Goal: Task Accomplishment & Management: Complete application form

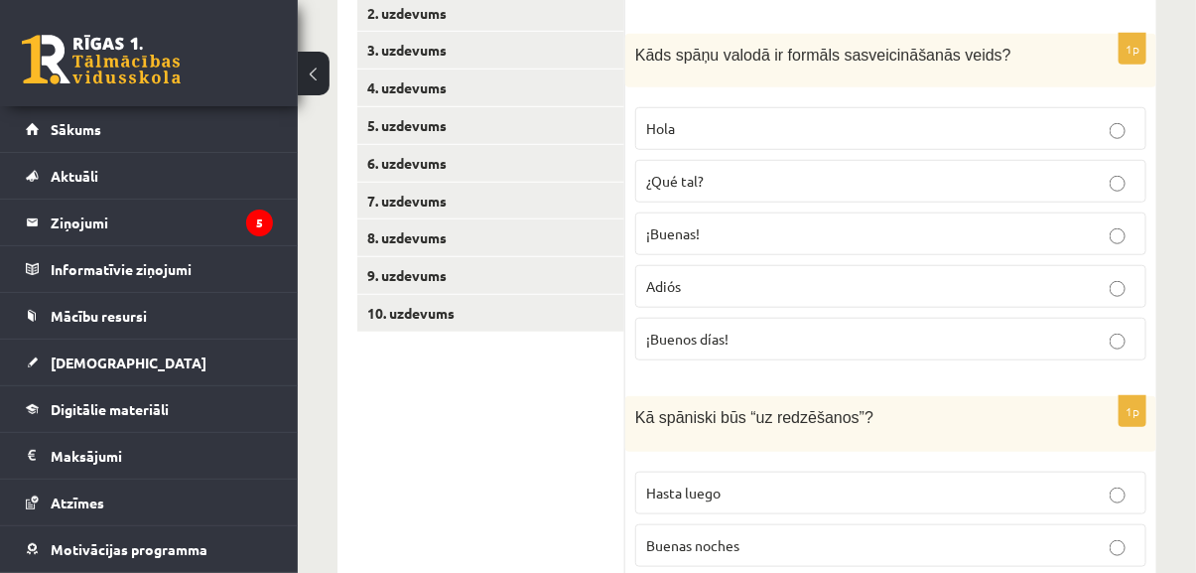
scroll to position [451, 0]
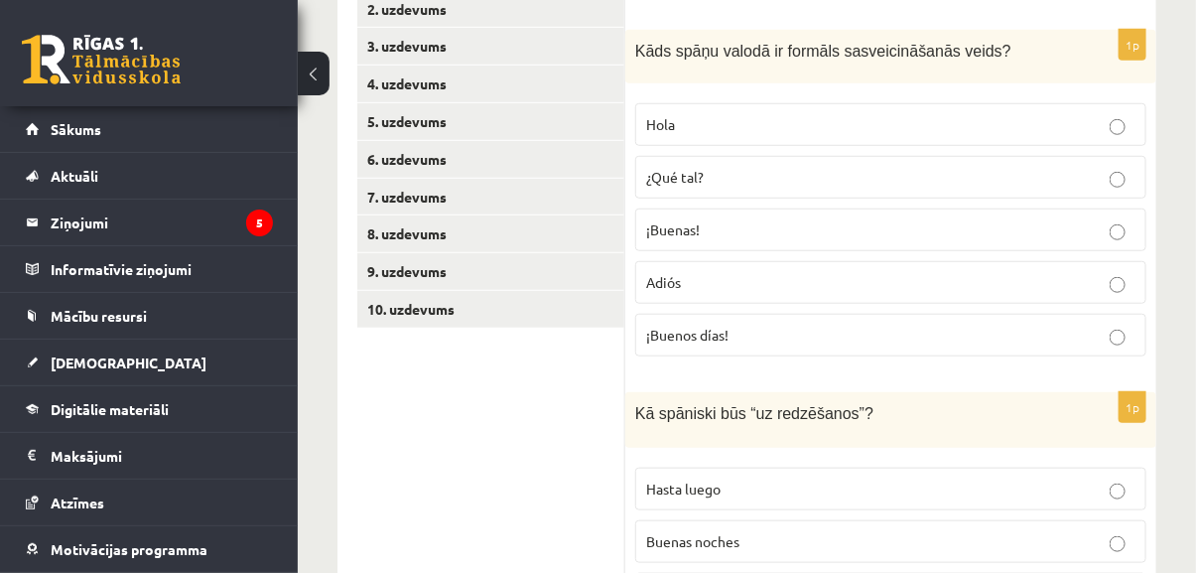
click at [1000, 114] on p "Hola" at bounding box center [890, 124] width 489 height 21
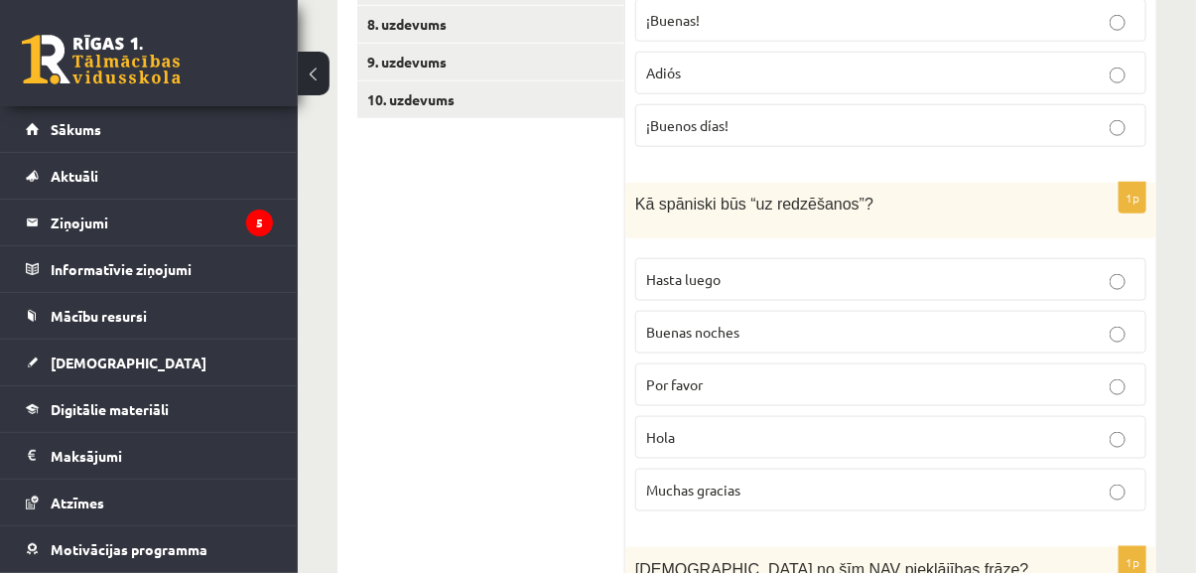
scroll to position [722, 0]
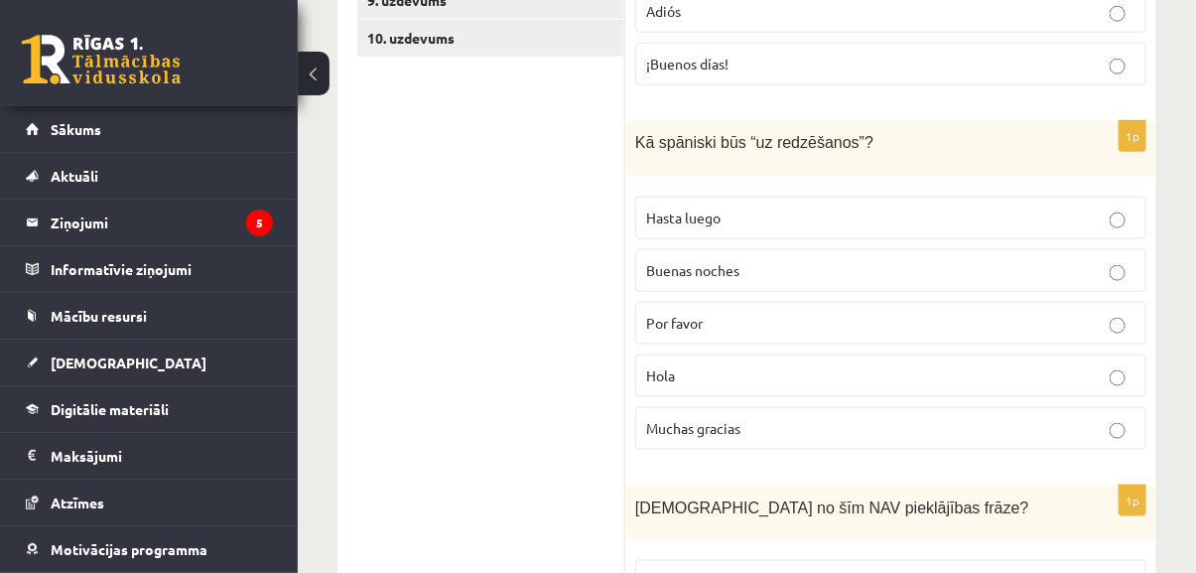
click at [788, 208] on p "Hasta luego" at bounding box center [890, 218] width 489 height 21
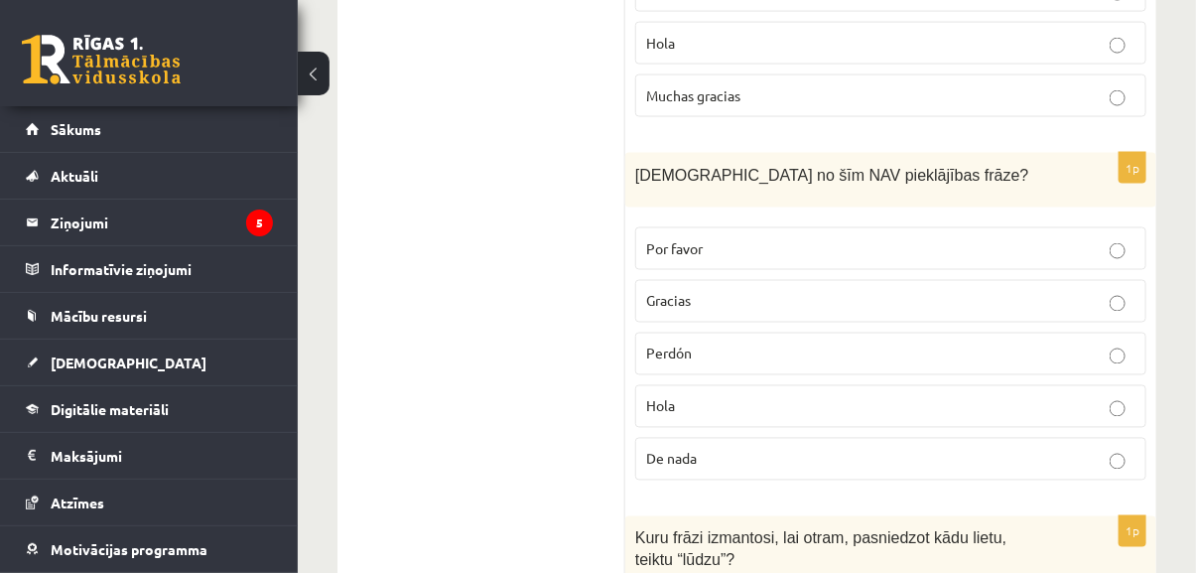
scroll to position [1082, 0]
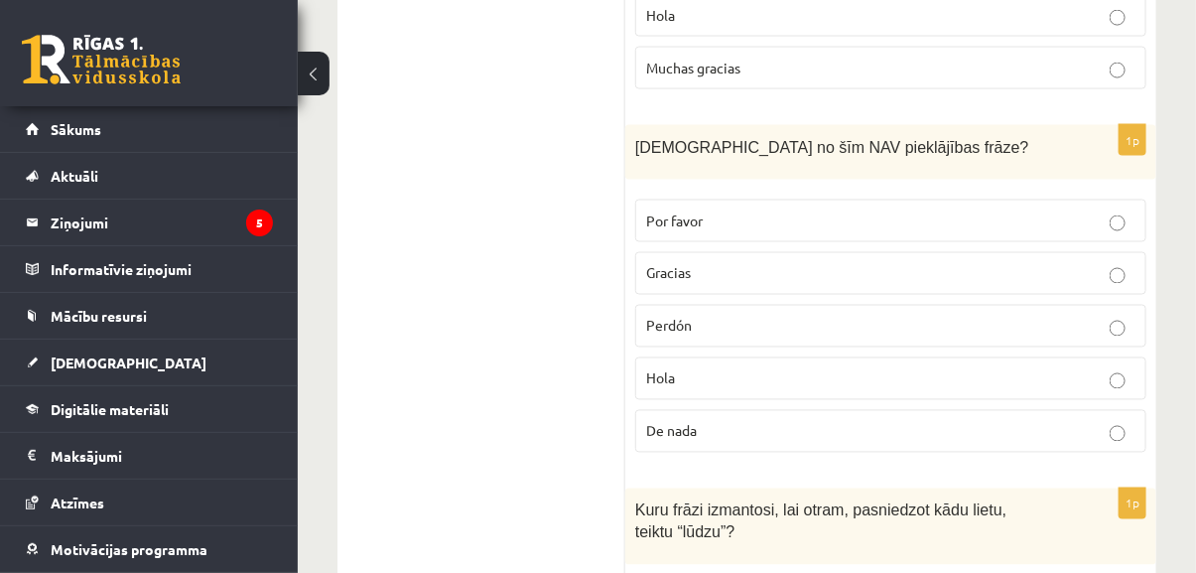
click at [803, 421] on p "De nada" at bounding box center [890, 431] width 489 height 21
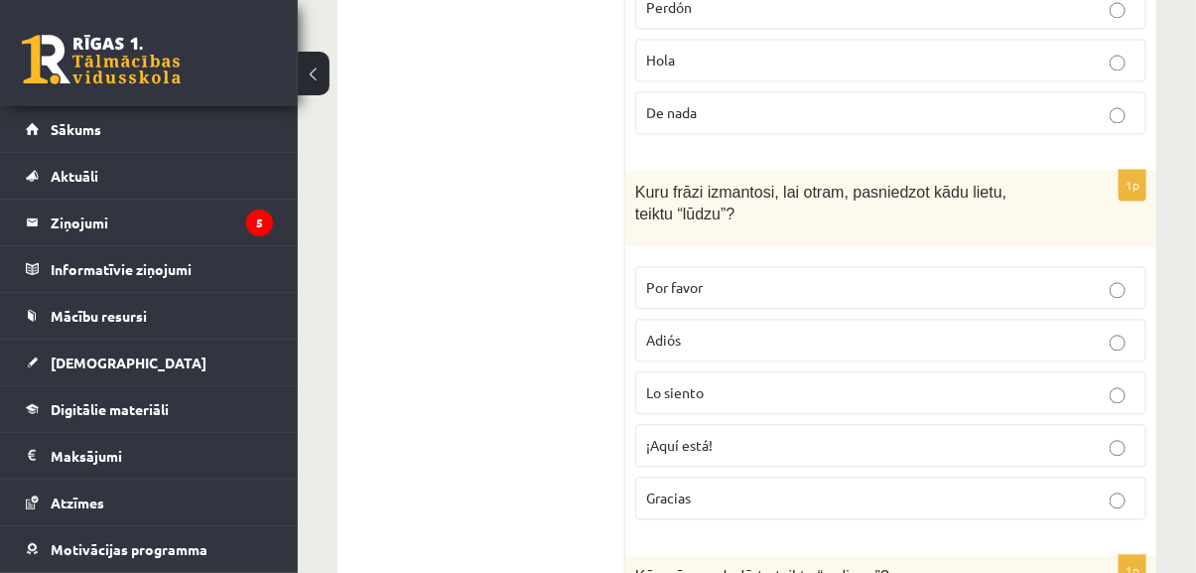
scroll to position [1444, 0]
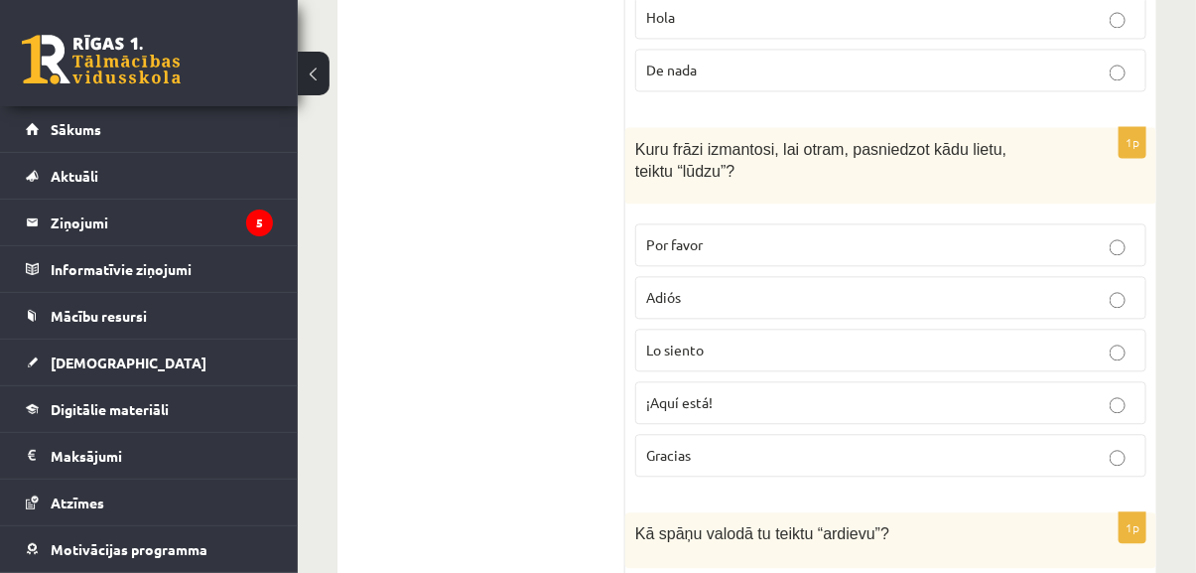
click at [781, 229] on label "Por favor" at bounding box center [890, 244] width 511 height 43
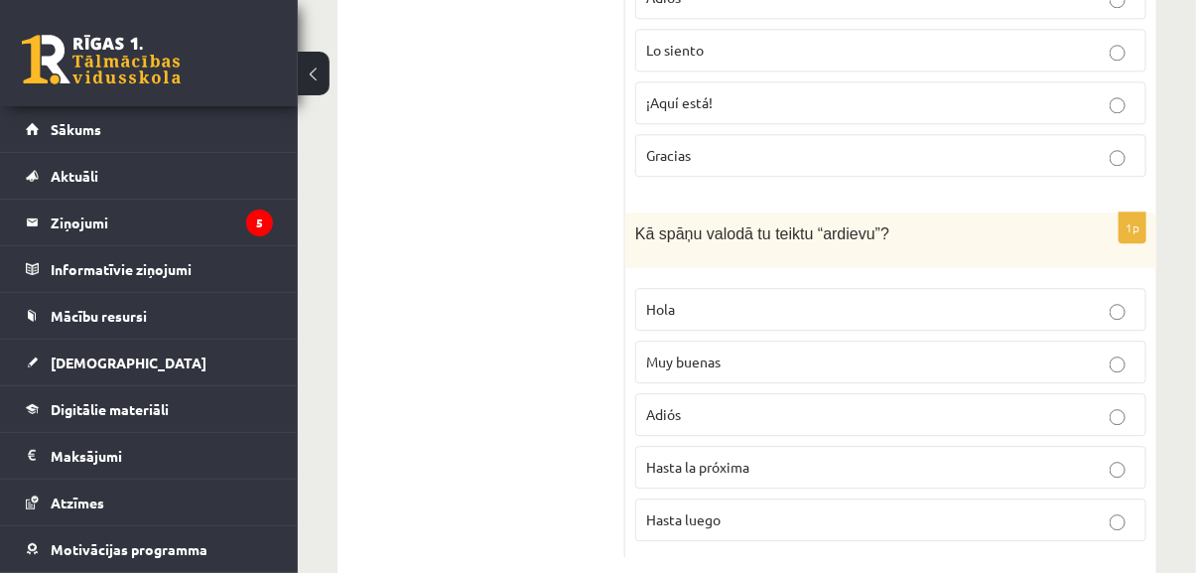
scroll to position [1758, 0]
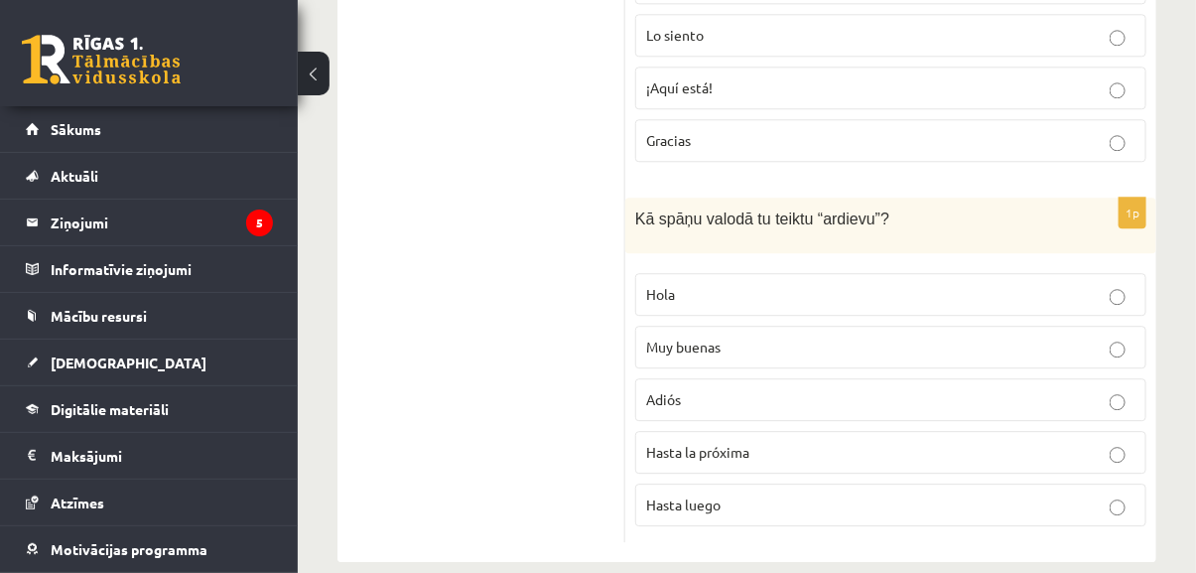
click at [791, 389] on p "Adiós" at bounding box center [890, 399] width 489 height 21
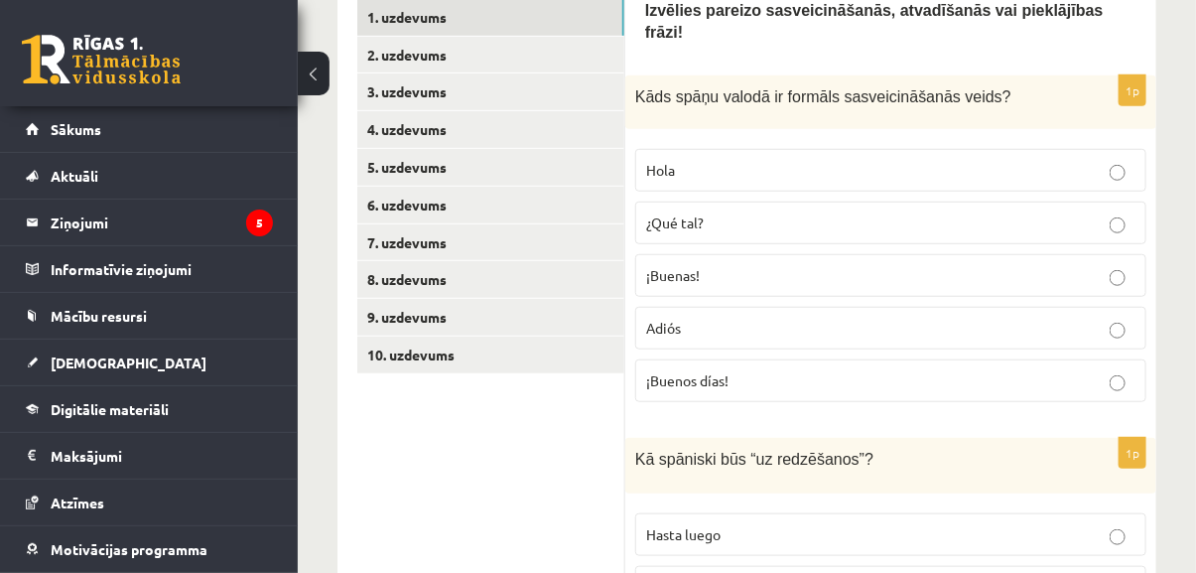
scroll to position [134, 0]
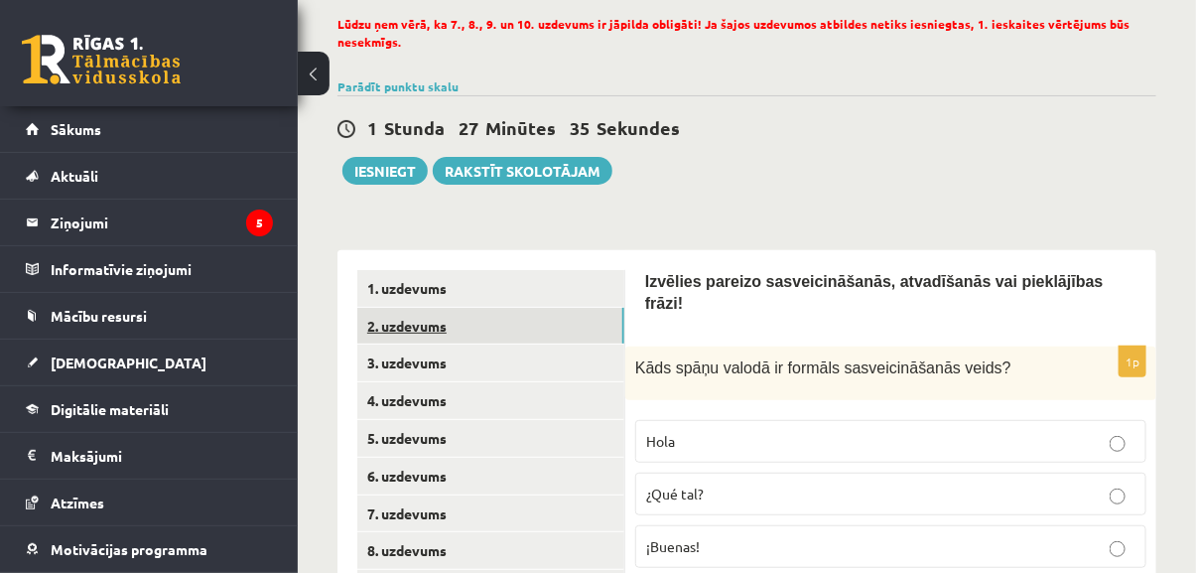
click at [511, 323] on link "2. uzdevums" at bounding box center [490, 326] width 267 height 37
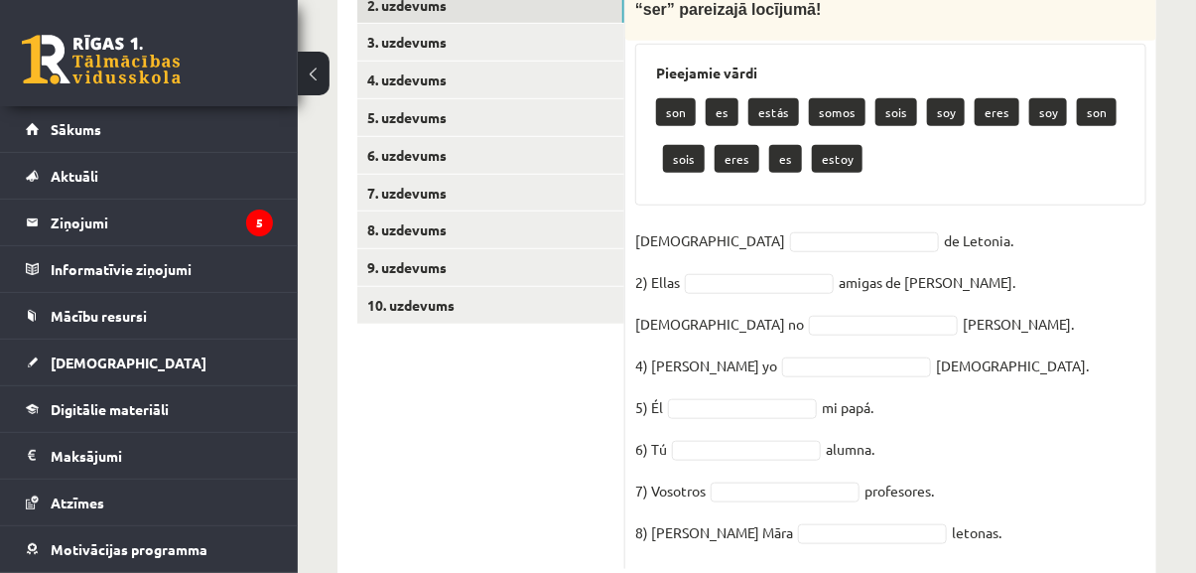
scroll to position [495, 0]
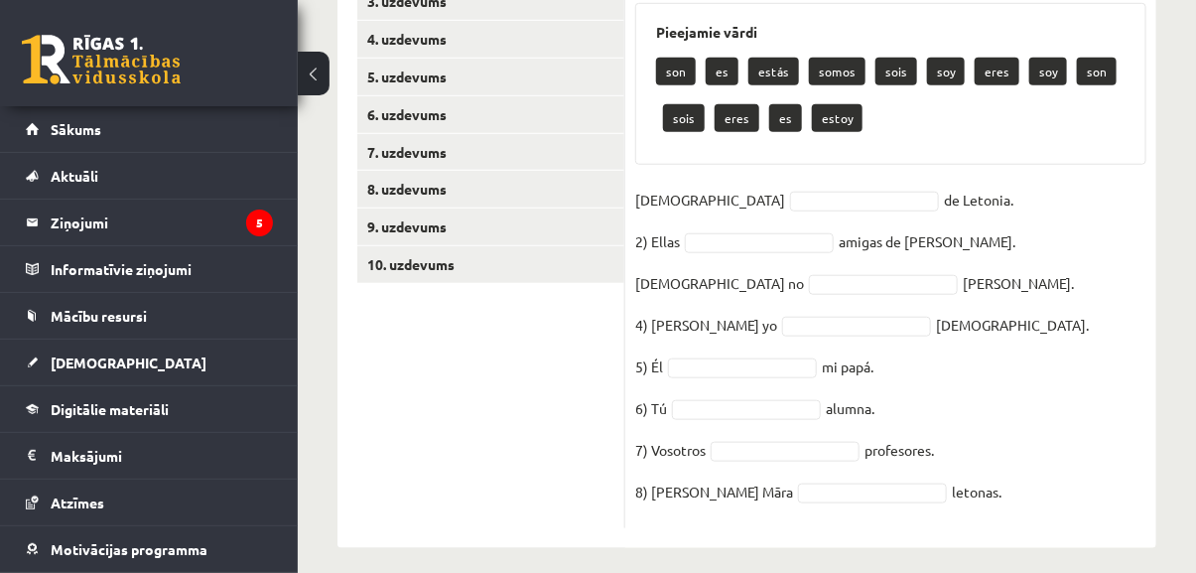
click at [936, 76] on p "soy" at bounding box center [946, 72] width 38 height 28
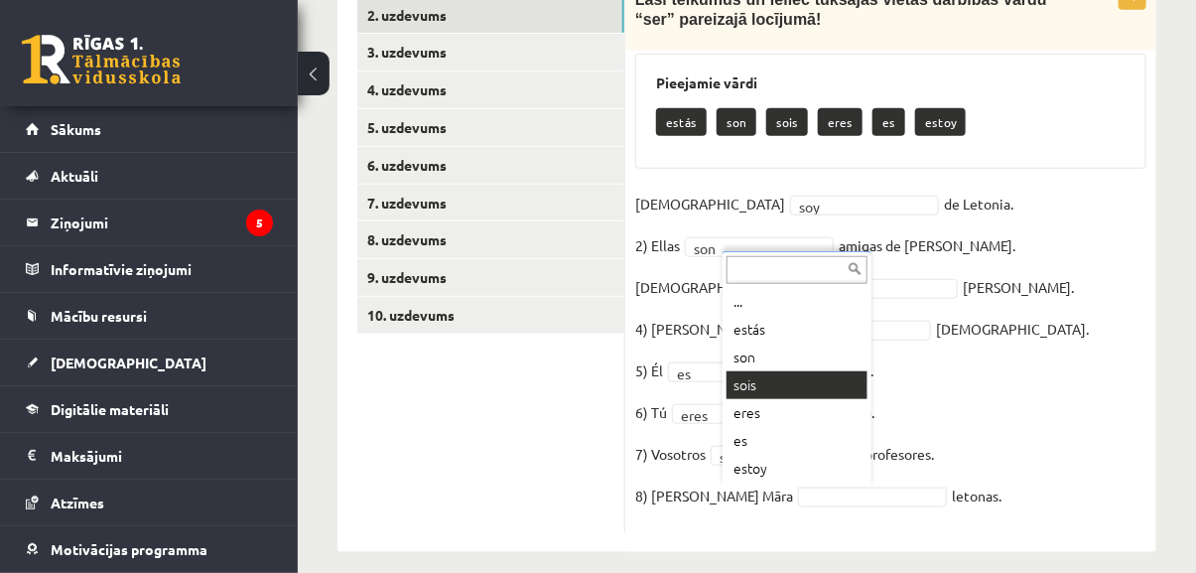
scroll to position [462, 0]
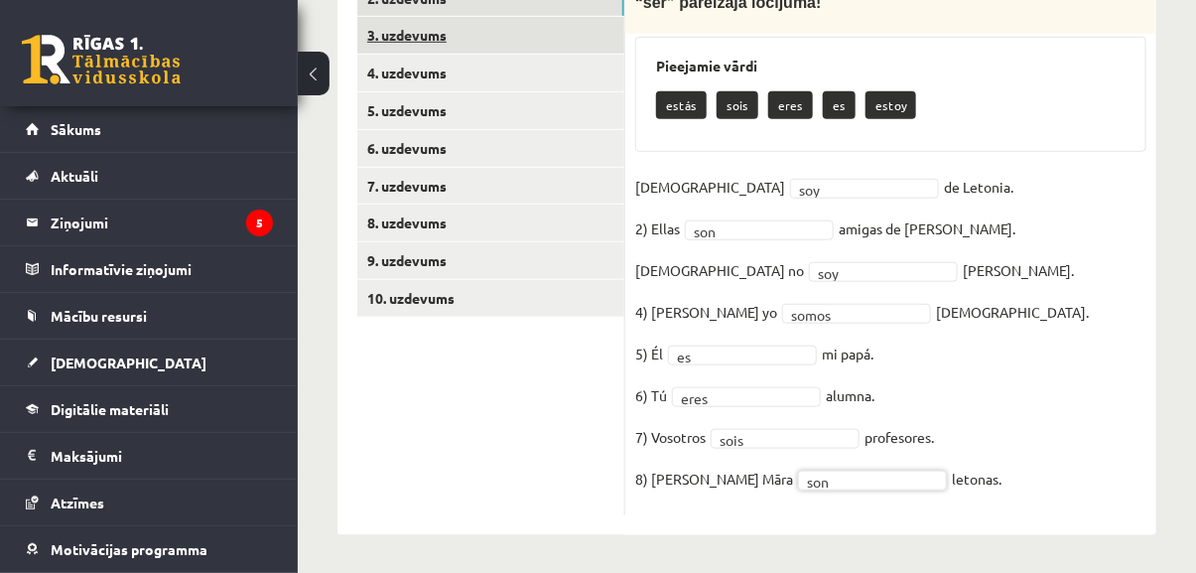
click at [378, 29] on link "3. uzdevums" at bounding box center [490, 35] width 267 height 37
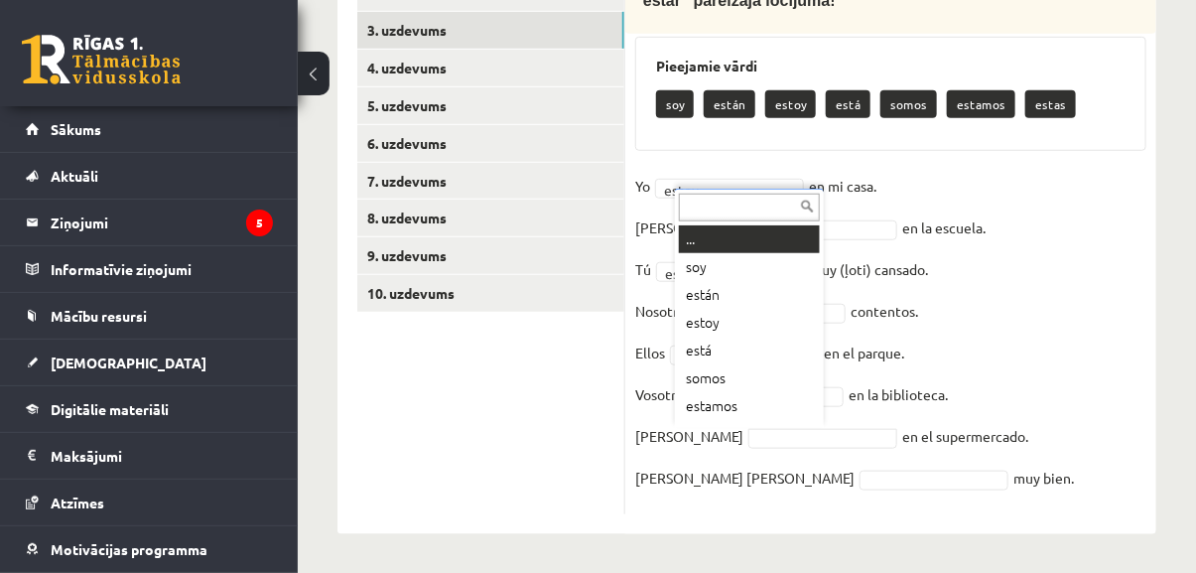
scroll to position [23, 0]
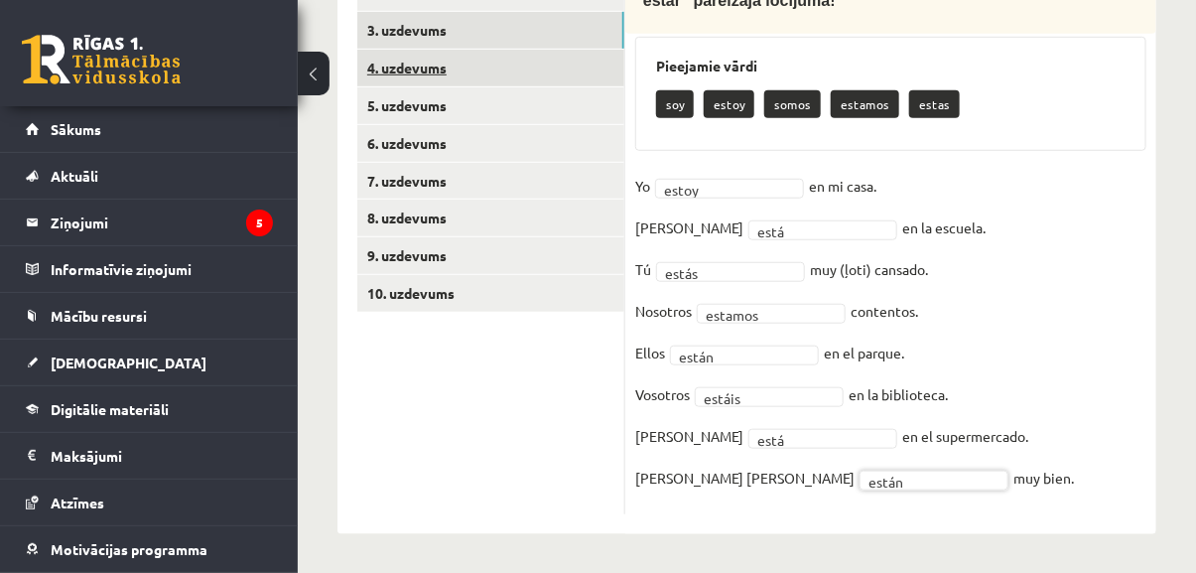
click at [395, 58] on link "4. uzdevums" at bounding box center [490, 68] width 267 height 37
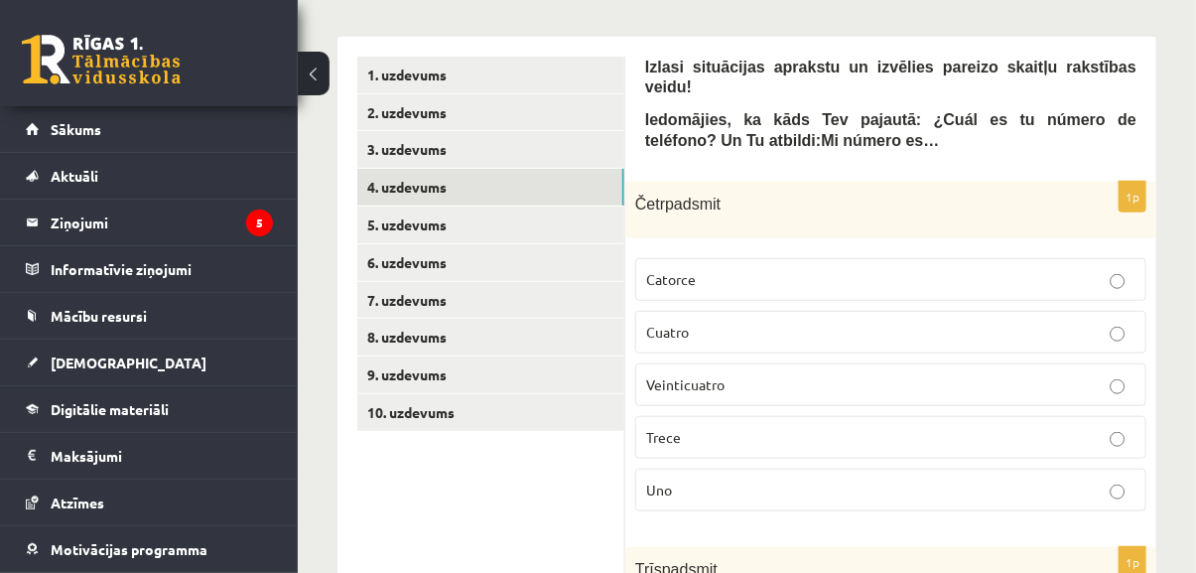
scroll to position [377, 0]
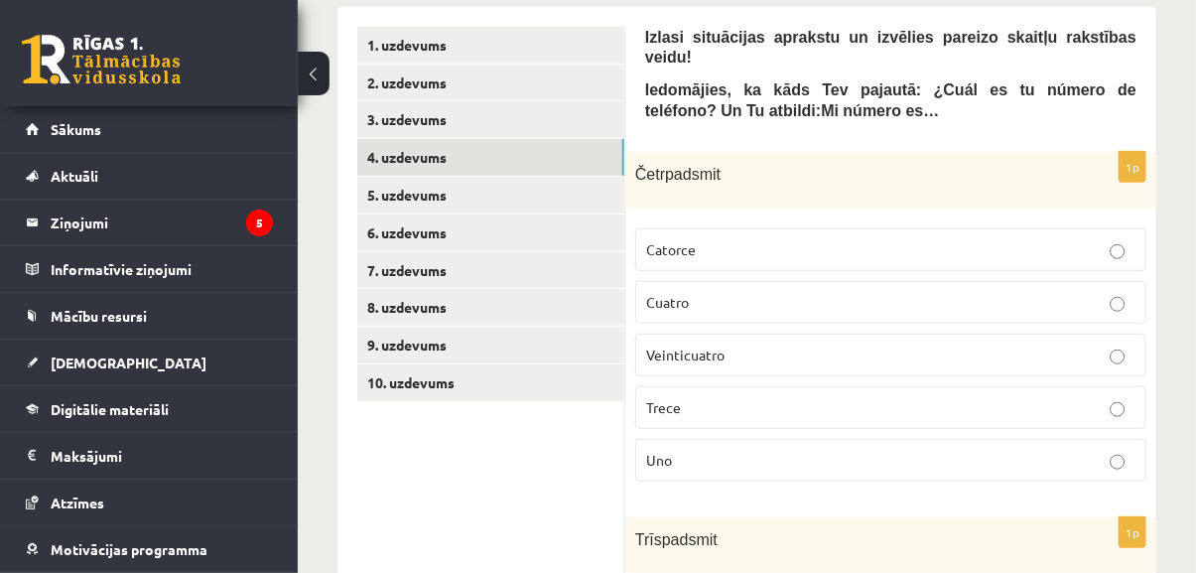
click at [751, 292] on p "Cuatro" at bounding box center [890, 302] width 489 height 21
click at [759, 239] on p "Catorce" at bounding box center [890, 249] width 489 height 21
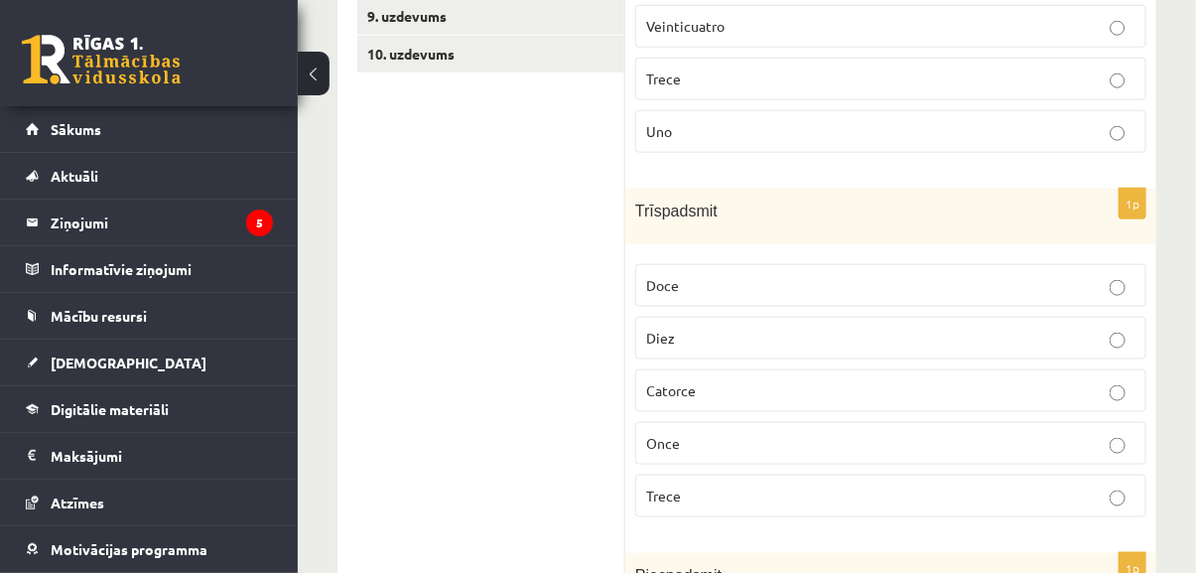
scroll to position [828, 0]
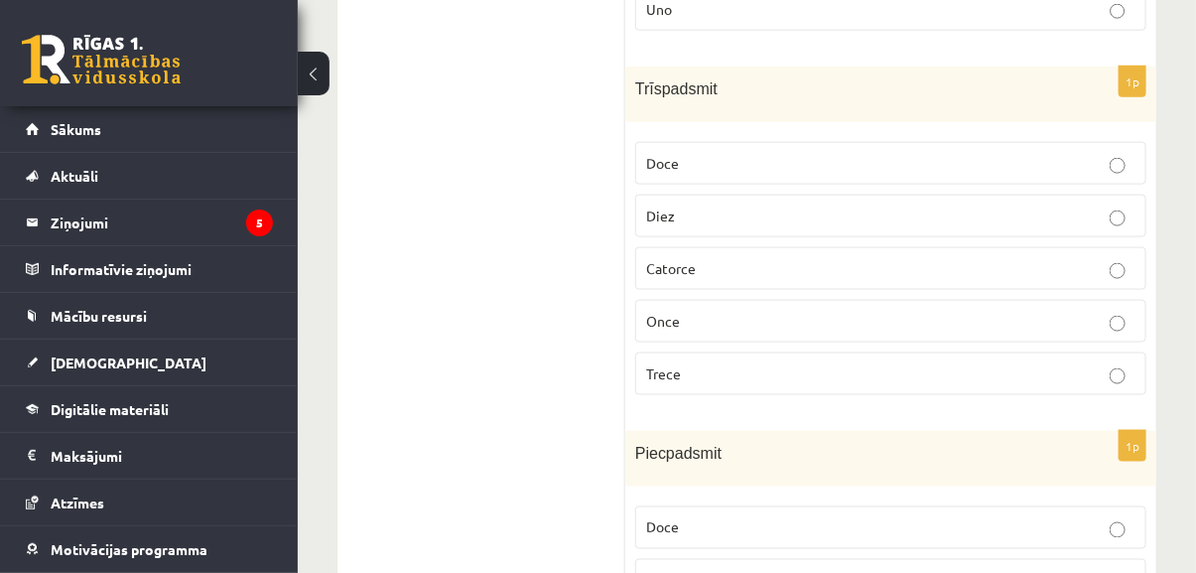
click at [765, 363] on p "Trece" at bounding box center [890, 373] width 489 height 21
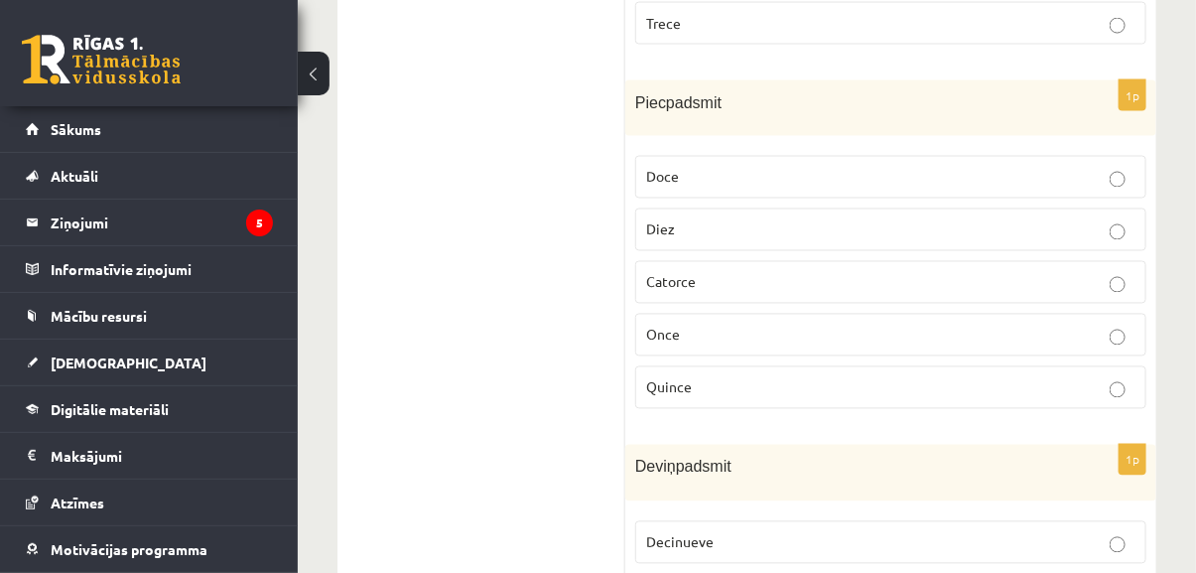
scroll to position [1189, 0]
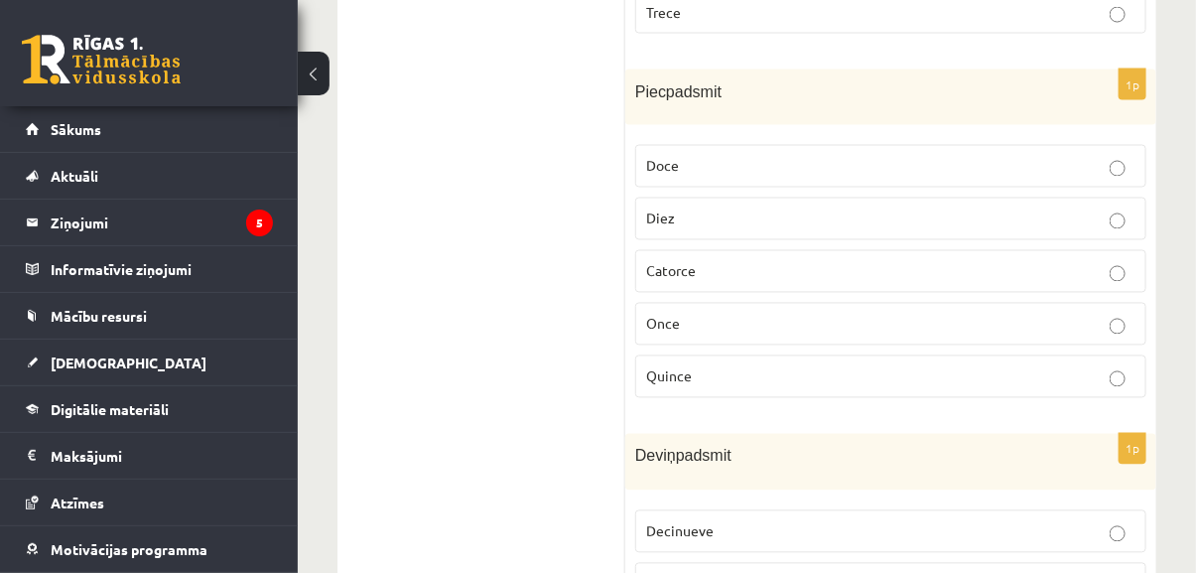
click at [689, 366] on p "Quince" at bounding box center [890, 376] width 489 height 21
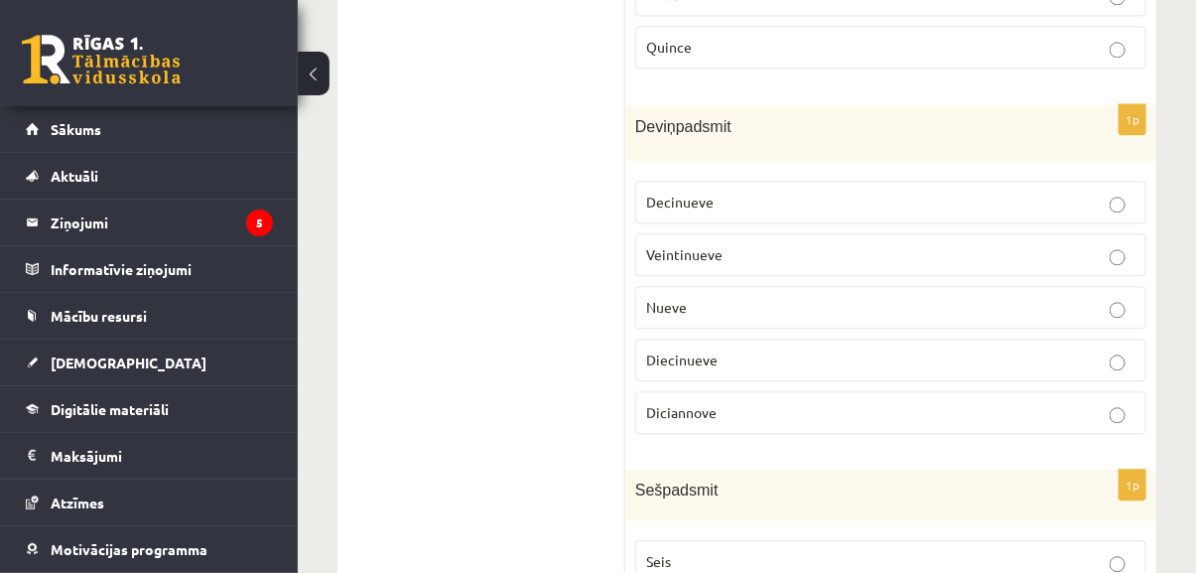
scroll to position [1550, 0]
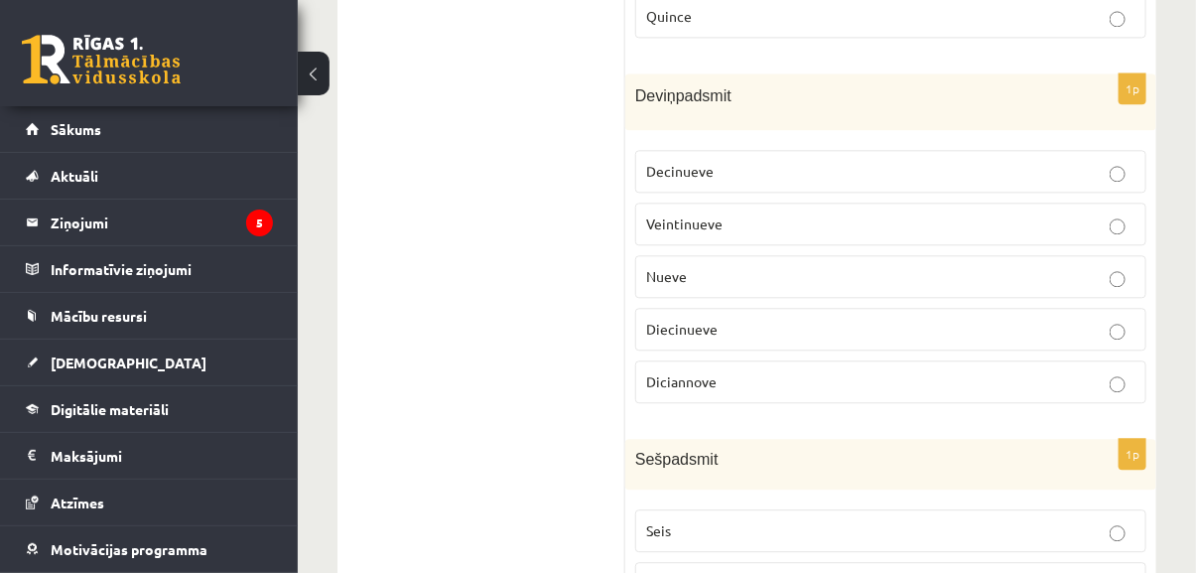
click at [745, 319] on p "Diecinueve" at bounding box center [890, 329] width 489 height 21
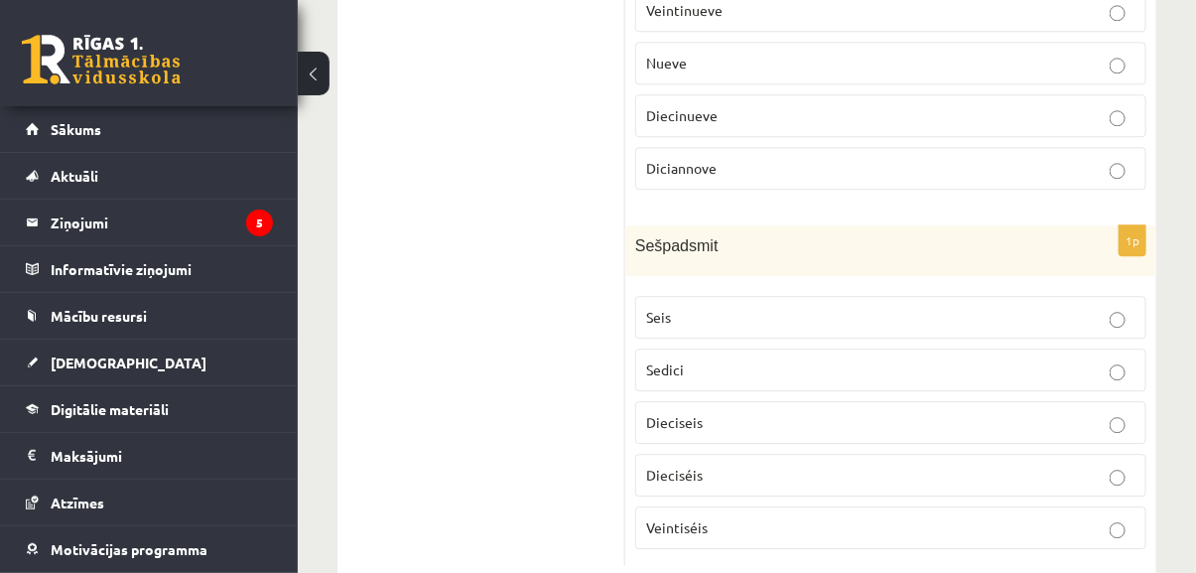
scroll to position [1781, 0]
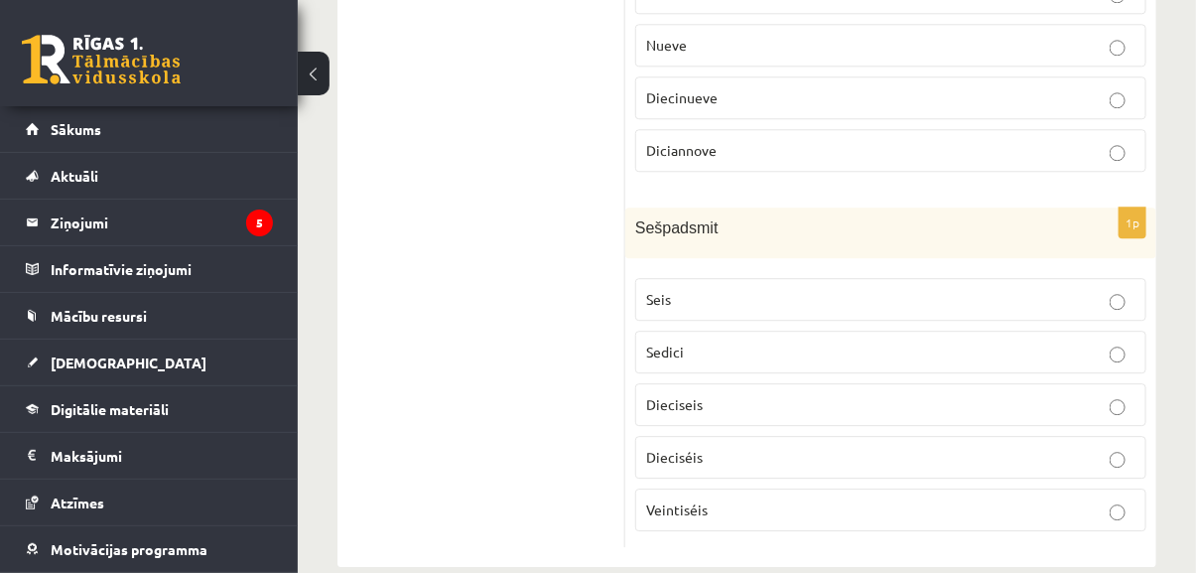
click at [738, 447] on p "Dieciséis" at bounding box center [890, 457] width 489 height 21
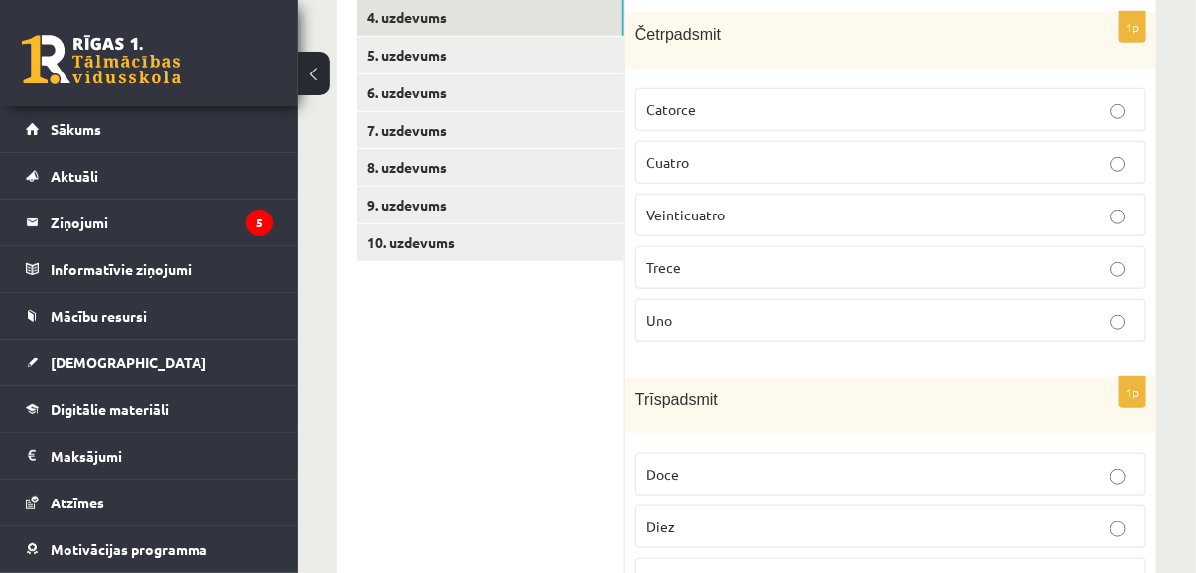
scroll to position [338, 0]
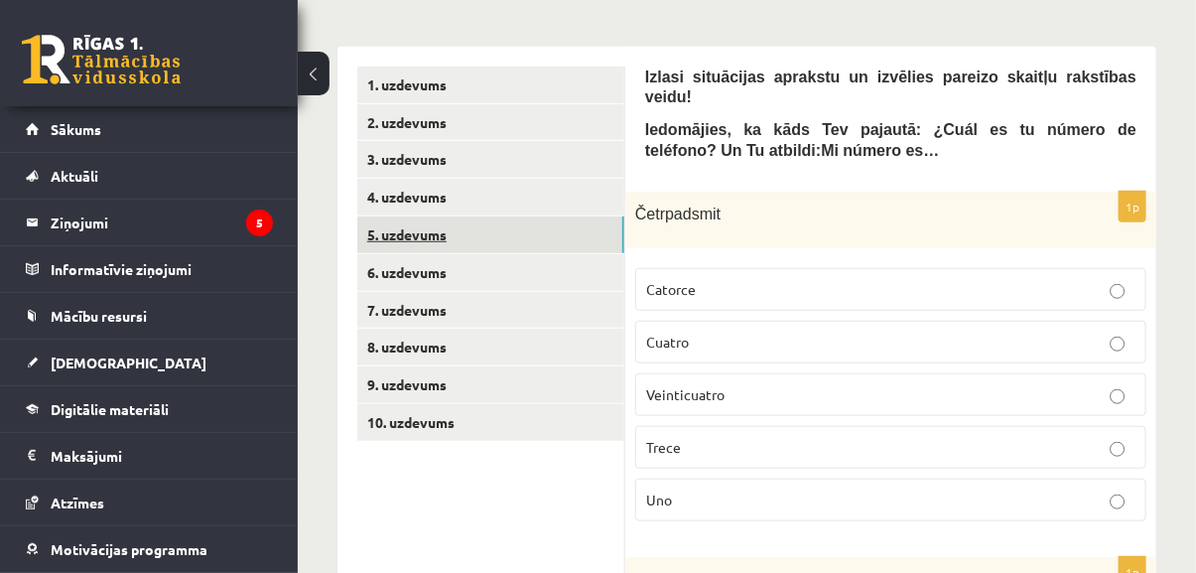
click at [575, 236] on link "5. uzdevums" at bounding box center [490, 234] width 267 height 37
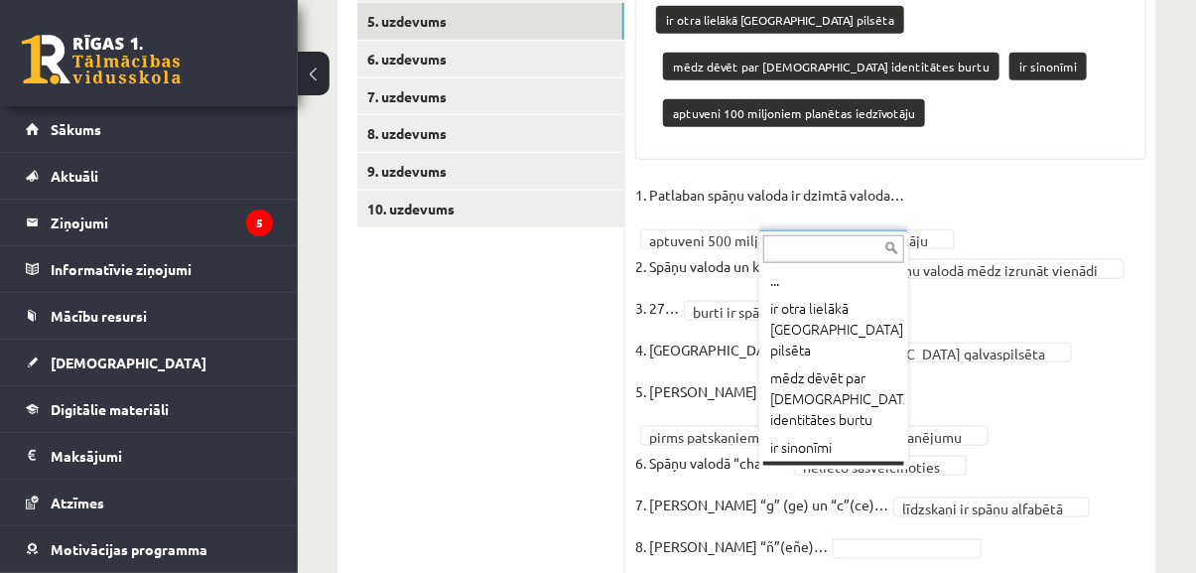
scroll to position [66, 0]
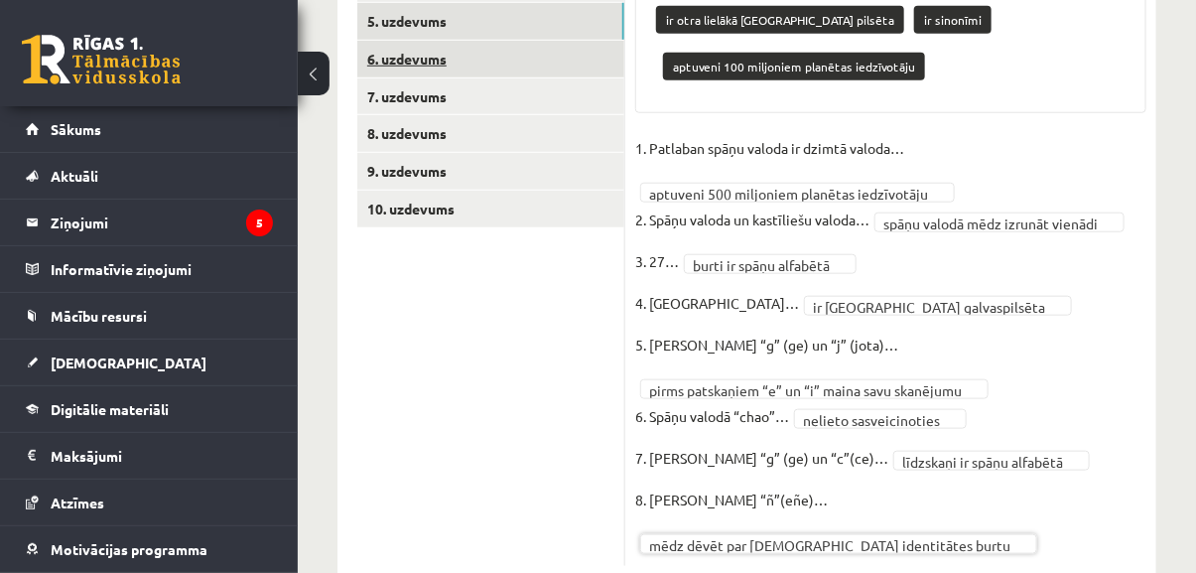
click at [521, 65] on link "6. uzdevums" at bounding box center [490, 59] width 267 height 37
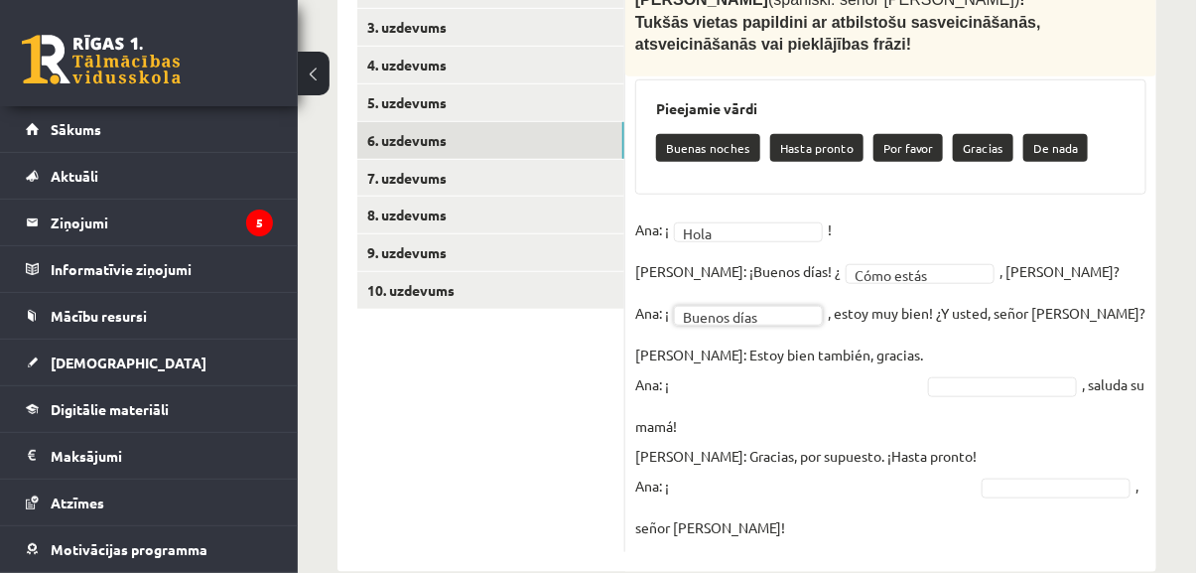
scroll to position [424, 0]
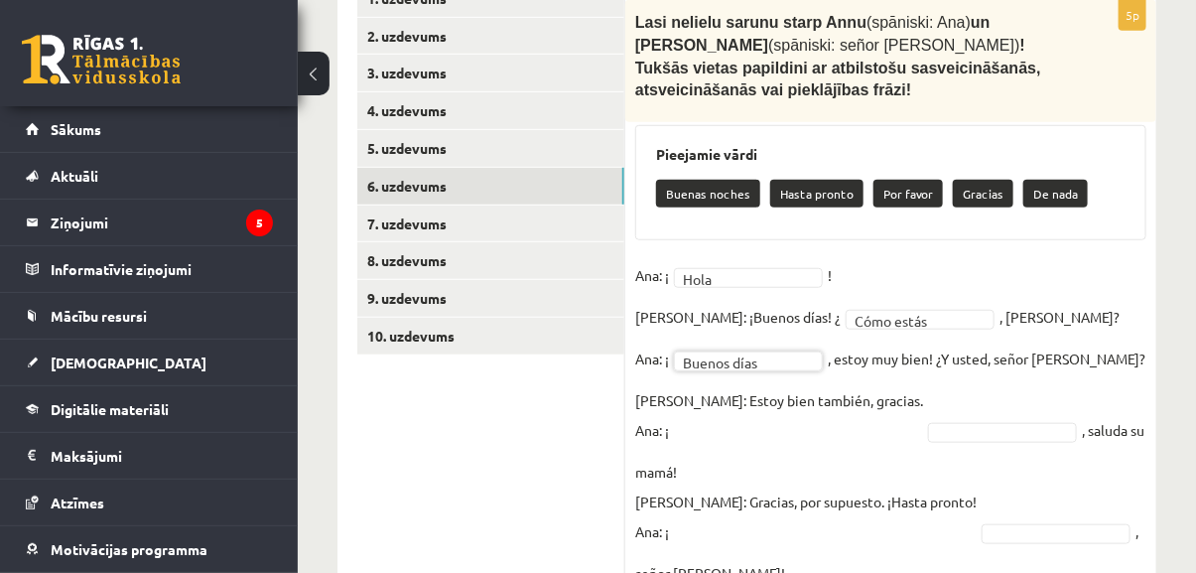
click at [712, 412] on p "Luis: Estoy bien también, gracias. Ana: ¡" at bounding box center [779, 415] width 288 height 60
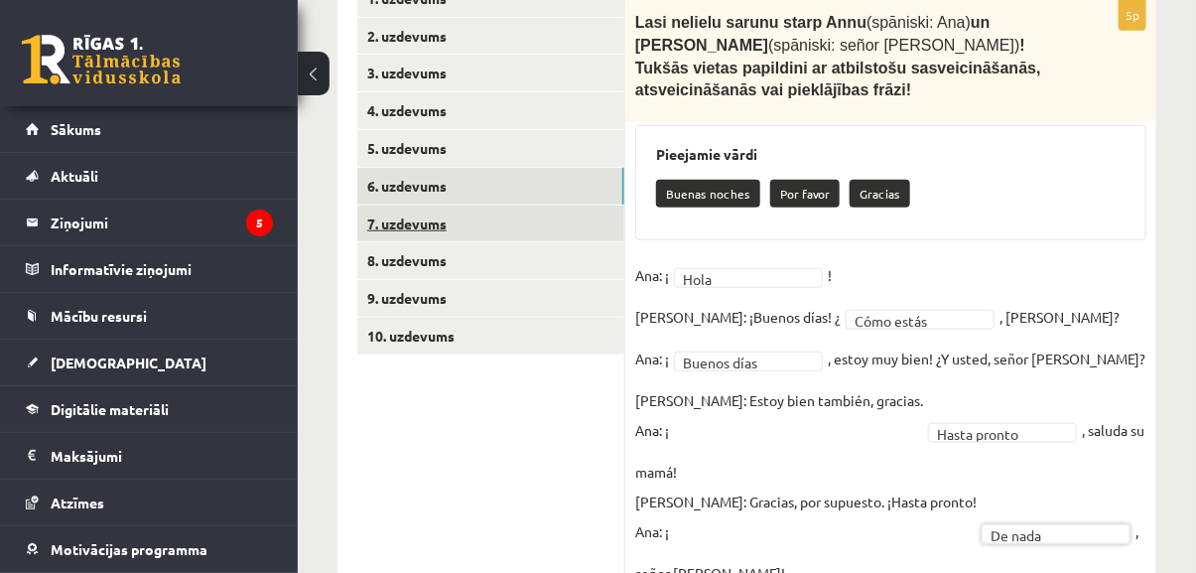
click at [512, 227] on link "7. uzdevums" at bounding box center [490, 224] width 267 height 37
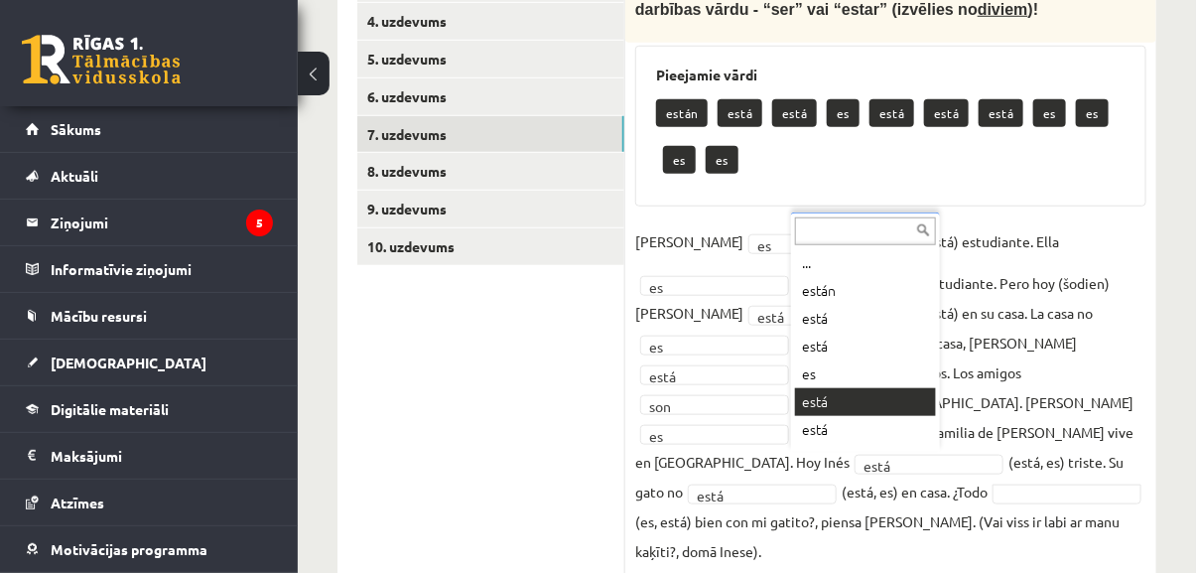
scroll to position [467, 0]
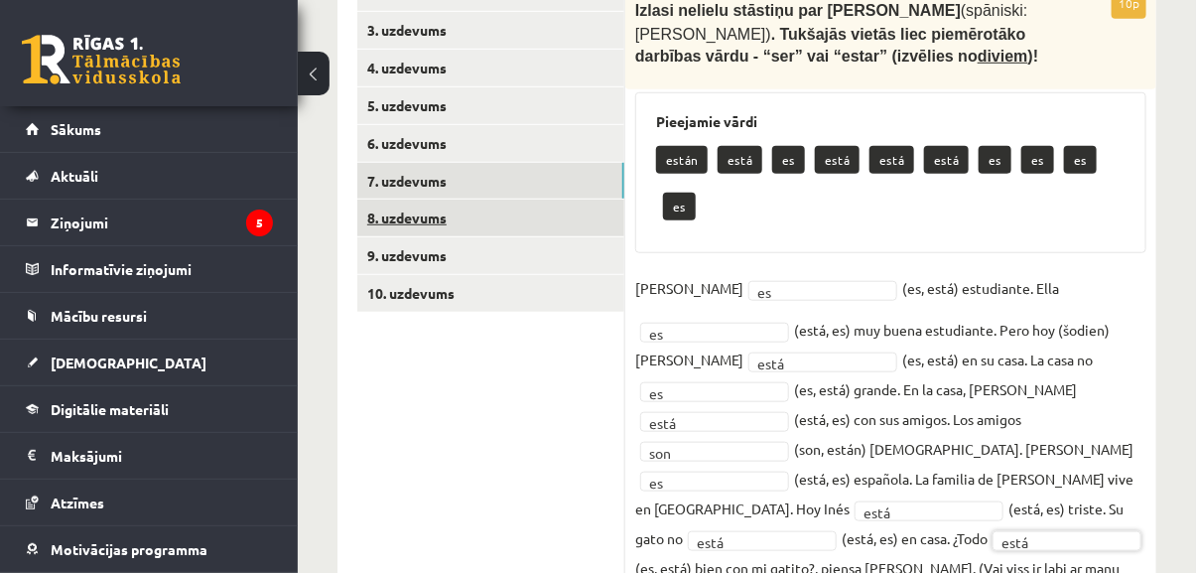
click at [453, 213] on link "8. uzdevums" at bounding box center [490, 218] width 267 height 37
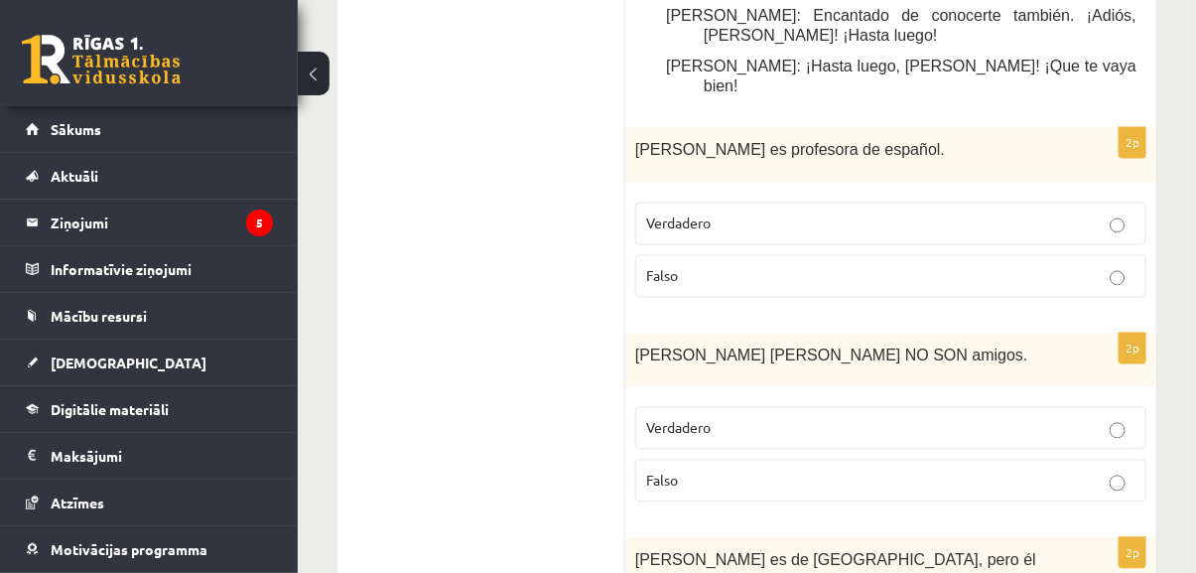
scroll to position [1181, 0]
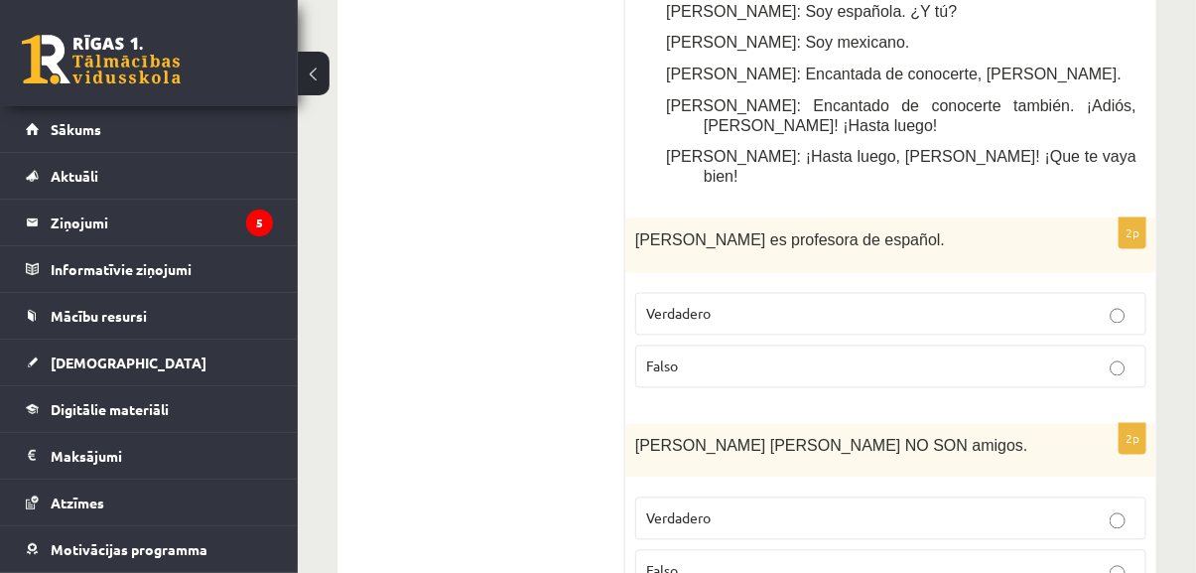
click at [877, 304] on p "Verdadero" at bounding box center [890, 314] width 489 height 21
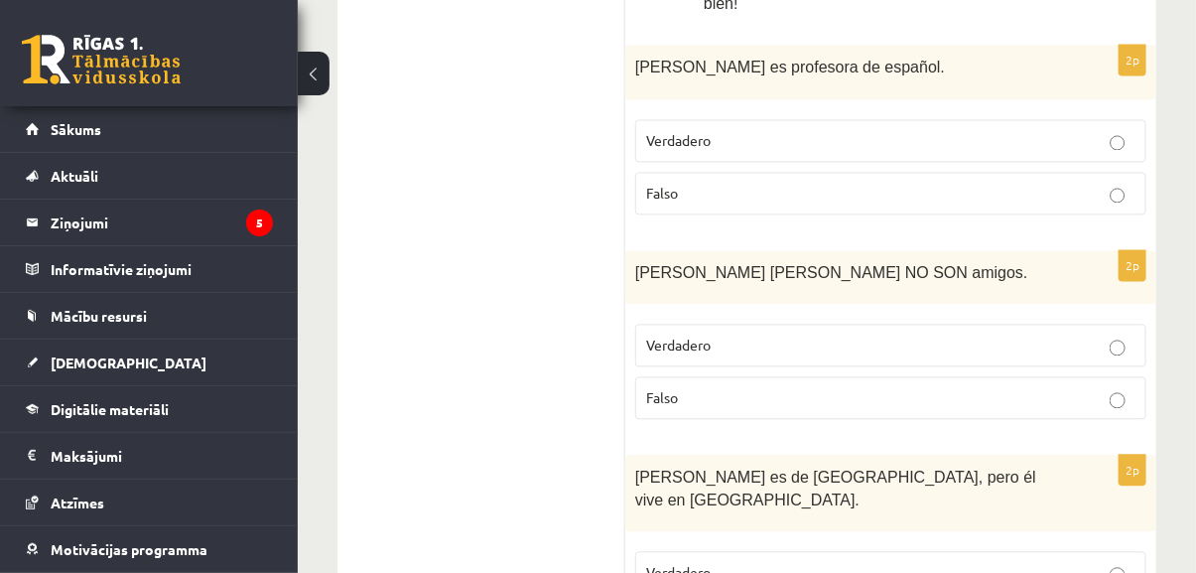
scroll to position [1362, 0]
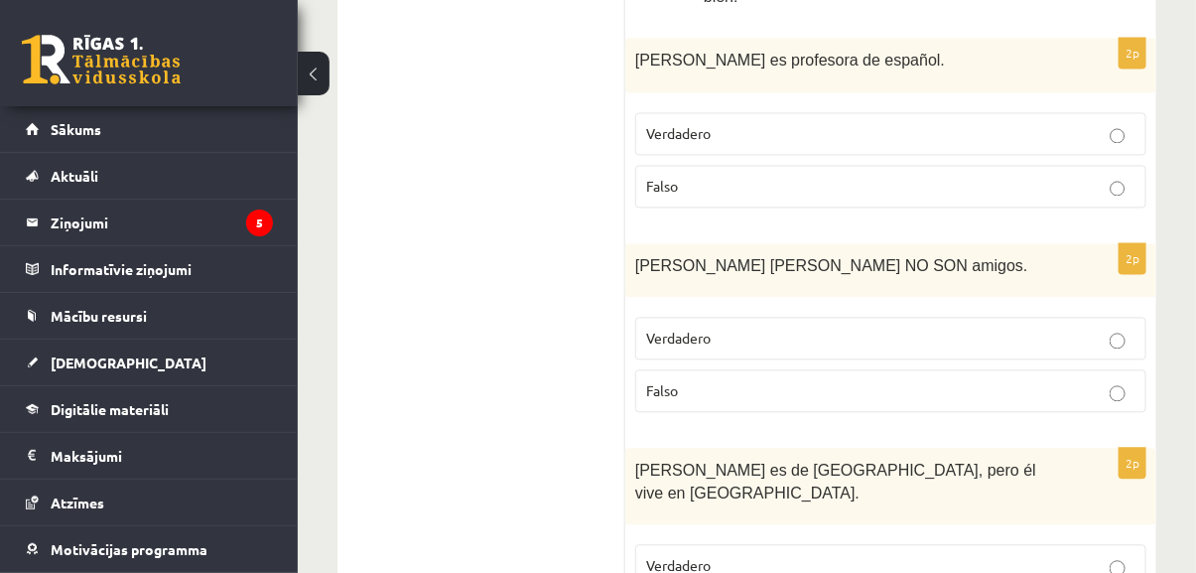
click at [841, 380] on p "Falso" at bounding box center [890, 390] width 489 height 21
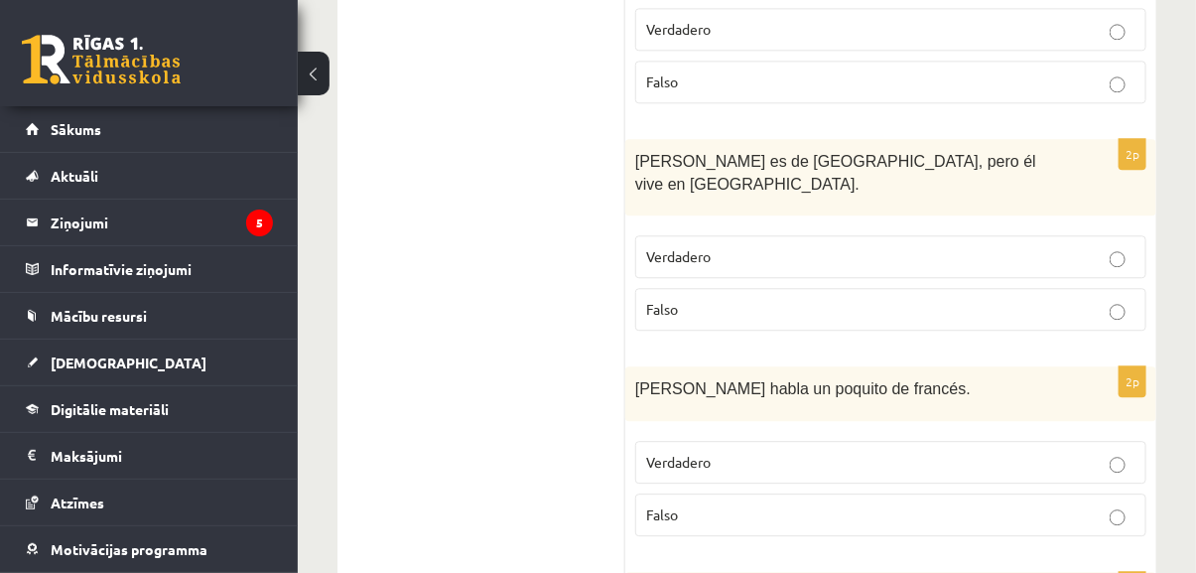
scroll to position [1543, 0]
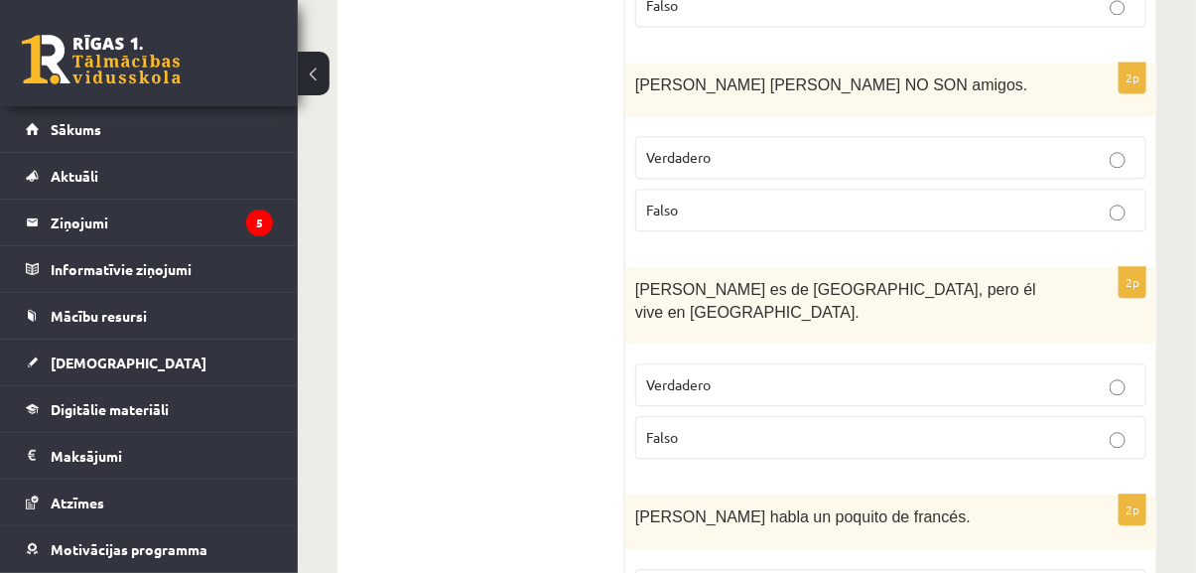
click at [866, 374] on p "Verdadero" at bounding box center [890, 384] width 489 height 21
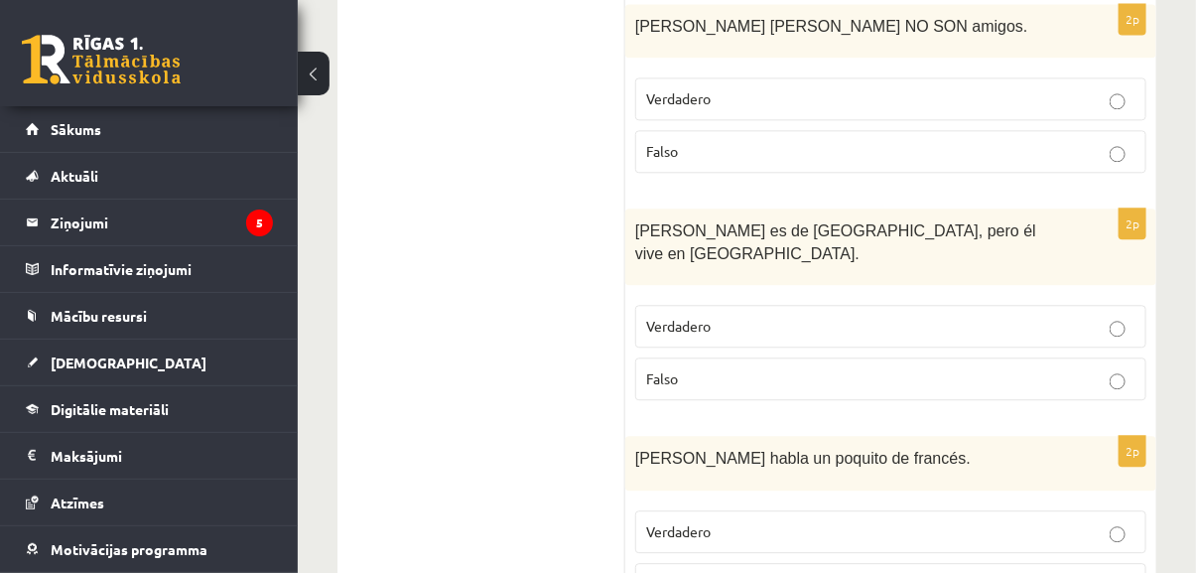
scroll to position [1724, 0]
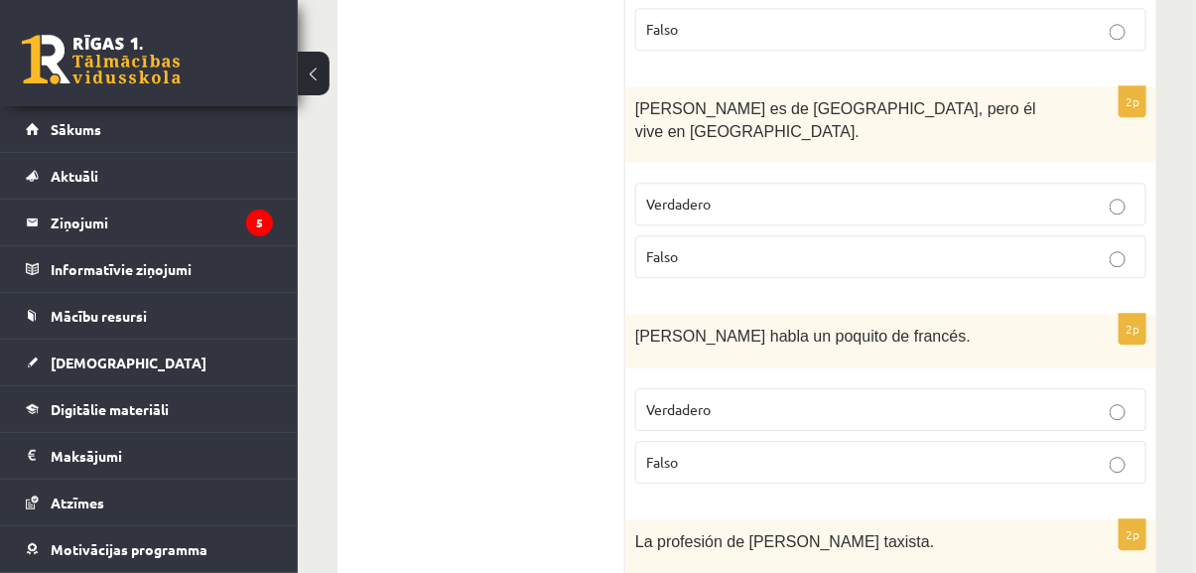
click at [831, 452] on p "Falso" at bounding box center [890, 462] width 489 height 21
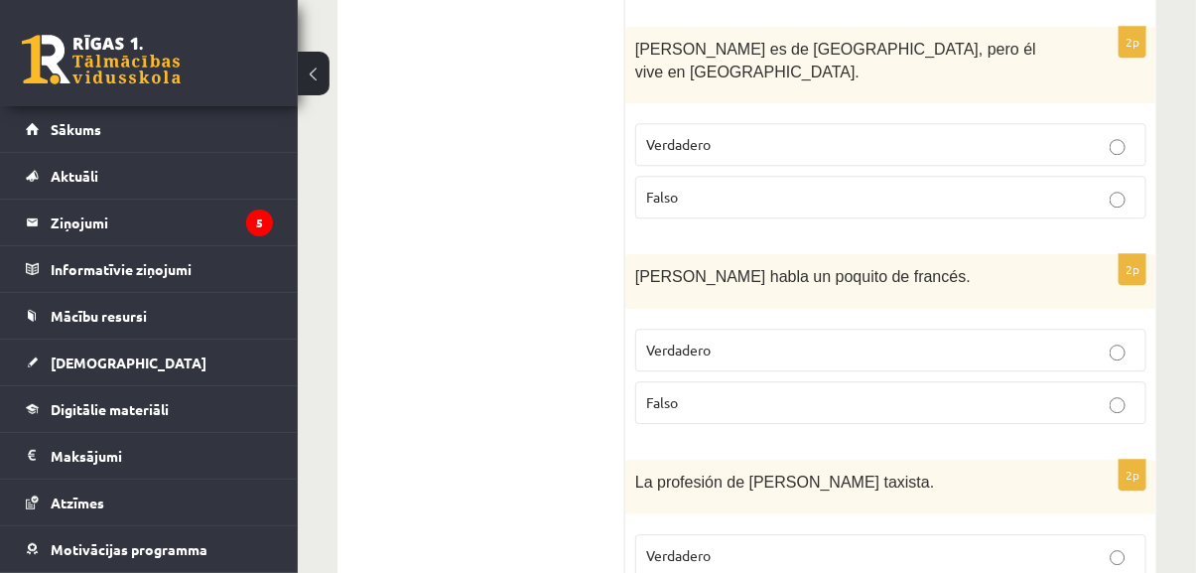
scroll to position [1995, 0]
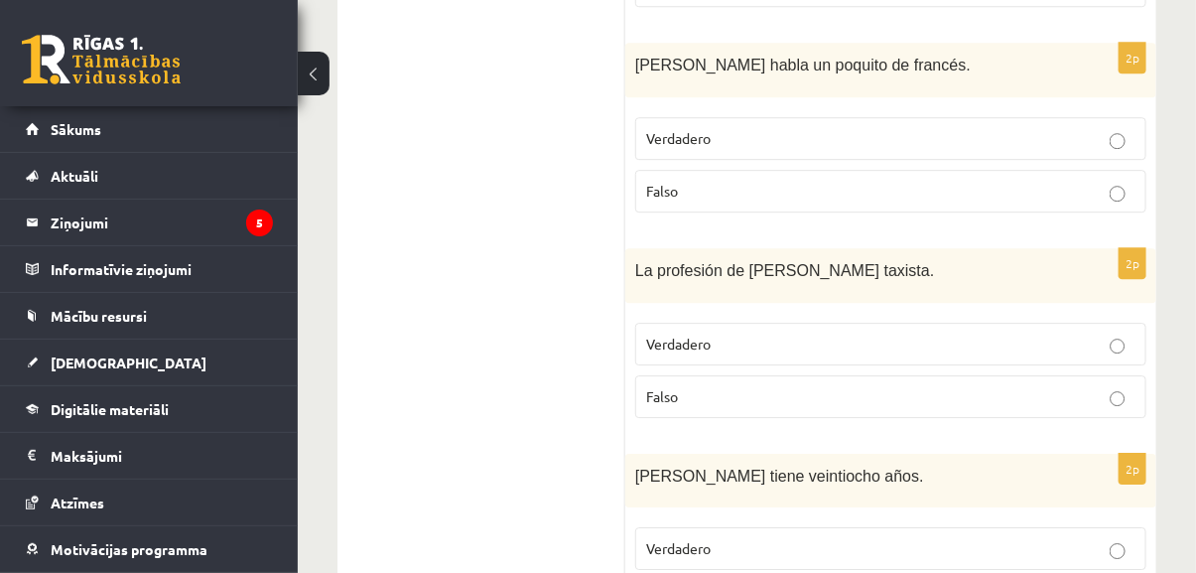
click at [814, 334] on p "Verdadero" at bounding box center [890, 344] width 489 height 21
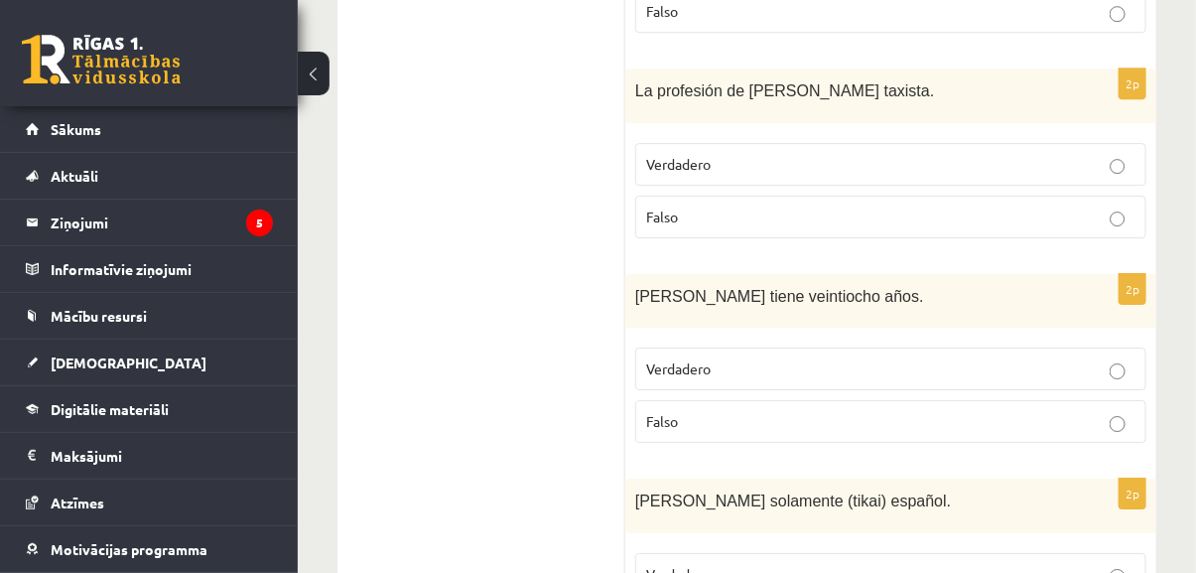
scroll to position [2265, 0]
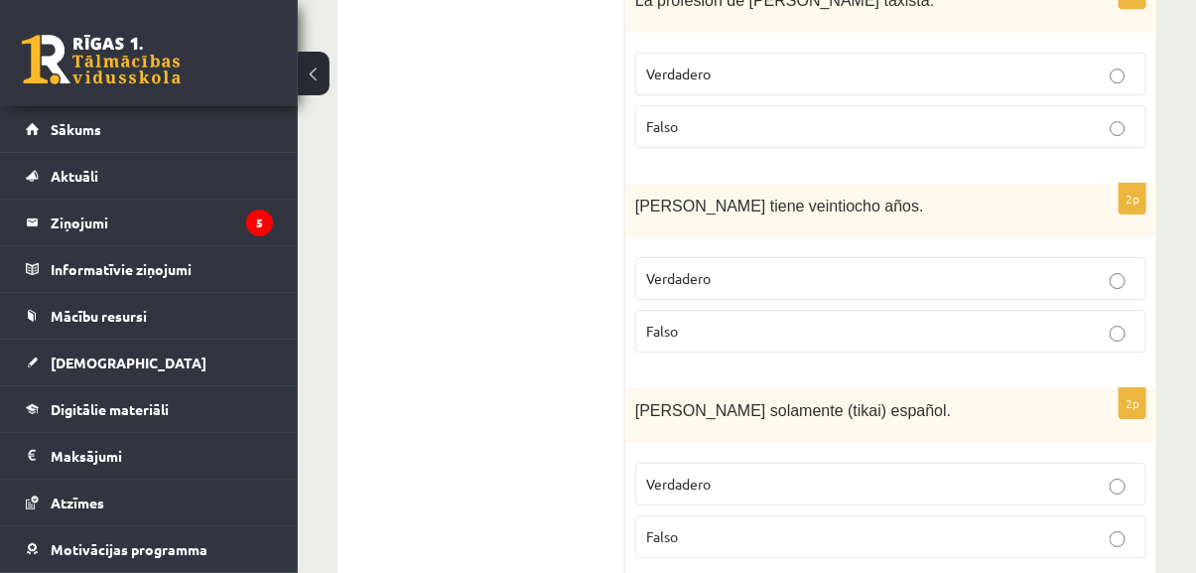
click at [808, 310] on label "Falso" at bounding box center [890, 331] width 511 height 43
click at [778, 515] on label "Falso" at bounding box center [890, 536] width 511 height 43
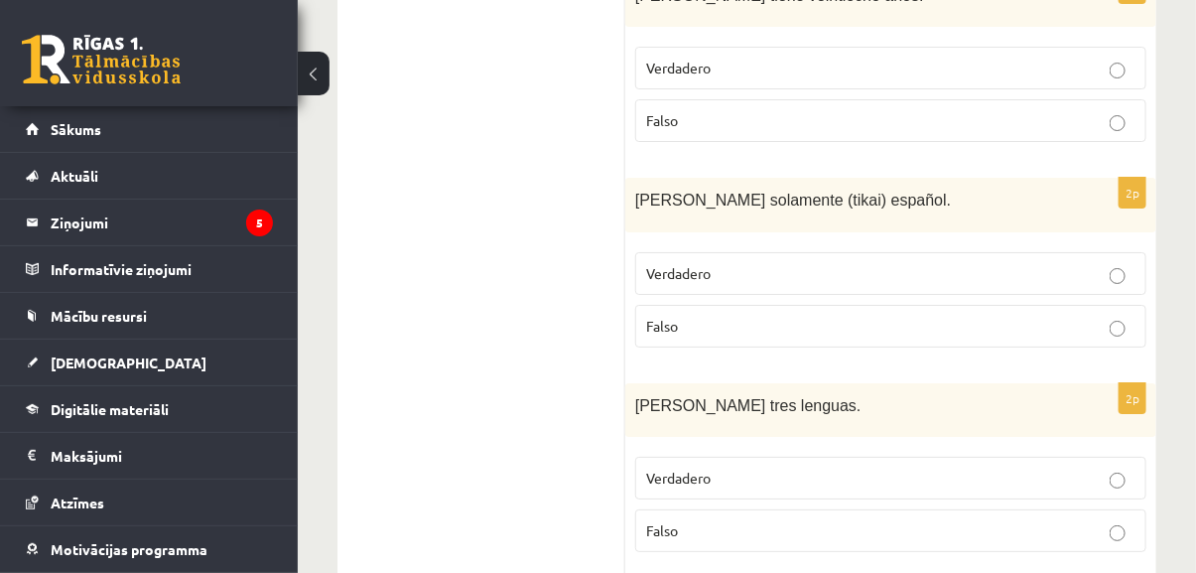
scroll to position [2536, 0]
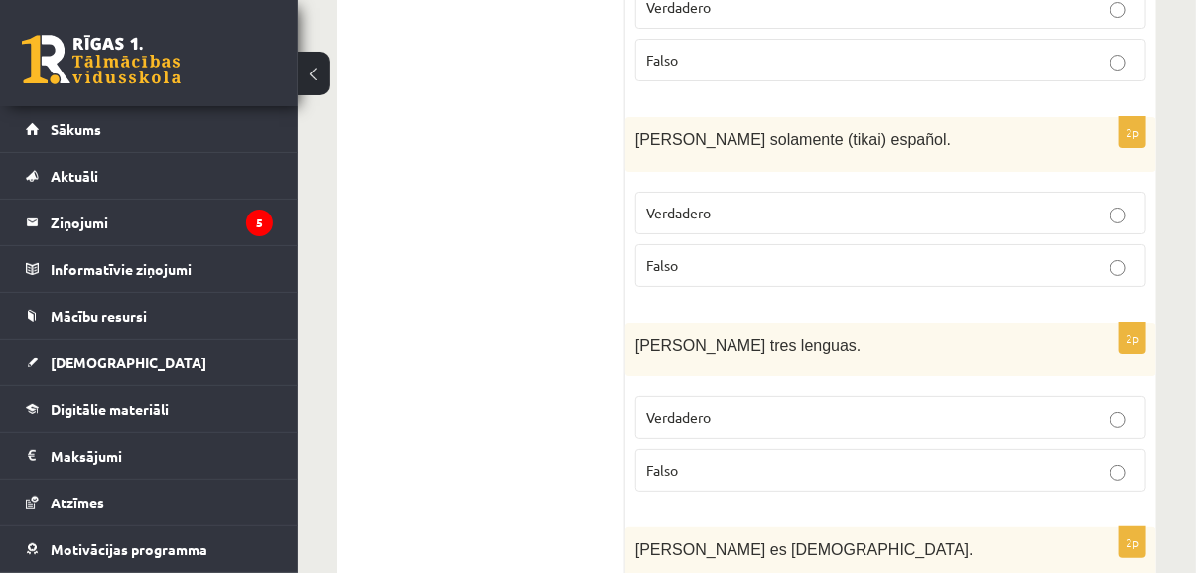
click at [809, 460] on p "Falso" at bounding box center [890, 470] width 489 height 21
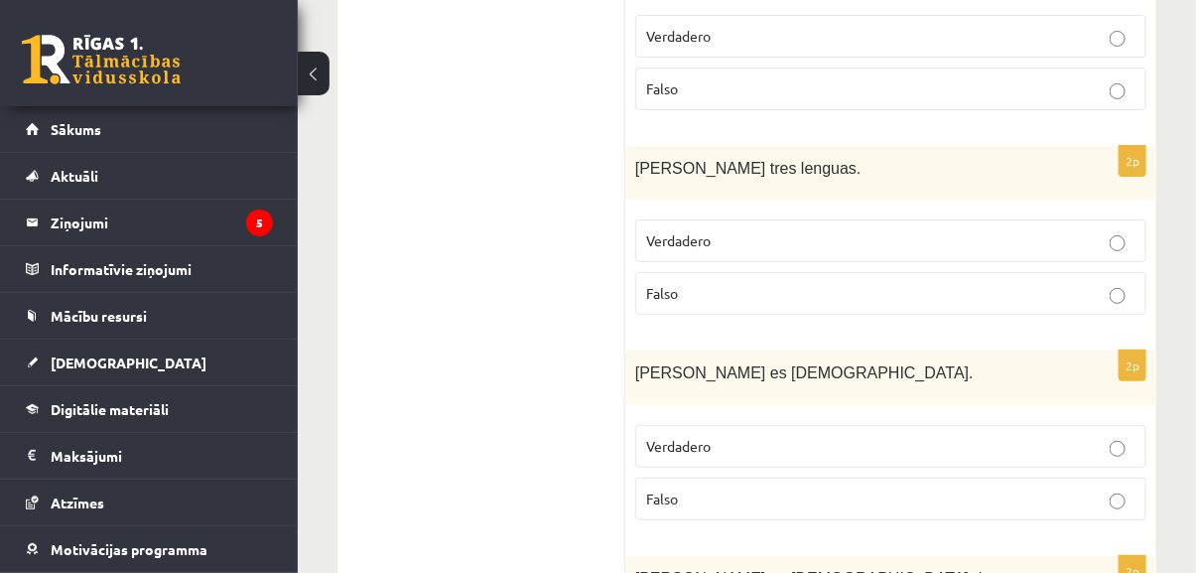
scroll to position [2807, 0]
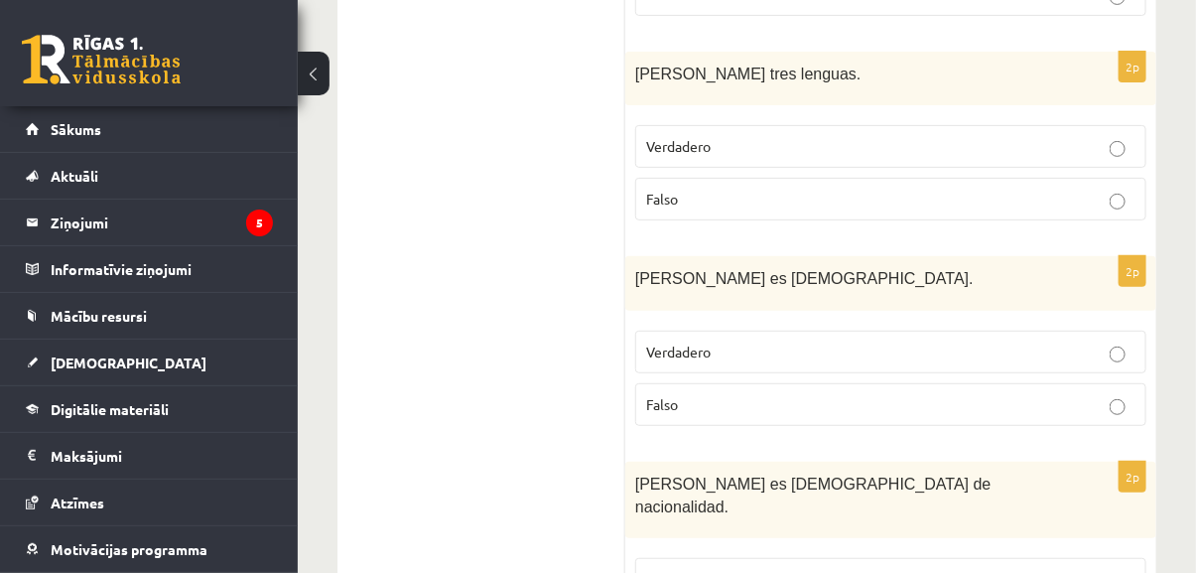
click at [802, 383] on label "Falso" at bounding box center [890, 404] width 511 height 43
click at [789, 558] on label "Verdadero" at bounding box center [890, 579] width 511 height 43
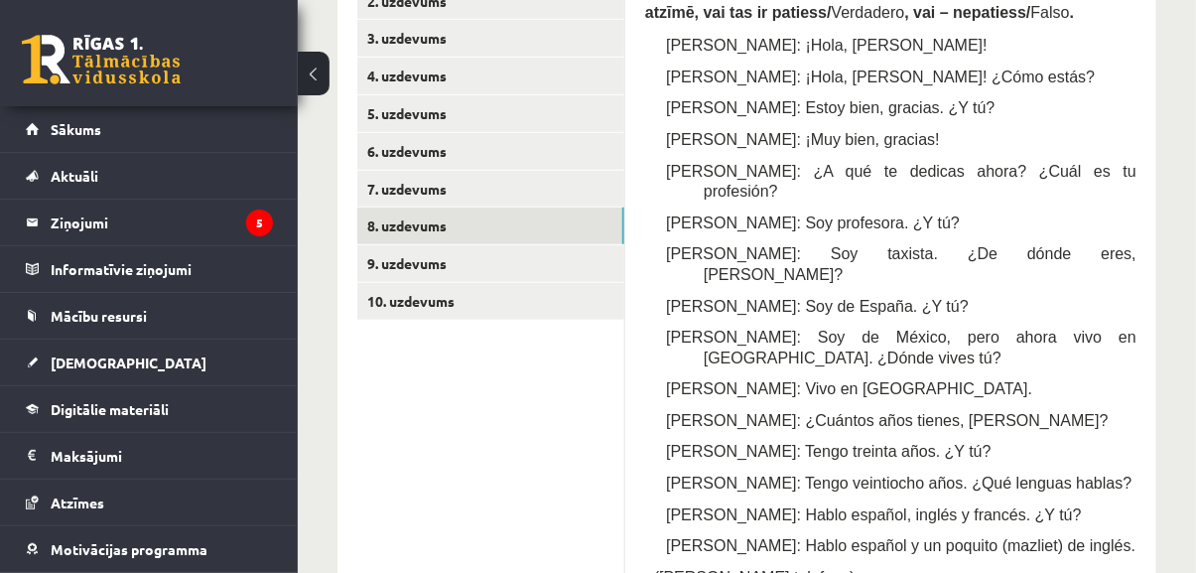
scroll to position [460, 0]
click at [523, 252] on link "9. uzdevums" at bounding box center [490, 262] width 267 height 37
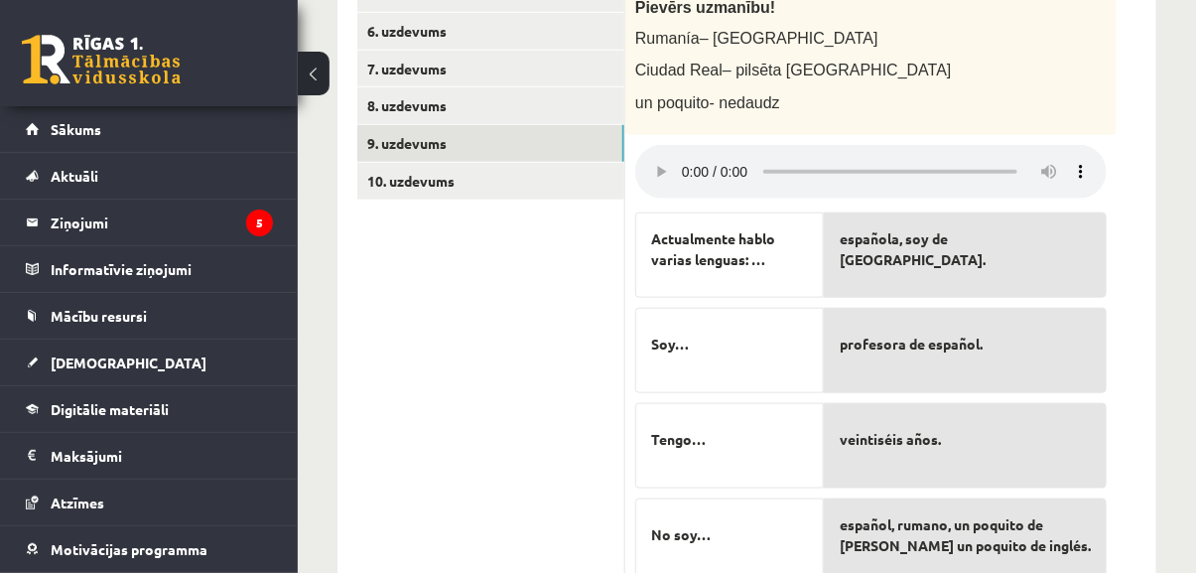
scroll to position [573, 0]
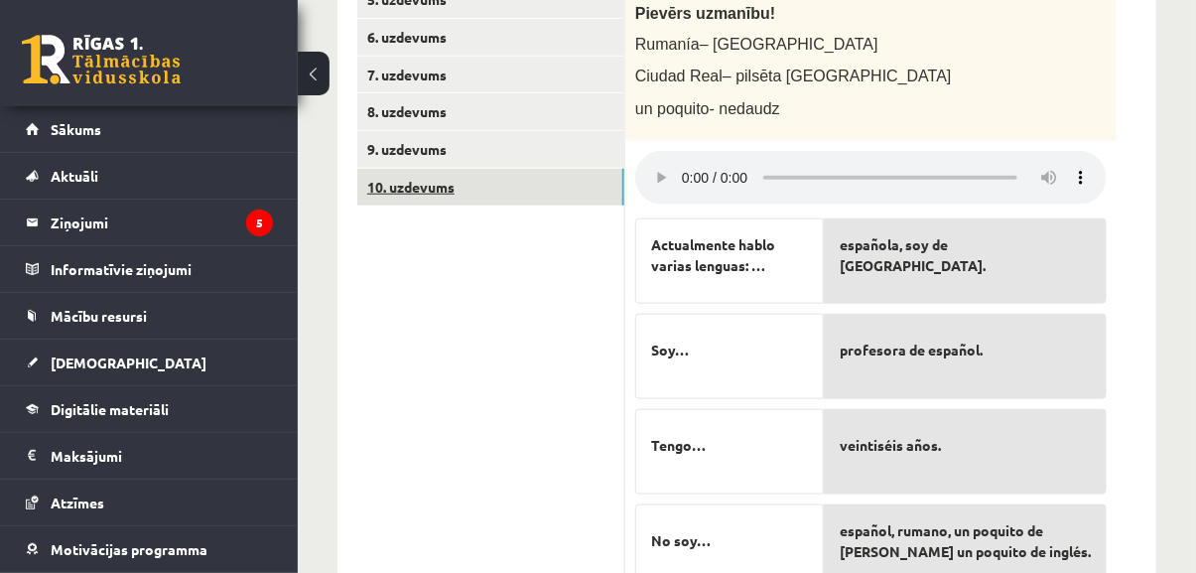
click at [614, 179] on link "10. uzdevums" at bounding box center [490, 187] width 267 height 37
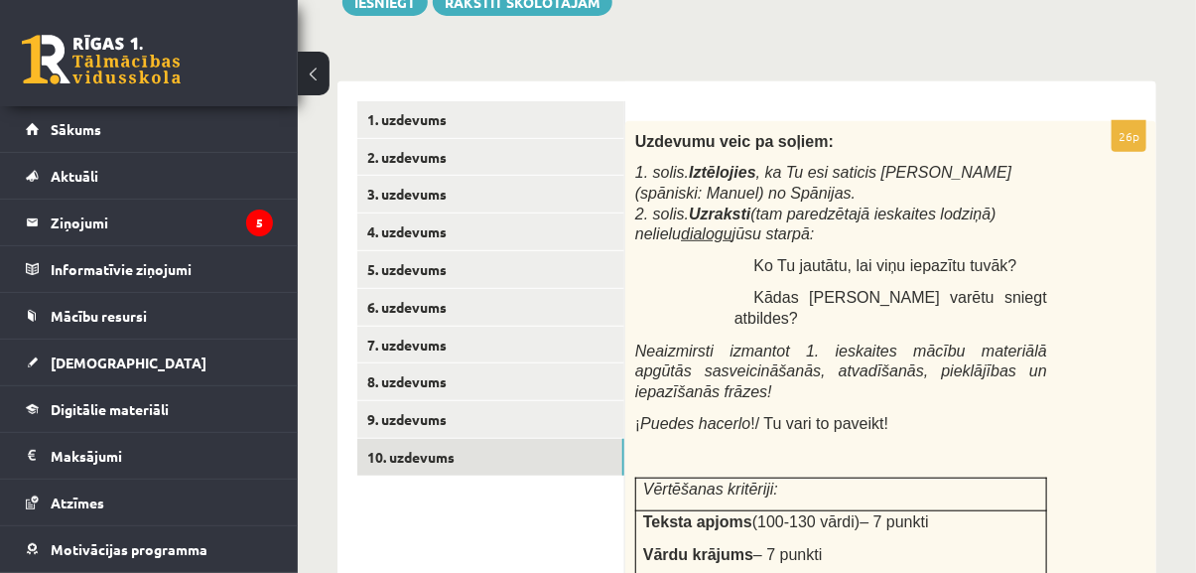
scroll to position [302, 0]
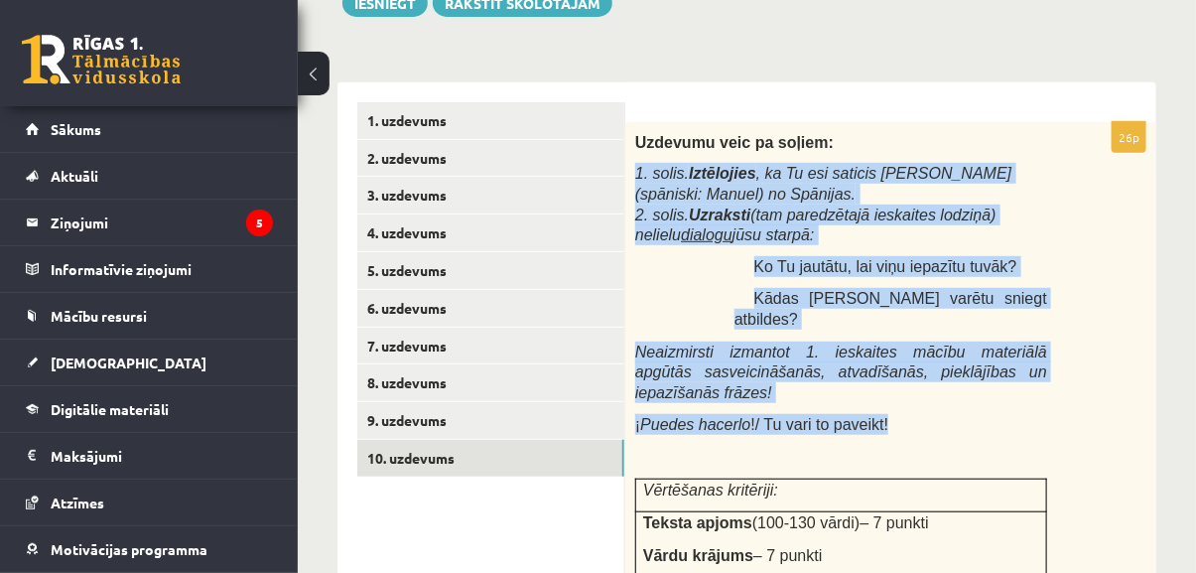
drag, startPoint x: 636, startPoint y: 173, endPoint x: 878, endPoint y: 382, distance: 319.5
click at [878, 382] on div "Uzdevumu veic pa soļiem: 1. solis. Iztēlojies , ka Tu esi saticis Manuelu (spān…" at bounding box center [890, 460] width 531 height 676
copy div "1. solis. Iztēlojies , ka Tu esi saticis Manuelu (spāniski: Manuel) no Spānijas…"
click at [722, 258] on div "Uzdevumu veic pa soļiem: 1. solis. Iztēlojies , ka Tu esi saticis Manuelu (spān…" at bounding box center [890, 460] width 531 height 676
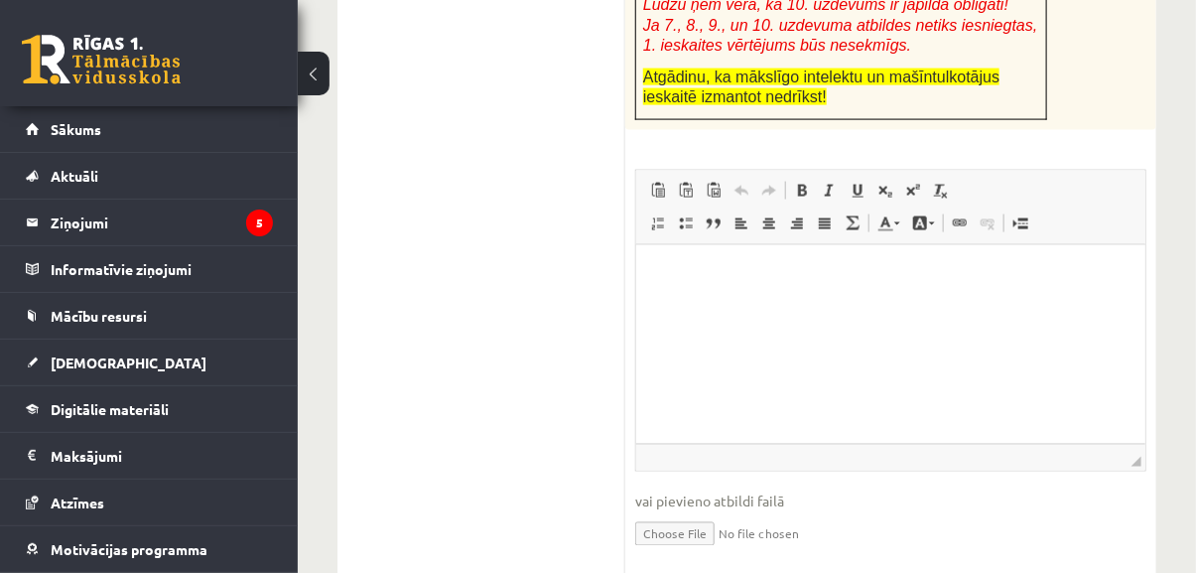
scroll to position [997, 0]
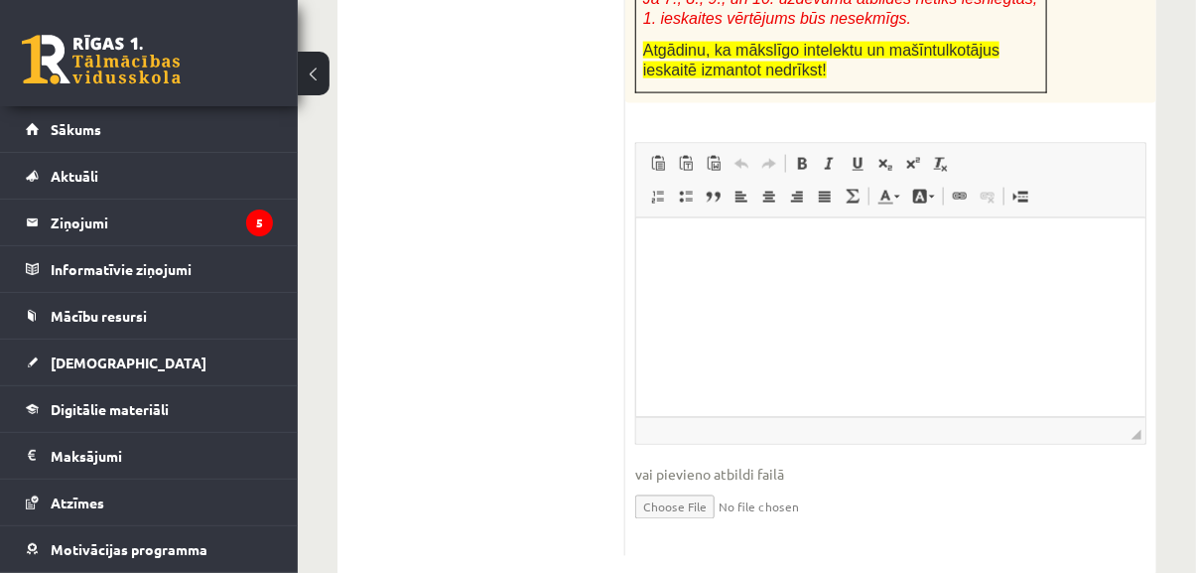
click at [700, 250] on p "Bagātinātā teksta redaktors, wiswyg-editor-user-answer-47433759797920" at bounding box center [890, 247] width 470 height 21
click at [745, 220] on span "Ielīmēt" at bounding box center [753, 222] width 56 height 29
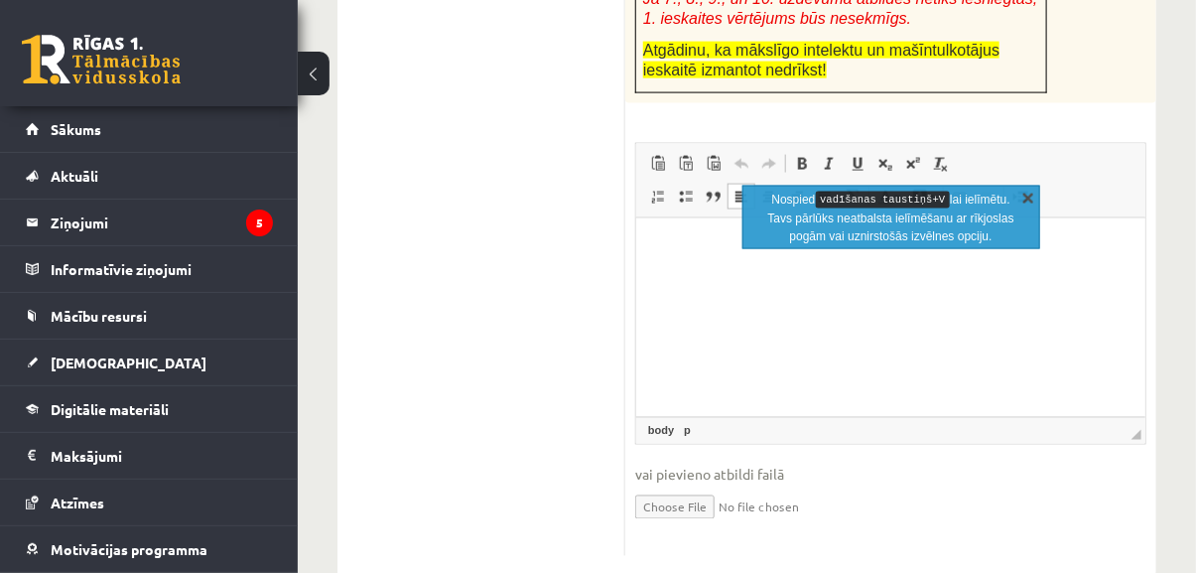
click at [1024, 198] on link "X" at bounding box center [1029, 198] width 20 height 20
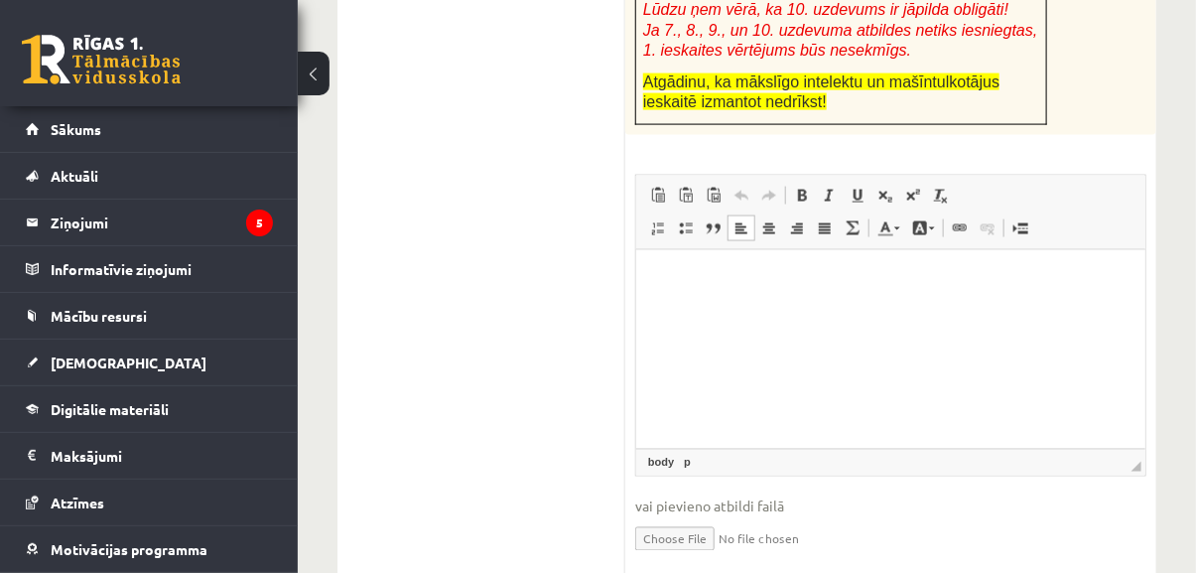
scroll to position [993, 0]
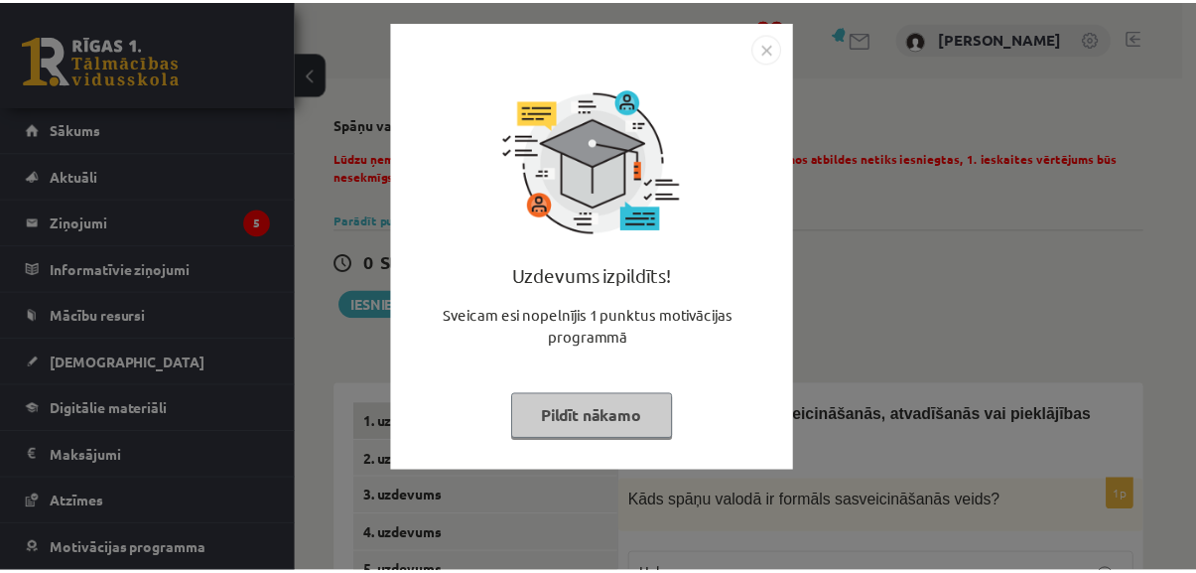
scroll to position [993, 0]
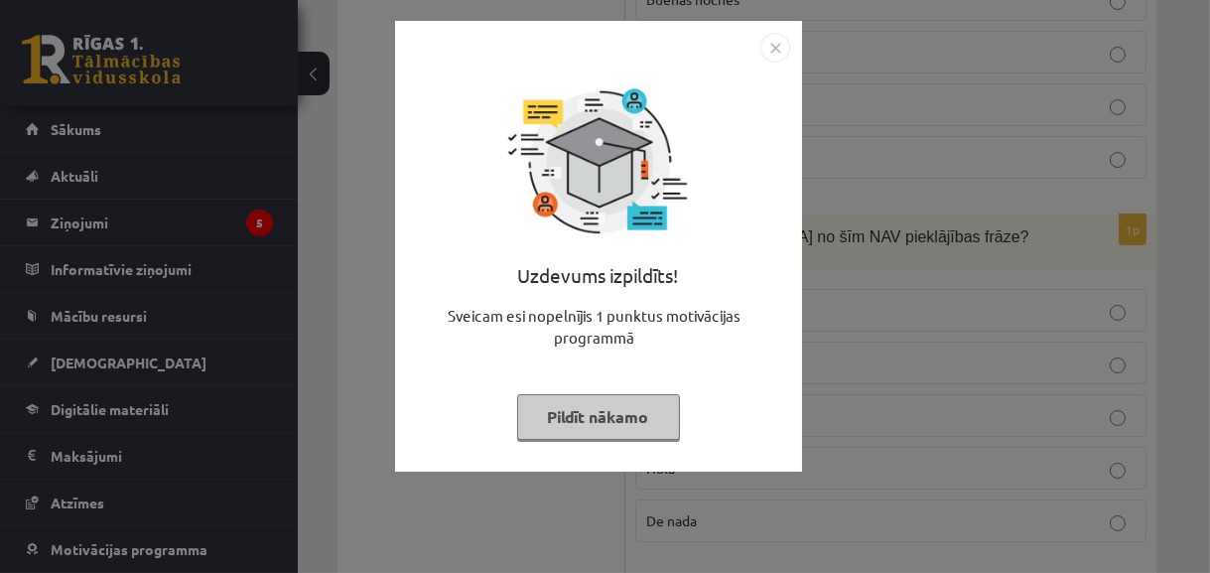
click at [775, 38] on img "Close" at bounding box center [776, 48] width 30 height 30
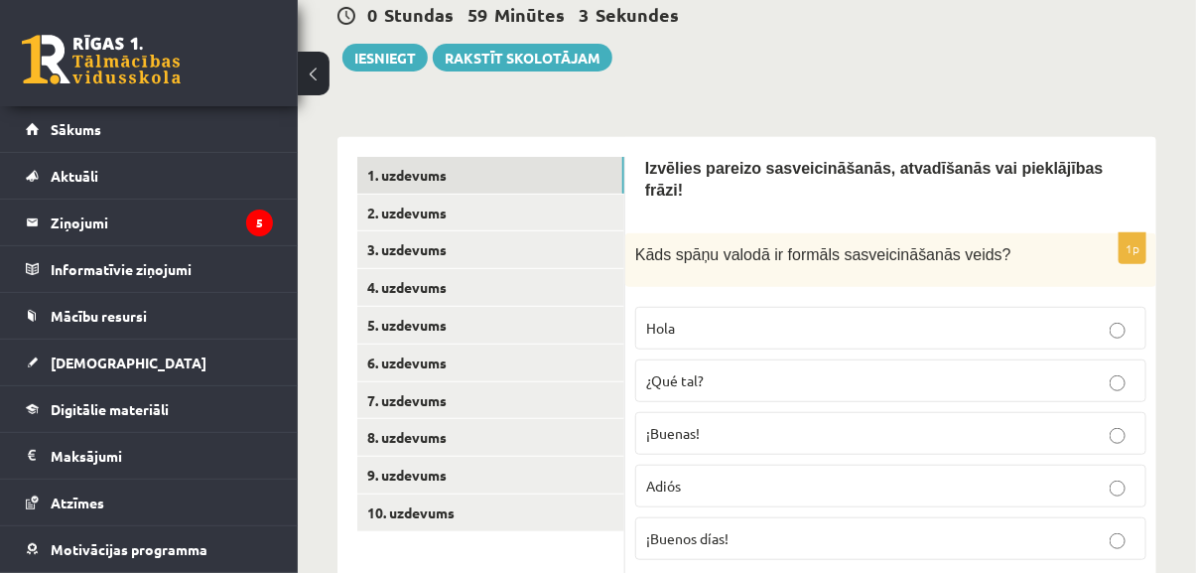
scroll to position [451, 0]
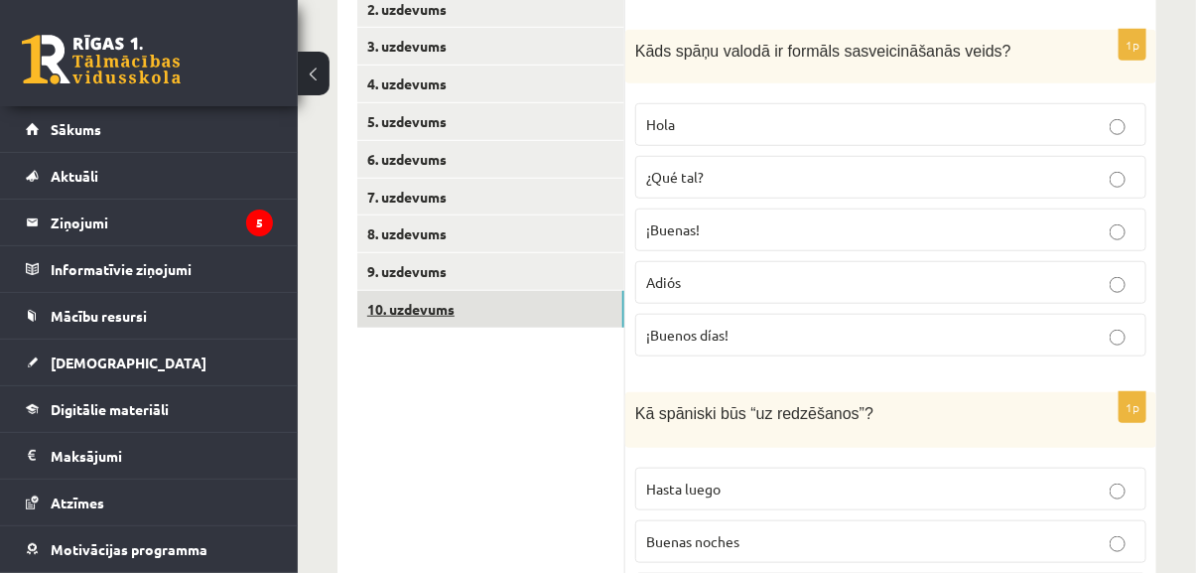
click at [487, 306] on link "10. uzdevums" at bounding box center [490, 309] width 267 height 37
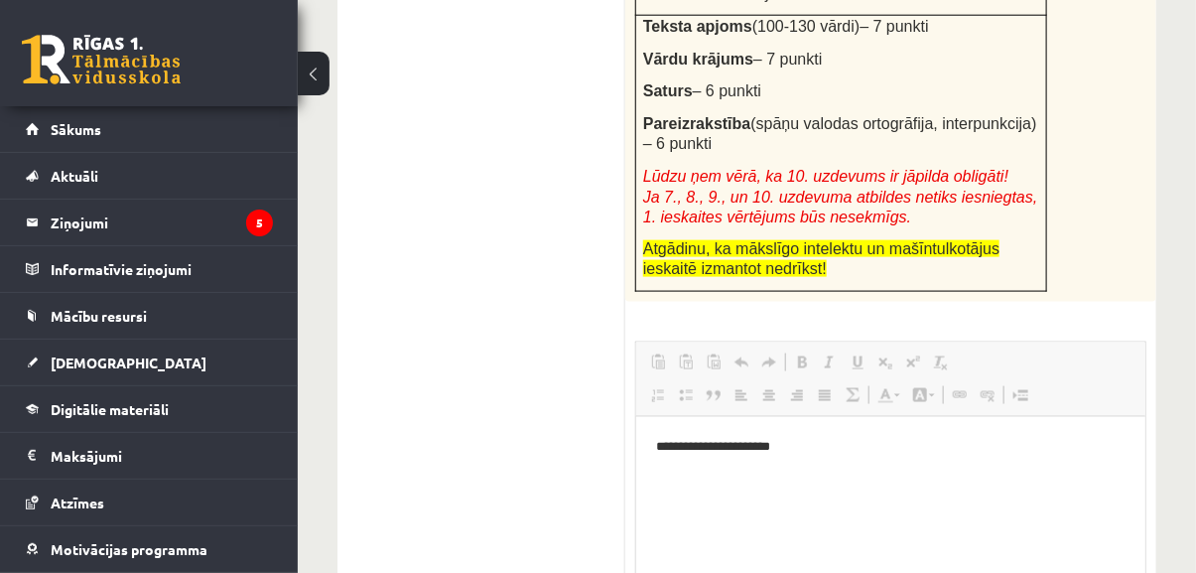
scroll to position [0, 0]
click at [823, 449] on p "**********" at bounding box center [890, 446] width 471 height 21
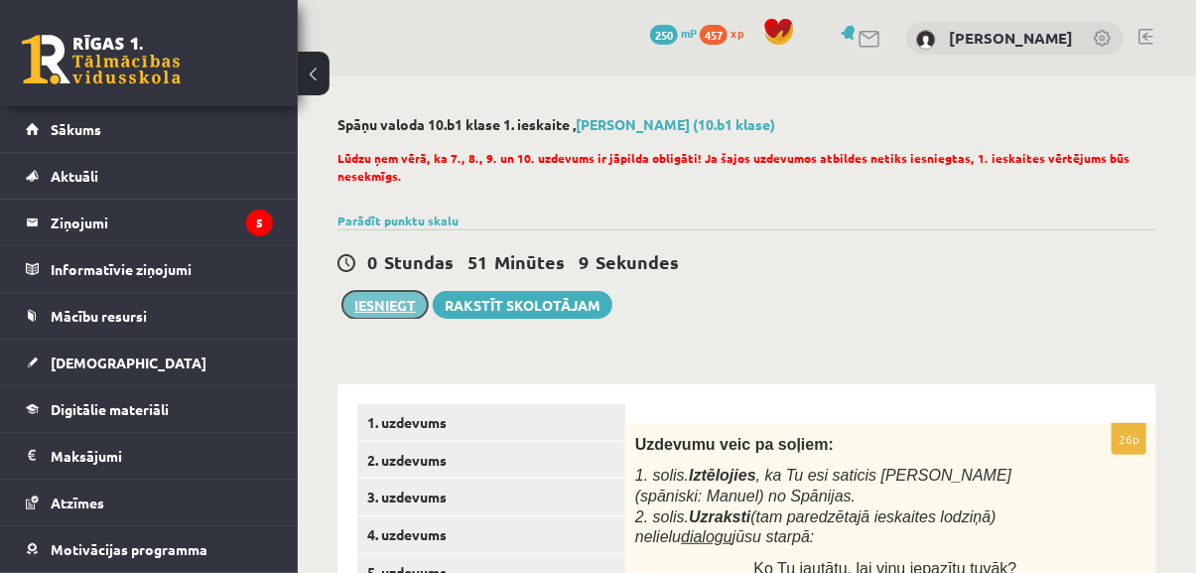
click at [382, 303] on button "Iesniegt" at bounding box center [385, 305] width 85 height 28
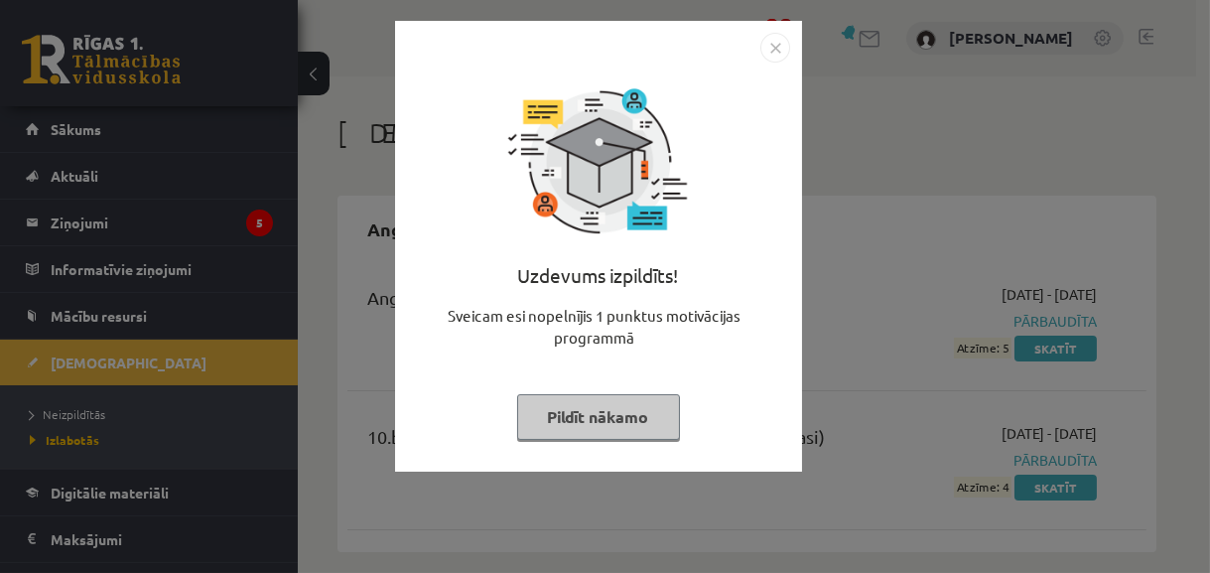
click at [766, 40] on img "Close" at bounding box center [776, 48] width 30 height 30
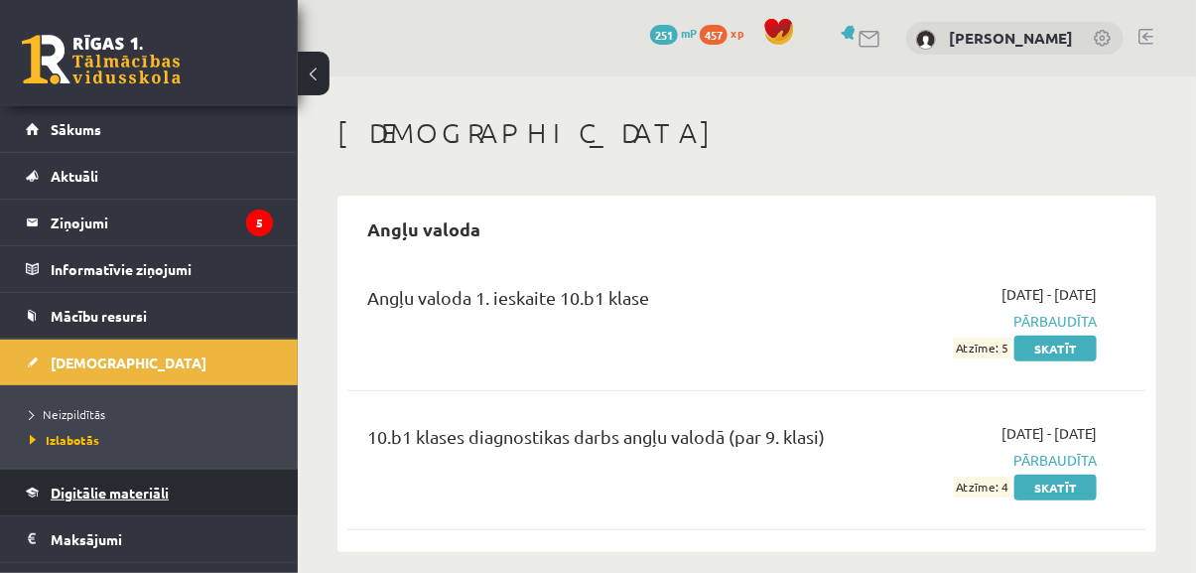
click at [137, 492] on span "Digitālie materiāli" at bounding box center [110, 493] width 118 height 18
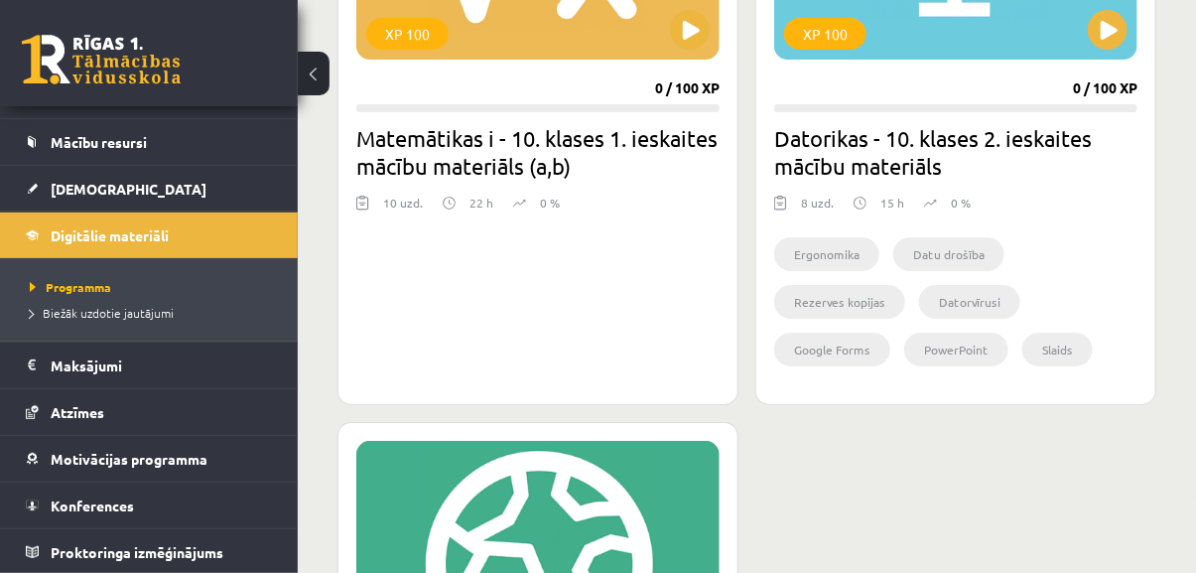
scroll to position [2436, 0]
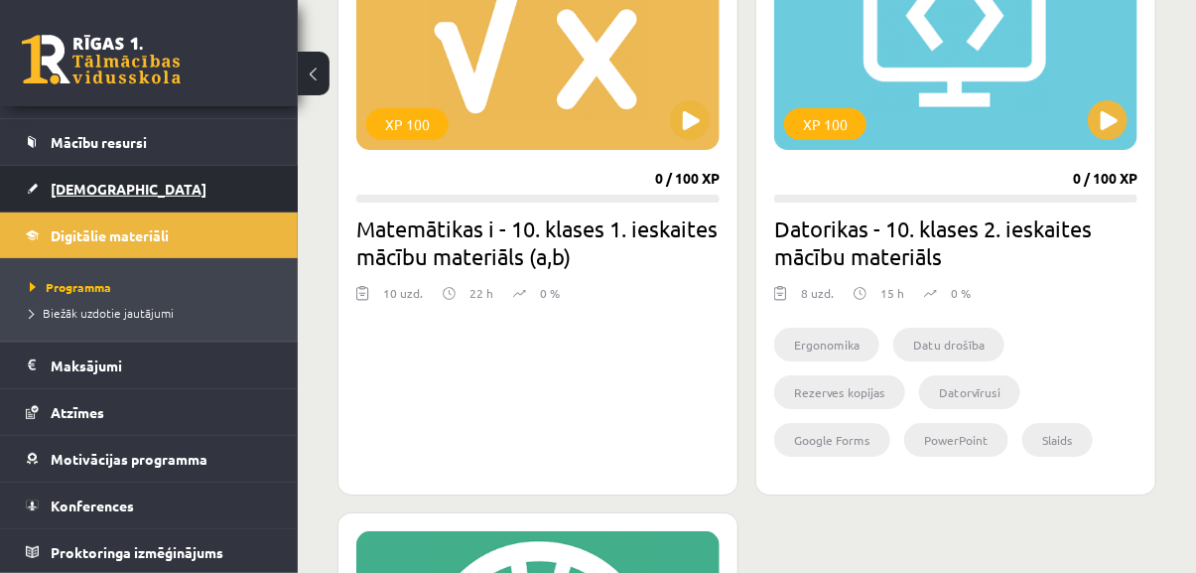
click at [111, 185] on link "[DEMOGRAPHIC_DATA]" at bounding box center [149, 189] width 247 height 46
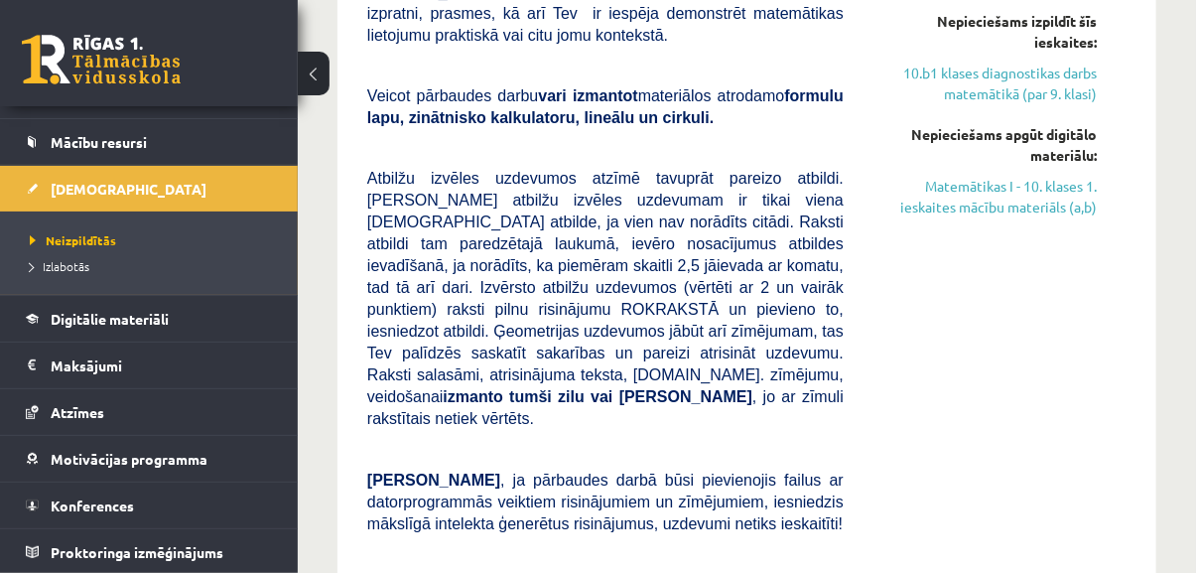
scroll to position [360, 0]
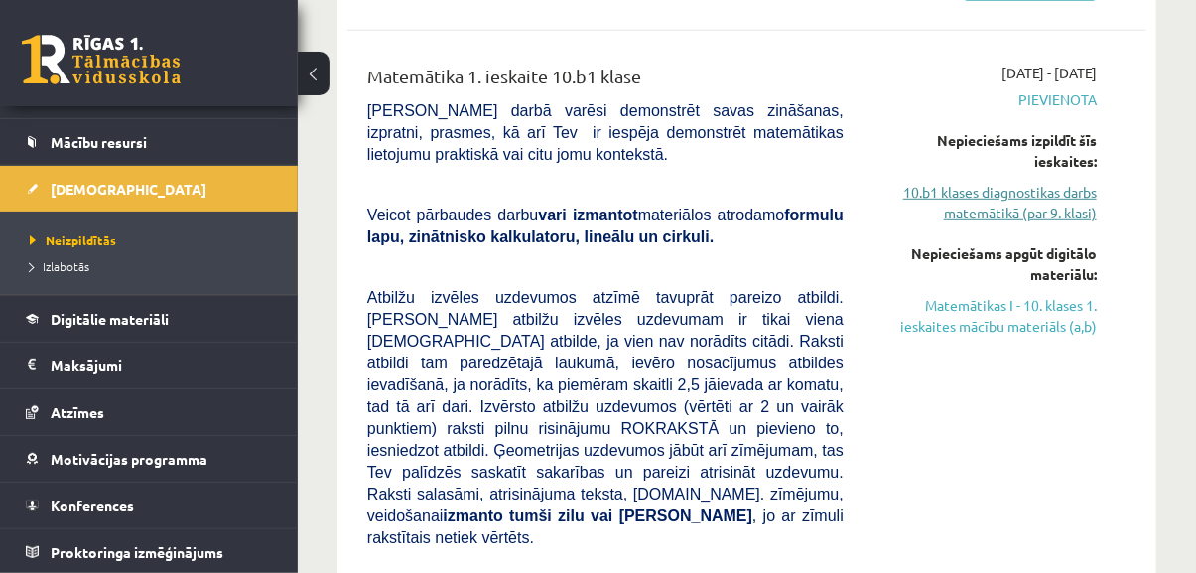
click at [1048, 214] on link "10.b1 klases diagnostikas darbs matemātikā (par 9. klasi)" at bounding box center [985, 203] width 223 height 42
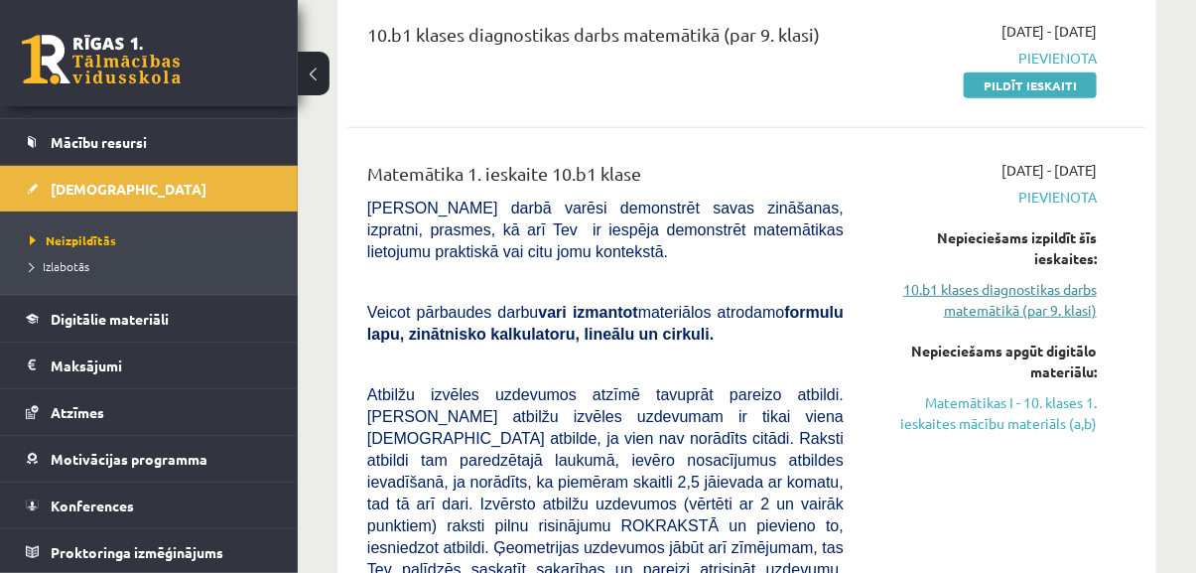
click at [1043, 302] on link "10.b1 klases diagnostikas darbs matemātikā (par 9. klasi)" at bounding box center [985, 300] width 223 height 42
click at [1045, 314] on link "10.b1 klases diagnostikas darbs matemātikā (par 9. klasi)" at bounding box center [985, 300] width 223 height 42
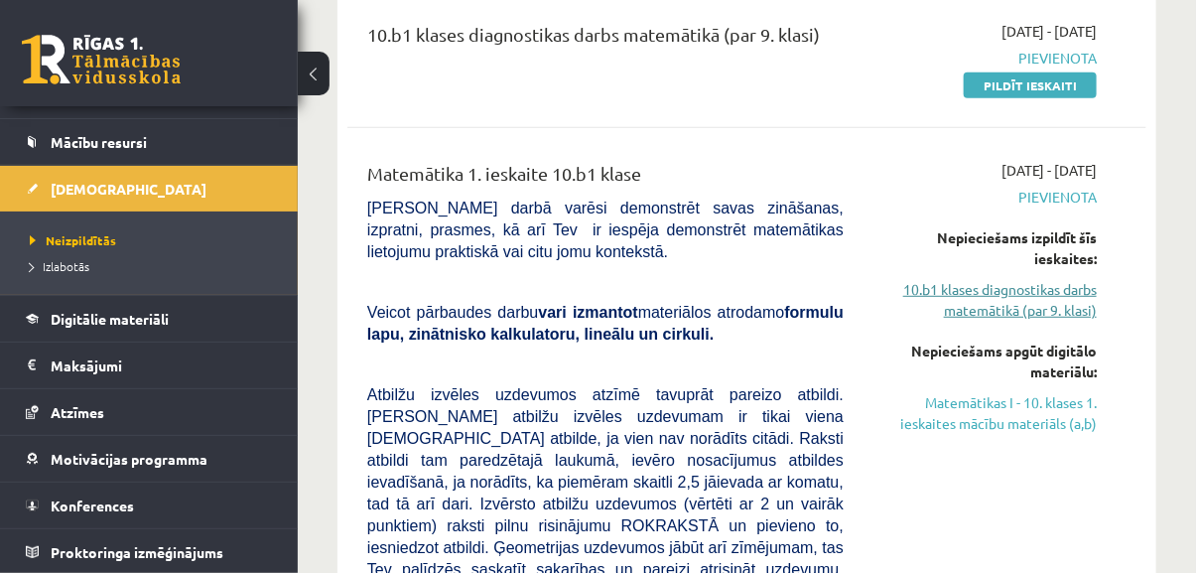
click at [1045, 314] on link "10.b1 klases diagnostikas darbs matemātikā (par 9. klasi)" at bounding box center [985, 300] width 223 height 42
click at [1055, 415] on link "Matemātikas I - 10. klases 1. ieskaites mācību materiāls (a,b)" at bounding box center [985, 413] width 223 height 42
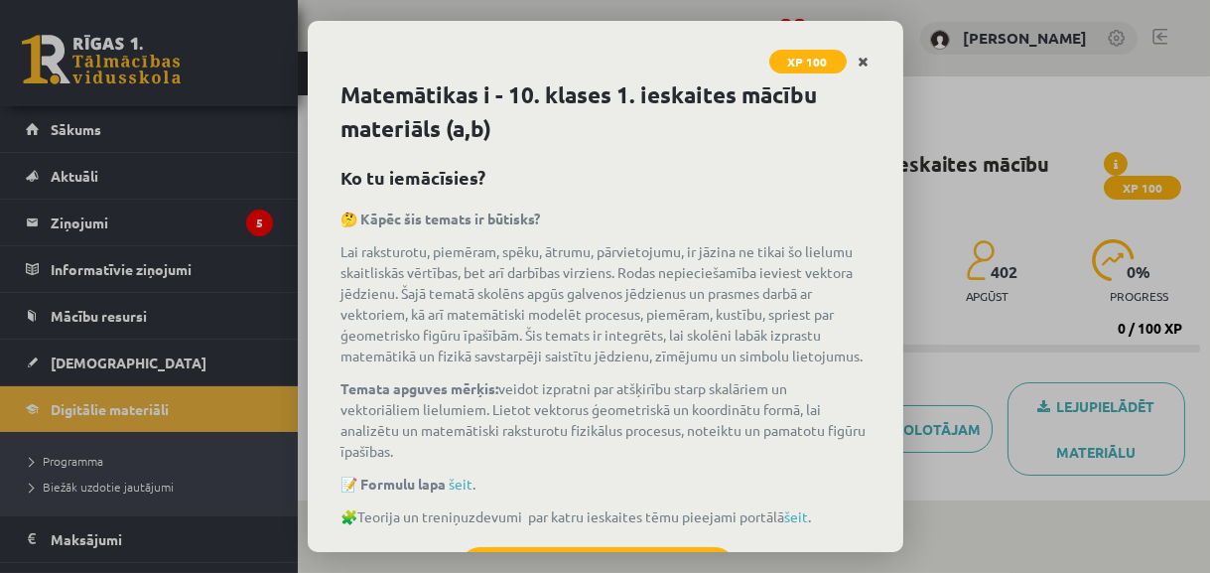
click at [868, 65] on icon "Close" at bounding box center [864, 63] width 11 height 14
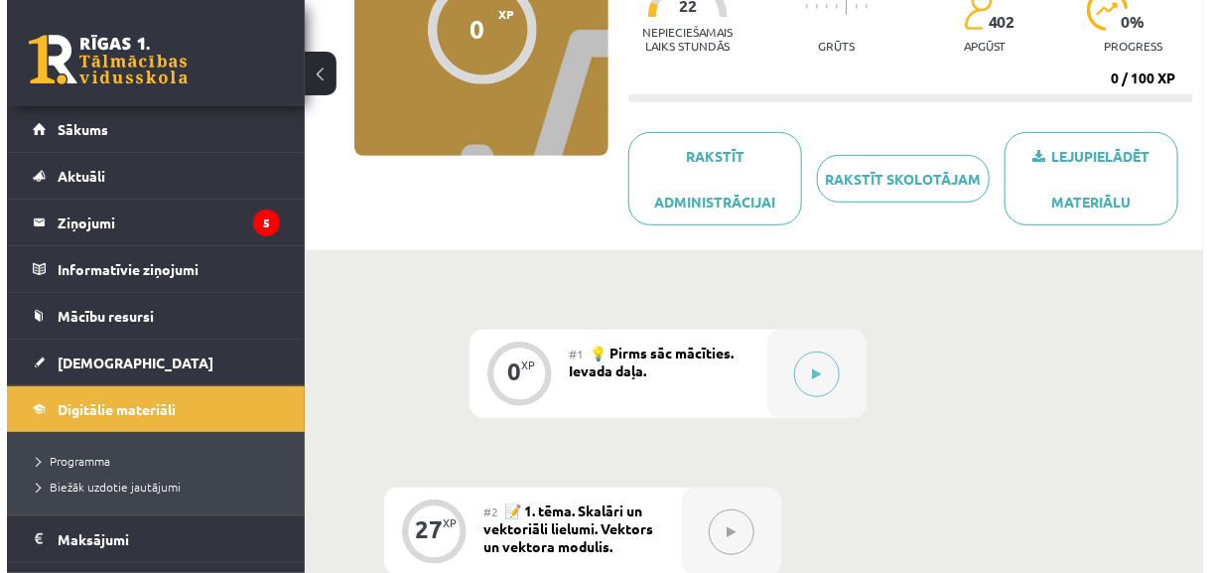
scroll to position [160, 0]
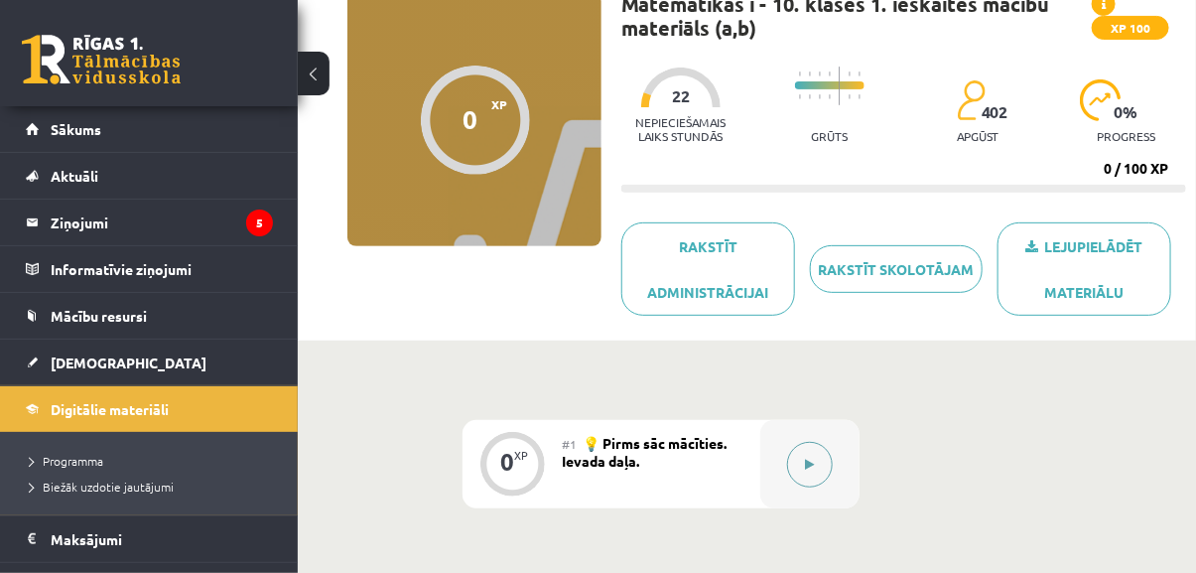
click at [804, 468] on button at bounding box center [810, 465] width 46 height 46
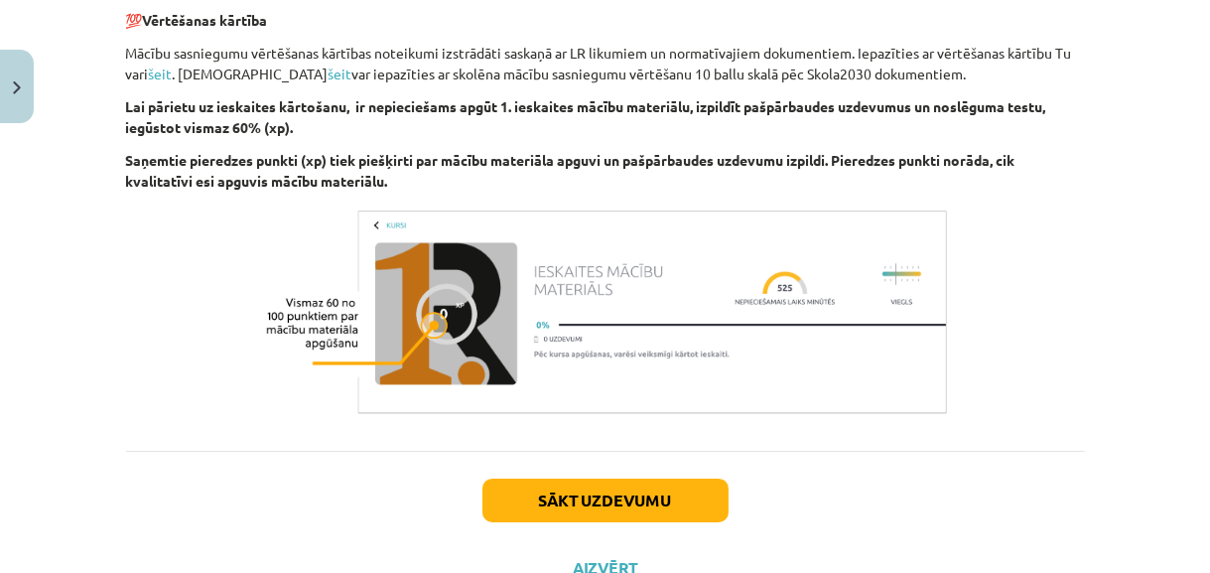
scroll to position [1196, 0]
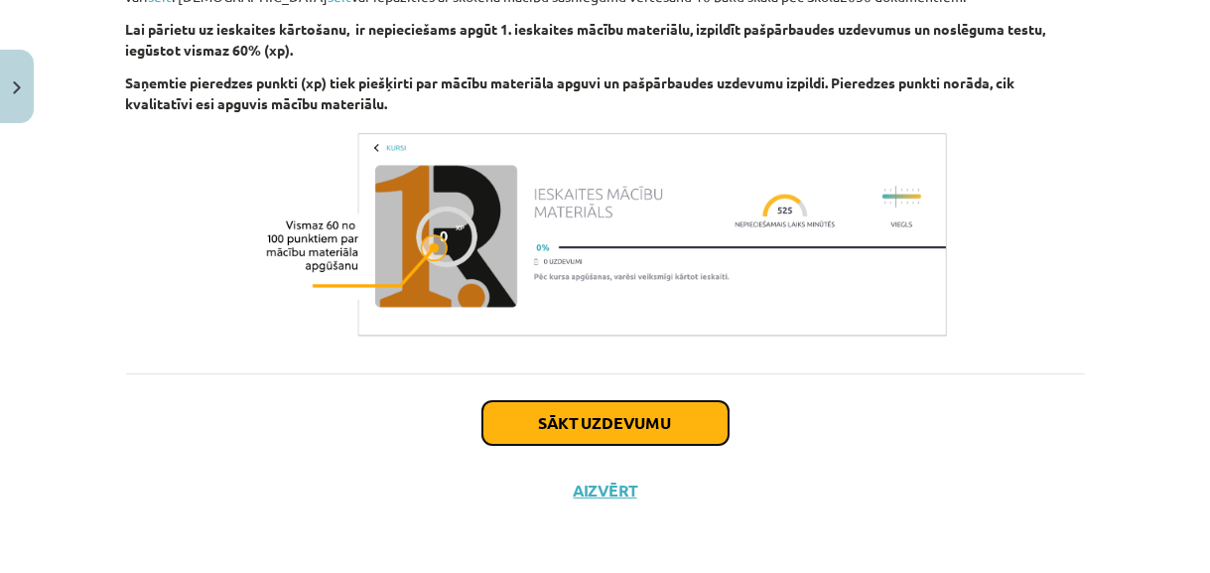
click at [635, 431] on button "Sākt uzdevumu" at bounding box center [606, 423] width 246 height 44
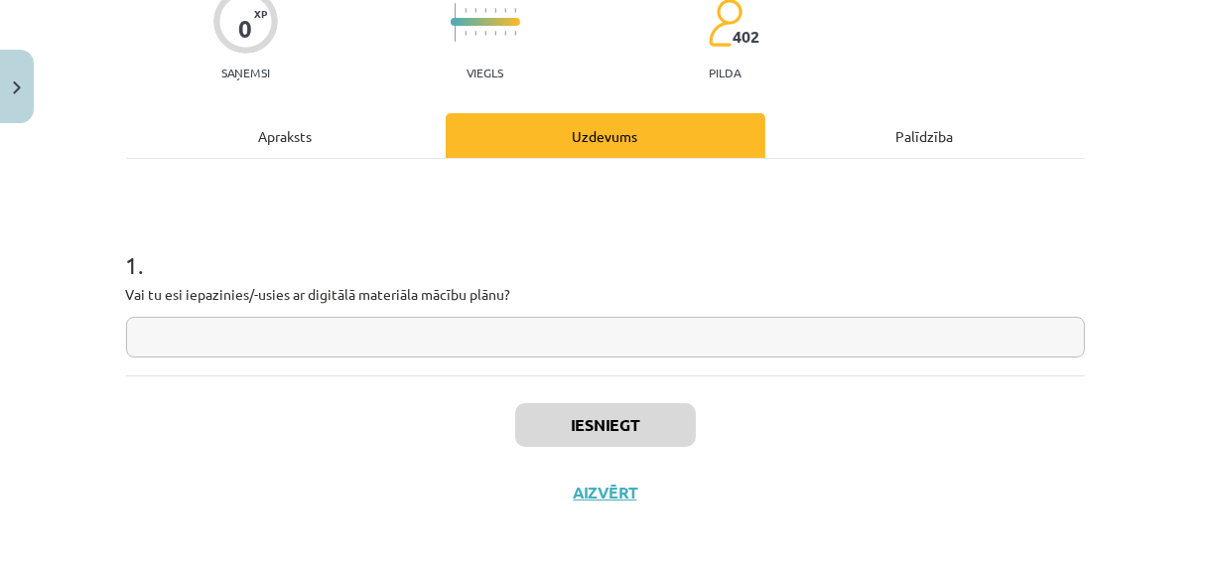
scroll to position [181, 0]
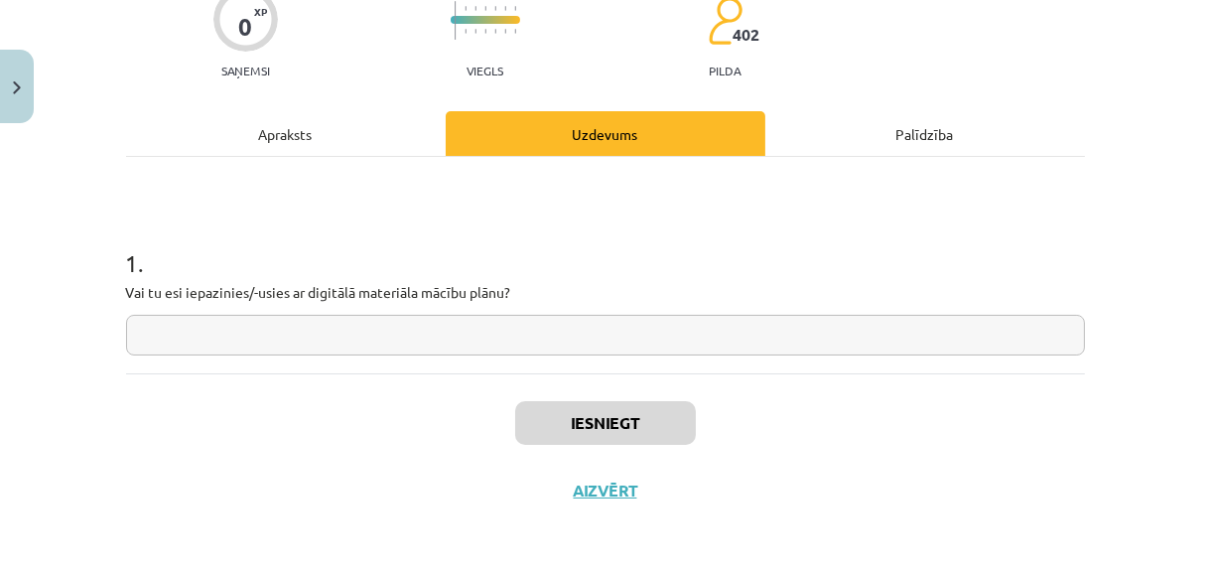
click at [458, 338] on input "text" at bounding box center [605, 335] width 959 height 41
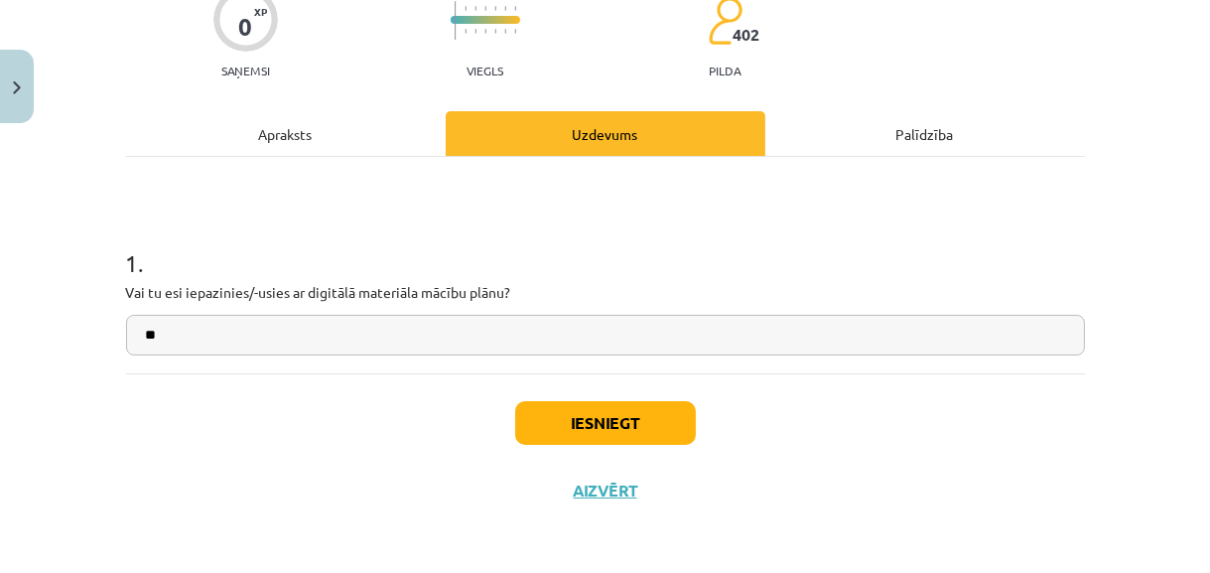
type input "**"
click at [606, 435] on button "Iesniegt" at bounding box center [605, 423] width 181 height 44
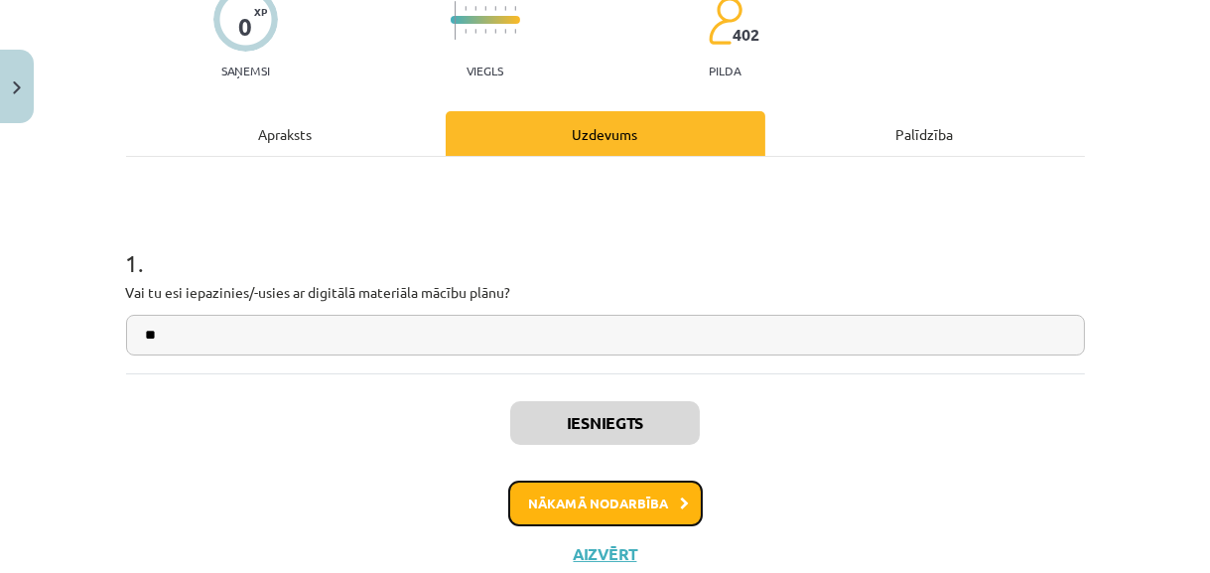
click at [655, 514] on button "Nākamā nodarbība" at bounding box center [605, 504] width 195 height 46
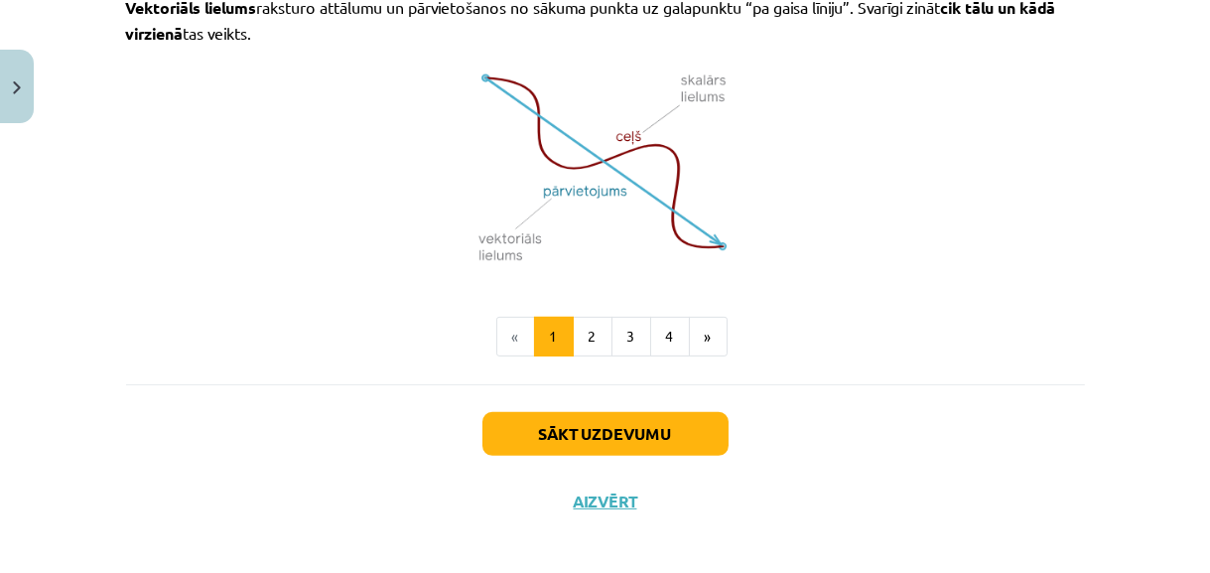
scroll to position [1463, 0]
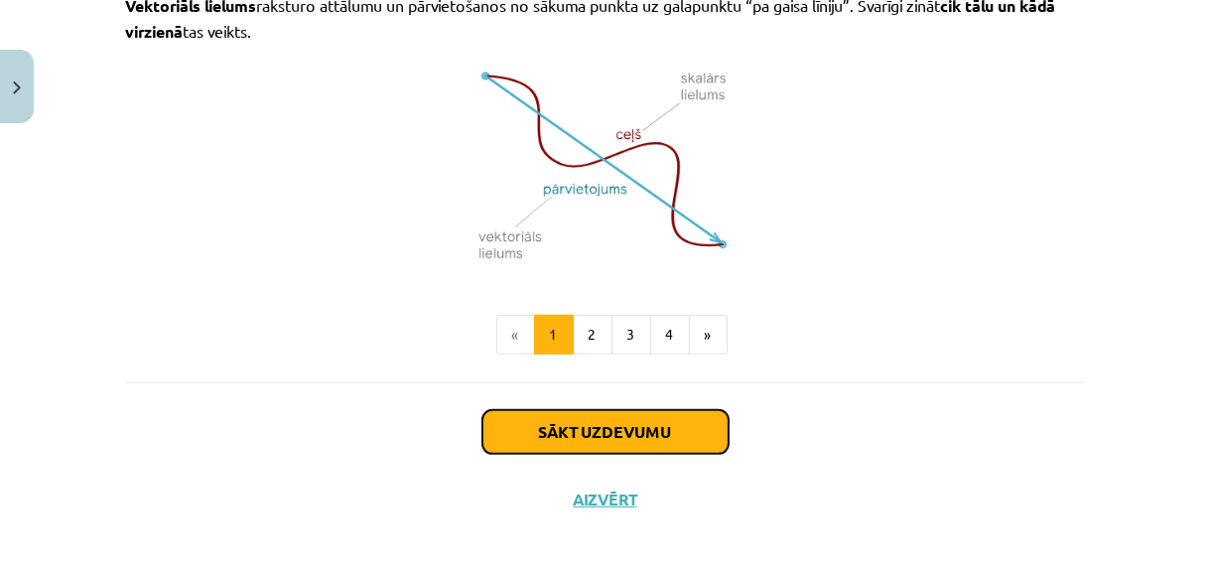
click at [653, 428] on button "Sākt uzdevumu" at bounding box center [606, 432] width 246 height 44
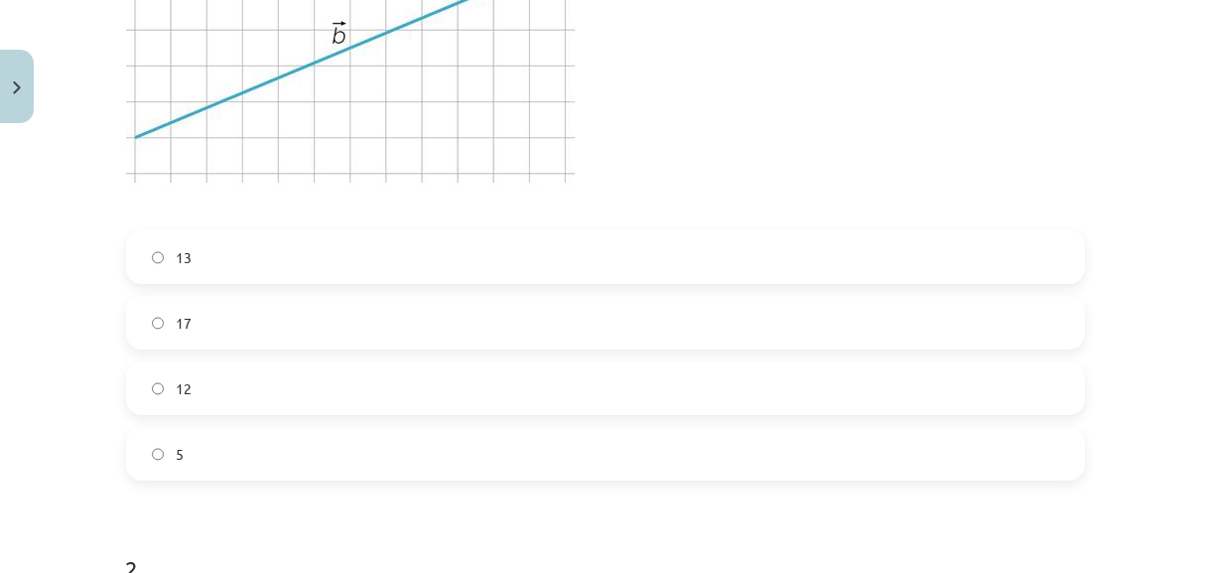
scroll to position [681, 0]
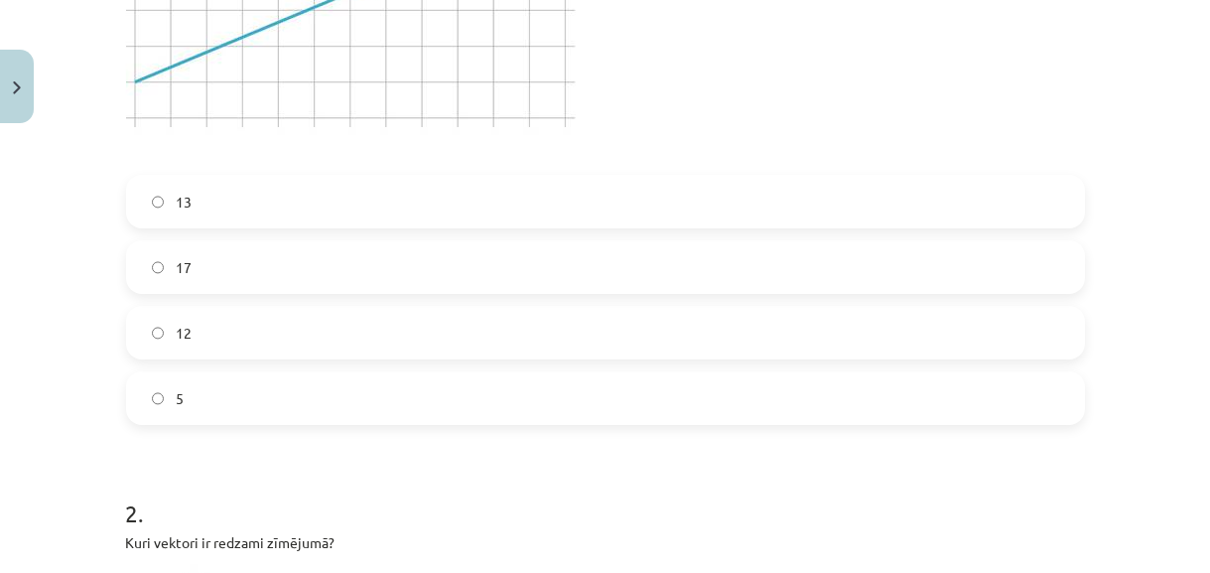
click at [300, 344] on label "12" at bounding box center [605, 333] width 955 height 50
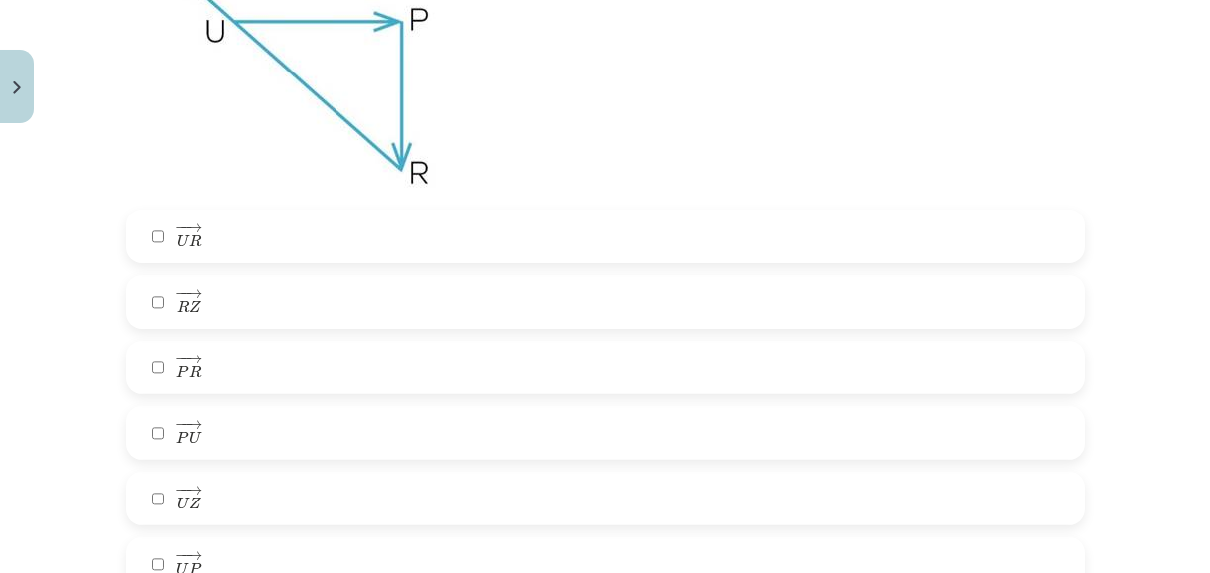
scroll to position [1222, 0]
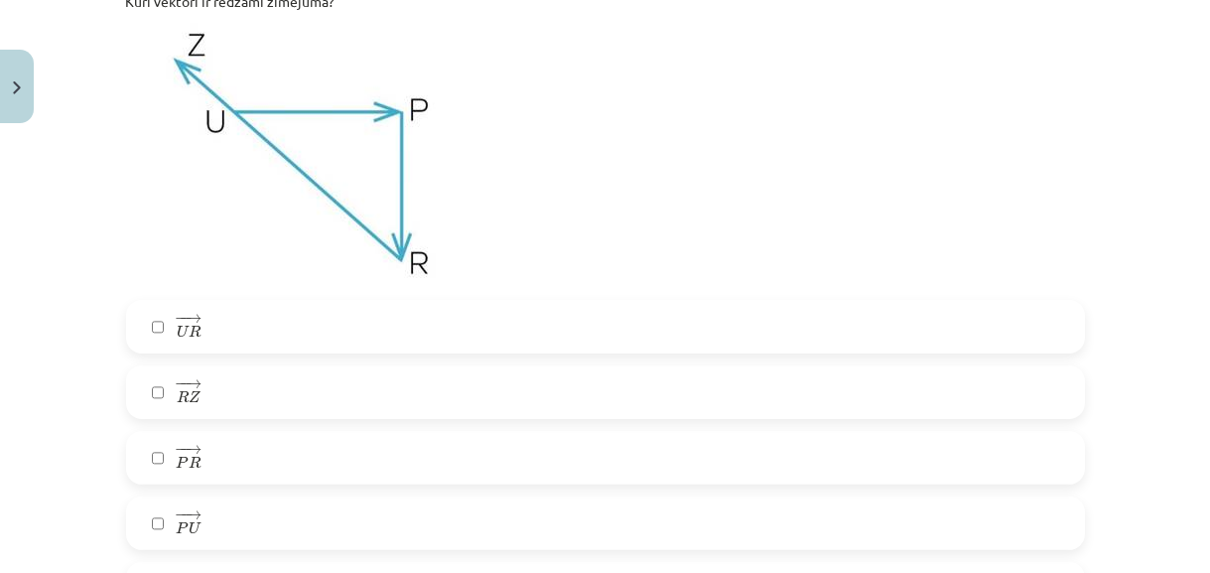
click at [295, 393] on label "− − → R Z R Z →" at bounding box center [605, 392] width 955 height 50
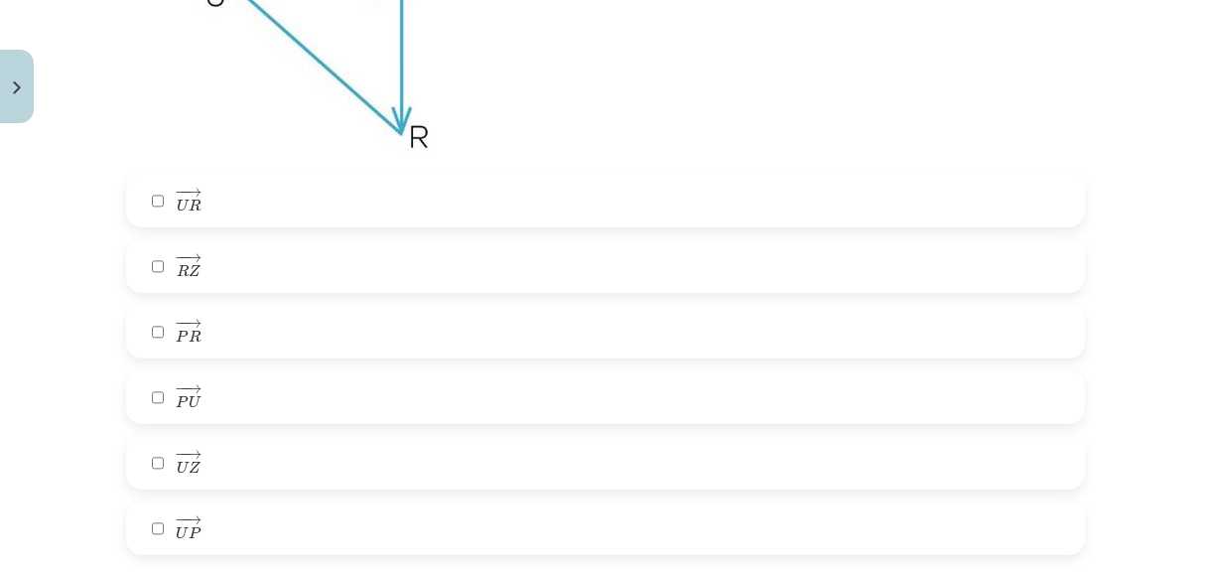
scroll to position [1403, 0]
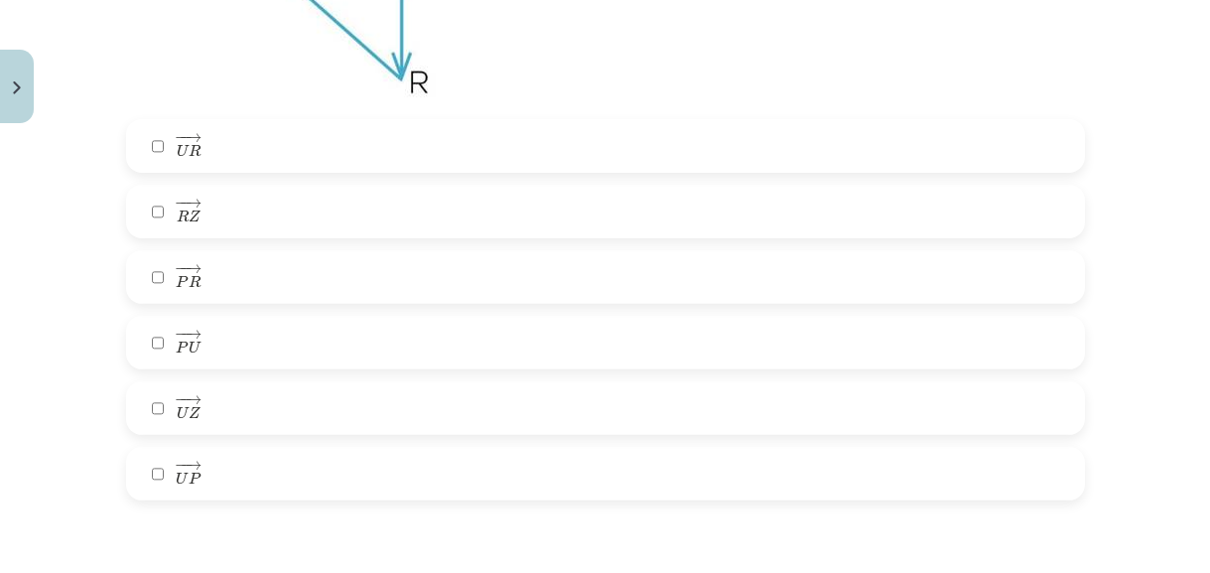
click at [283, 280] on label "− − → P R P R →" at bounding box center [605, 277] width 955 height 50
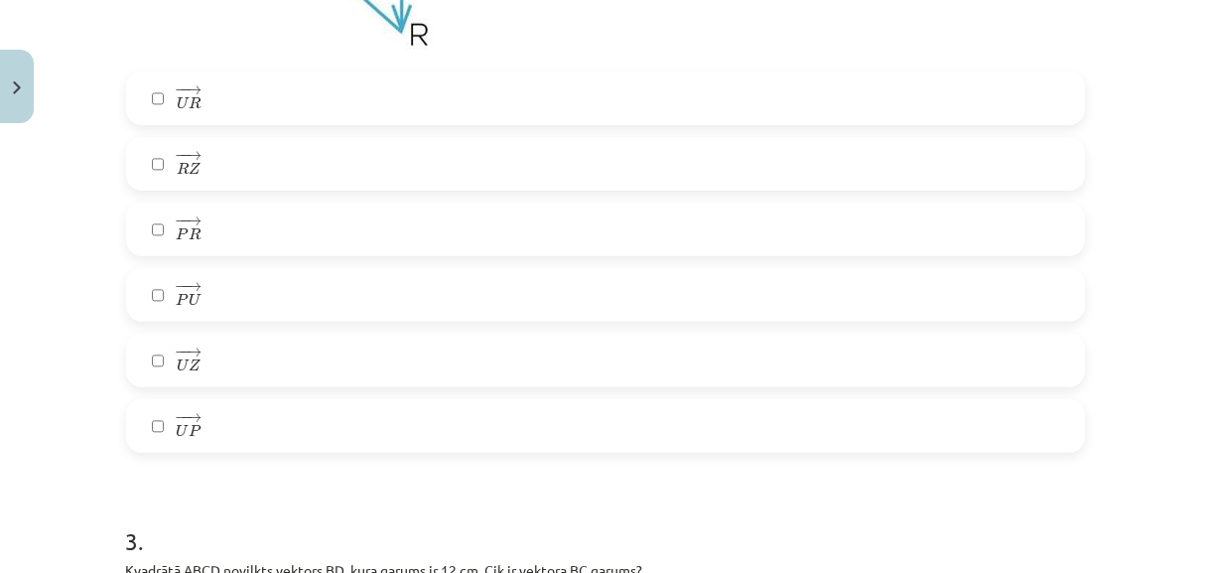
scroll to position [1493, 0]
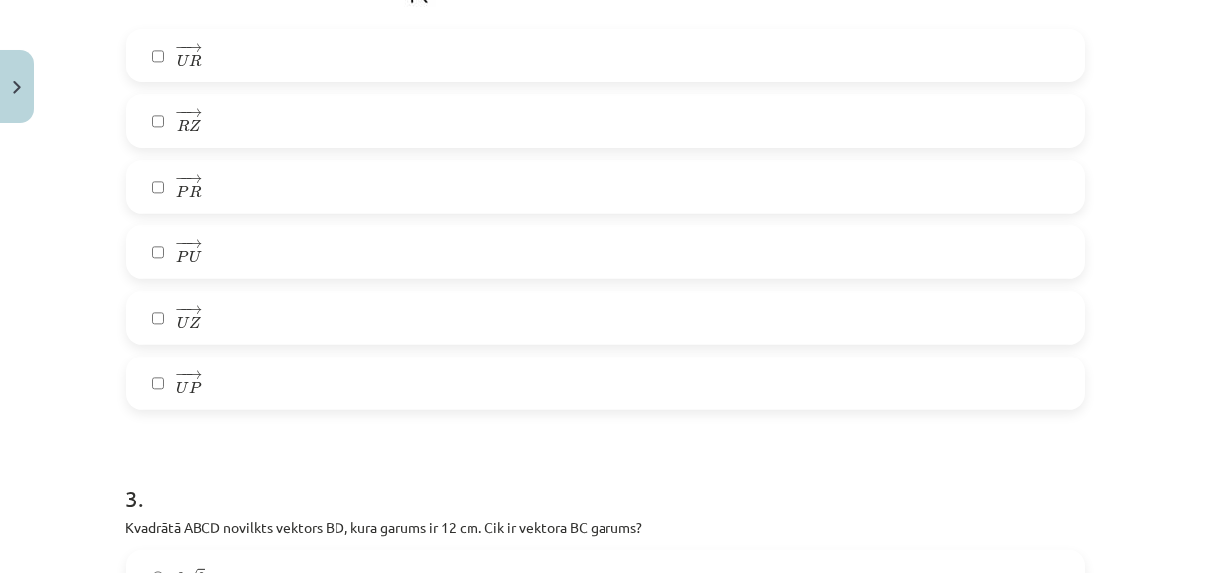
click at [319, 389] on label "− − → U P U P →" at bounding box center [605, 383] width 955 height 50
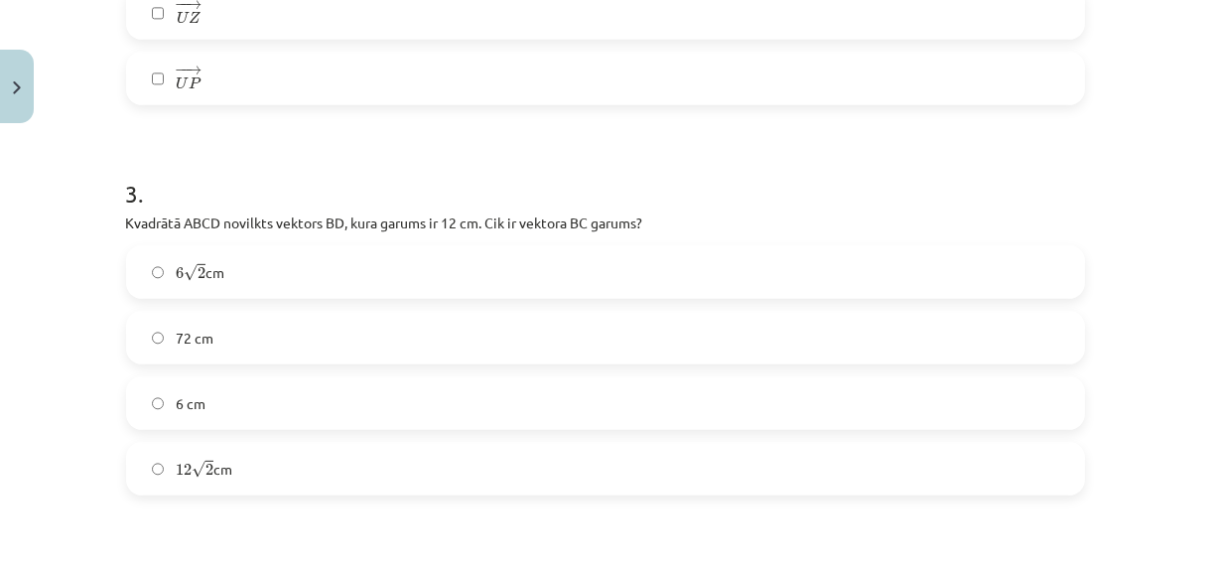
scroll to position [1855, 0]
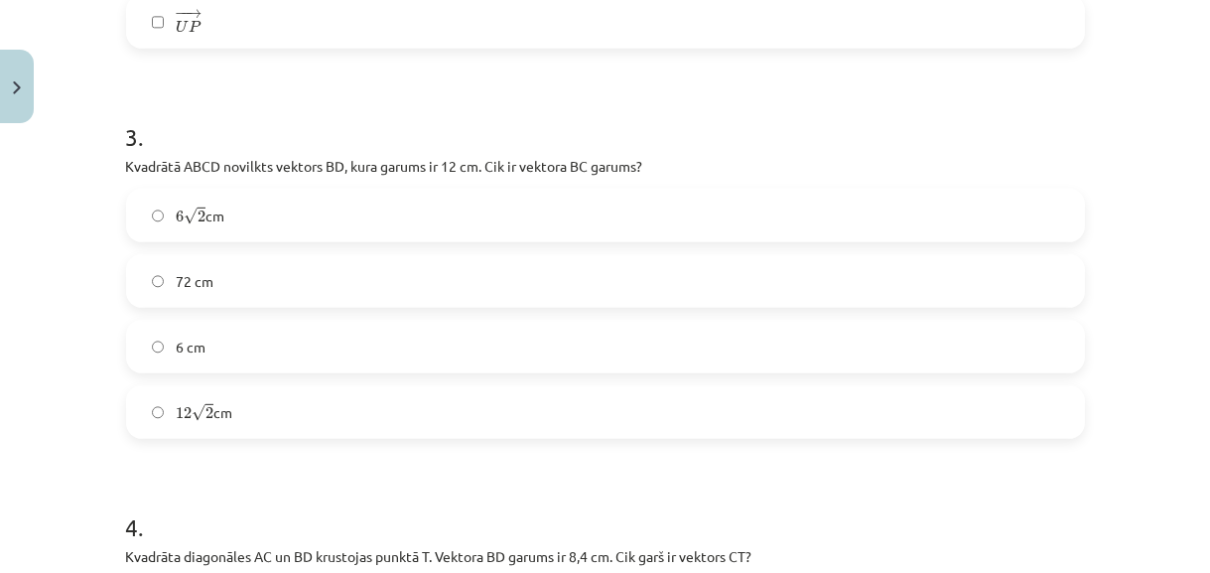
drag, startPoint x: 118, startPoint y: 167, endPoint x: 693, endPoint y: 417, distance: 626.9
click at [693, 417] on div "3 . Kvadrātā ABCD novilkts vektors ﻿BD﻿, kura garums ir 12 cm. Cik ir vektora ﻿…" at bounding box center [605, 263] width 959 height 350
copy div "Kvadrātā ABCD novilkts vektors ﻿BD﻿, kura garums ir 12 cm. Cik ir vektora ﻿BC g…"
click at [442, 207] on label "6 √ 2 6 2 cm" at bounding box center [605, 216] width 955 height 50
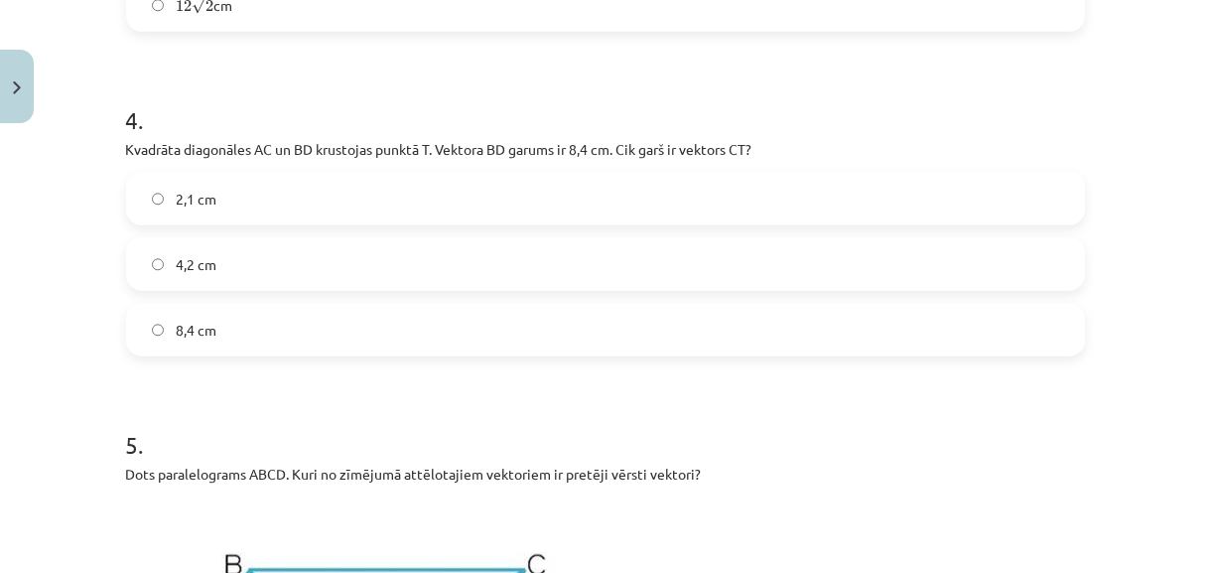
scroll to position [2305, 0]
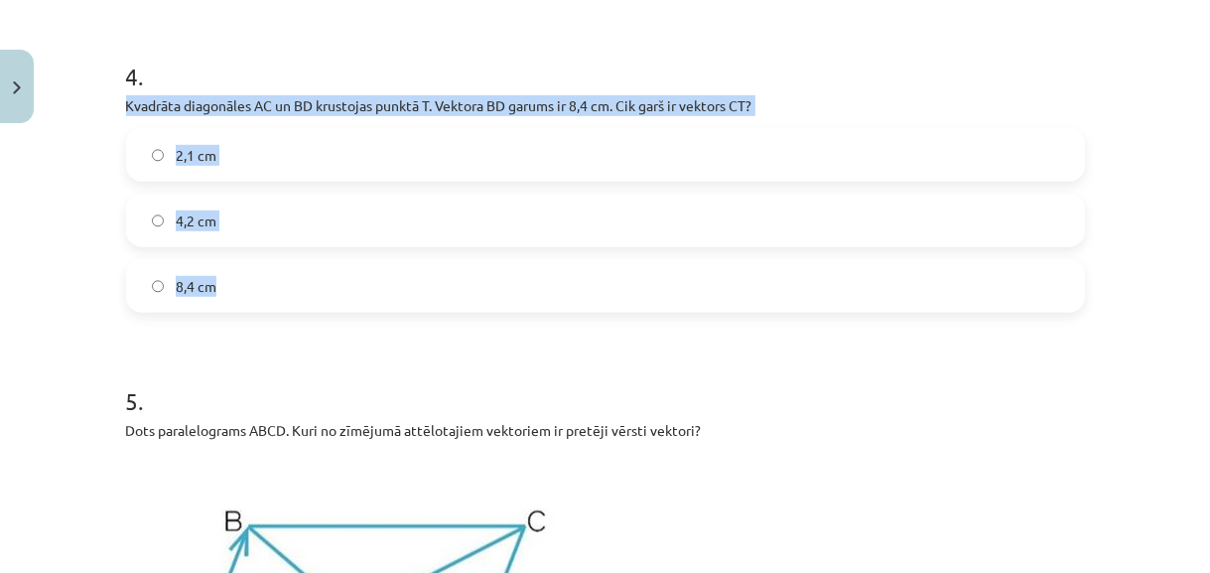
drag, startPoint x: 118, startPoint y: 104, endPoint x: 511, endPoint y: 289, distance: 434.4
click at [511, 289] on div "4 . Kvadrāta diagonāles AC un BD krustojas punktā T. Vektora ﻿BD﻿ garums ir 8,4…" at bounding box center [605, 170] width 959 height 285
copy div "Kvadrāta diagonāles AC un BD krustojas punktā T. Vektora ﻿BD﻿ garums ir 8,4 cm.…"
click at [305, 232] on label "4,2 cm" at bounding box center [605, 221] width 955 height 50
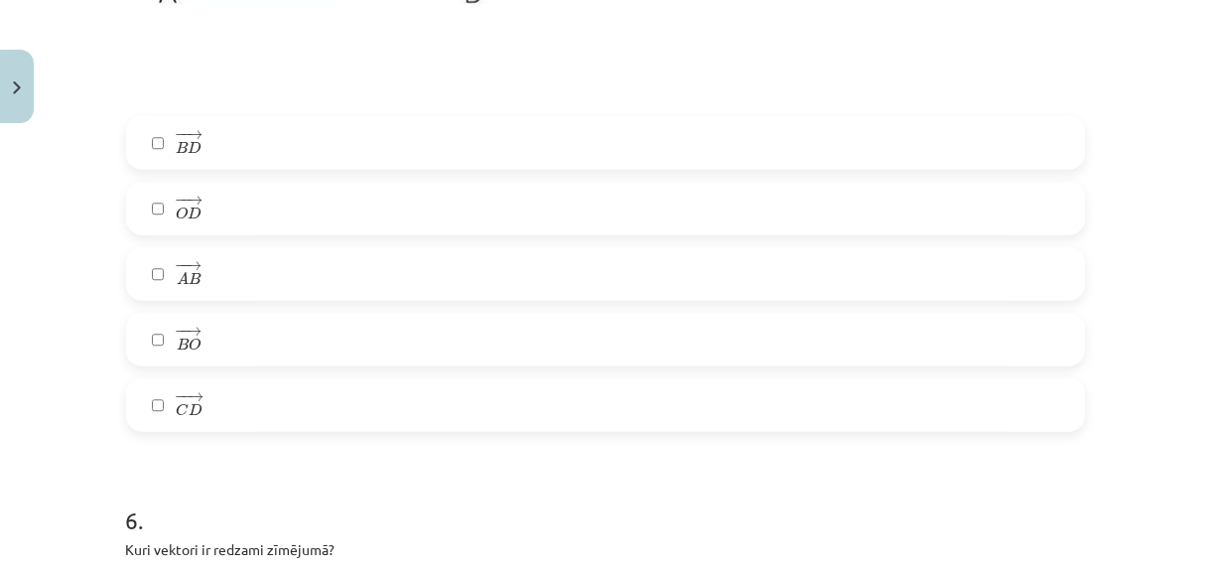
scroll to position [3028, 0]
click at [349, 276] on label "− − → A B A B →" at bounding box center [605, 270] width 955 height 50
click at [276, 397] on label "− − → C D C D →" at bounding box center [605, 401] width 955 height 50
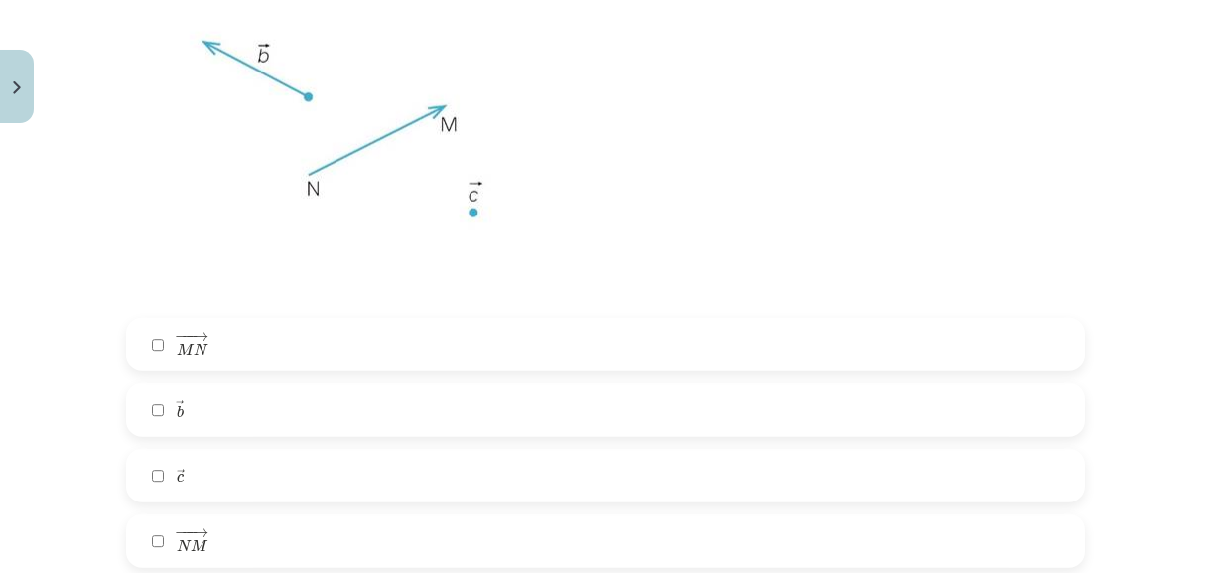
scroll to position [3840, 0]
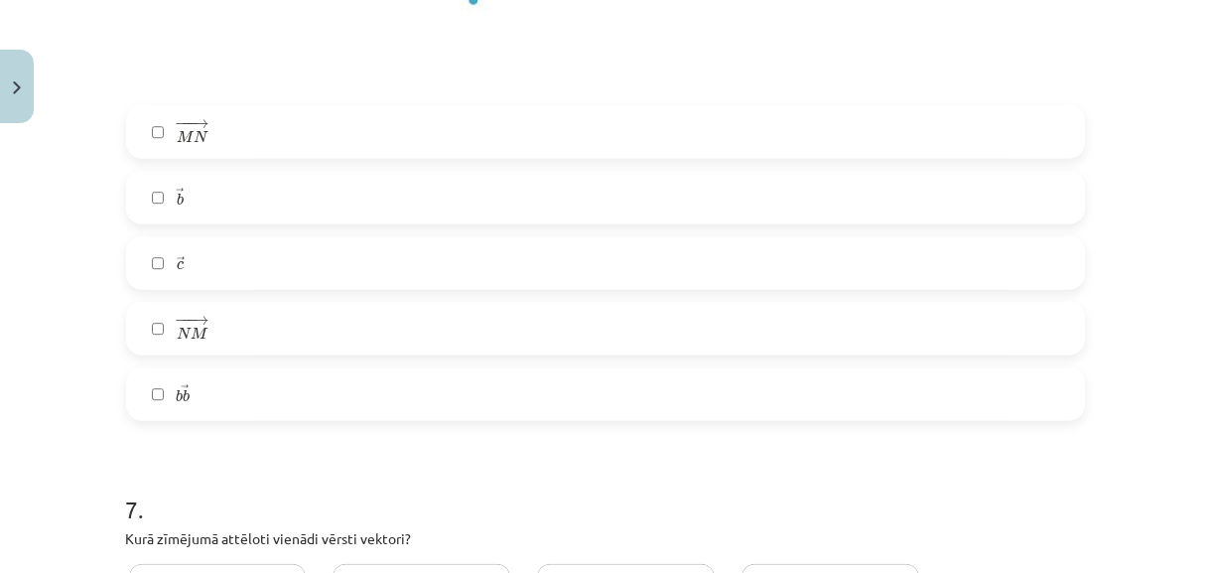
click at [361, 208] on label "→ b b →" at bounding box center [605, 198] width 955 height 50
click at [435, 133] on label "− −− → M N M N →" at bounding box center [605, 132] width 955 height 50
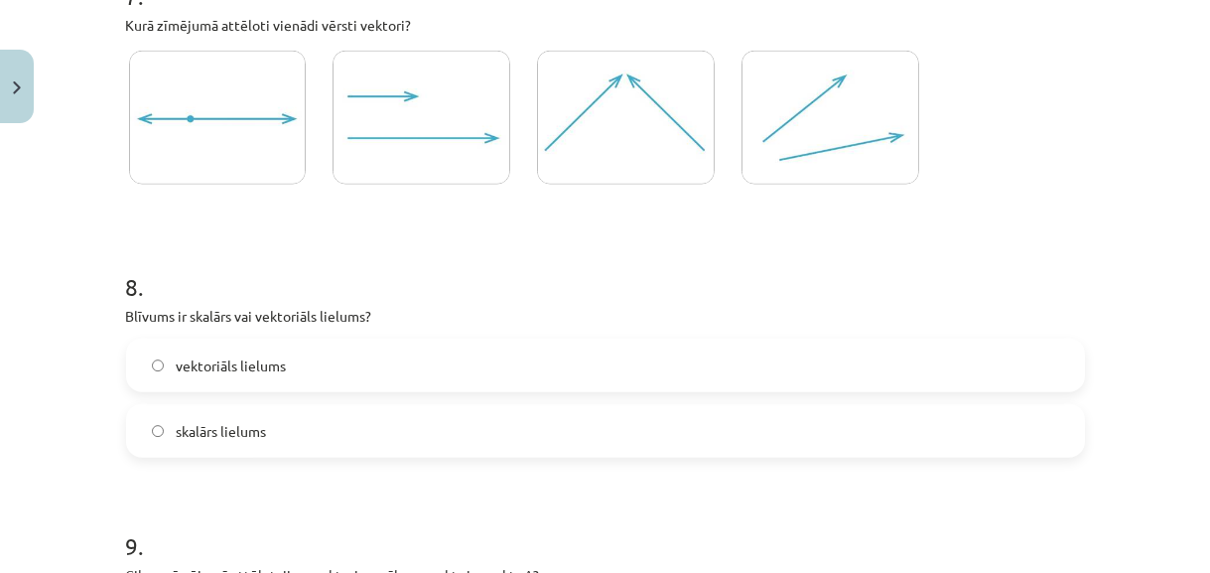
scroll to position [4381, 0]
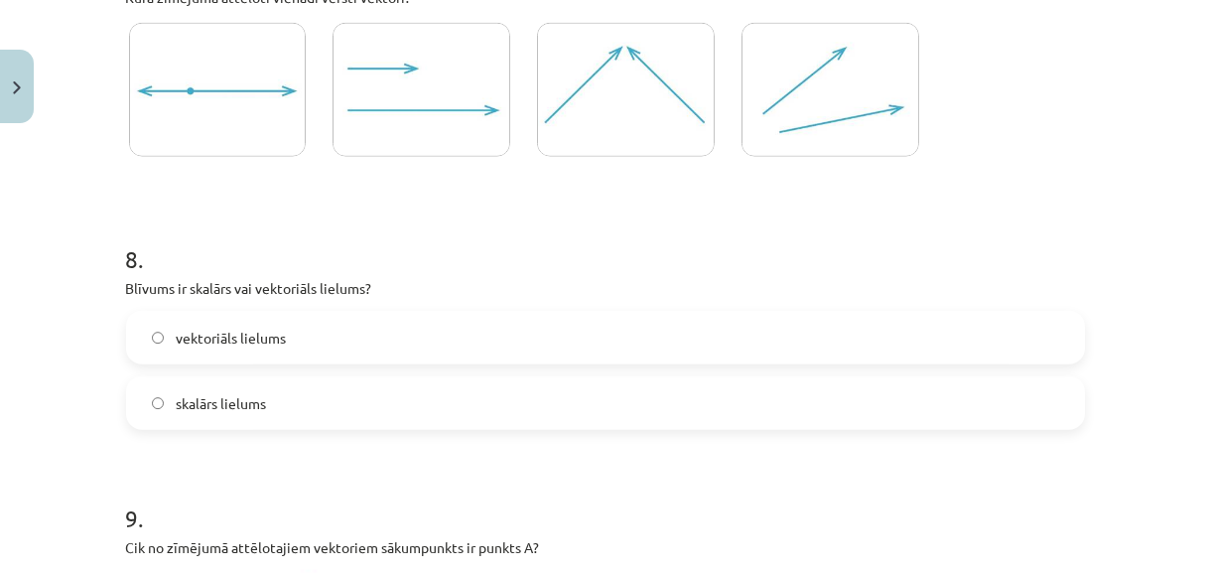
click at [413, 135] on img at bounding box center [422, 90] width 178 height 134
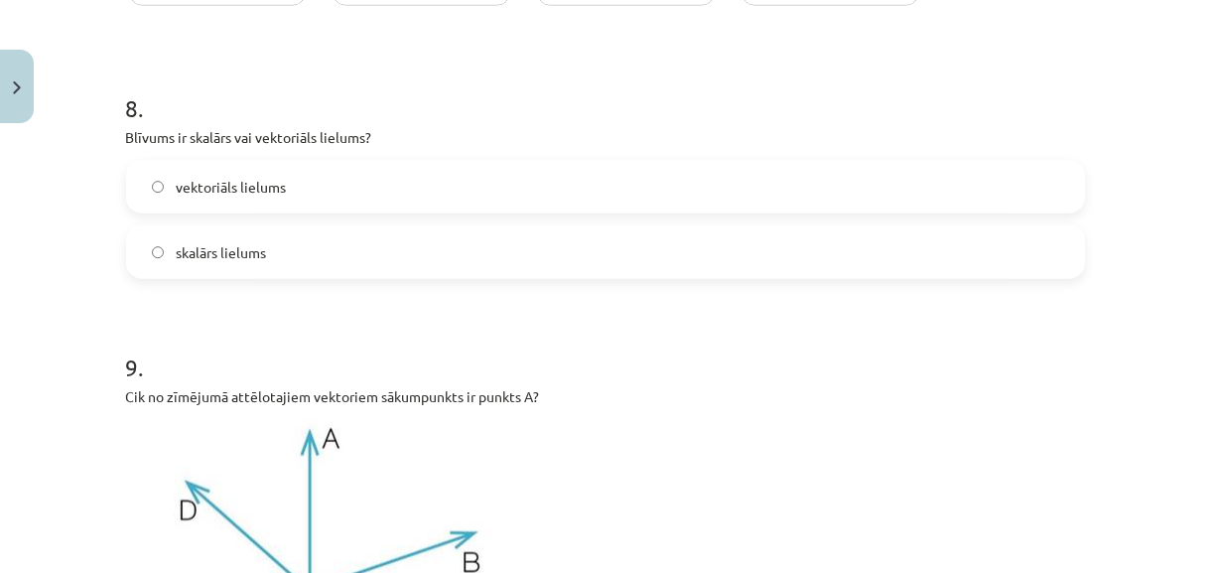
scroll to position [4562, 0]
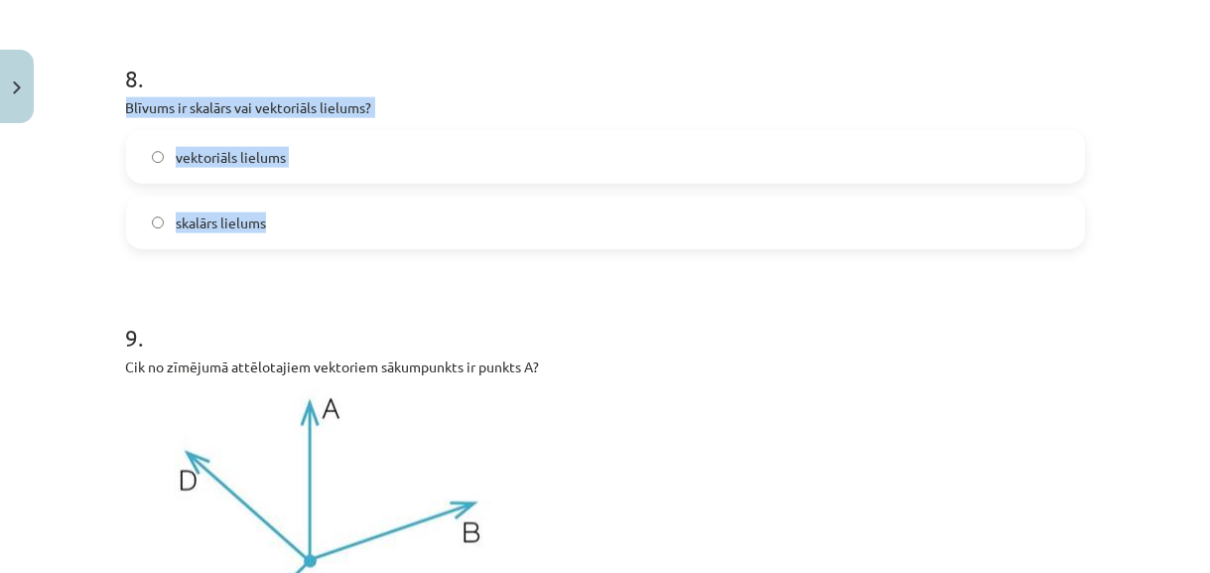
drag, startPoint x: 115, startPoint y: 101, endPoint x: 289, endPoint y: 208, distance: 203.7
copy div "Blīvums ir skalārs vai vektoriāls lielums? vektoriāls lielums skalārs lielums"
click at [311, 219] on label "skalārs lielums" at bounding box center [605, 223] width 955 height 50
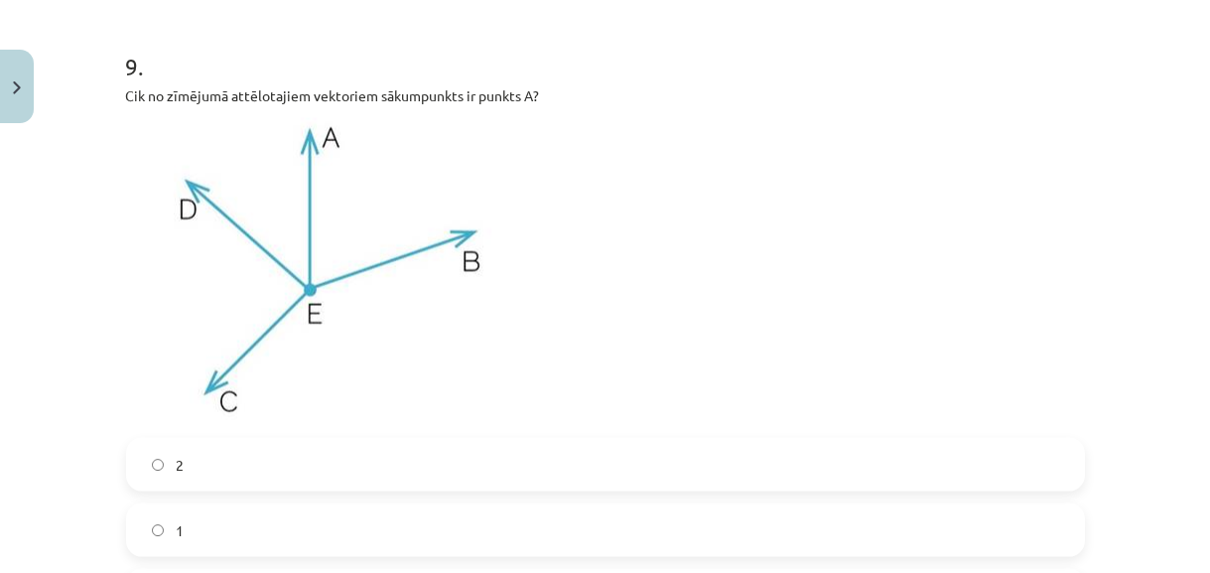
scroll to position [4923, 0]
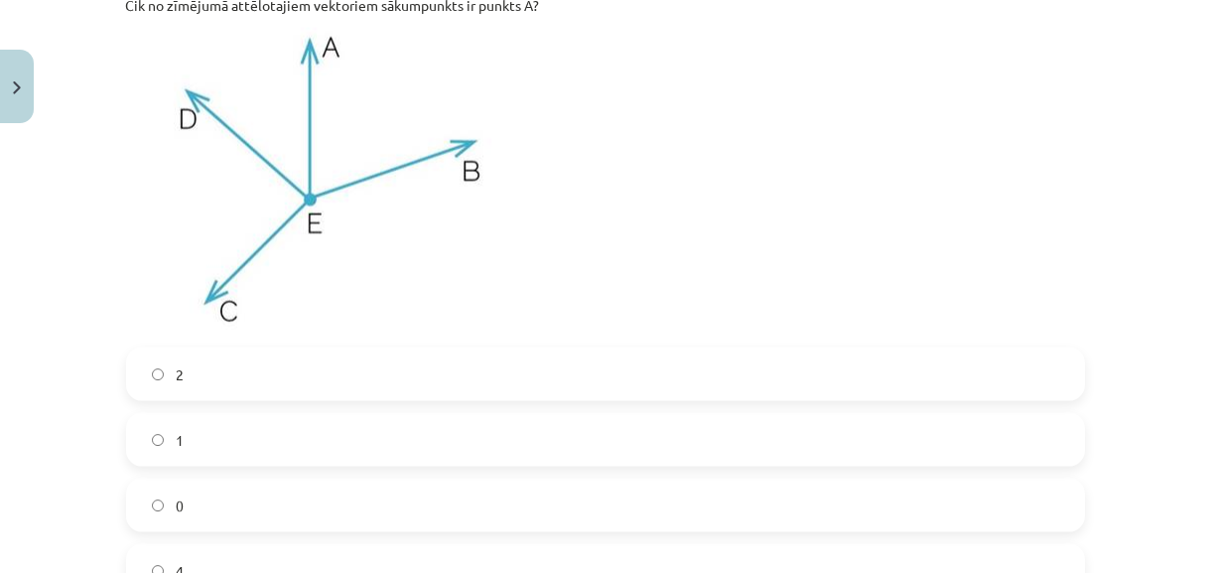
click at [384, 505] on label "0" at bounding box center [605, 506] width 955 height 50
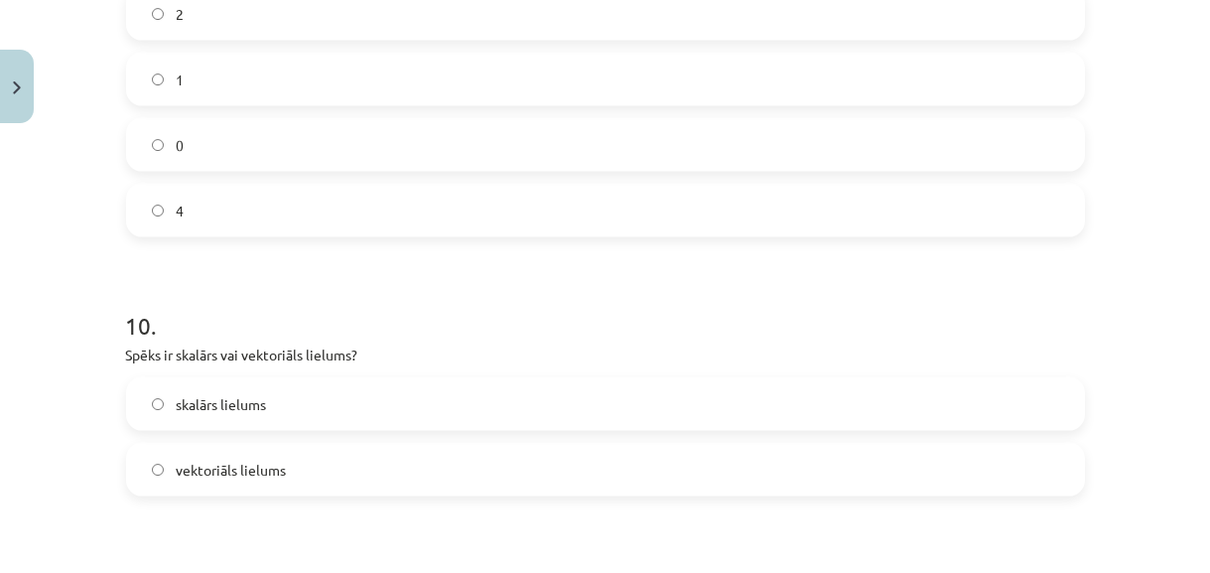
scroll to position [5374, 0]
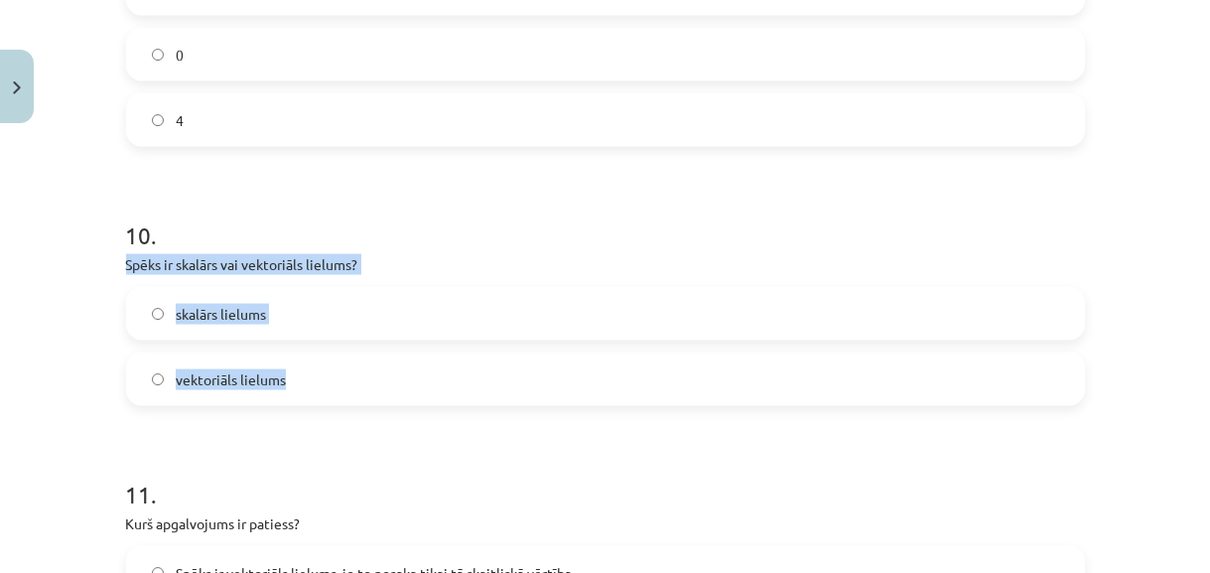
drag, startPoint x: 118, startPoint y: 256, endPoint x: 298, endPoint y: 399, distance: 229.6
click at [298, 399] on div "10 . Spēks ir skalārs vai vektoriāls lielums? skalārs lielums vektoriāls lielums" at bounding box center [605, 296] width 959 height 219
copy div "Spēks ir skalārs vai vektoriāls lielums? skalārs lielums vektoriāls lielums"
click at [296, 388] on label "vektoriāls lielums" at bounding box center [605, 379] width 955 height 50
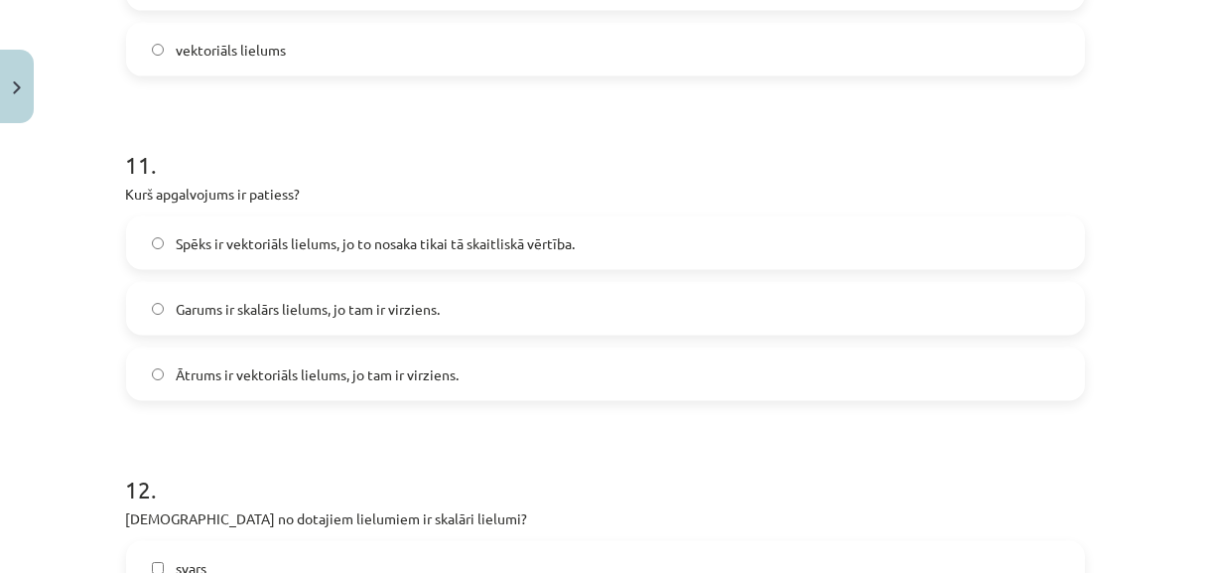
scroll to position [5736, 0]
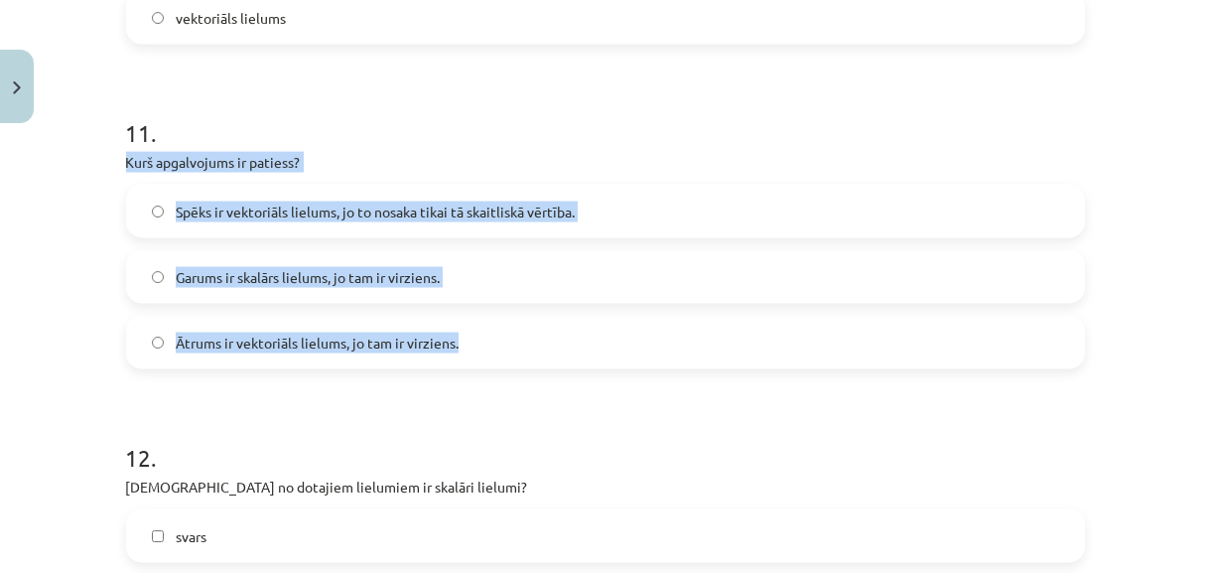
drag, startPoint x: 115, startPoint y: 161, endPoint x: 460, endPoint y: 339, distance: 387.7
copy div "Kurš apgalvojums ir patiess? Spēks ir vektoriāls lielums, jo to nosaka tikai tā…"
click at [278, 347] on span "Ātrums ir vektoriāls lielums, jo tam ir virziens." at bounding box center [317, 343] width 283 height 21
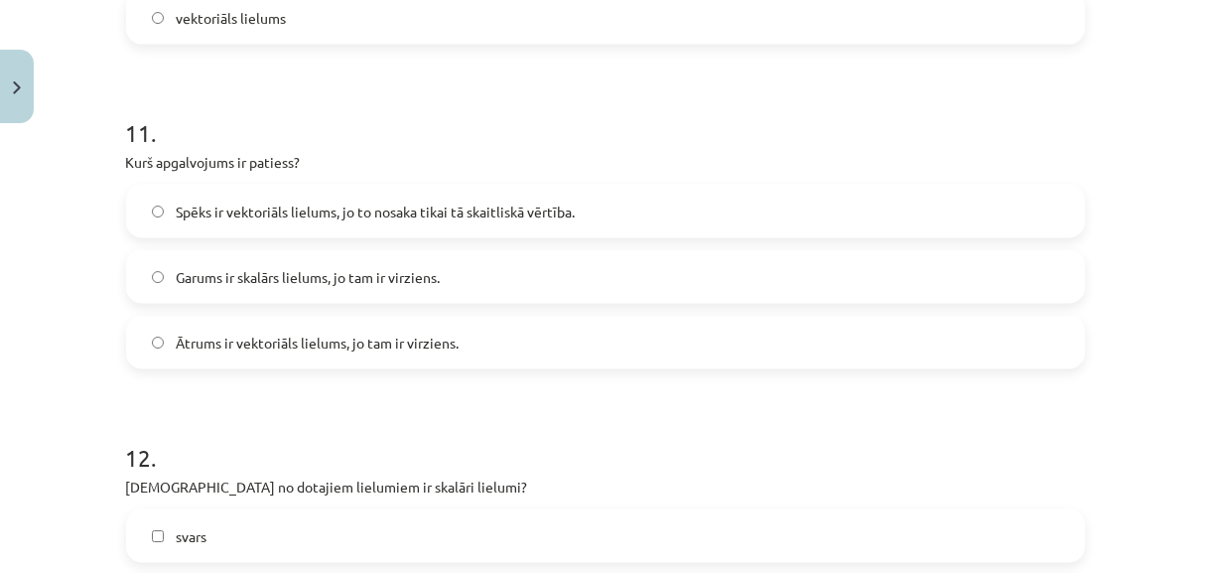
click at [278, 347] on span "Ātrums ir vektoriāls lielums, jo tam ir virziens." at bounding box center [317, 343] width 283 height 21
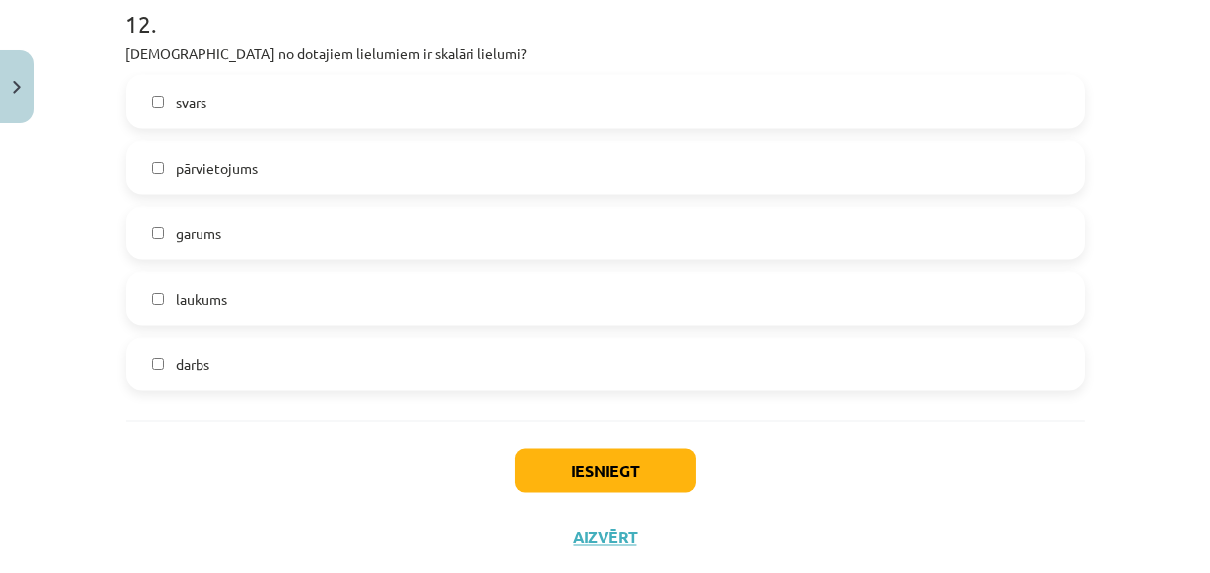
scroll to position [6186, 0]
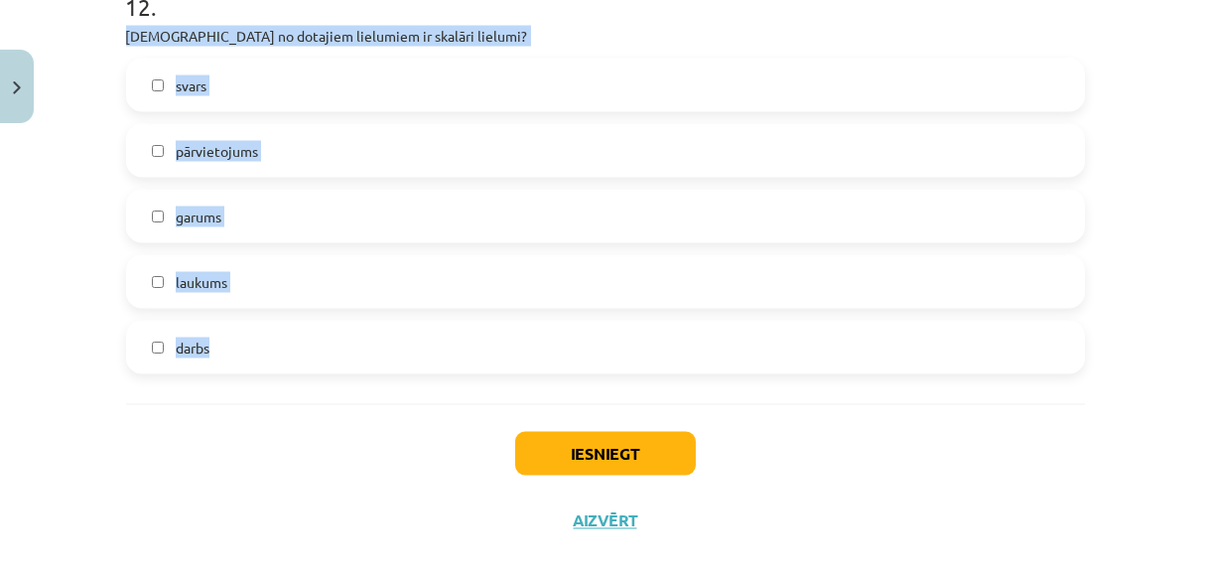
drag, startPoint x: 117, startPoint y: 38, endPoint x: 219, endPoint y: 356, distance: 334.7
copy div "Kuri no dotajiem lielumiem ir skalāri lielumi? svars pārvietojums garums laukum…"
click at [237, 294] on label "laukums" at bounding box center [605, 282] width 955 height 50
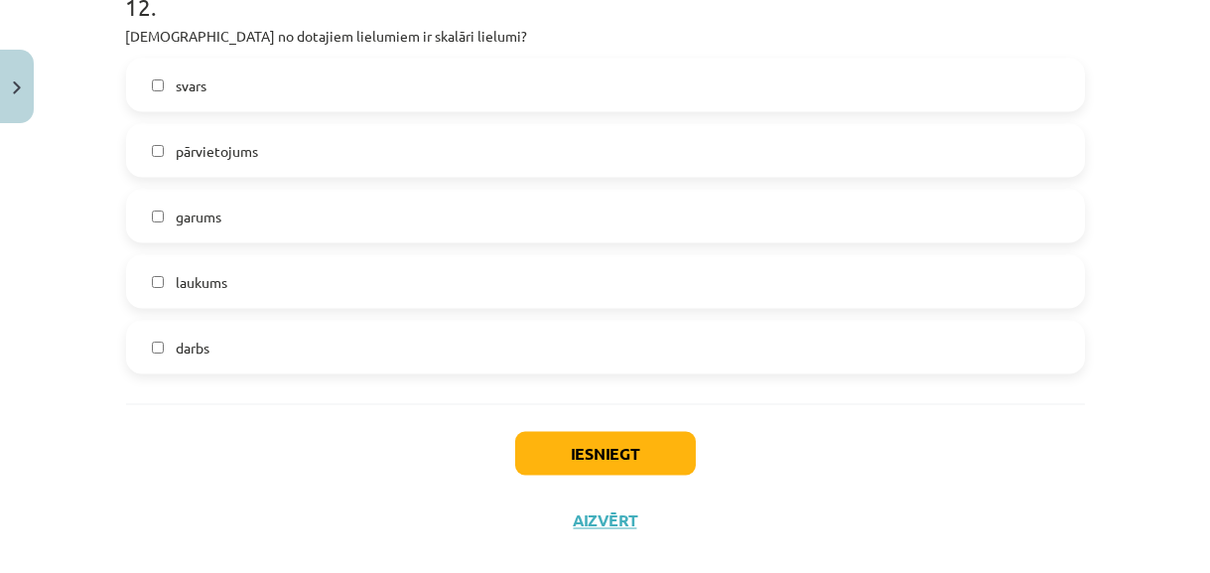
click at [280, 225] on label "garums" at bounding box center [605, 217] width 955 height 50
click at [213, 357] on label "darbs" at bounding box center [605, 348] width 955 height 50
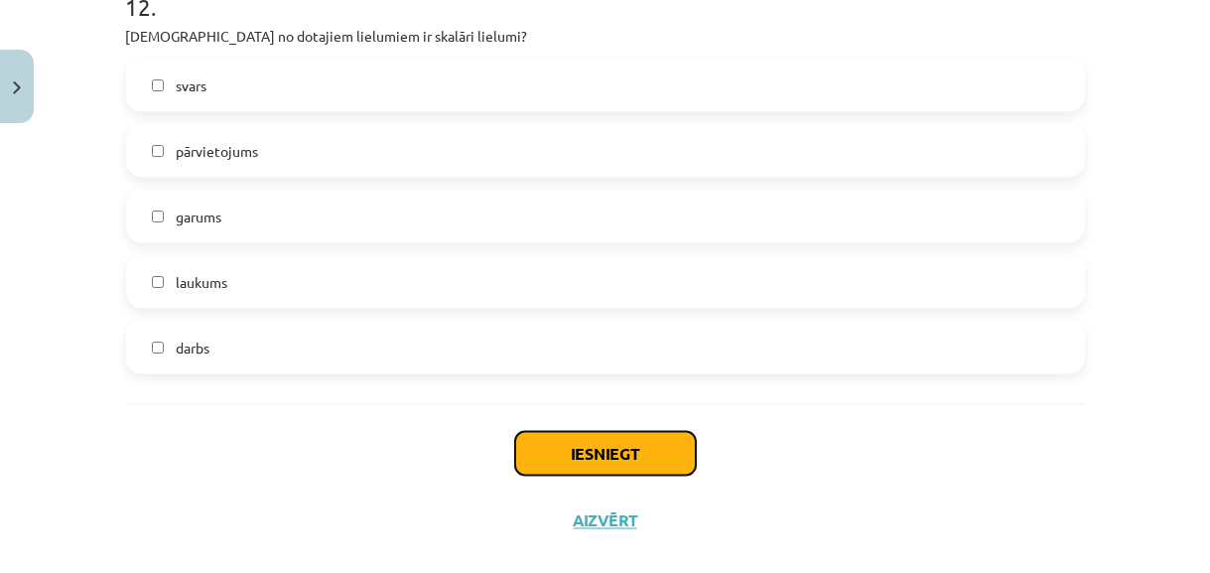
click at [635, 449] on button "Iesniegt" at bounding box center [605, 454] width 181 height 44
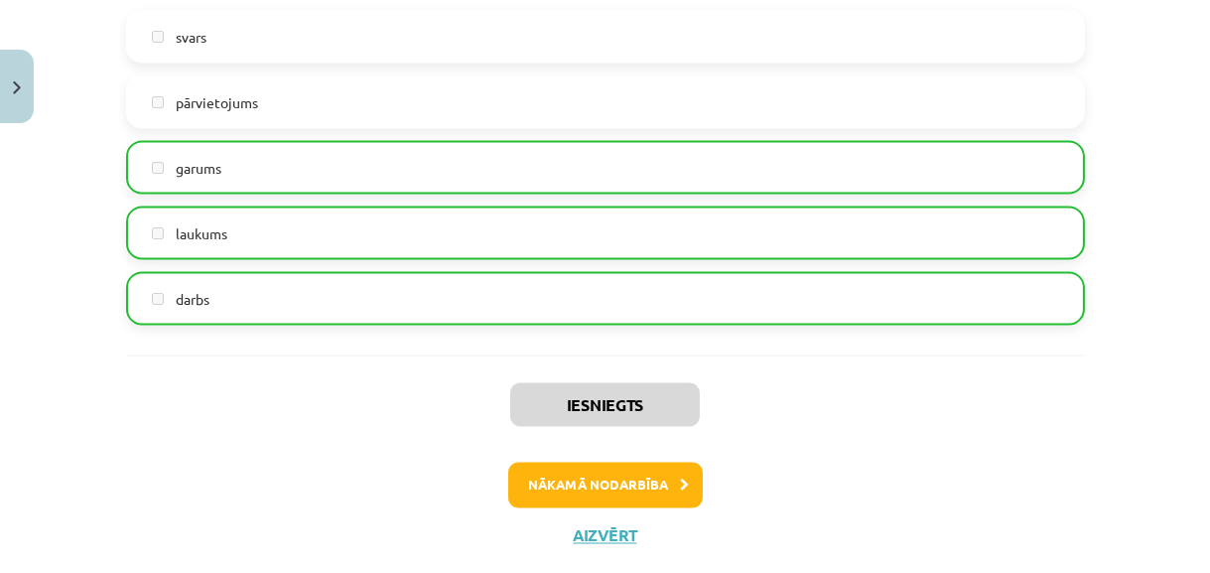
scroll to position [6281, 0]
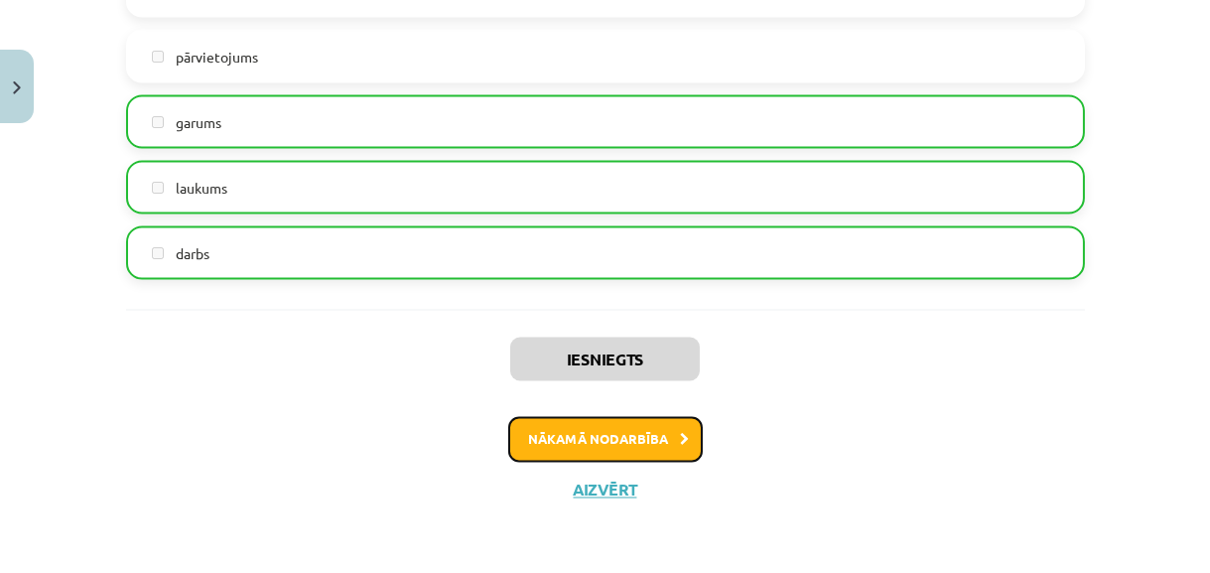
click at [630, 448] on button "Nākamā nodarbība" at bounding box center [605, 440] width 195 height 46
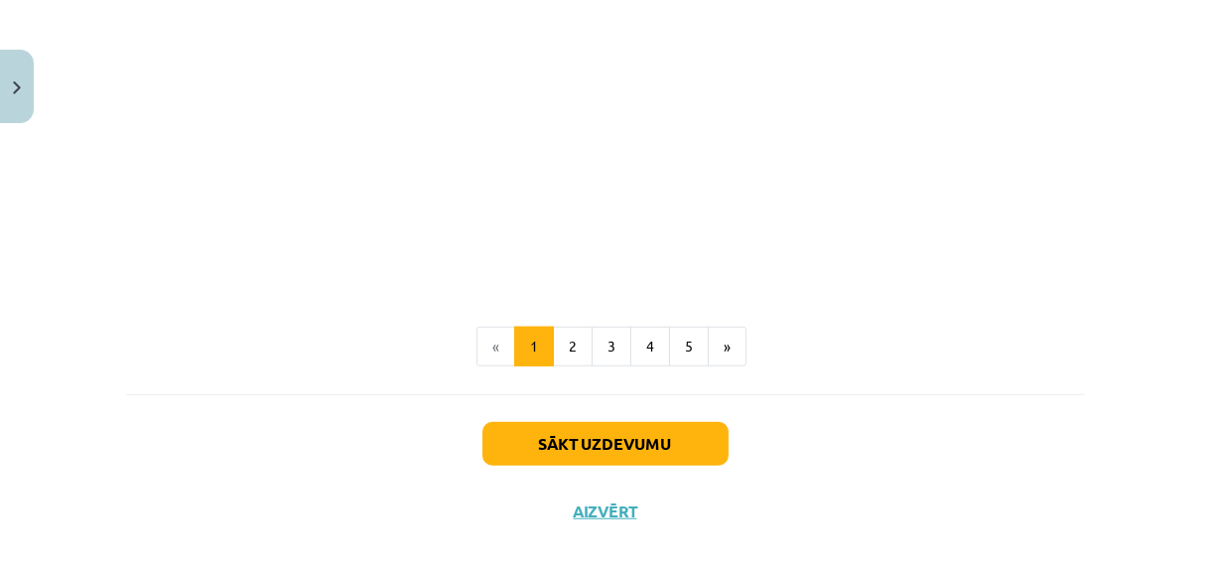
scroll to position [3199, 0]
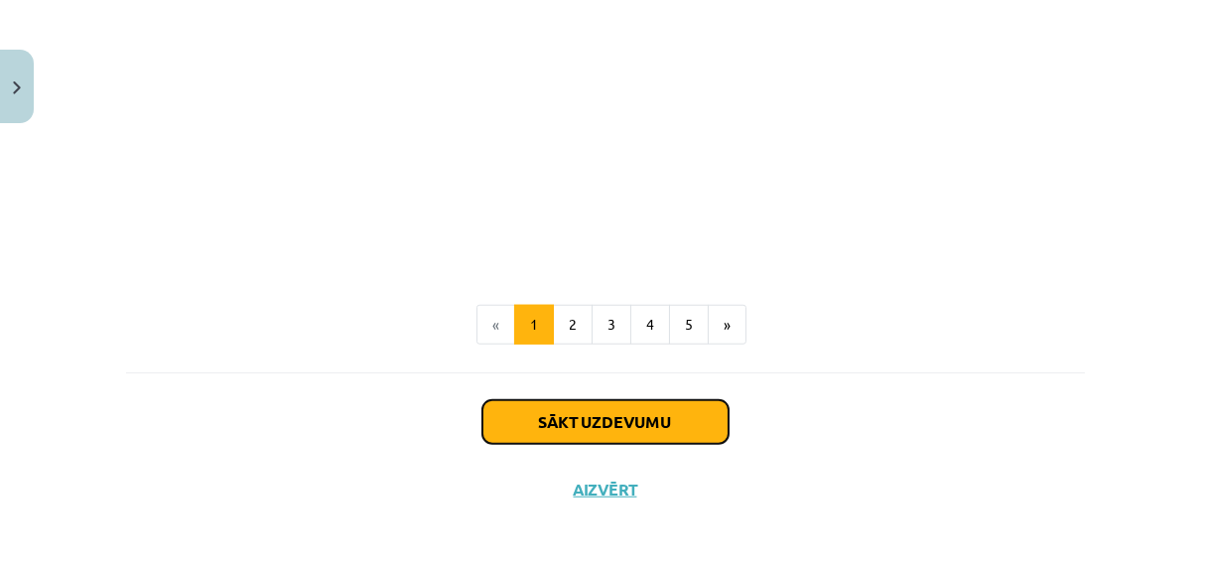
click at [697, 429] on button "Sākt uzdevumu" at bounding box center [606, 422] width 246 height 44
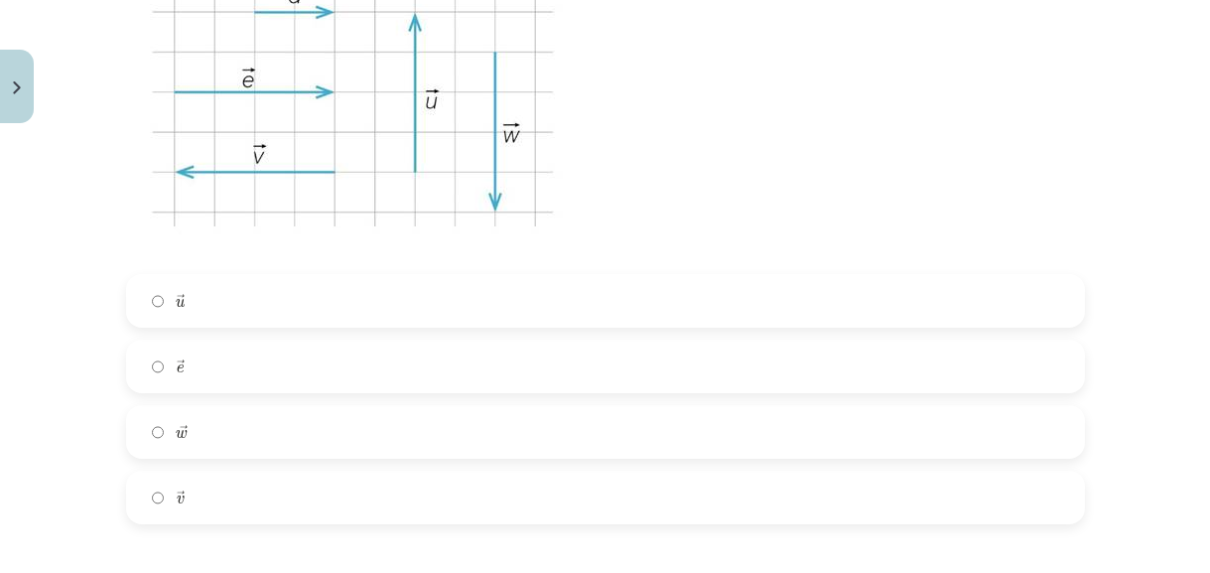
scroll to position [591, 0]
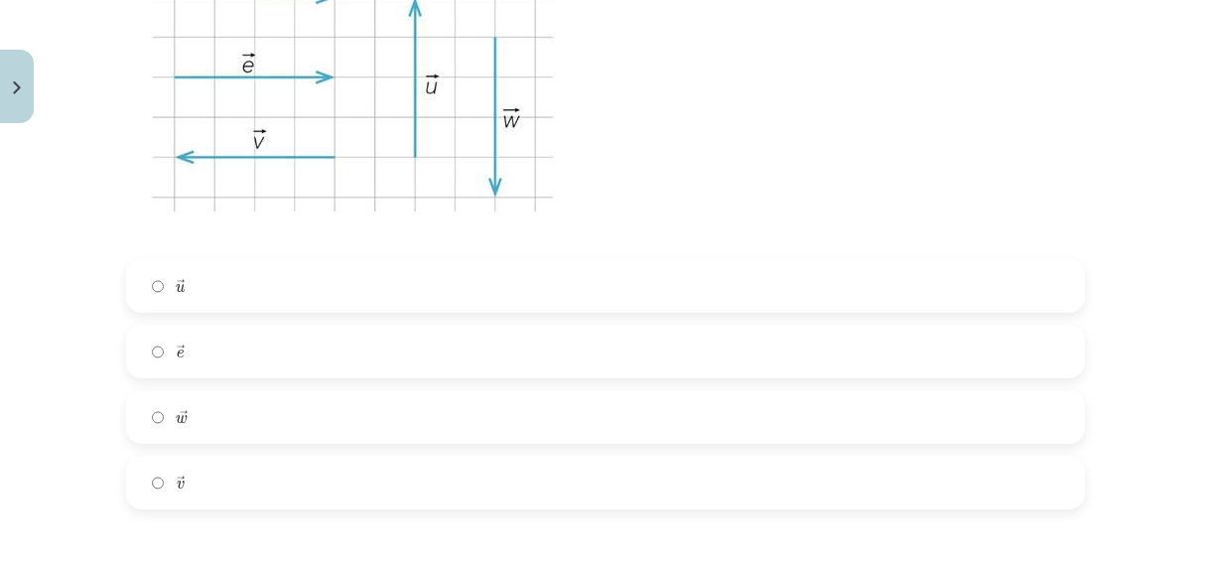
click at [349, 357] on label "→ e e →" at bounding box center [605, 352] width 955 height 50
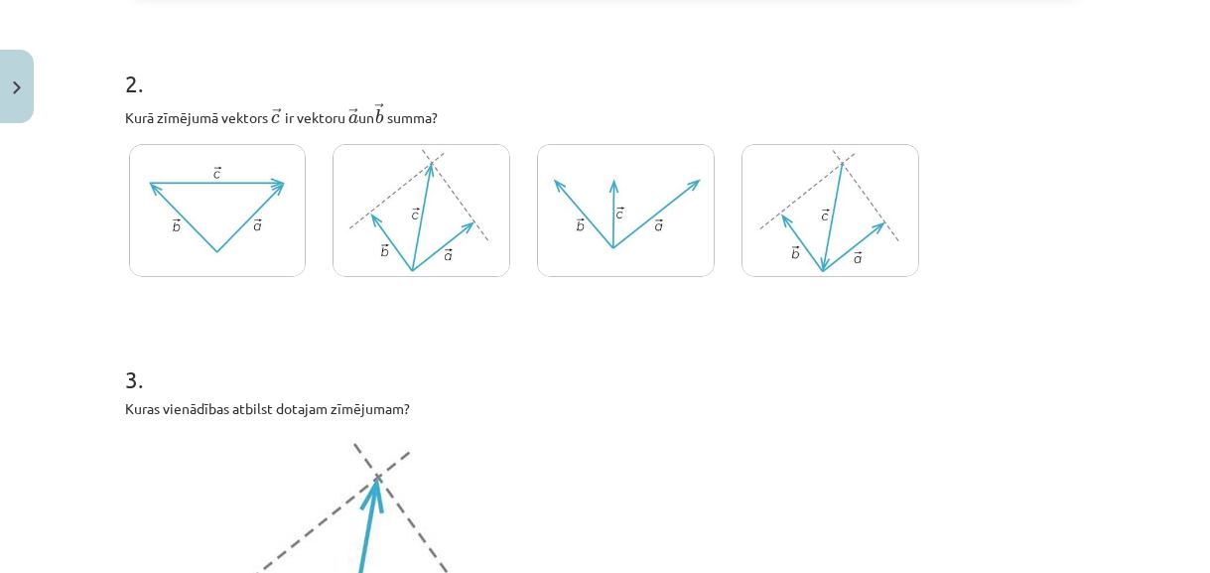
scroll to position [1132, 0]
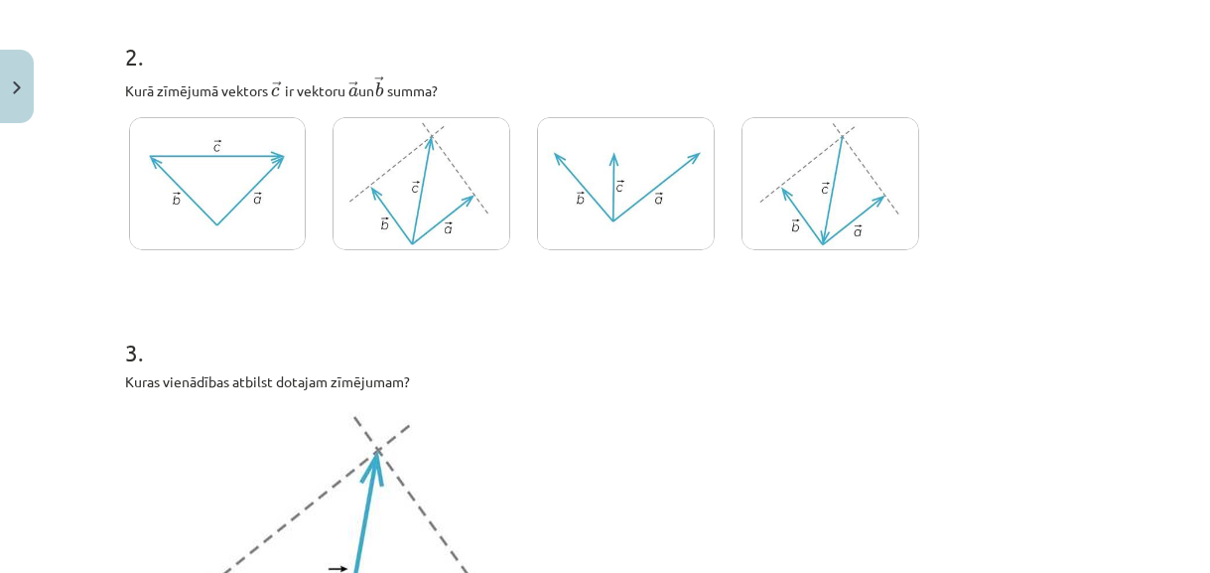
click at [407, 202] on img at bounding box center [422, 184] width 178 height 134
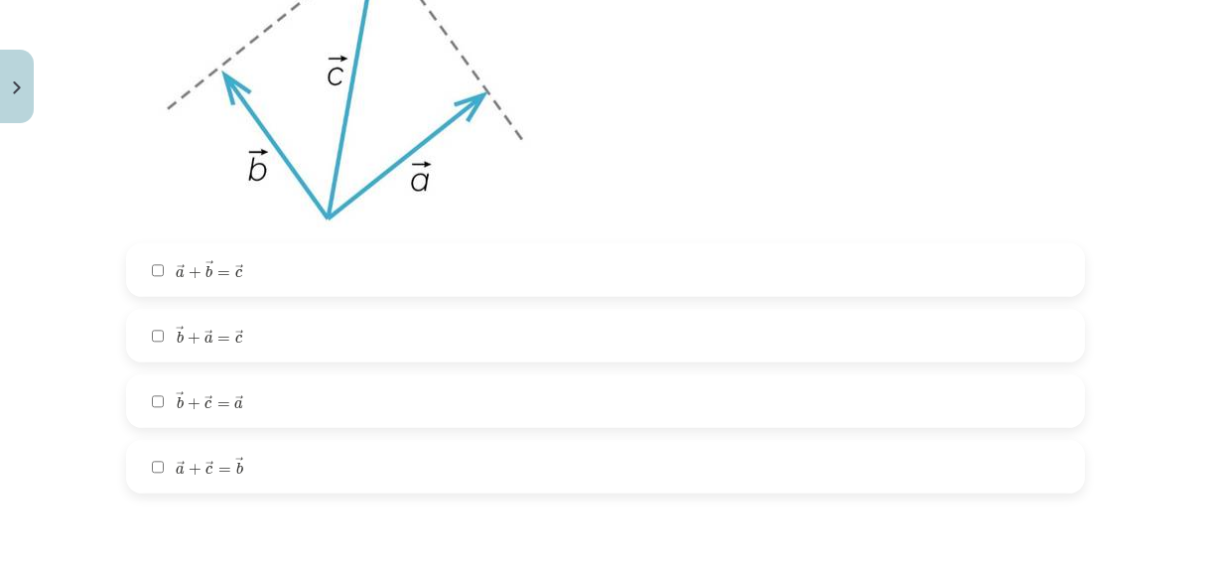
scroll to position [1674, 0]
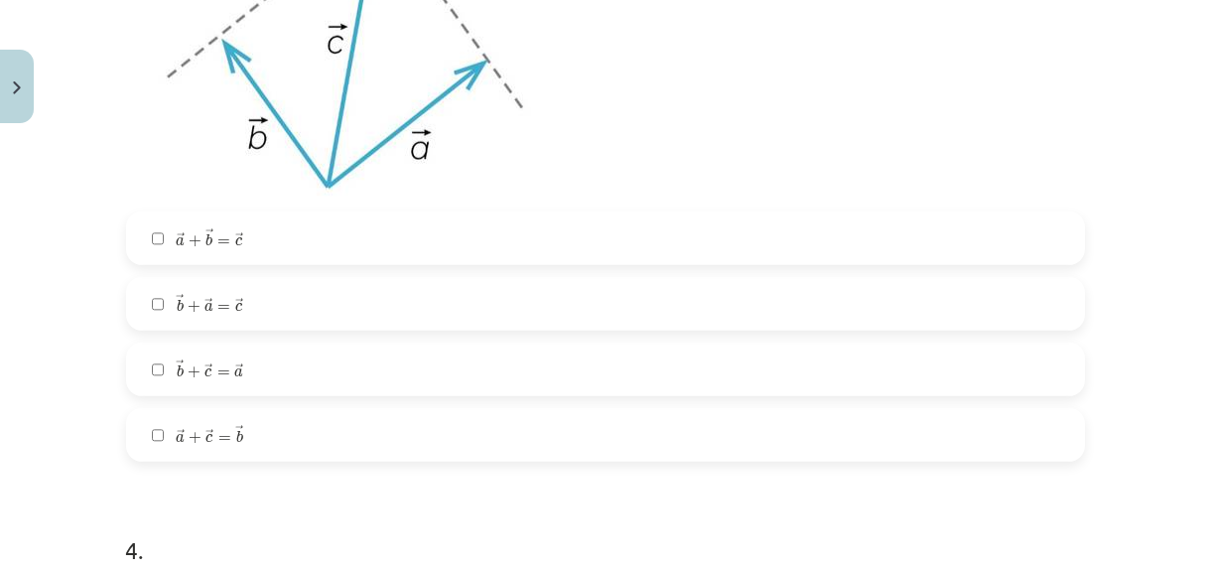
click at [389, 247] on label "→ a + → b = → c a → + b → = c →" at bounding box center [605, 238] width 955 height 50
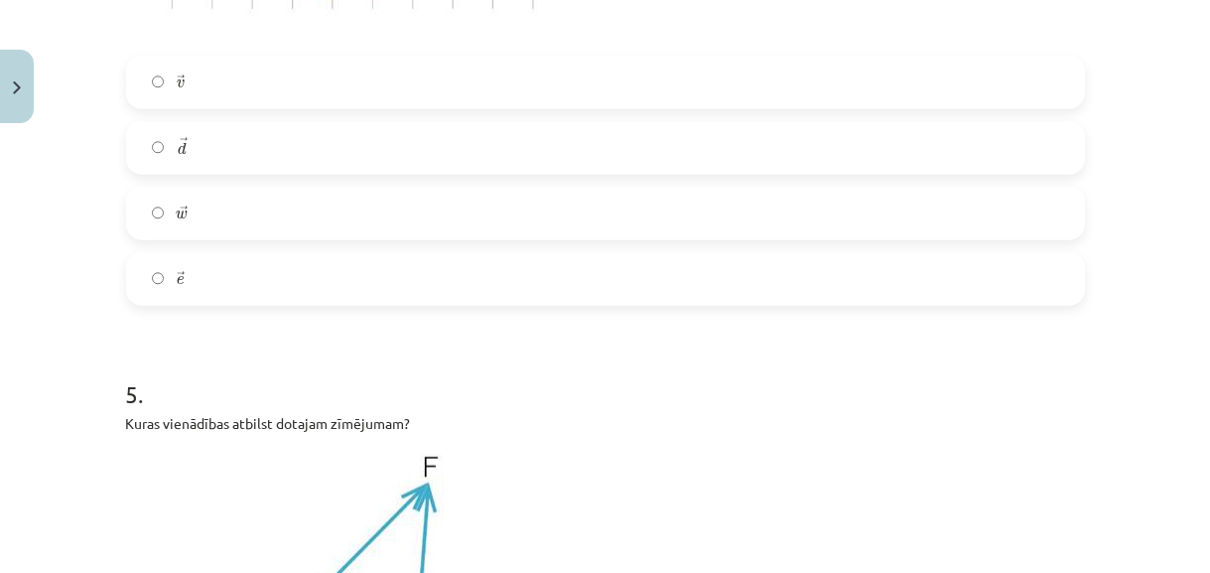
scroll to position [2576, 0]
click at [415, 209] on label "→ w w →" at bounding box center [605, 212] width 955 height 50
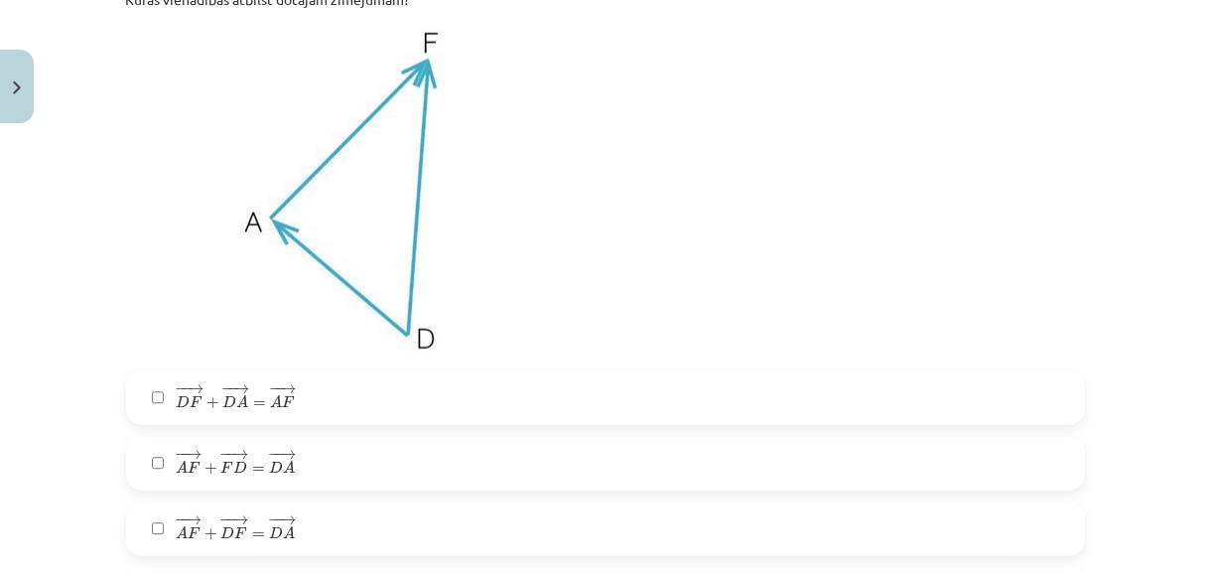
scroll to position [2938, 0]
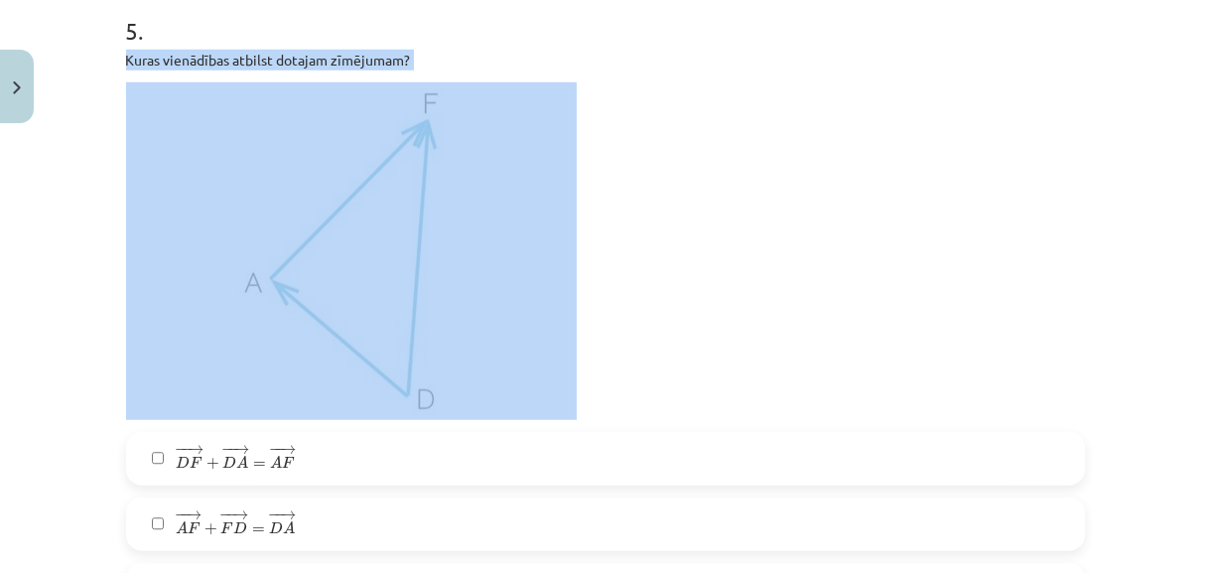
drag, startPoint x: 118, startPoint y: 56, endPoint x: 321, endPoint y: 261, distance: 288.5
click at [318, 262] on div "Kuras vienādības atbilst dotajam zīmējumam?" at bounding box center [605, 235] width 959 height 370
copy div "Kuras vienādības atbilst dotajam zīmējumam?"
click at [522, 189] on img at bounding box center [351, 251] width 451 height 338
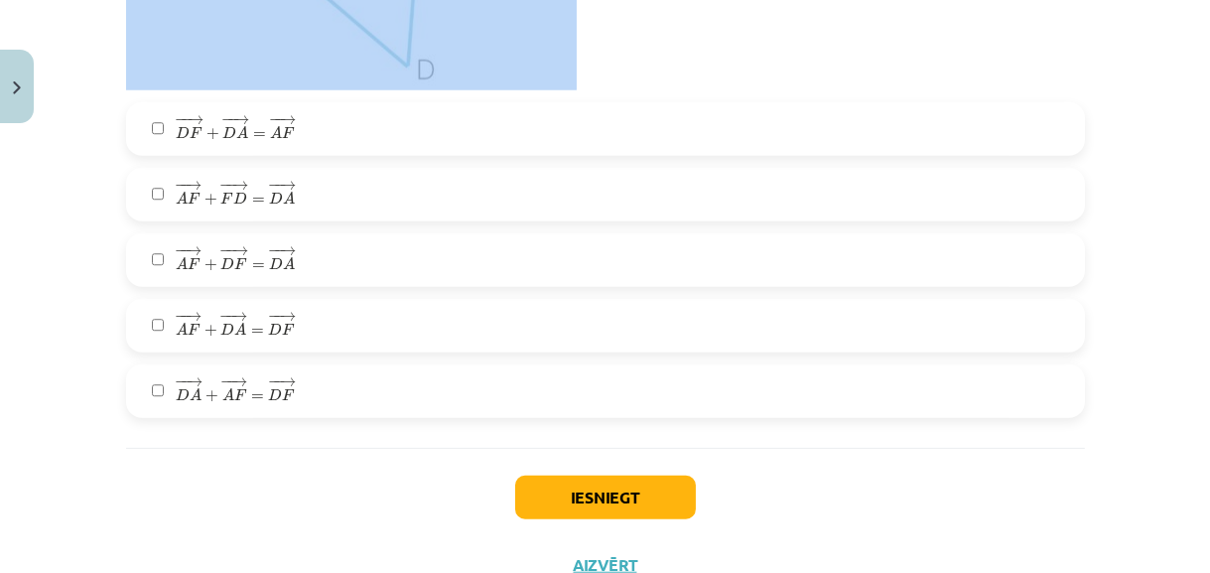
scroll to position [3298, 0]
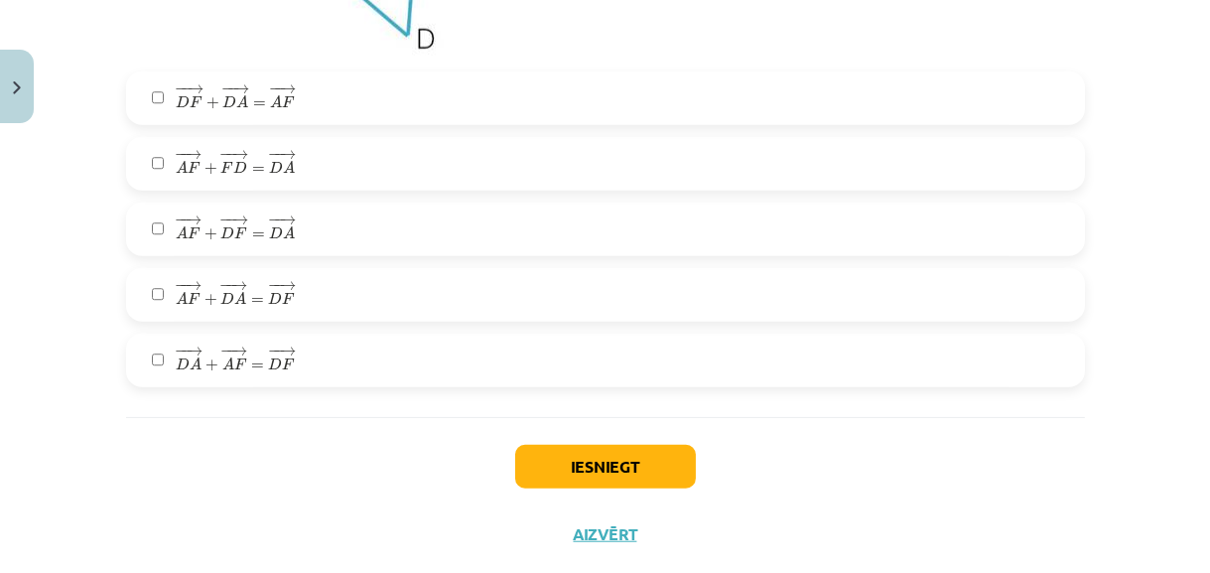
click at [252, 363] on span "=" at bounding box center [257, 366] width 13 height 6
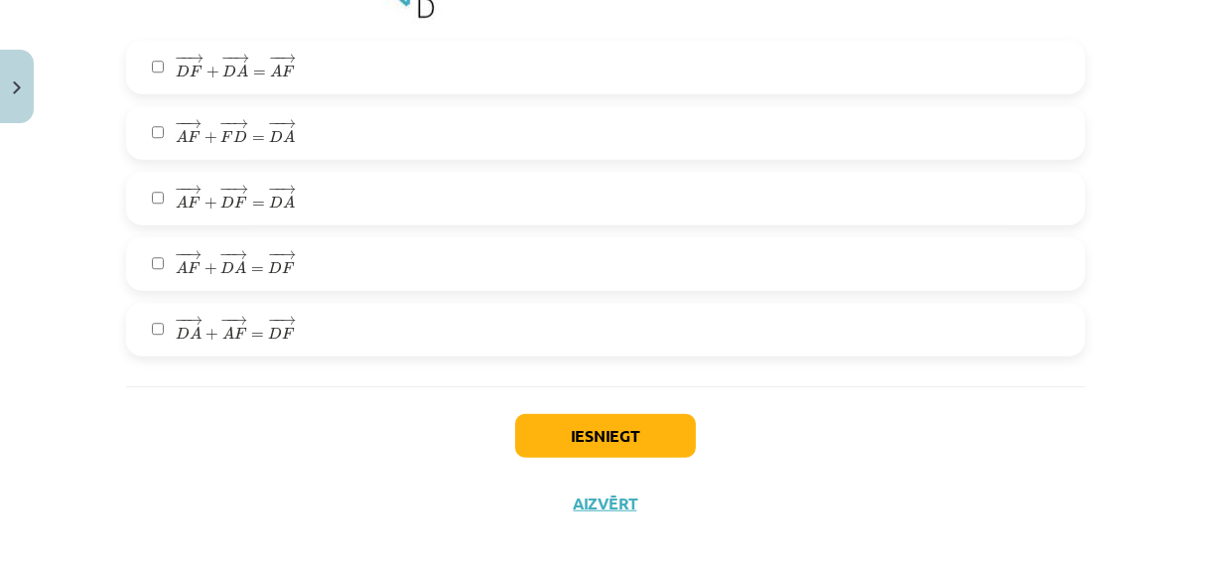
scroll to position [3344, 0]
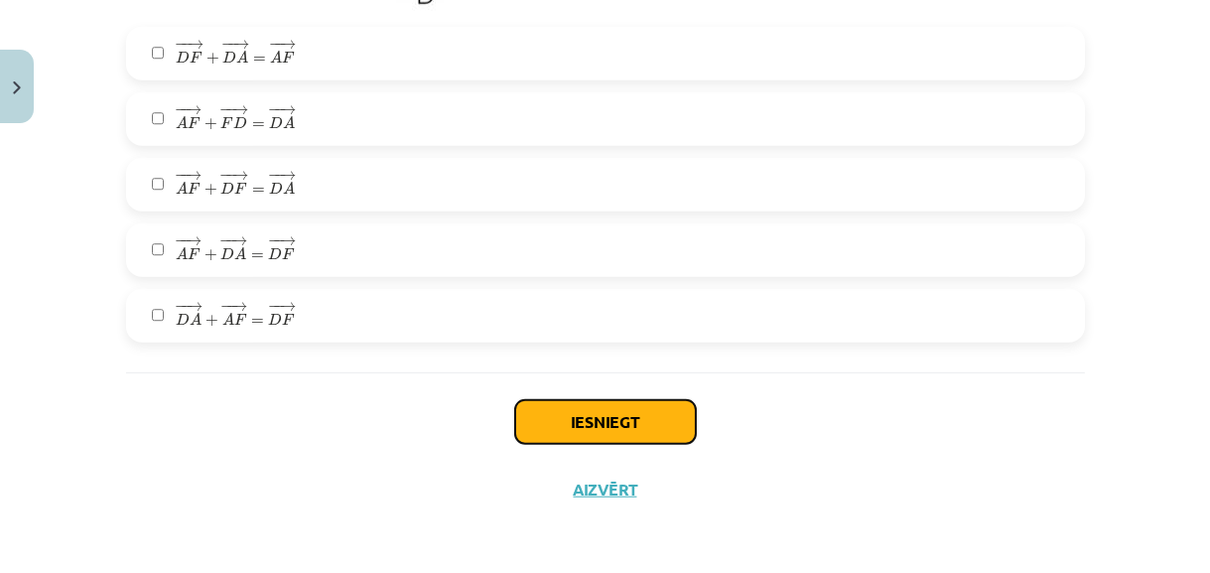
click at [600, 422] on button "Iesniegt" at bounding box center [605, 422] width 181 height 44
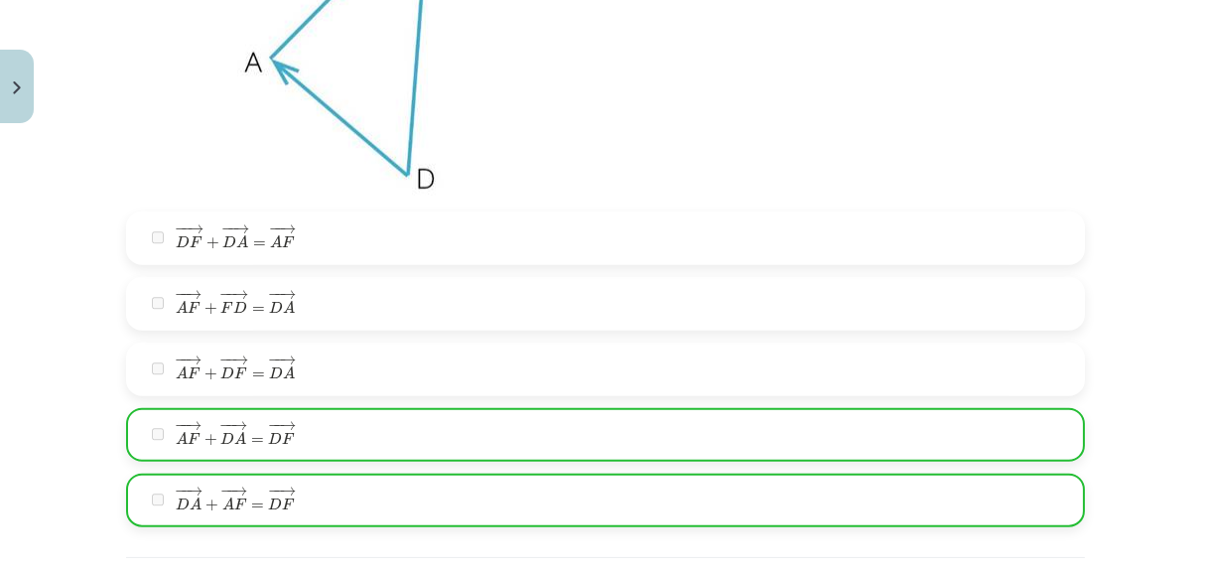
scroll to position [3406, 0]
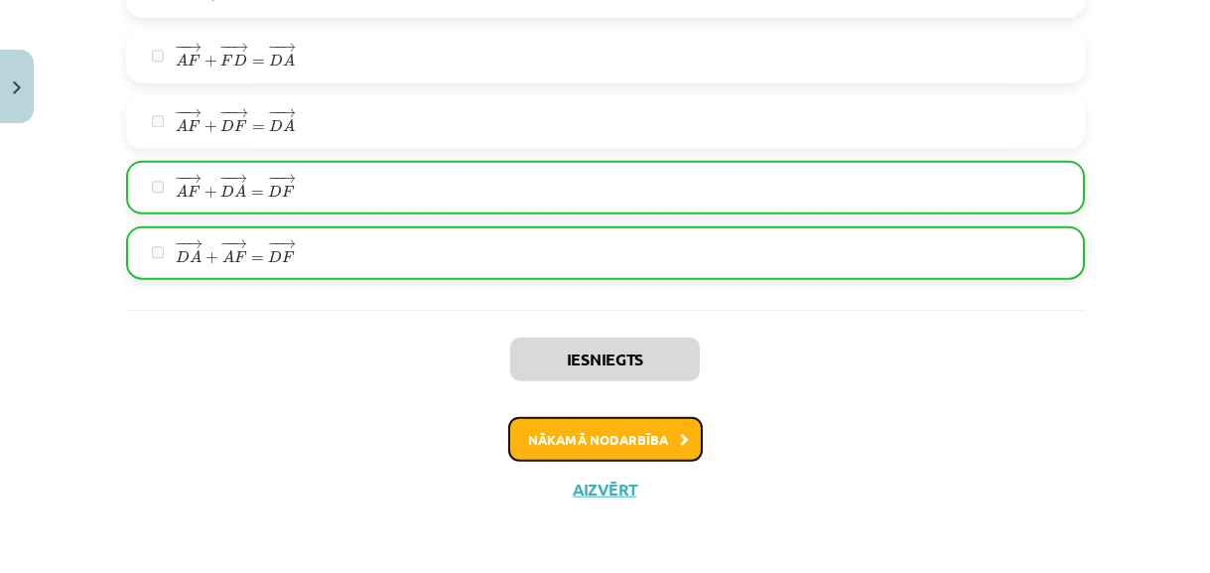
click at [530, 449] on button "Nākamā nodarbība" at bounding box center [605, 440] width 195 height 46
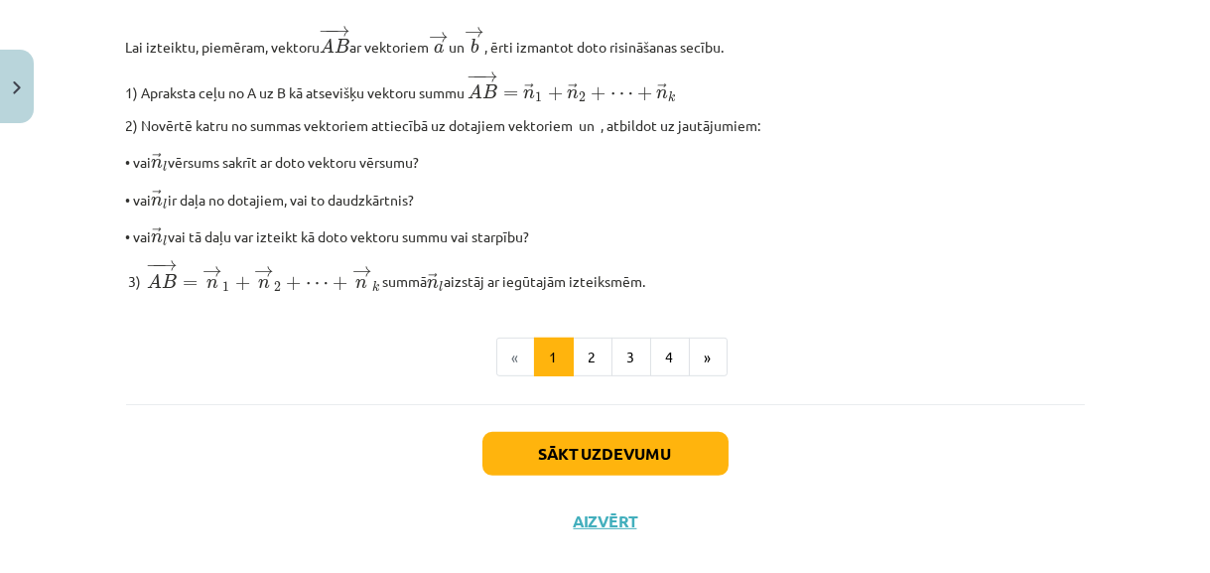
scroll to position [1805, 0]
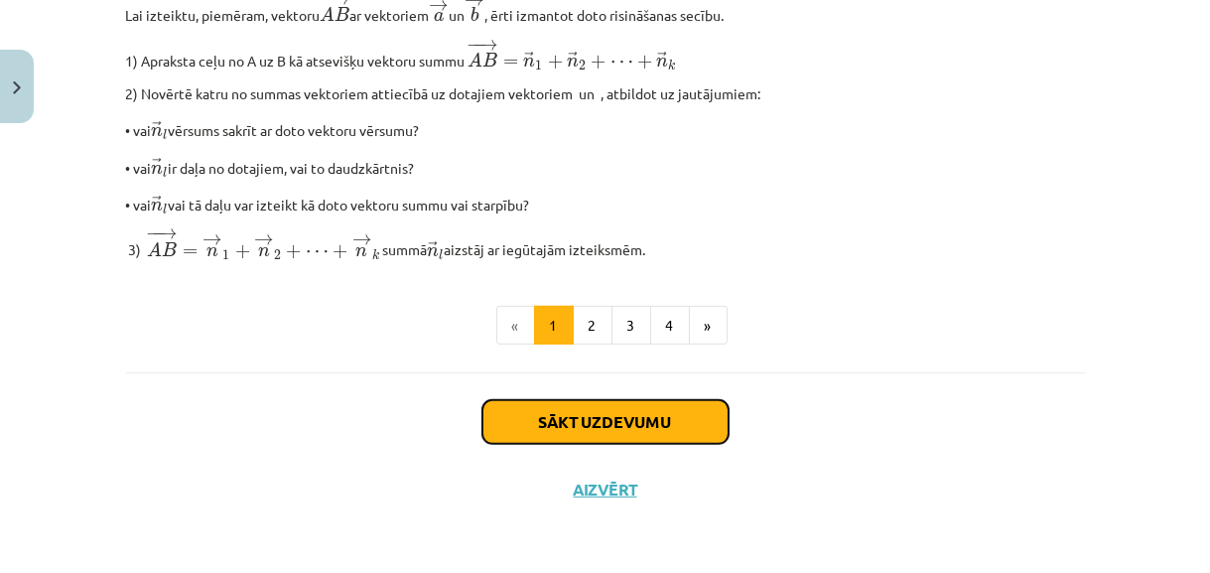
click at [615, 439] on button "Sākt uzdevumu" at bounding box center [606, 422] width 246 height 44
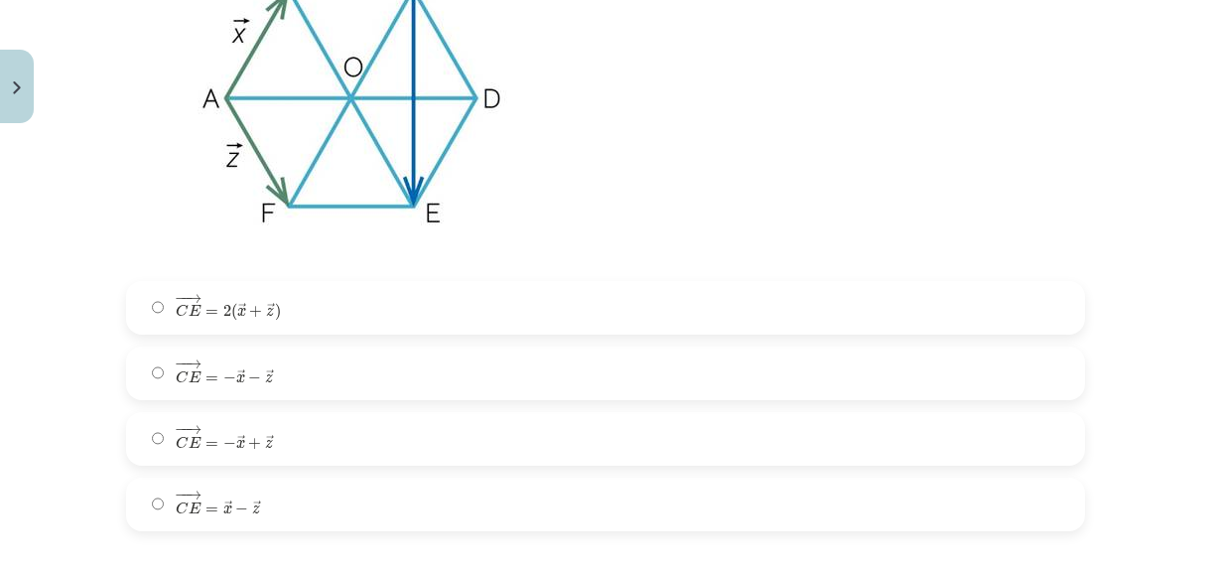
scroll to position [539, 0]
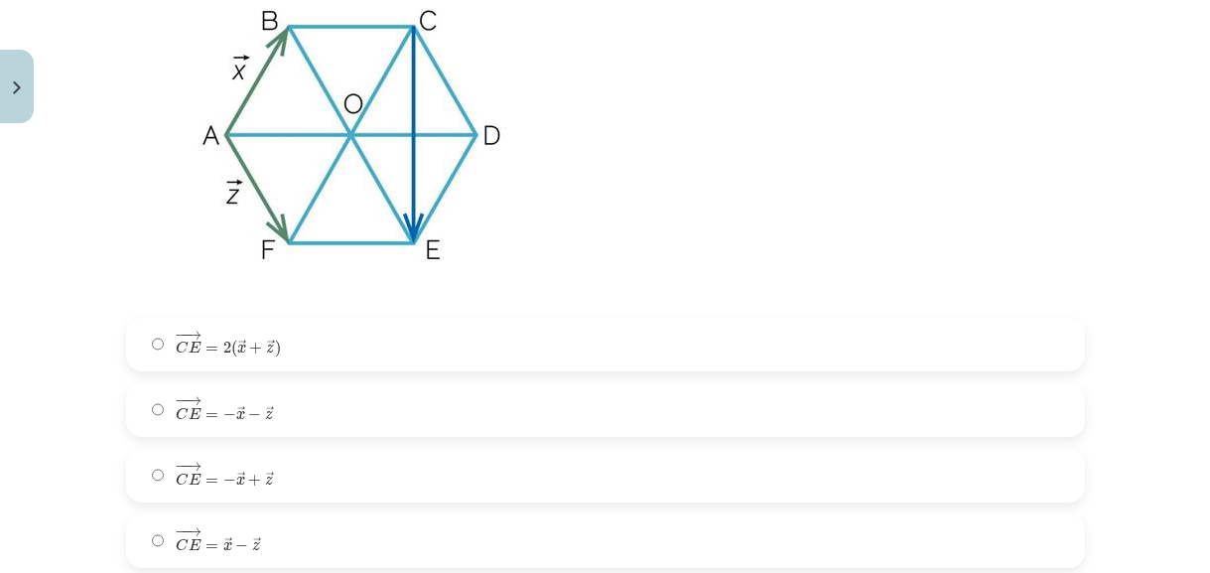
click at [363, 473] on label "− − → C E = − → x + → z C E → = − x → + z →" at bounding box center [605, 476] width 955 height 50
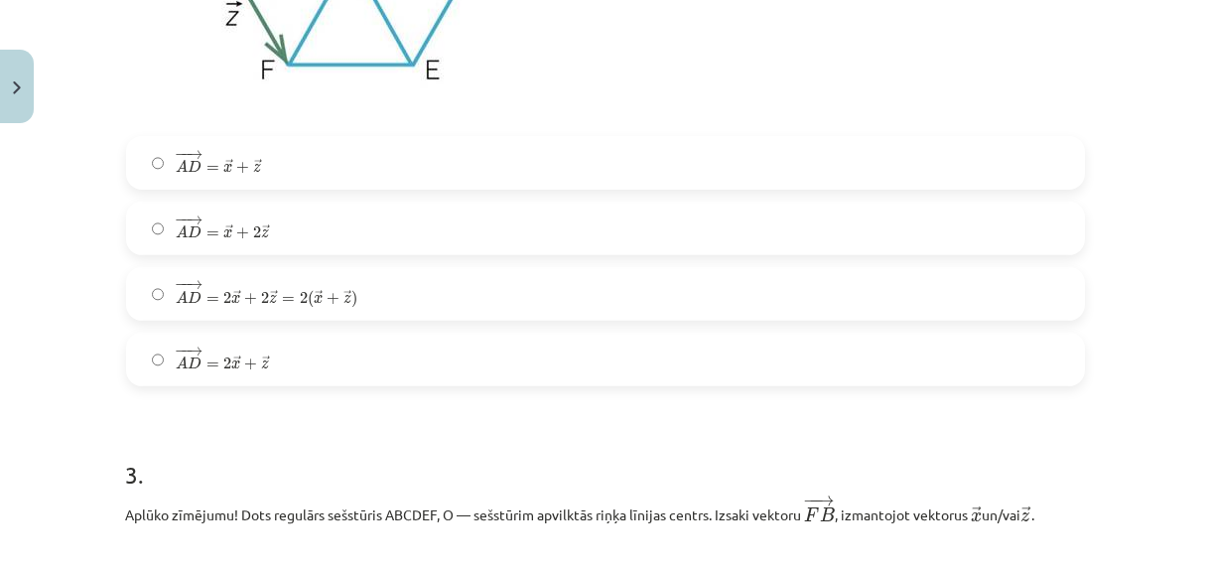
scroll to position [1442, 0]
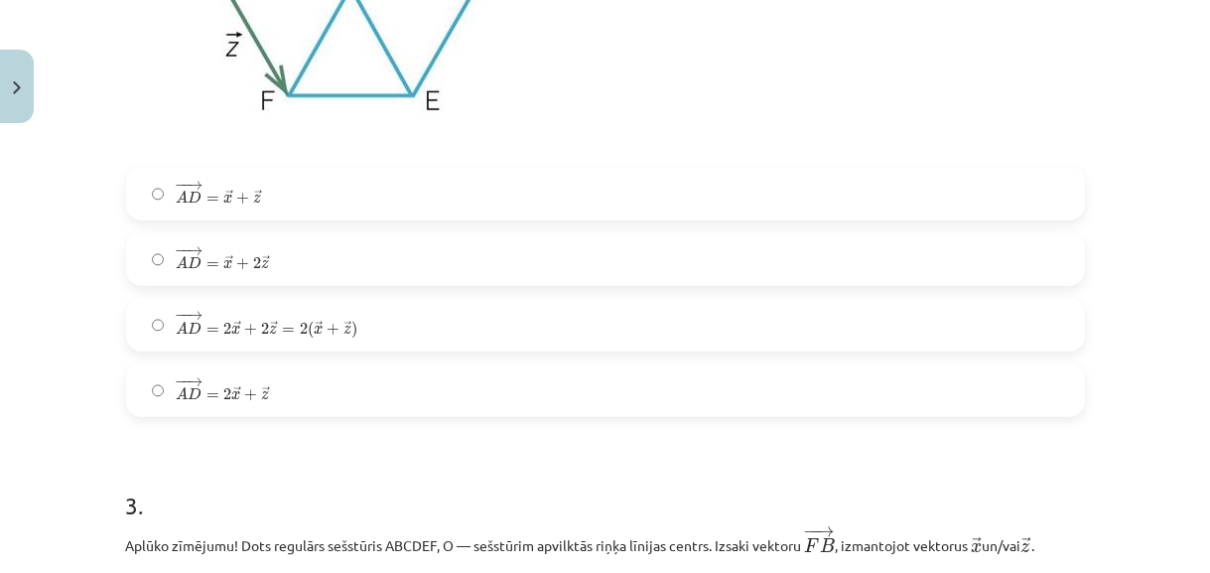
click at [291, 383] on label "− − → A D = 2 → x + → z A D → = 2 x → + z →" at bounding box center [605, 390] width 955 height 50
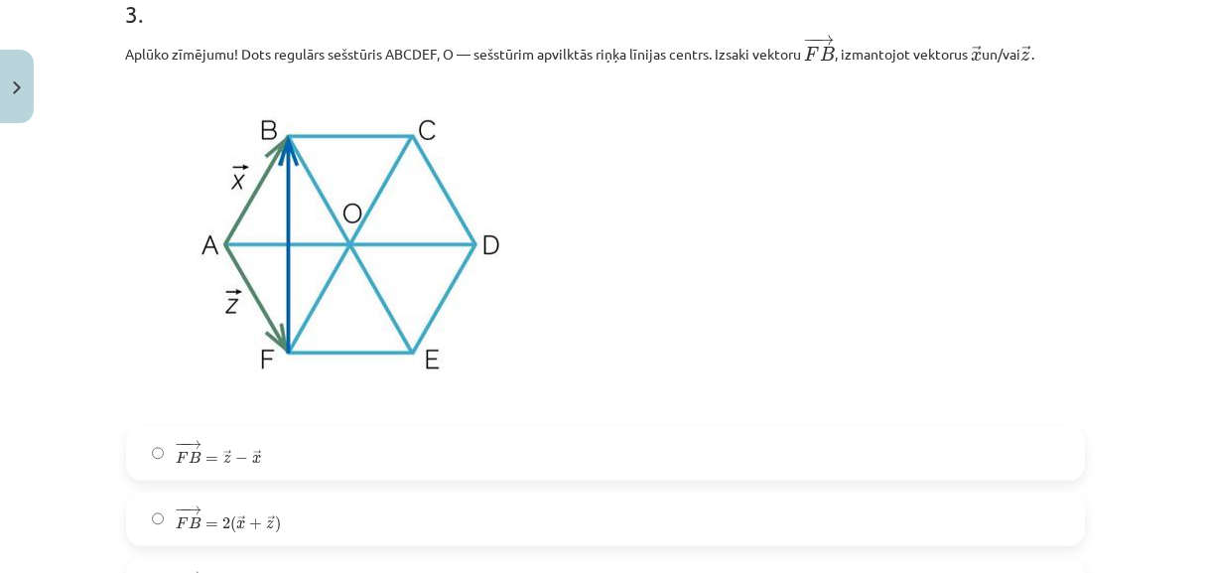
scroll to position [1893, 0]
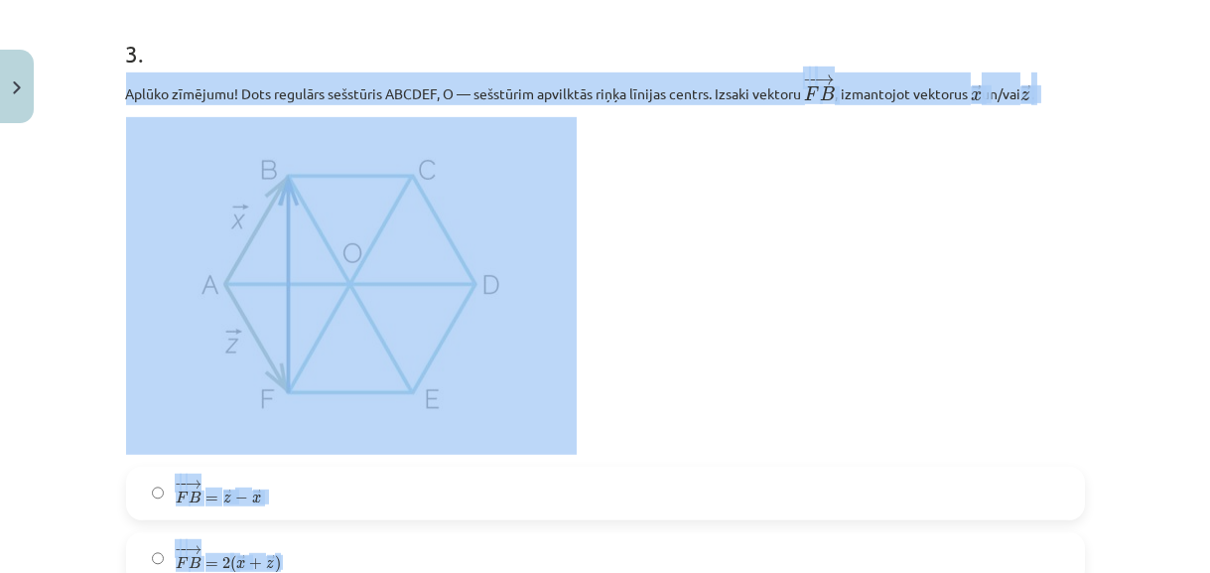
drag, startPoint x: 120, startPoint y: 90, endPoint x: 410, endPoint y: 546, distance: 540.1
click at [410, 546] on div "3 . Aplūko zīmējumu! Dots regulārs sešstūris ABCDEF, O — sešstūrim apvilktās ri…" at bounding box center [605, 361] width 959 height 712
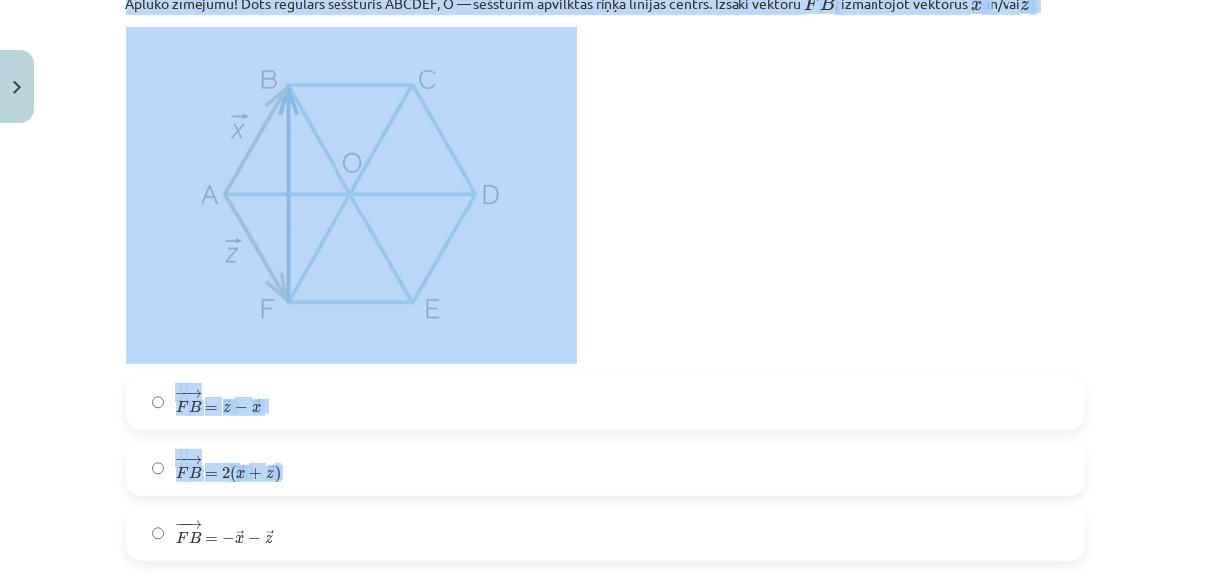
scroll to position [2074, 0]
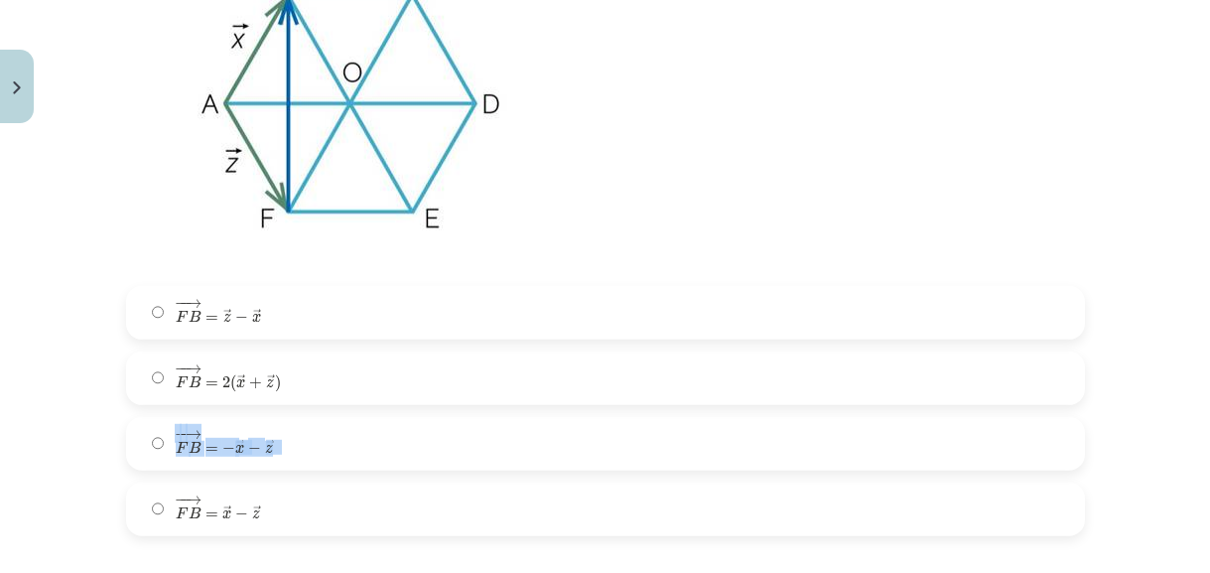
drag, startPoint x: 275, startPoint y: 377, endPoint x: 268, endPoint y: 420, distance: 43.3
click at [268, 420] on div "− − → F B = → z − → x F B → = z → − x → − − → F B = 2 ( → x + → z ) F B → = 2 (…" at bounding box center [605, 411] width 959 height 250
drag, startPoint x: 268, startPoint y: 420, endPoint x: 619, endPoint y: 288, distance: 374.5
click at [619, 288] on div "3 . Aplūko zīmējumu! Dots regulārs sešstūris ABCDEF, O — sešstūrim apvilktās ri…" at bounding box center [605, 180] width 959 height 712
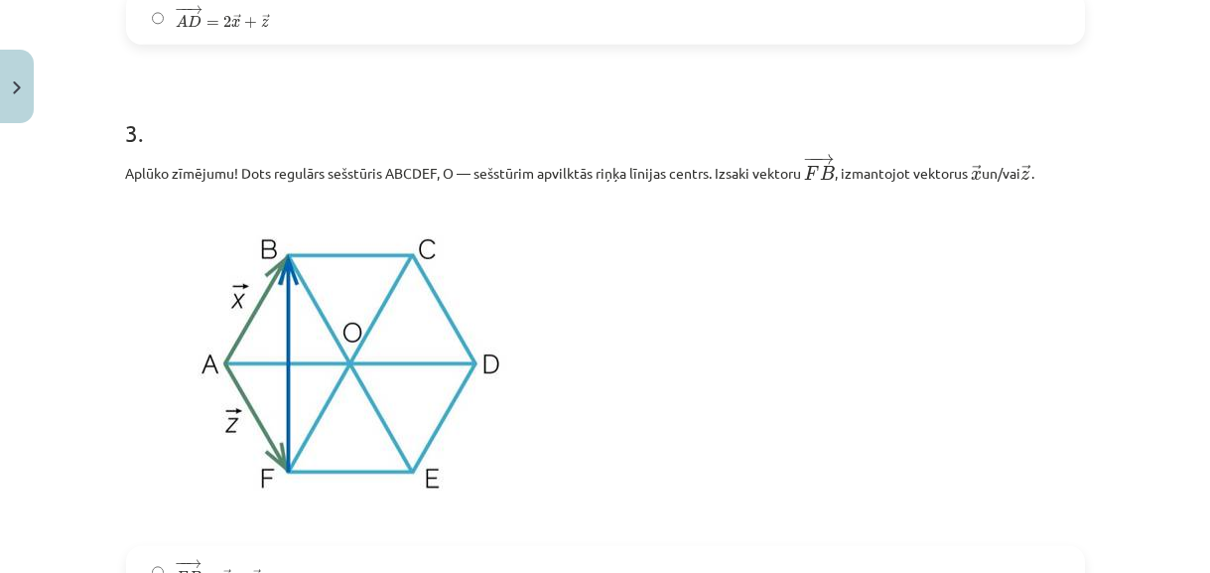
scroll to position [1803, 0]
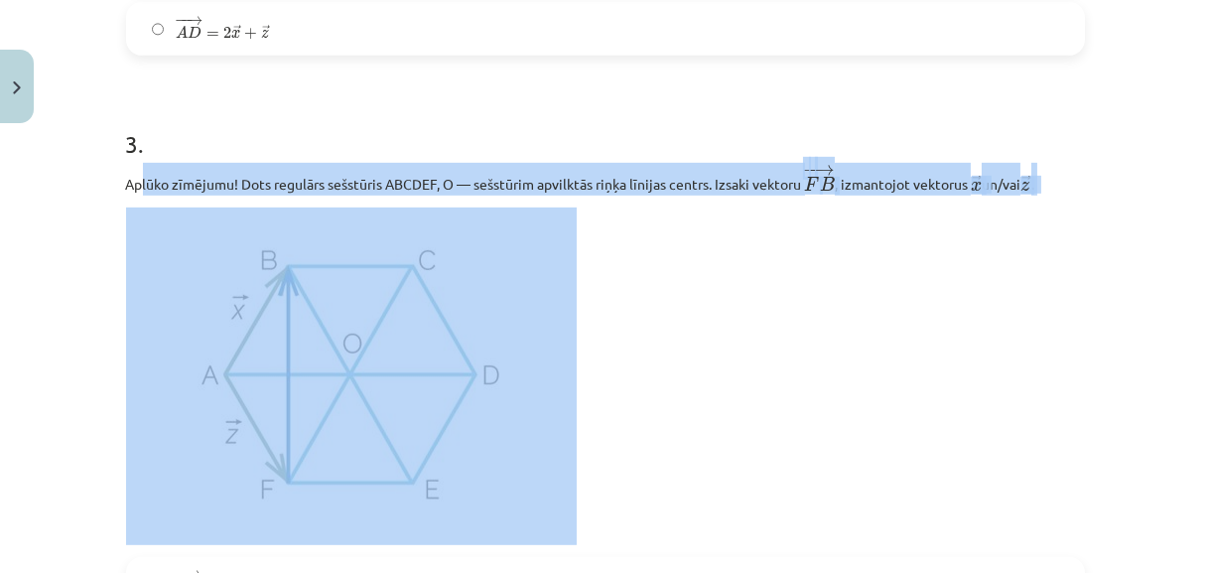
drag, startPoint x: 140, startPoint y: 191, endPoint x: 333, endPoint y: 411, distance: 292.7
click at [332, 413] on div "Aplūko zīmējumu! Dots regulārs sešstūris ABCDEF, O — sešstūrim apvilktās riņķa …" at bounding box center [605, 354] width 959 height 382
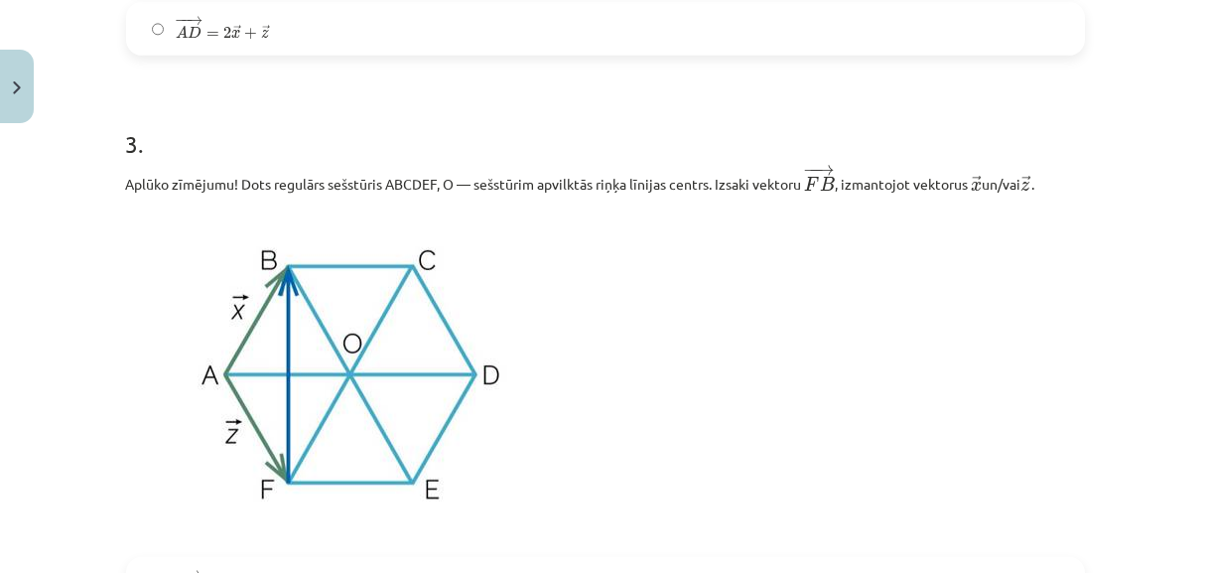
drag, startPoint x: 333, startPoint y: 411, endPoint x: 598, endPoint y: 277, distance: 297.0
click at [623, 273] on p at bounding box center [605, 377] width 959 height 338
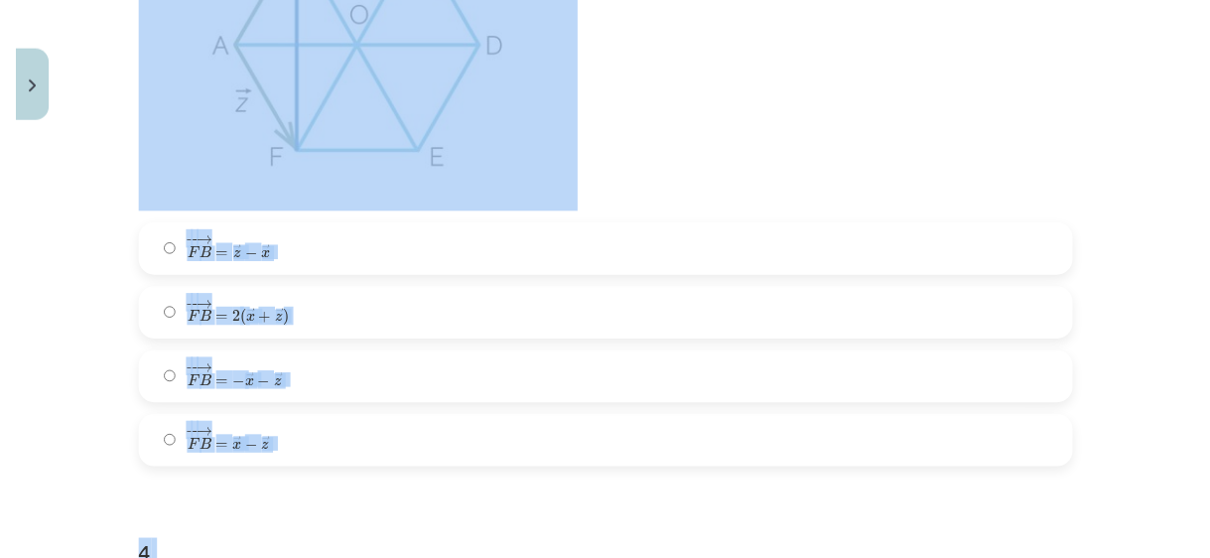
scroll to position [2164, 0]
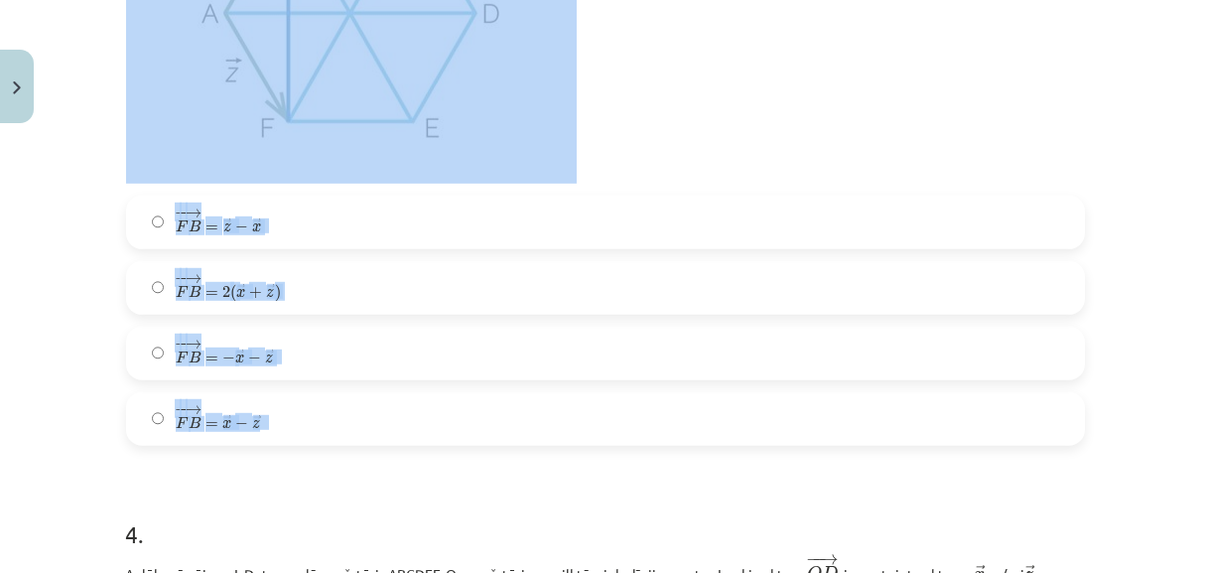
drag, startPoint x: 114, startPoint y: 183, endPoint x: 374, endPoint y: 436, distance: 363.0
click at [374, 436] on div "10 XP Saņemsi Sarežģīts 401 pilda Apraksts Uzdevums Palīdzība 1 . Aplūko zīmēju…" at bounding box center [605, 48] width 983 height 4161
copy div "Aplūko zīmējumu! Dots regulārs sešstūris ABCDEF, O — sešstūrim apvilktās riņķa …"
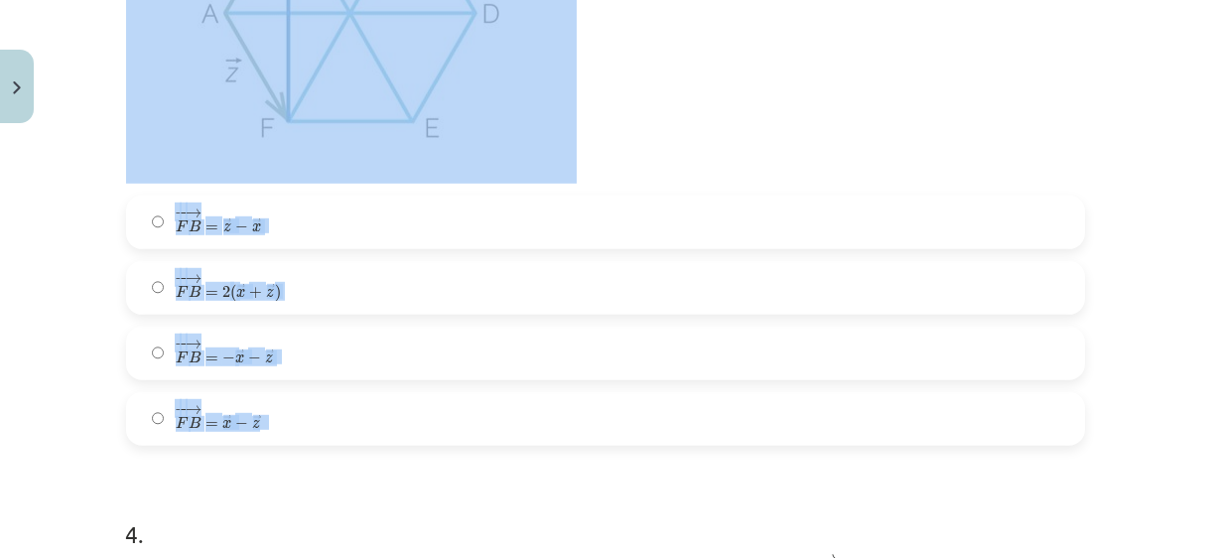
click at [477, 284] on label "− − → F B = 2 ( → x + → z ) F B → = 2 ( x → + z → )" at bounding box center [605, 288] width 955 height 50
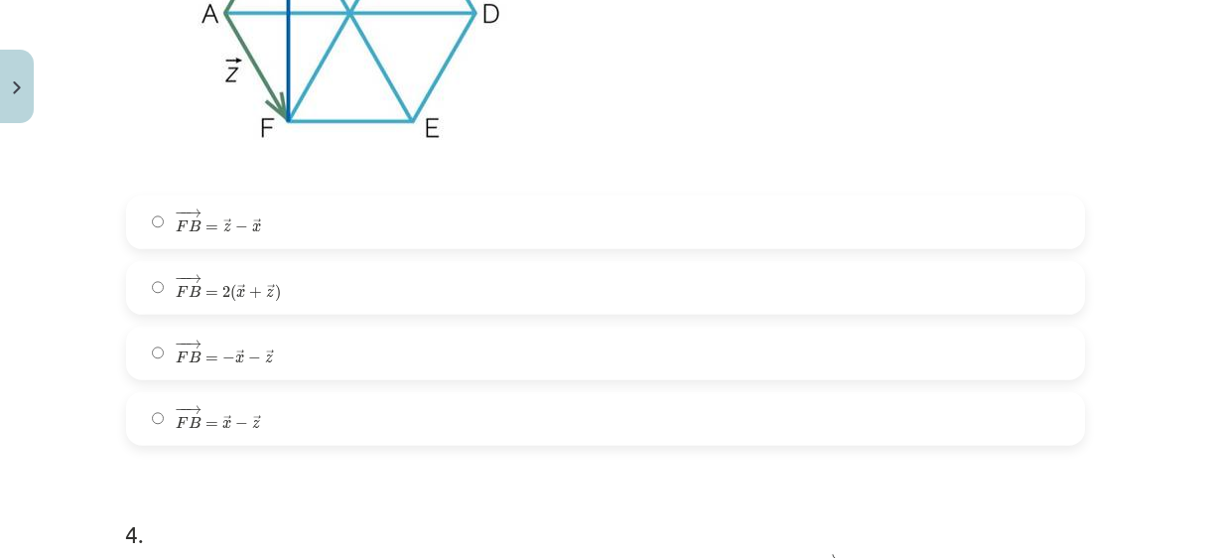
click at [338, 230] on label "− − → F B = → z − → x F B → = z → − x →" at bounding box center [605, 223] width 955 height 50
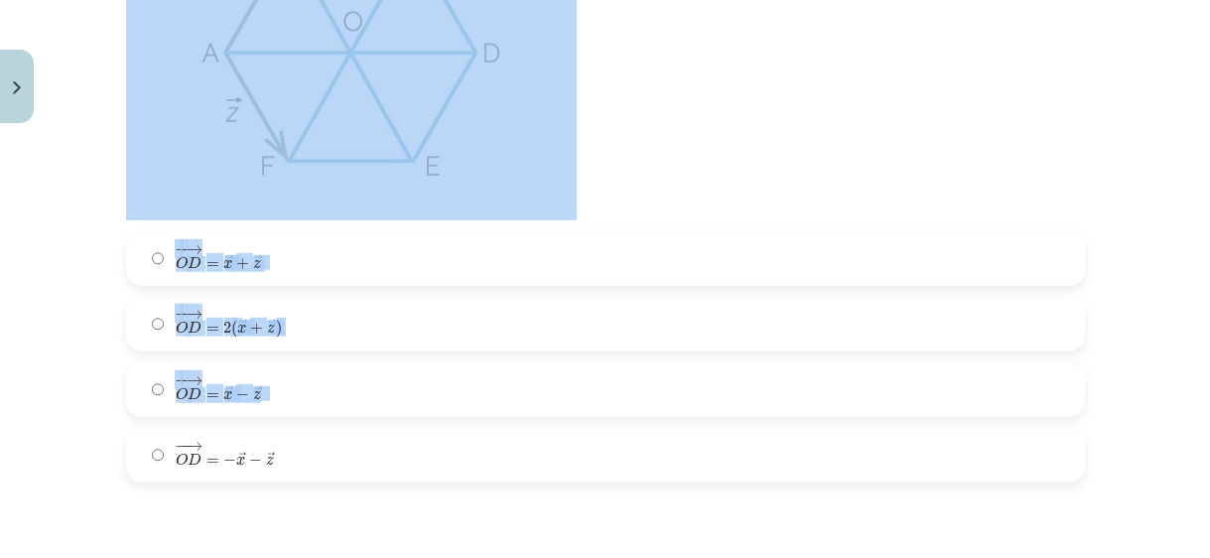
scroll to position [2886, 0]
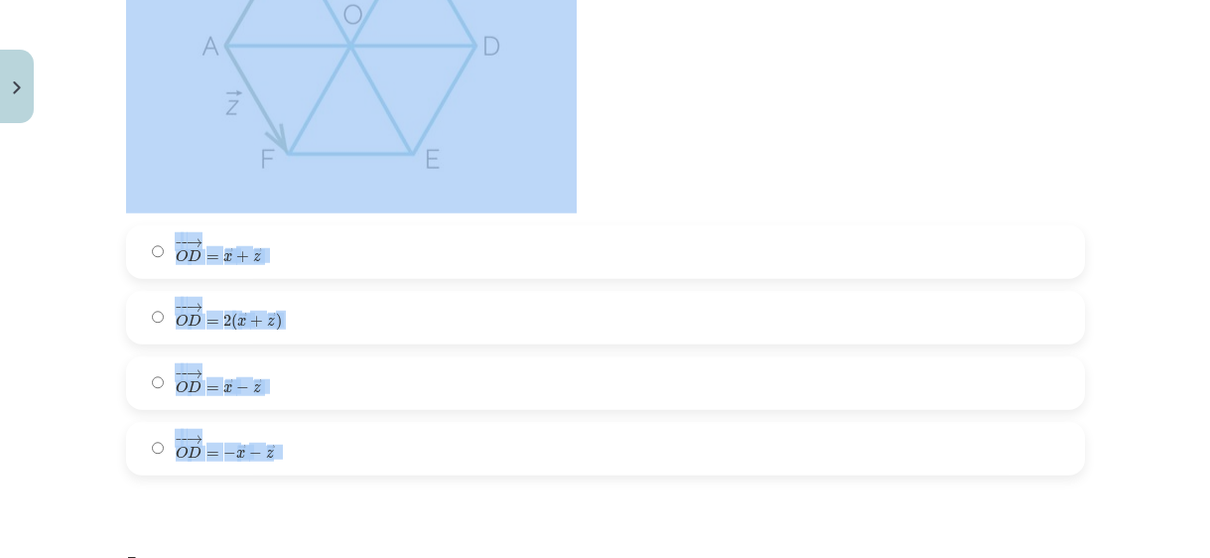
drag, startPoint x: 121, startPoint y: 35, endPoint x: 439, endPoint y: 453, distance: 525.0
click at [439, 453] on div "4 . Aplūko zīmējumu! Dots regulārs sešstūris ABCDEF, O — sešstūrim apvilktās ri…" at bounding box center [605, 120] width 959 height 712
copy div "Aplūko zīmējumu! Dots regulārs sešstūris ABCDEF, O — sešstūrim apvilktās riņķa …"
click at [549, 358] on div "− − → O D = → x + → z O D → = x → + z → − − → O D = 2 ( → x + → z ) O D → = 2 (…" at bounding box center [605, 350] width 959 height 250
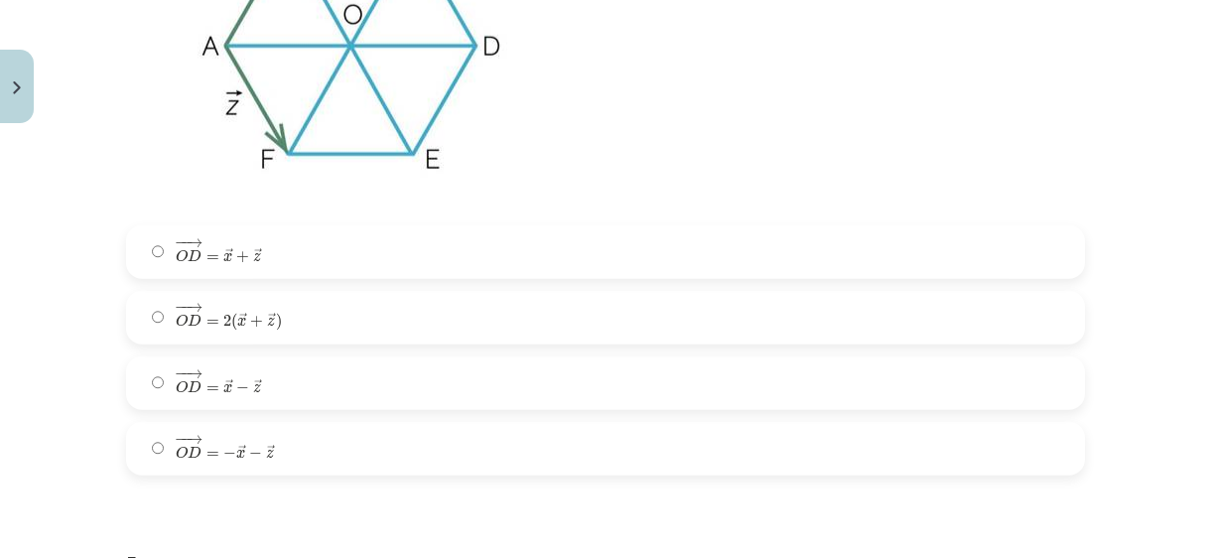
click at [280, 449] on label "− − → O D = − → x − → z O D → = − x → − z →" at bounding box center [605, 449] width 955 height 50
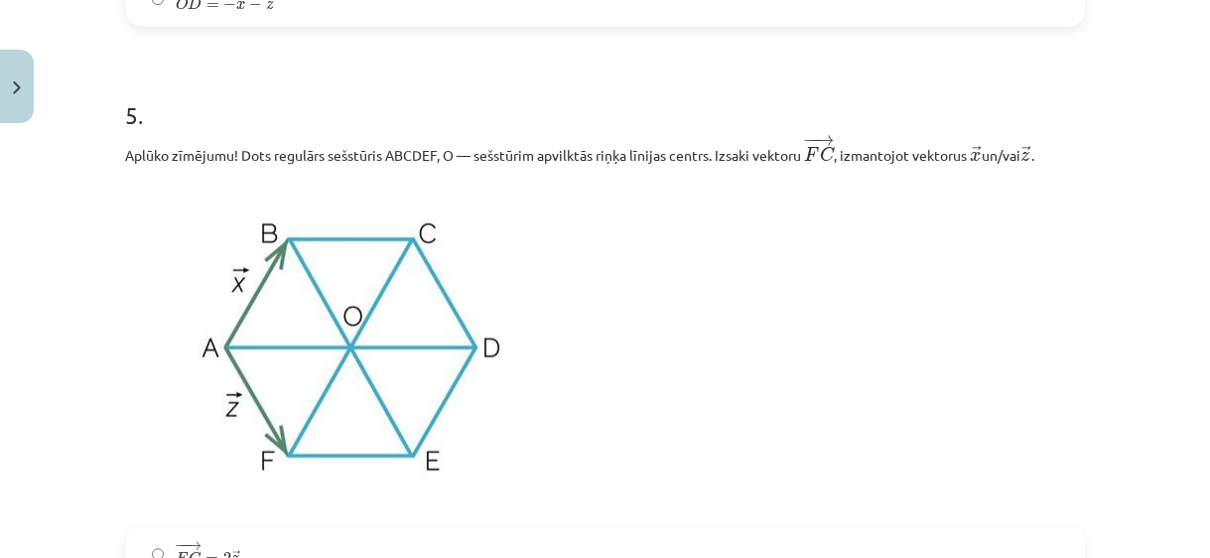
scroll to position [3337, 0]
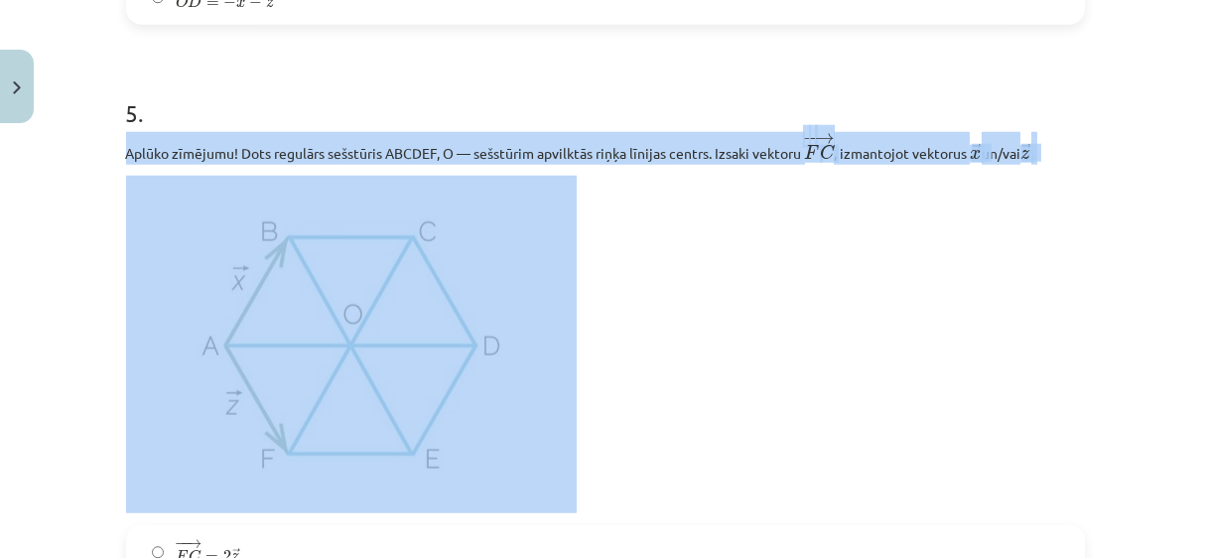
drag, startPoint x: 118, startPoint y: 151, endPoint x: 470, endPoint y: 322, distance: 390.8
click at [470, 322] on div "Aplūko zīmējumu! Dots regulārs sešstūris ABCDEF, O — sešstūrim apvilktās riņķa …" at bounding box center [605, 323] width 959 height 382
click at [470, 322] on img at bounding box center [351, 345] width 451 height 338
click at [622, 231] on p at bounding box center [605, 345] width 959 height 338
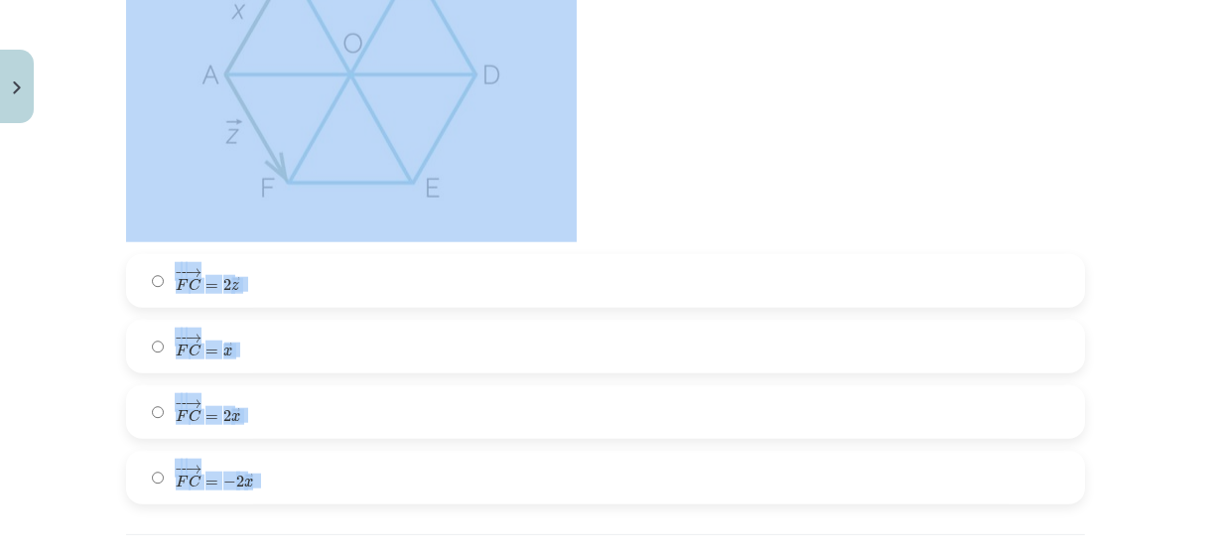
scroll to position [3698, 0]
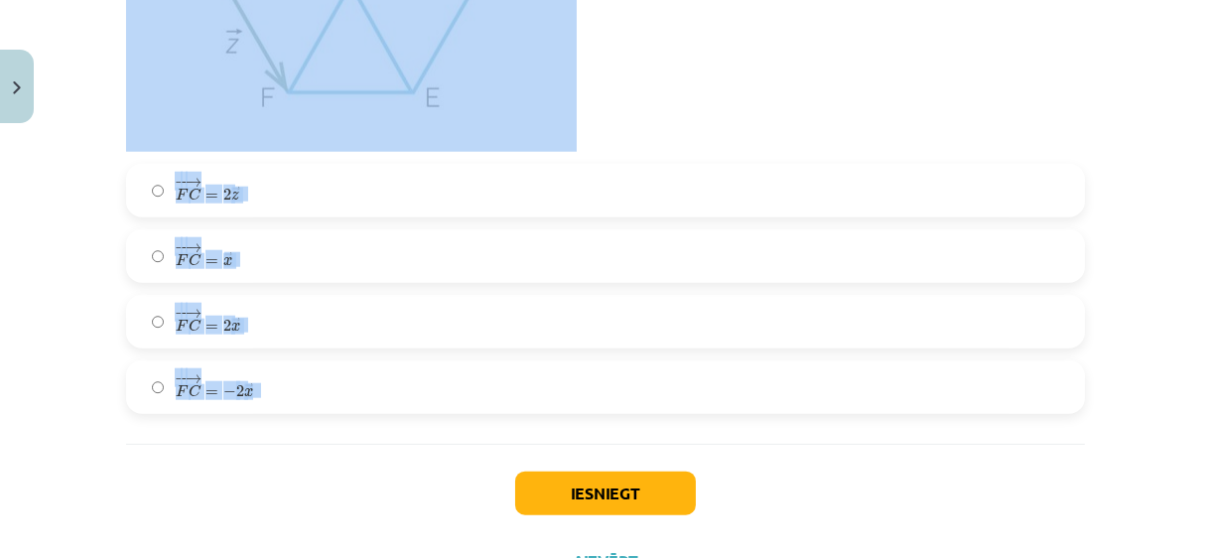
drag, startPoint x: 118, startPoint y: 159, endPoint x: 446, endPoint y: 426, distance: 422.7
copy div "Aplūko zīmējumu! Dots regulārs sešstūris ABCDEF, O — sešstūrim apvilktās riņķa …"
click at [259, 211] on label "− − → F C = 2 → z F C → = 2 z →" at bounding box center [605, 191] width 955 height 50
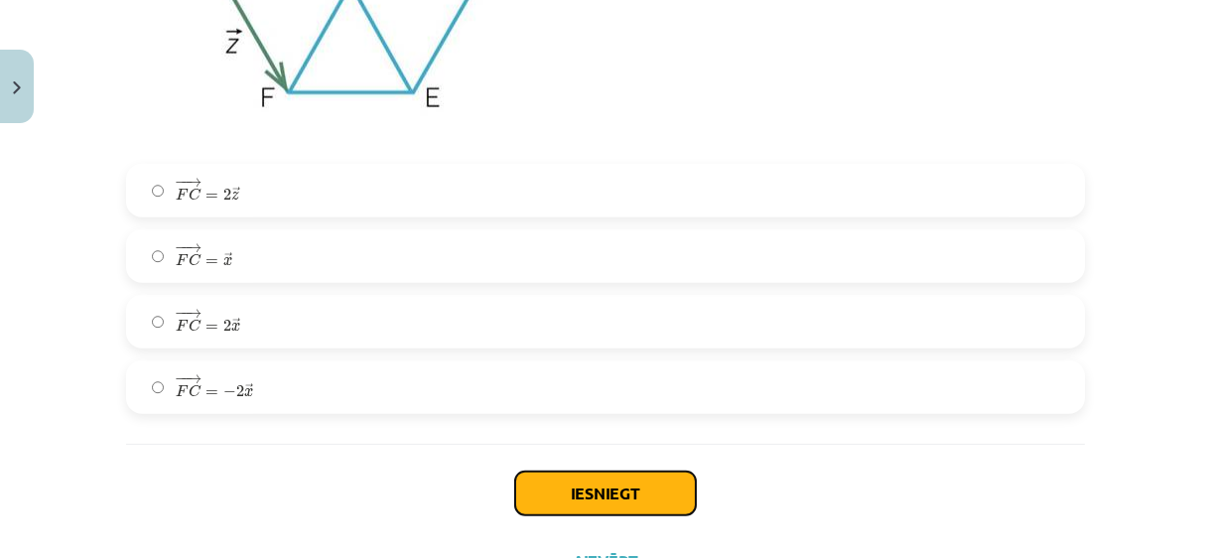
click at [568, 489] on button "Iesniegt" at bounding box center [605, 494] width 181 height 44
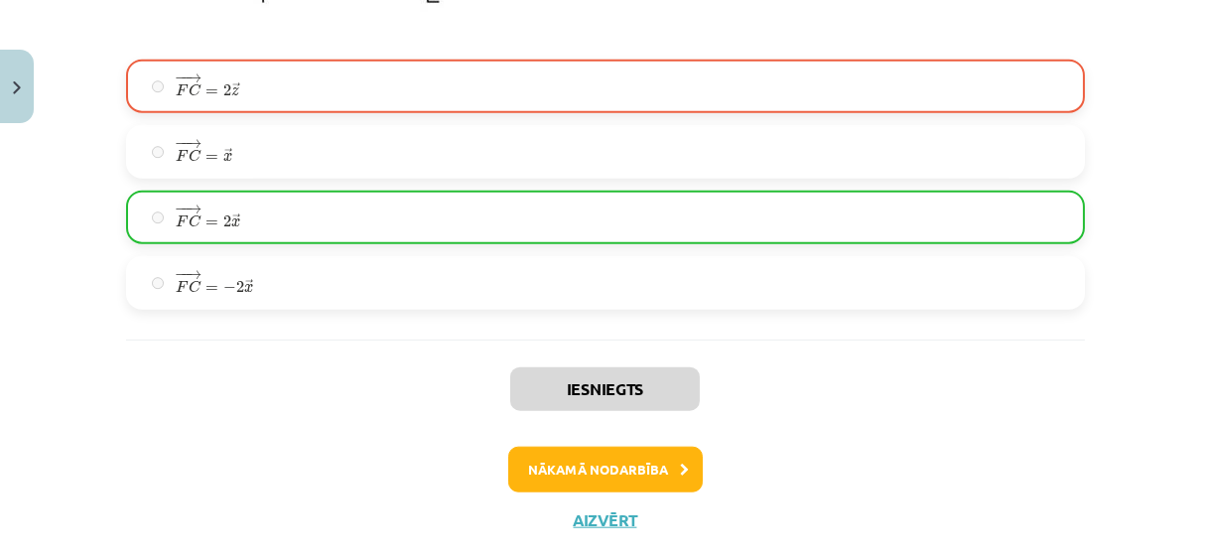
scroll to position [3853, 0]
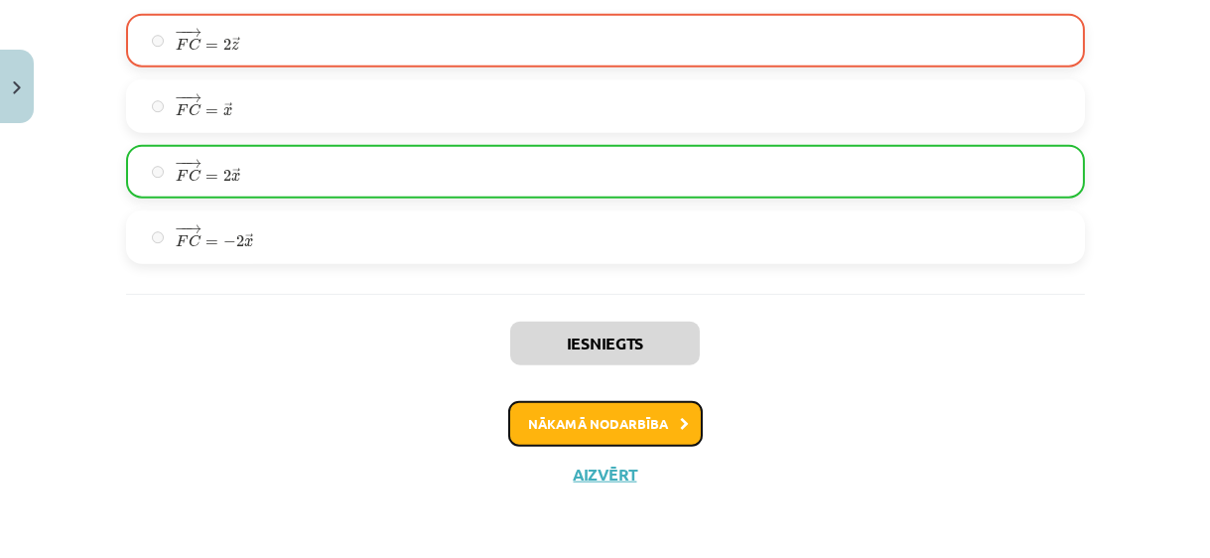
click at [595, 423] on button "Nākamā nodarbība" at bounding box center [605, 424] width 195 height 46
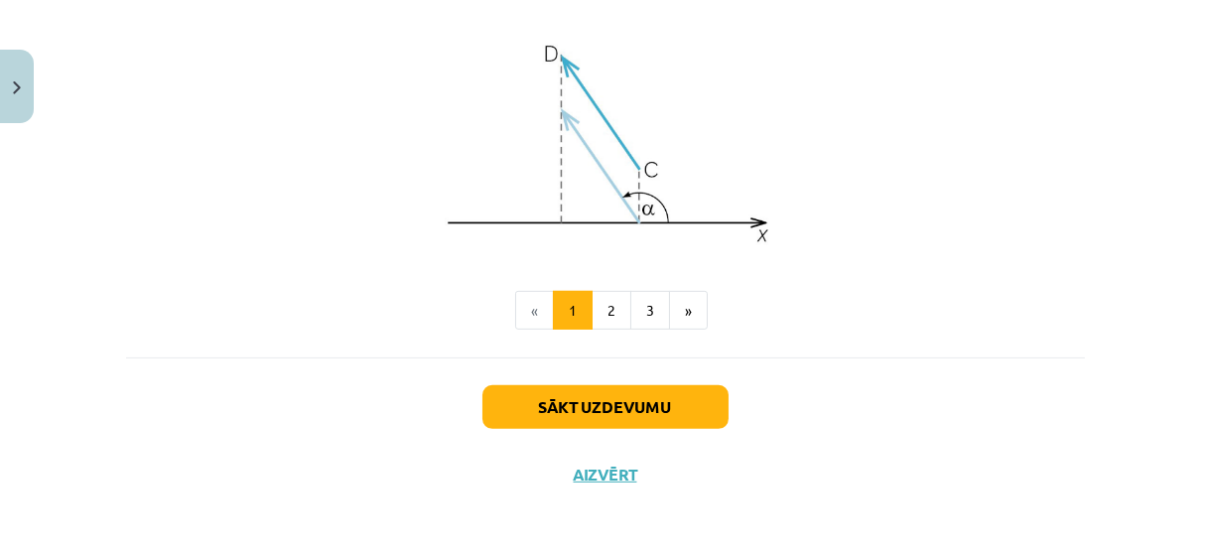
scroll to position [1797, 0]
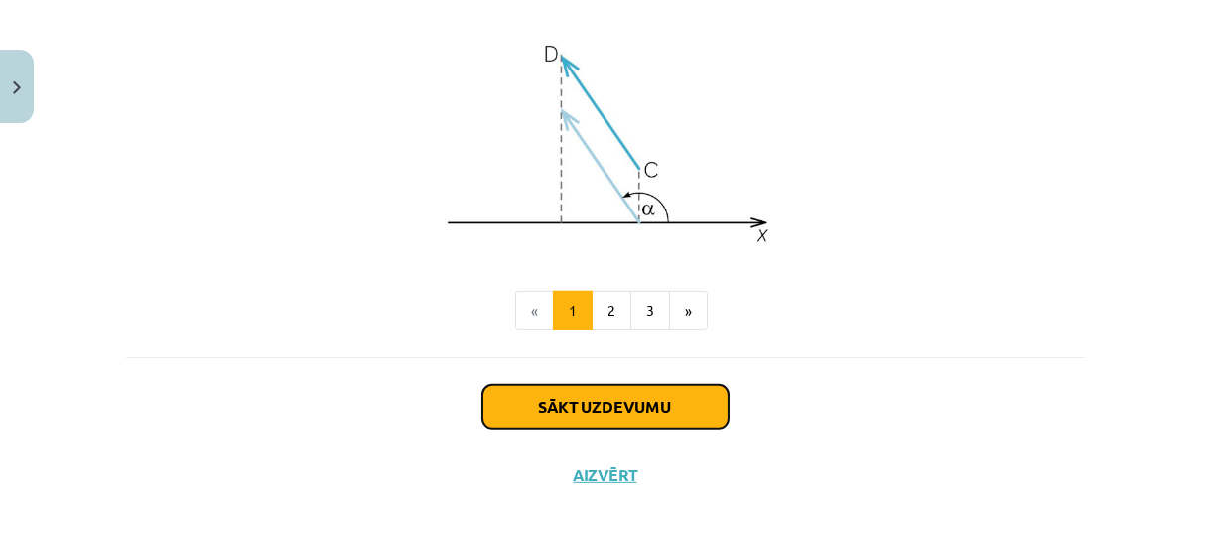
click at [593, 422] on button "Sākt uzdevumu" at bounding box center [606, 407] width 246 height 44
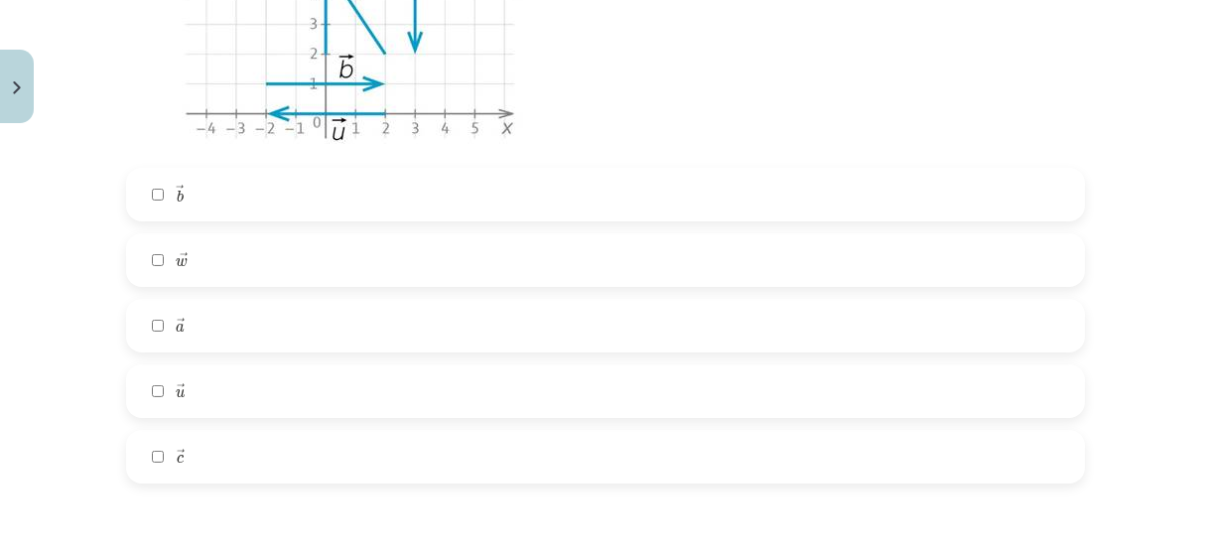
scroll to position [722, 0]
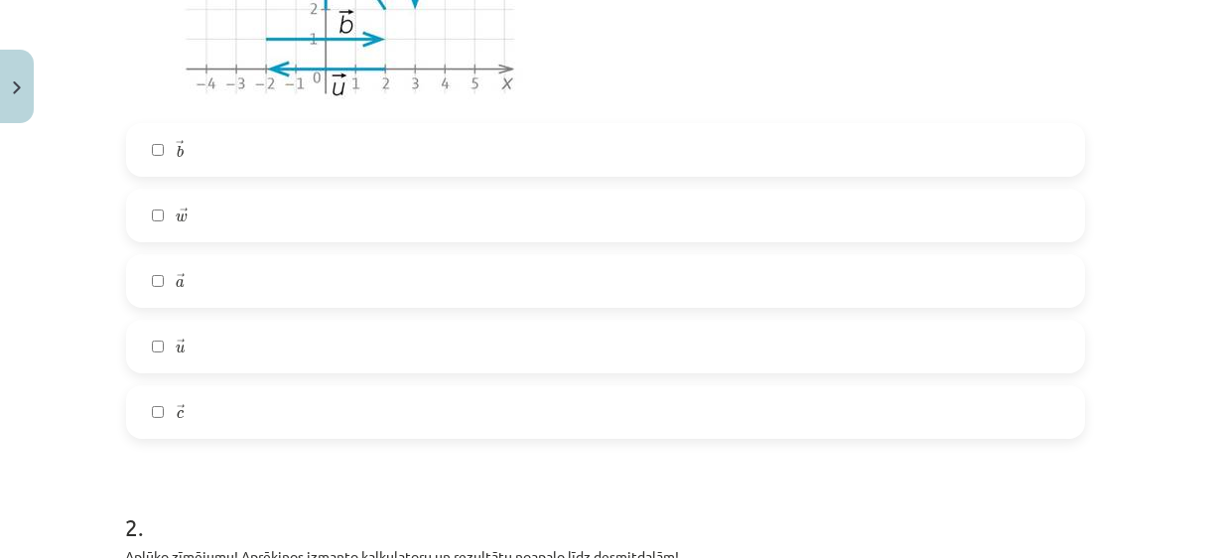
click at [252, 419] on label "→ c c →" at bounding box center [605, 412] width 955 height 50
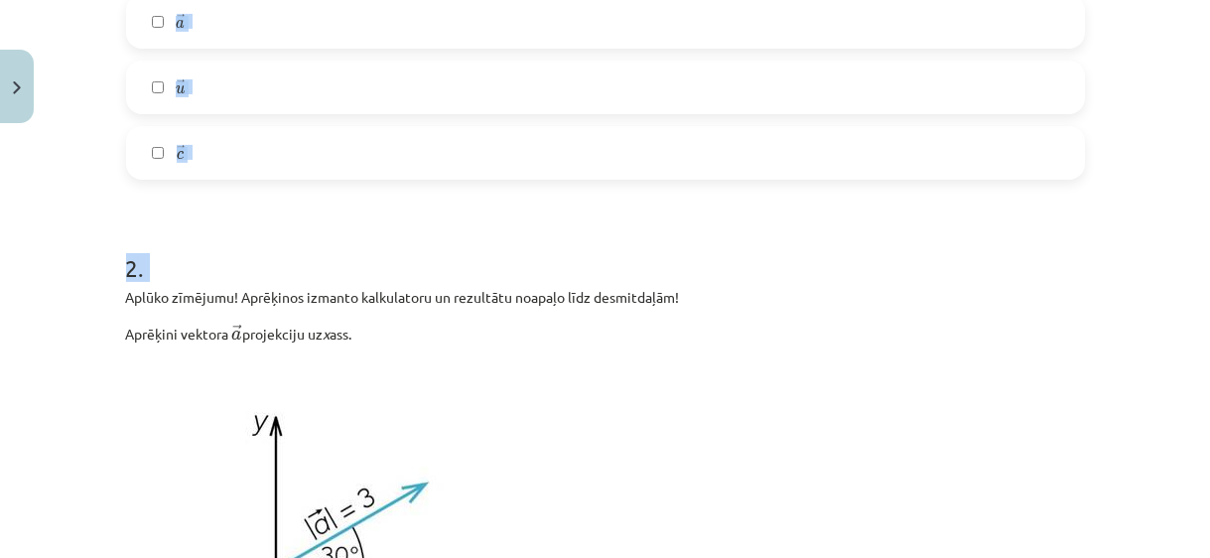
scroll to position [882, 0]
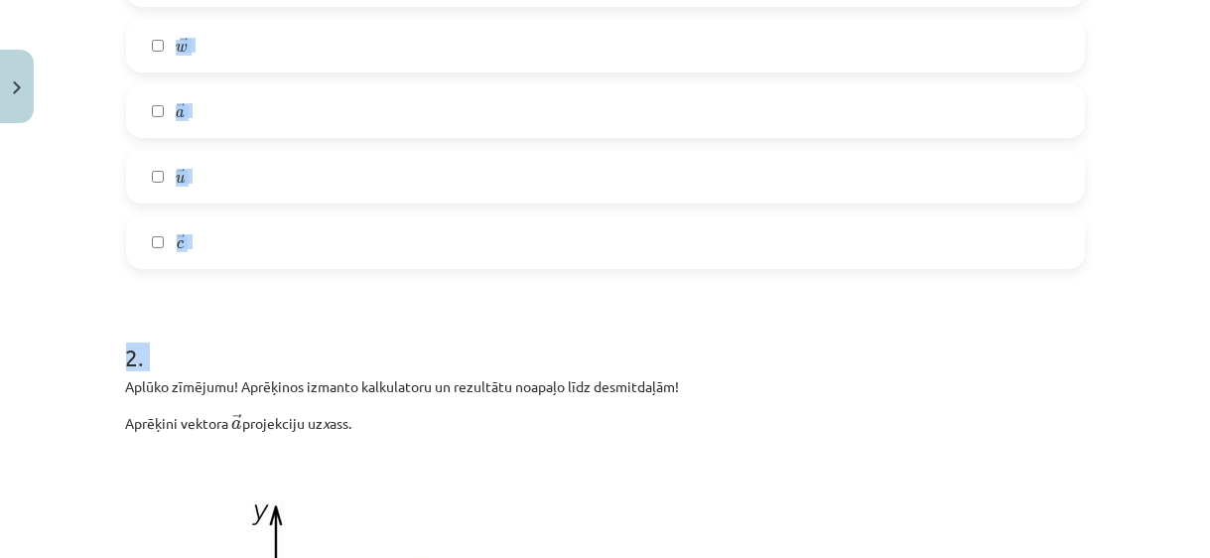
drag, startPoint x: 120, startPoint y: 12, endPoint x: 151, endPoint y: 8, distance: 31.0
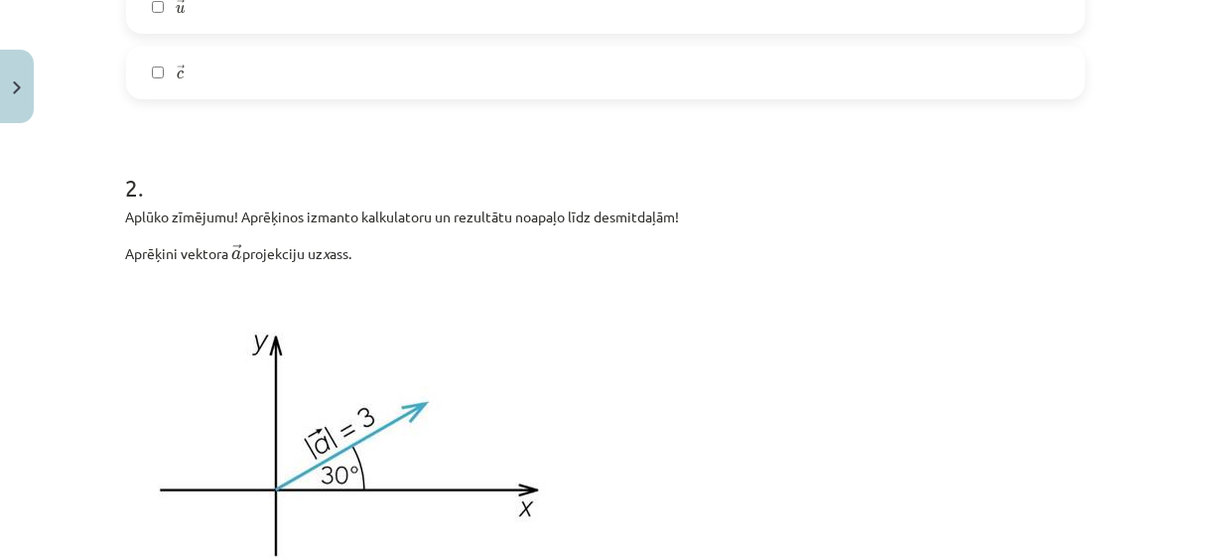
scroll to position [1152, 0]
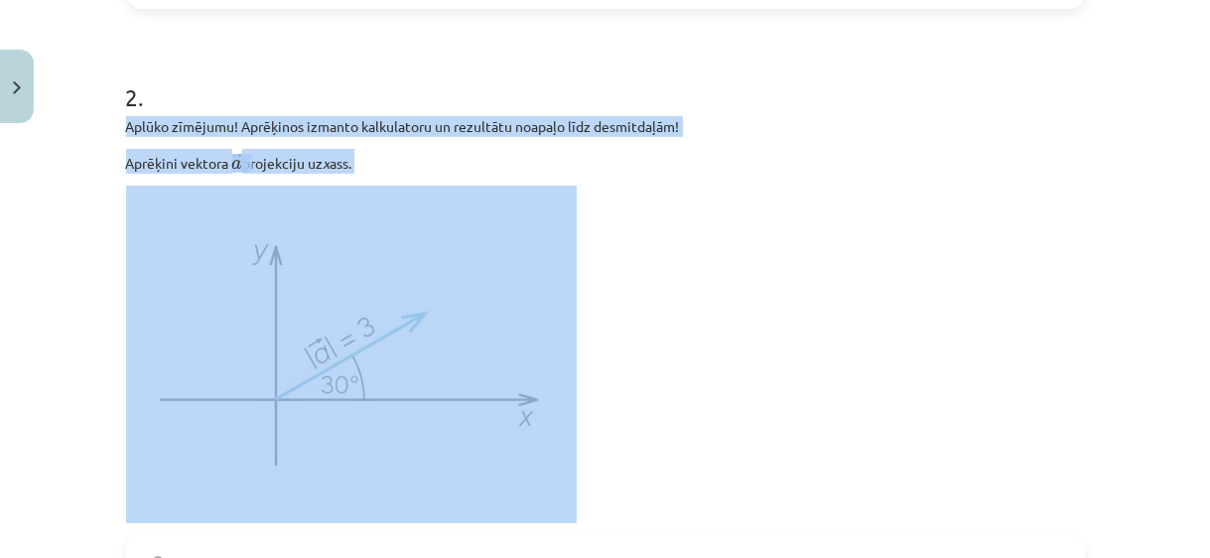
drag, startPoint x: 121, startPoint y: 125, endPoint x: 431, endPoint y: 408, distance: 419.5
click at [431, 408] on div "Aplūko zīmējumu! Aprēķinos izmanto kalkulatoru un rezultātu noapaļo līdz desmit…" at bounding box center [605, 319] width 959 height 407
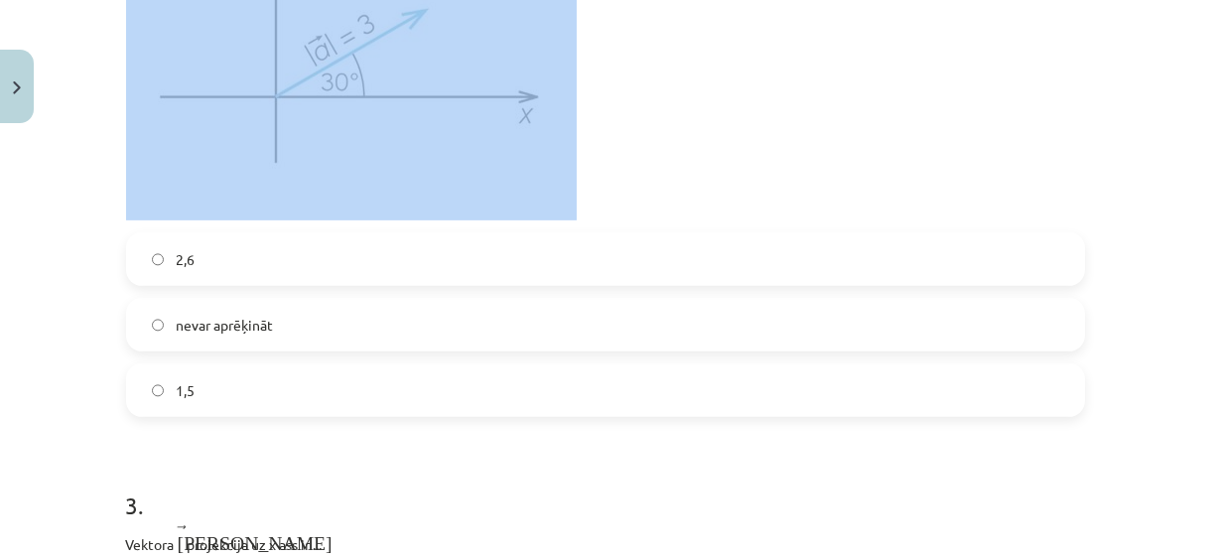
scroll to position [1513, 0]
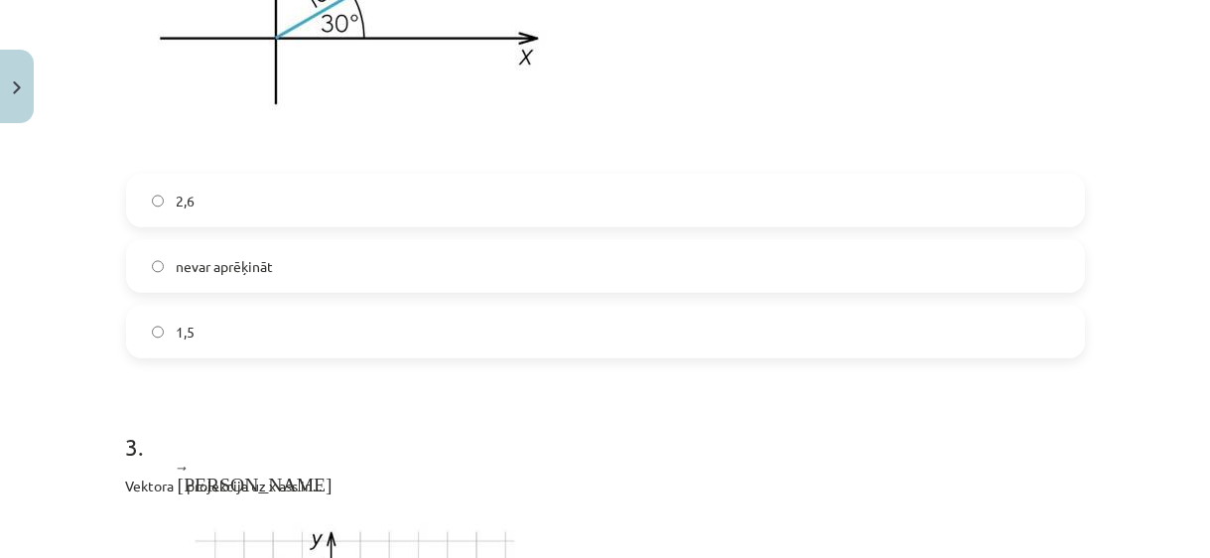
click at [288, 353] on label "1,5" at bounding box center [605, 332] width 955 height 50
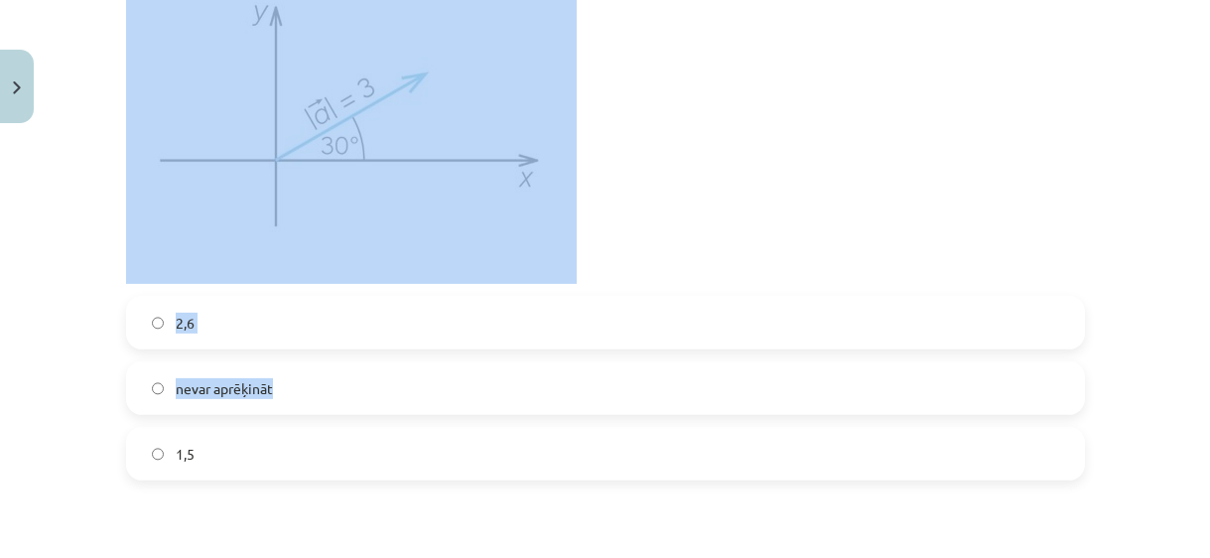
scroll to position [1423, 0]
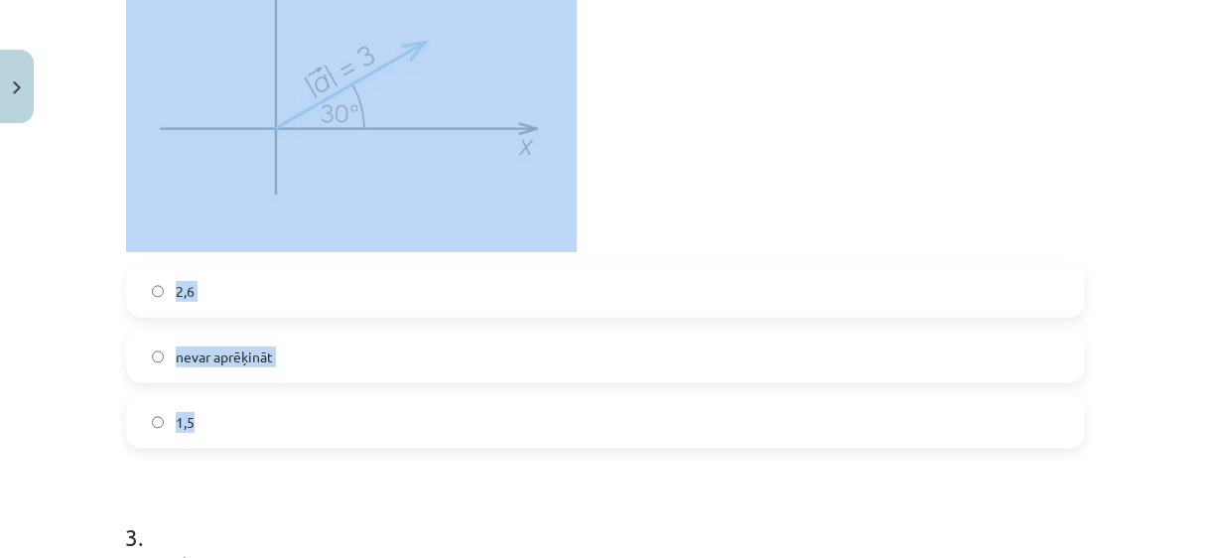
drag, startPoint x: 123, startPoint y: 211, endPoint x: 381, endPoint y: 408, distance: 324.5
click at [381, 408] on div "2 . Aplūko zīmējumu! Aprēķinos izmanto kalkulatoru un rezultātu noapaļo līdz de…" at bounding box center [605, 113] width 959 height 671
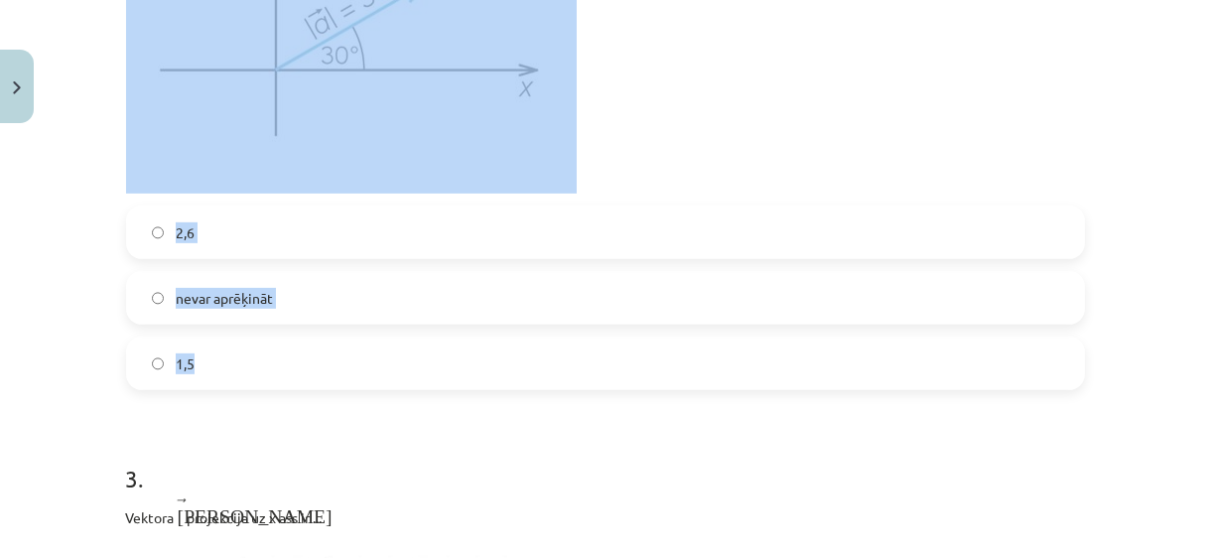
scroll to position [1513, 0]
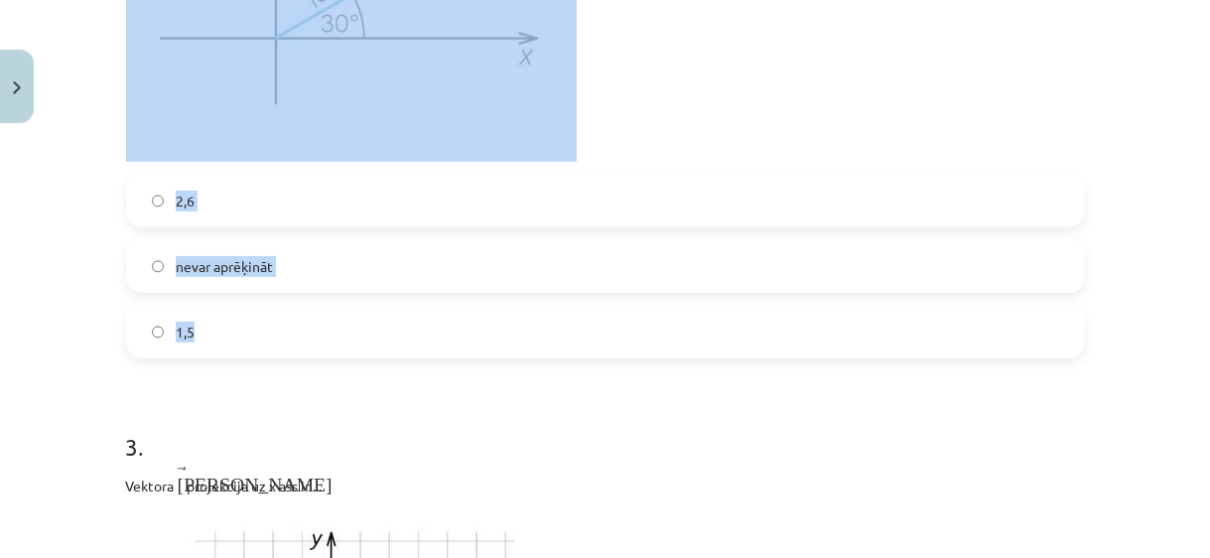
click at [908, 234] on div "2,6 nevar aprēķināt 1,5" at bounding box center [605, 266] width 959 height 185
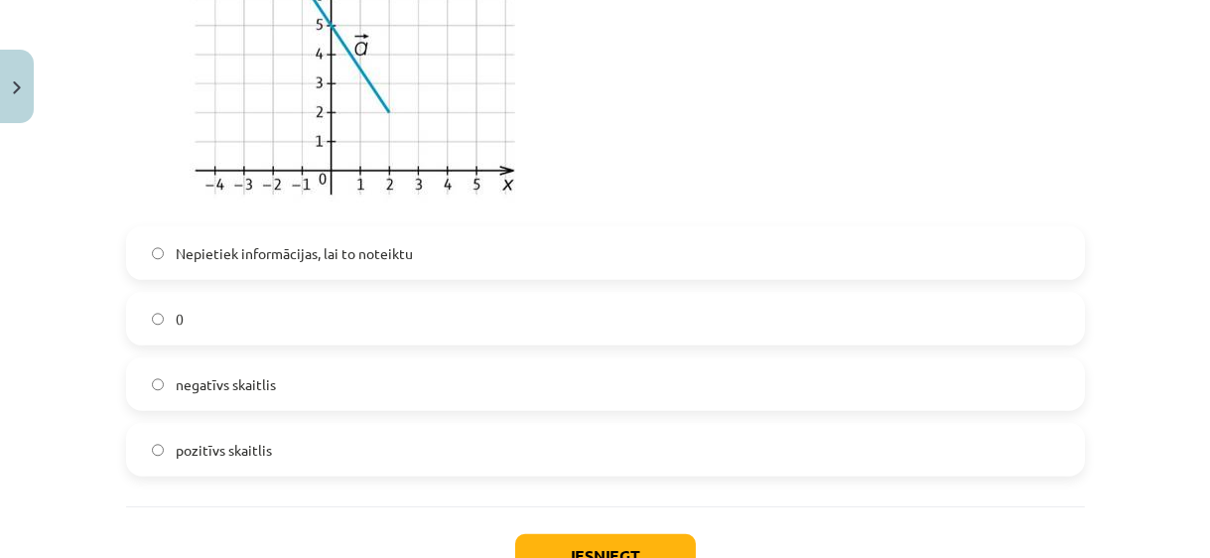
scroll to position [2235, 0]
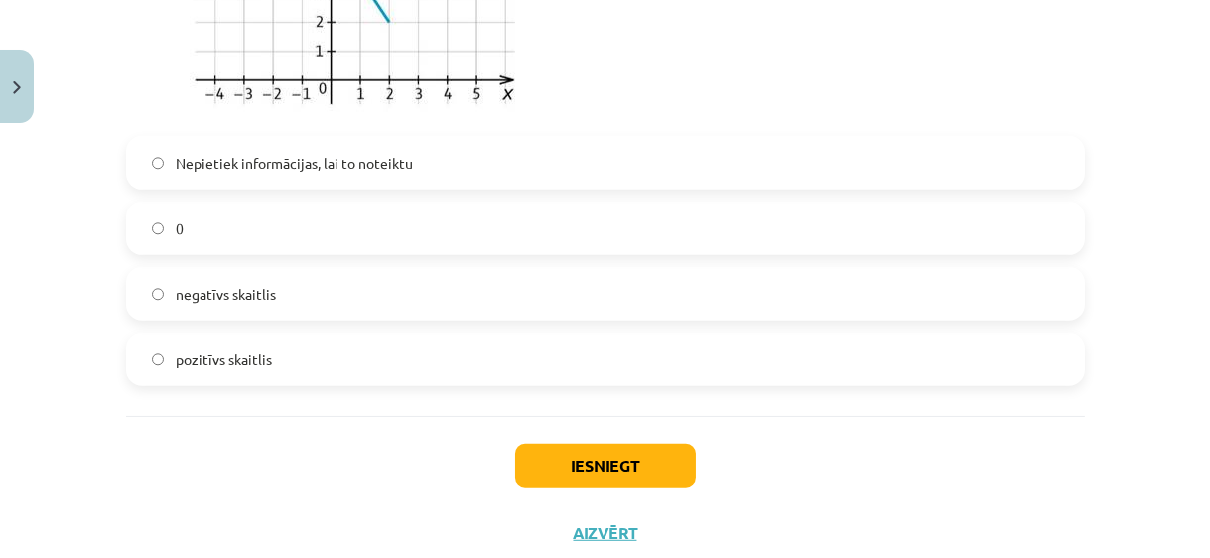
click at [409, 363] on label "pozitīvs skaitlis" at bounding box center [605, 360] width 955 height 50
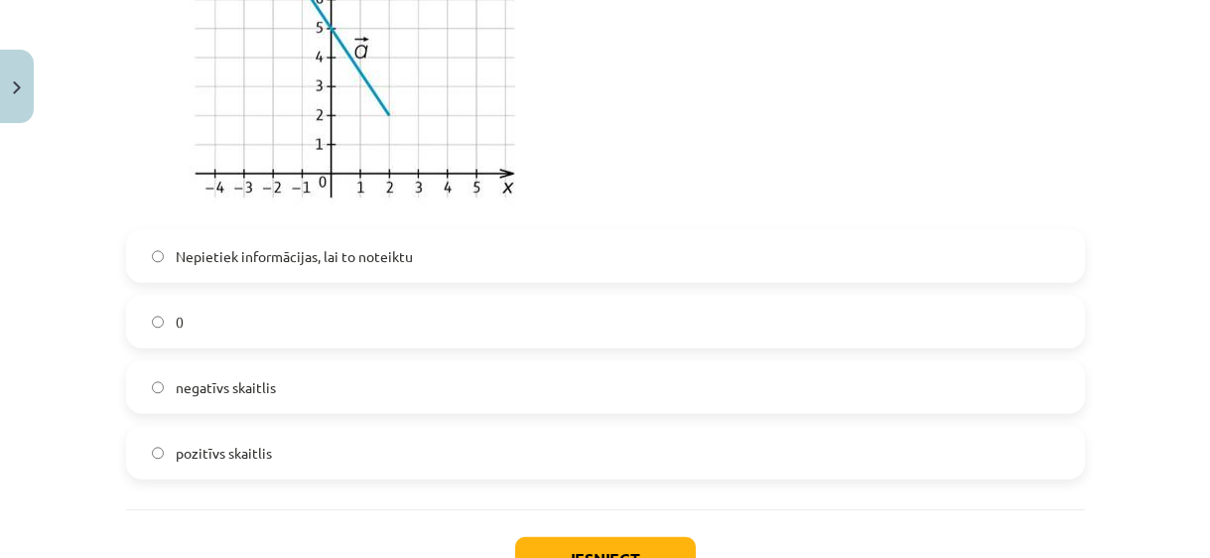
scroll to position [2293, 0]
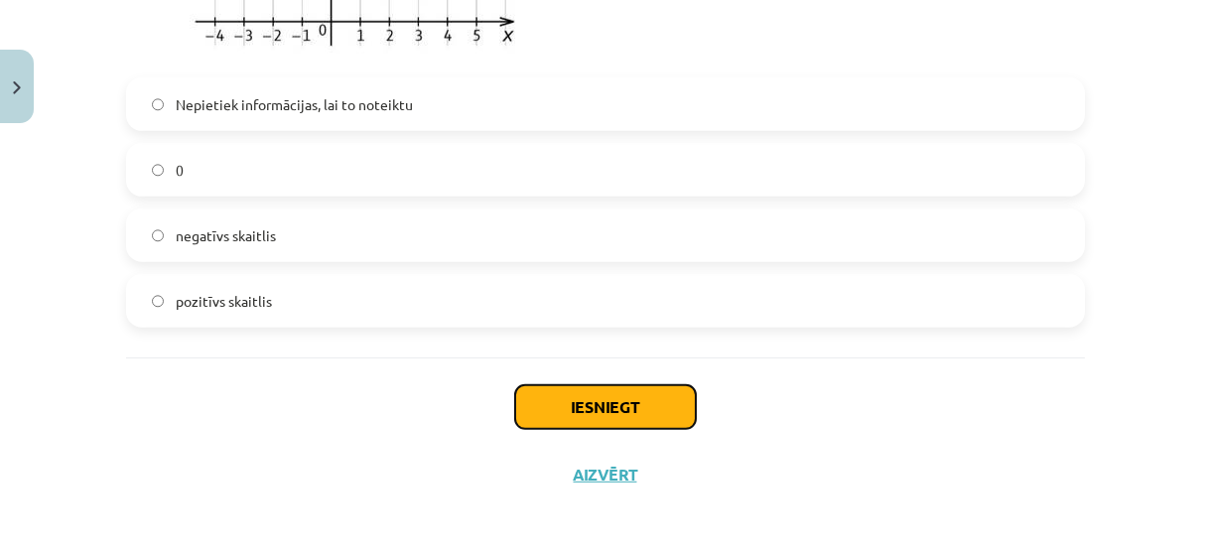
click at [572, 420] on button "Iesniegt" at bounding box center [605, 407] width 181 height 44
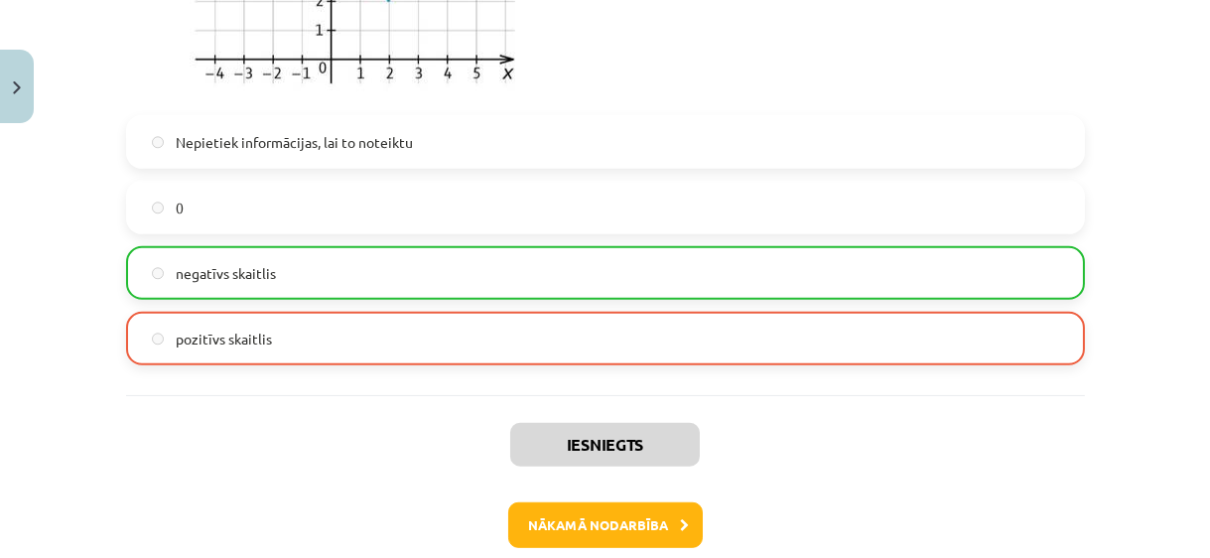
scroll to position [2357, 0]
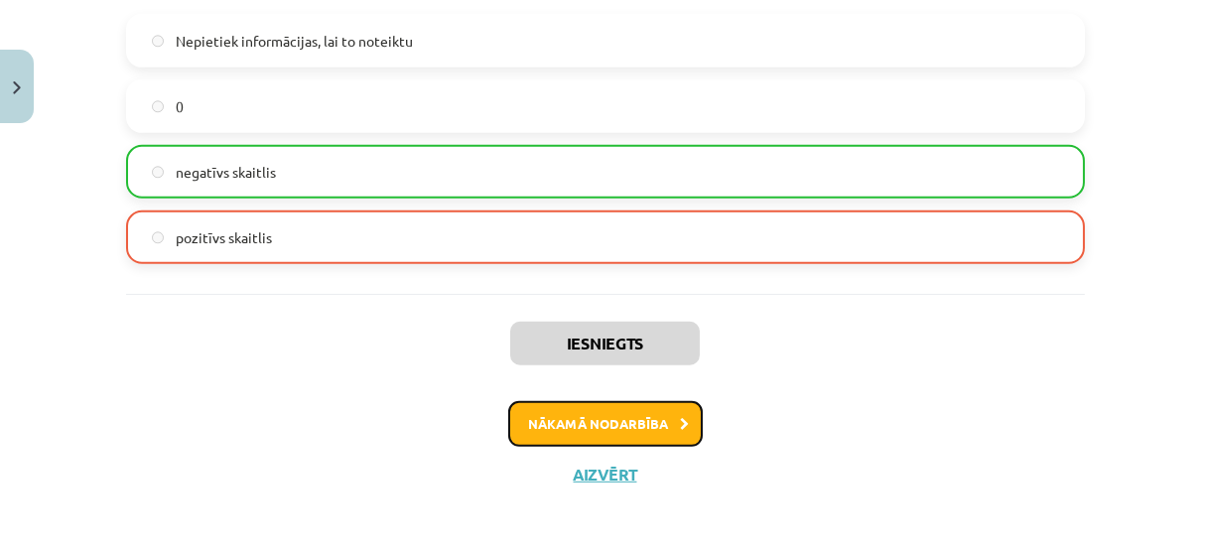
click at [566, 442] on button "Nākamā nodarbība" at bounding box center [605, 424] width 195 height 46
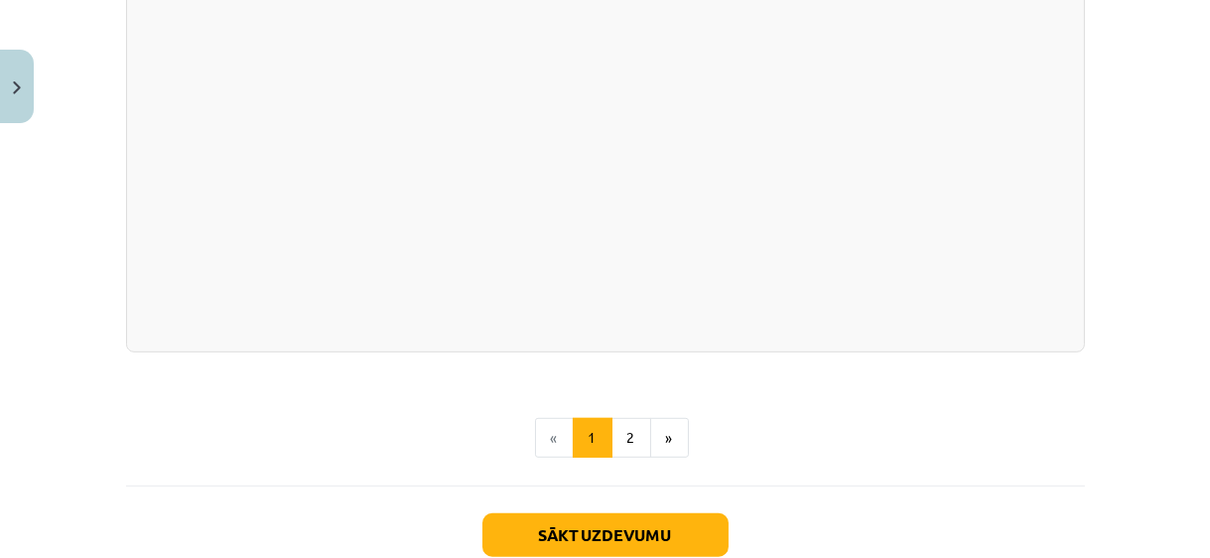
scroll to position [2241, 0]
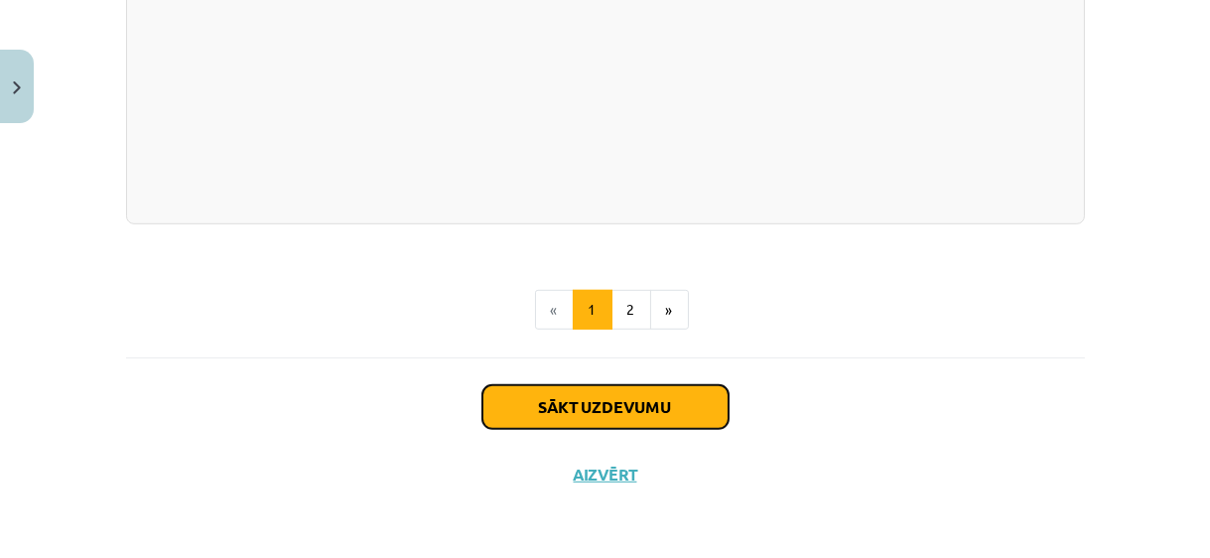
click at [604, 417] on button "Sākt uzdevumu" at bounding box center [606, 407] width 246 height 44
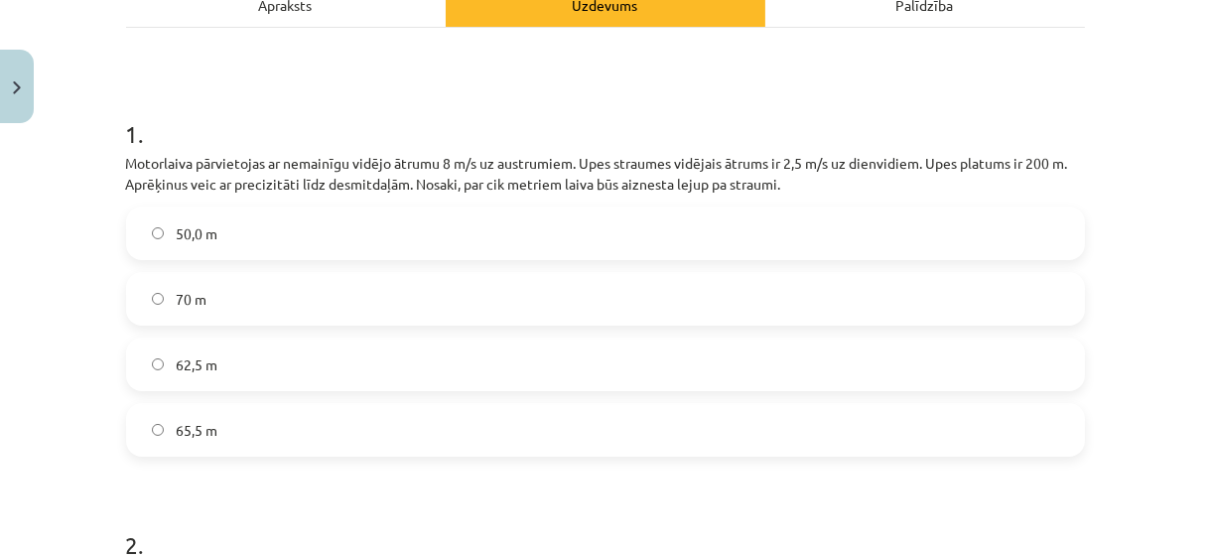
scroll to position [410, 0]
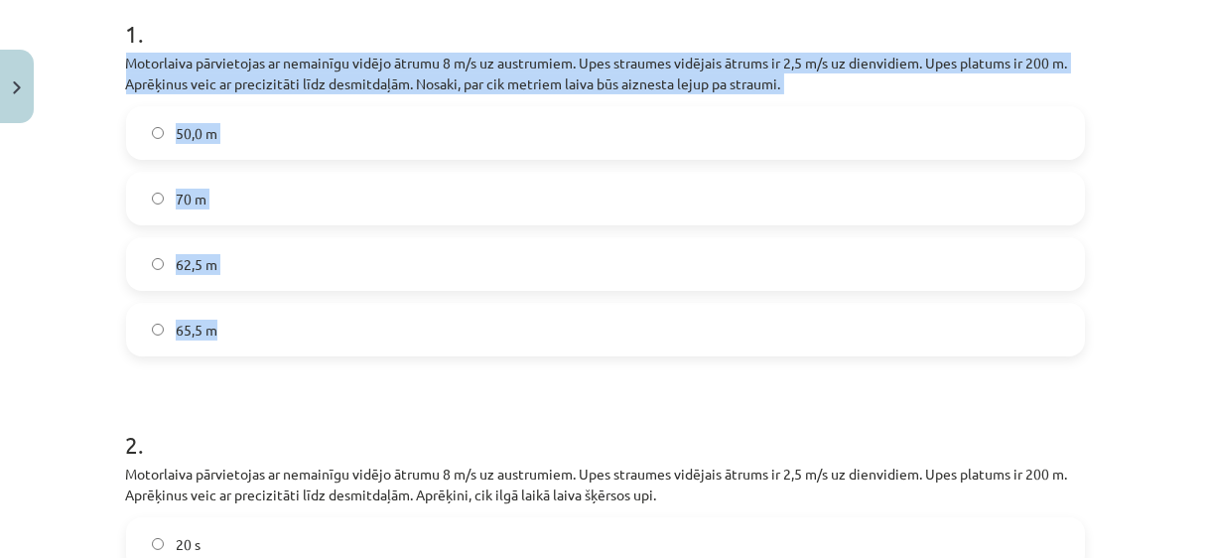
drag, startPoint x: 119, startPoint y: 62, endPoint x: 268, endPoint y: 324, distance: 301.5
click at [268, 324] on div "1 . Motorlaiva pārvietojas ar nemainīgu vidējo ātrumu 8 m/s uz austrumiem. Upes…" at bounding box center [605, 170] width 959 height 371
click at [235, 266] on label "62,5 m" at bounding box center [605, 264] width 955 height 50
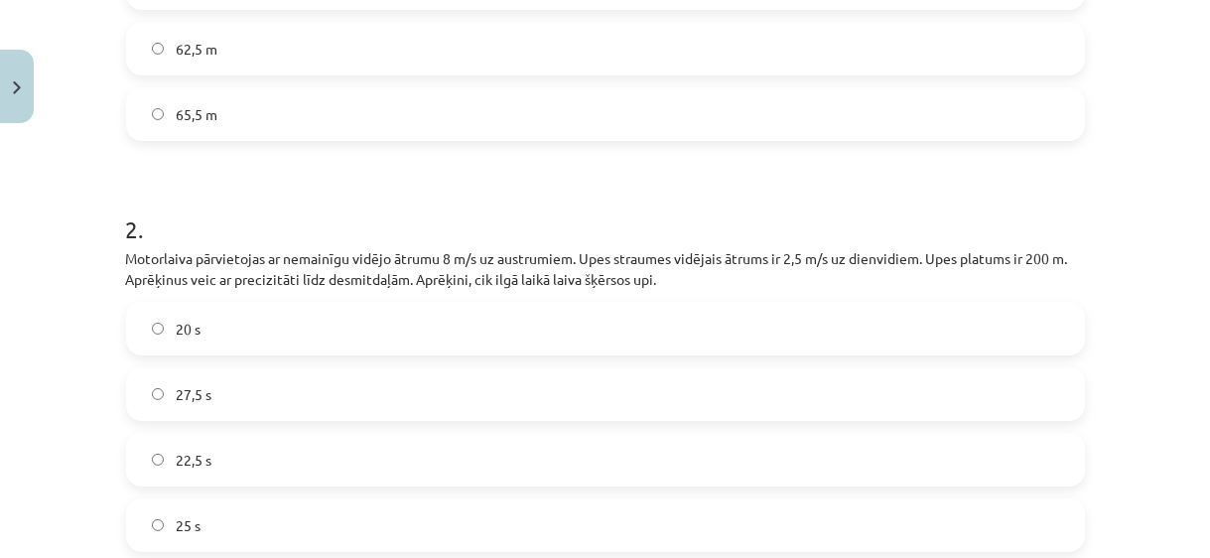
scroll to position [681, 0]
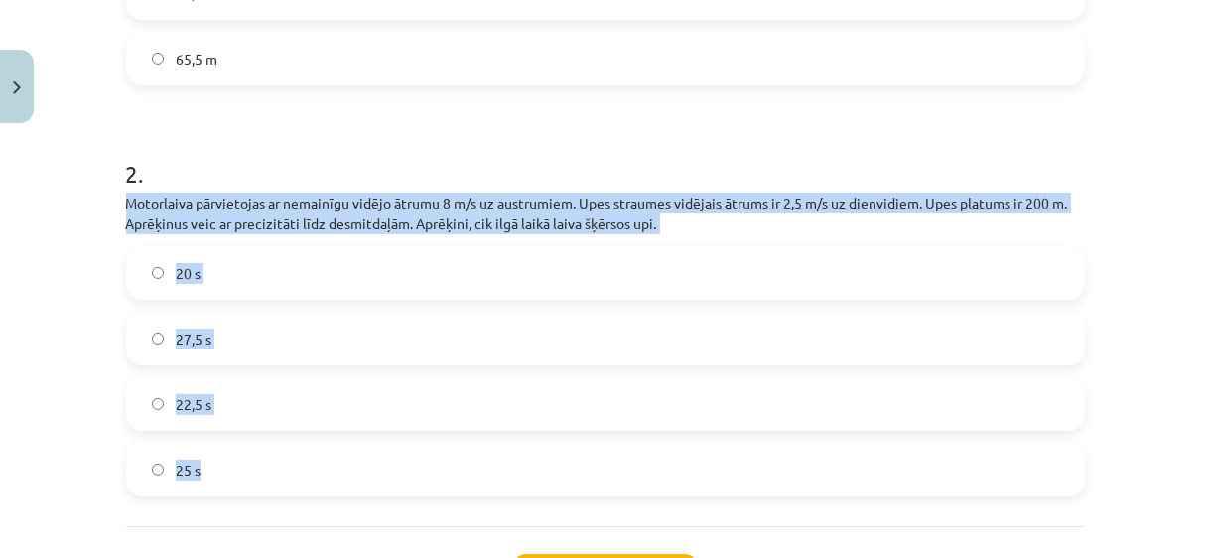
drag, startPoint x: 118, startPoint y: 197, endPoint x: 238, endPoint y: 476, distance: 303.8
click at [238, 476] on div "2 . Motorlaiva pārvietojas ar nemainīgu vidējo ātrumu 8 m/s uz austrumiem. Upes…" at bounding box center [605, 310] width 959 height 371
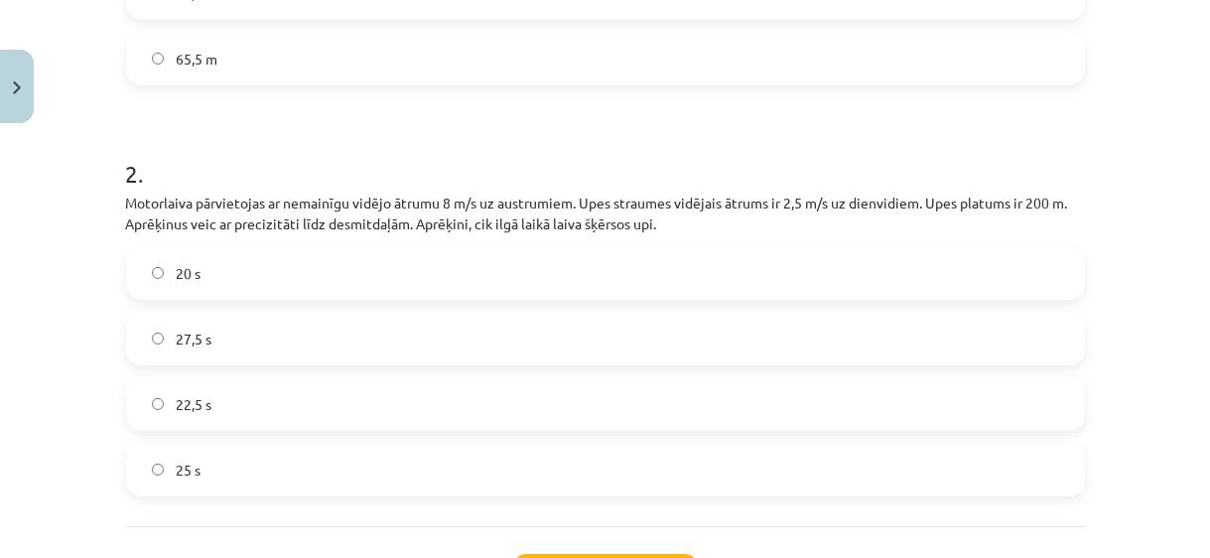
click at [303, 136] on h1 "2 ." at bounding box center [605, 156] width 959 height 62
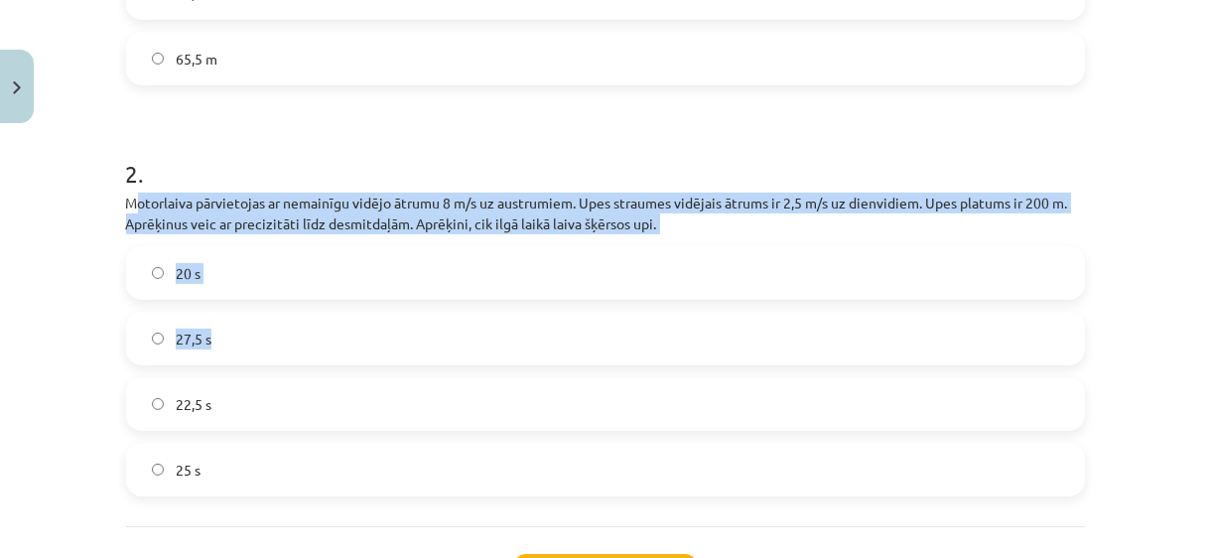
drag, startPoint x: 125, startPoint y: 201, endPoint x: 273, endPoint y: 313, distance: 185.7
click at [273, 319] on div "2 . Motorlaiva pārvietojas ar nemainīgu vidējo ātrumu 8 m/s uz austrumiem. Upes…" at bounding box center [605, 310] width 959 height 371
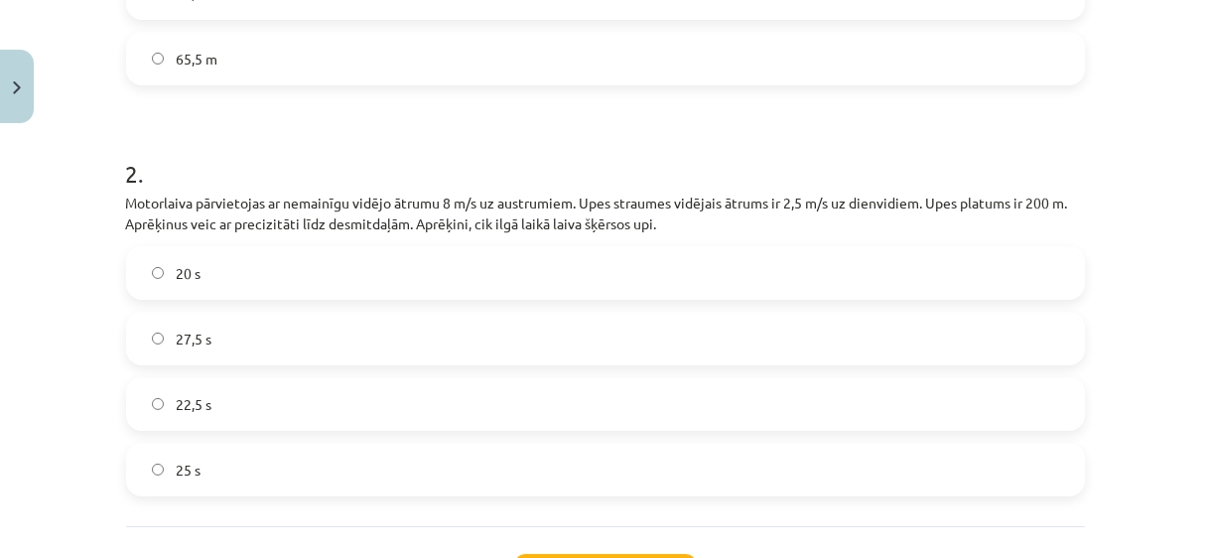
drag, startPoint x: 273, startPoint y: 313, endPoint x: 212, endPoint y: 135, distance: 187.8
click at [212, 135] on h1 "2 ." at bounding box center [605, 156] width 959 height 62
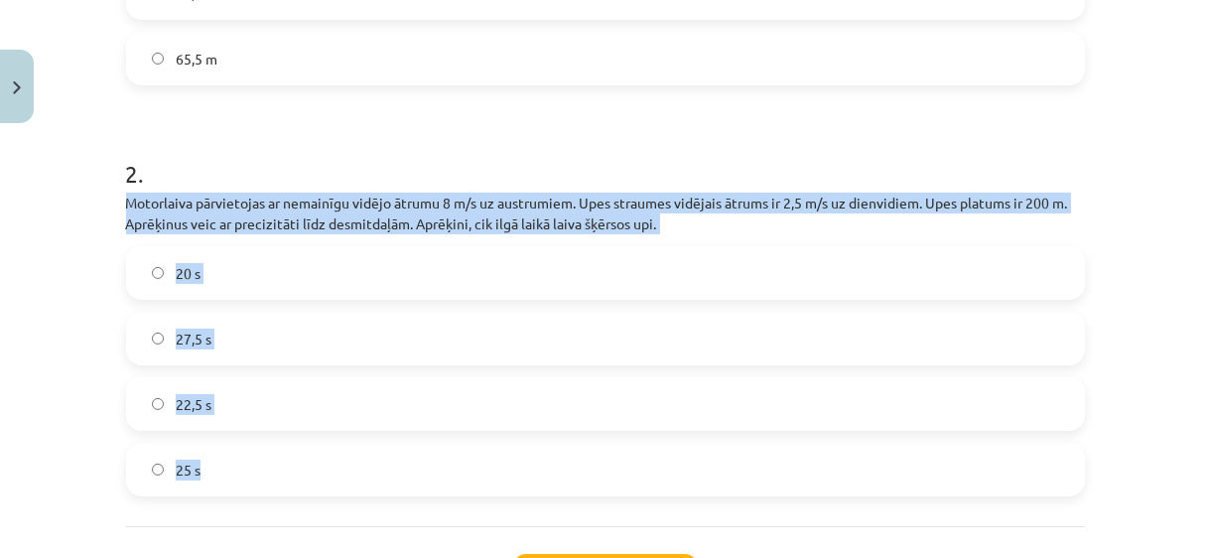
drag, startPoint x: 117, startPoint y: 197, endPoint x: 218, endPoint y: 474, distance: 294.9
click at [218, 474] on div "2 XP Saņemsi Sarežģīts 400 pilda Apraksts Uzdevums Palīdzība 1 . Motorlaiva pār…" at bounding box center [605, 64] width 983 height 1226
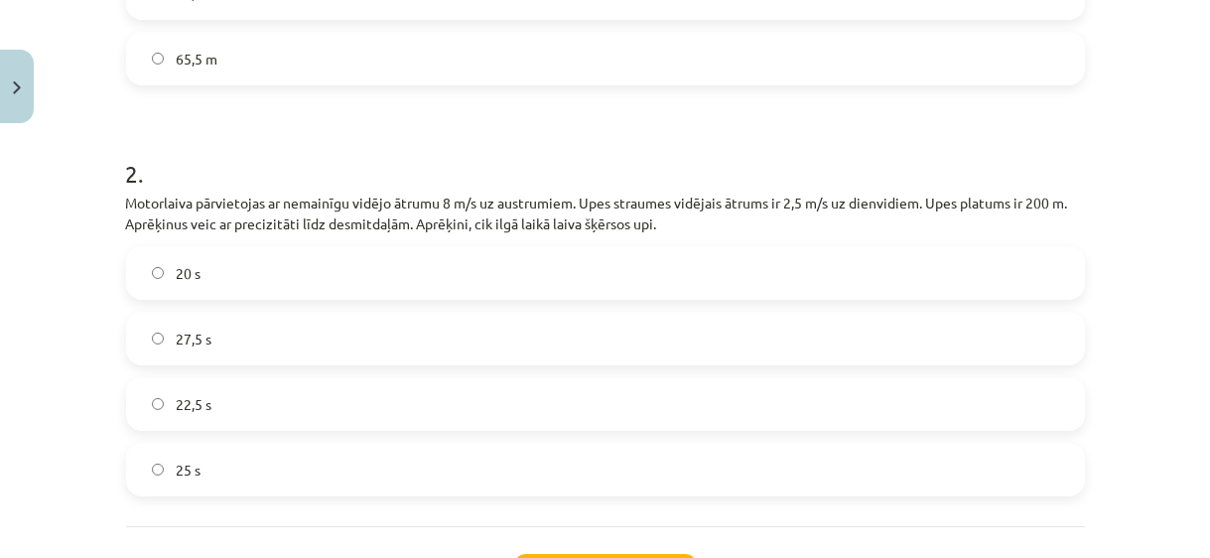
click at [294, 149] on h1 "2 ." at bounding box center [605, 156] width 959 height 62
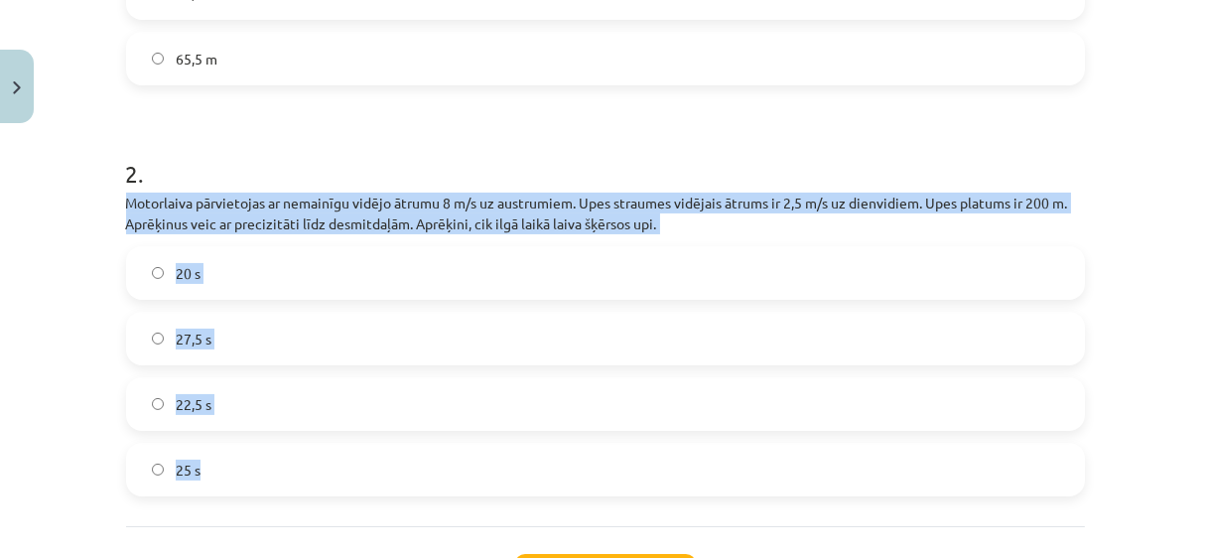
drag, startPoint x: 119, startPoint y: 198, endPoint x: 230, endPoint y: 472, distance: 295.7
click at [230, 472] on div "2 . Motorlaiva pārvietojas ar nemainīgu vidējo ātrumu 8 m/s uz austrumiem. Upes…" at bounding box center [605, 310] width 959 height 371
click at [224, 468] on label "25 s" at bounding box center [605, 470] width 955 height 50
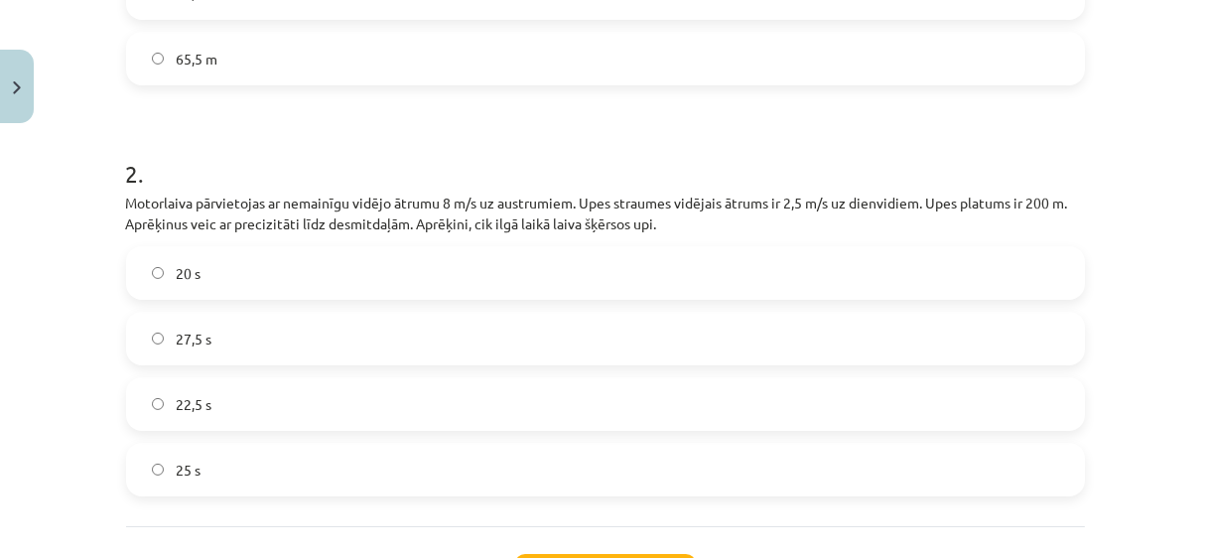
scroll to position [849, 0]
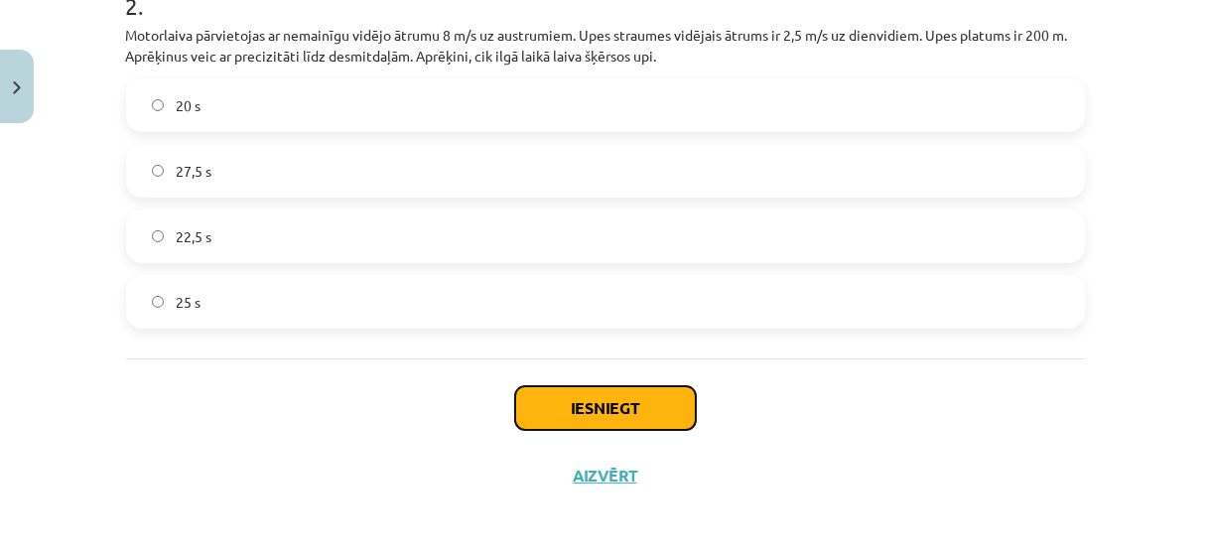
click at [608, 394] on button "Iesniegt" at bounding box center [605, 408] width 181 height 44
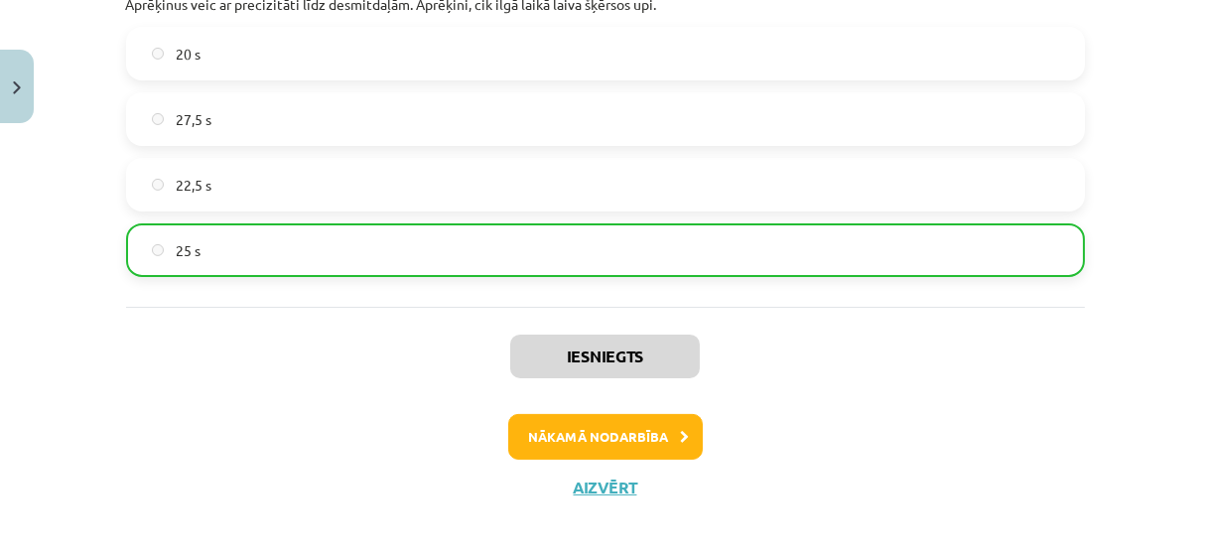
scroll to position [912, 0]
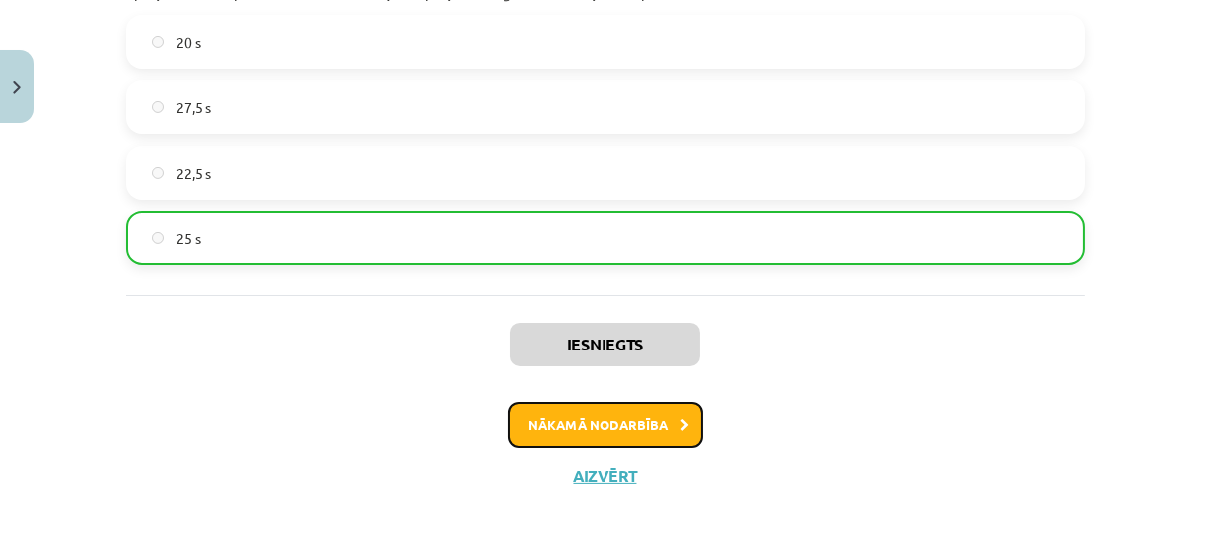
click at [566, 421] on button "Nākamā nodarbība" at bounding box center [605, 425] width 195 height 46
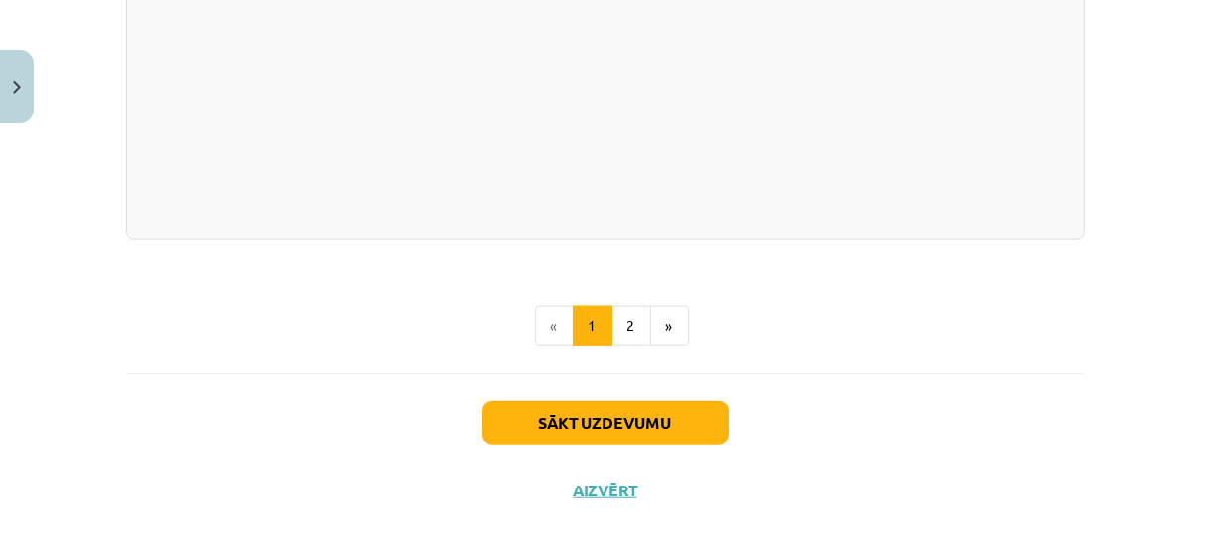
scroll to position [3673, 0]
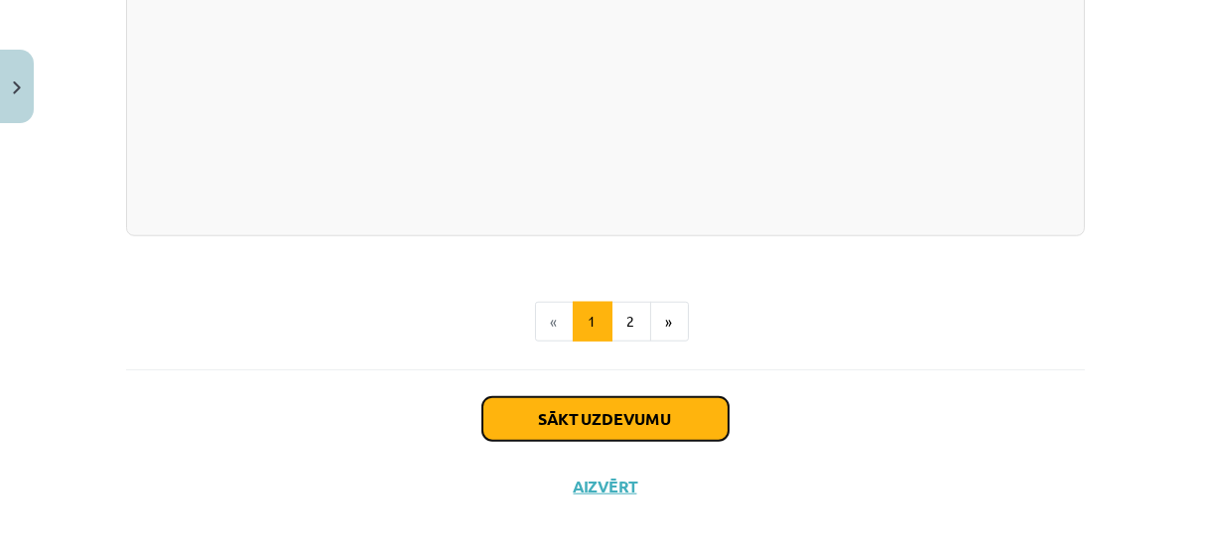
click at [570, 415] on button "Sākt uzdevumu" at bounding box center [606, 419] width 246 height 44
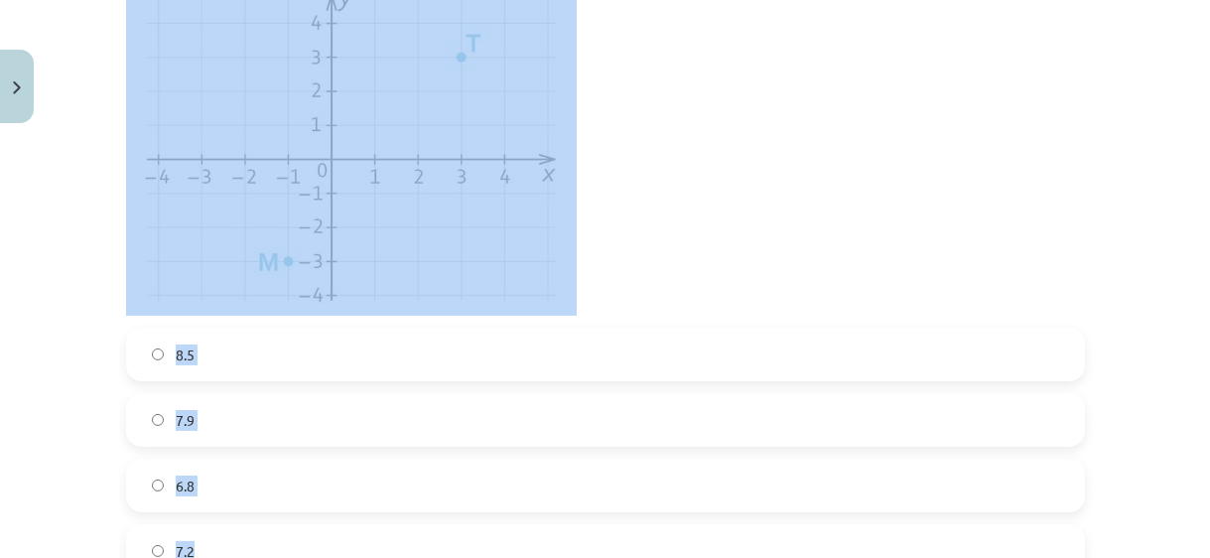
scroll to position [591, 0]
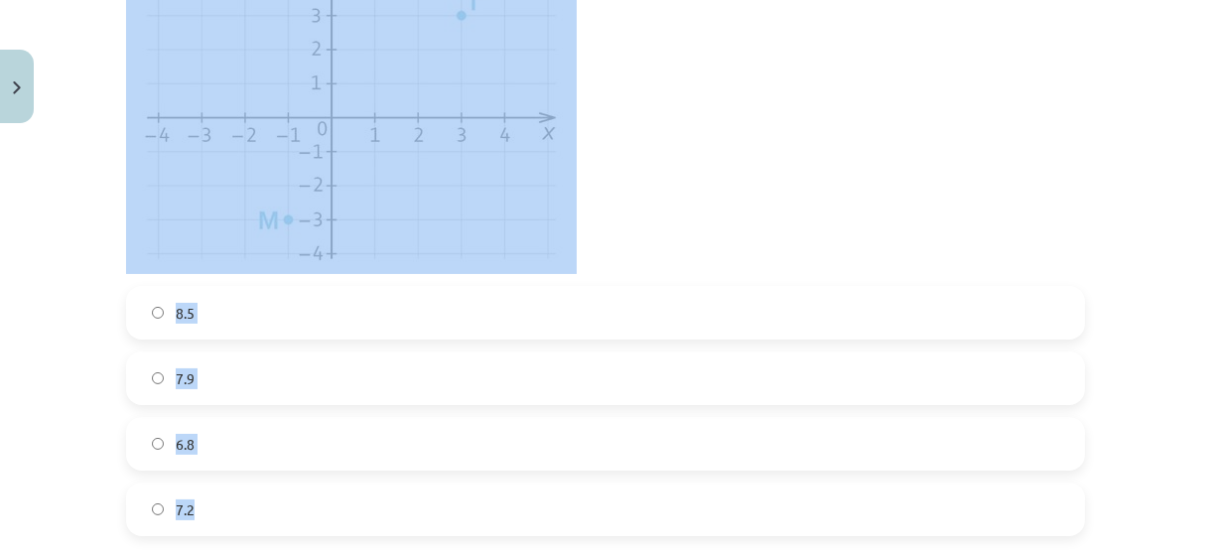
drag, startPoint x: 121, startPoint y: 90, endPoint x: 380, endPoint y: 516, distance: 498.6
click at [380, 516] on div "1 . Aprēķini attālumu starp punktiem M un T. 8.5 7.9 6.8 7.2" at bounding box center [605, 186] width 959 height 700
click at [764, 213] on p at bounding box center [605, 105] width 959 height 338
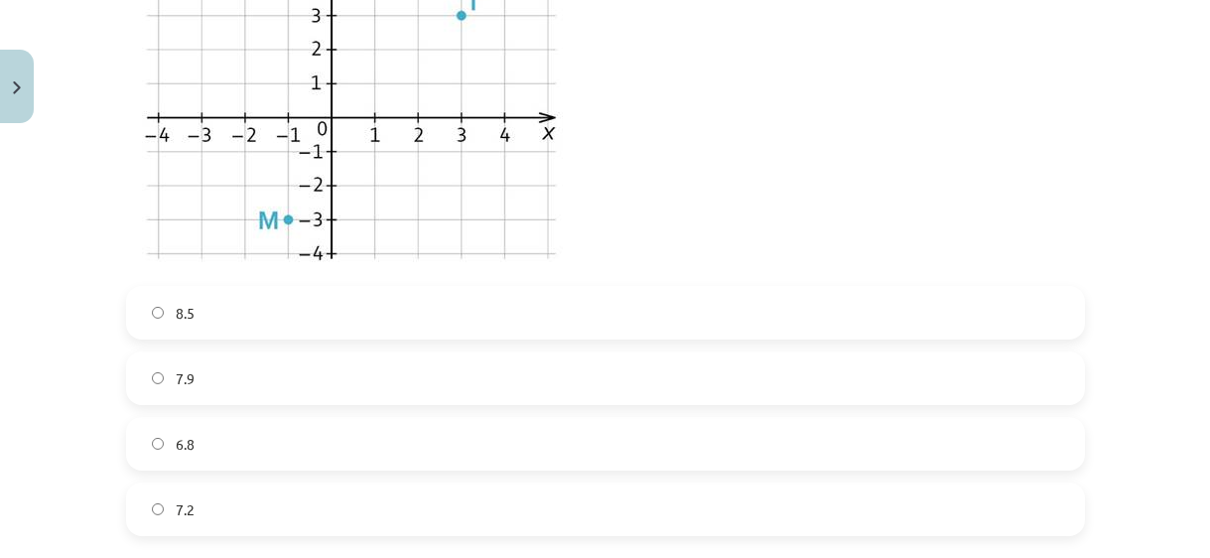
click at [316, 502] on label "7.2" at bounding box center [605, 510] width 955 height 50
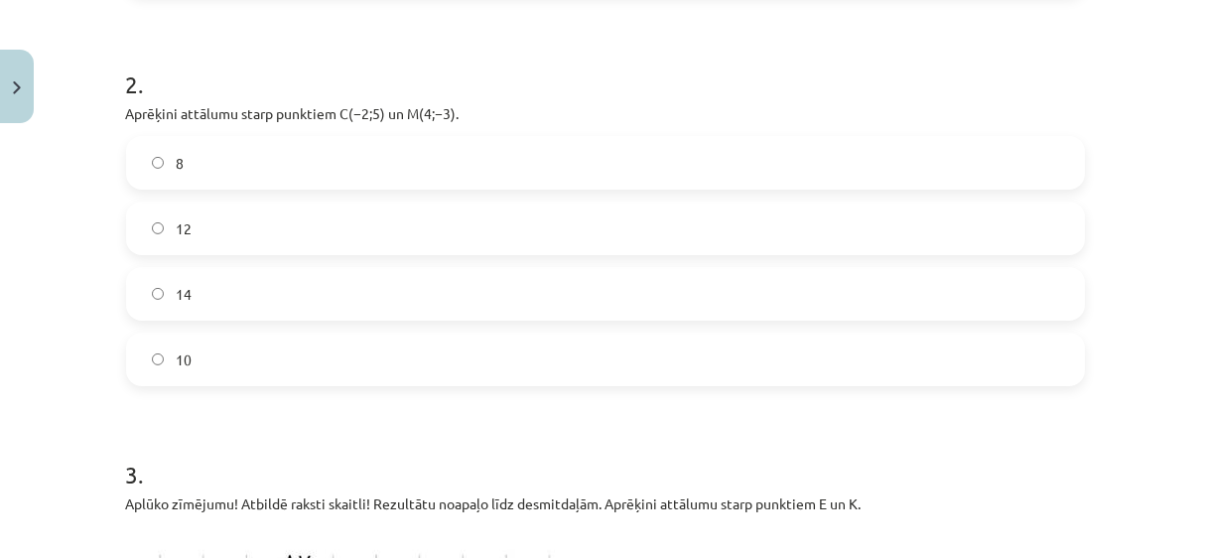
scroll to position [1132, 0]
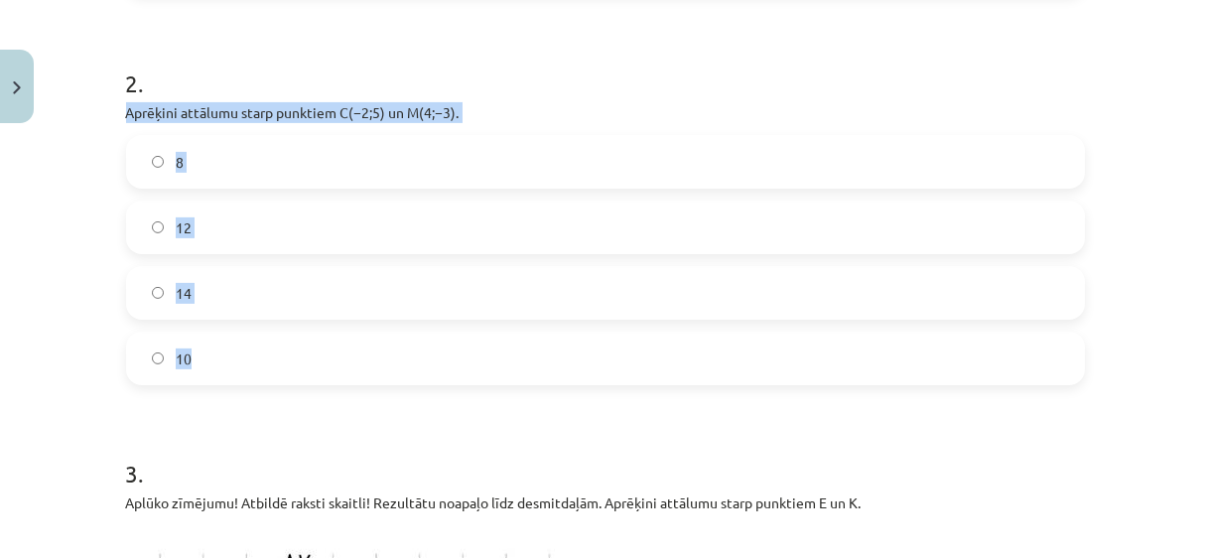
drag, startPoint x: 114, startPoint y: 106, endPoint x: 218, endPoint y: 361, distance: 275.6
click at [258, 350] on label "10" at bounding box center [605, 359] width 955 height 50
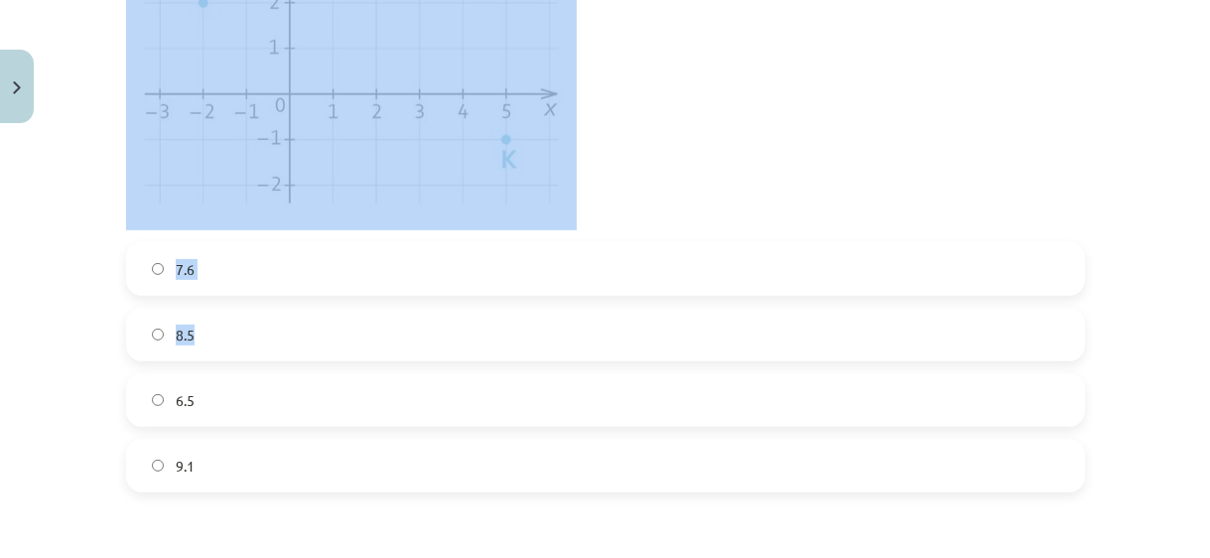
scroll to position [1855, 0]
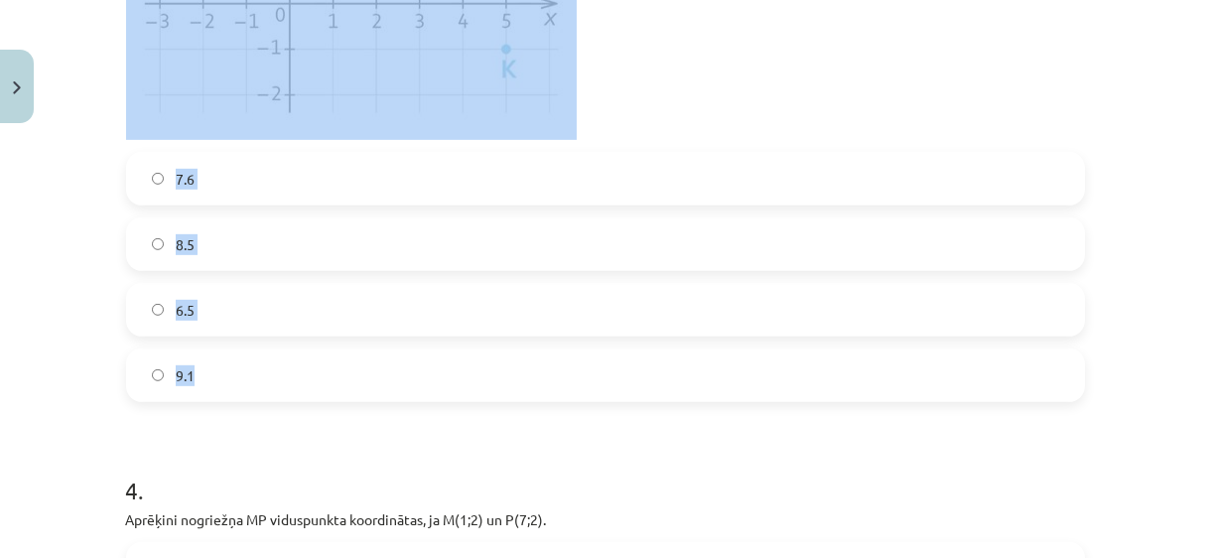
drag, startPoint x: 120, startPoint y: 52, endPoint x: 342, endPoint y: 397, distance: 410.4
click at [342, 397] on div "3 . Aplūko zīmējumu! Atbildē raksti skaitli! Rezultātu noapaļo līdz desmitdaļām…" at bounding box center [605, 52] width 959 height 700
click at [337, 201] on label "7.6" at bounding box center [605, 179] width 955 height 50
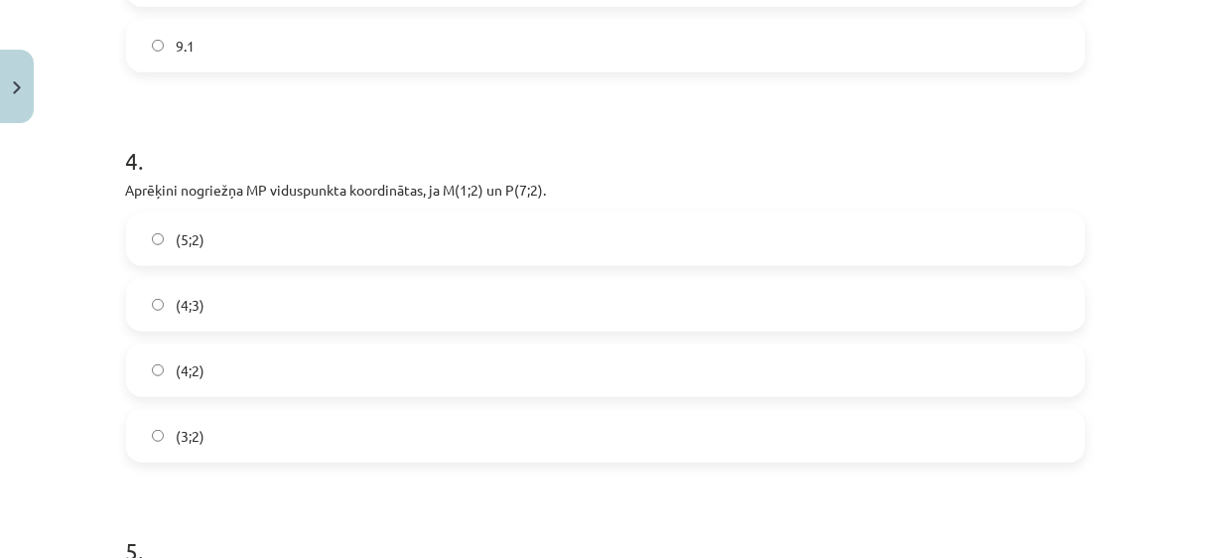
scroll to position [2215, 0]
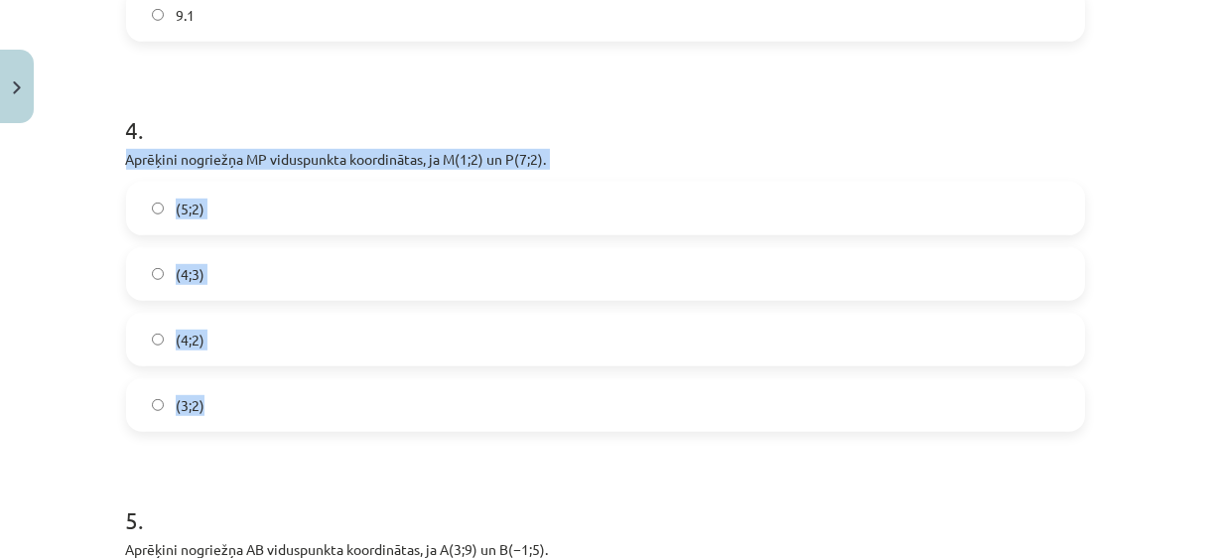
drag, startPoint x: 121, startPoint y: 153, endPoint x: 222, endPoint y: 394, distance: 261.7
click at [222, 394] on div "4 . Aprēķini nogriežņa ﻿MP﻿ viduspunkta koordinātas, ja ﻿M(1;2) un ﻿P(7;2). (5;…" at bounding box center [605, 256] width 959 height 350
click at [750, 205] on label "(5;2)" at bounding box center [605, 209] width 955 height 50
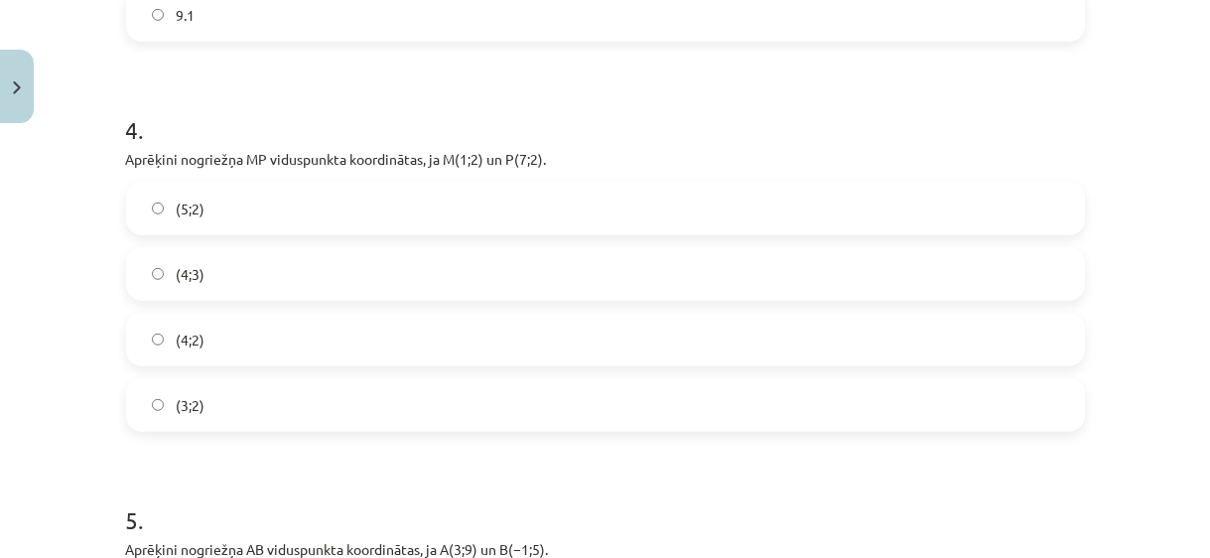
drag, startPoint x: 878, startPoint y: 129, endPoint x: 647, endPoint y: 142, distance: 230.7
click at [877, 129] on h1 "4 ." at bounding box center [605, 112] width 959 height 62
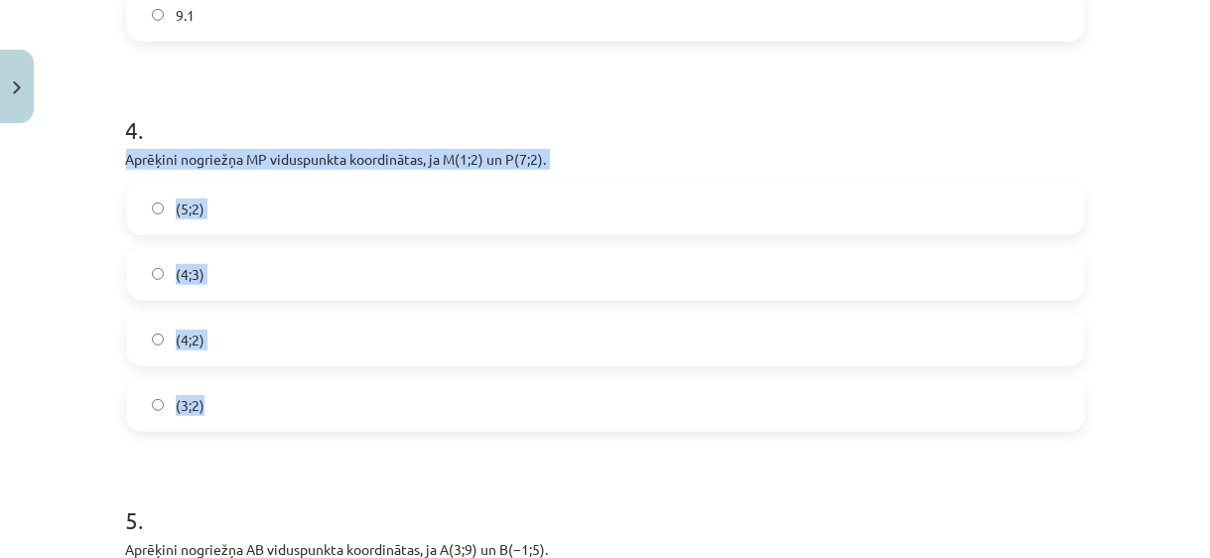
drag, startPoint x: 120, startPoint y: 149, endPoint x: 241, endPoint y: 421, distance: 297.8
click at [241, 421] on div "4 . Aprēķini nogriežņa ﻿MP﻿ viduspunkta koordinātas, ja ﻿M(1;2) un ﻿P(7;2). (5;…" at bounding box center [605, 256] width 959 height 350
click at [246, 338] on label "(4;2)" at bounding box center [605, 340] width 955 height 50
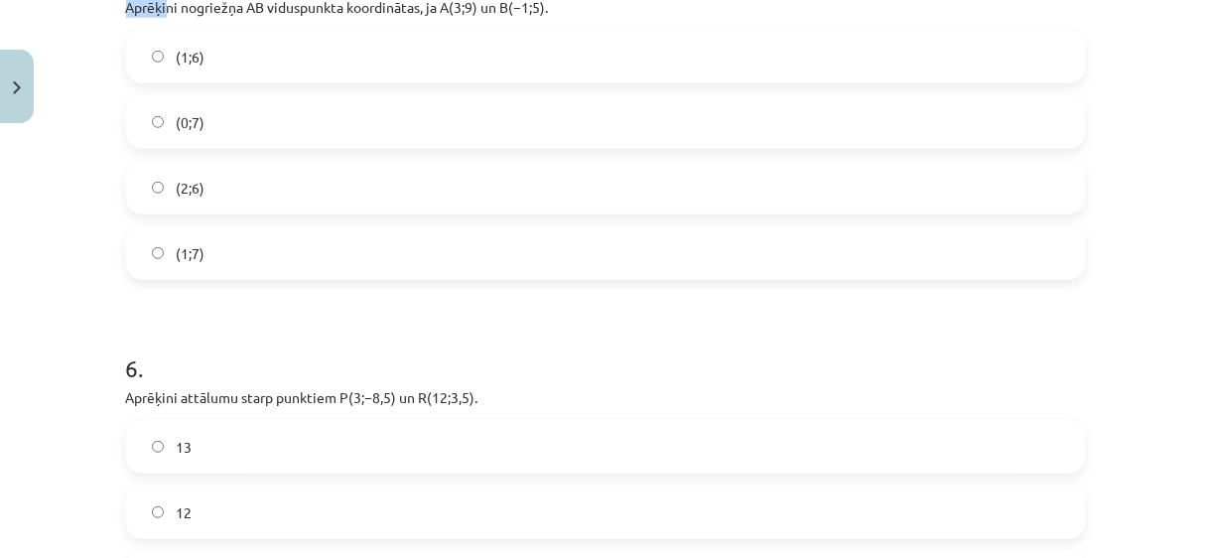
scroll to position [2743, 0]
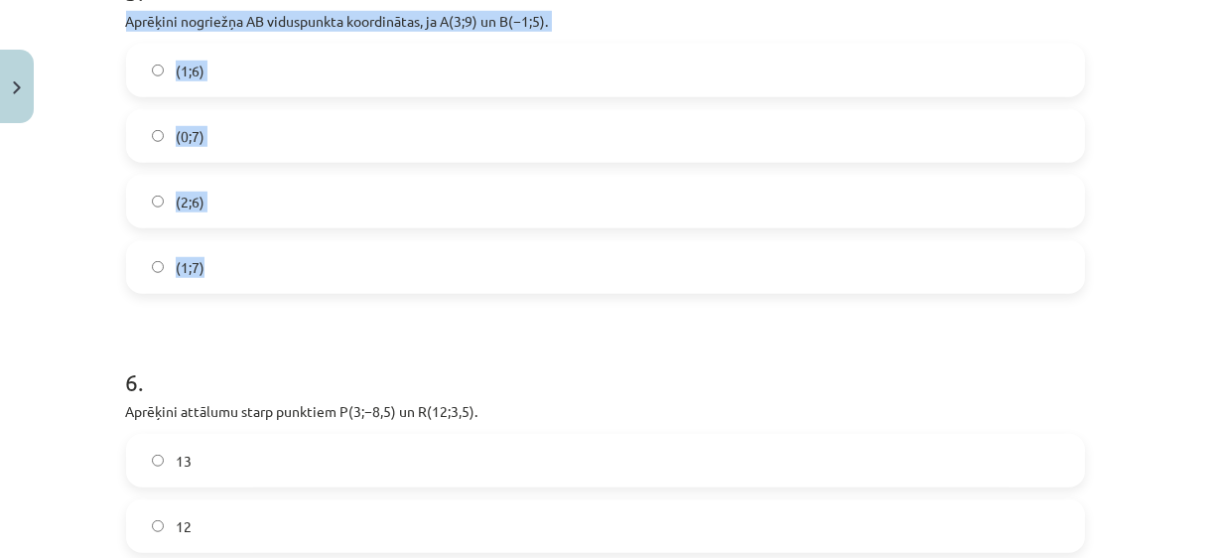
drag, startPoint x: 118, startPoint y: 9, endPoint x: 221, endPoint y: 278, distance: 288.2
click at [221, 278] on div "5 . Aprēķini nogriežņa ﻿AB viduspunkta koordinātas, ja ﻿A(3;9) un ﻿B(−1;5). (1;…" at bounding box center [605, 118] width 959 height 350
click at [255, 264] on label "(1;7)" at bounding box center [605, 267] width 955 height 50
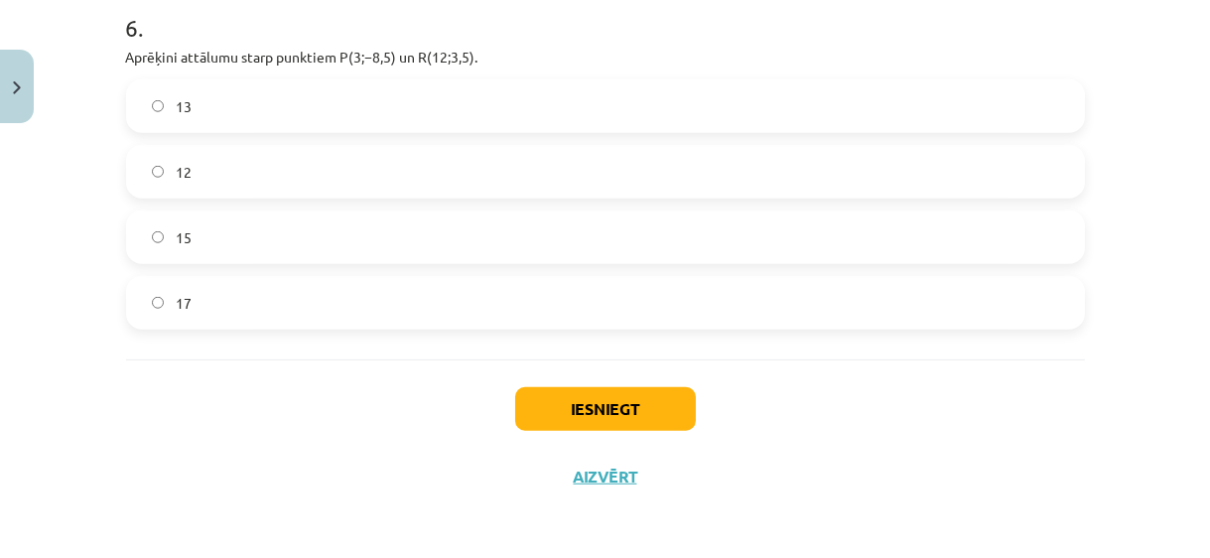
scroll to position [3098, 0]
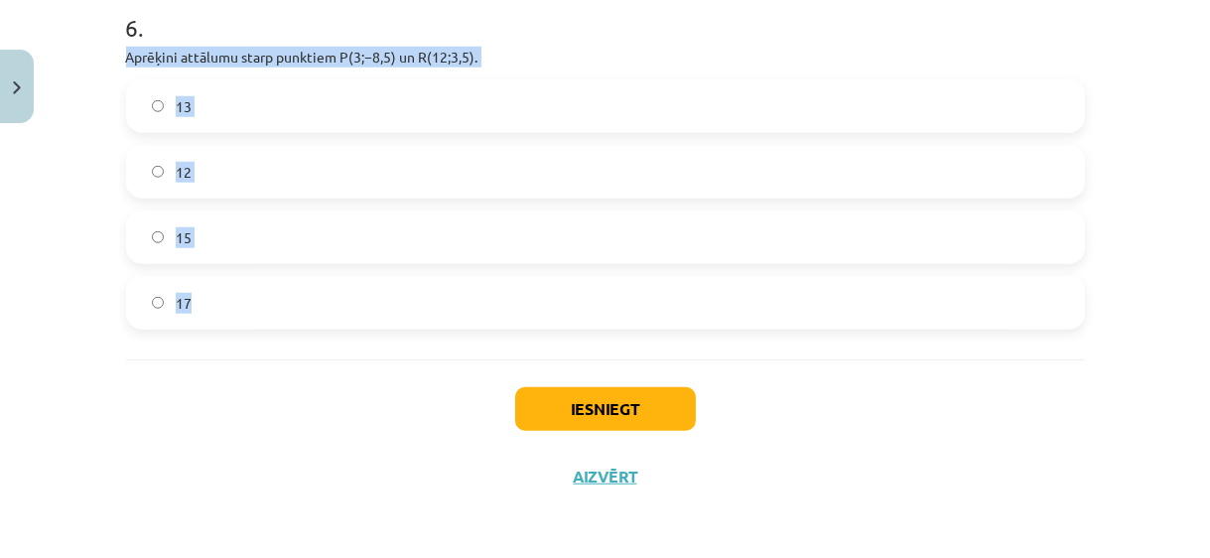
drag, startPoint x: 116, startPoint y: 47, endPoint x: 232, endPoint y: 303, distance: 281.3
click at [261, 238] on label "15" at bounding box center [605, 237] width 955 height 50
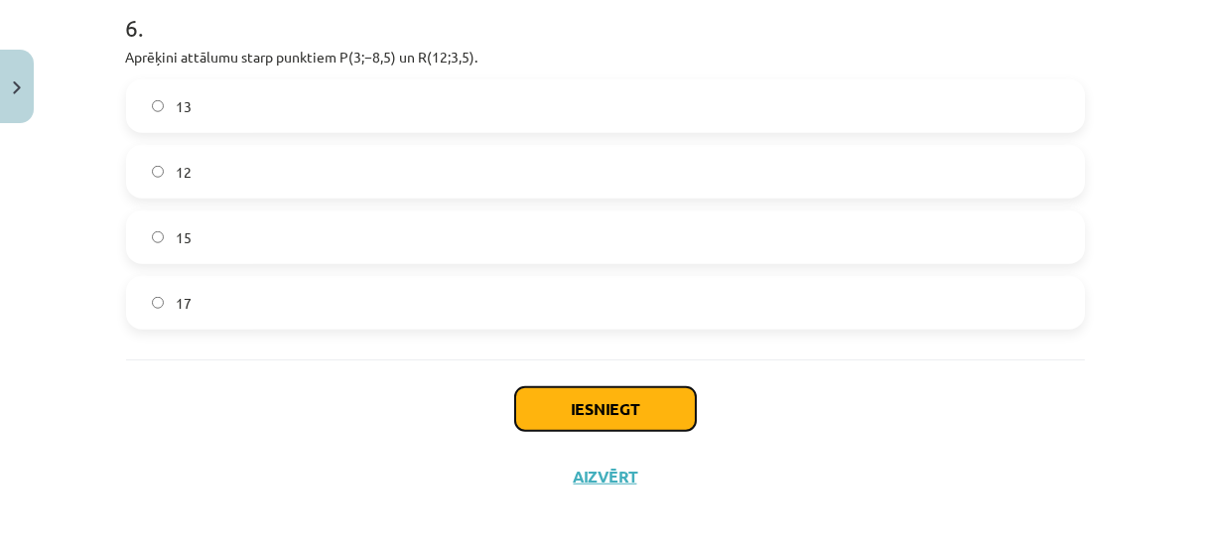
click at [571, 405] on button "Iesniegt" at bounding box center [605, 409] width 181 height 44
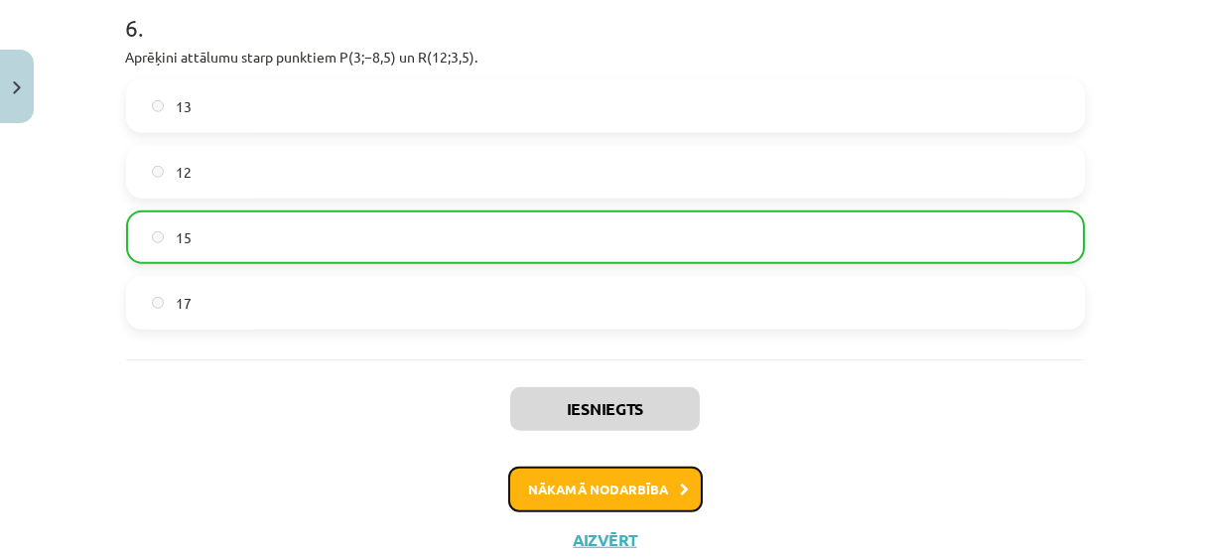
click at [627, 478] on button "Nākamā nodarbība" at bounding box center [605, 490] width 195 height 46
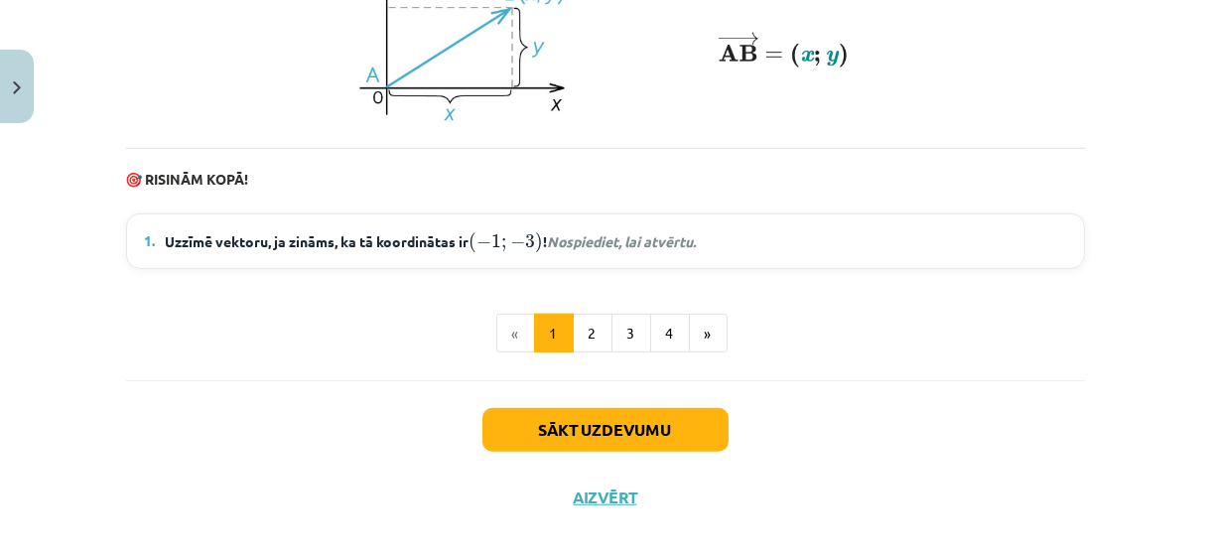
scroll to position [2932, 0]
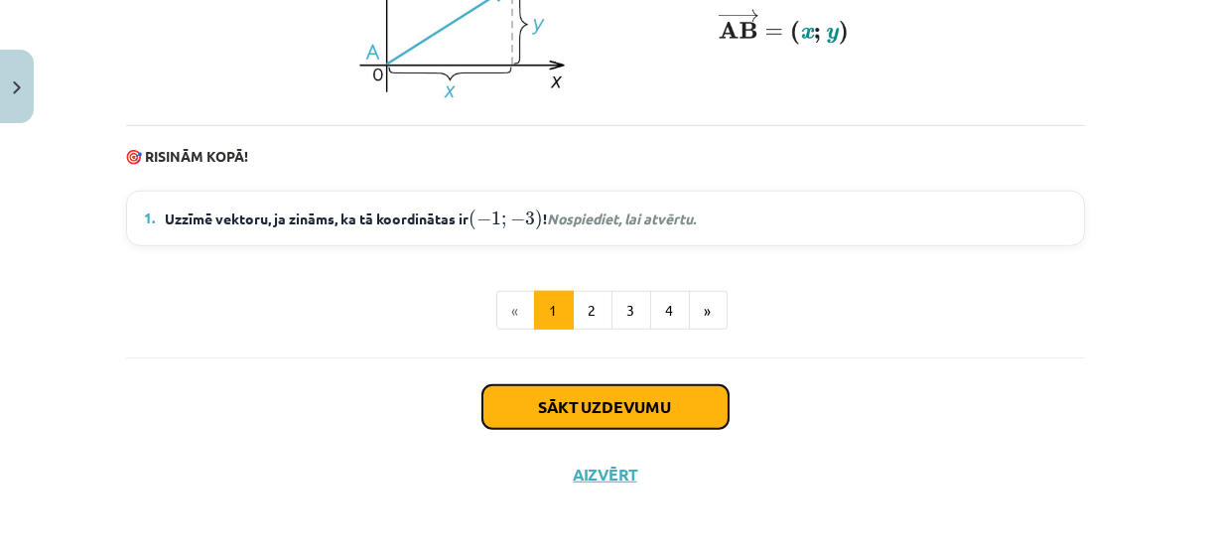
click at [628, 390] on button "Sākt uzdevumu" at bounding box center [606, 407] width 246 height 44
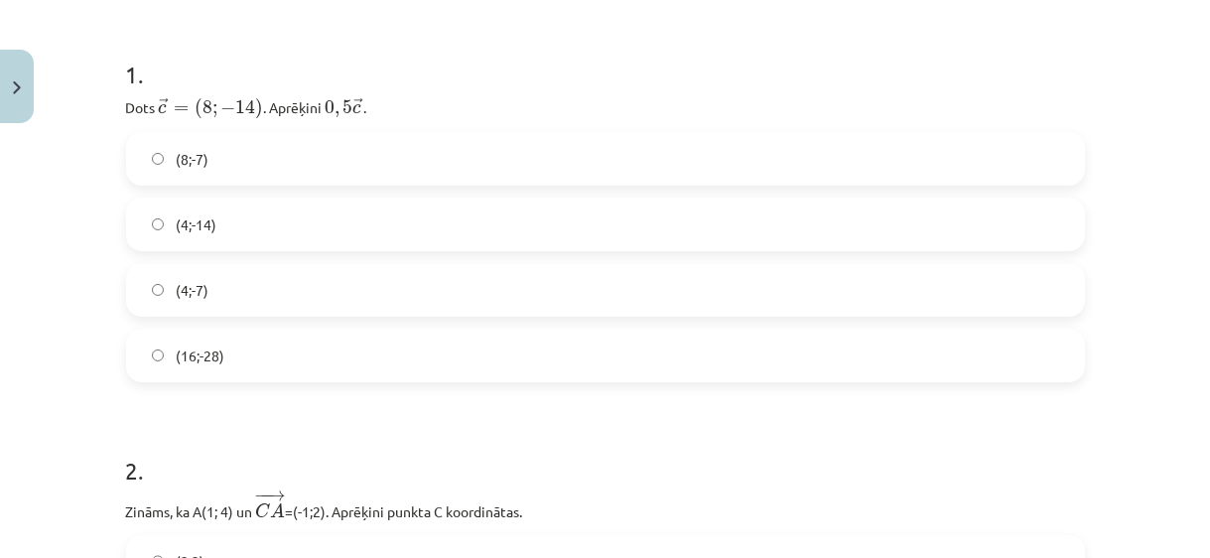
scroll to position [410, 0]
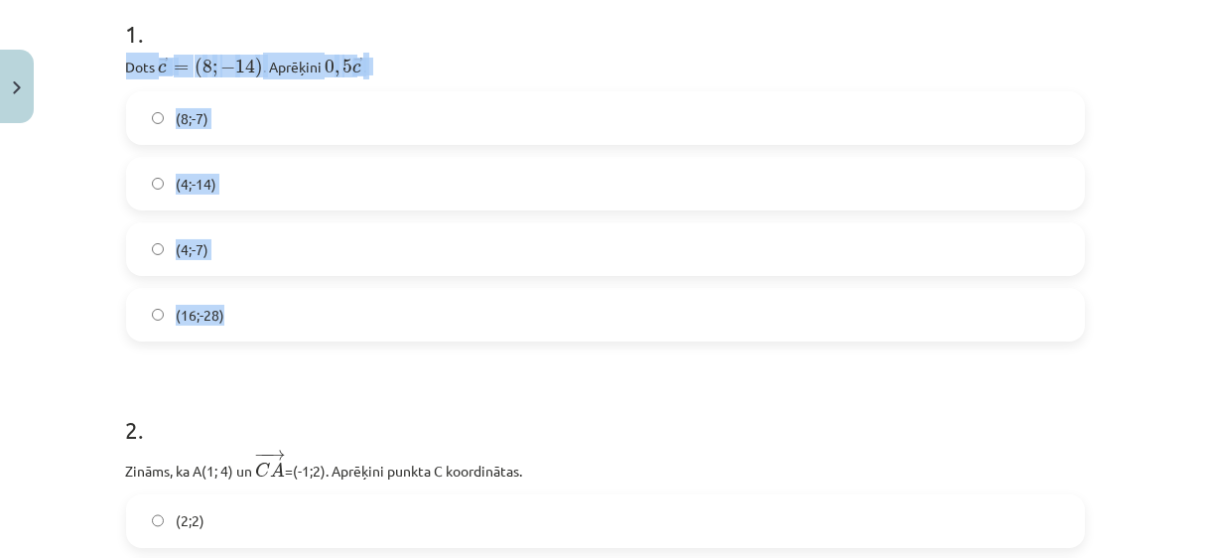
drag, startPoint x: 123, startPoint y: 60, endPoint x: 278, endPoint y: 301, distance: 286.7
click at [278, 301] on div "1 . Dots ﻿ → c = ( 8 ; − 14 ) c → = ( 8 ; − 14 ) ﻿. Aprēķini ﻿ 0 , 5 → c 0 , 5 …" at bounding box center [605, 163] width 959 height 356
click at [485, 76] on p "Dots ﻿ → c = ( 8 ; − 14 ) c → = ( 8 ; − 14 ) ﻿. Aprēķini ﻿ 0 , 5 → c 0 , 5 c → ." at bounding box center [605, 66] width 959 height 27
drag, startPoint x: 114, startPoint y: 57, endPoint x: 251, endPoint y: 368, distance: 340.5
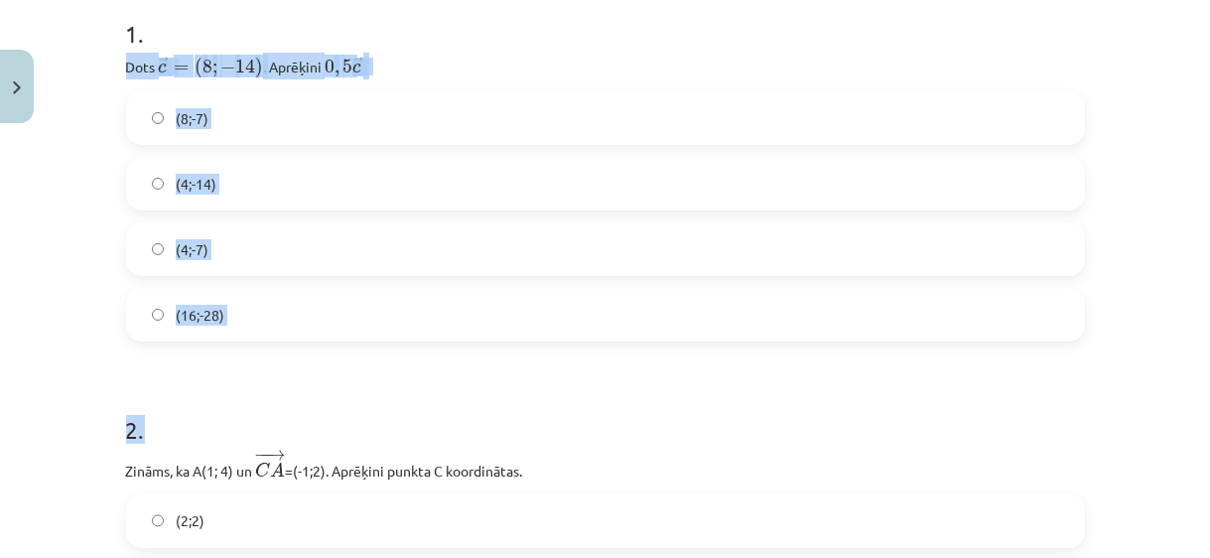
click at [220, 237] on label "(4;-7)" at bounding box center [605, 249] width 955 height 50
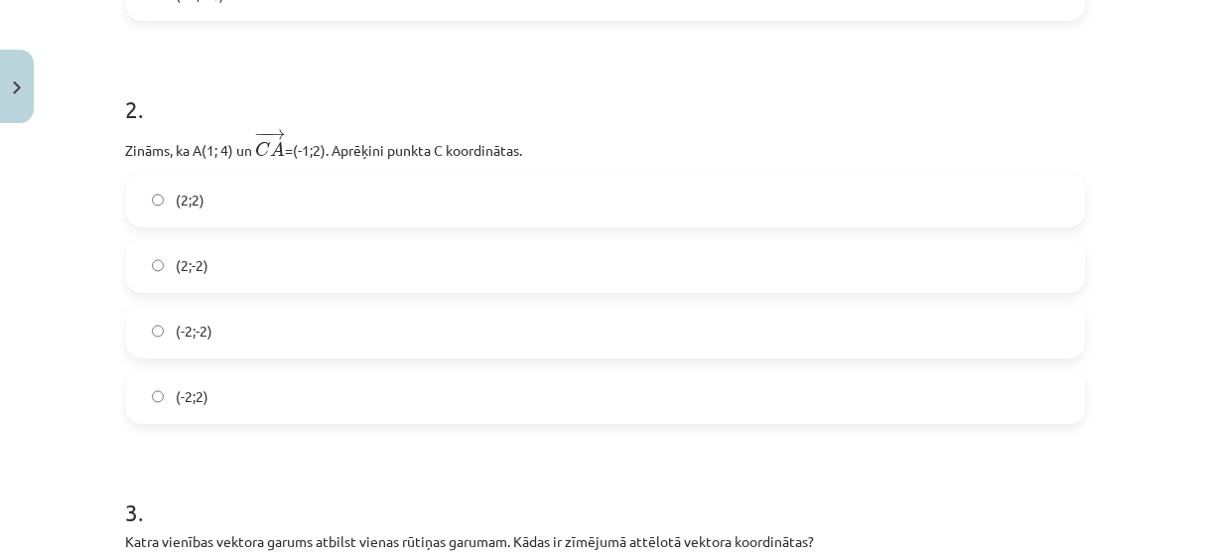
scroll to position [771, 0]
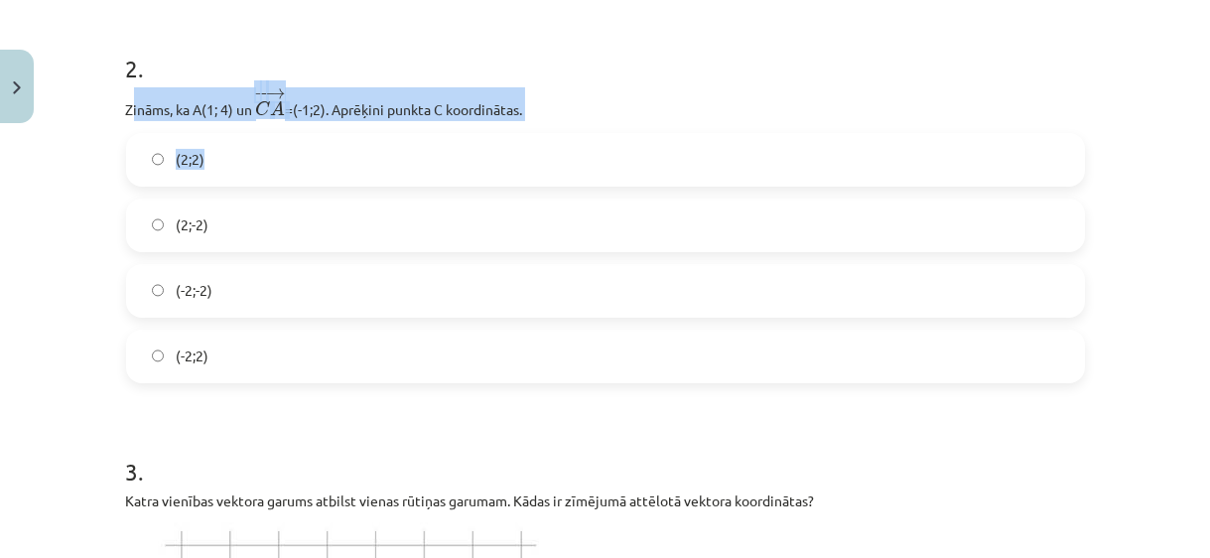
drag, startPoint x: 123, startPoint y: 108, endPoint x: 212, endPoint y: 157, distance: 101.7
click at [212, 157] on div "2 . Zināms, ka A(1; 4) un ﻿ − − → C A C A → =(-1;2)﻿. Aprēķini punkta C koordin…" at bounding box center [605, 201] width 959 height 363
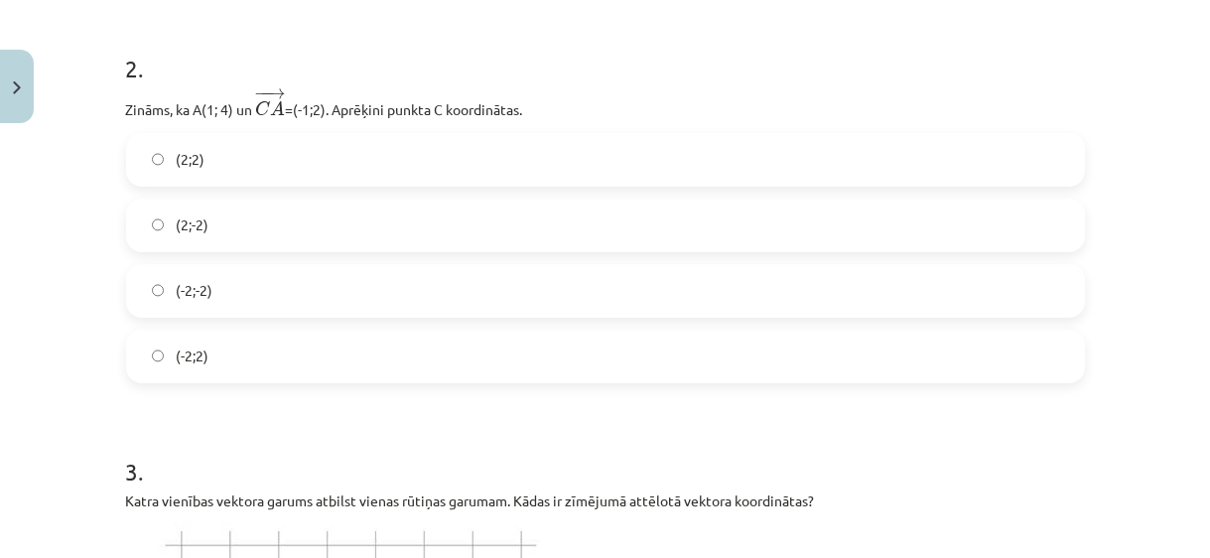
drag, startPoint x: 212, startPoint y: 157, endPoint x: 93, endPoint y: 114, distance: 126.6
click at [93, 114] on div "Mācību tēma: Matemātikas i - 10. klases 1. ieskaites mācību materiāls (a,b) #8 …" at bounding box center [605, 279] width 1210 height 558
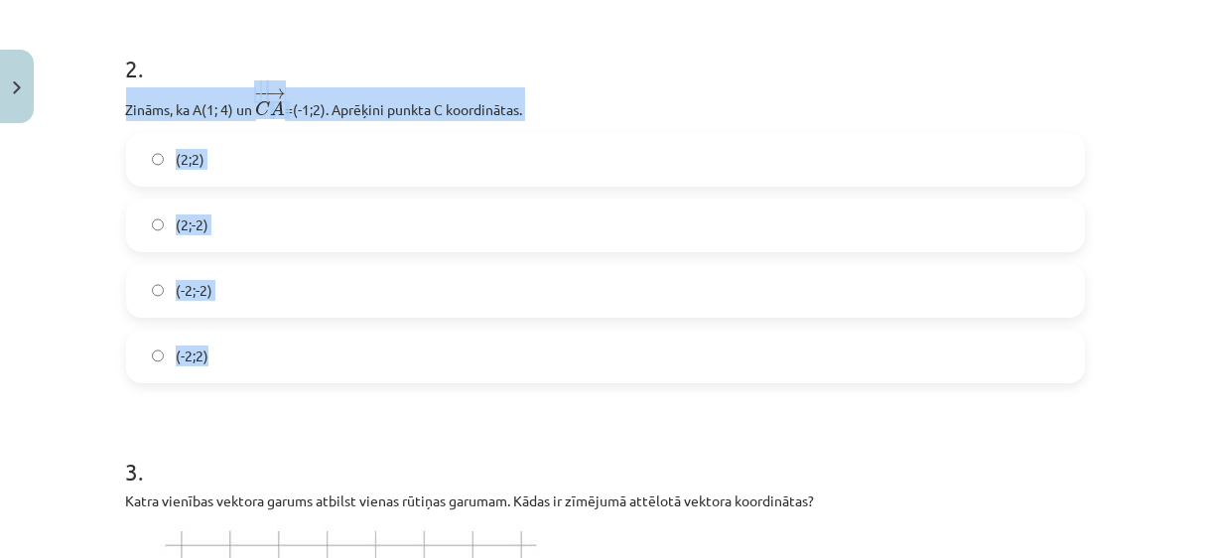
drag, startPoint x: 120, startPoint y: 99, endPoint x: 258, endPoint y: 332, distance: 270.2
click at [258, 332] on div "2 . Zināms, ka A(1; 4) un ﻿ − − → C A C A → =(-1;2)﻿. Aprēķini punkta C koordin…" at bounding box center [605, 201] width 959 height 363
click at [258, 167] on label "(2;2)" at bounding box center [605, 160] width 955 height 50
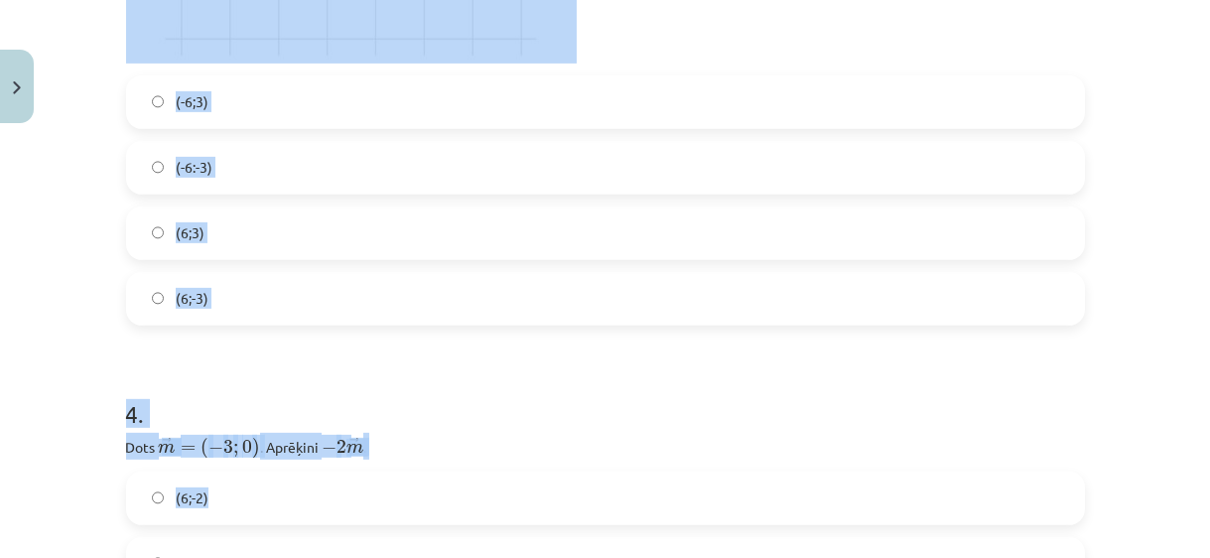
scroll to position [1584, 0]
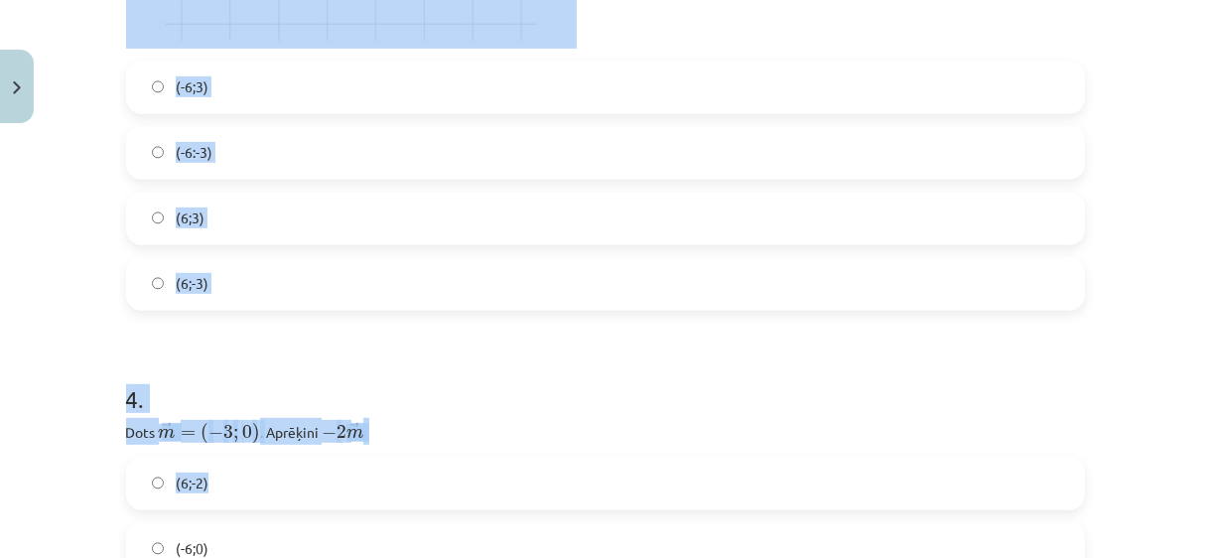
drag, startPoint x: 119, startPoint y: 45, endPoint x: 433, endPoint y: 453, distance: 514.7
click at [464, 382] on h1 "4 ." at bounding box center [605, 381] width 959 height 62
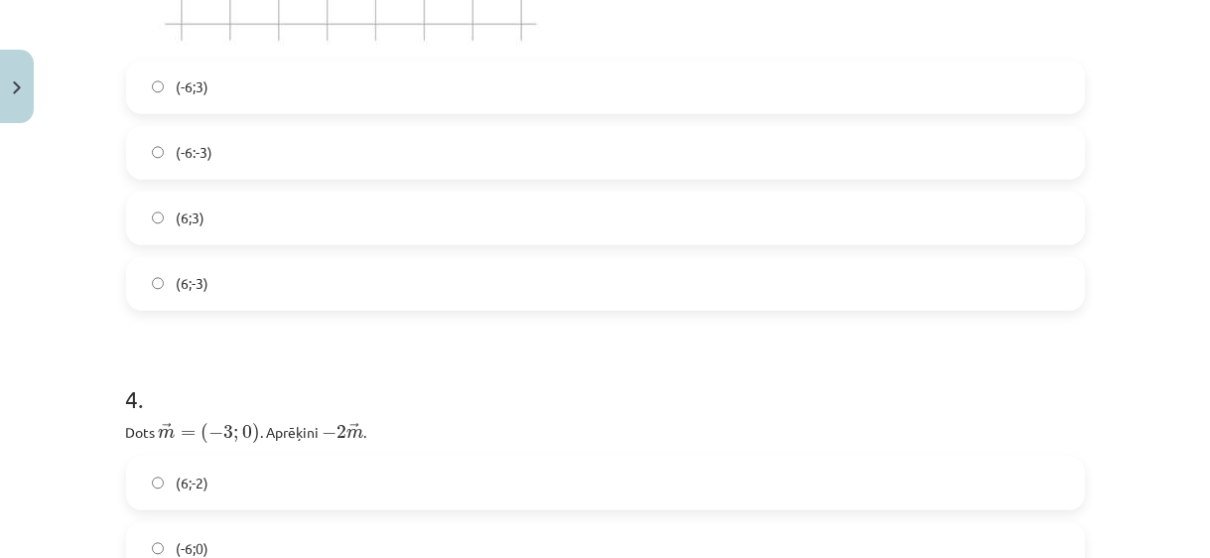
click at [480, 234] on label "(6;3)" at bounding box center [605, 219] width 955 height 50
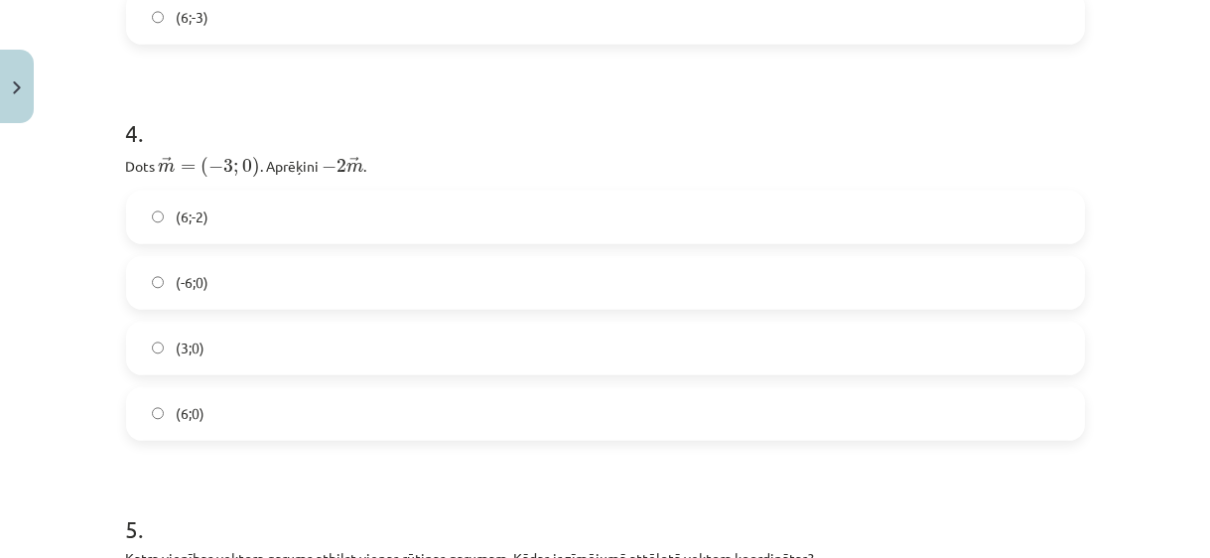
scroll to position [1855, 0]
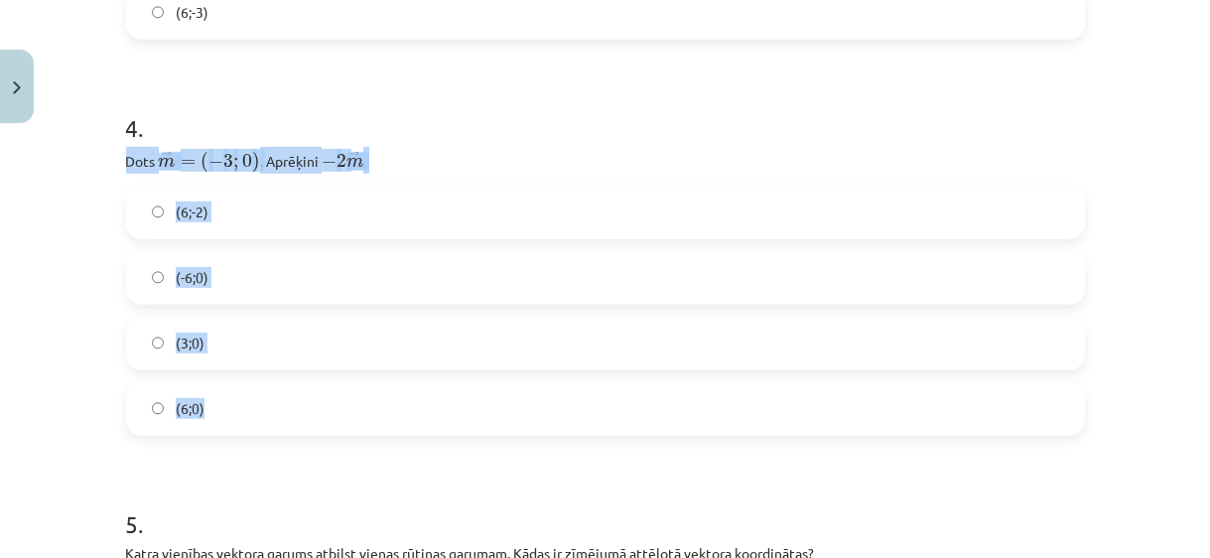
drag, startPoint x: 115, startPoint y: 154, endPoint x: 259, endPoint y: 395, distance: 280.9
click at [266, 402] on label "(6;0)" at bounding box center [605, 409] width 955 height 50
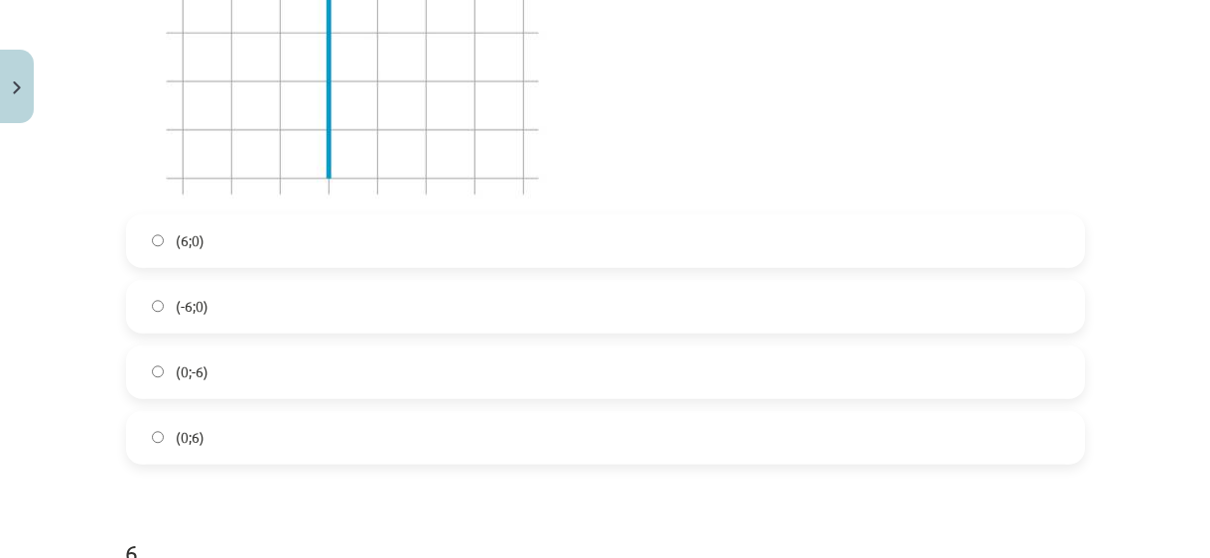
scroll to position [2667, 0]
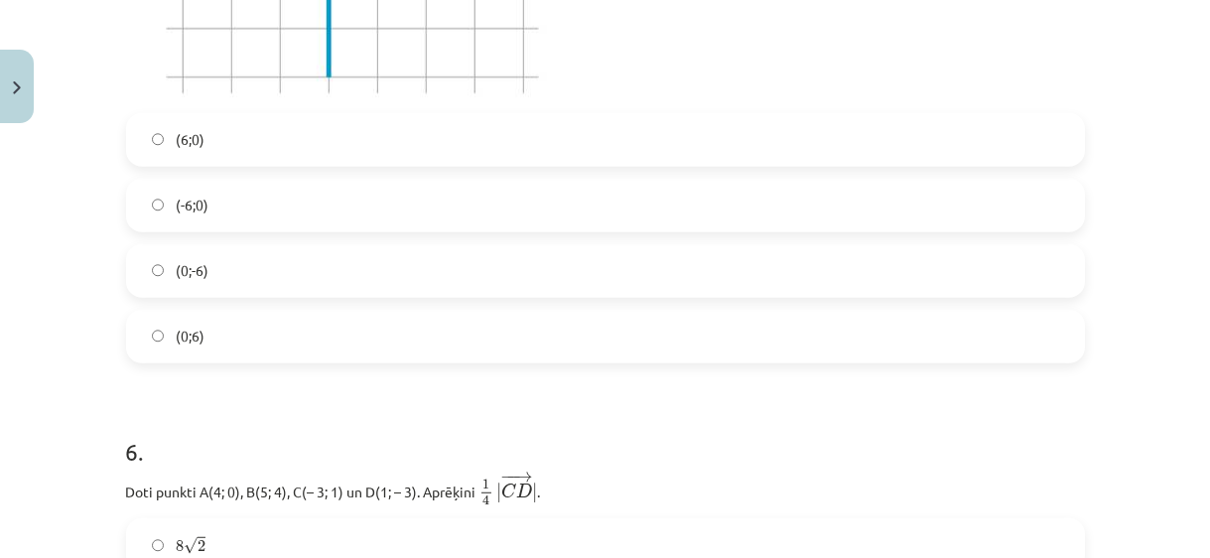
click at [339, 268] on label "(0;-6)" at bounding box center [605, 271] width 955 height 50
click at [301, 145] on label "(6;0)" at bounding box center [605, 140] width 955 height 50
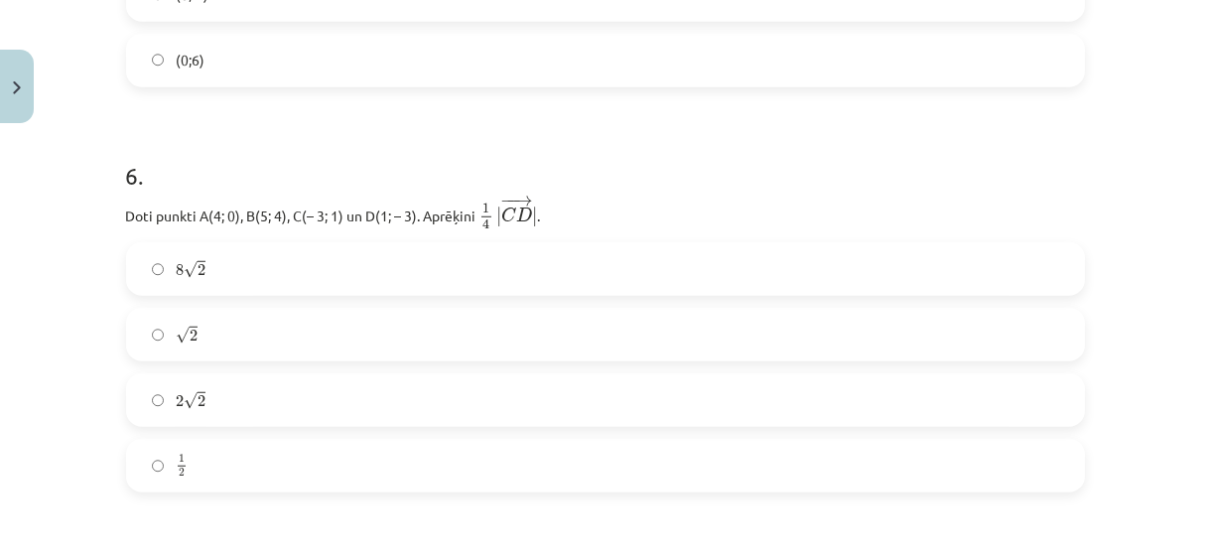
scroll to position [3028, 0]
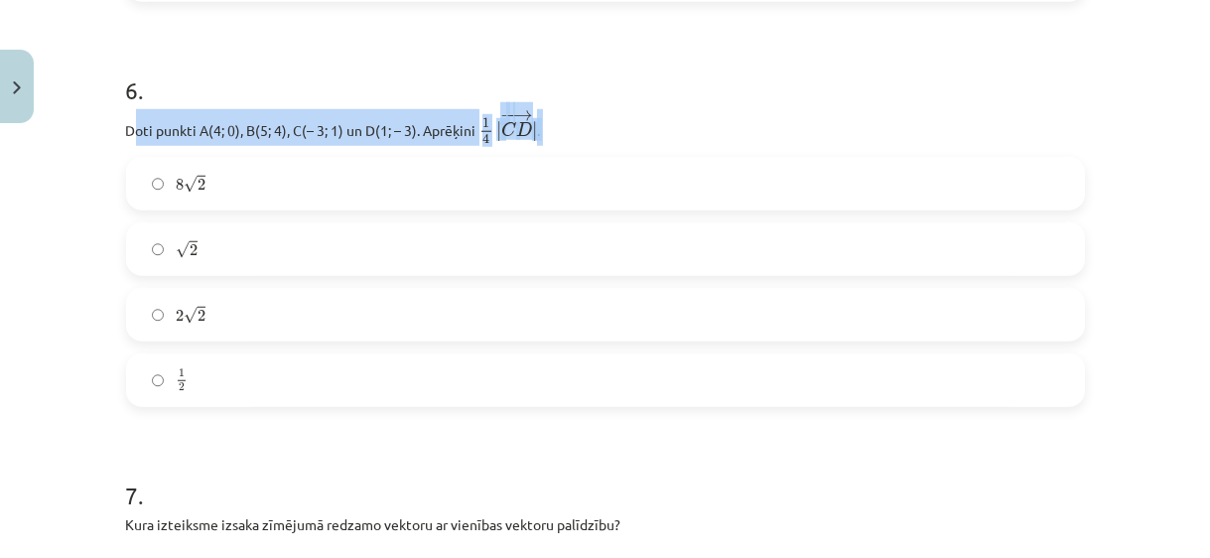
drag, startPoint x: 125, startPoint y: 133, endPoint x: 197, endPoint y: 150, distance: 73.4
click at [197, 150] on div "6 . Doti punkti A(4; 0), B(5; 4), C(– 3; 1) un D(1; – 3). Aprēķini ﻿ 1 4 | − − …" at bounding box center [605, 225] width 959 height 366
drag, startPoint x: 197, startPoint y: 150, endPoint x: 96, endPoint y: 153, distance: 100.3
click at [96, 153] on div "Mācību tēma: Matemātikas i - 10. klases 1. ieskaites mācību materiāls (a,b) #8 …" at bounding box center [605, 279] width 1210 height 558
drag, startPoint x: 118, startPoint y: 132, endPoint x: 226, endPoint y: 408, distance: 296.5
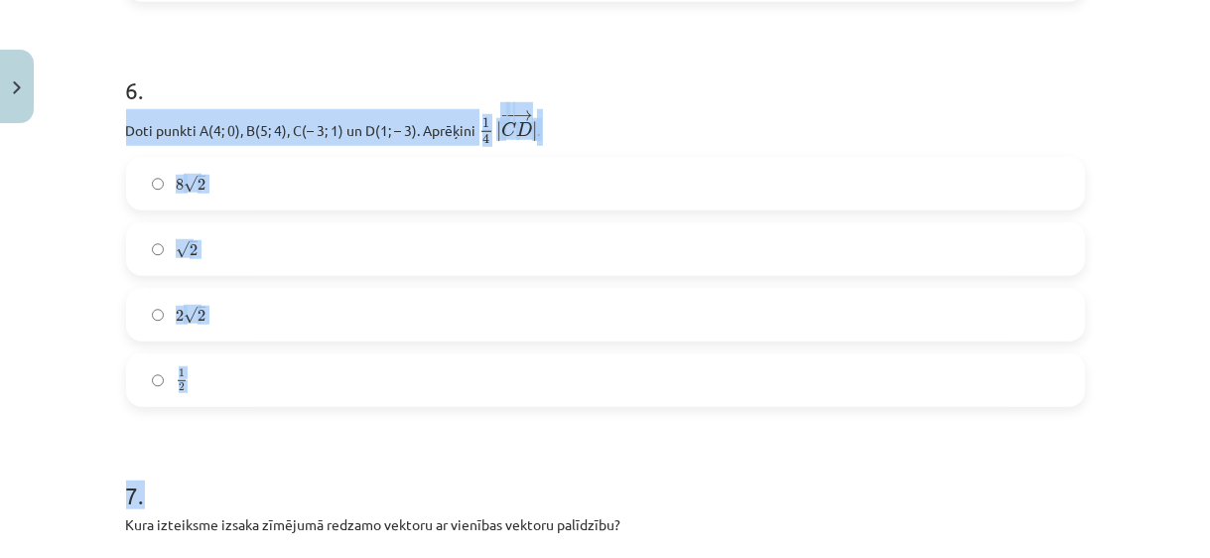
click at [226, 408] on form "1 . Dots ﻿ → c = ( 8 ; − 14 ) c → = ( 8 ; − 14 ) ﻿. Aprēķini ﻿ 0 , 5 → c 0 , 5 …" at bounding box center [605, 427] width 959 height 6120
drag, startPoint x: 226, startPoint y: 408, endPoint x: 195, endPoint y: 414, distance: 32.3
click at [195, 414] on form "1 . Dots ﻿ → c = ( 8 ; − 14 ) c → = ( 8 ; − 14 ) ﻿. Aprēķini ﻿ 0 , 5 → c 0 , 5 …" at bounding box center [605, 427] width 959 height 6120
drag, startPoint x: 123, startPoint y: 125, endPoint x: 210, endPoint y: 372, distance: 262.2
click at [210, 372] on div "6 . Doti punkti A(4; 0), B(5; 4), C(– 3; 1) un D(1; – 3). Aprēķini ﻿ 1 4 | − − …" at bounding box center [605, 225] width 959 height 366
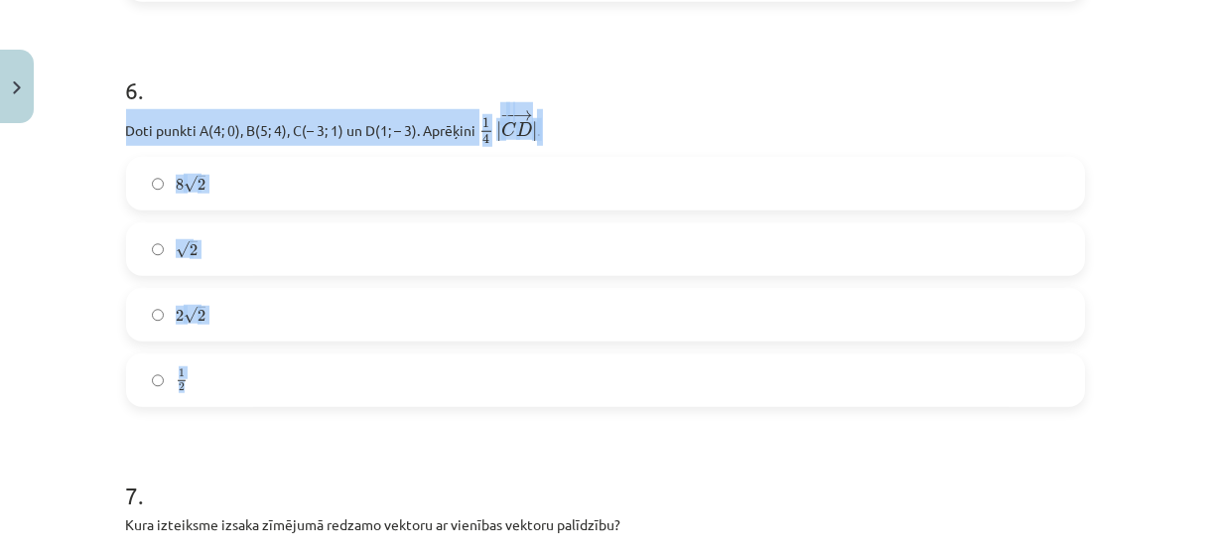
click at [310, 239] on label "√ 2 2" at bounding box center [605, 249] width 955 height 50
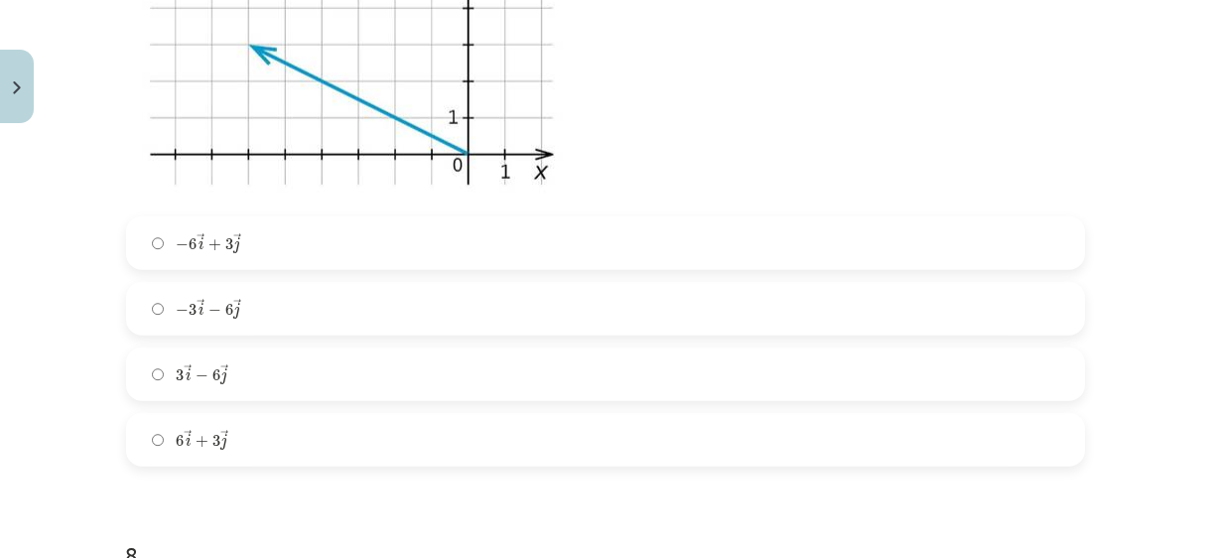
scroll to position [3750, 0]
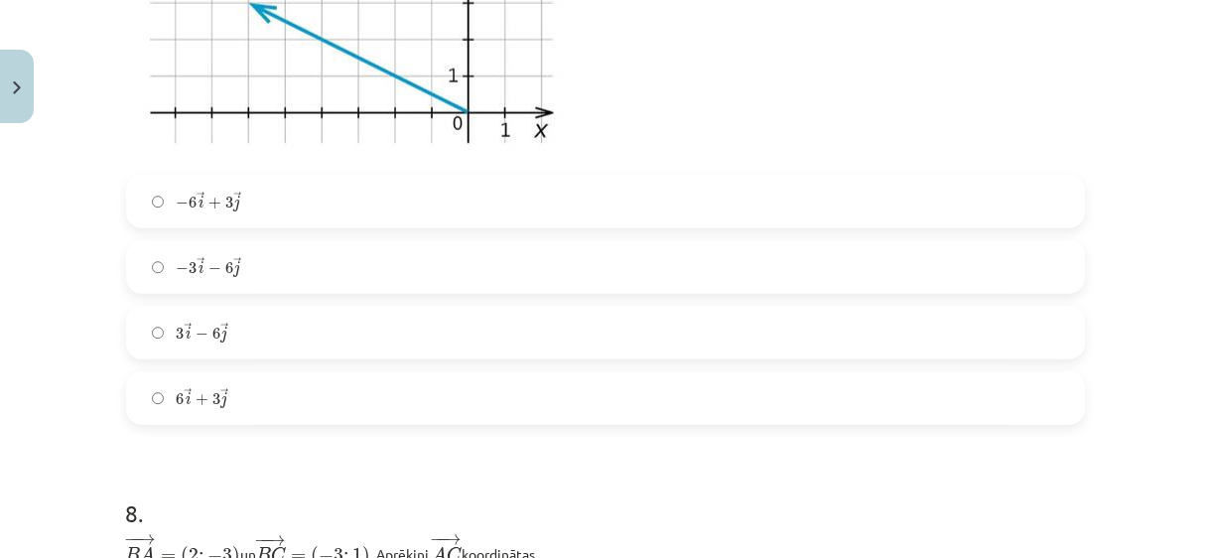
click at [414, 311] on label "3 → i − 6 → j 3 i → − 6 j →" at bounding box center [605, 333] width 955 height 50
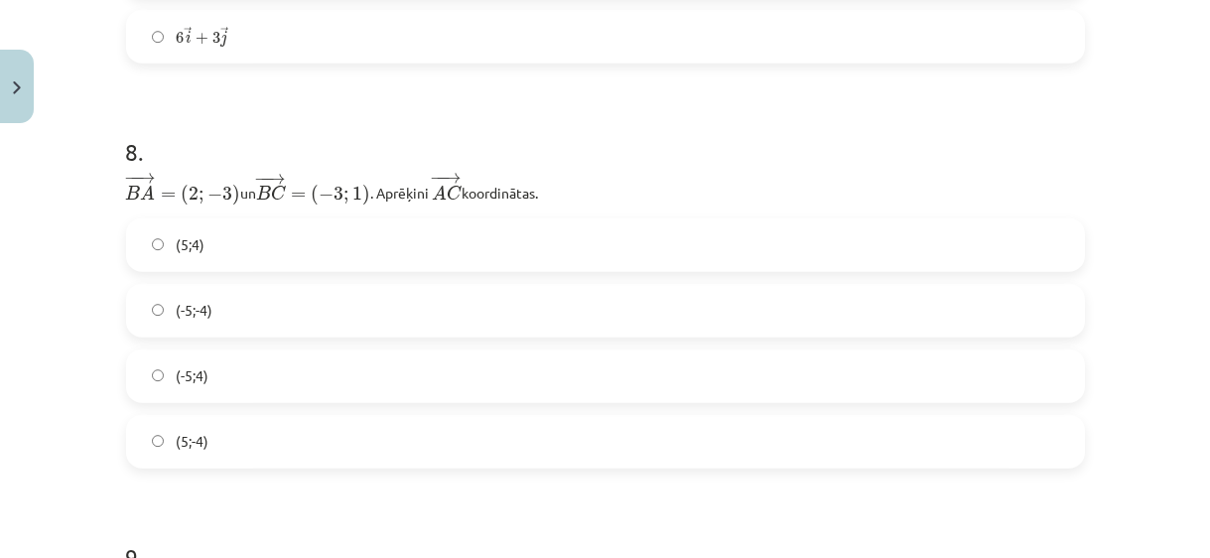
scroll to position [4110, 0]
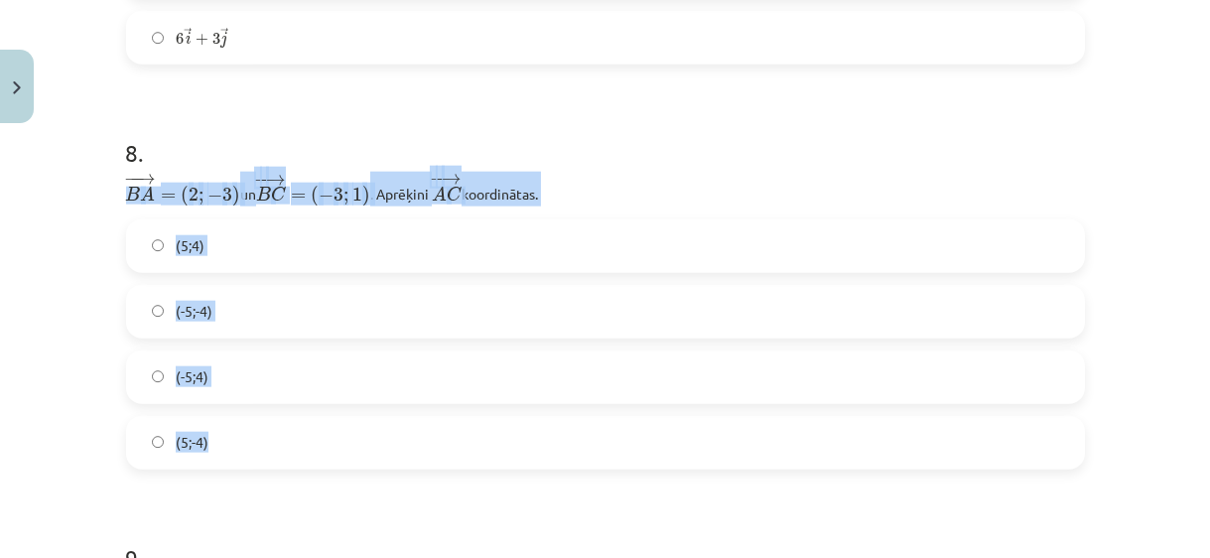
drag, startPoint x: 120, startPoint y: 186, endPoint x: 392, endPoint y: 426, distance: 362.9
click at [392, 426] on div "8 . − − → B A = ( 2 ; − 3 ) B A → = ( 2 ; − 3 ) un ﻿ − − → B C = ( − 3 ; 1 ) B …" at bounding box center [605, 286] width 959 height 364
click at [258, 308] on label "(-5;-4)" at bounding box center [605, 312] width 955 height 50
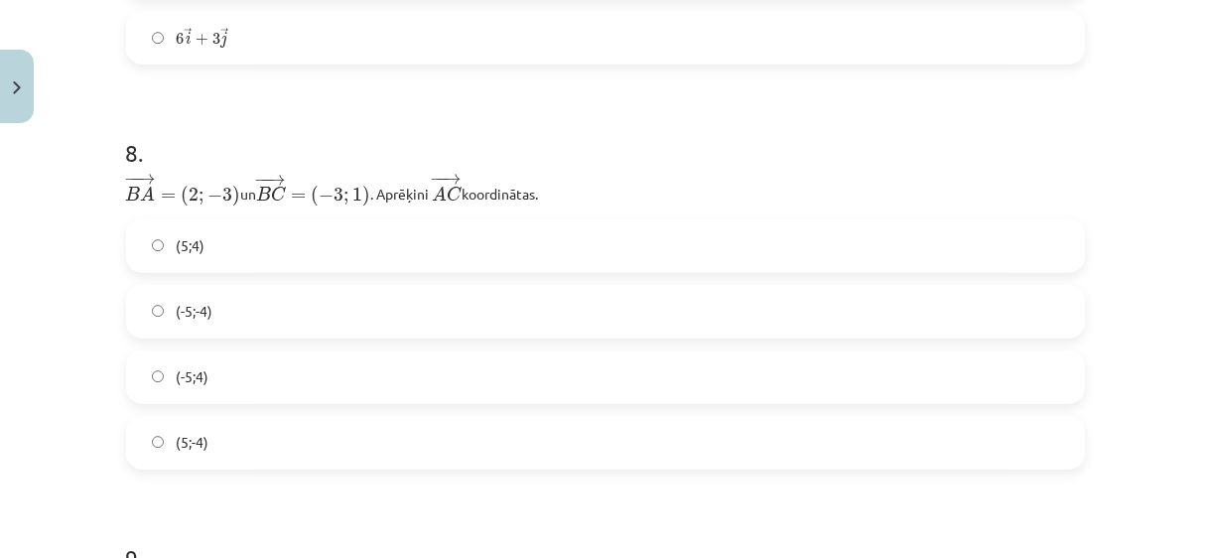
click at [246, 367] on label "(-5;4)" at bounding box center [605, 377] width 955 height 50
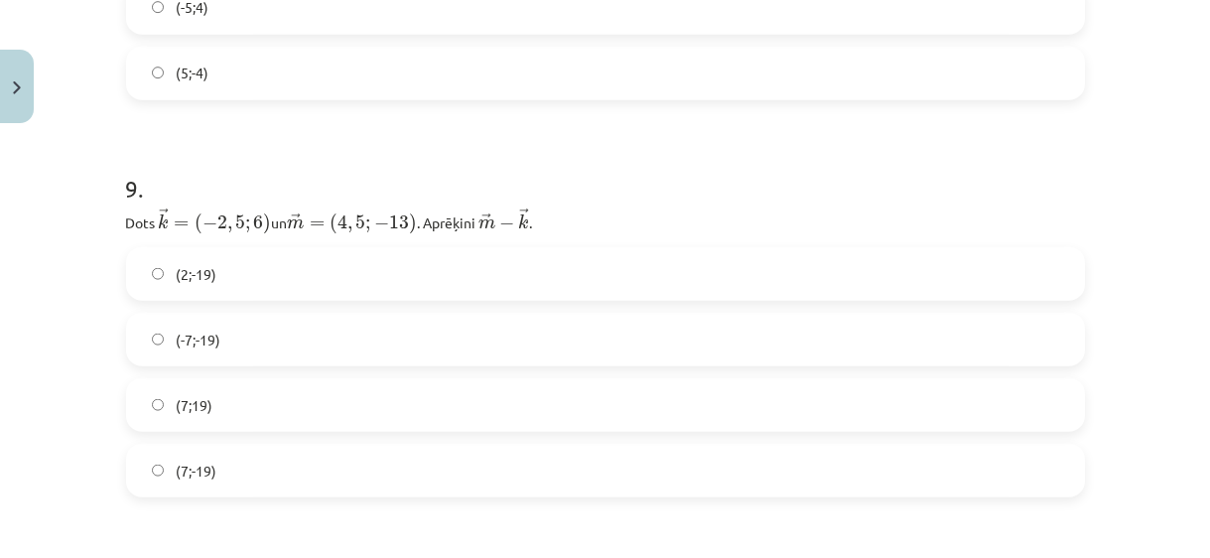
scroll to position [4562, 0]
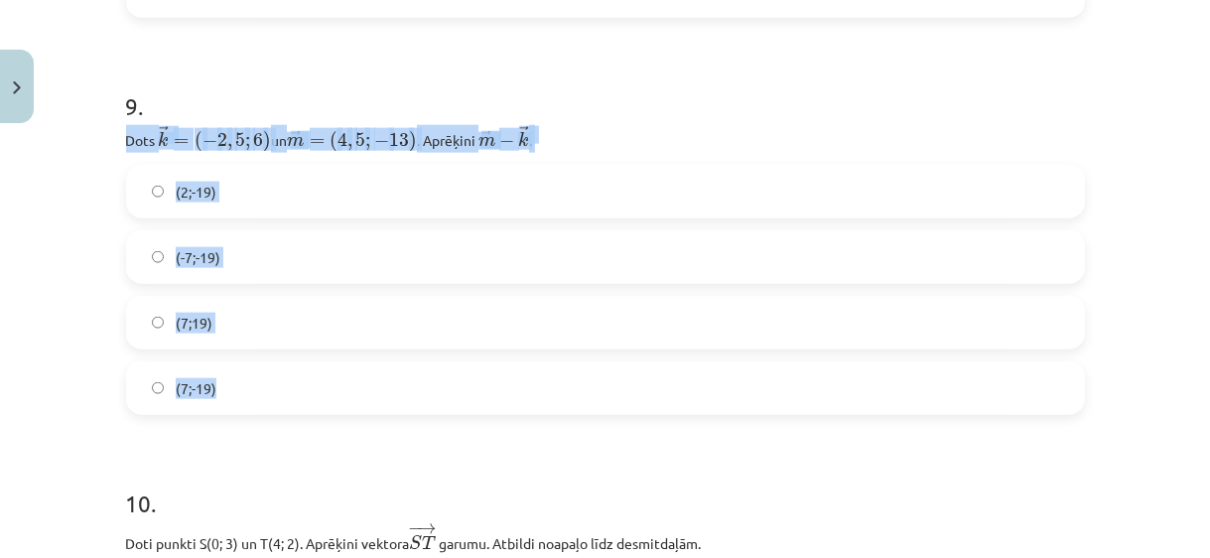
drag, startPoint x: 118, startPoint y: 129, endPoint x: 269, endPoint y: 366, distance: 281.2
click at [269, 366] on div "9 . Dots ﻿ → k = ( − 2 , 5 ; 6 ) k → = ( − 2 , 5 ; 6 ) un ﻿﻿ → m = ( 4 , 5 ; − …" at bounding box center [605, 236] width 959 height 357
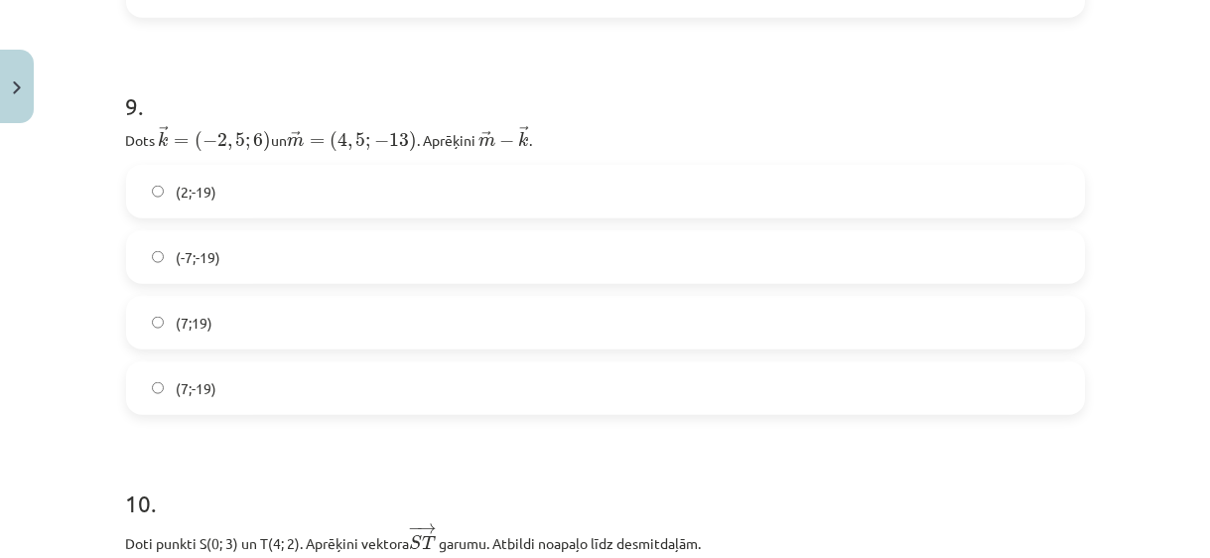
click at [432, 194] on label "(2;-19)" at bounding box center [605, 192] width 955 height 50
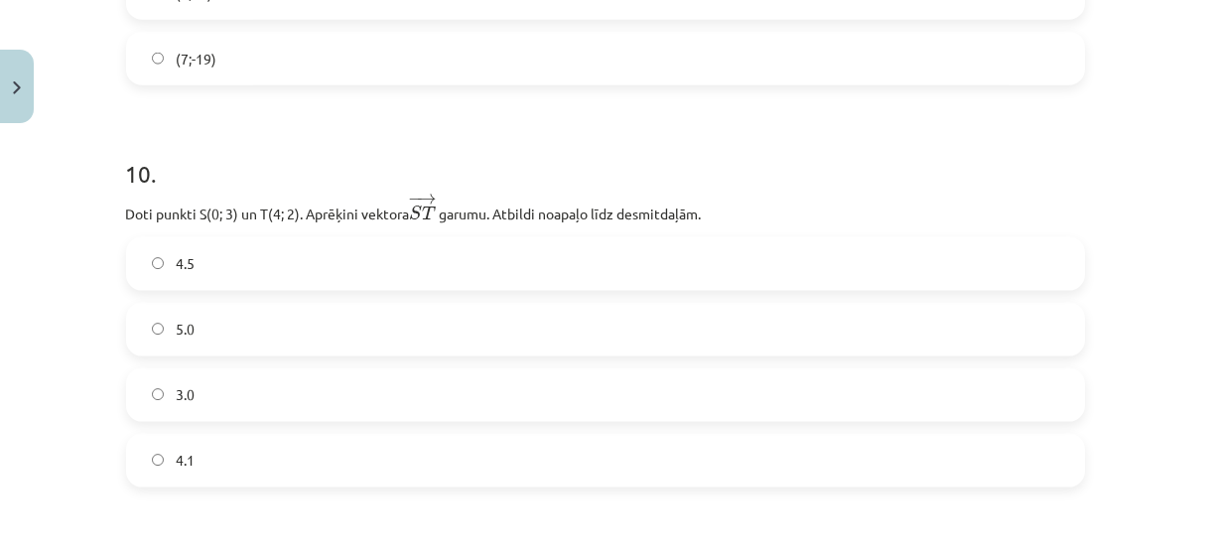
scroll to position [4923, 0]
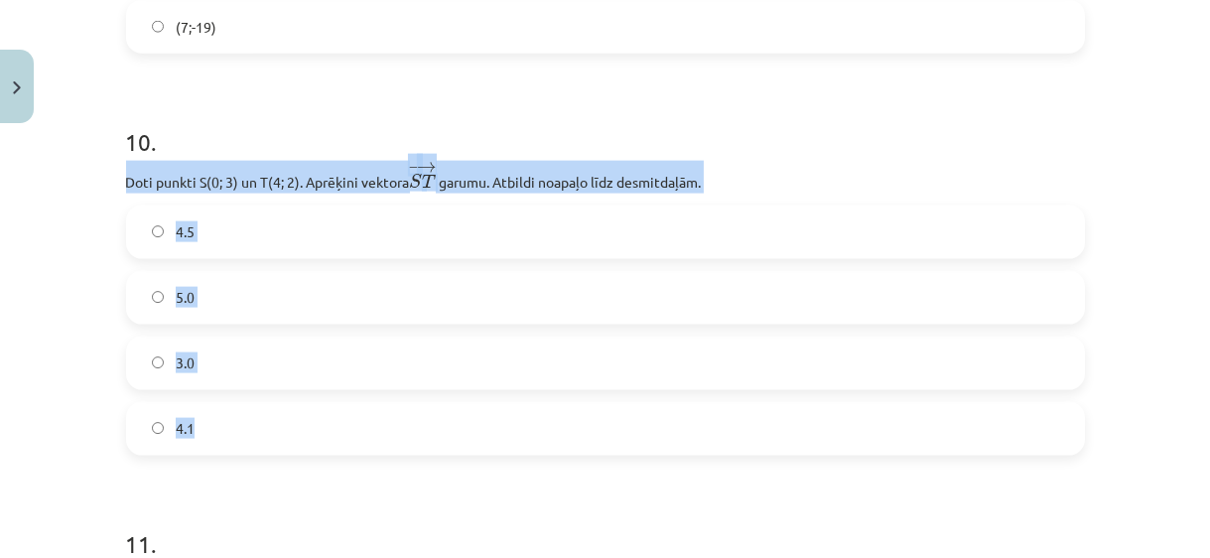
drag, startPoint x: 119, startPoint y: 176, endPoint x: 232, endPoint y: 422, distance: 271.0
click at [232, 422] on div "10 . Doti punkti S(0; 3) un T(4; 2). Aprēķini vektora − → S T S T → ﻿ garumu. A…" at bounding box center [605, 274] width 959 height 362
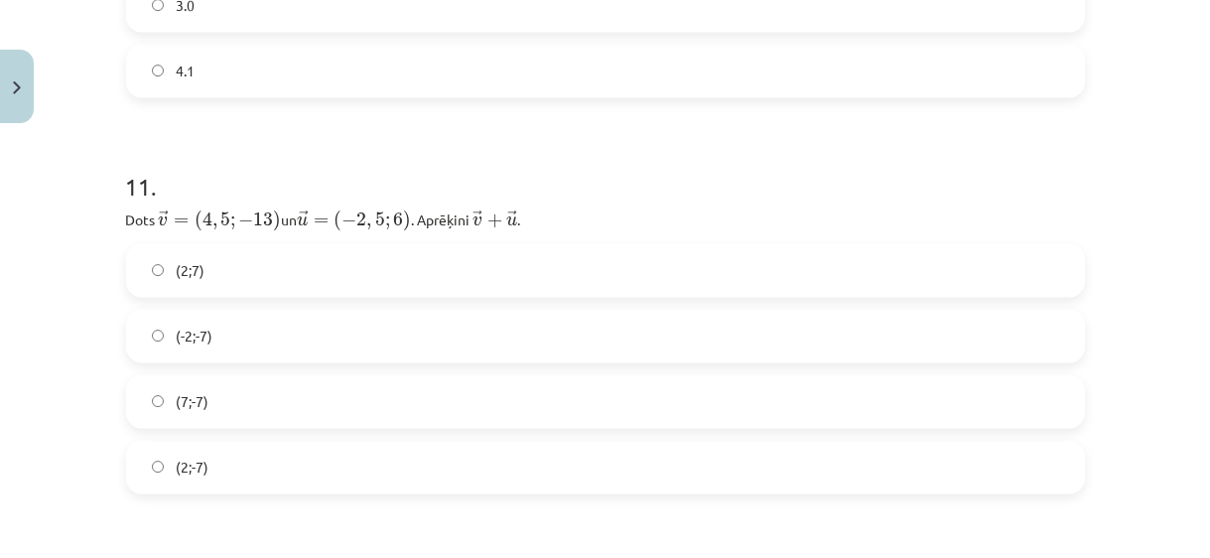
scroll to position [5284, 0]
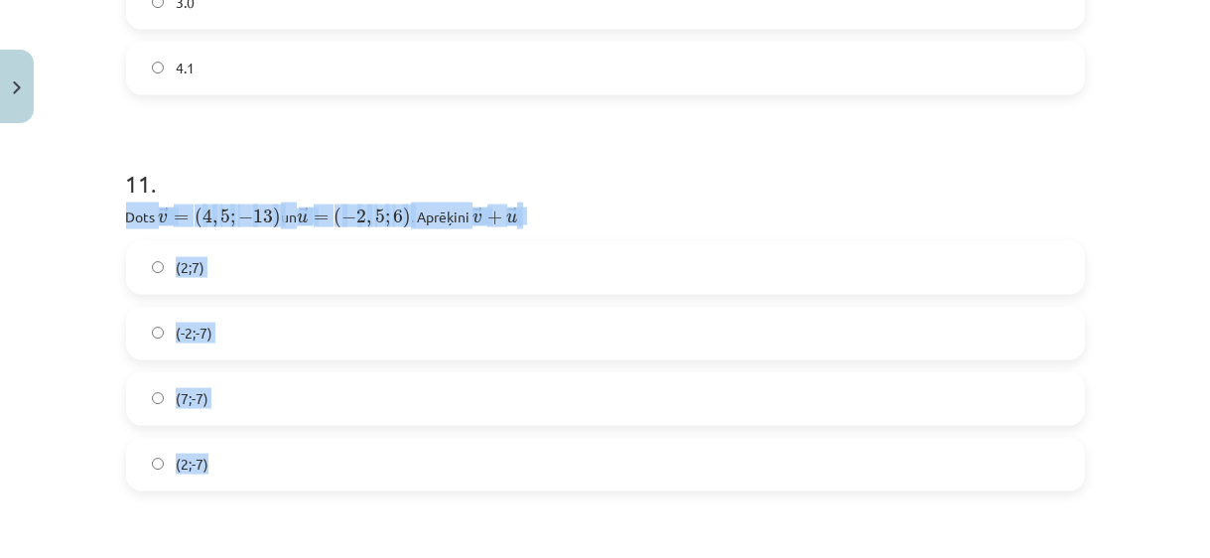
drag, startPoint x: 118, startPoint y: 212, endPoint x: 229, endPoint y: 454, distance: 265.7
click at [229, 454] on div "11 . Dots ﻿ → v = ( 4 , 5 ; − 13 ) v → = ( 4 , 5 ; − 13 ) un ﻿ → u = ( − 2 , 5 …" at bounding box center [605, 313] width 959 height 356
click at [75, 290] on div "Mācību tēma: Matemātikas i - 10. klases 1. ieskaites mācību materiāls (a,b) #8 …" at bounding box center [605, 279] width 1210 height 558
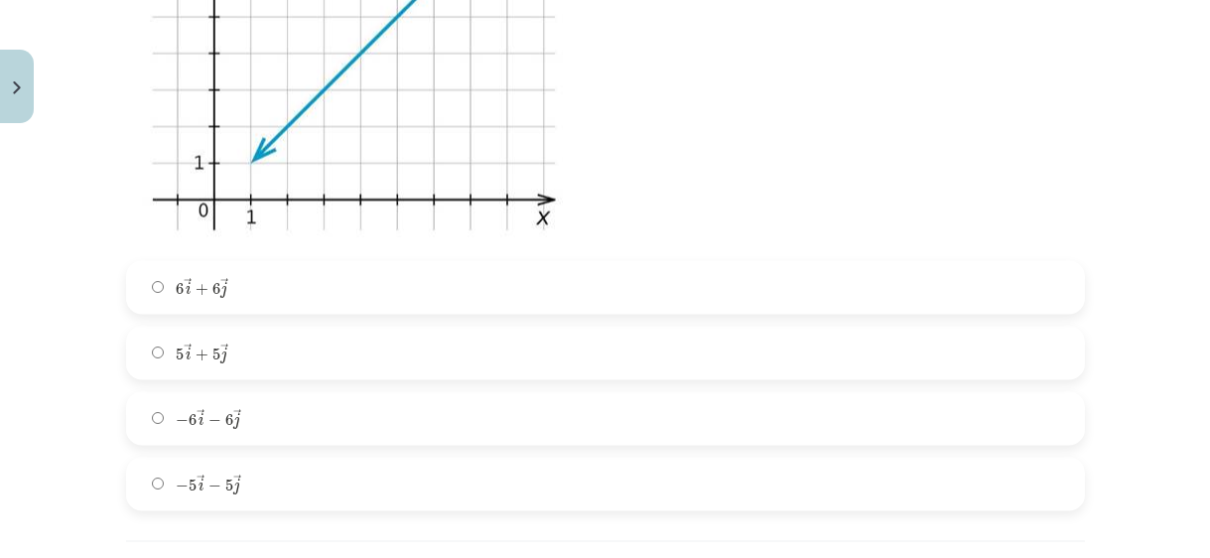
scroll to position [6184, 0]
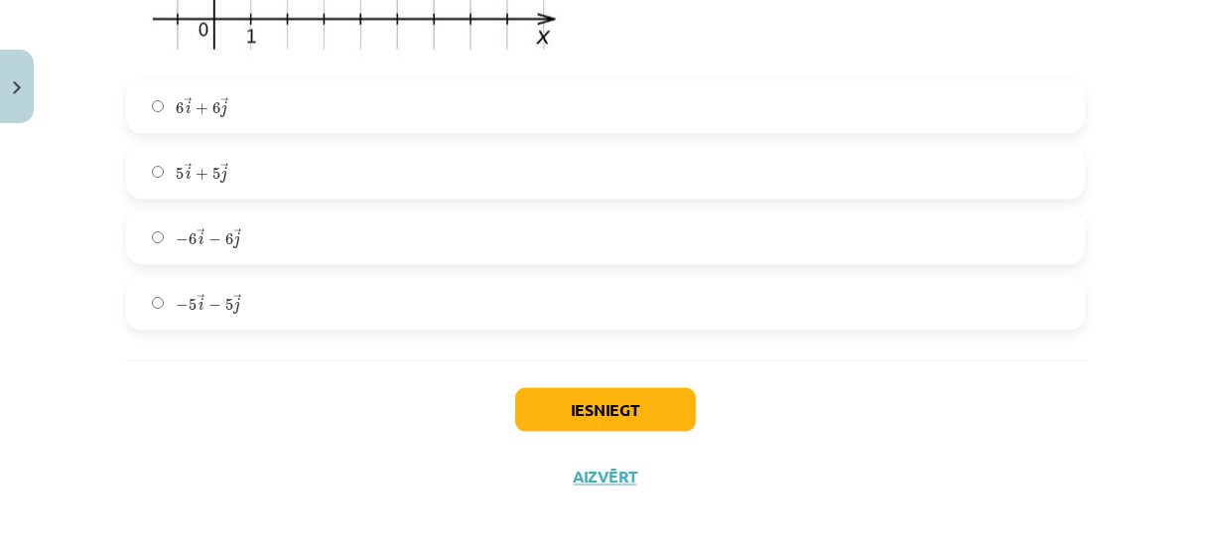
click at [386, 214] on label "− 6 → i − 6 → j − 6 i → − 6 j →" at bounding box center [605, 238] width 955 height 50
click at [540, 404] on button "Iesniegt" at bounding box center [605, 410] width 181 height 44
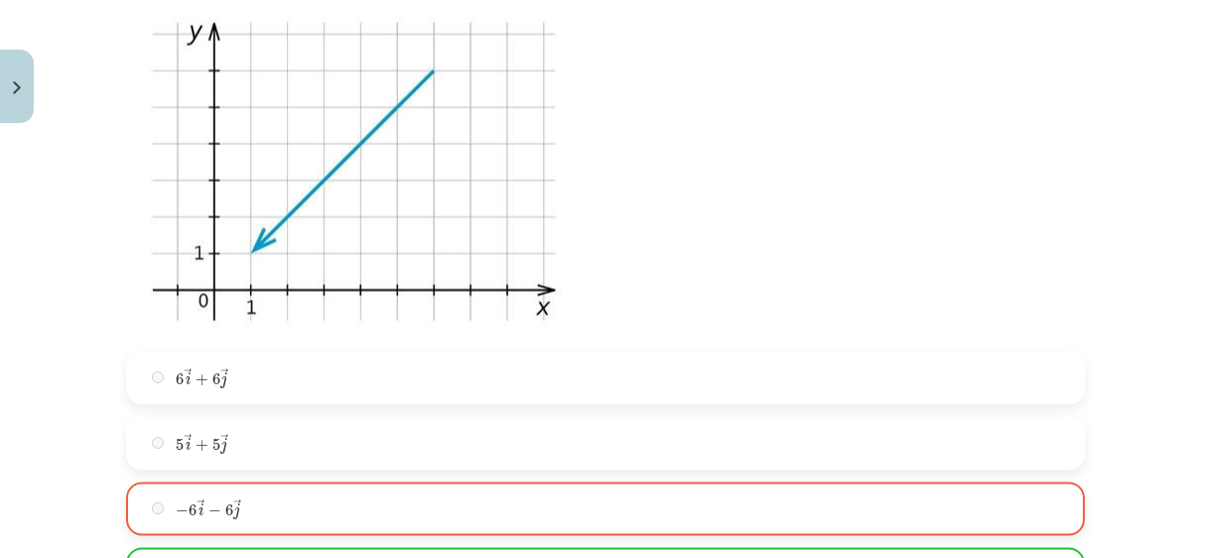
scroll to position [6246, 0]
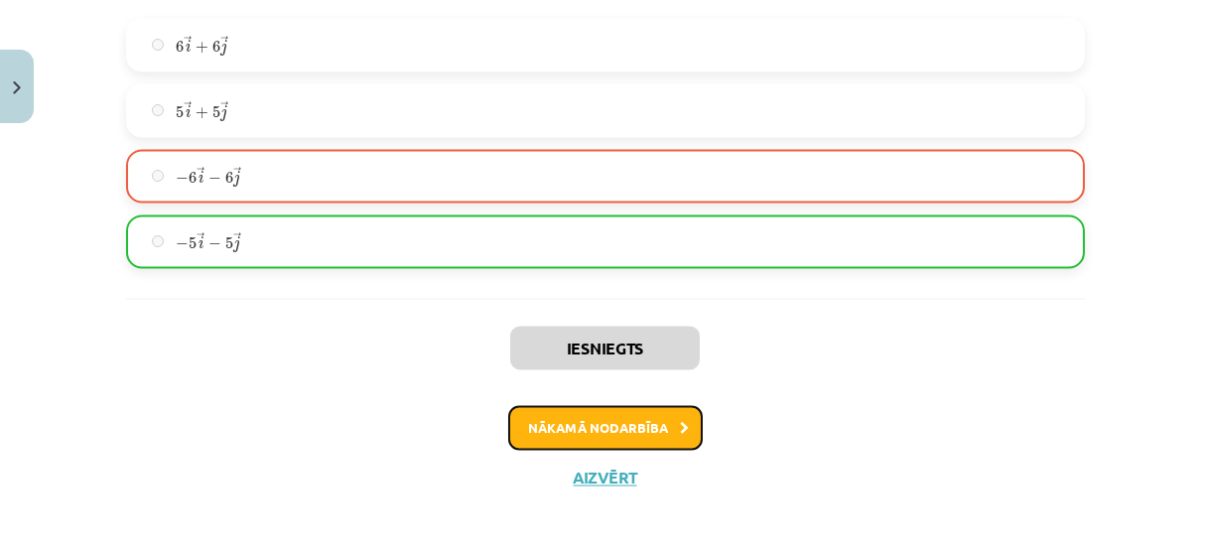
click at [592, 418] on button "Nākamā nodarbība" at bounding box center [605, 429] width 195 height 46
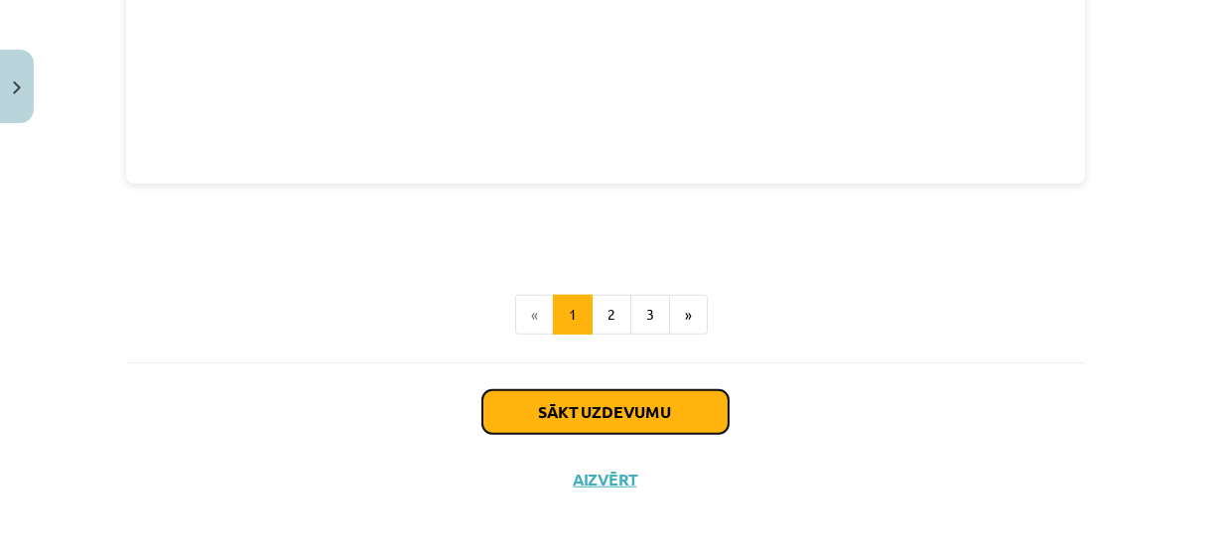
click at [616, 417] on button "Sākt uzdevumu" at bounding box center [606, 412] width 246 height 44
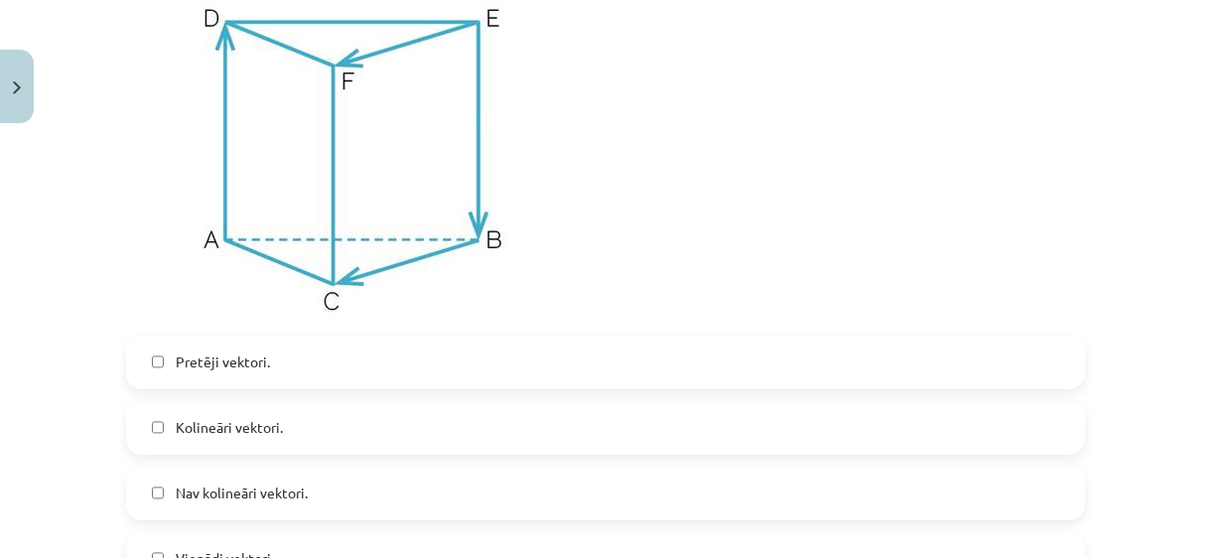
scroll to position [681, 0]
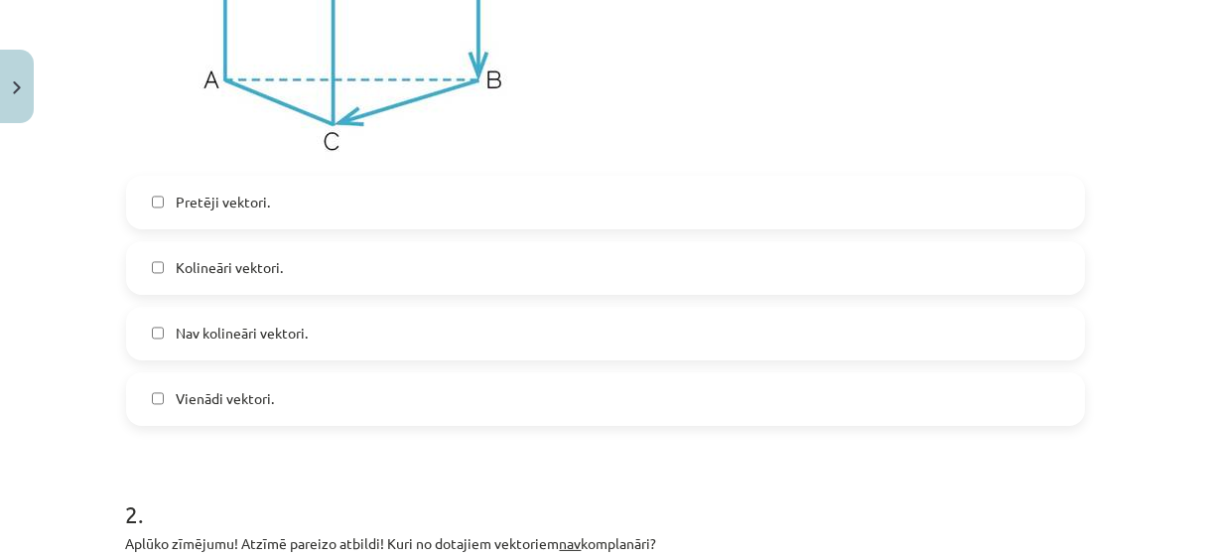
click at [237, 402] on span "Vienādi vektori." at bounding box center [225, 398] width 98 height 21
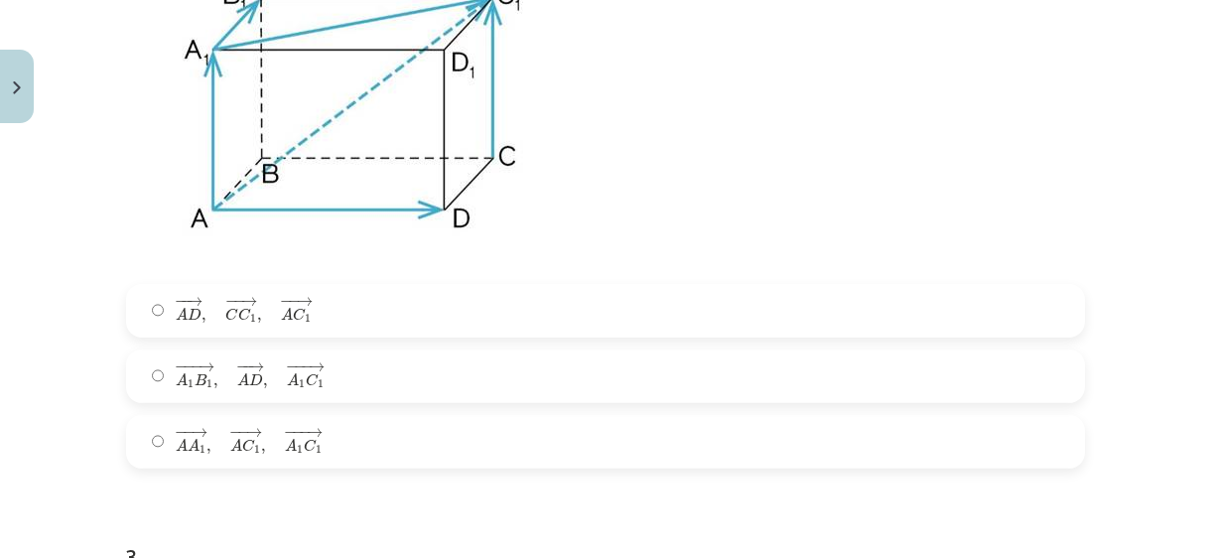
scroll to position [1403, 0]
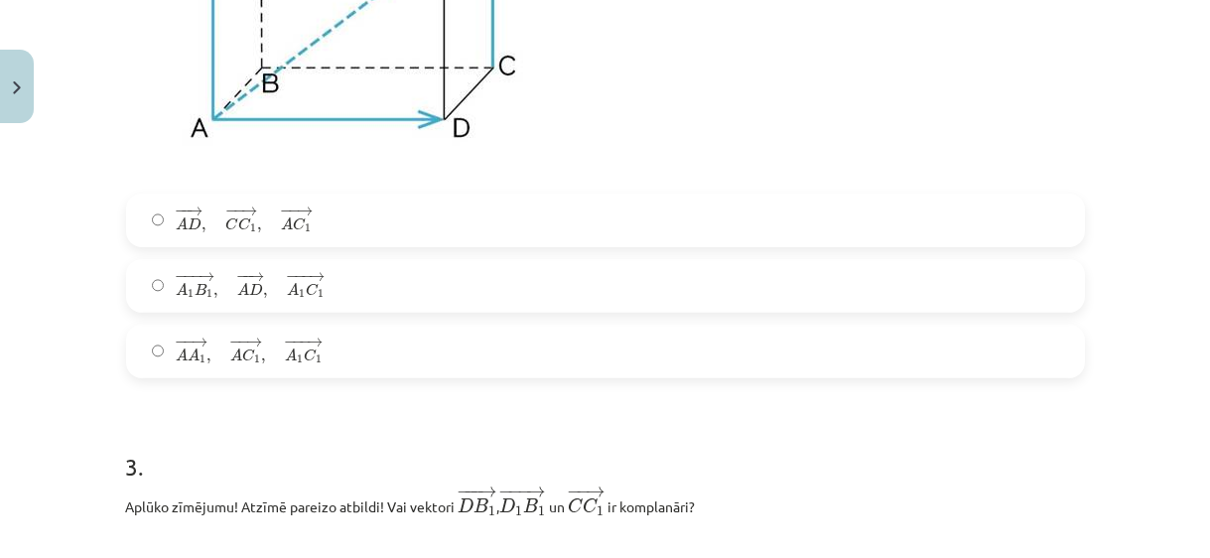
click at [399, 293] on label "− −− → A 1 B 1 , − − → A D , − −− → A 1 C 1 A 1 B 1 → , A D → , A 1 C 1 →" at bounding box center [605, 286] width 955 height 50
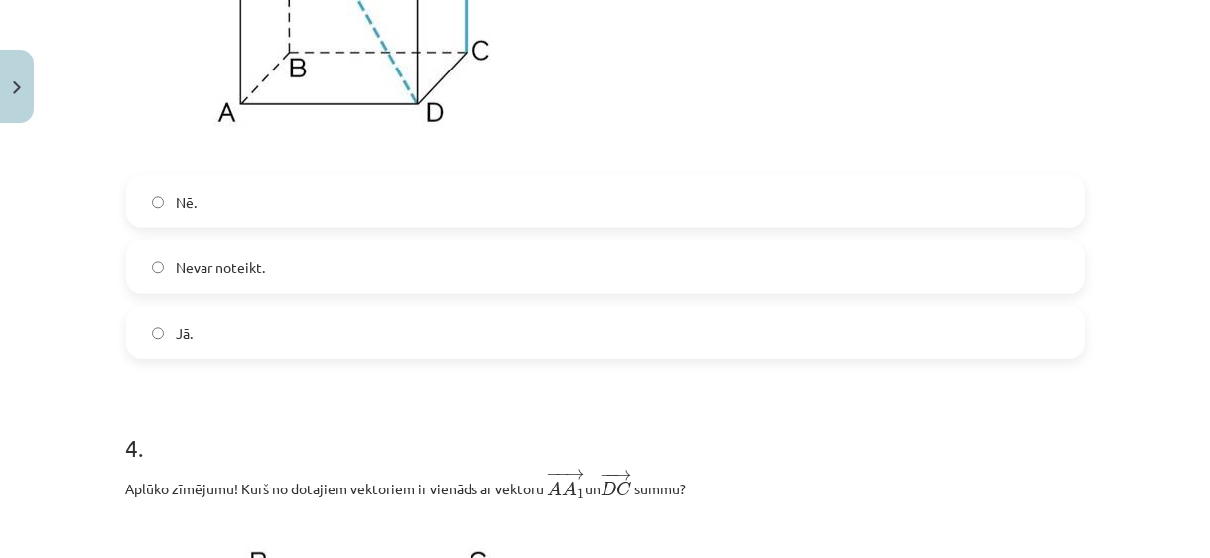
scroll to position [2125, 0]
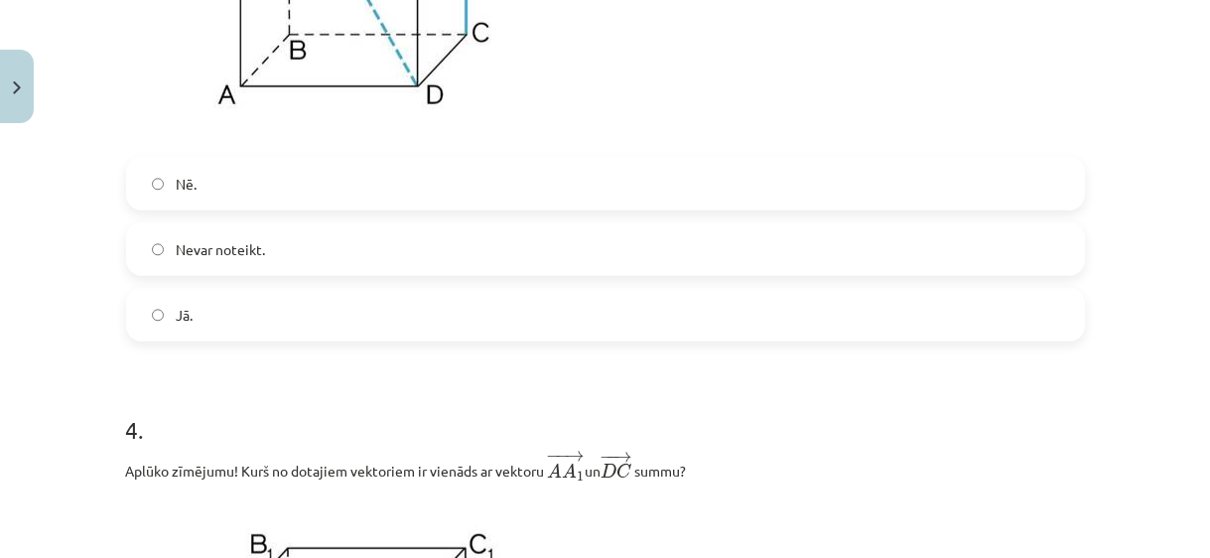
click at [403, 244] on label "Nevar noteikt." at bounding box center [605, 249] width 955 height 50
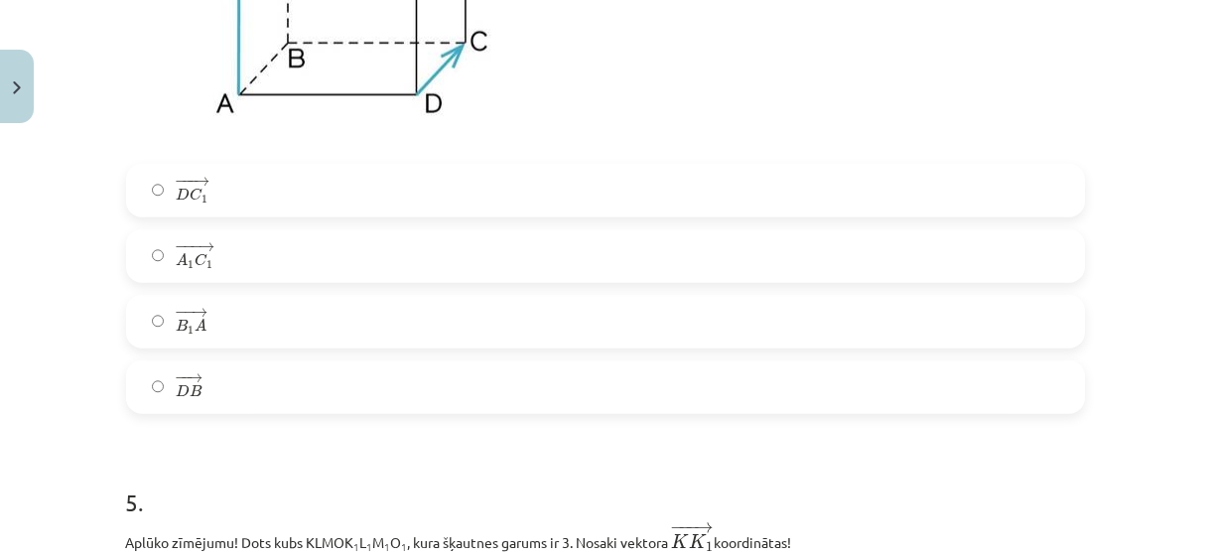
scroll to position [2847, 0]
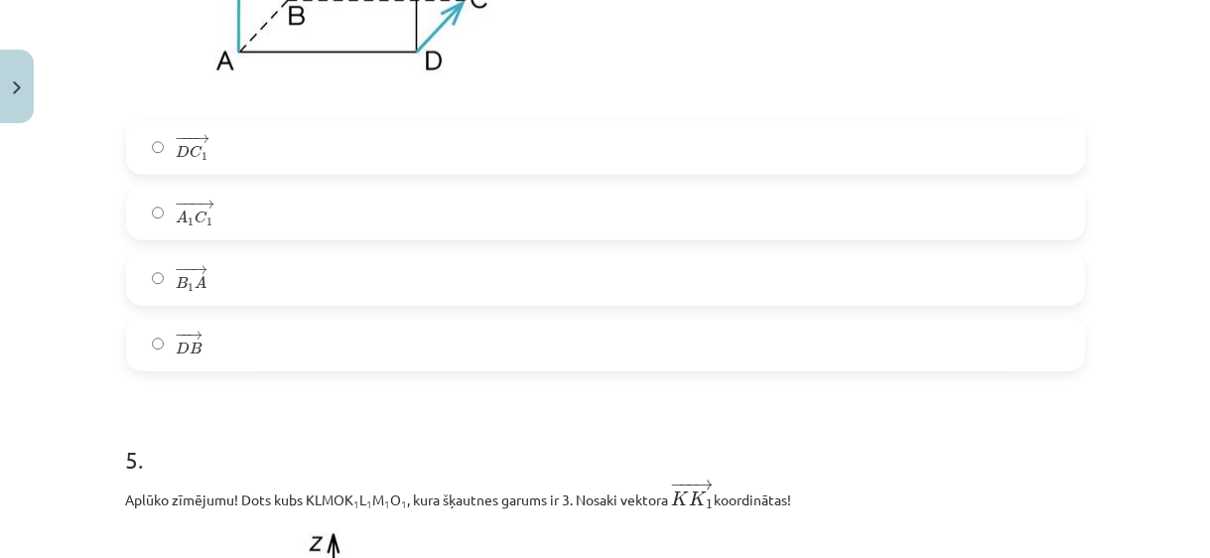
click at [382, 295] on label "− − → B 1 A B 1 A →" at bounding box center [605, 279] width 955 height 50
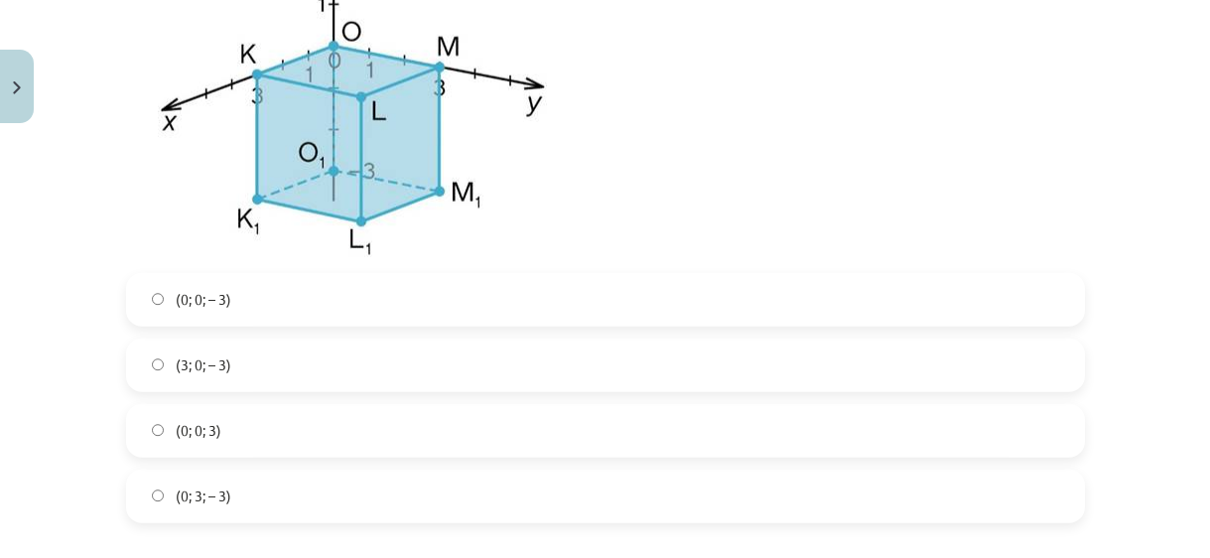
scroll to position [3479, 0]
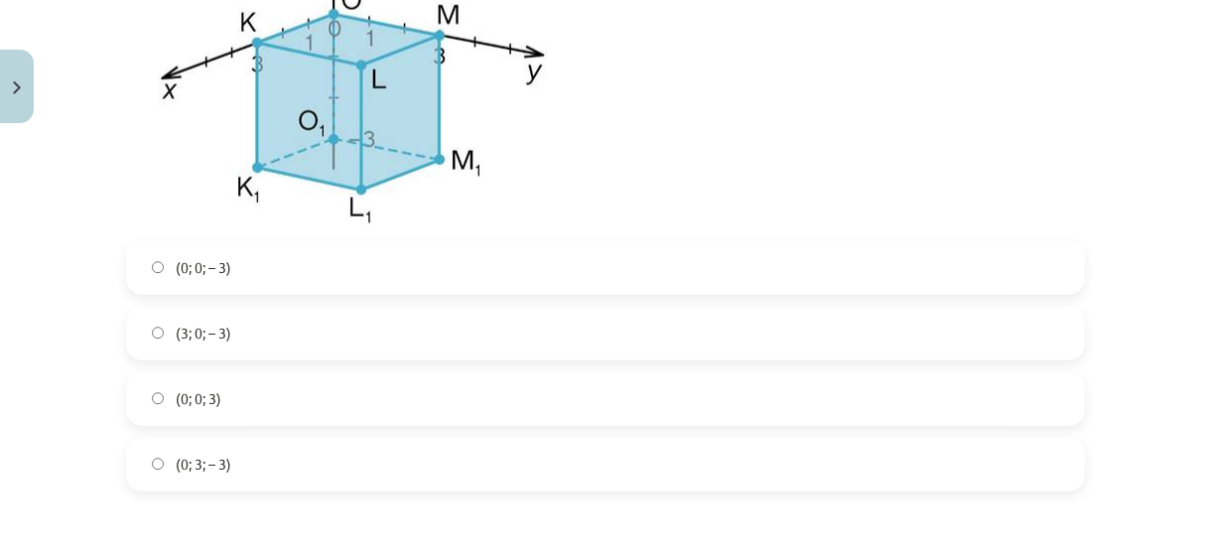
click at [386, 276] on label "(0; 0; – 3)" at bounding box center [605, 268] width 955 height 50
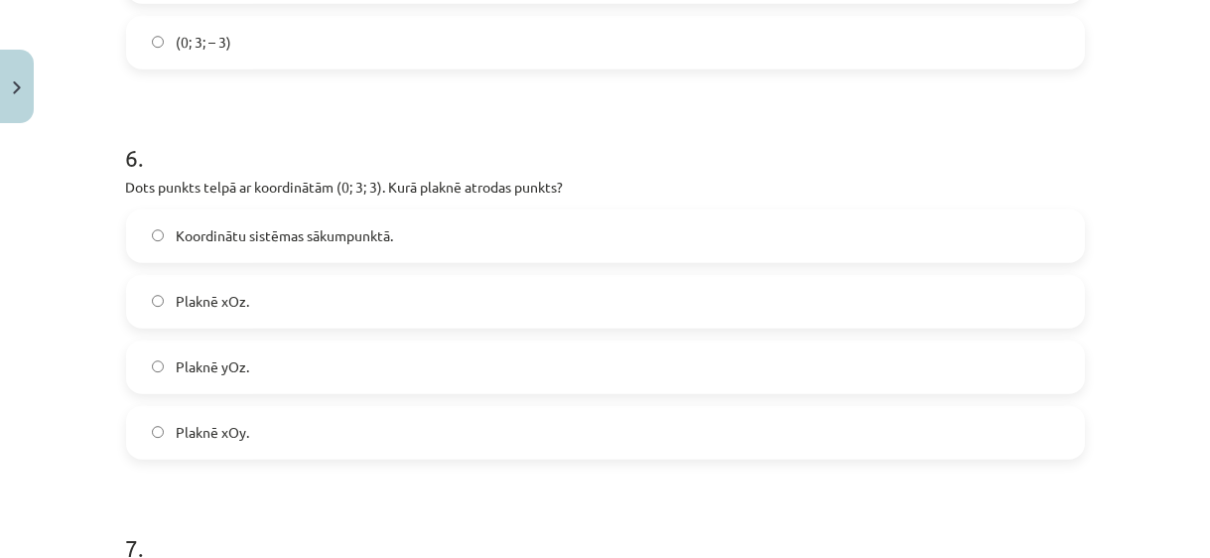
scroll to position [3931, 0]
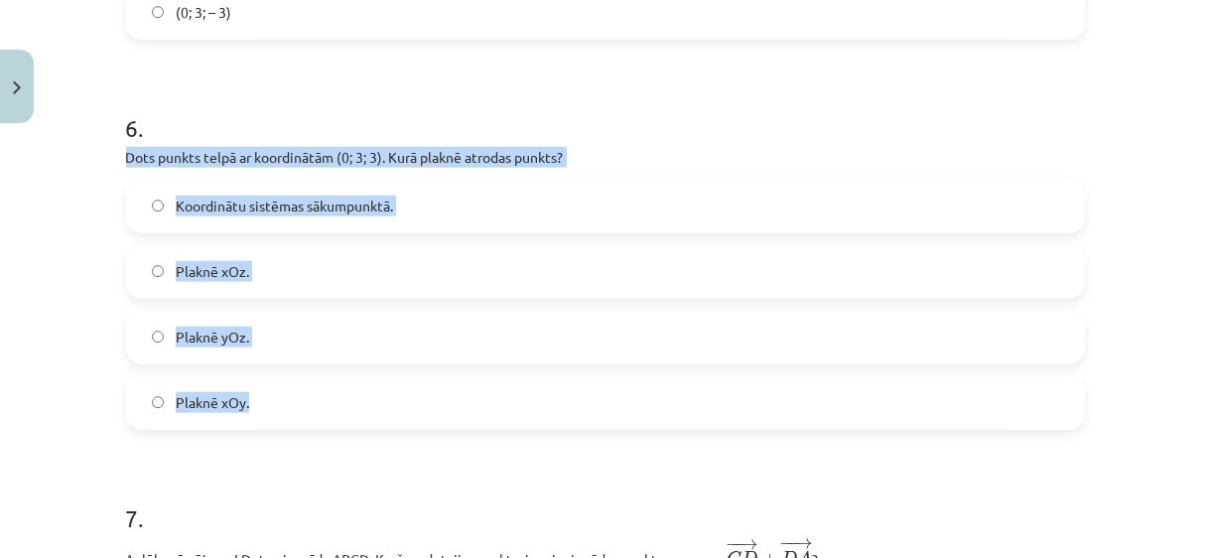
drag, startPoint x: 123, startPoint y: 161, endPoint x: 317, endPoint y: 413, distance: 317.9
click at [317, 413] on div "6 . Dots punkts telpā ar koordinātām (0; 3; 3). Kurā plaknē atrodas punkts? Koo…" at bounding box center [605, 254] width 959 height 350
click at [289, 346] on label "Plaknē yOz." at bounding box center [605, 338] width 955 height 50
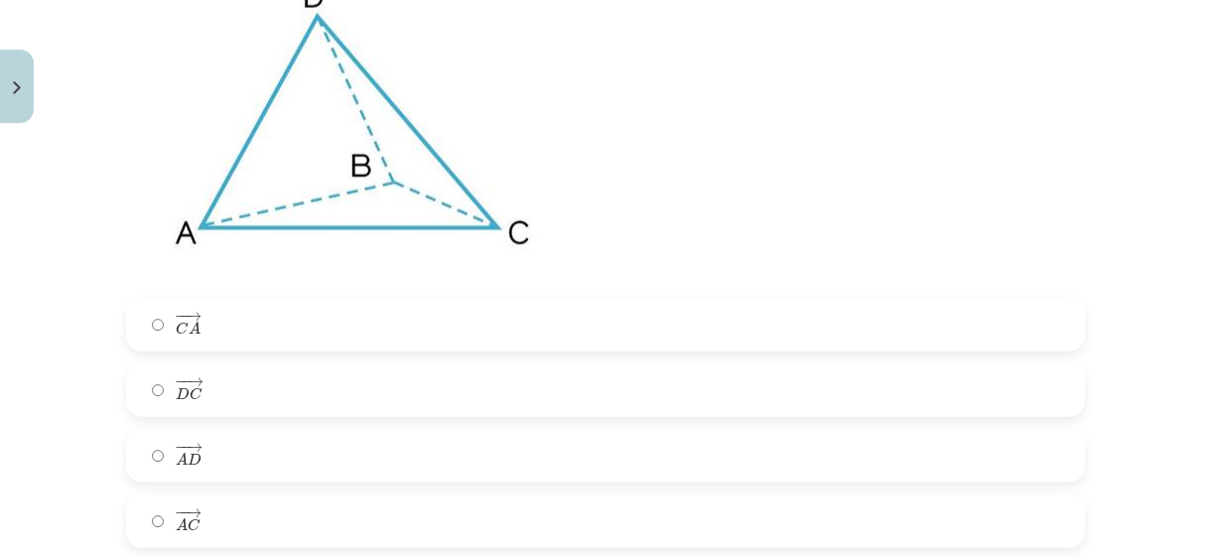
scroll to position [4652, 0]
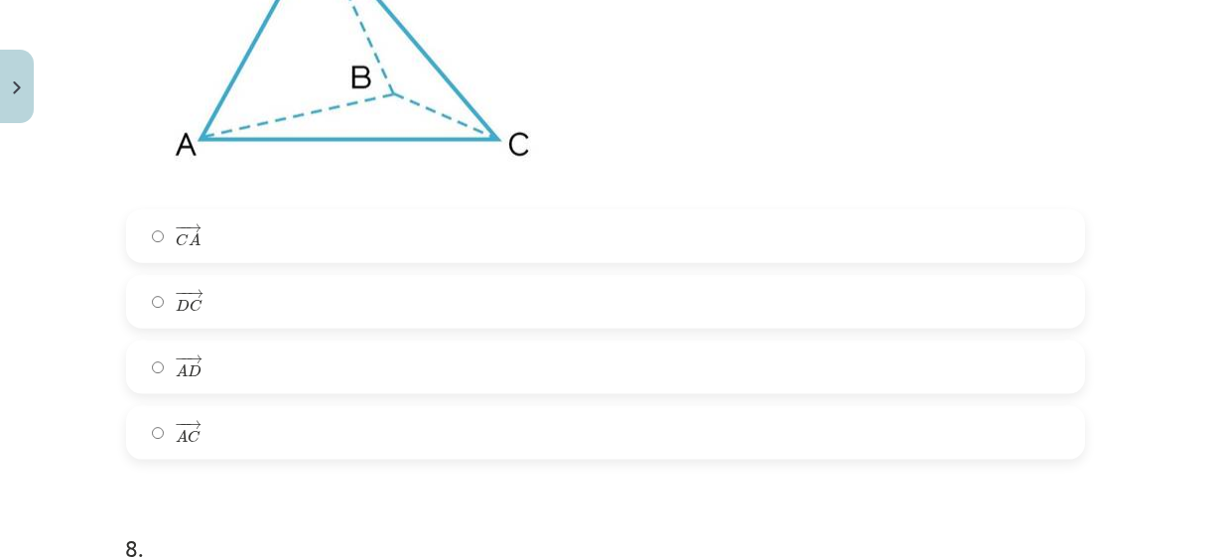
click at [335, 452] on label "− − → A C A C →" at bounding box center [605, 433] width 955 height 50
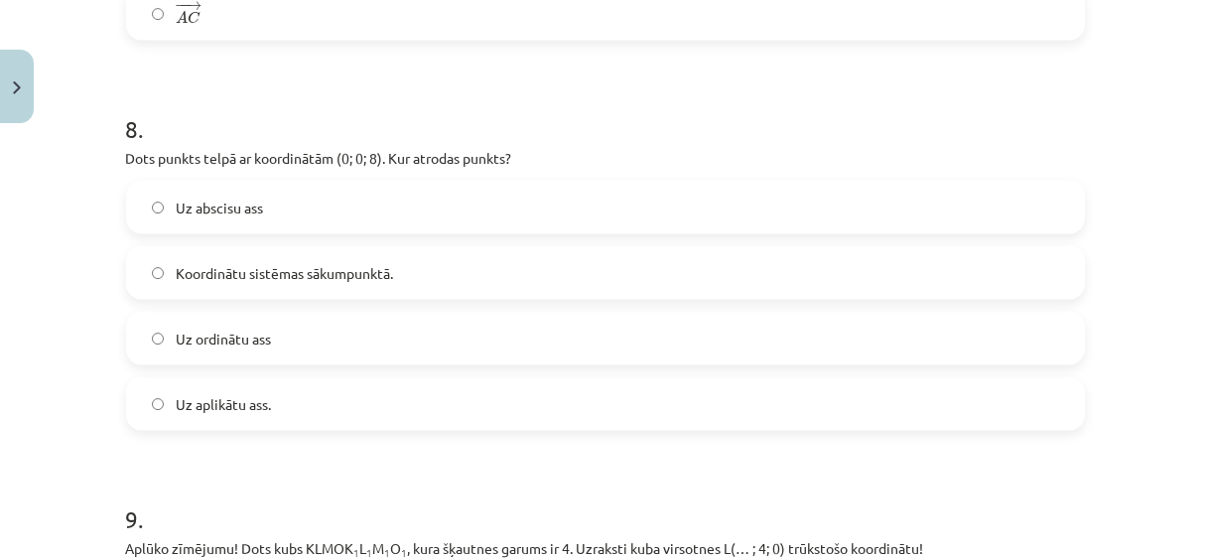
scroll to position [5103, 0]
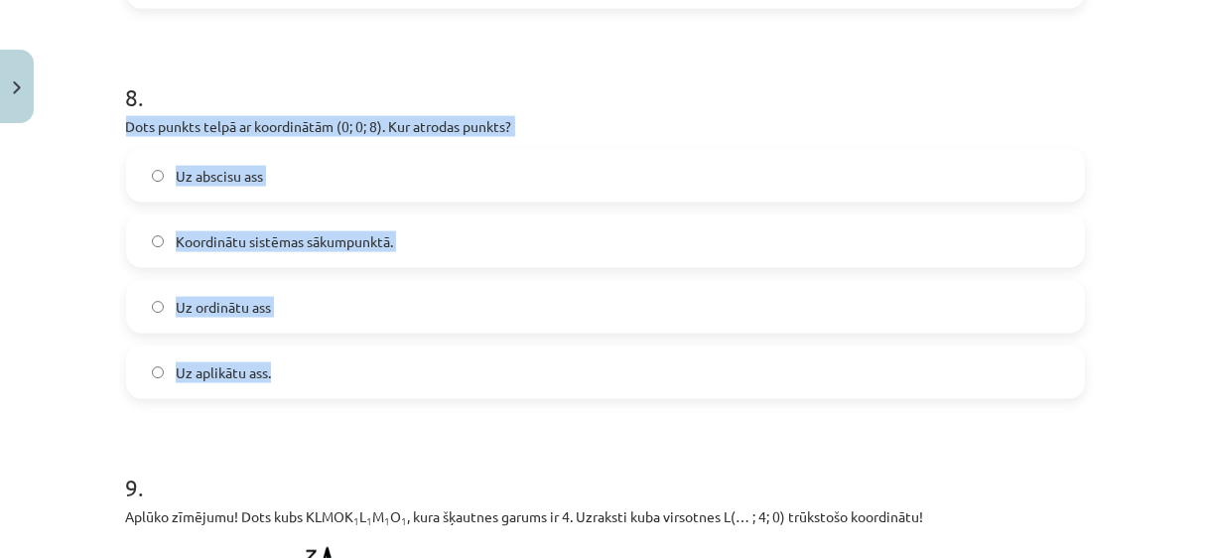
drag, startPoint x: 120, startPoint y: 137, endPoint x: 359, endPoint y: 367, distance: 332.1
click at [359, 367] on div "8 . Dots punkts telpā ar koordinātām (0; 0; 8). Kur atrodas punkts? Uz abscisu …" at bounding box center [605, 224] width 959 height 350
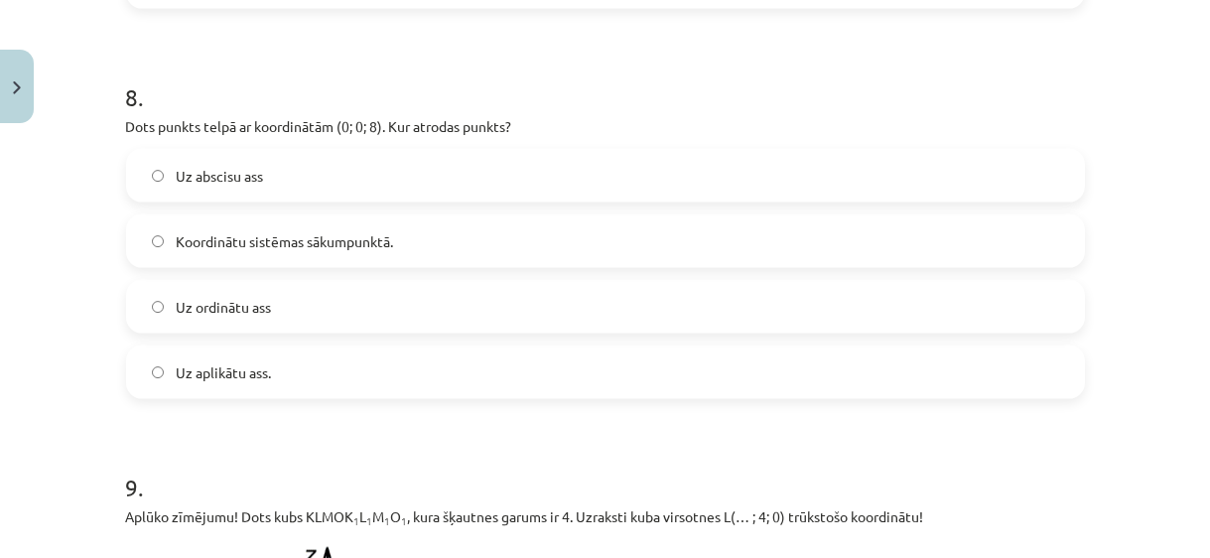
click at [380, 83] on h1 "8 ." at bounding box center [605, 80] width 959 height 62
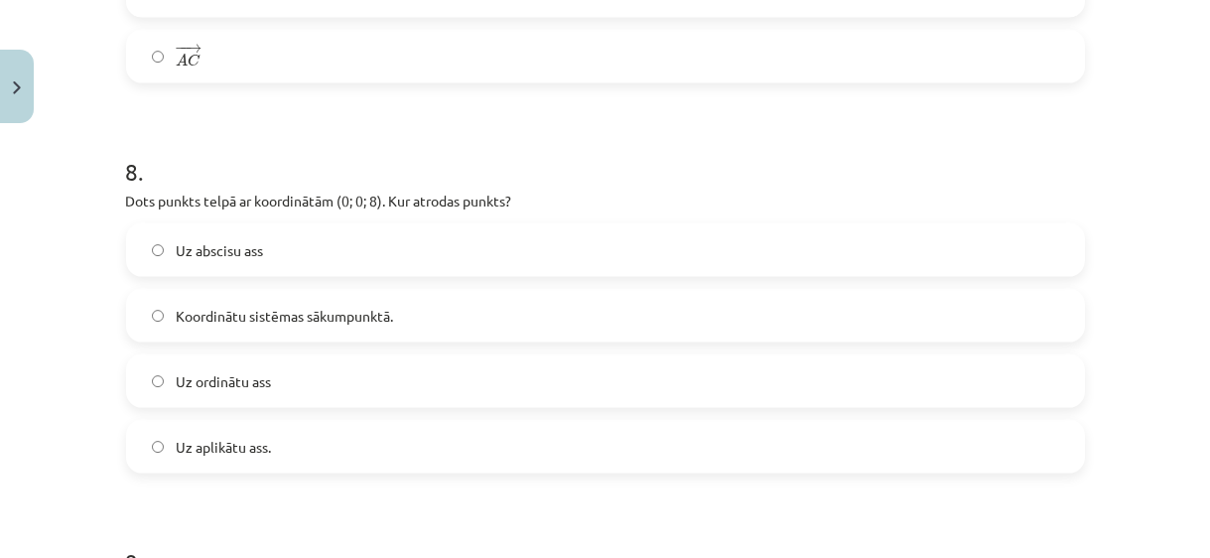
scroll to position [5014, 0]
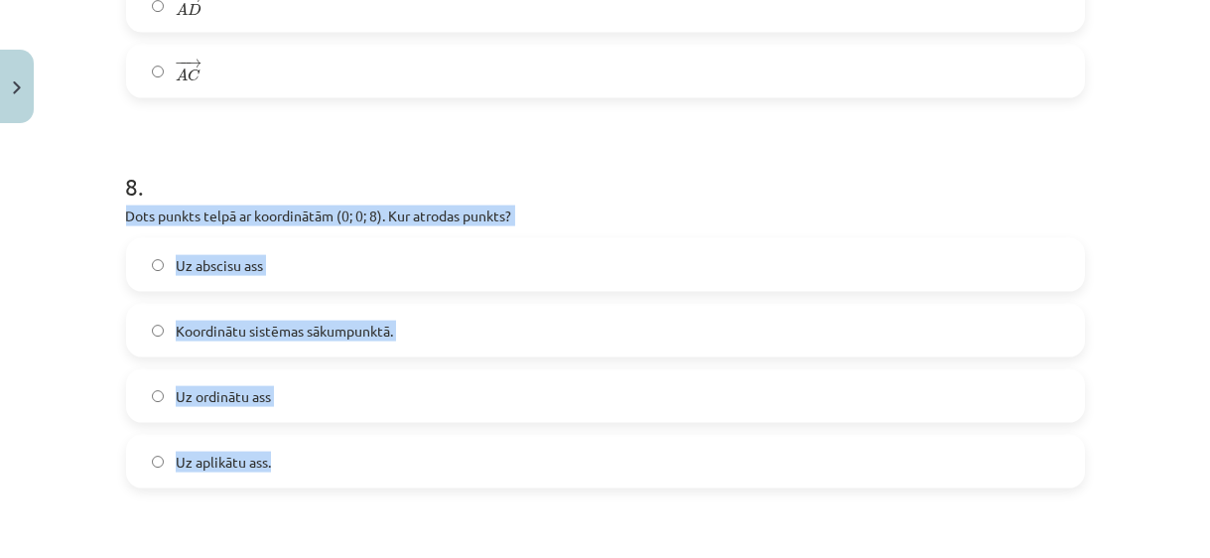
drag, startPoint x: 122, startPoint y: 211, endPoint x: 278, endPoint y: 458, distance: 291.4
click at [278, 458] on div "8 . Dots punkts telpā ar koordinātām (0; 0; 8). Kur atrodas punkts? Uz abscisu …" at bounding box center [605, 313] width 959 height 350
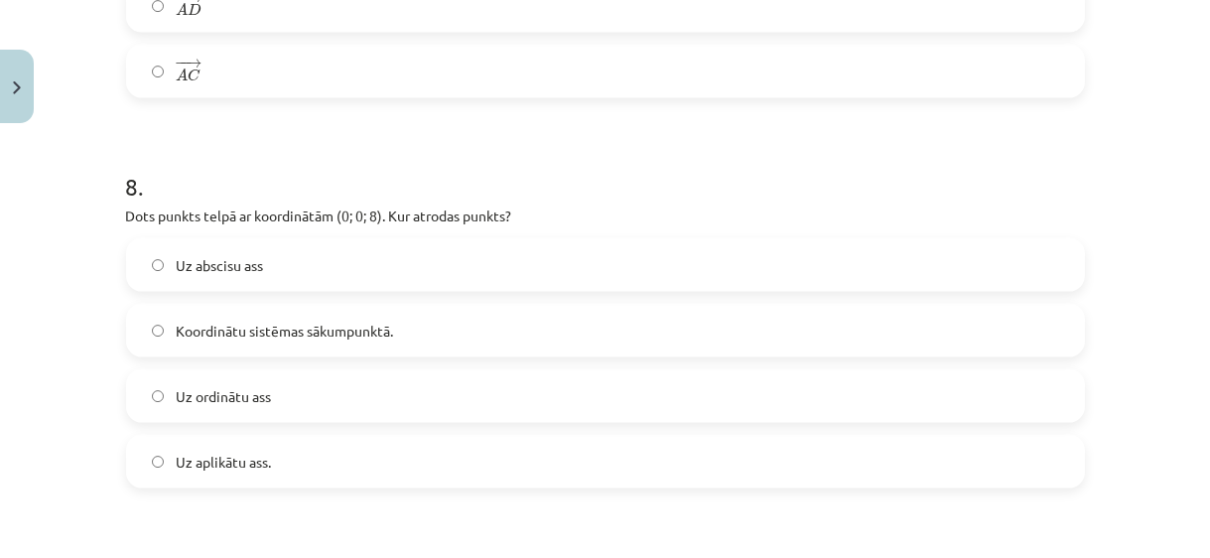
click at [388, 165] on h1 "8 ." at bounding box center [605, 169] width 959 height 62
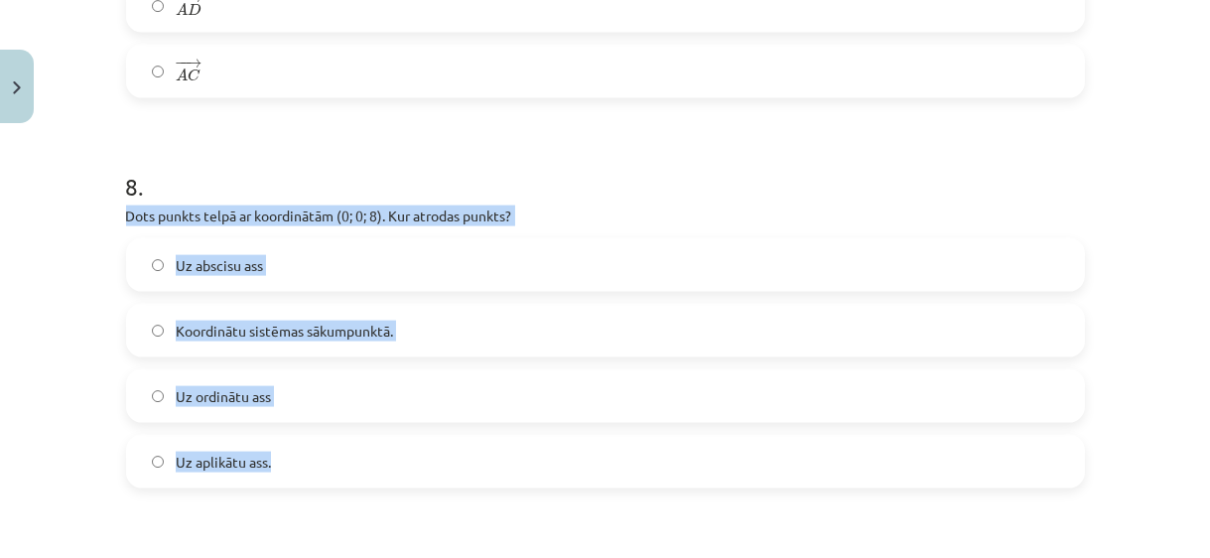
drag, startPoint x: 127, startPoint y: 226, endPoint x: 370, endPoint y: 441, distance: 324.3
click at [370, 441] on div "8 . Dots punkts telpā ar koordinātām (0; 0; 8). Kur atrodas punkts? Uz abscisu …" at bounding box center [605, 313] width 959 height 350
click at [264, 467] on span "Uz aplikātu ass." at bounding box center [223, 462] width 95 height 21
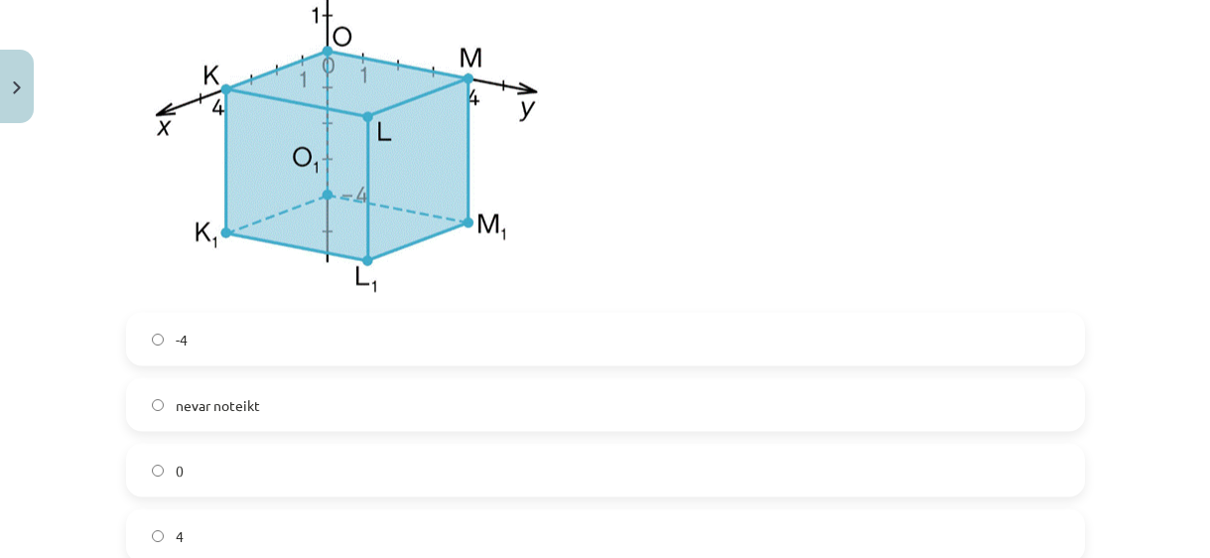
scroll to position [5736, 0]
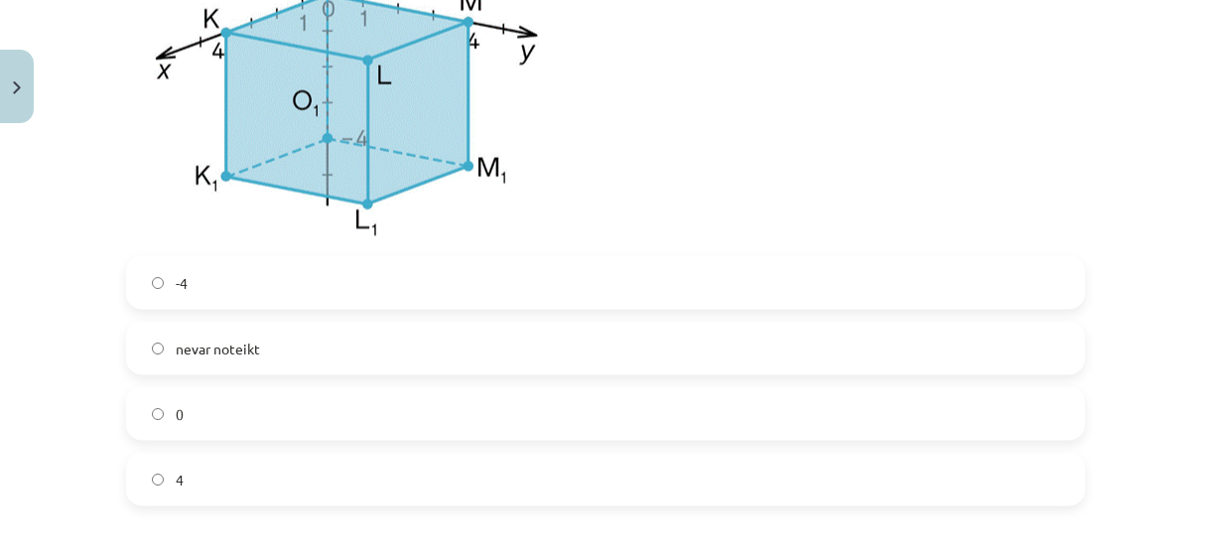
click at [360, 409] on label "0" at bounding box center [605, 414] width 955 height 50
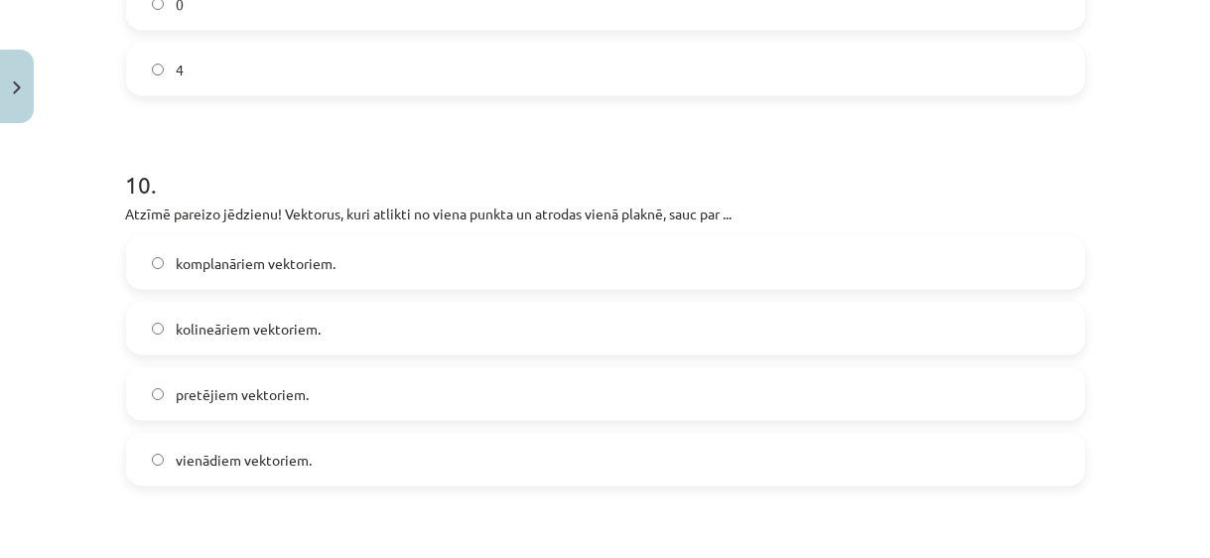
scroll to position [6277, 0]
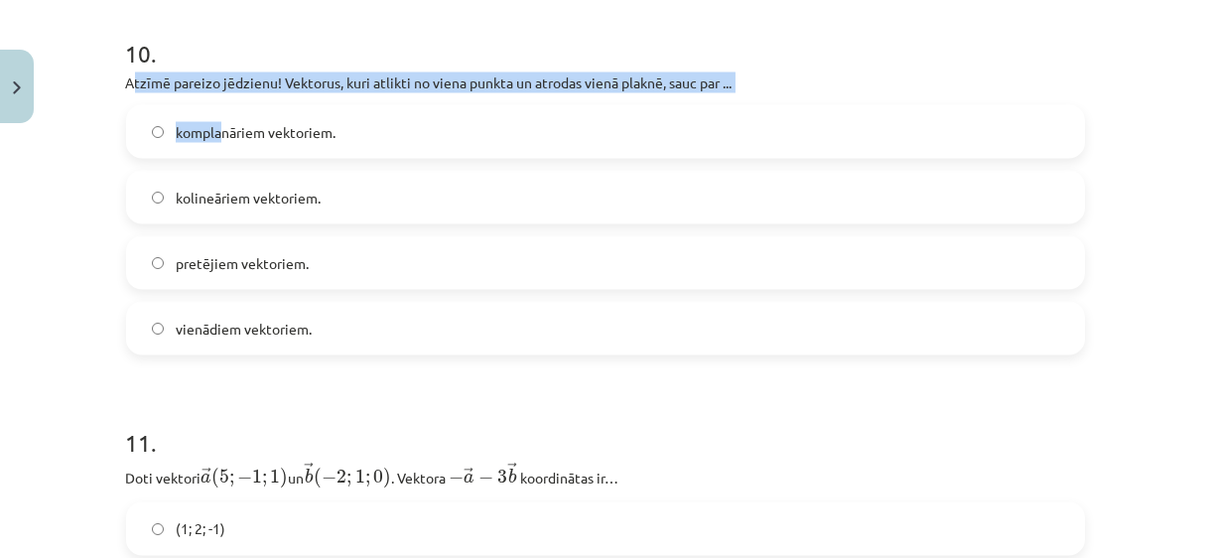
drag, startPoint x: 127, startPoint y: 93, endPoint x: 218, endPoint y: 123, distance: 96.1
click at [218, 123] on div "10 . Atzīmē pareizo jēdzienu! Vektorus, kuri atlikti no viena punkta un atrodas…" at bounding box center [605, 180] width 959 height 350
drag, startPoint x: 218, startPoint y: 123, endPoint x: 116, endPoint y: 129, distance: 102.4
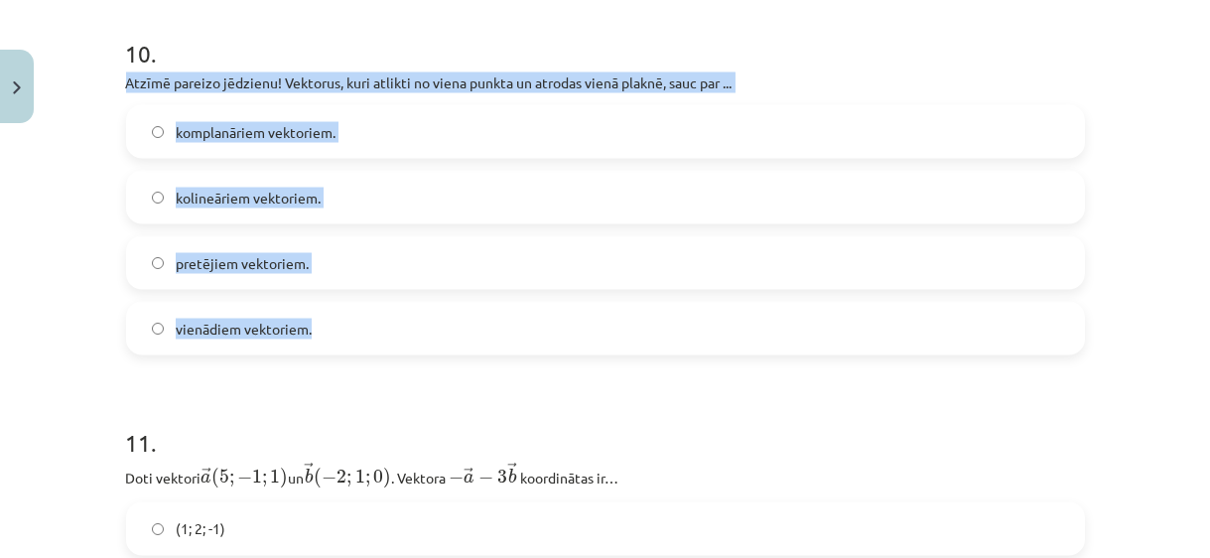
drag, startPoint x: 115, startPoint y: 79, endPoint x: 355, endPoint y: 305, distance: 329.4
click at [376, 205] on label "kolineāriem vektoriem." at bounding box center [605, 198] width 955 height 50
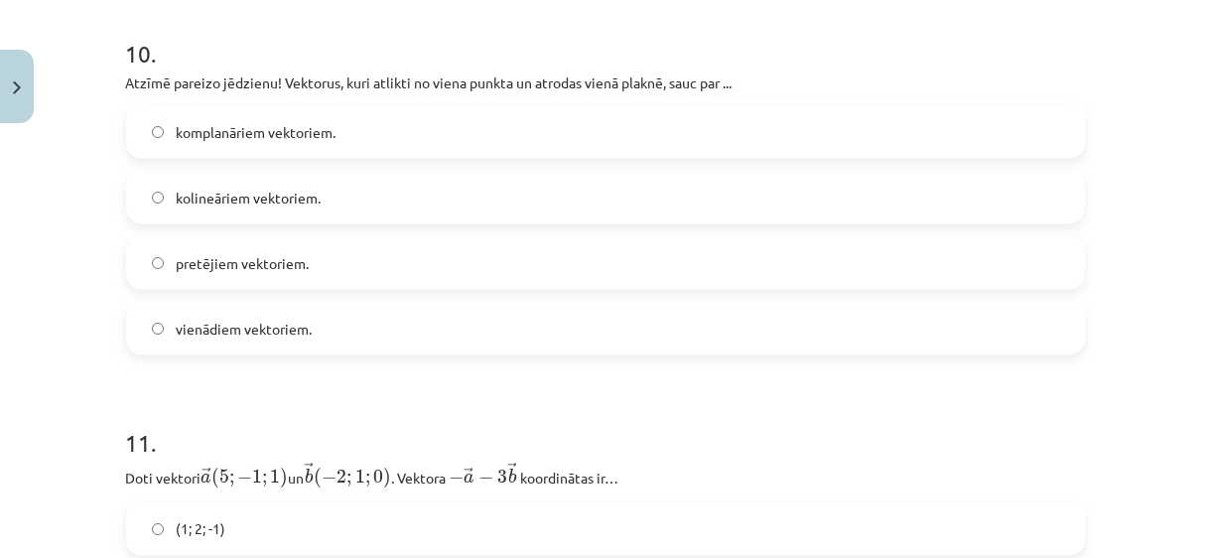
click at [372, 148] on label "komplanāriem vektoriem." at bounding box center [605, 132] width 955 height 50
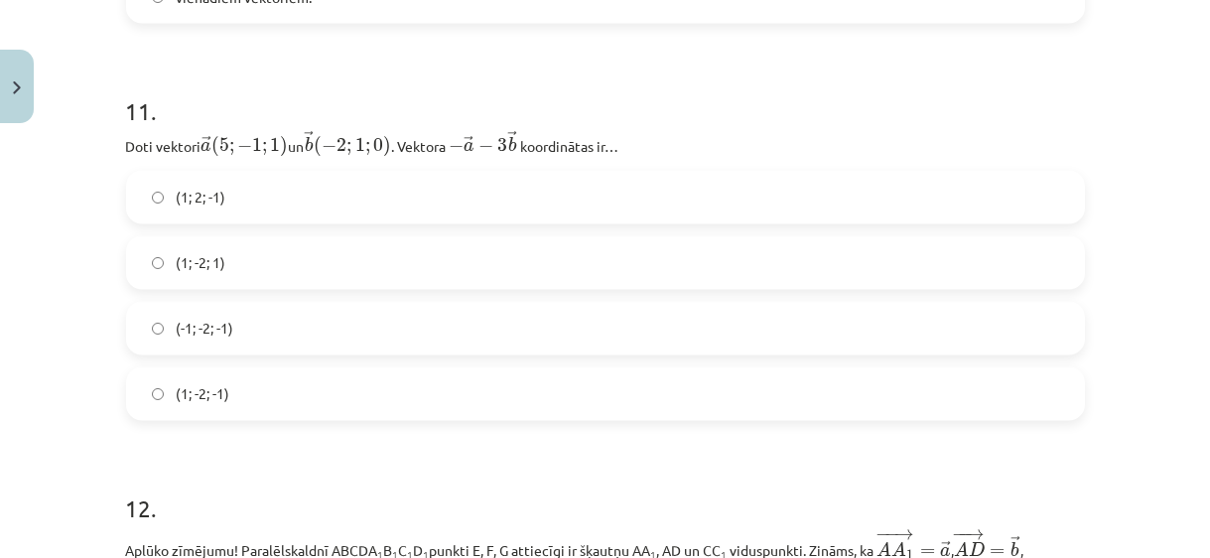
scroll to position [6638, 0]
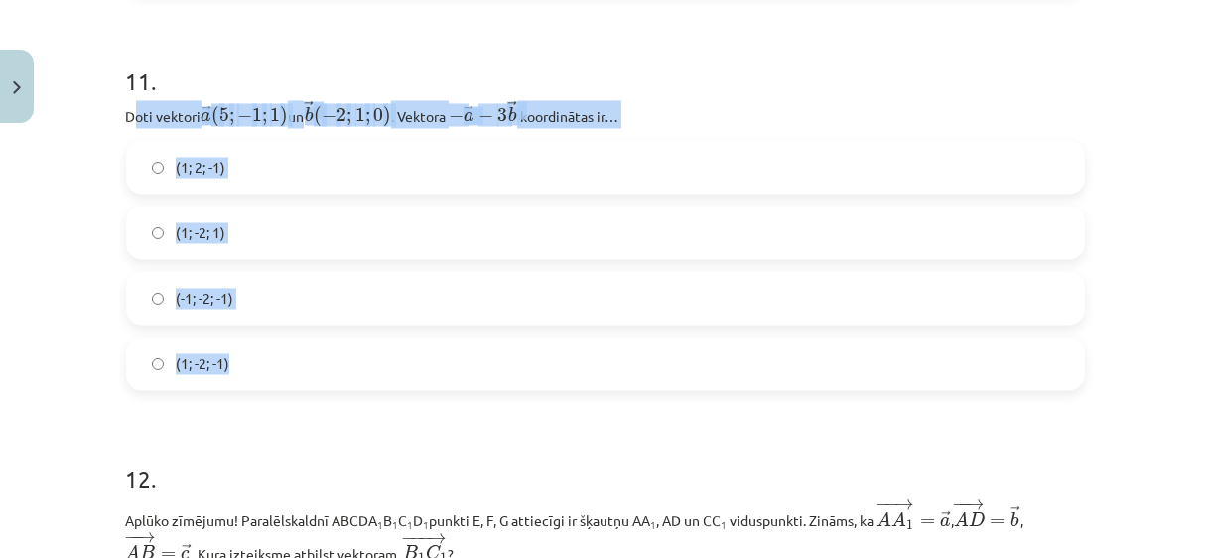
drag, startPoint x: 129, startPoint y: 120, endPoint x: 278, endPoint y: 385, distance: 304.1
click at [278, 385] on div "11 . Doti vektori ﻿ → a ( 5 ; − 1 ; 1 ) a → ( 5 ; − 1 ; 1 ) un ﻿ → b ( − 2 ; 1 …" at bounding box center [605, 212] width 959 height 357
drag, startPoint x: 149, startPoint y: 123, endPoint x: 253, endPoint y: 373, distance: 271.0
click at [253, 373] on div "11 . Doti vektori ﻿ → a ( 5 ; − 1 ; 1 ) a → ( 5 ; − 1 ; 1 ) un ﻿ → b ( − 2 ; 1 …" at bounding box center [605, 212] width 959 height 357
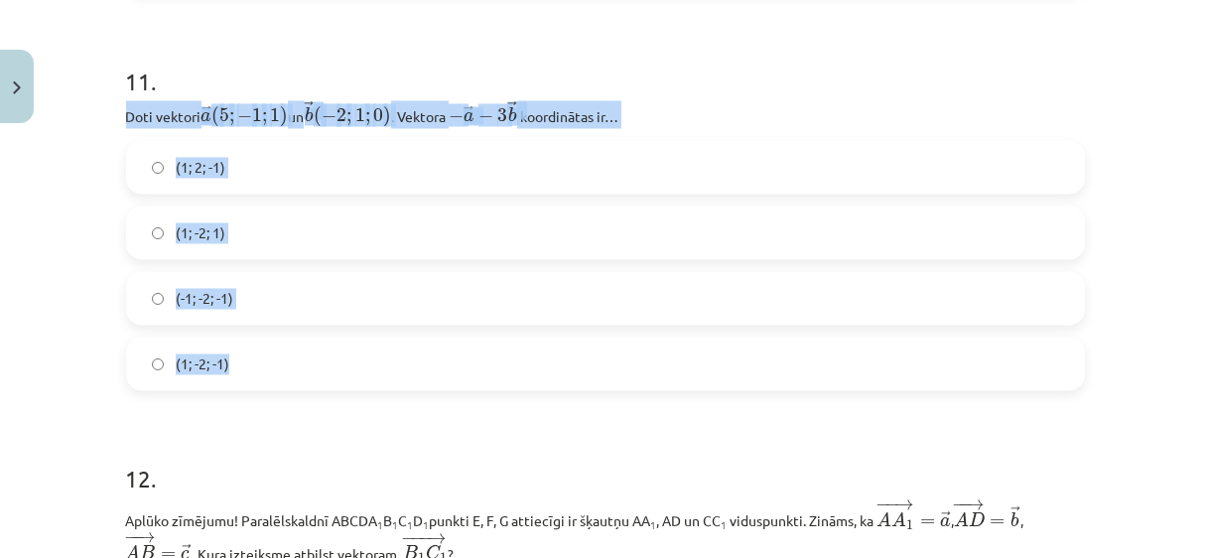
click at [269, 237] on label "(1; -2; 1)" at bounding box center [605, 233] width 955 height 50
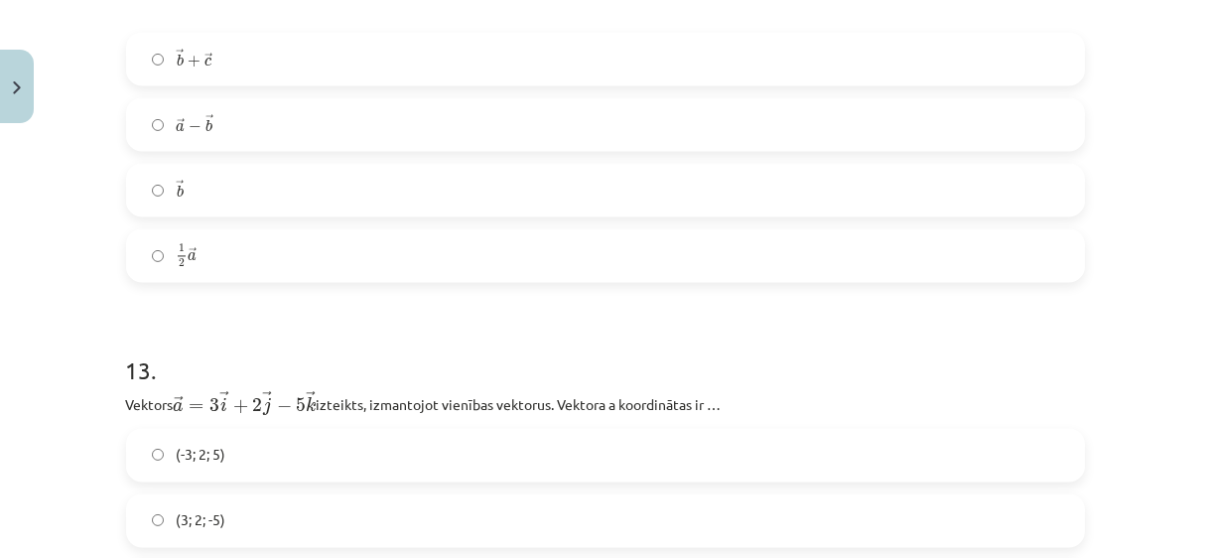
scroll to position [7541, 0]
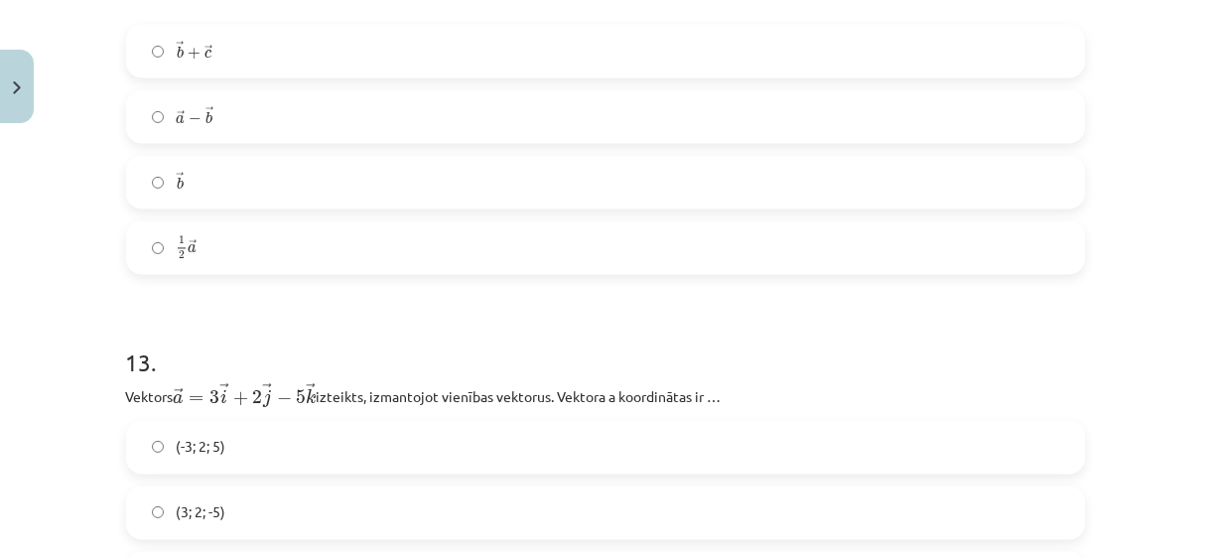
click at [355, 207] on label "→ b b →" at bounding box center [605, 182] width 955 height 50
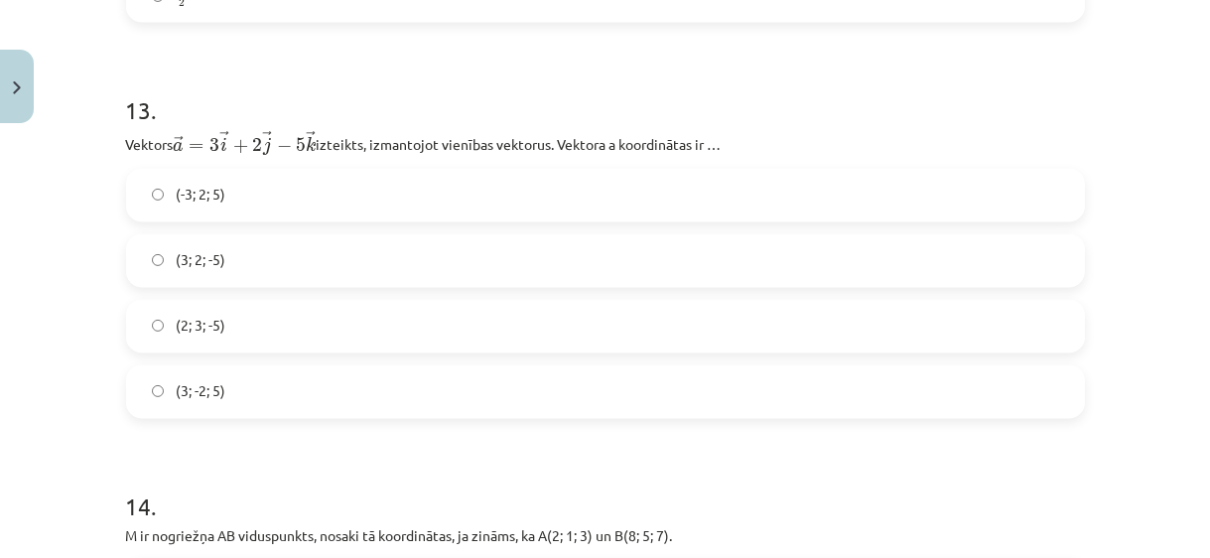
scroll to position [7812, 0]
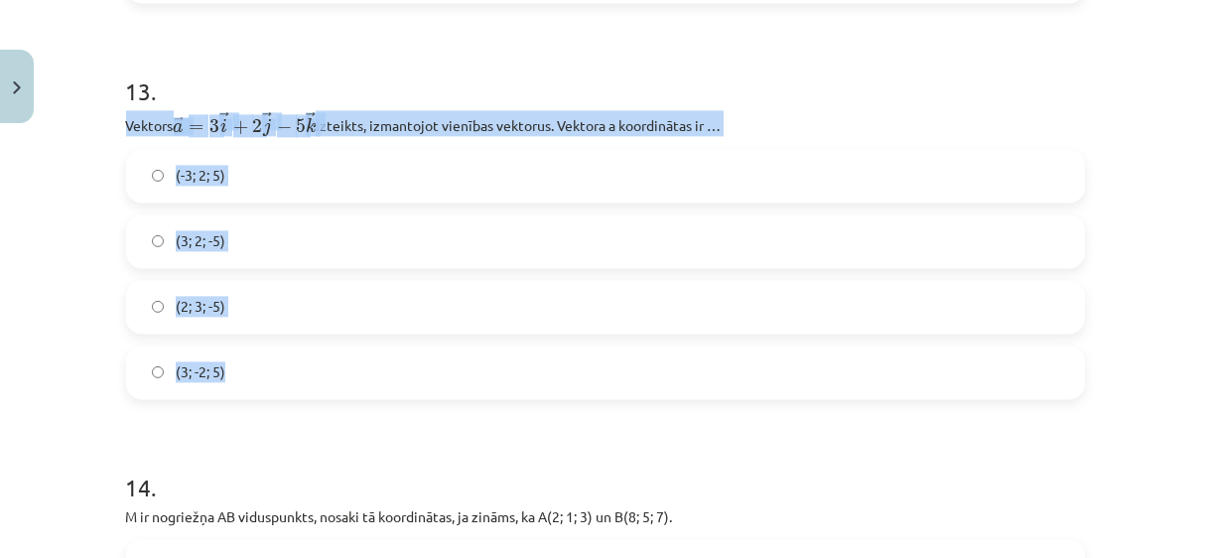
drag, startPoint x: 116, startPoint y: 130, endPoint x: 254, endPoint y: 365, distance: 272.8
click at [322, 252] on label "(3; 2; -5)" at bounding box center [605, 241] width 955 height 50
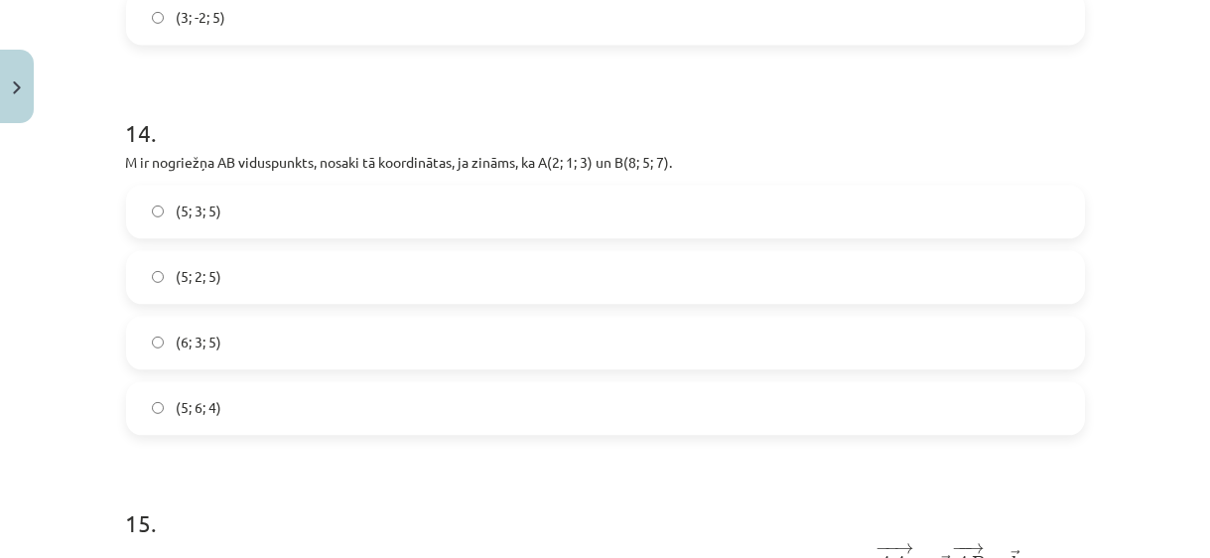
scroll to position [8262, 0]
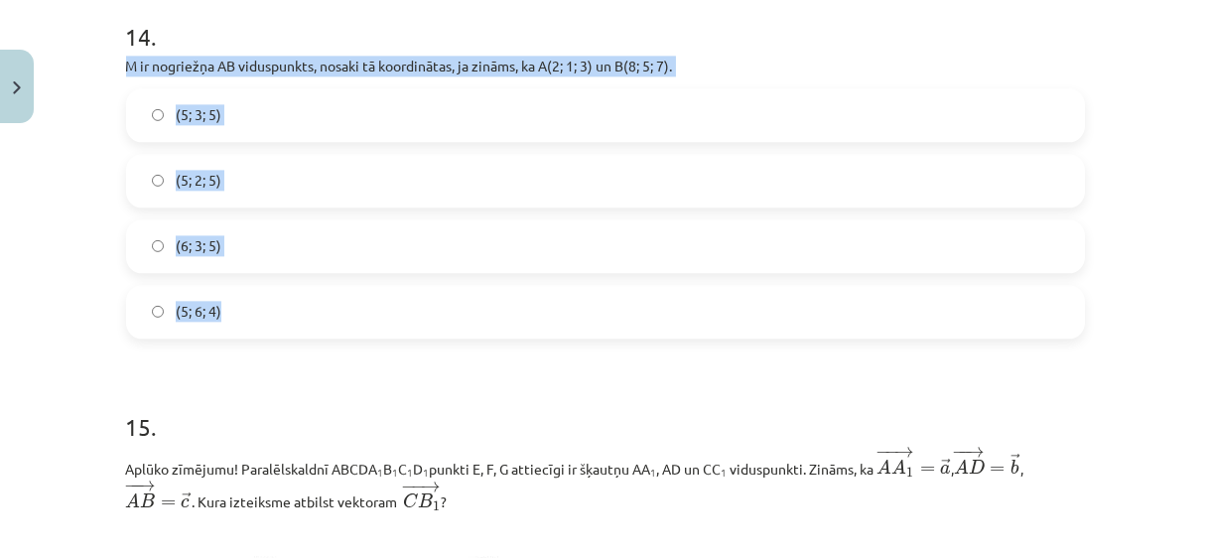
drag, startPoint x: 117, startPoint y: 69, endPoint x: 248, endPoint y: 316, distance: 278.9
click at [324, 118] on label "(5; 3; 5)" at bounding box center [605, 115] width 955 height 50
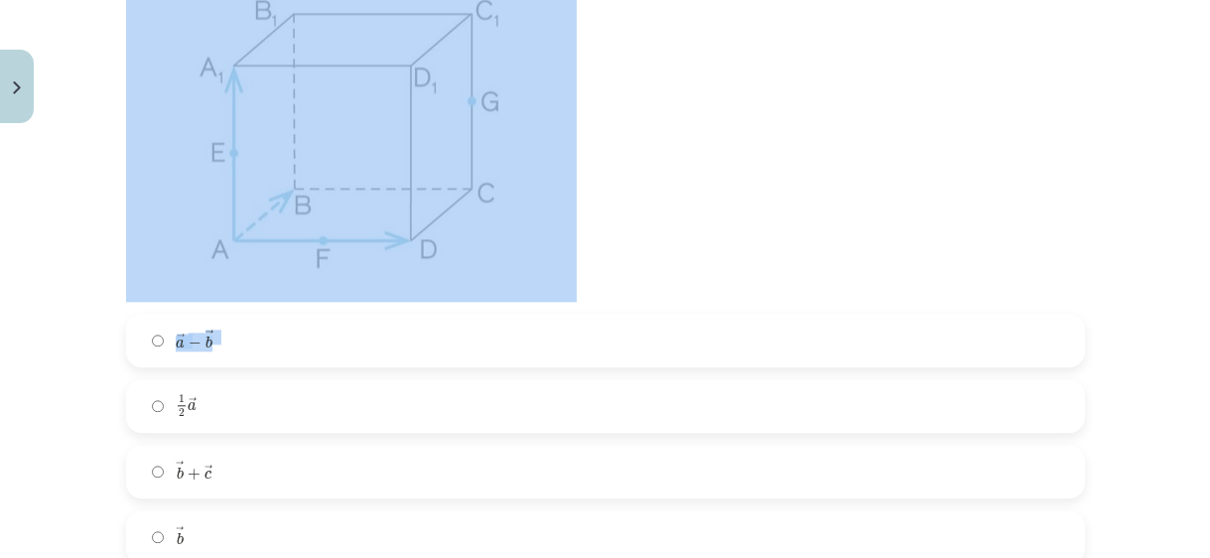
scroll to position [8985, 0]
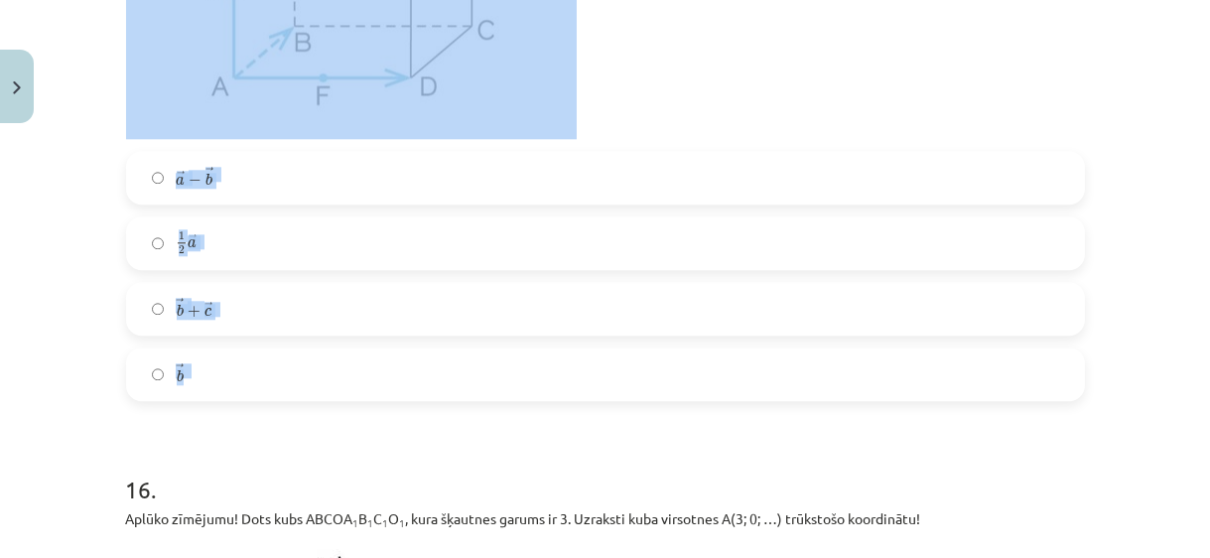
drag, startPoint x: 120, startPoint y: 116, endPoint x: 475, endPoint y: 380, distance: 442.0
click at [475, 380] on div "15 . Aplūko zīmējumu! Paralēlskaldnī ABCDA 1 B 1 C 1 D 1 punkti E, F, G attiecī…" at bounding box center [605, 28] width 959 height 746
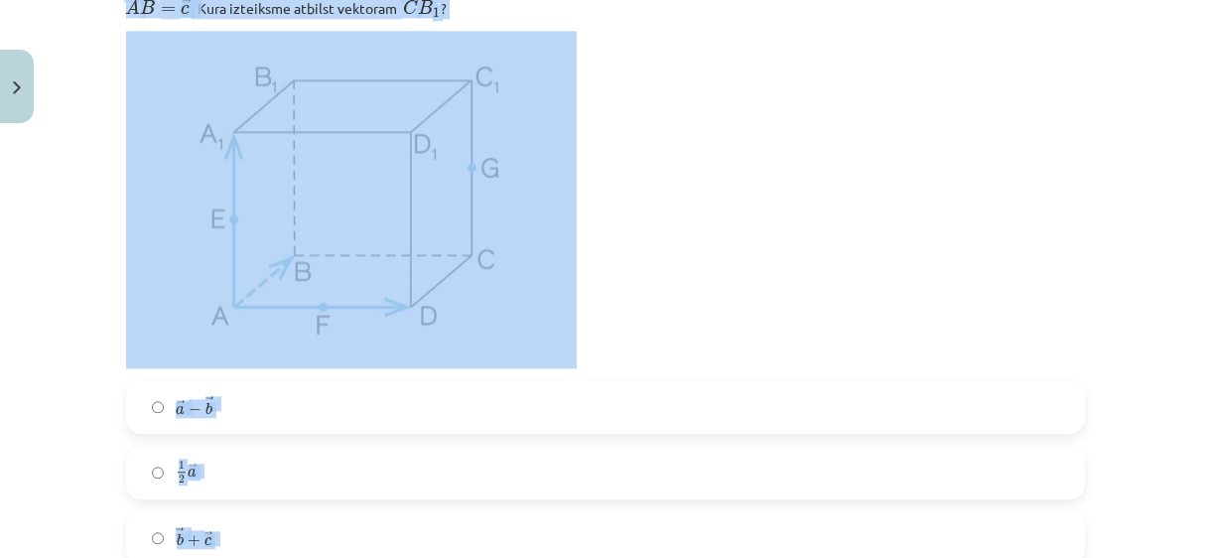
scroll to position [8714, 0]
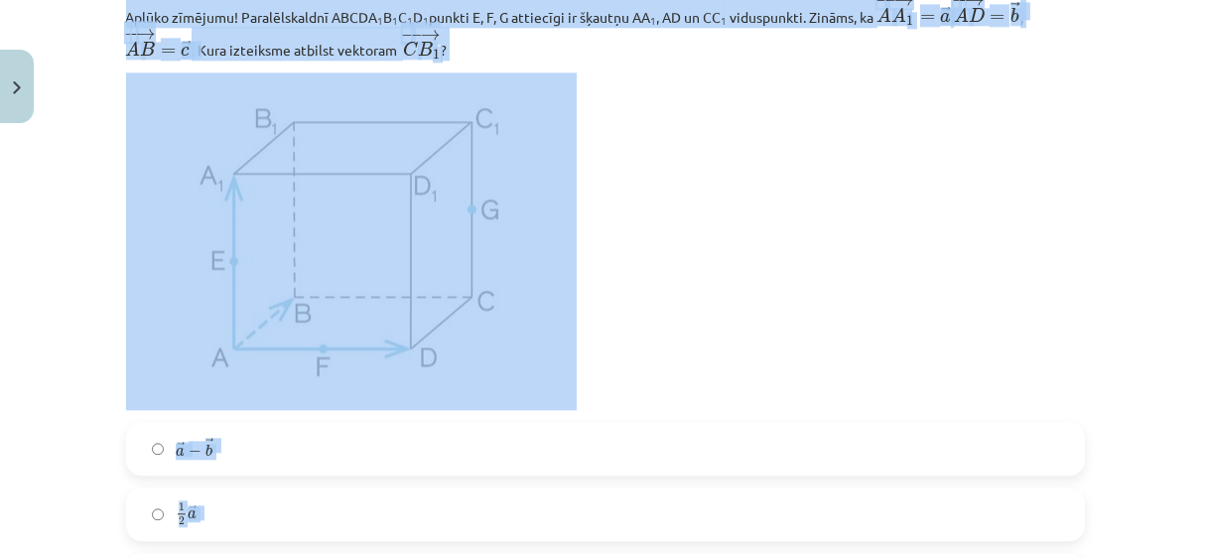
click at [702, 118] on p at bounding box center [605, 241] width 959 height 338
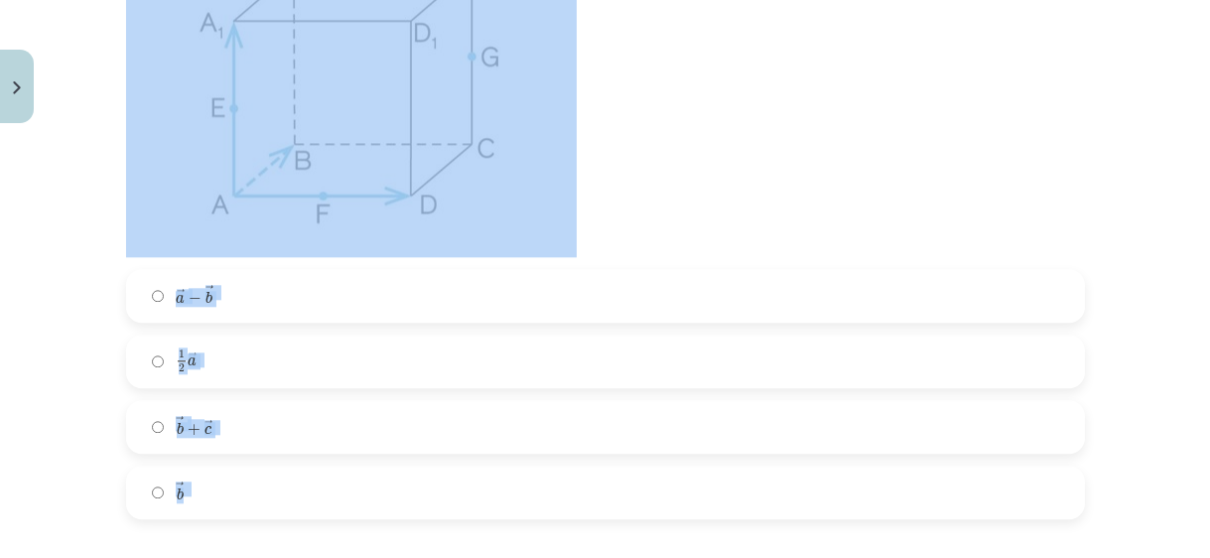
scroll to position [8895, 0]
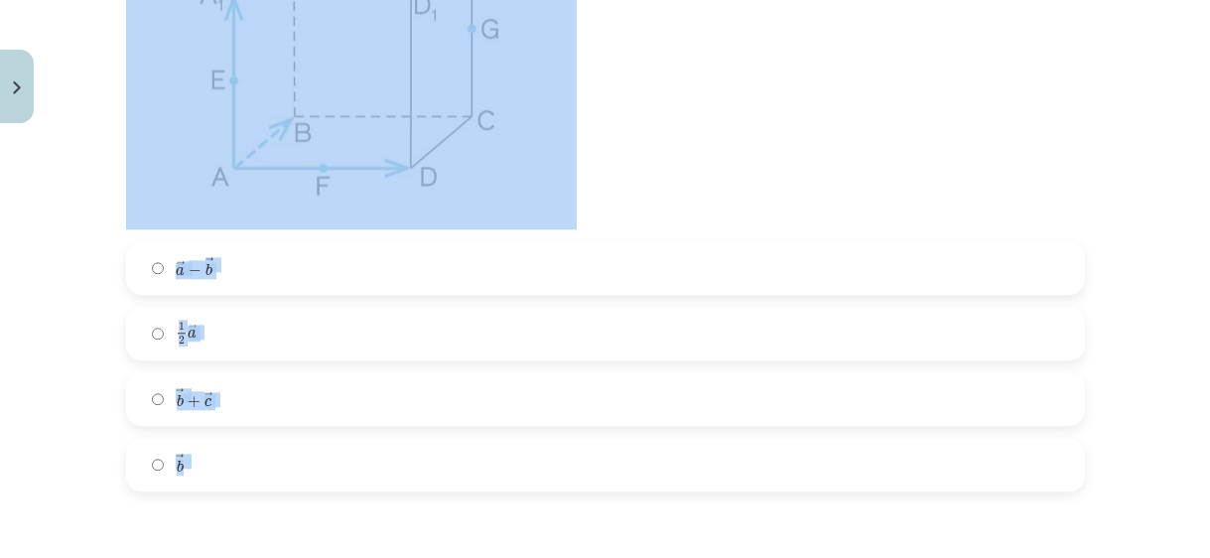
drag, startPoint x: 116, startPoint y: 24, endPoint x: 408, endPoint y: 474, distance: 536.2
click at [417, 285] on label "→ a − → b a → − b →" at bounding box center [605, 268] width 955 height 50
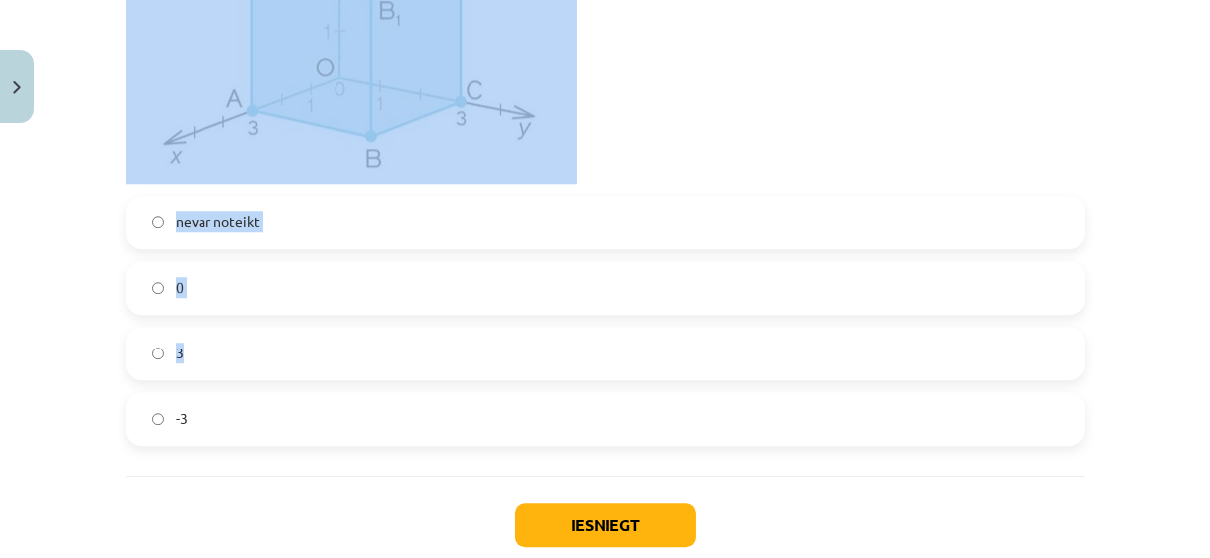
scroll to position [9707, 0]
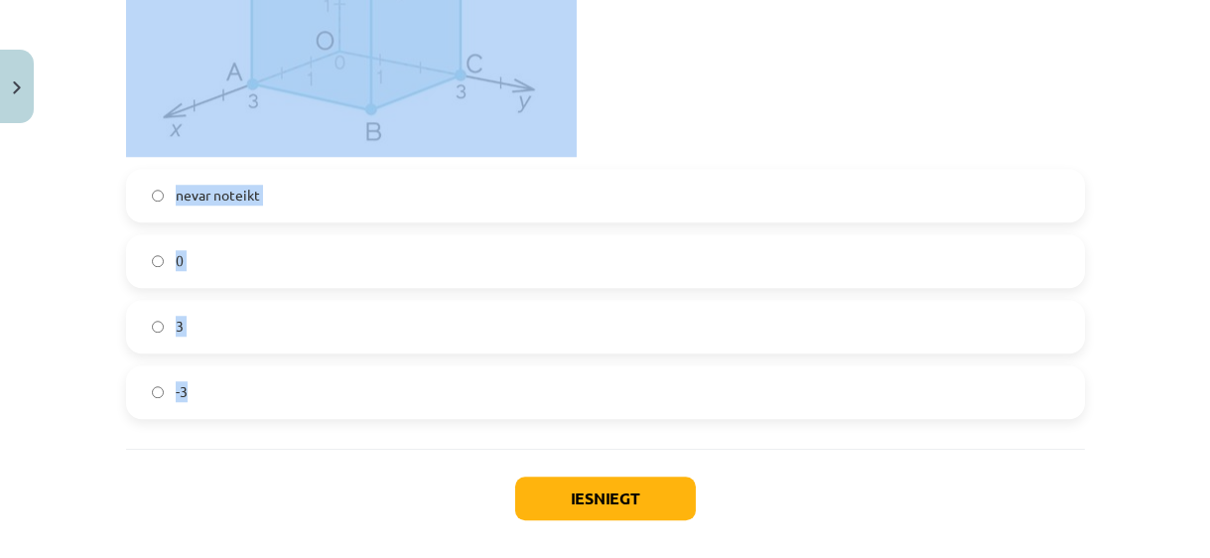
drag, startPoint x: 122, startPoint y: 170, endPoint x: 557, endPoint y: 365, distance: 476.8
click at [557, 365] on div "16 . Aplūko zīmējumu! Dots kubs ABCOA 1 B 1 C 1 O 1 , kura šķautnes garums ir 3…" at bounding box center [605, 69] width 959 height 700
click at [241, 286] on label "0" at bounding box center [605, 261] width 955 height 50
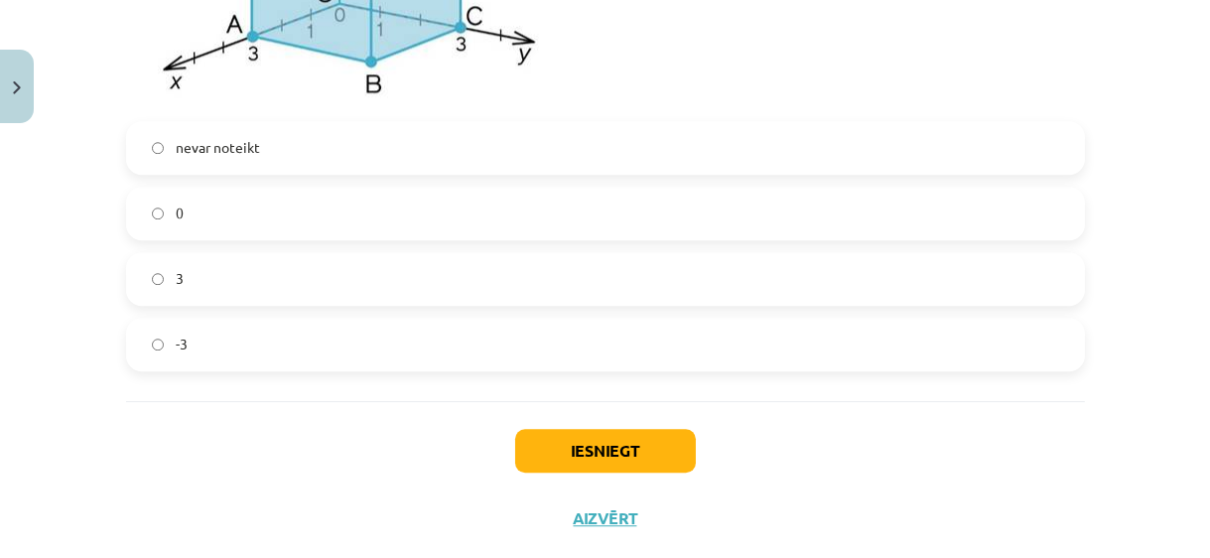
scroll to position [9797, 0]
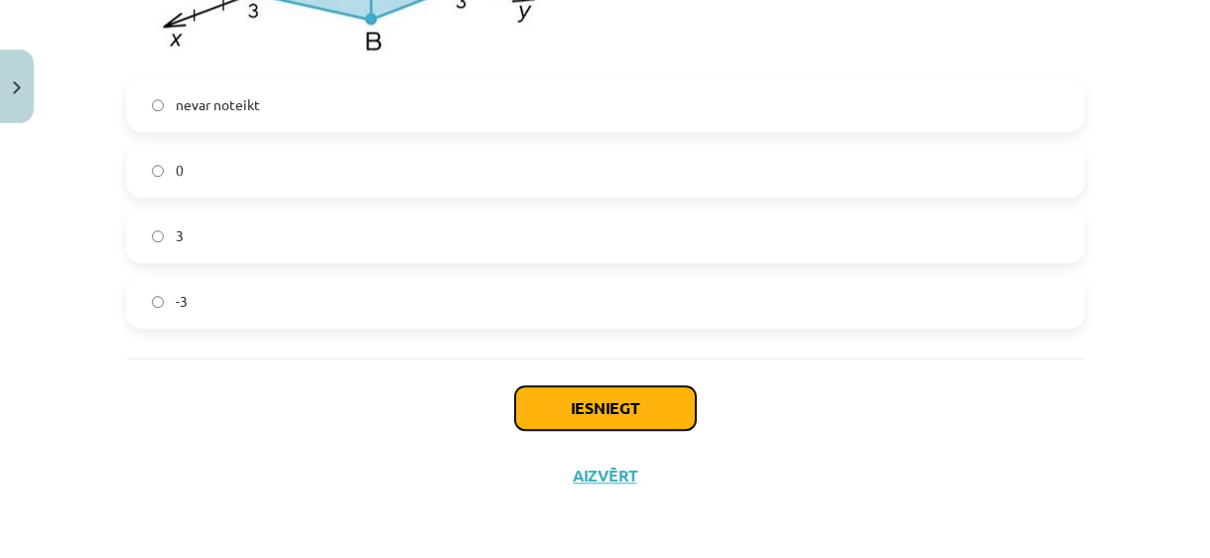
click at [572, 413] on button "Iesniegt" at bounding box center [605, 408] width 181 height 44
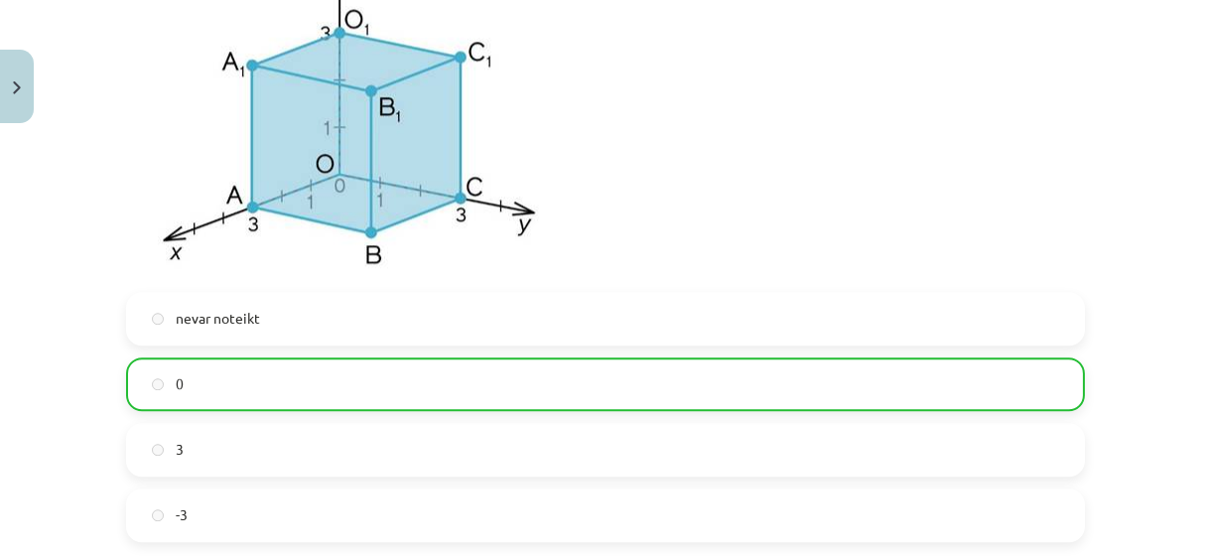
scroll to position [9873, 0]
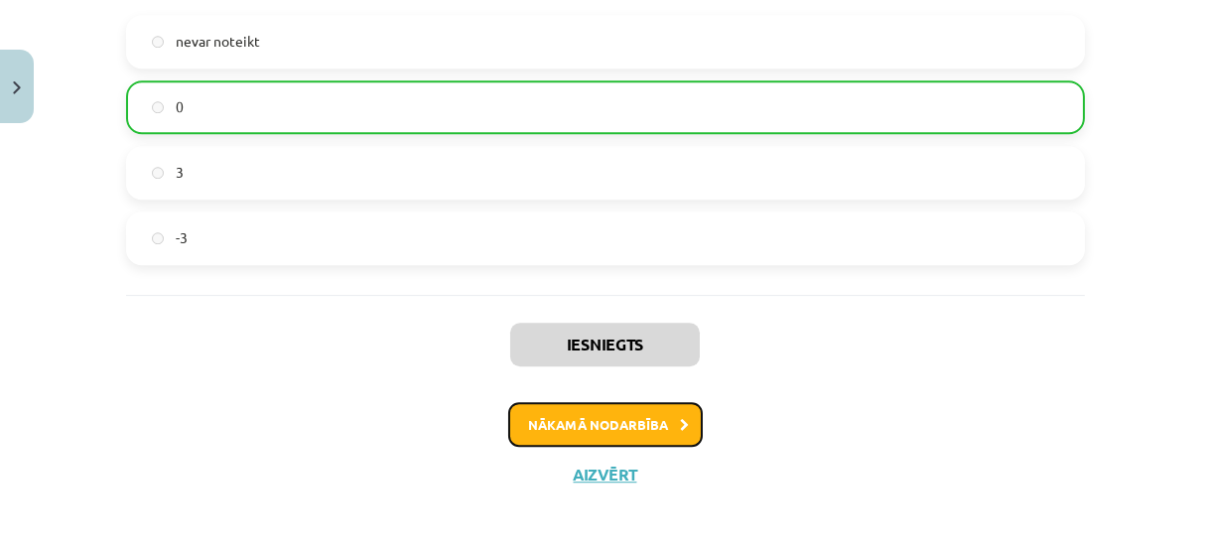
click at [568, 422] on button "Nākamā nodarbība" at bounding box center [605, 425] width 195 height 46
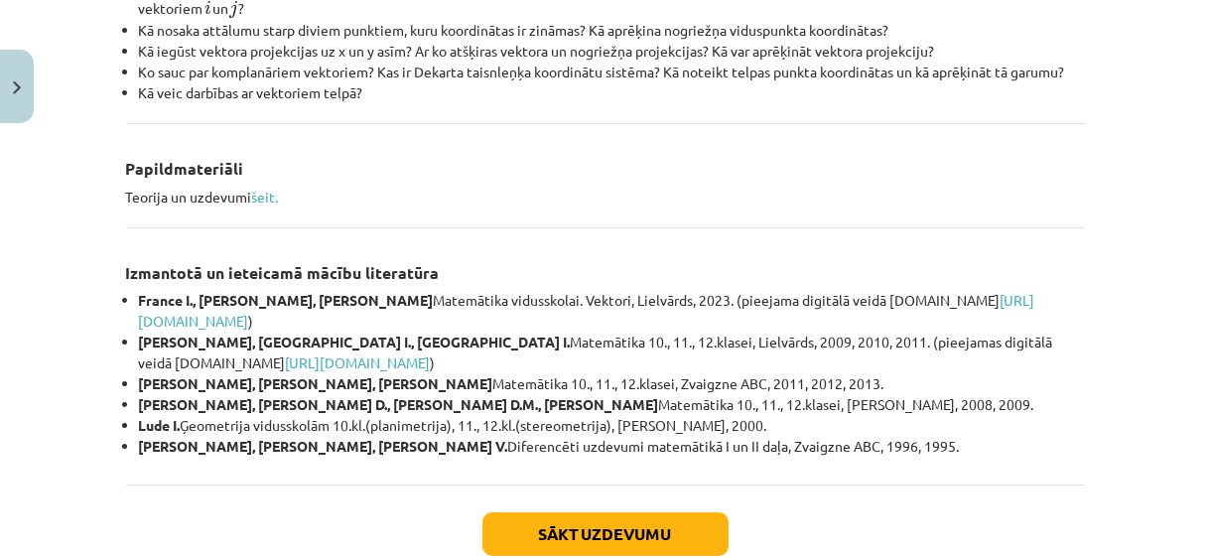
scroll to position [1022, 0]
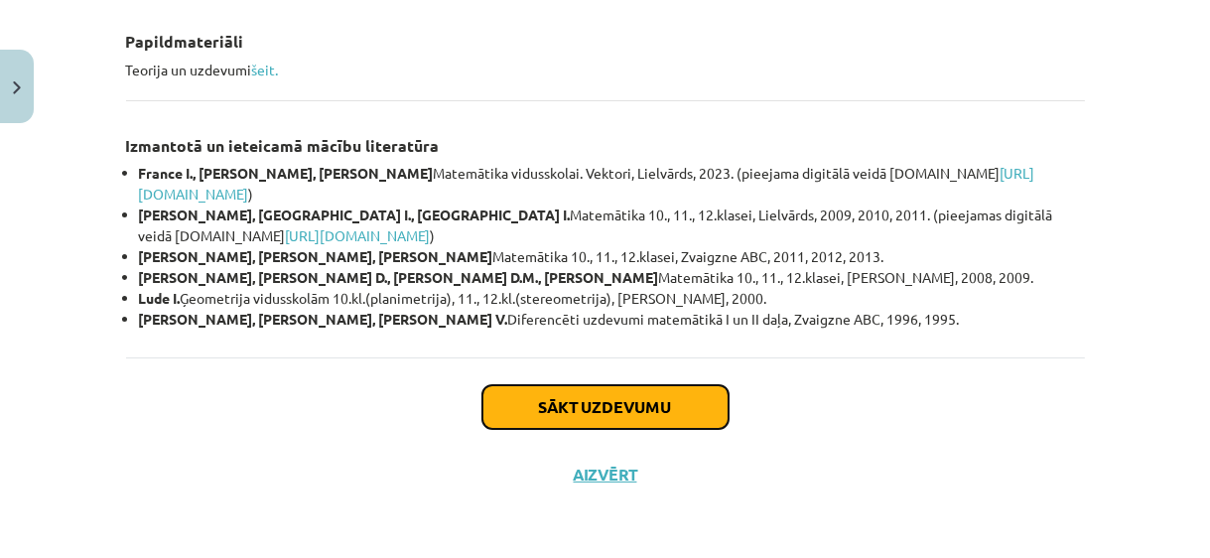
click at [605, 424] on button "Sākt uzdevumu" at bounding box center [606, 407] width 246 height 44
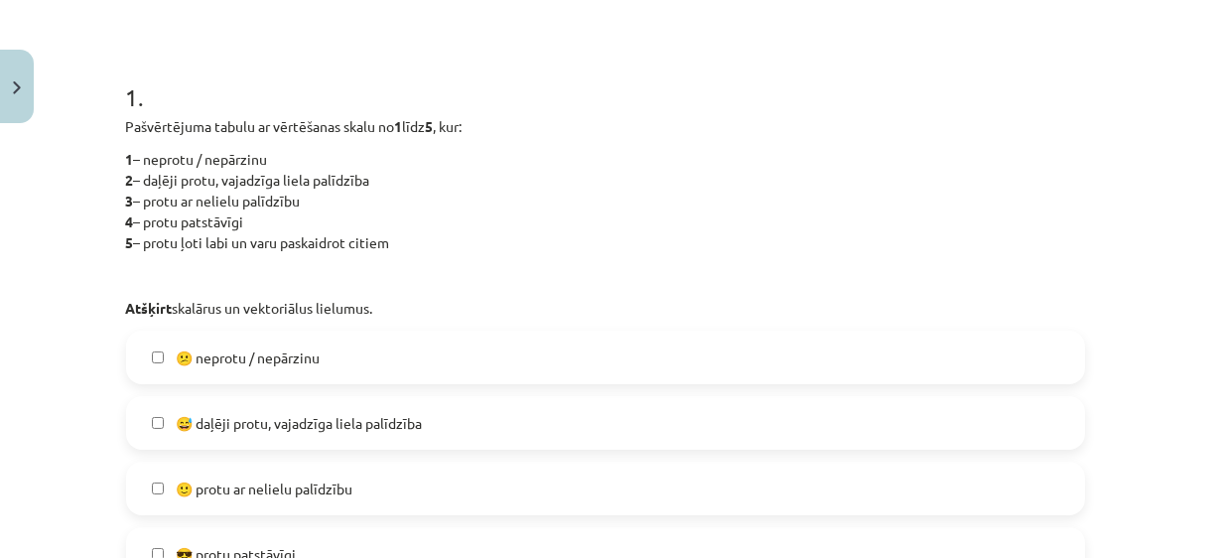
scroll to position [500, 0]
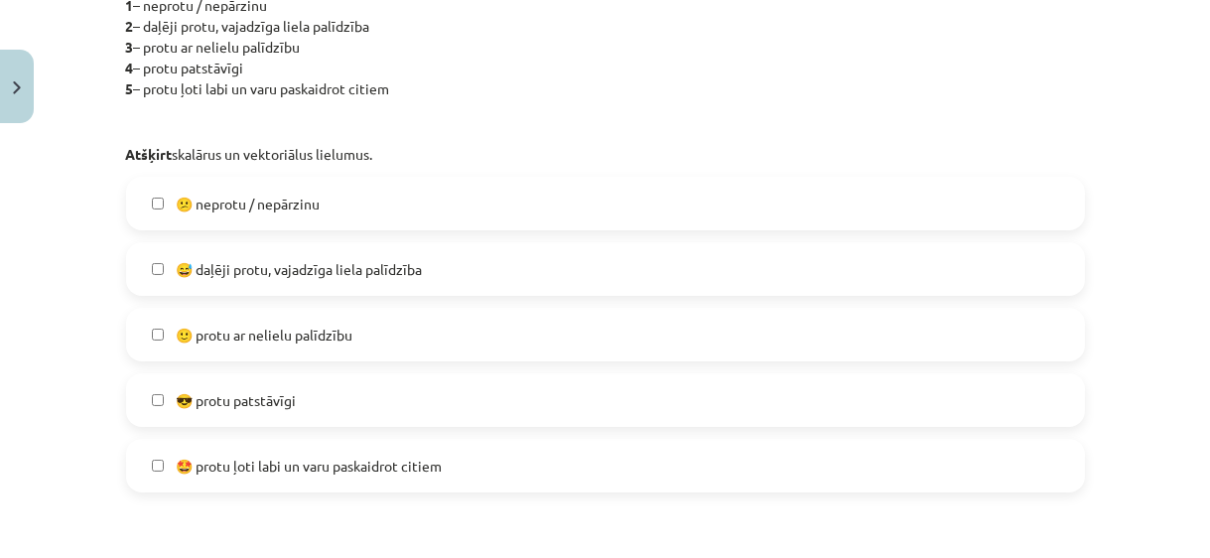
click at [411, 259] on span "😅 daļēji protu, vajadzīga liela palīdzība" at bounding box center [299, 269] width 246 height 21
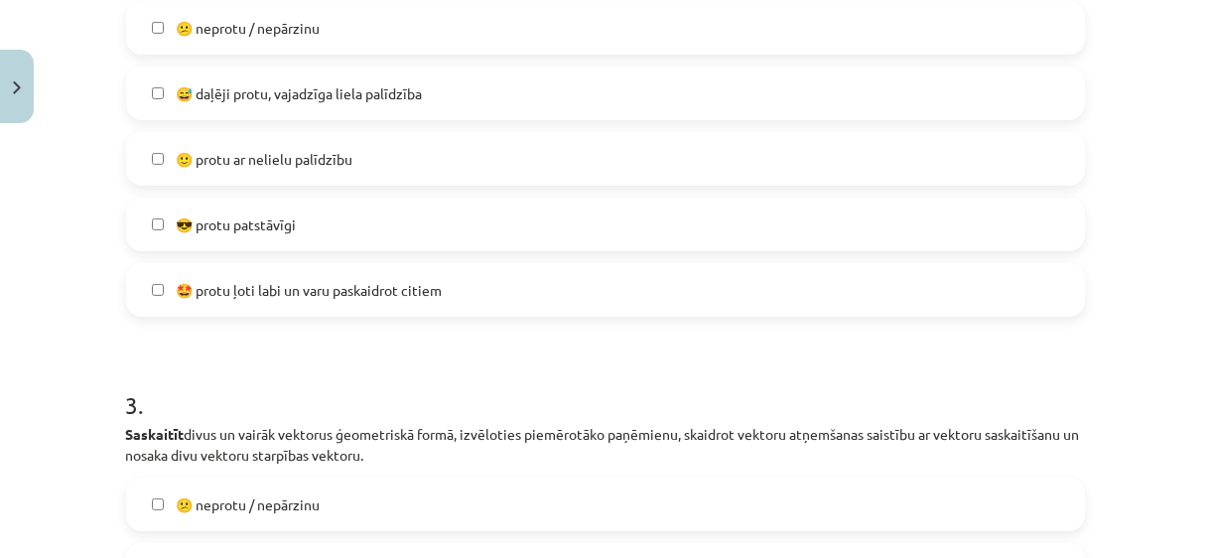
click at [466, 291] on label "🤩 protu ļoti labi un varu paskaidrot citiem" at bounding box center [605, 290] width 955 height 50
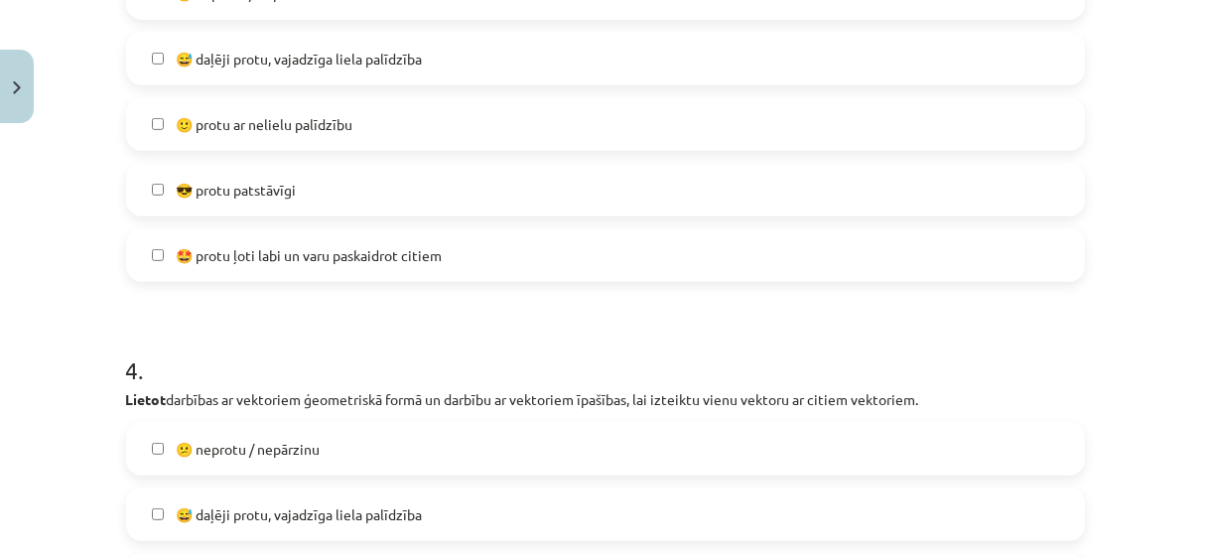
scroll to position [1674, 0]
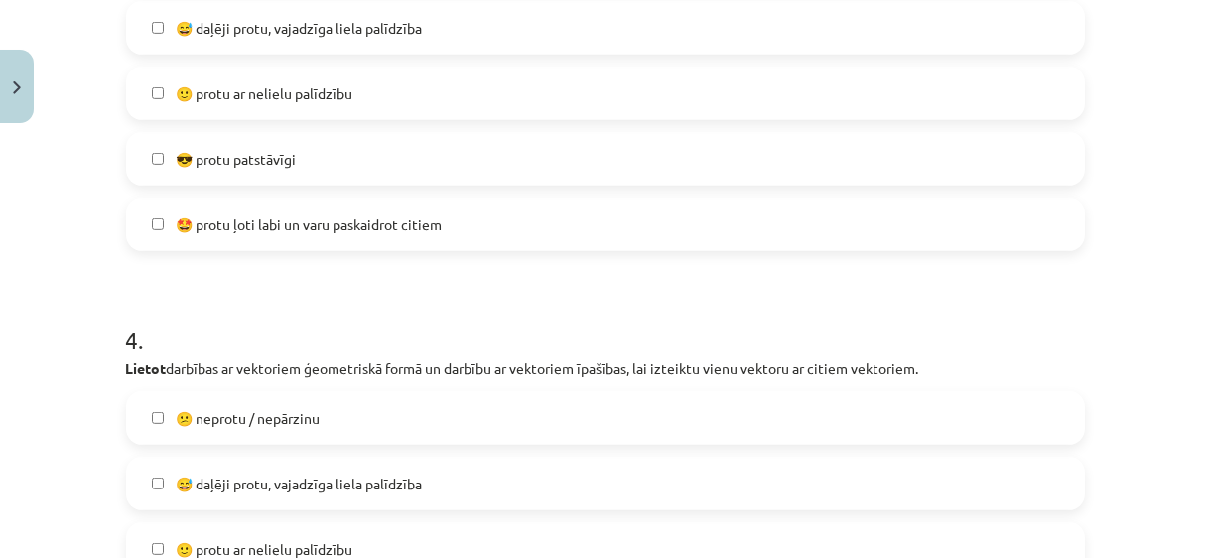
click at [490, 200] on label "🤩 protu ļoti labi un varu paskaidrot citiem" at bounding box center [605, 225] width 955 height 50
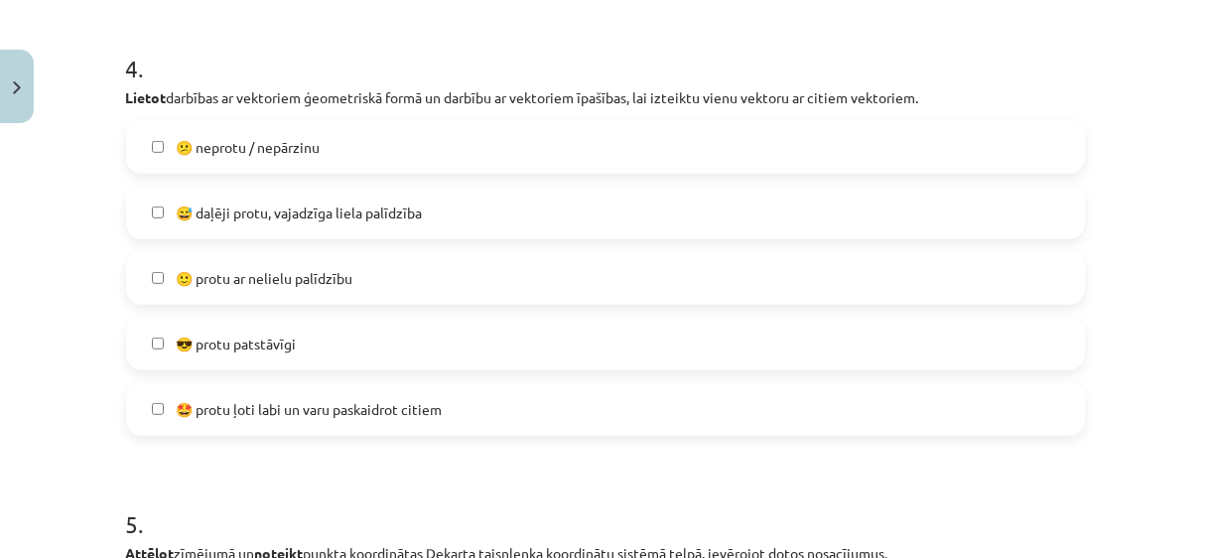
click at [482, 278] on label "🙂 protu ar nelielu palīdzību" at bounding box center [605, 278] width 955 height 50
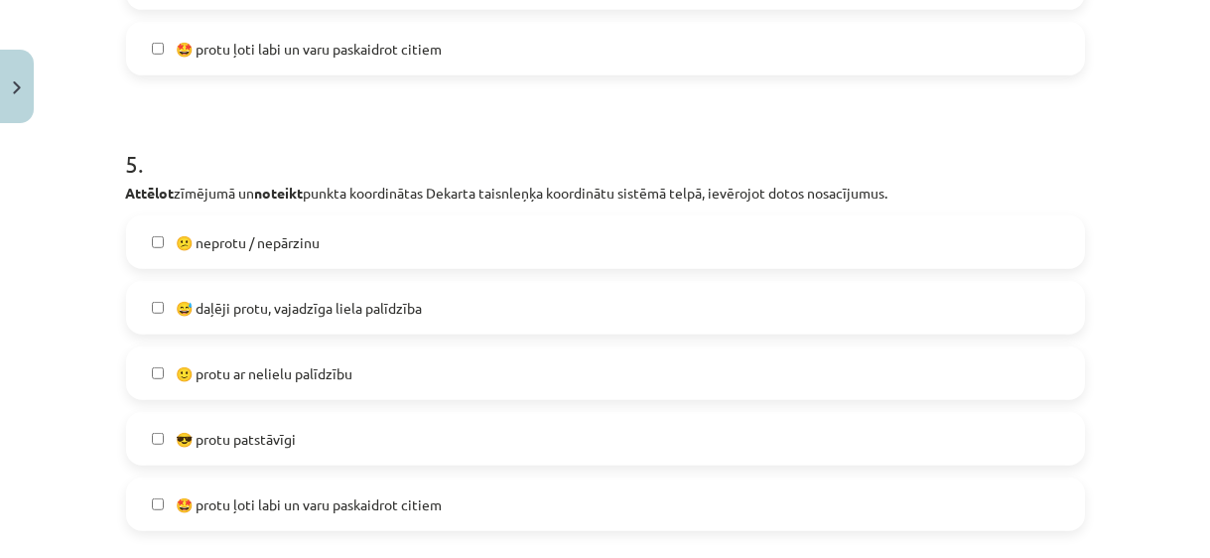
click at [482, 281] on div "😅 daļēji protu, vajadzīga liela palīdzība" at bounding box center [605, 308] width 959 height 54
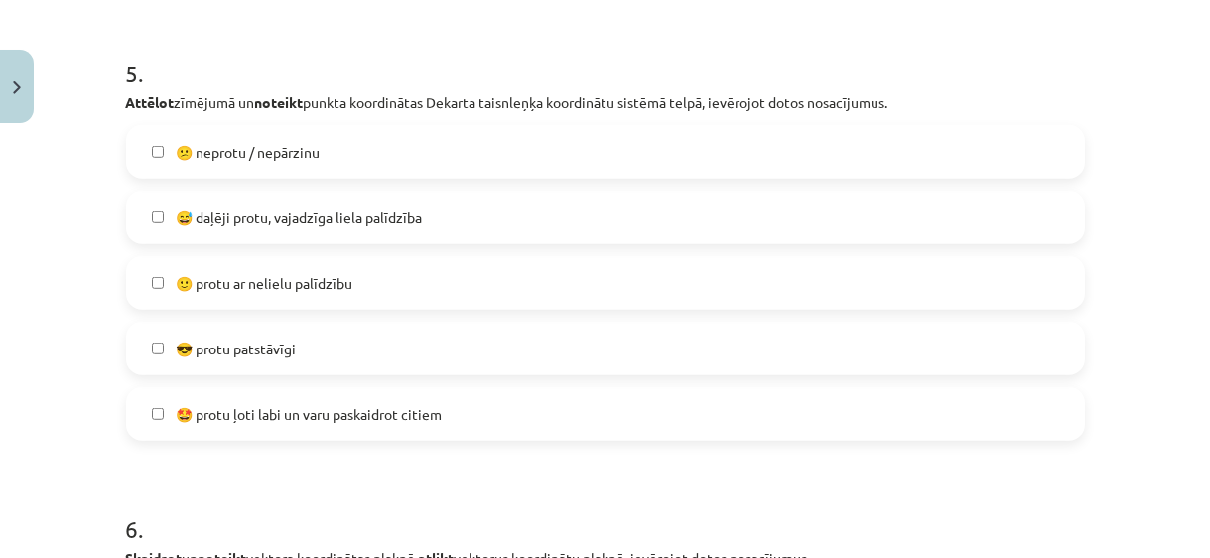
click at [482, 278] on label "🙂 protu ar nelielu palīdzību" at bounding box center [605, 283] width 955 height 50
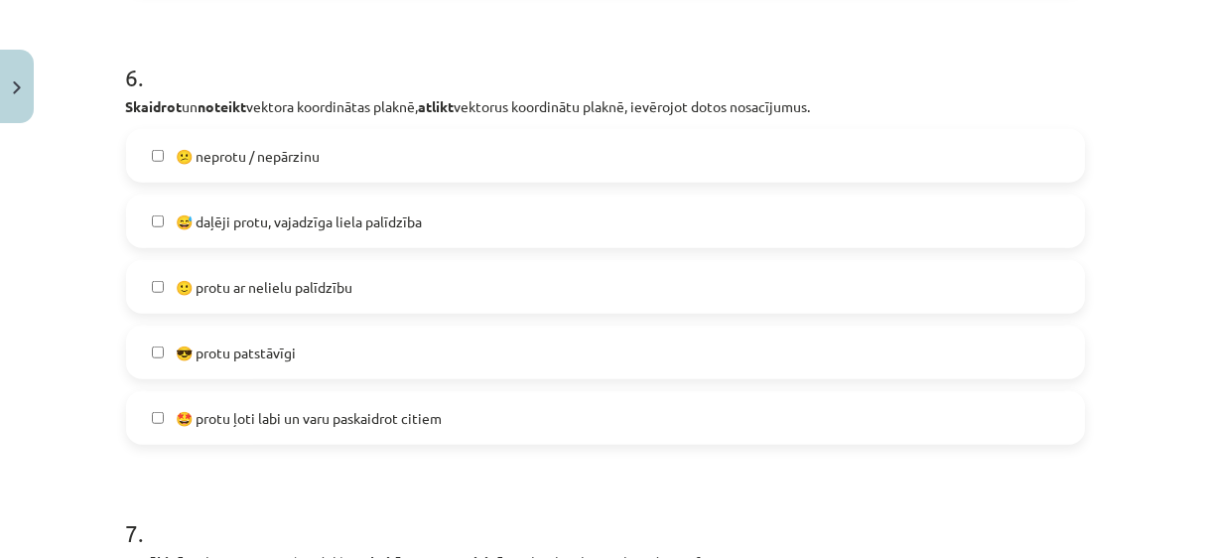
click at [482, 278] on label "🙂 protu ar nelielu palīdzību" at bounding box center [605, 287] width 955 height 50
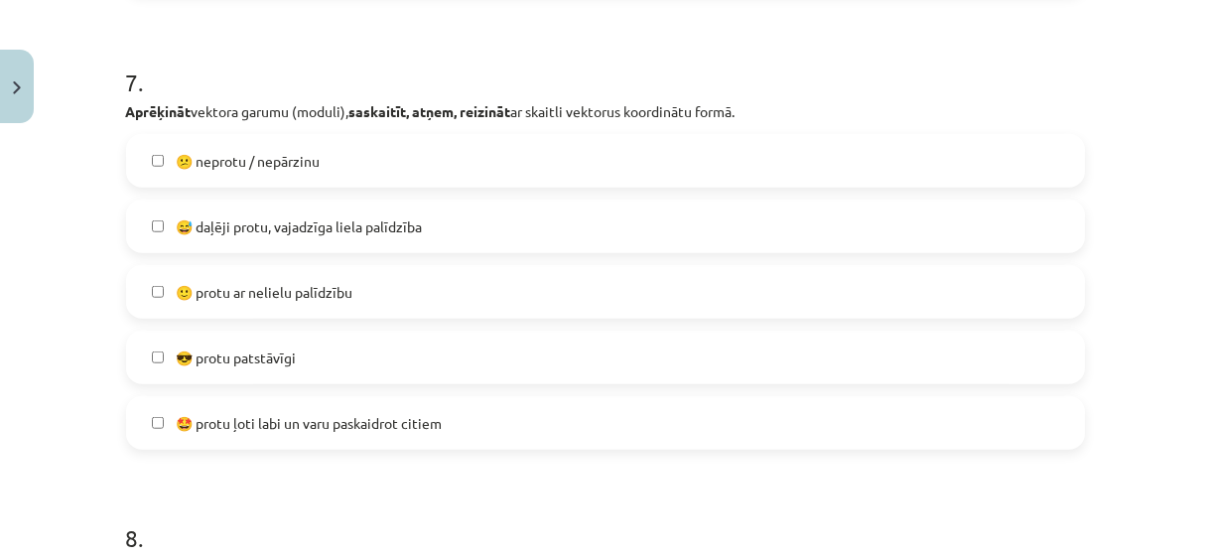
click at [482, 278] on label "🙂 protu ar nelielu palīdzību" at bounding box center [605, 292] width 955 height 50
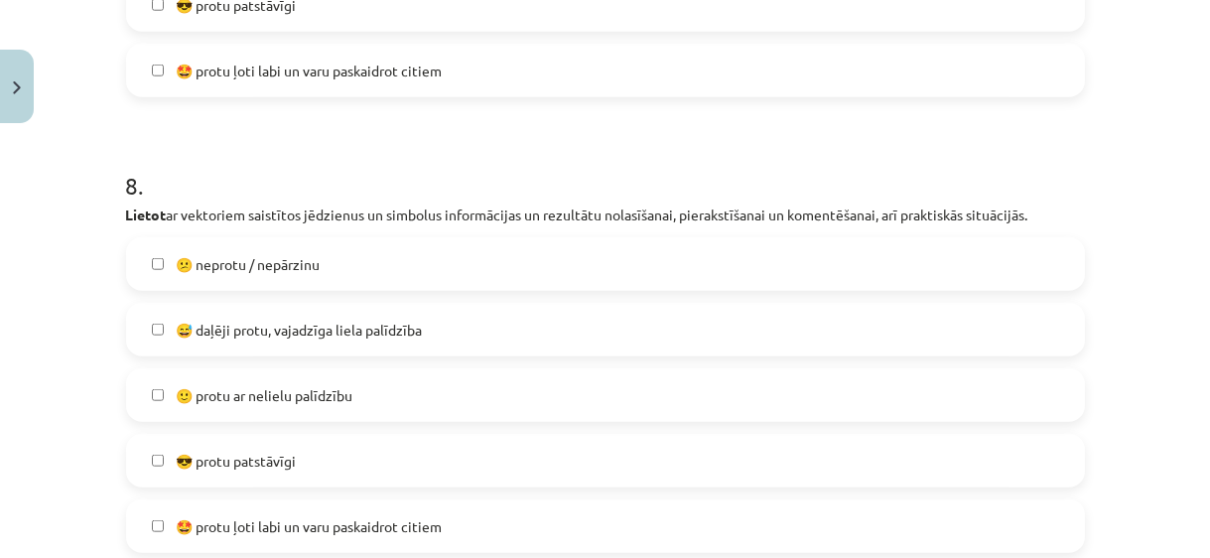
scroll to position [3750, 0]
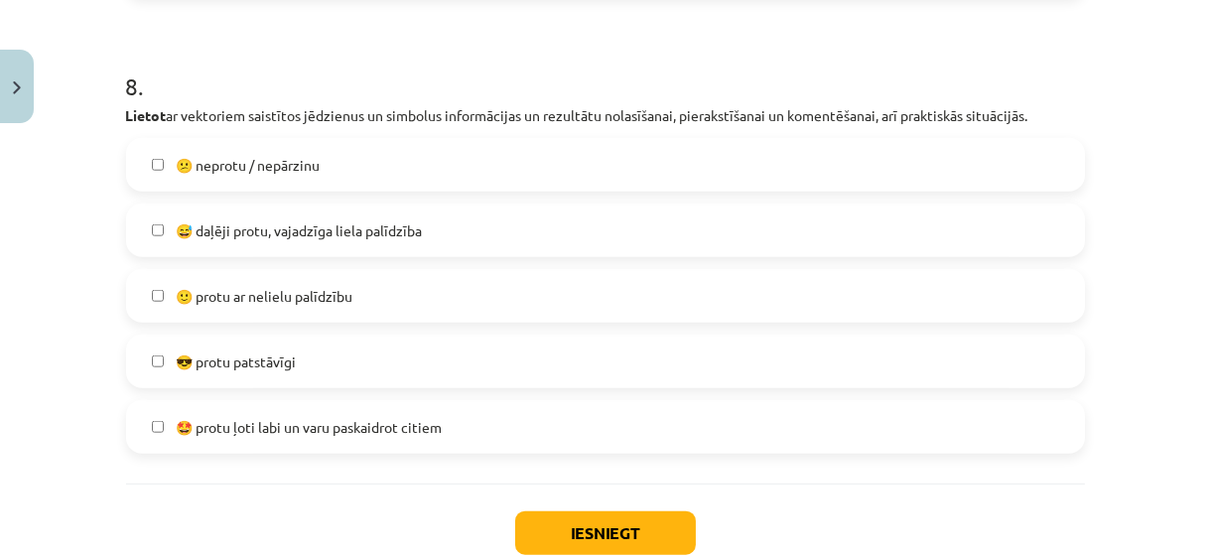
click at [482, 278] on label "🙂 protu ar nelielu palīdzību" at bounding box center [605, 296] width 955 height 50
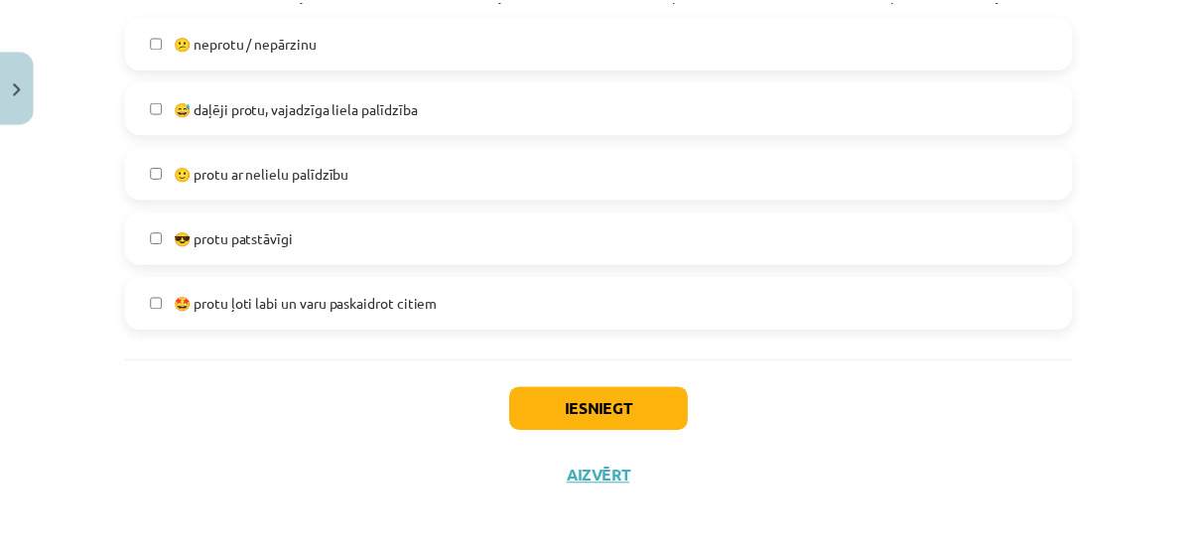
scroll to position [3874, 0]
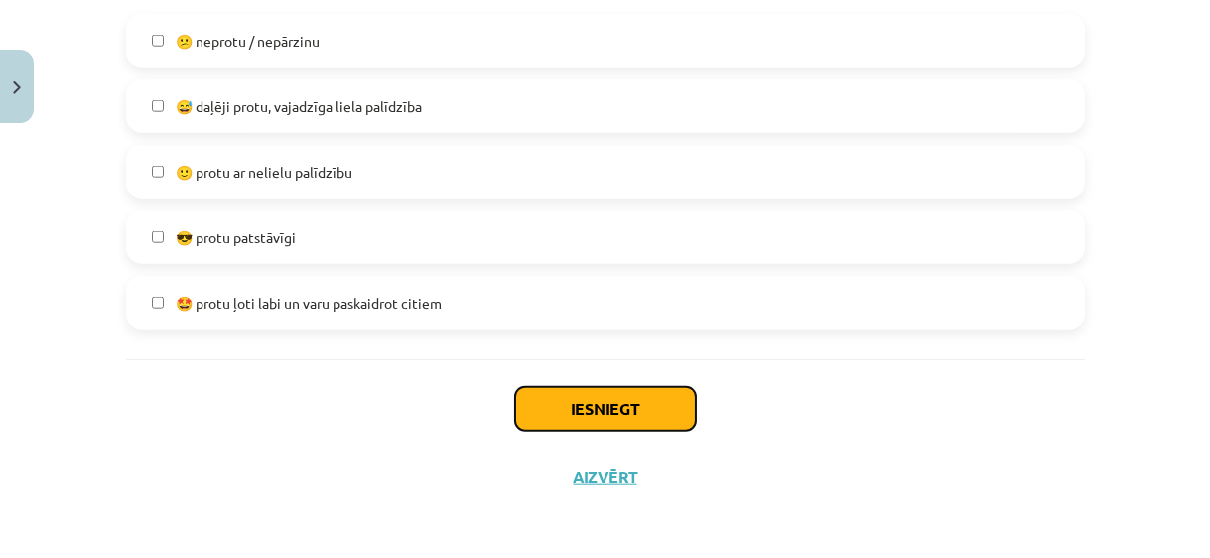
click at [521, 404] on button "Iesniegt" at bounding box center [605, 409] width 181 height 44
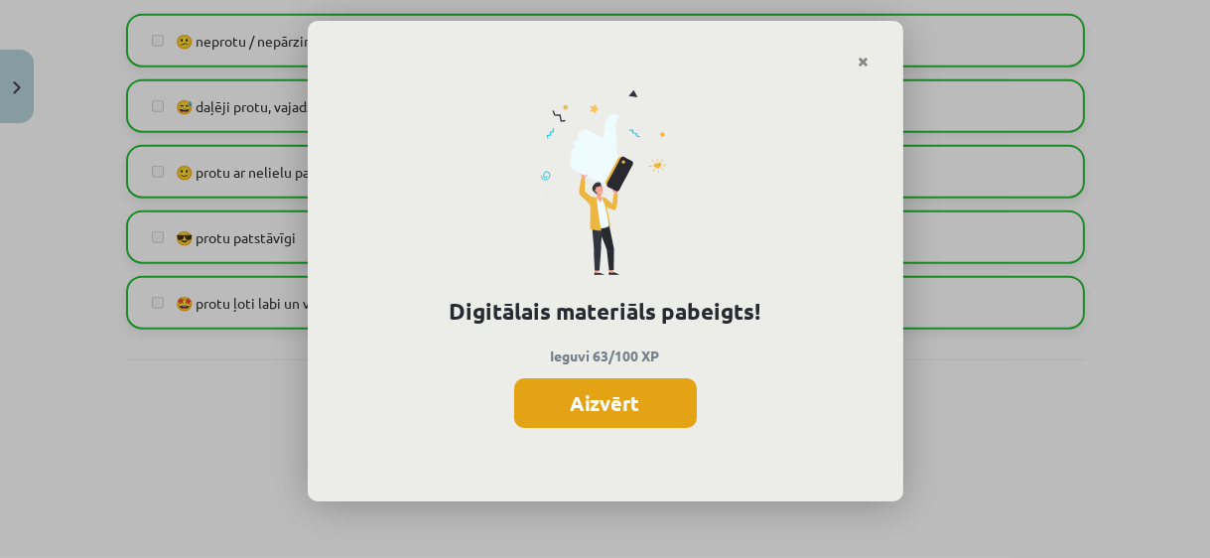
click at [614, 389] on button "Aizvērt" at bounding box center [605, 403] width 183 height 50
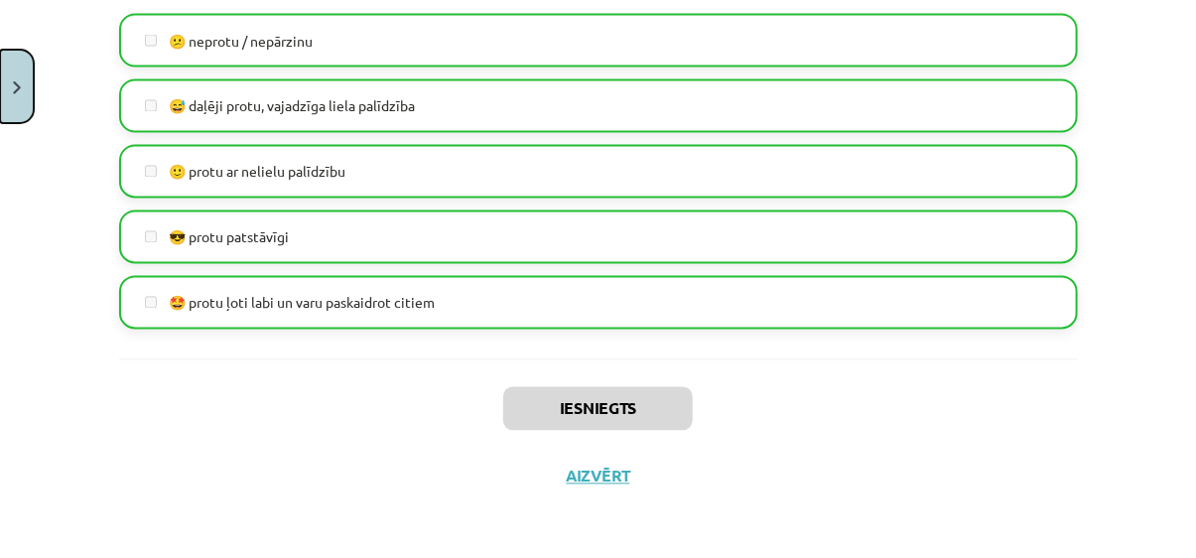
click at [13, 86] on img "Close" at bounding box center [17, 87] width 8 height 13
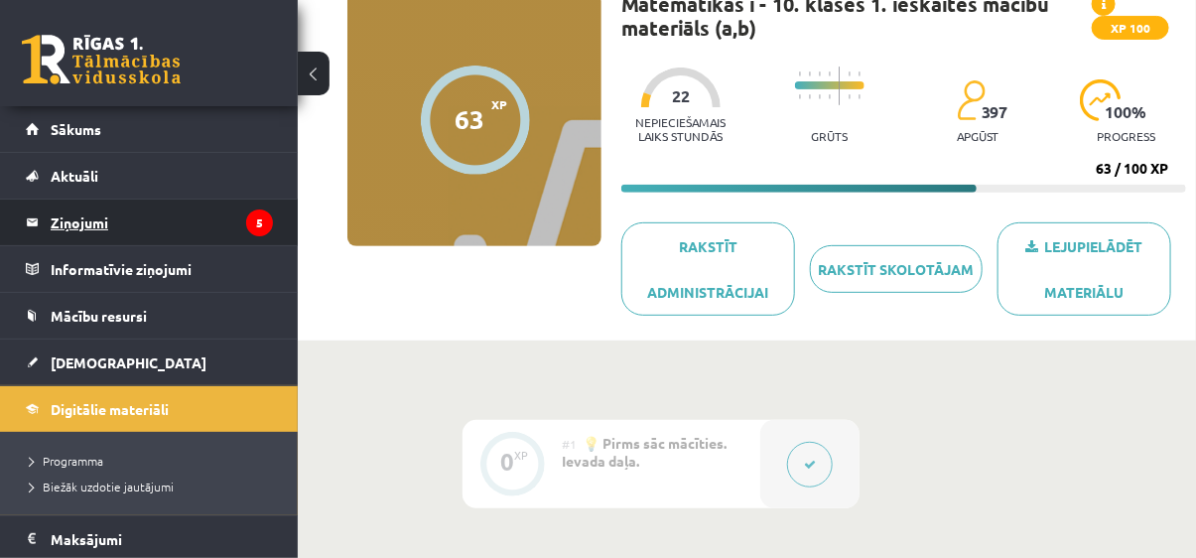
click at [116, 214] on legend "Ziņojumi 5" at bounding box center [162, 223] width 222 height 46
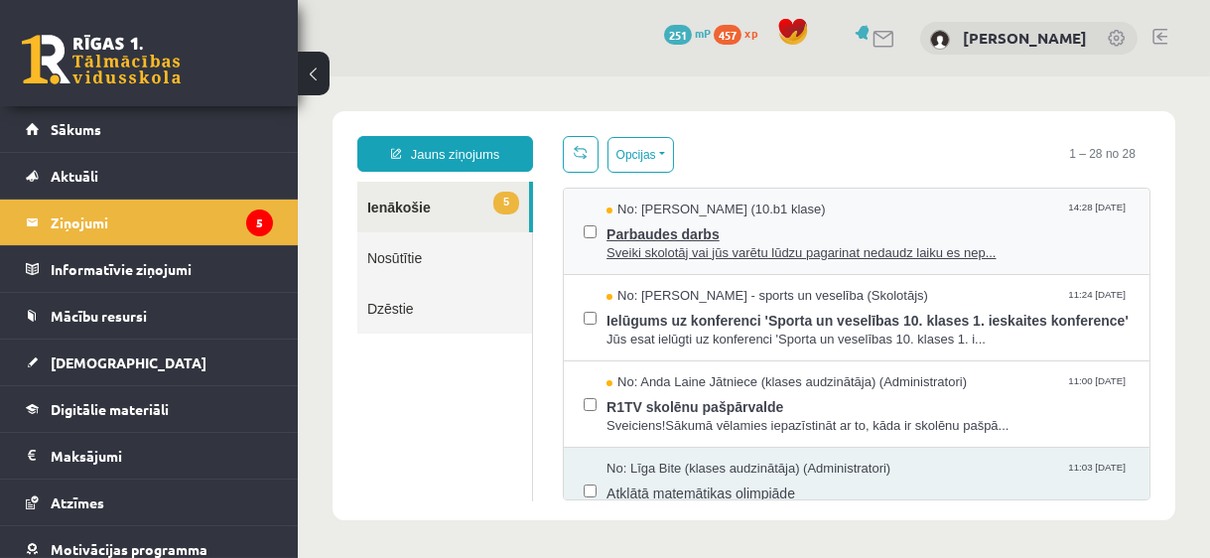
click at [717, 238] on span "Parbaudes darbs" at bounding box center [867, 231] width 523 height 25
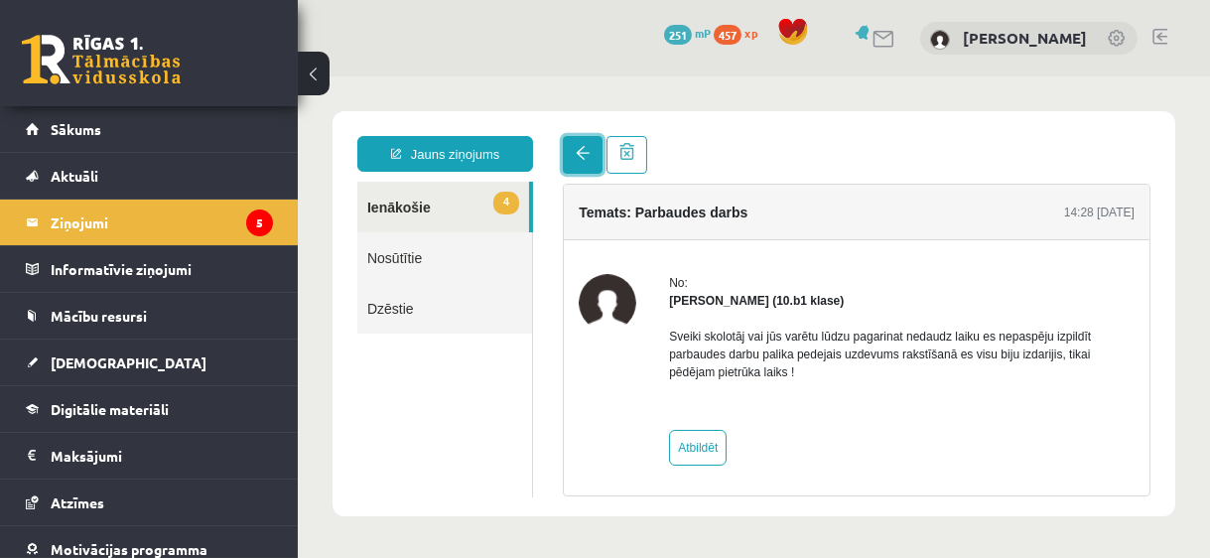
click at [566, 169] on link at bounding box center [582, 155] width 40 height 38
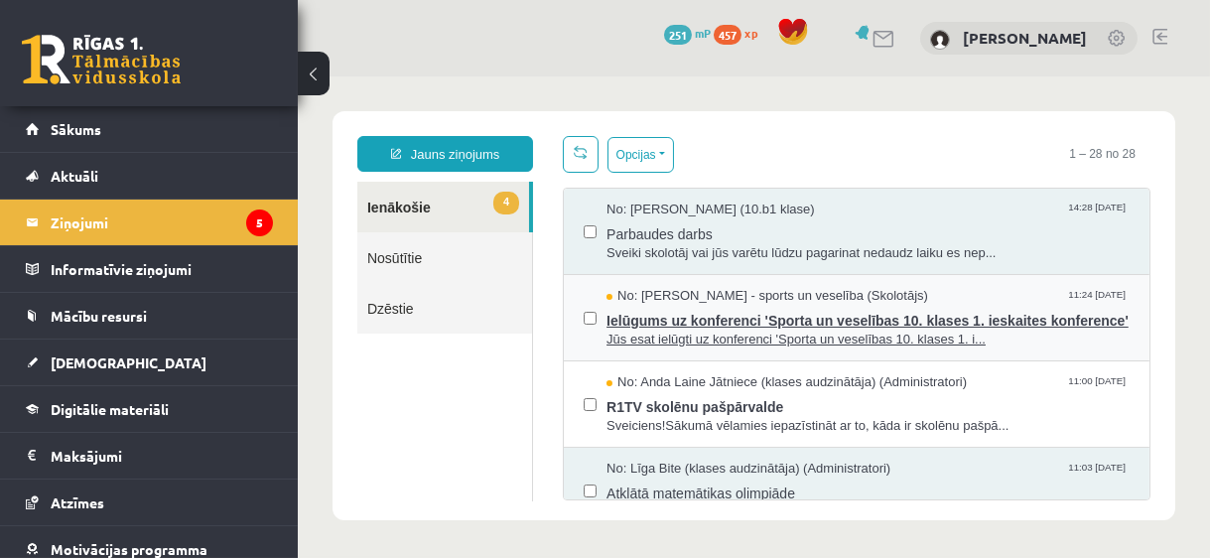
click at [729, 316] on span "Ielūgums uz konferenci 'Sporta un veselības 10. klases 1. ieskaites konference'" at bounding box center [867, 318] width 523 height 25
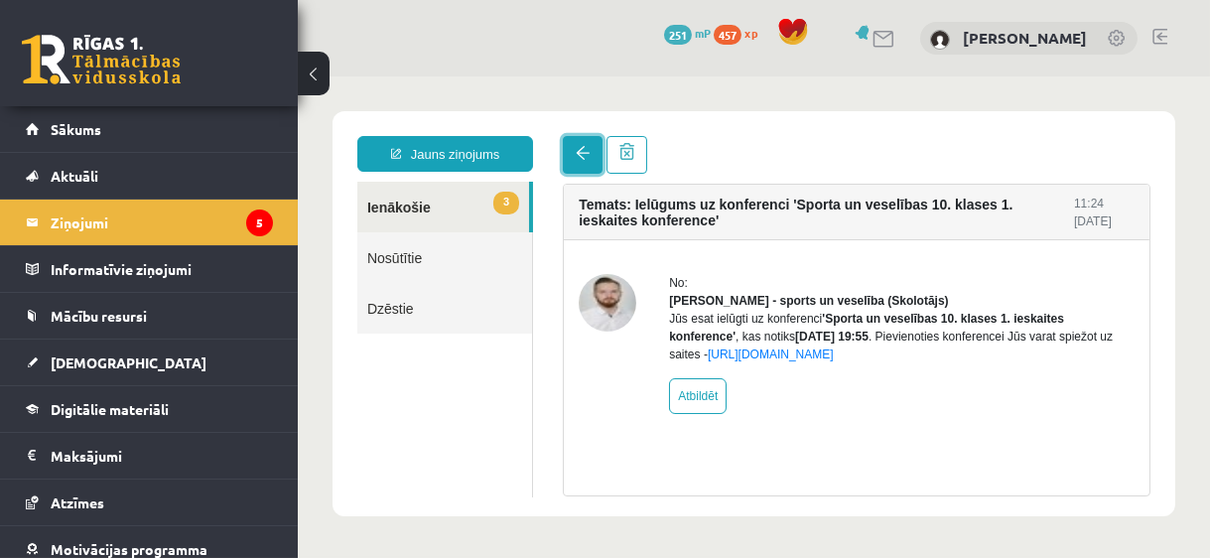
click at [581, 157] on span at bounding box center [582, 153] width 14 height 14
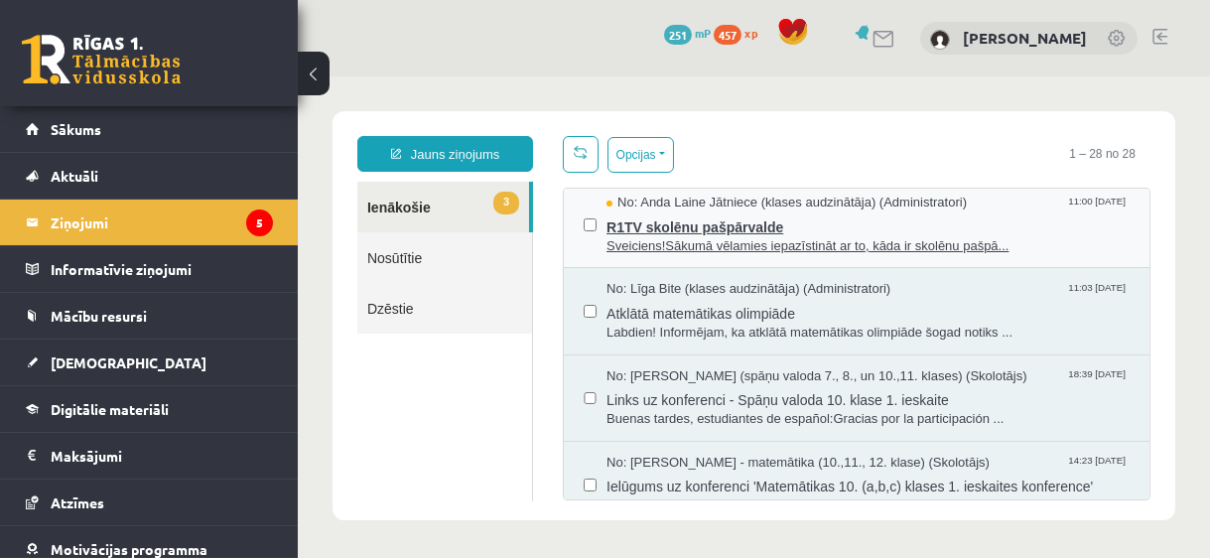
click at [748, 221] on span "R1TV skolēnu pašpārvalde" at bounding box center [867, 224] width 523 height 25
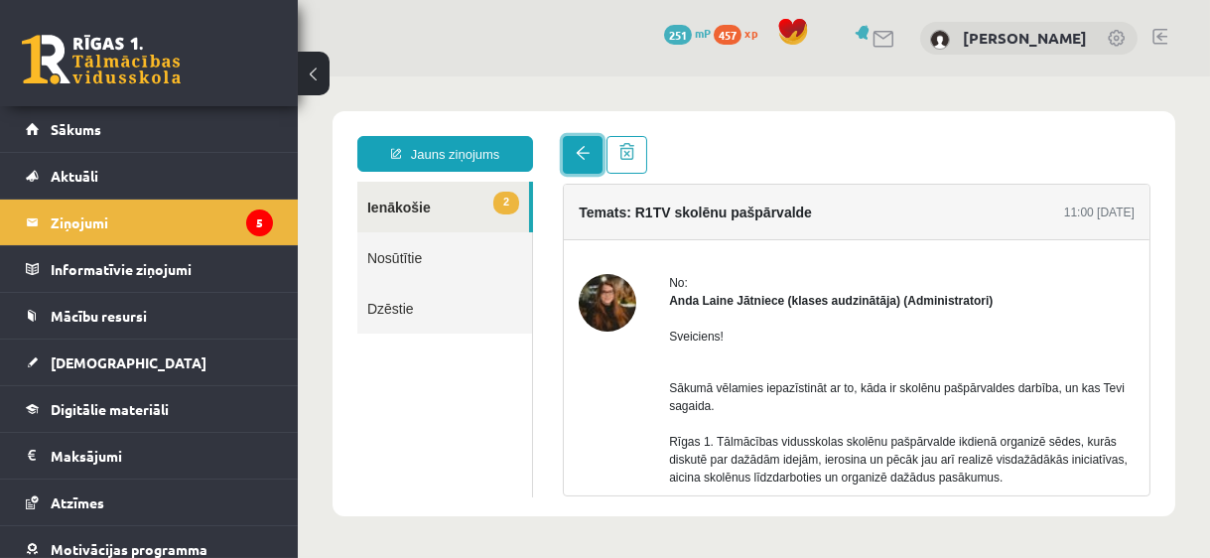
click at [586, 151] on span at bounding box center [582, 153] width 14 height 14
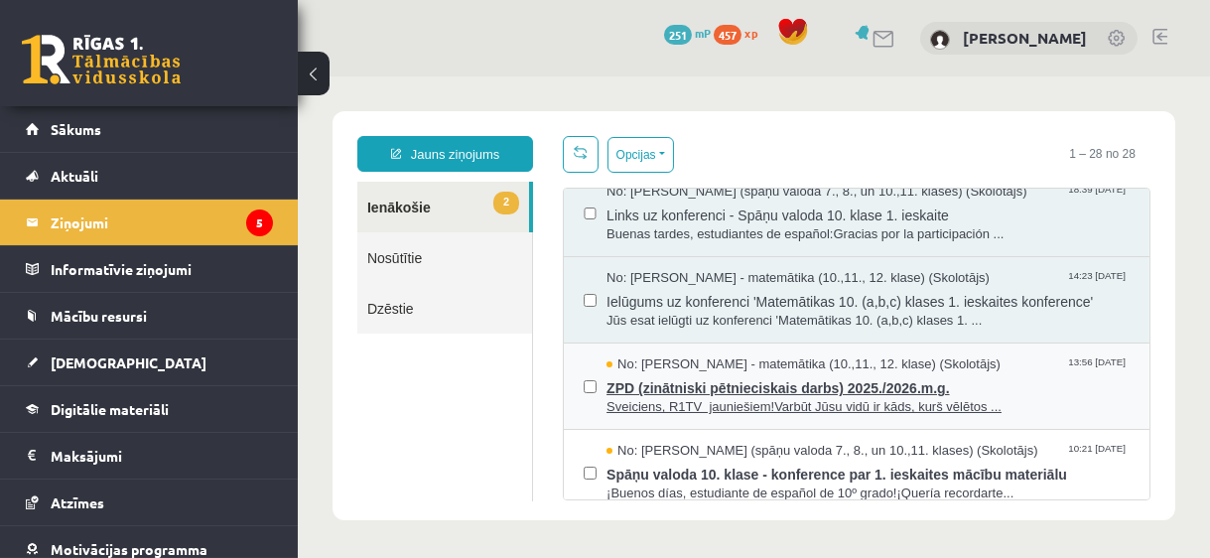
scroll to position [451, 0]
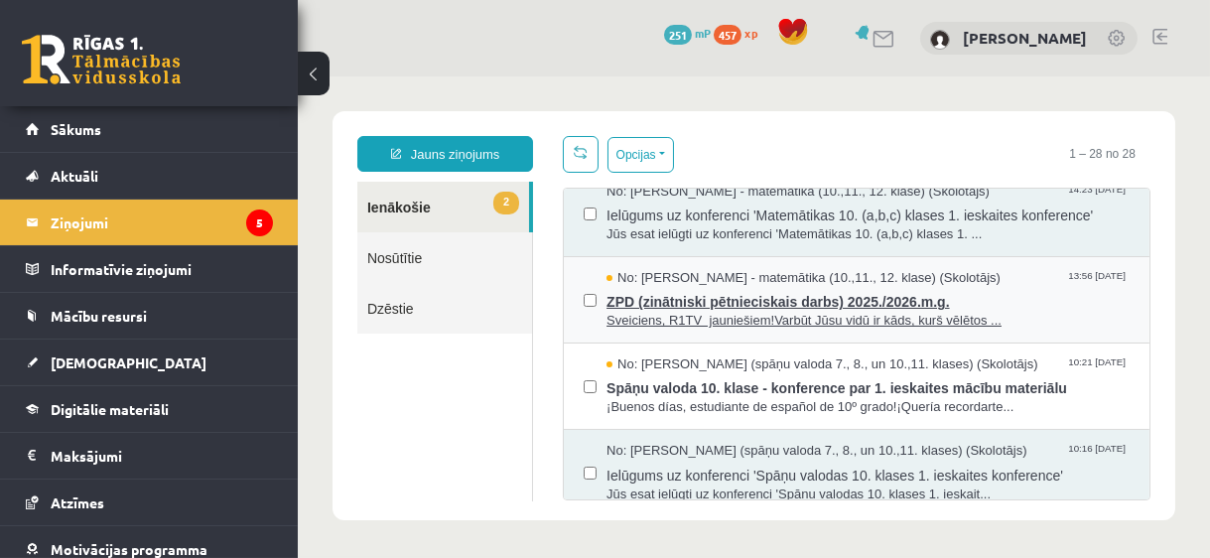
click at [668, 298] on span "ZPD (zinātniski pētnieciskais darbs) 2025./2026.m.g." at bounding box center [867, 299] width 523 height 25
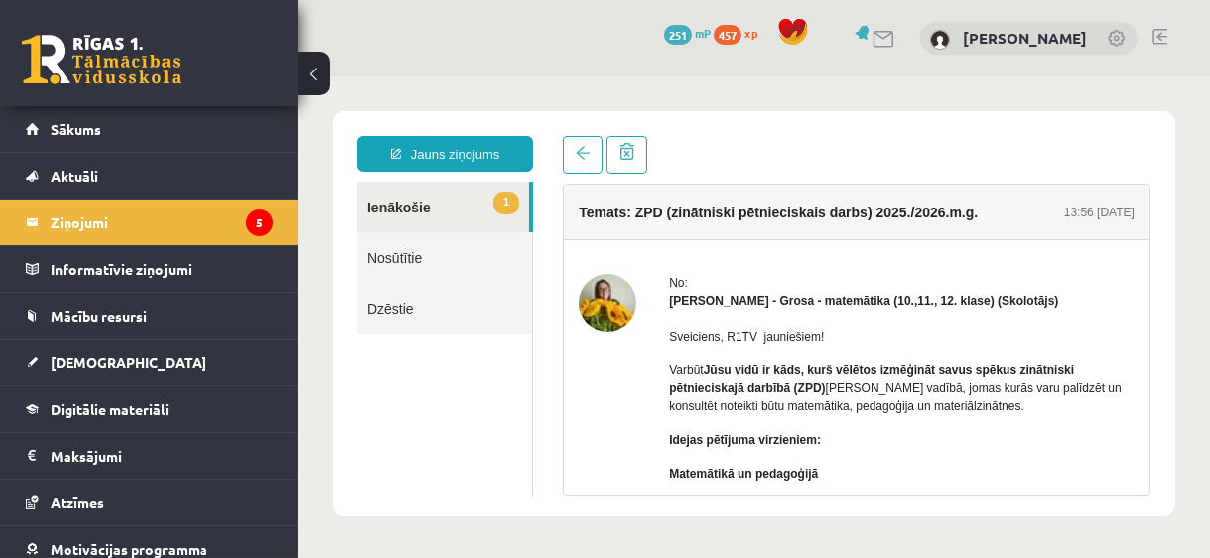
scroll to position [0, 0]
click at [583, 155] on span at bounding box center [582, 153] width 14 height 14
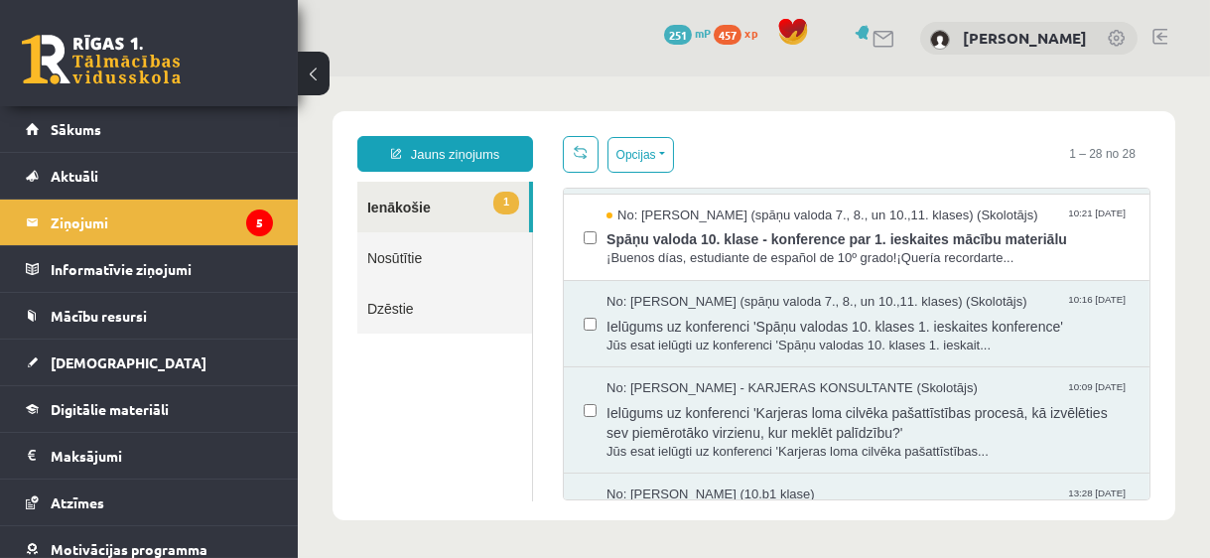
scroll to position [631, 0]
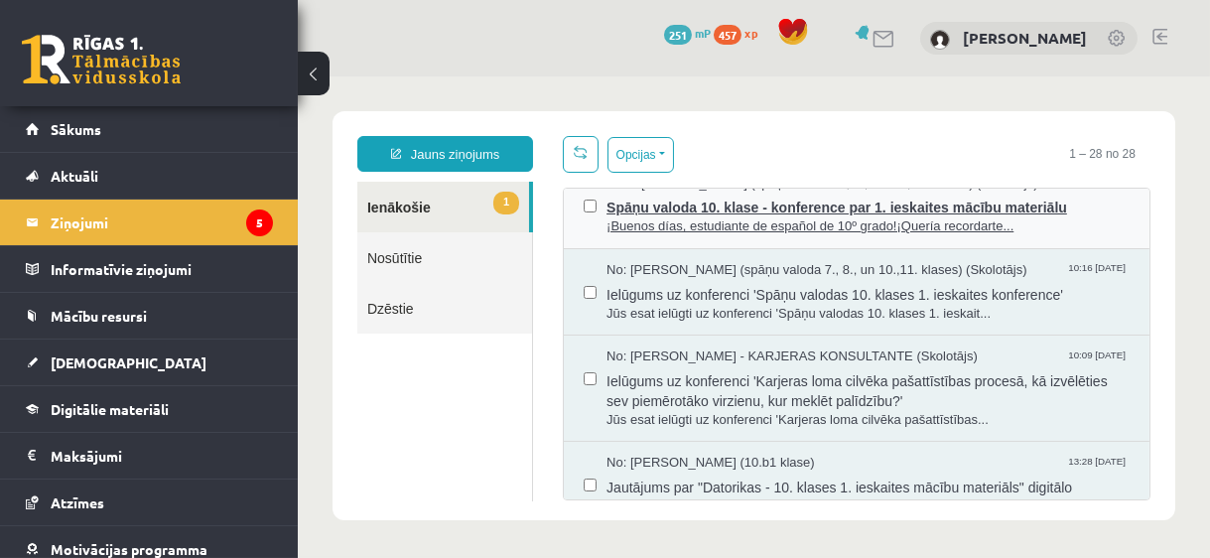
click at [709, 220] on span "¡Buenos días, estudiante de español de 10º grado!¡Quería recordarte..." at bounding box center [867, 226] width 523 height 19
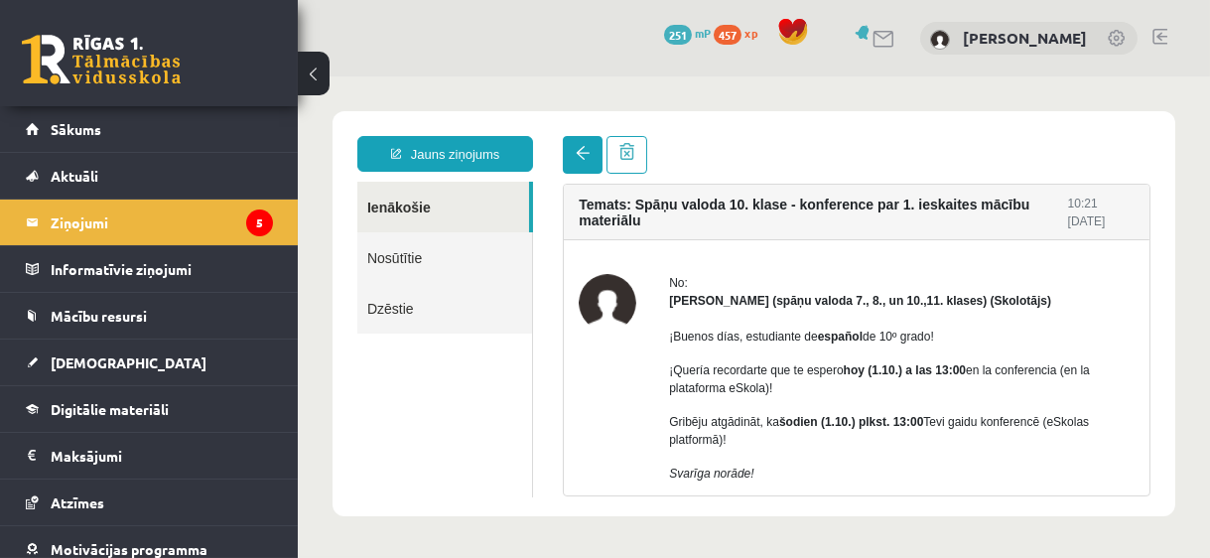
scroll to position [0, 0]
click at [574, 165] on link at bounding box center [582, 155] width 40 height 38
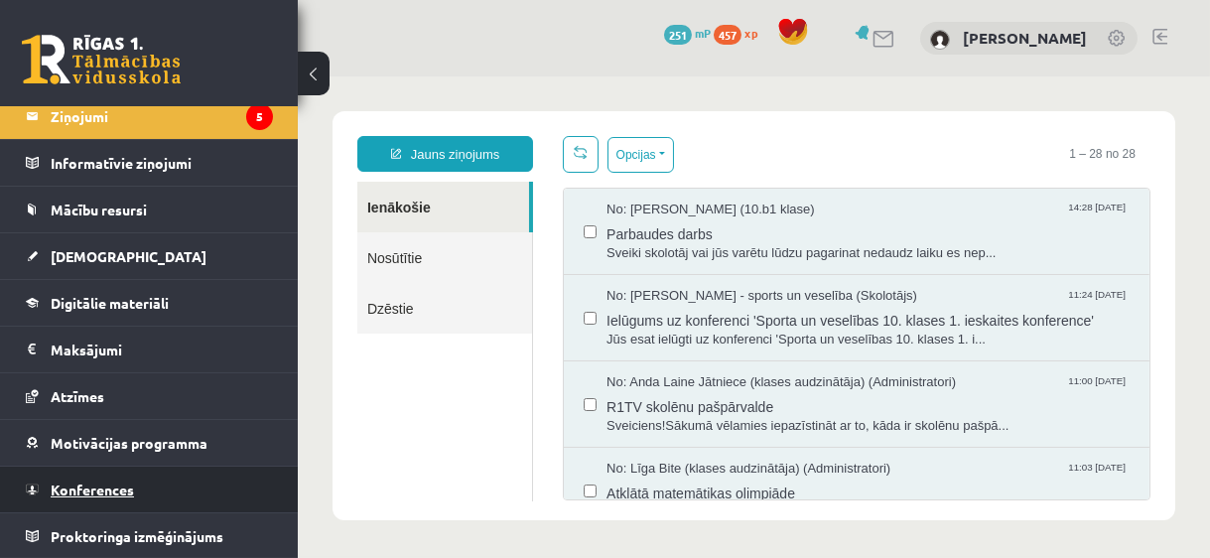
click at [108, 495] on link "Konferences" at bounding box center [149, 490] width 247 height 46
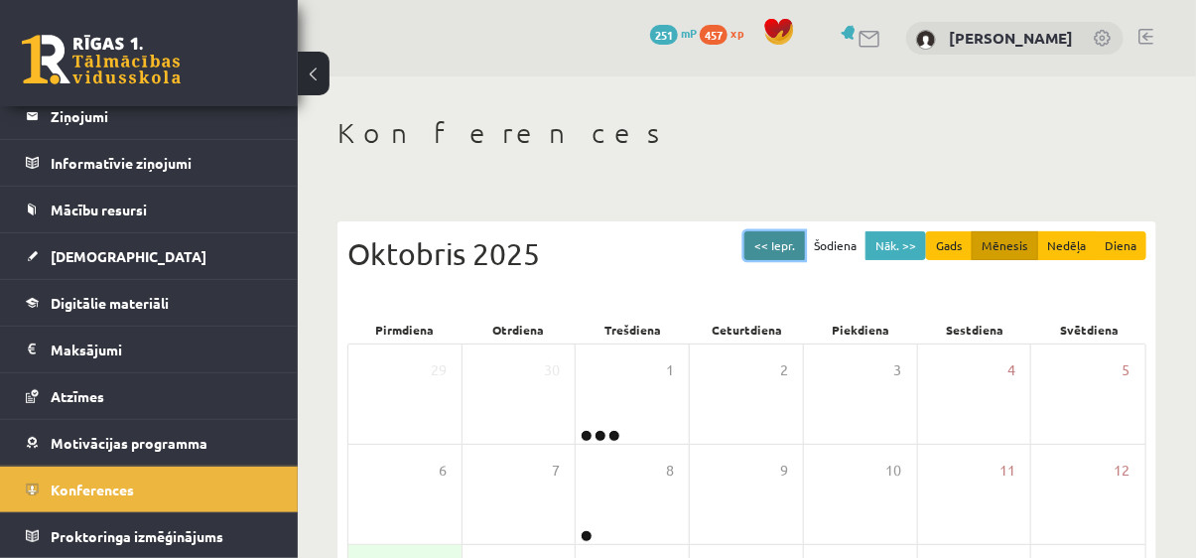
click at [789, 242] on button "<< Iepr." at bounding box center [775, 245] width 61 height 29
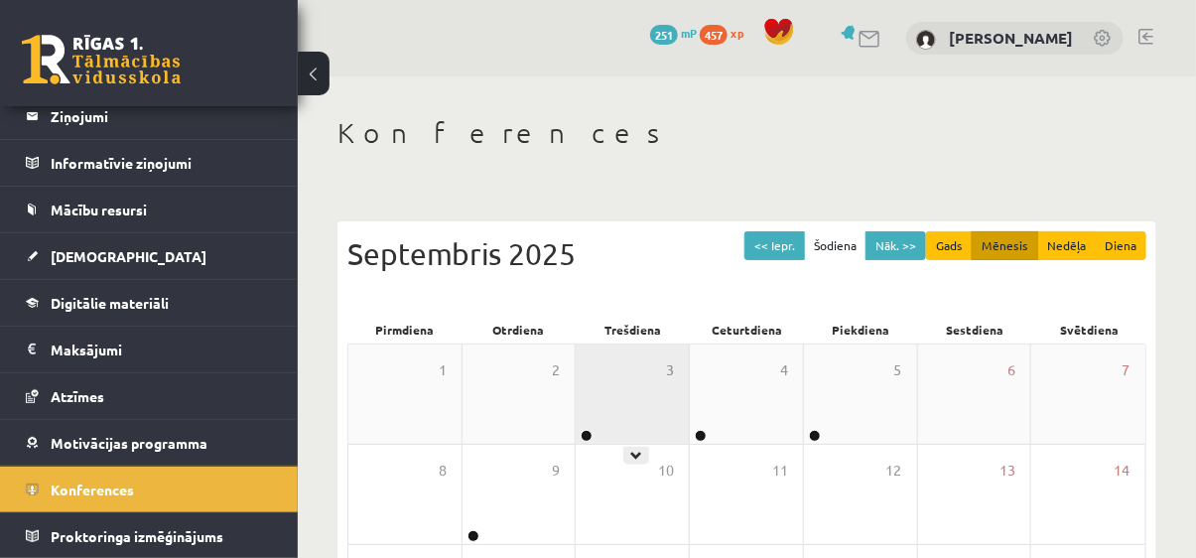
click at [656, 412] on div "3" at bounding box center [632, 394] width 113 height 99
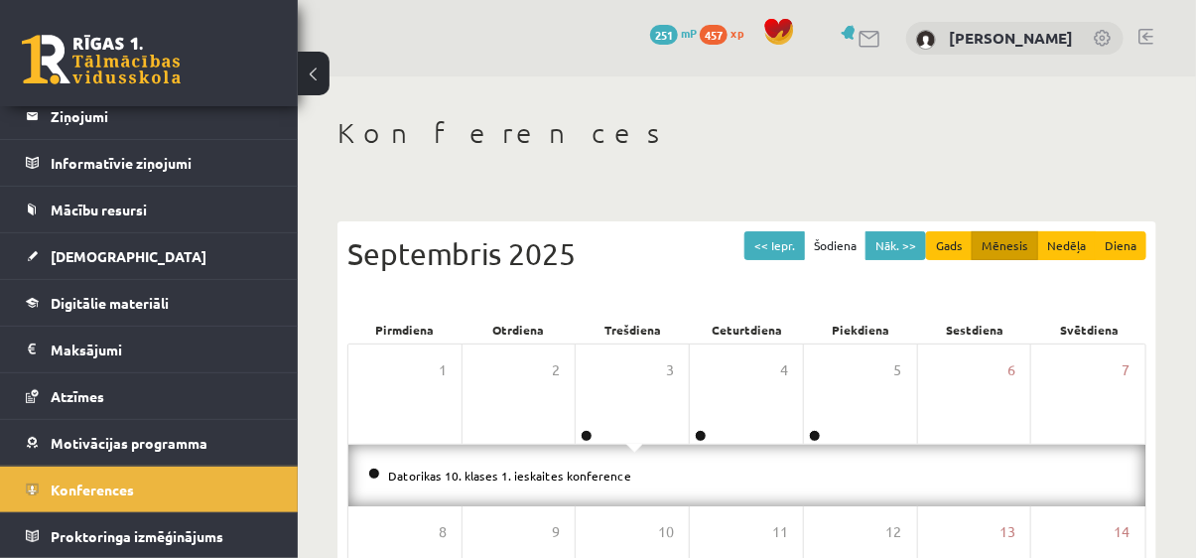
click at [667, 467] on li "Datorikas 10. klases 1. ieskaites konference" at bounding box center [747, 476] width 758 height 22
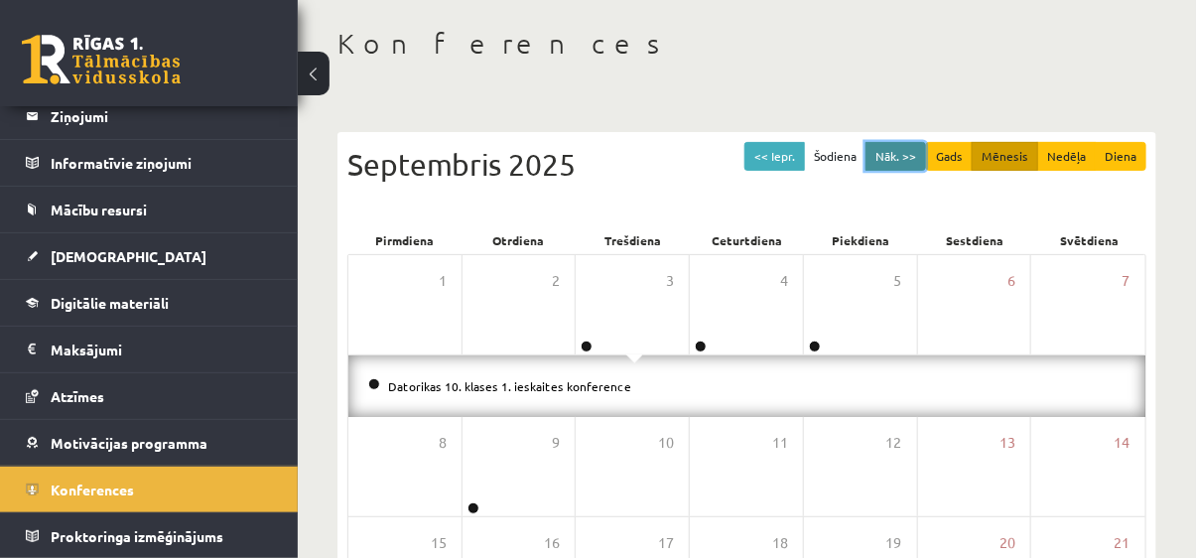
click at [890, 151] on button "Nāk. >>" at bounding box center [896, 156] width 61 height 29
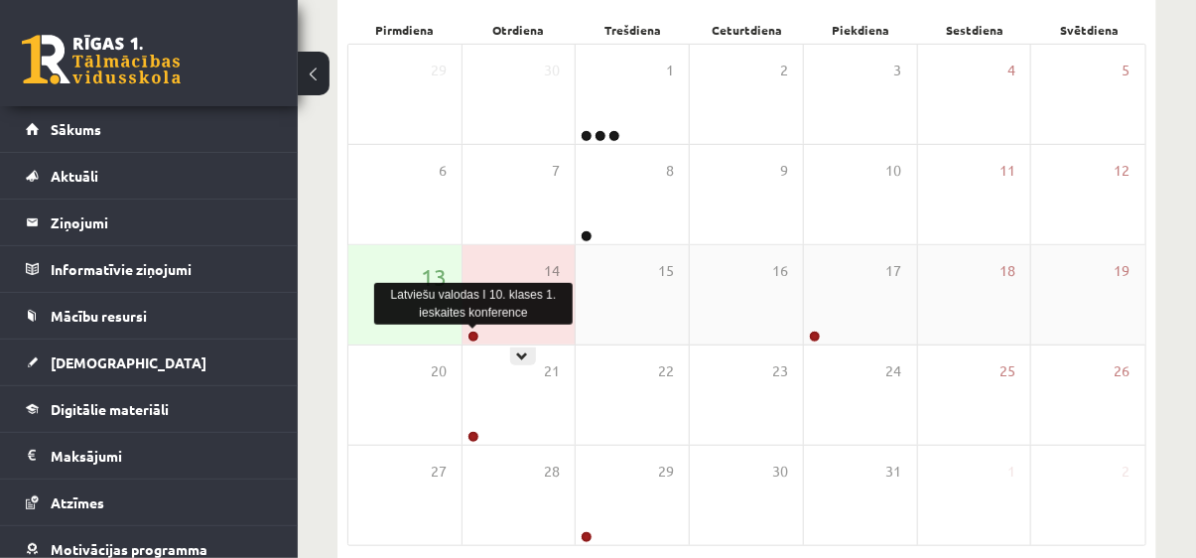
click at [469, 336] on link at bounding box center [474, 337] width 12 height 12
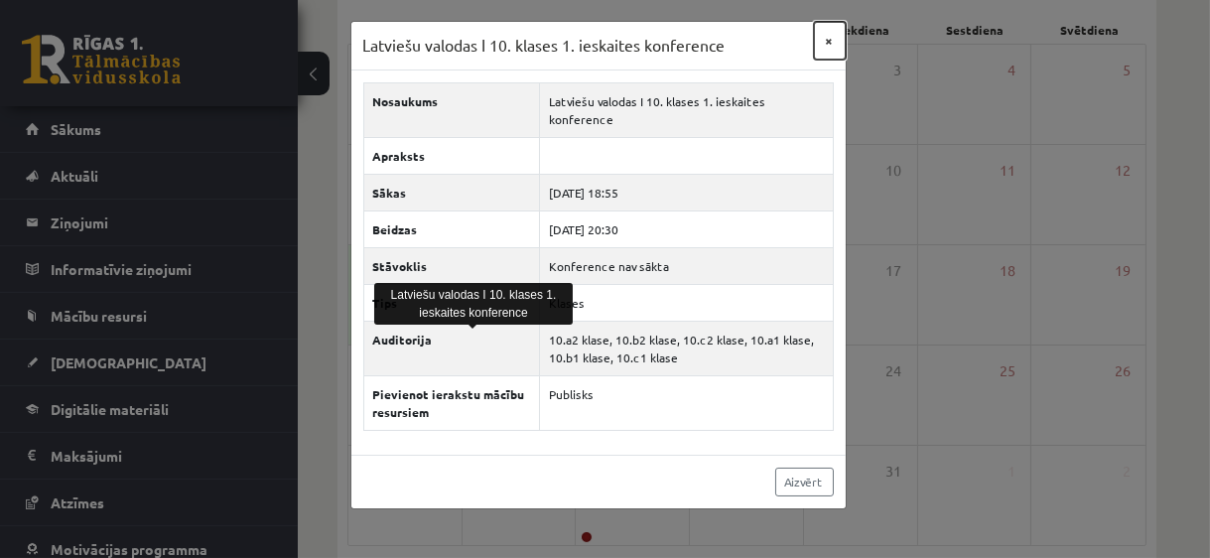
click at [834, 52] on button "×" at bounding box center [830, 41] width 32 height 38
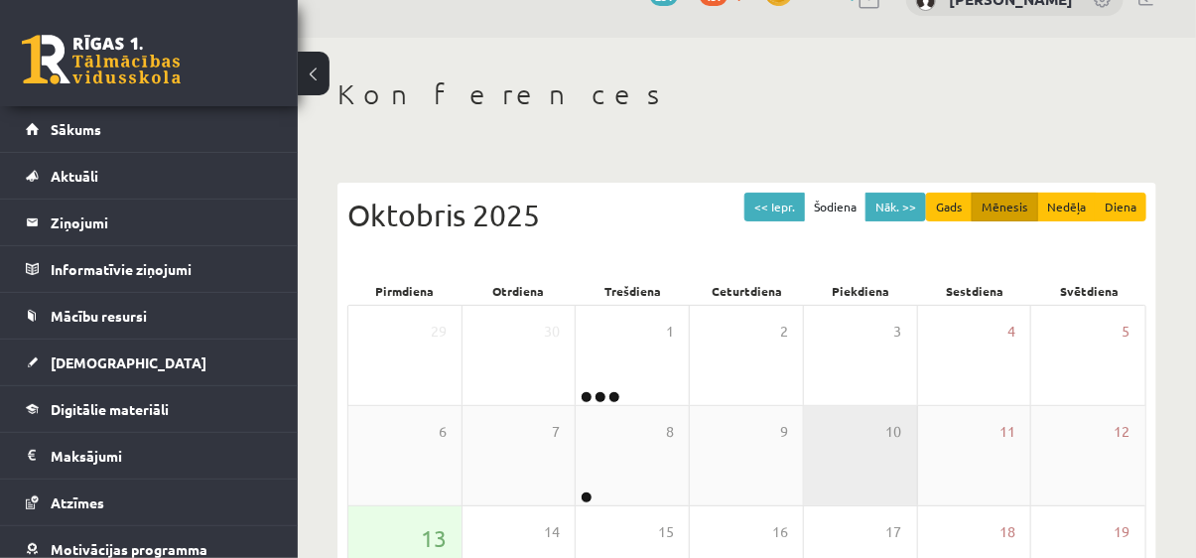
scroll to position [30, 0]
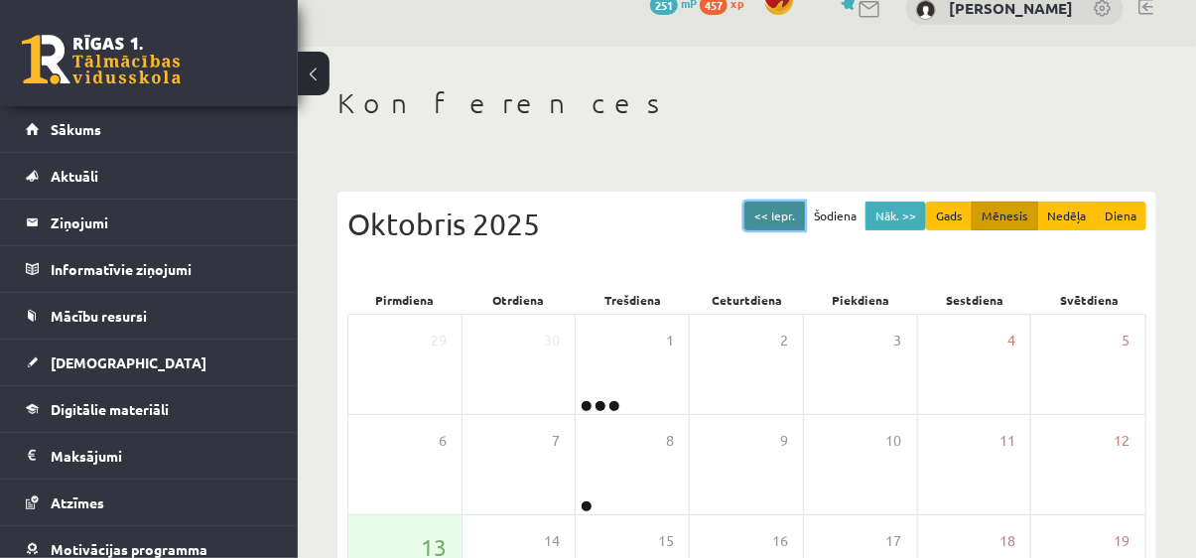
click at [788, 216] on button "<< Iepr." at bounding box center [775, 216] width 61 height 29
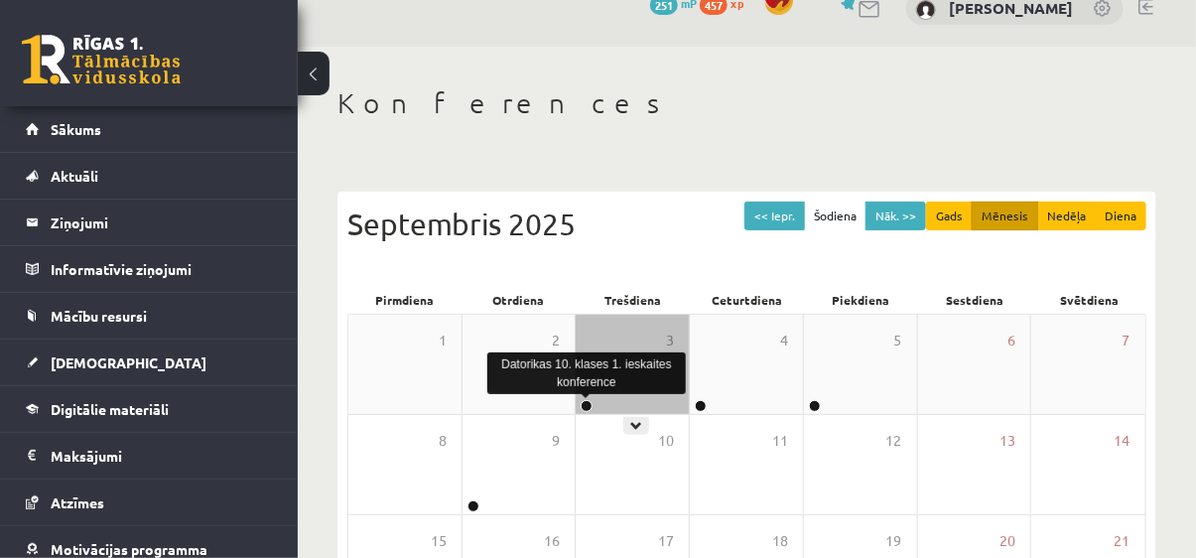
click at [586, 404] on link at bounding box center [587, 406] width 12 height 12
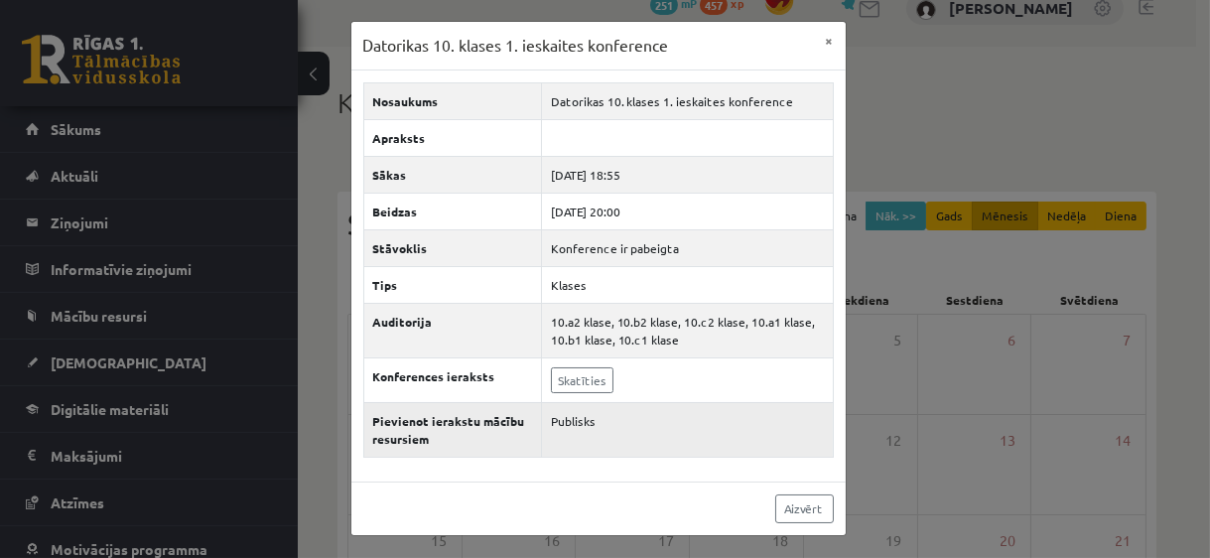
click at [635, 436] on td "Publisks" at bounding box center [687, 429] width 292 height 55
click at [833, 39] on button "×" at bounding box center [830, 41] width 32 height 38
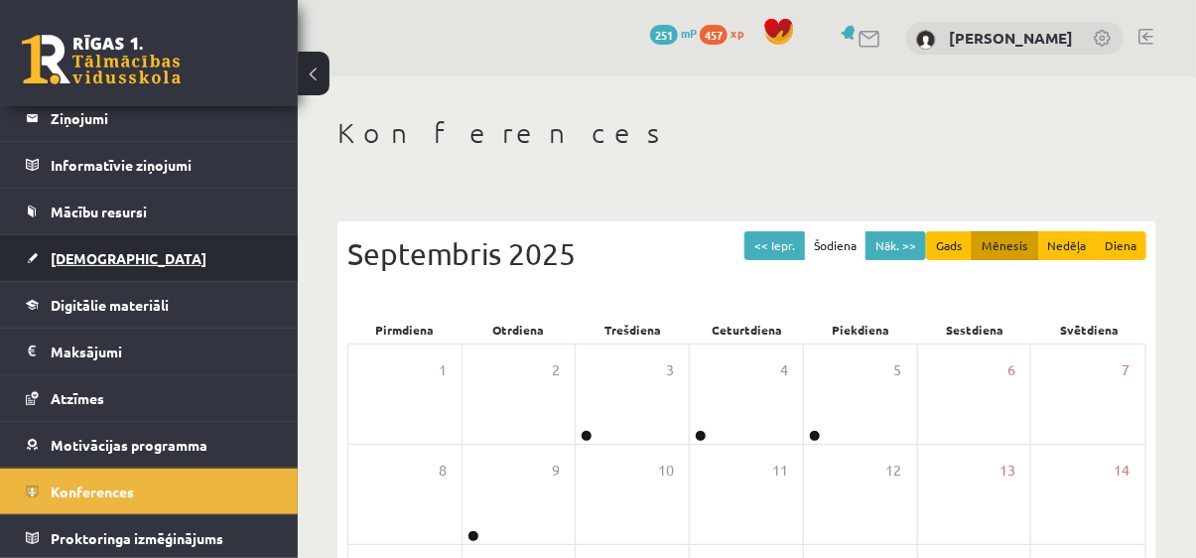
scroll to position [106, 0]
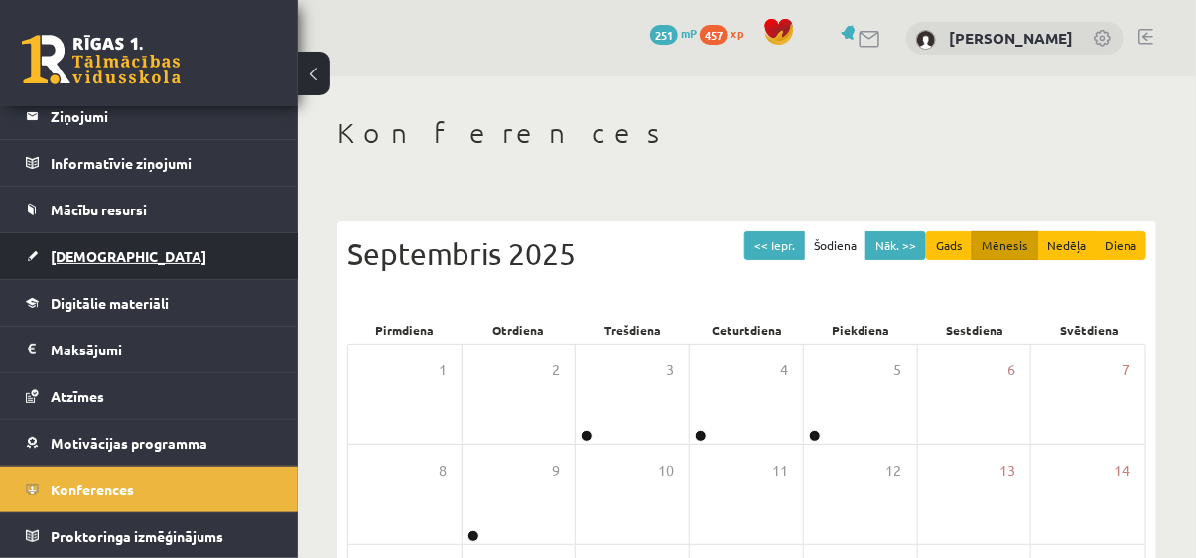
click at [184, 259] on link "[DEMOGRAPHIC_DATA]" at bounding box center [149, 256] width 247 height 46
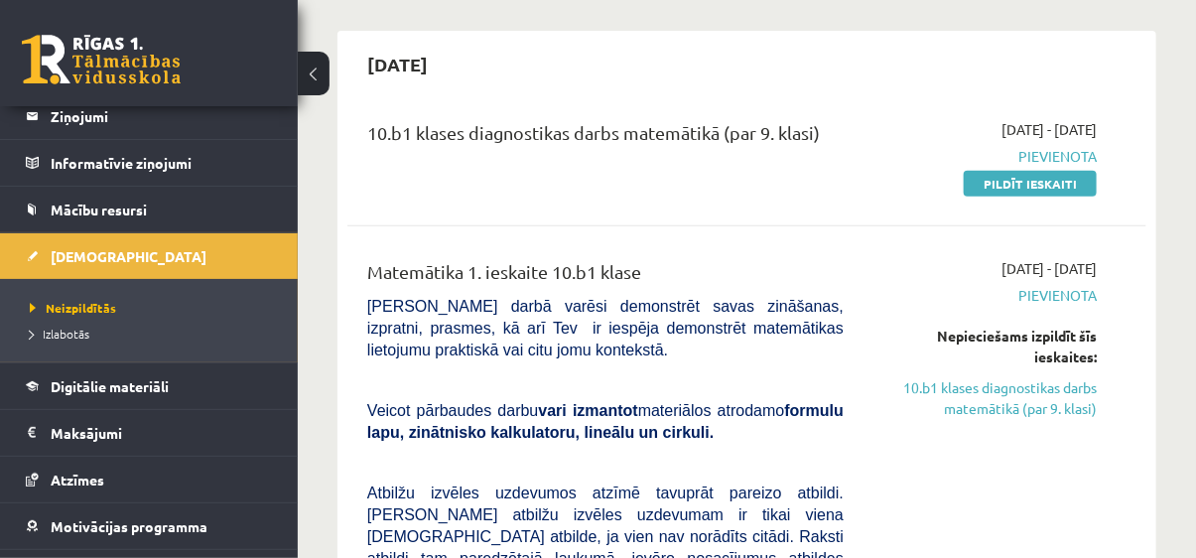
scroll to position [180, 0]
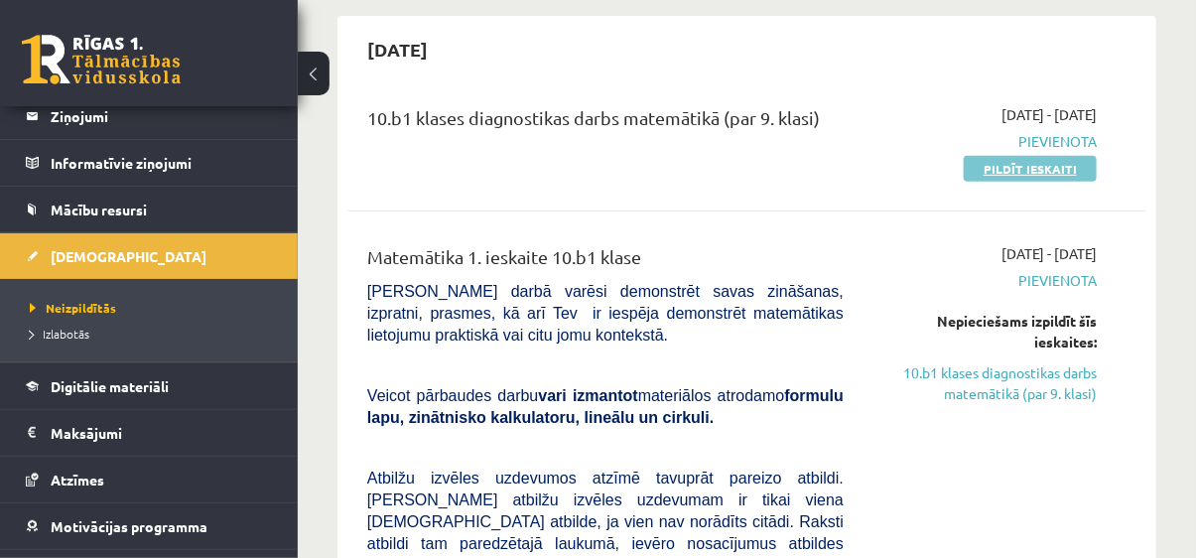
click at [1029, 165] on link "Pildīt ieskaiti" at bounding box center [1030, 169] width 133 height 26
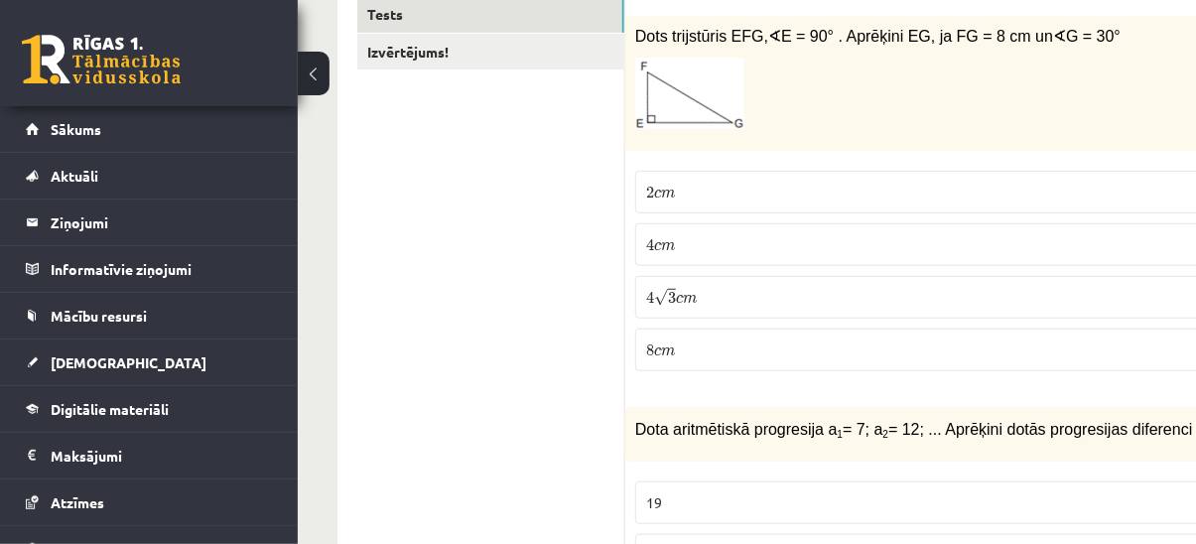
scroll to position [270, 0]
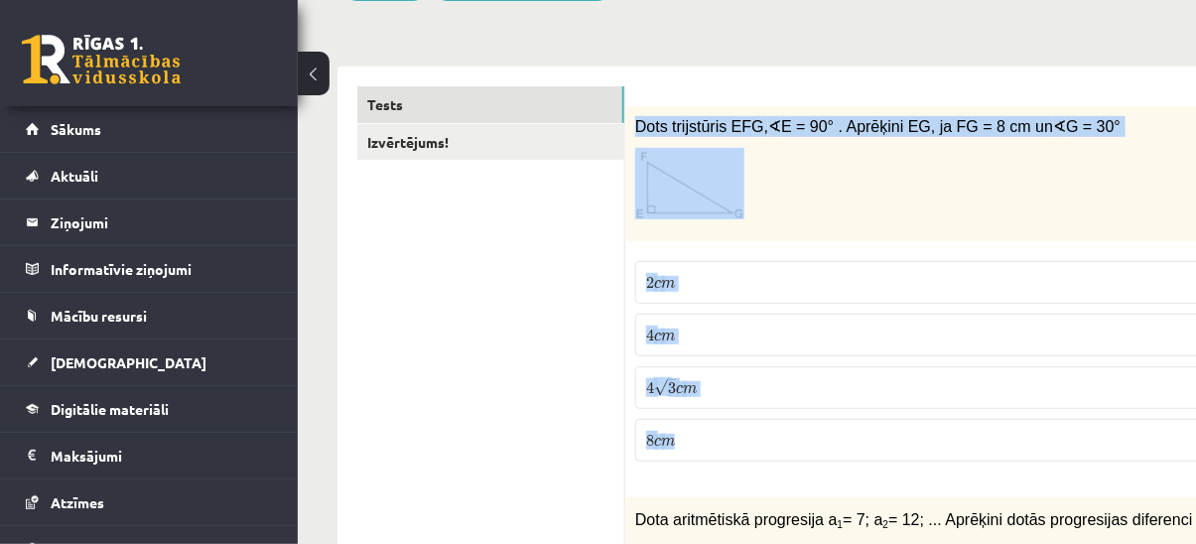
drag, startPoint x: 635, startPoint y: 125, endPoint x: 758, endPoint y: 433, distance: 331.1
click at [758, 433] on div "1p Dots trijstūris EFG, ∢ E = 90° . Aprēķini EG, ja FG = 8 cm un ∢ G = 30° 2 c …" at bounding box center [976, 292] width 703 height 372
copy div "Dots trijstūris EFG, ∢ E = 90° . Aprēķini EG, ja FG = 8 cm un ∢ G = 30° 2 c m 2…"
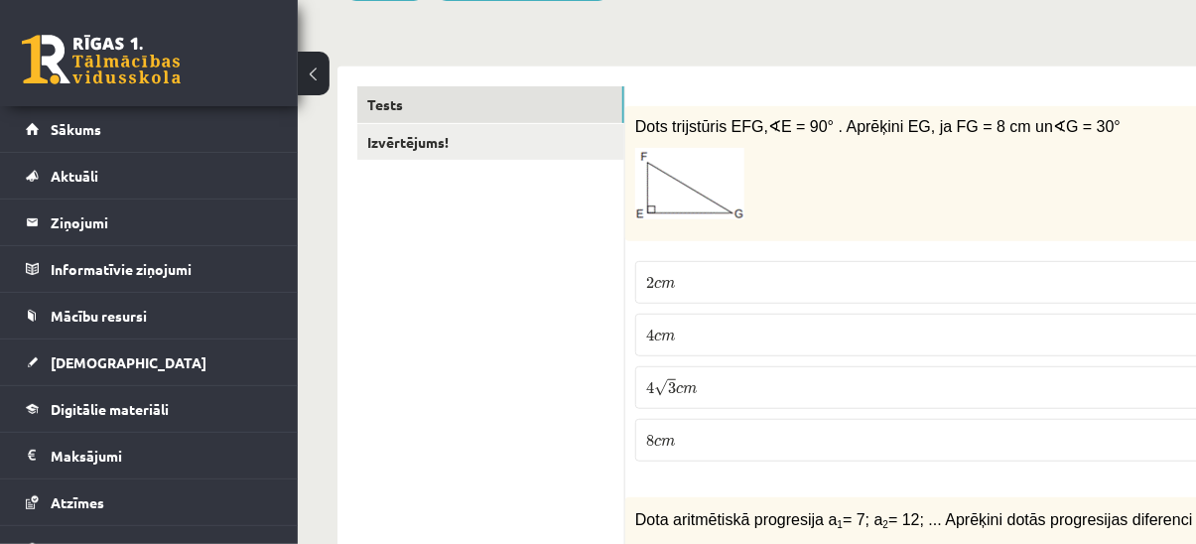
click at [680, 333] on p "4 c m 4 c m" at bounding box center [976, 335] width 661 height 21
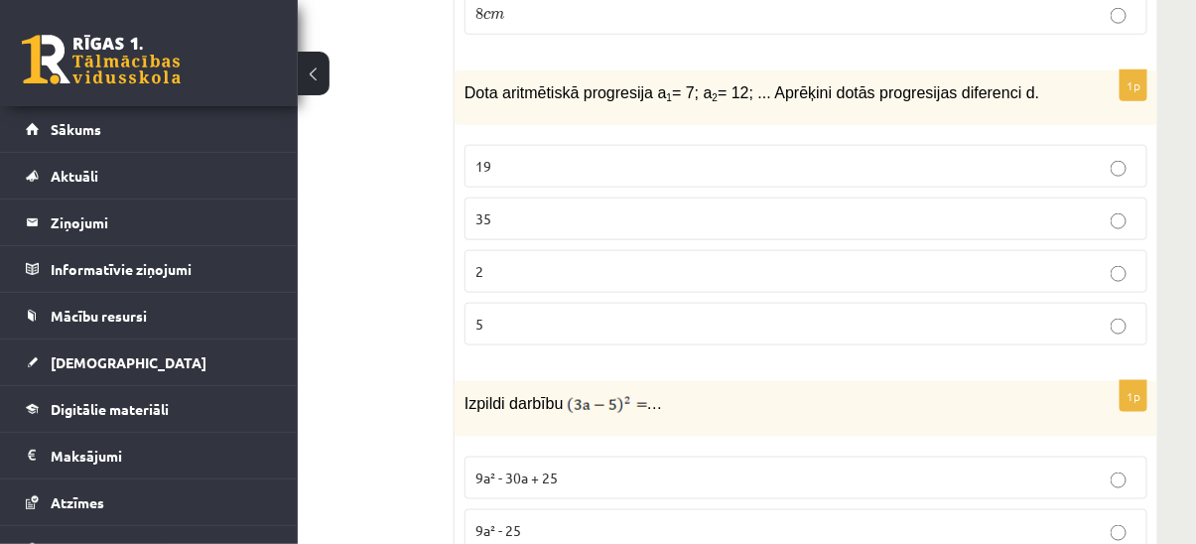
scroll to position [722, 171]
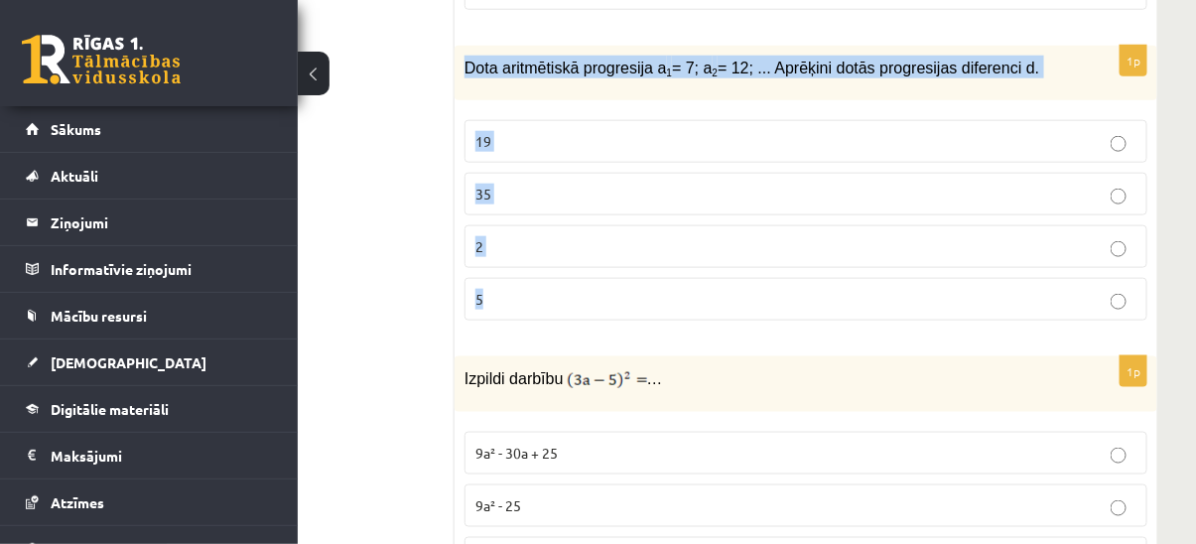
drag, startPoint x: 463, startPoint y: 63, endPoint x: 572, endPoint y: 307, distance: 267.5
click at [572, 307] on div "1p Dota aritmētiskā progresija a 1 = 7; a 2 = 12; ... Aprēķini dotās progresija…" at bounding box center [806, 191] width 703 height 291
copy div "Dota aritmētiskā progresija a 1 = 7; a 2 = 12; ... Aprēķini dotās progresijas d…"
click at [586, 298] on p "5" at bounding box center [806, 299] width 661 height 21
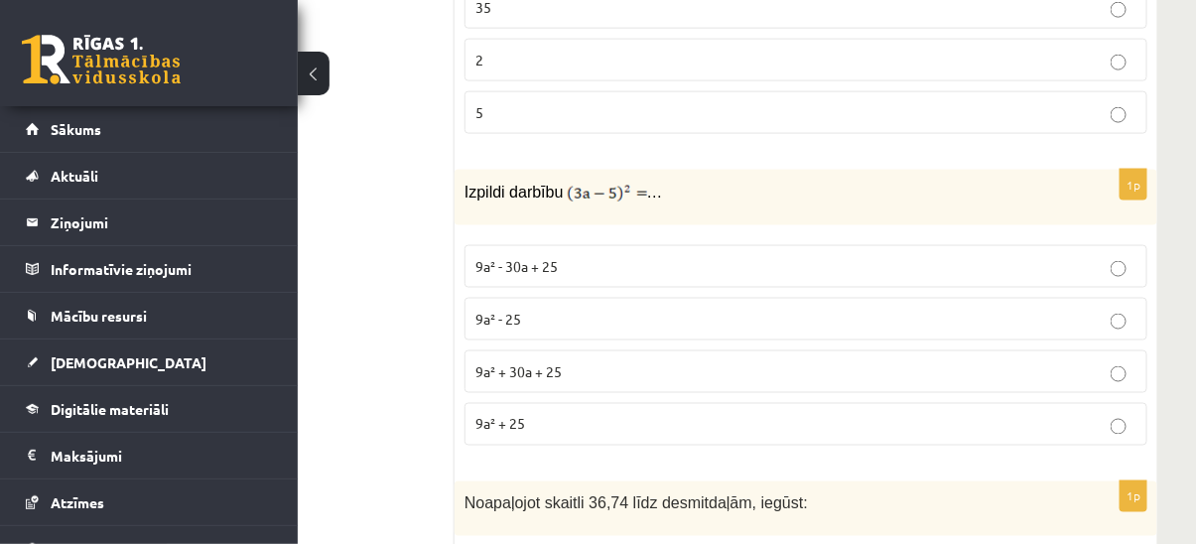
scroll to position [993, 171]
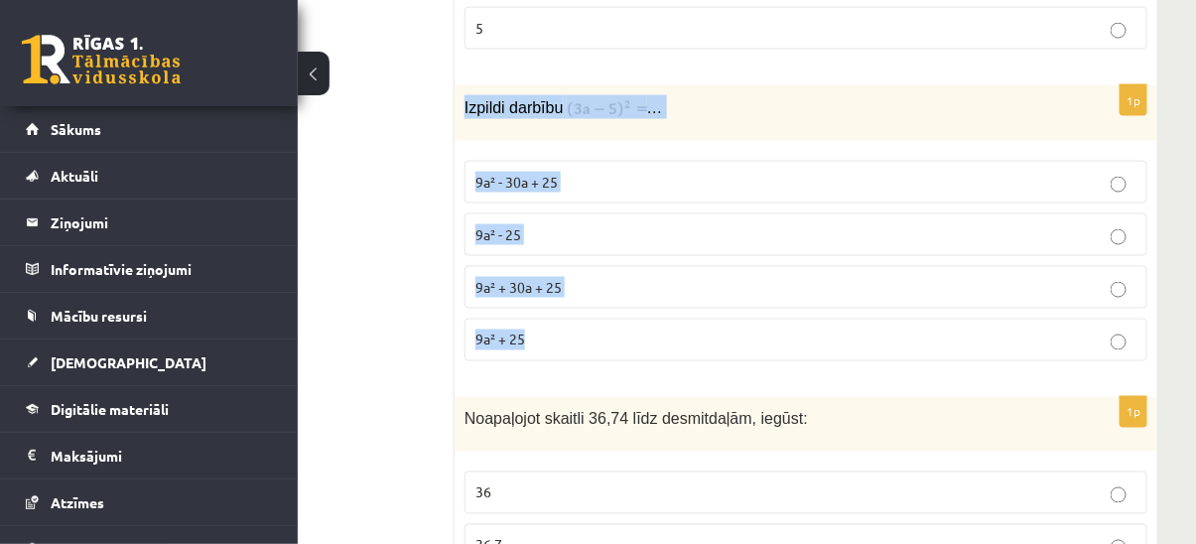
drag, startPoint x: 458, startPoint y: 99, endPoint x: 625, endPoint y: 344, distance: 296.3
click at [625, 344] on div "1p Izpildi darbību … 9a² - 30a + 25 9a² - 25 9a² + 30a + 25 9a² + 25" at bounding box center [806, 231] width 703 height 292
copy div "Izpildi darbību … 9a² - 30a + 25 9a² - 25 9a² + 30a + 25 9a² + 25"
click at [590, 181] on p "9a² - 30a + 25" at bounding box center [806, 182] width 661 height 21
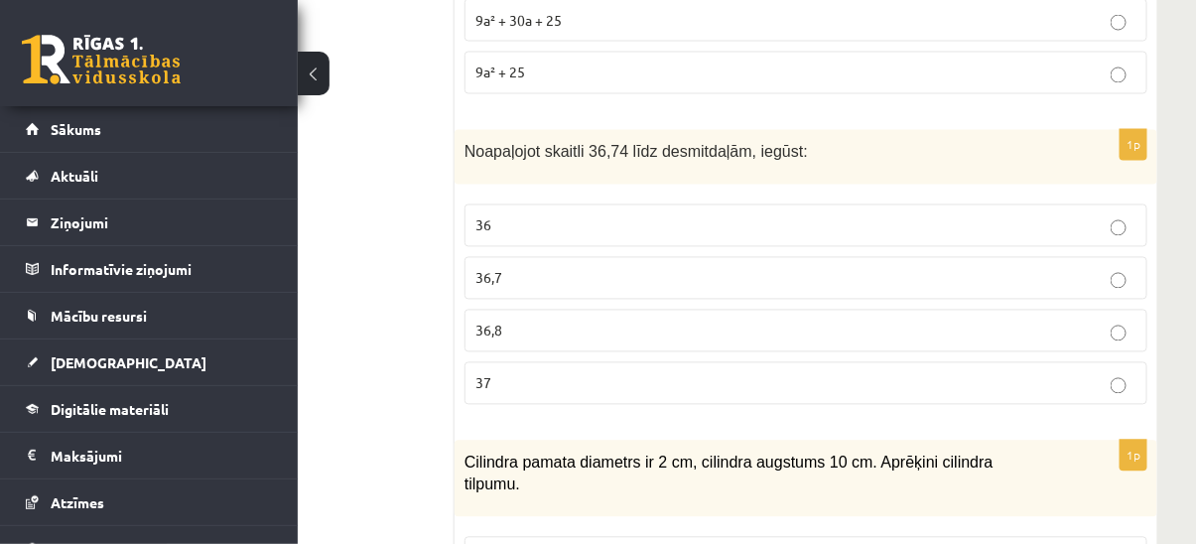
scroll to position [1263, 171]
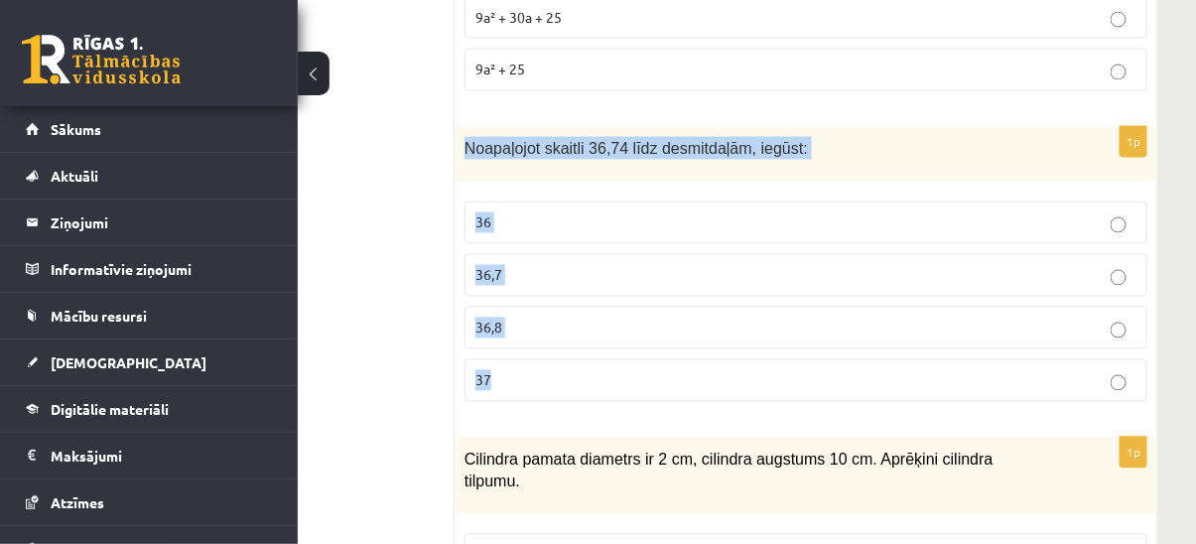
drag, startPoint x: 464, startPoint y: 139, endPoint x: 514, endPoint y: 352, distance: 219.4
click at [514, 352] on div "1p Noapaļojot skaitli 36,74 līdz desmitdaļām, iegūst: 36 36,7 36,8 37" at bounding box center [806, 272] width 703 height 291
copy div "Noapaļojot skaitli 36,74 līdz desmitdaļām, iegūst: 36 36,7 36,8 37"
click at [527, 373] on p "37" at bounding box center [806, 380] width 661 height 21
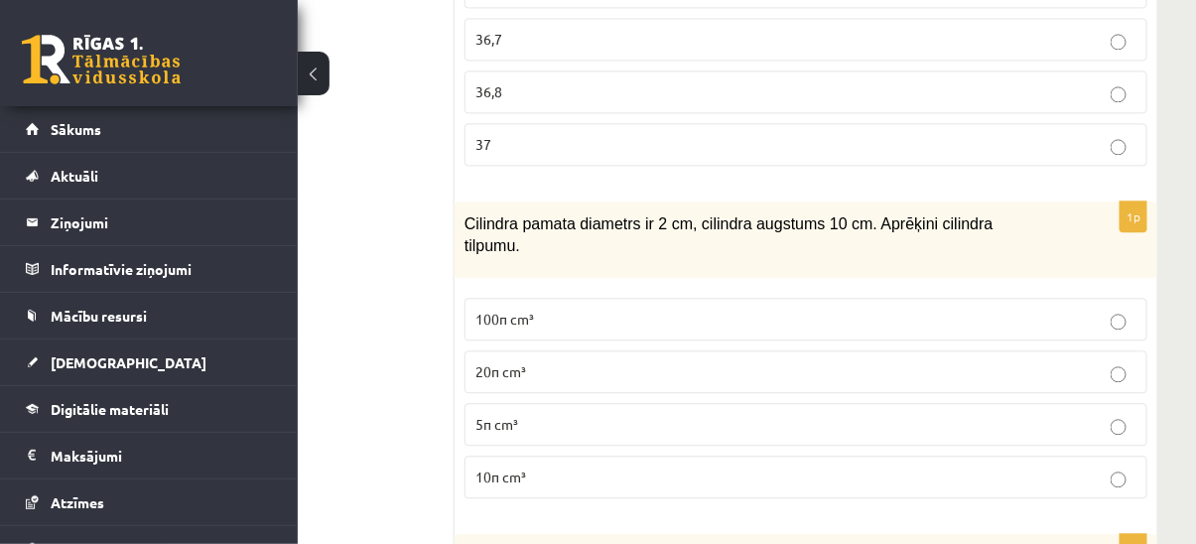
scroll to position [1534, 171]
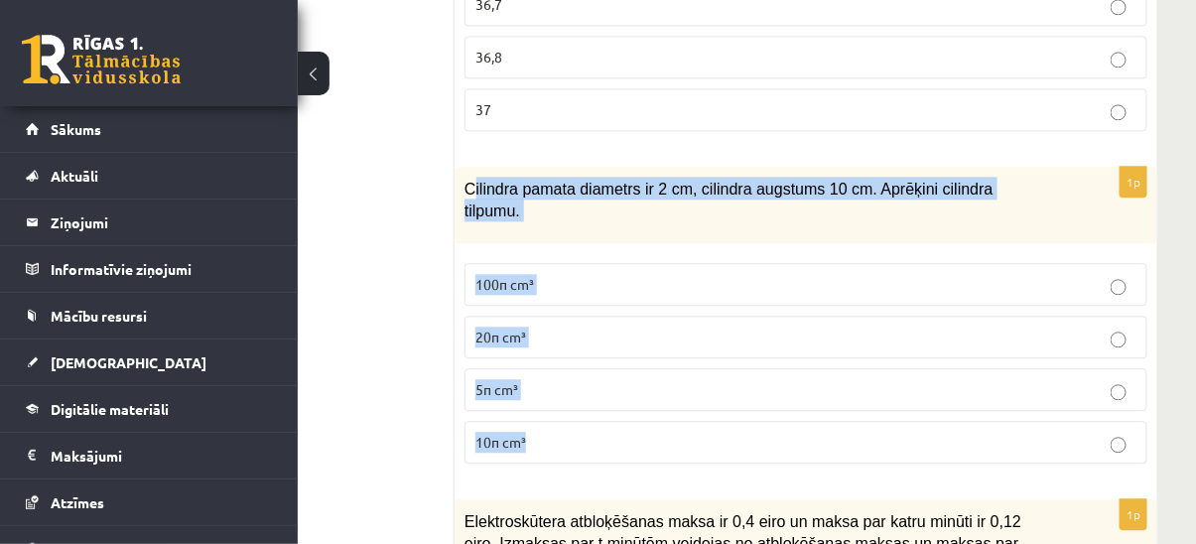
drag, startPoint x: 493, startPoint y: 186, endPoint x: 598, endPoint y: 421, distance: 257.4
click at [598, 421] on div "1p Cilindra pamata diametrs ir 2 cm, cilindra augstums 10 cm. Aprēķini cilindra…" at bounding box center [806, 323] width 703 height 313
click at [616, 432] on p "10π cm³" at bounding box center [806, 442] width 661 height 21
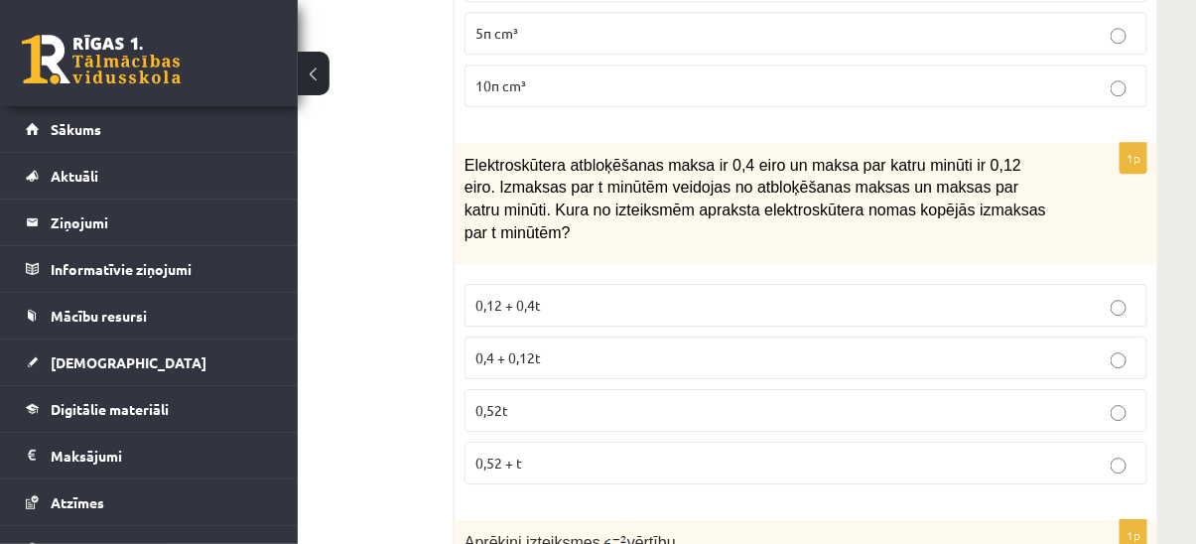
scroll to position [1895, 171]
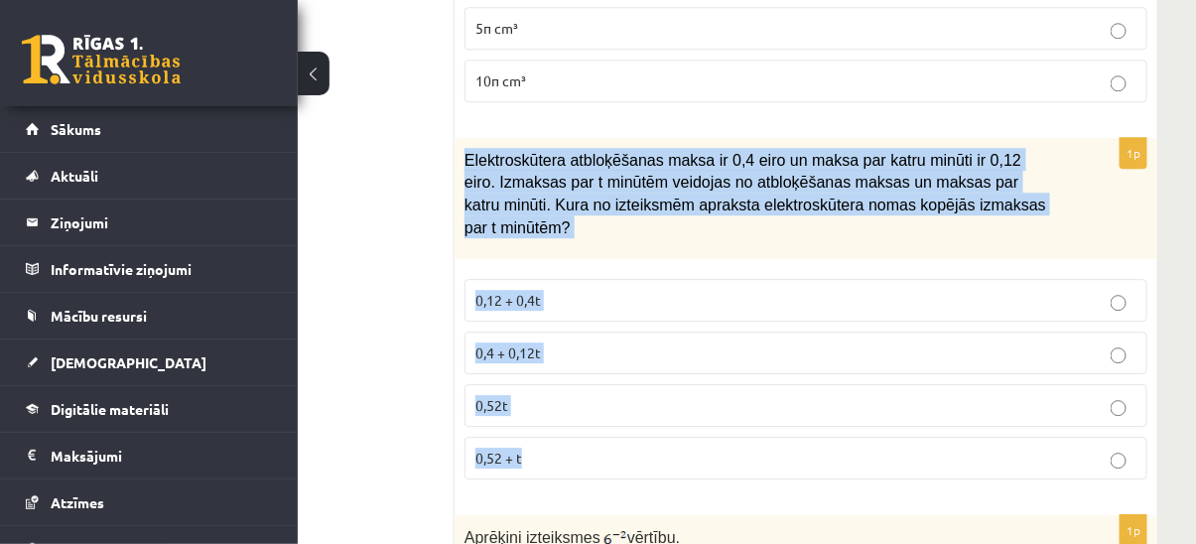
drag, startPoint x: 465, startPoint y: 120, endPoint x: 624, endPoint y: 406, distance: 327.1
click at [624, 406] on div "1p Elektroskūtera atbloķēšanas maksa ir 0,4 eiro un maksa par katru minūti ir 0…" at bounding box center [806, 316] width 703 height 357
copy div "Elektroskūtera atbloķēšanas maksa ir 0,4 eiro un maksa par katru minūti ir 0,12…"
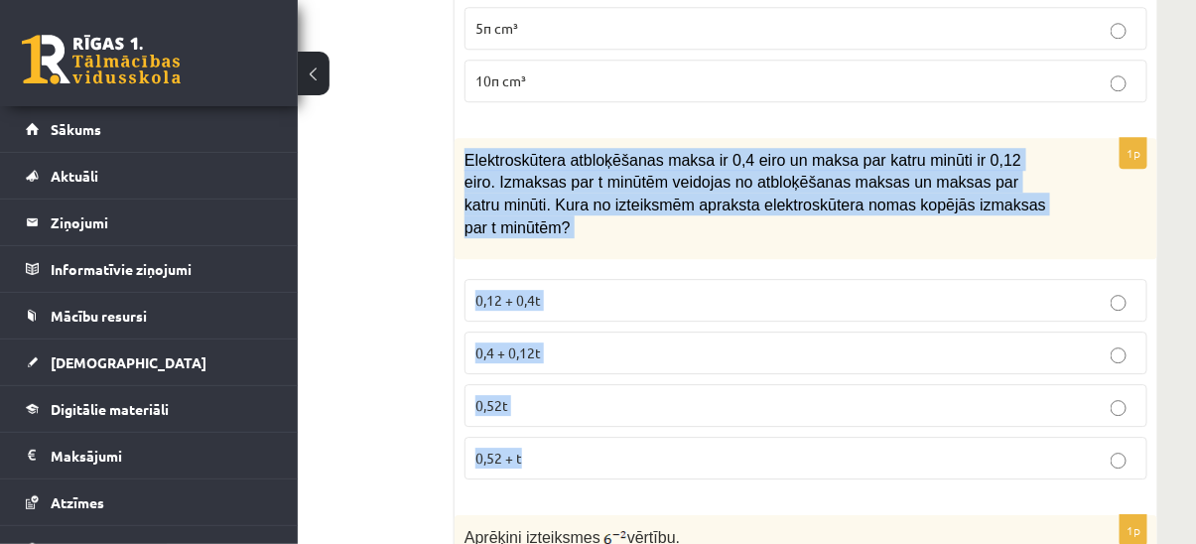
drag, startPoint x: 460, startPoint y: 128, endPoint x: 573, endPoint y: 401, distance: 295.6
click at [573, 401] on div "1p Elektroskūtera atbloķēšanas maksa ir 0,4 eiro un maksa par katru minūti ir 0…" at bounding box center [806, 316] width 703 height 357
copy div "Elektroskūtera atbloķēšanas maksa ir 0,4 eiro un maksa par katru minūti ir 0,12…"
click at [460, 174] on div "Elektroskūtera atbloķēšanas maksa ir 0,4 eiro un maksa par katru minūti ir 0,12…" at bounding box center [806, 198] width 703 height 121
drag, startPoint x: 464, startPoint y: 127, endPoint x: 575, endPoint y: 400, distance: 294.8
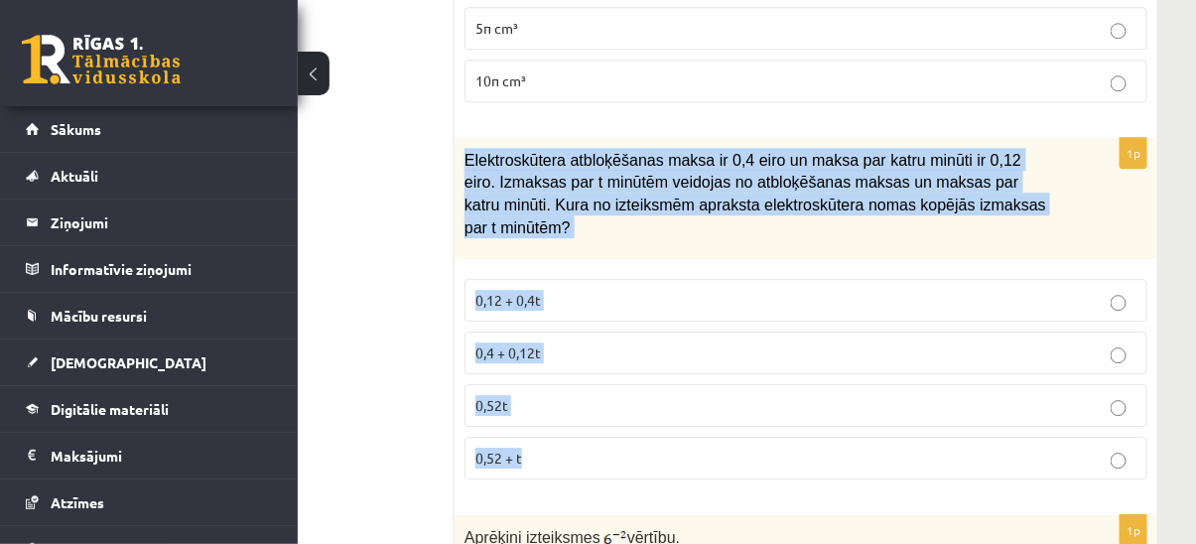
click at [575, 400] on div "1p Elektroskūtera atbloķēšanas maksa ir 0,4 eiro un maksa par katru minūti ir 0…" at bounding box center [806, 316] width 703 height 357
copy div "Elektroskūtera atbloķēšanas maksa ir 0,4 eiro un maksa par katru minūti ir 0,12…"
click at [504, 344] on span "0,4 + 0,12t" at bounding box center [509, 353] width 66 height 18
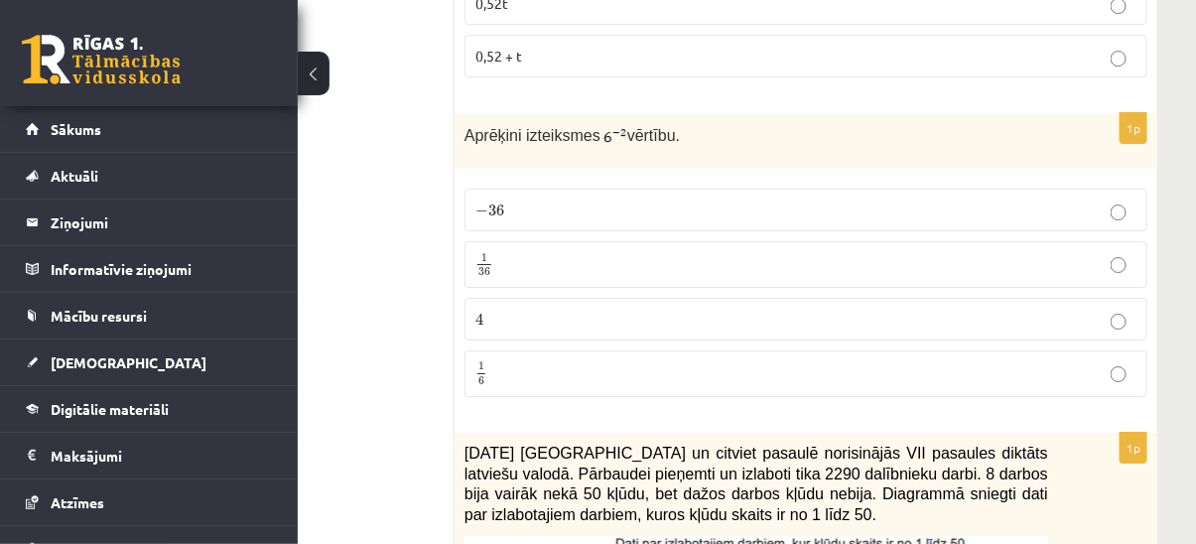
scroll to position [2256, 171]
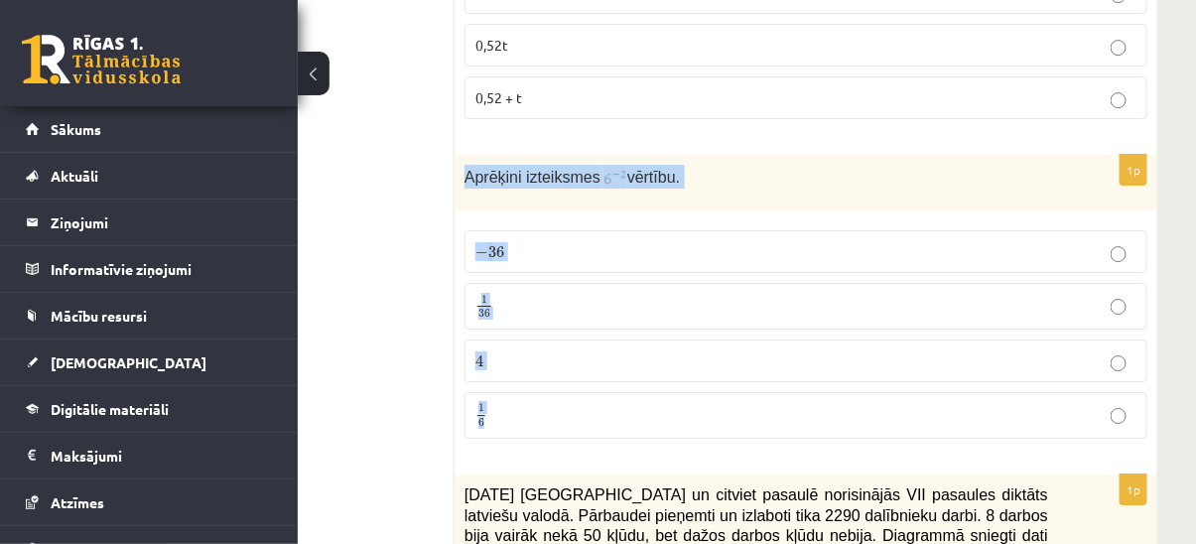
drag, startPoint x: 461, startPoint y: 122, endPoint x: 598, endPoint y: 338, distance: 255.3
click at [598, 338] on div "1p Aprēķini izteiksmes vērtību. − 36 − 36 1 36 1 36 4 4 1 6 1 6" at bounding box center [806, 305] width 703 height 300
copy div "Aprēķini izteiksmes vērtību. − 36 − 36 1 36 1 36 4 4 1 6"
click at [759, 241] on p "− 36 − 36" at bounding box center [806, 251] width 661 height 21
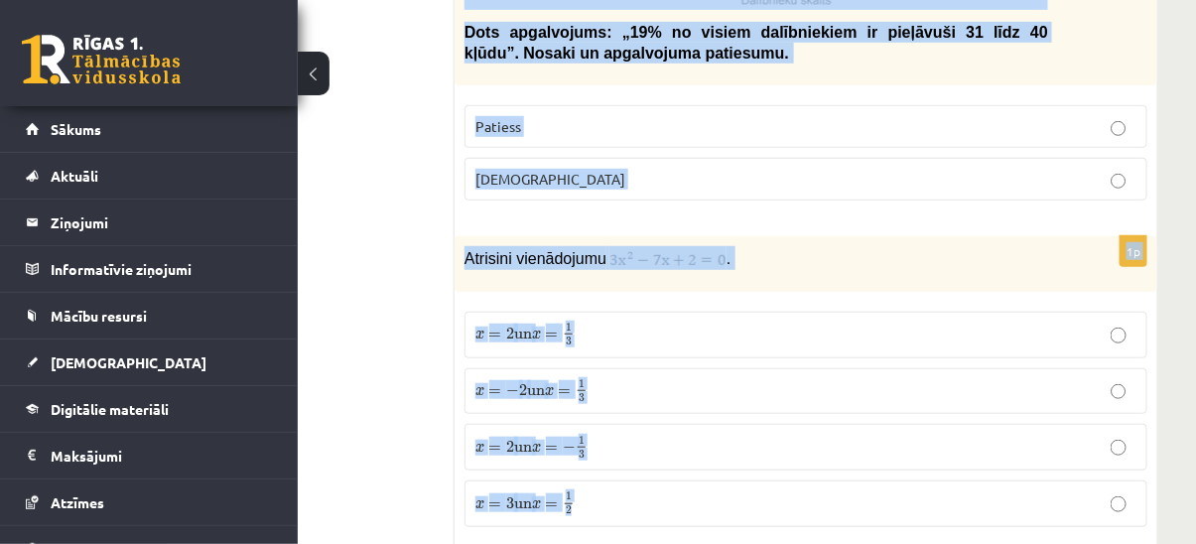
scroll to position [3068, 171]
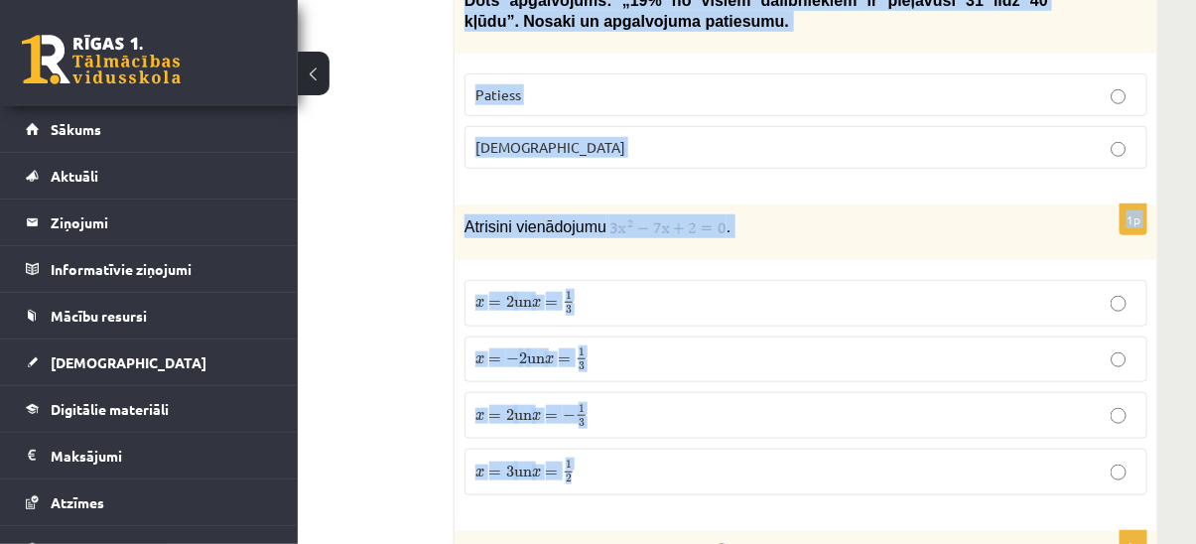
drag, startPoint x: 552, startPoint y: 102, endPoint x: 832, endPoint y: 409, distance: 415.3
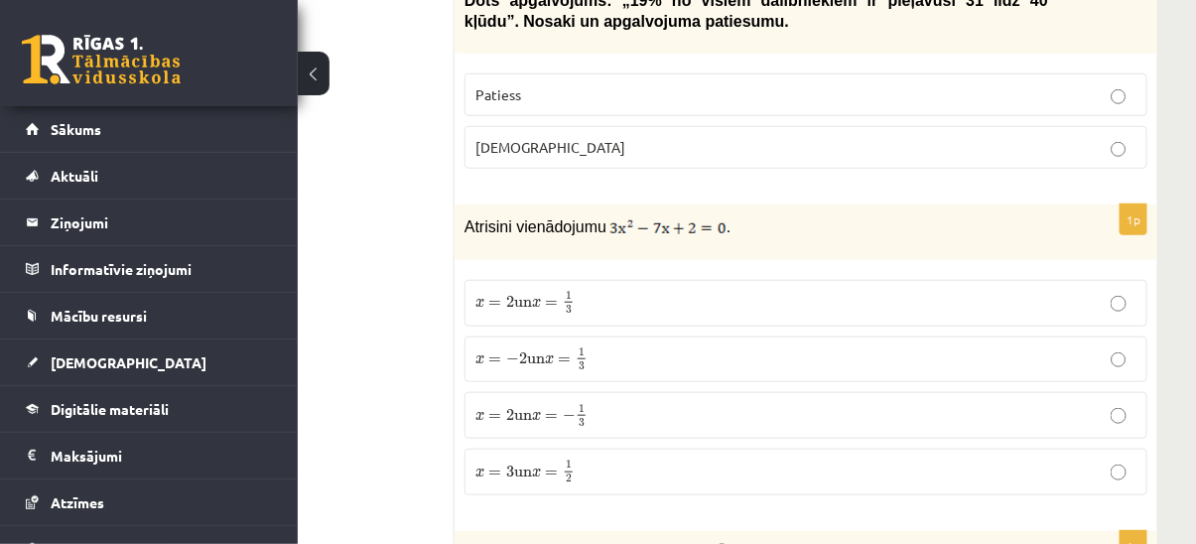
click at [709, 453] on div "1p Atrisini vienādojumu . x = 2 un x = 1 3 x = 2 un x = 1 3 x = − 2 un x = 1 3 …" at bounding box center [806, 358] width 703 height 307
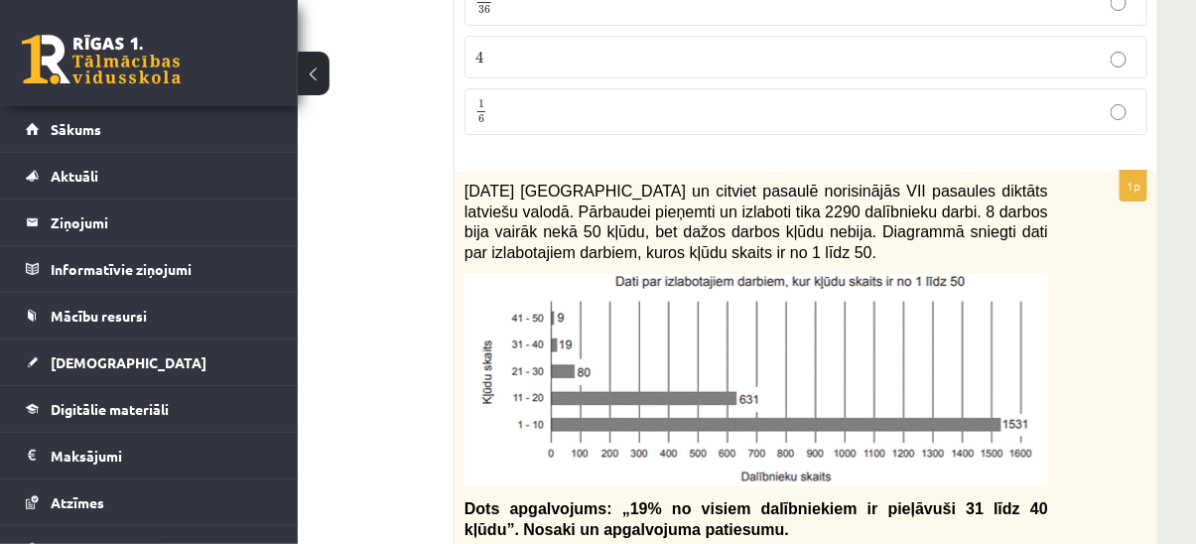
scroll to position [2527, 171]
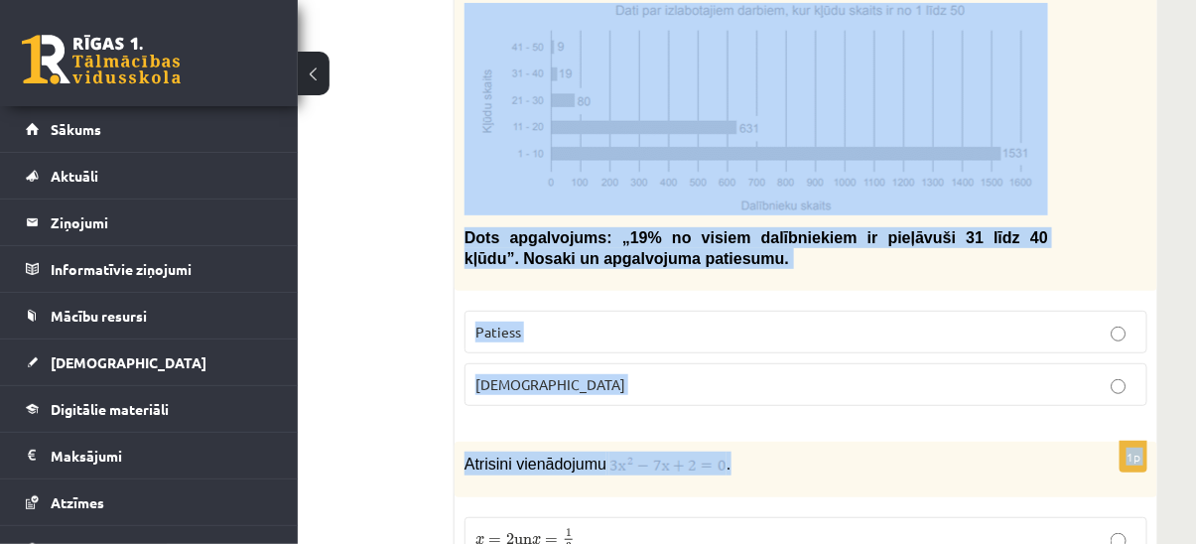
drag, startPoint x: 467, startPoint y: 169, endPoint x: 727, endPoint y: 396, distance: 345.5
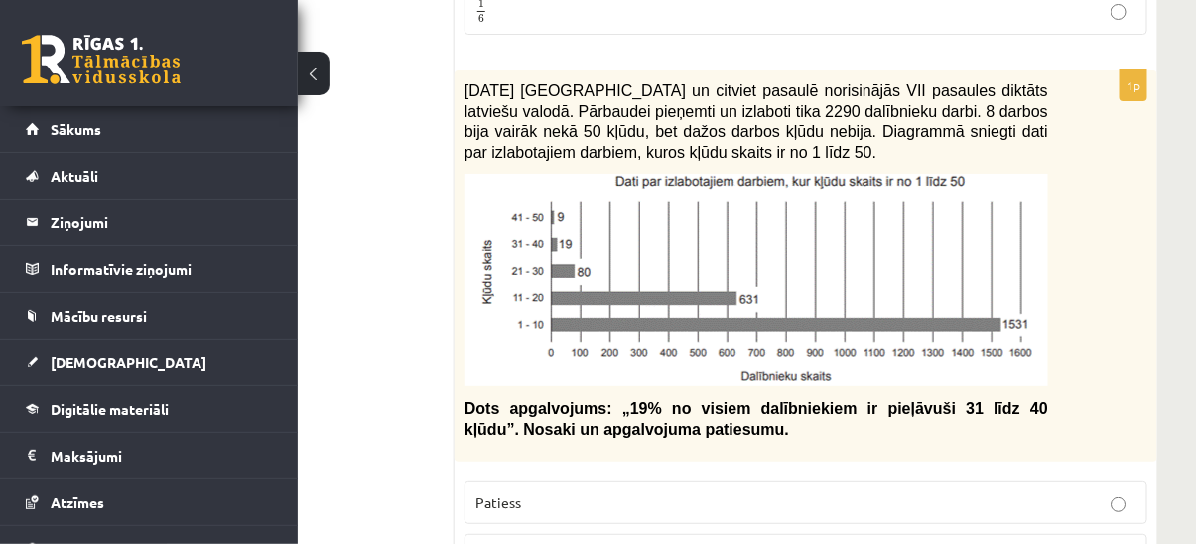
scroll to position [2617, 171]
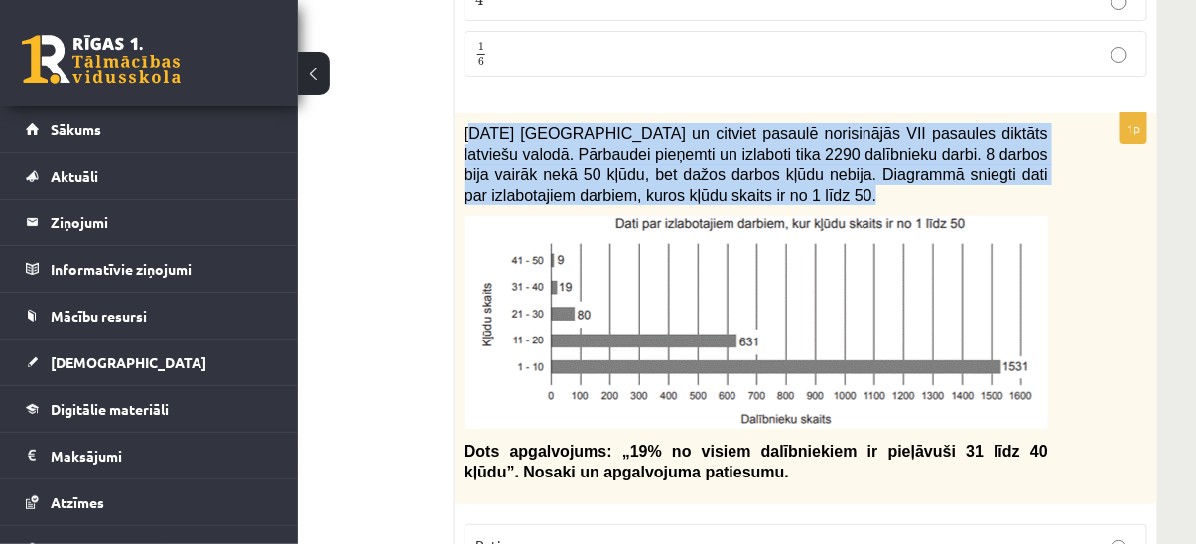
drag, startPoint x: 469, startPoint y: 79, endPoint x: 655, endPoint y: 372, distance: 347.3
click at [655, 372] on div "2021. gada 27. novembrī Latvijā un citviet pasaulē norisinājās VII pasaules dik…" at bounding box center [806, 308] width 703 height 391
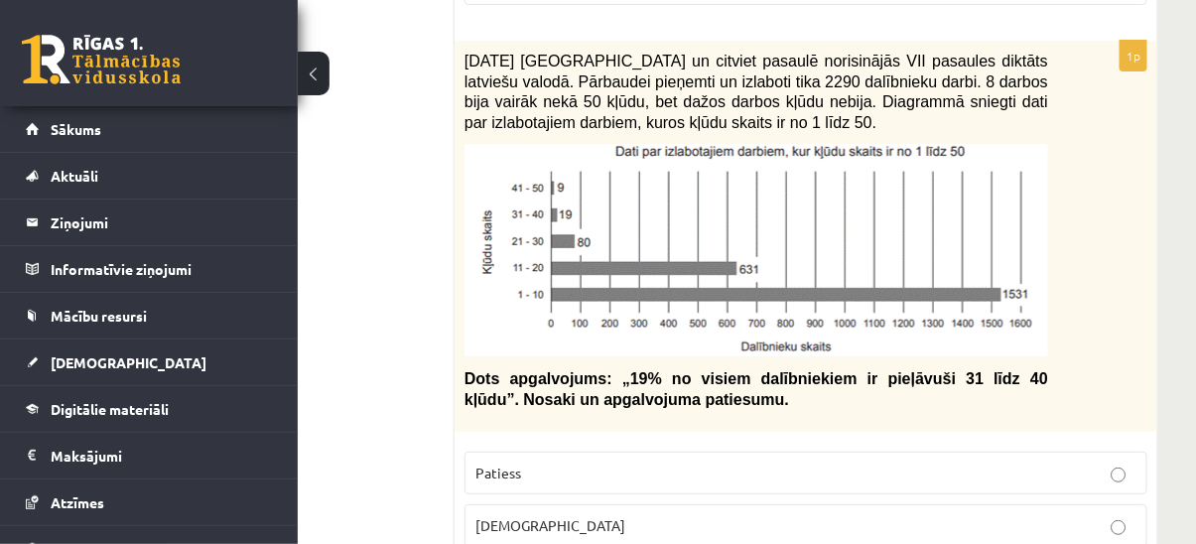
scroll to position [2798, 171]
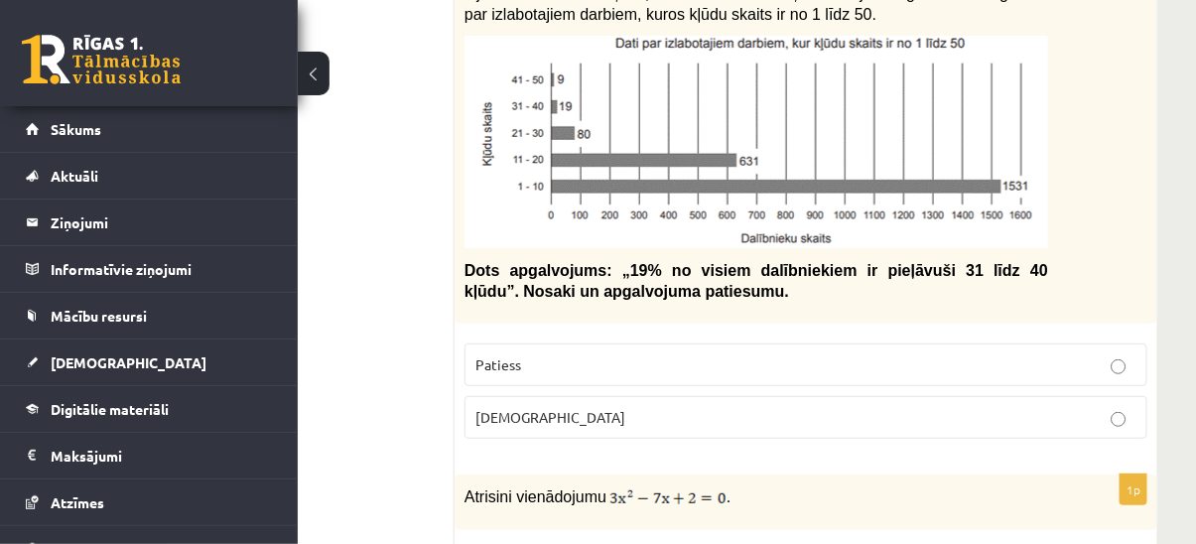
click at [509, 408] on span "Aplams" at bounding box center [551, 417] width 150 height 18
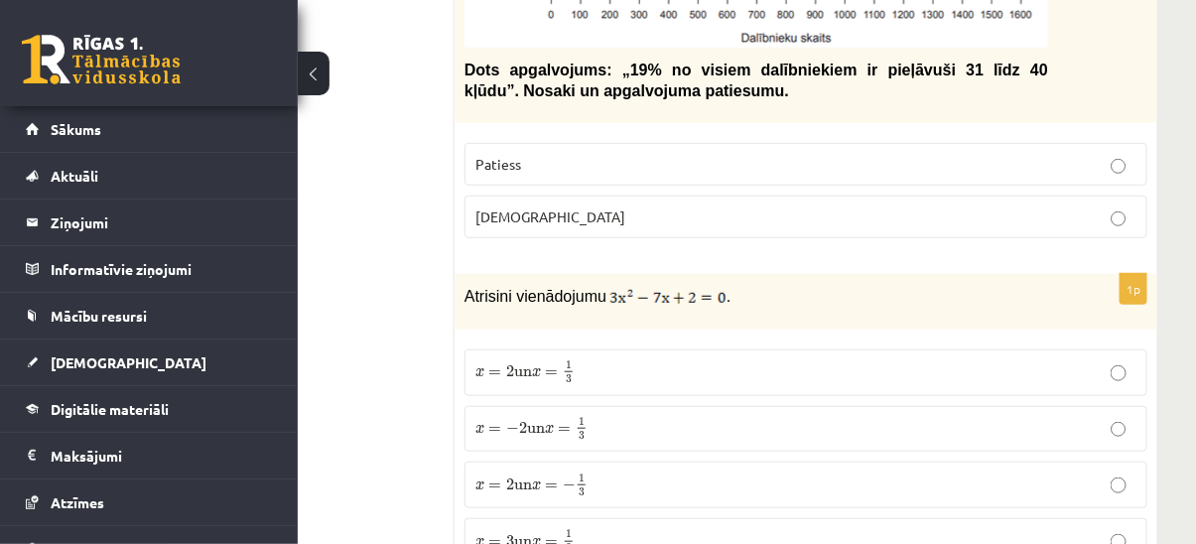
scroll to position [3068, 171]
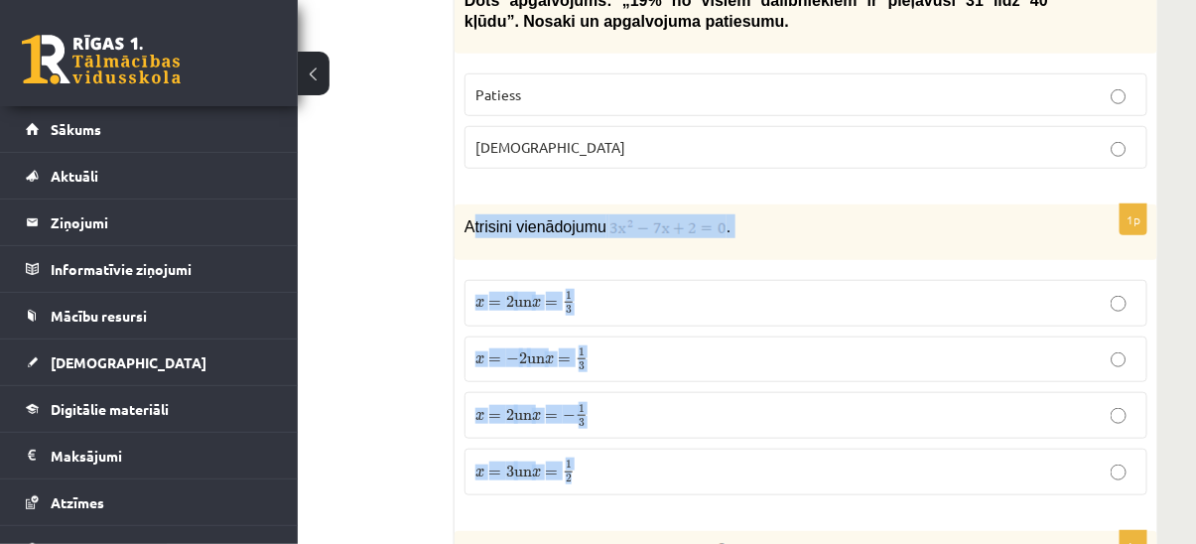
drag, startPoint x: 473, startPoint y: 169, endPoint x: 609, endPoint y: 409, distance: 276.1
click at [609, 409] on div "1p Atrisini vienādojumu . x = 2 un x = 1 3 x = 2 un x = 1 3 x = − 2 un x = 1 3 …" at bounding box center [806, 358] width 703 height 307
copy div "trisini vienādojumu . x = 2 un x = 1 3 x = 2 un x = 1 3 x = − 2 un x = 1 3 x = …"
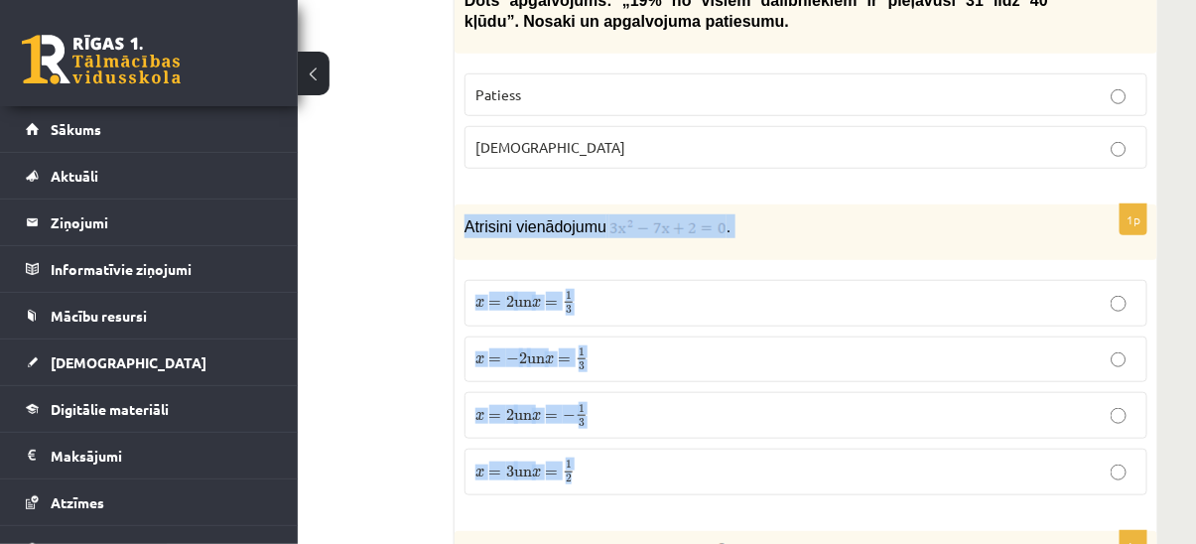
drag, startPoint x: 466, startPoint y: 172, endPoint x: 756, endPoint y: 411, distance: 375.9
click at [756, 411] on div "1p Atrisini vienādojumu . x = 2 un x = 1 3 x = 2 un x = 1 3 x = − 2 un x = 1 3 …" at bounding box center [806, 358] width 703 height 307
copy div "Atrisini vienādojumu . x = 2 un x = 1 3 x = 2 un x = 1 3 x = − 2 un x = 1 3 x =…"
click at [635, 347] on p "x = − 2 un x = 1 3 x = − 2 un x = 1 3" at bounding box center [806, 359] width 661 height 25
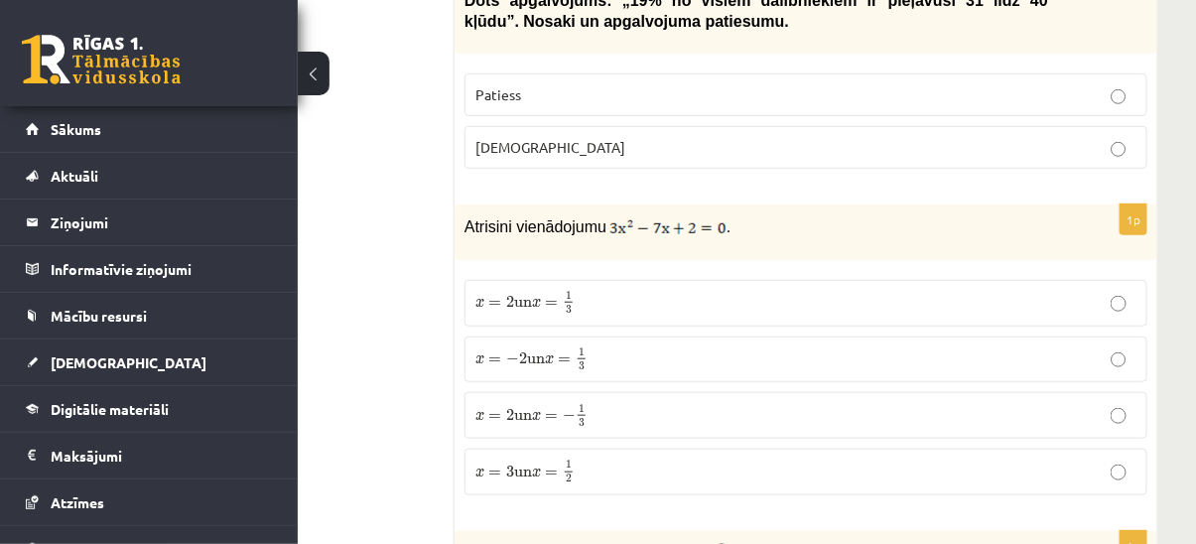
click at [635, 347] on p "x = − 2 un x = 1 3 x = − 2 un x = 1 3" at bounding box center [806, 359] width 661 height 25
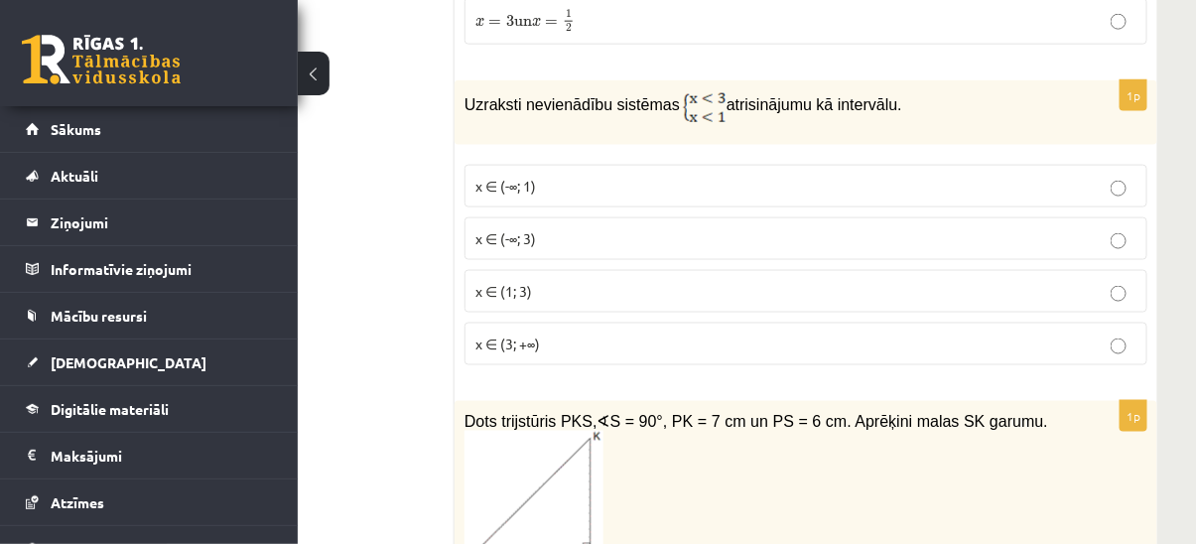
scroll to position [3520, 171]
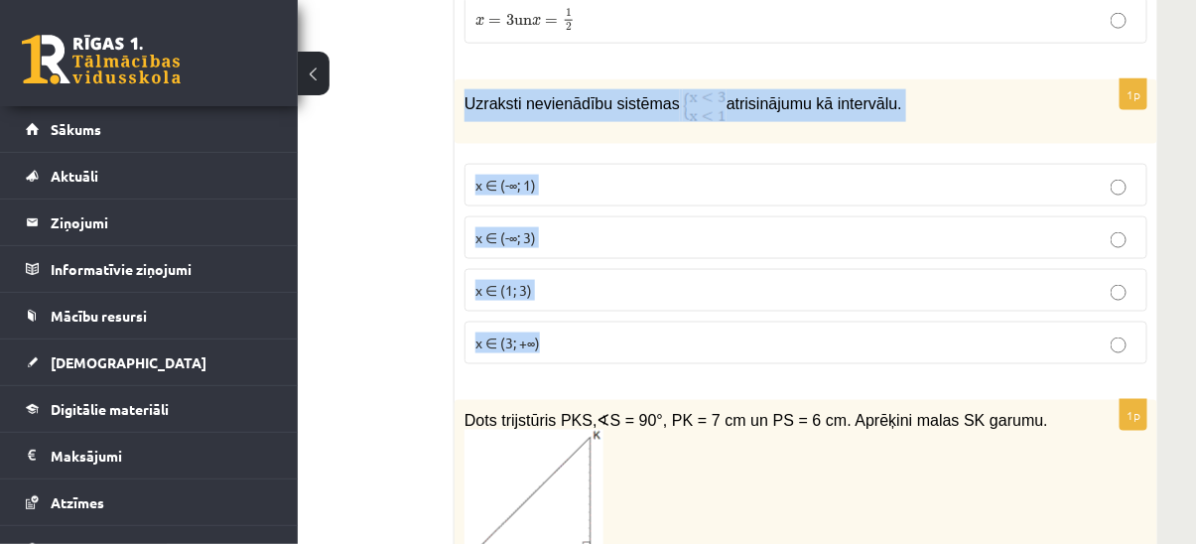
drag, startPoint x: 466, startPoint y: 45, endPoint x: 637, endPoint y: 309, distance: 315.0
click at [637, 309] on div "1p Uzraksti nevienādību sistēmas atrisinājumu kā intervālu. x ∈ (-∞; 1) x ∈ (-∞…" at bounding box center [806, 229] width 703 height 301
click at [650, 269] on label "x ∈ (1; 3)" at bounding box center [806, 290] width 683 height 43
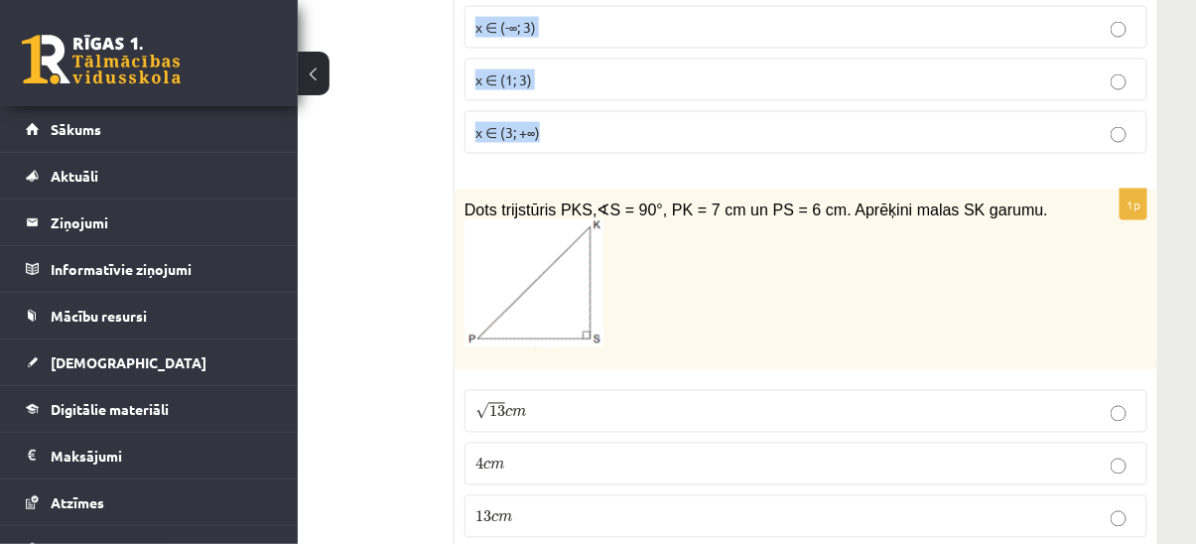
scroll to position [3791, 171]
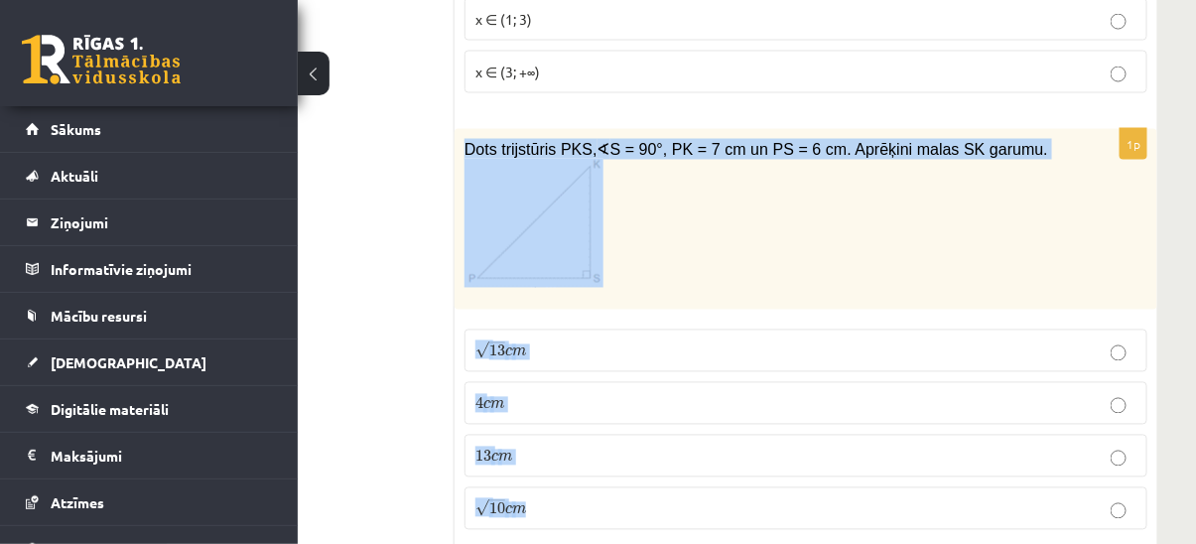
drag, startPoint x: 465, startPoint y: 90, endPoint x: 560, endPoint y: 449, distance: 370.9
click at [560, 449] on div "1p Dots trijstūris PKS, ∢ S = 90°, PK = 7 cm un PS = 6 cm. Aprēķini malas SK ga…" at bounding box center [806, 338] width 703 height 418
click at [586, 446] on p "13 c m 13 c m" at bounding box center [806, 456] width 661 height 21
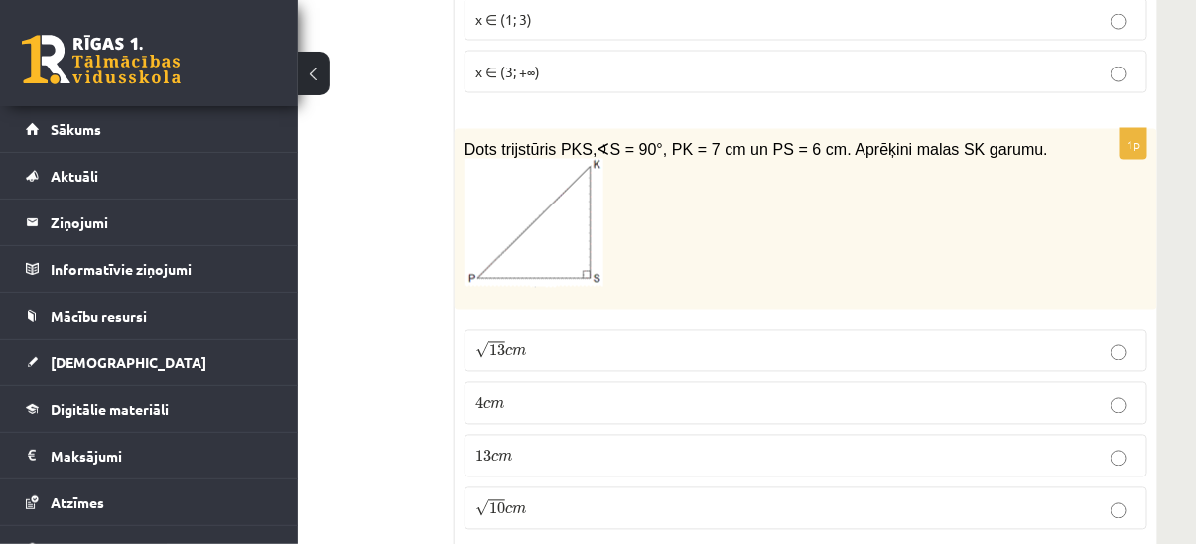
click at [585, 341] on p "√ 13 c m 13 c m" at bounding box center [806, 351] width 661 height 21
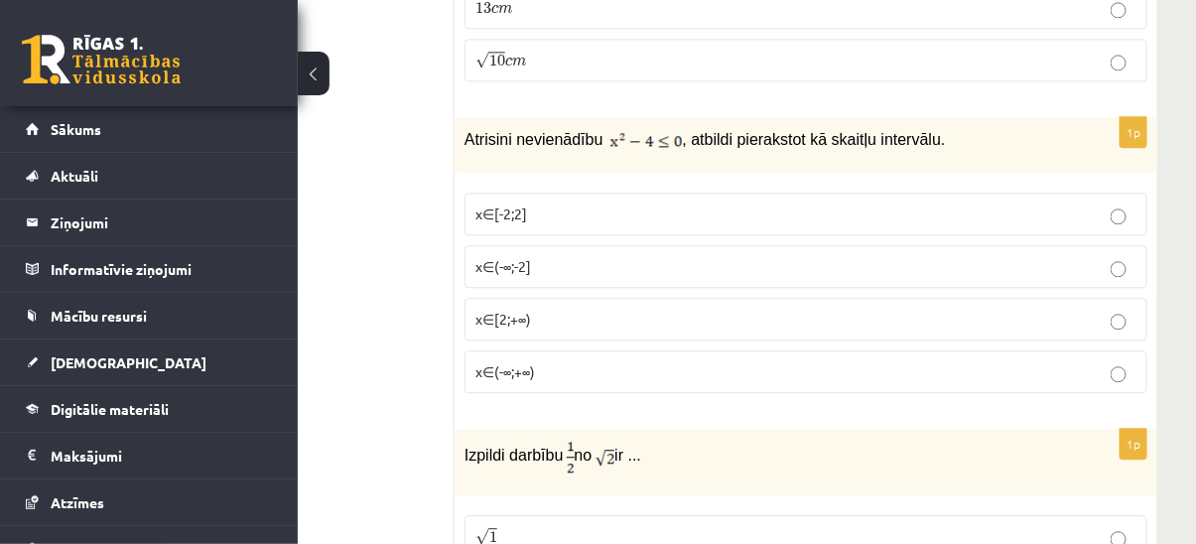
scroll to position [4241, 171]
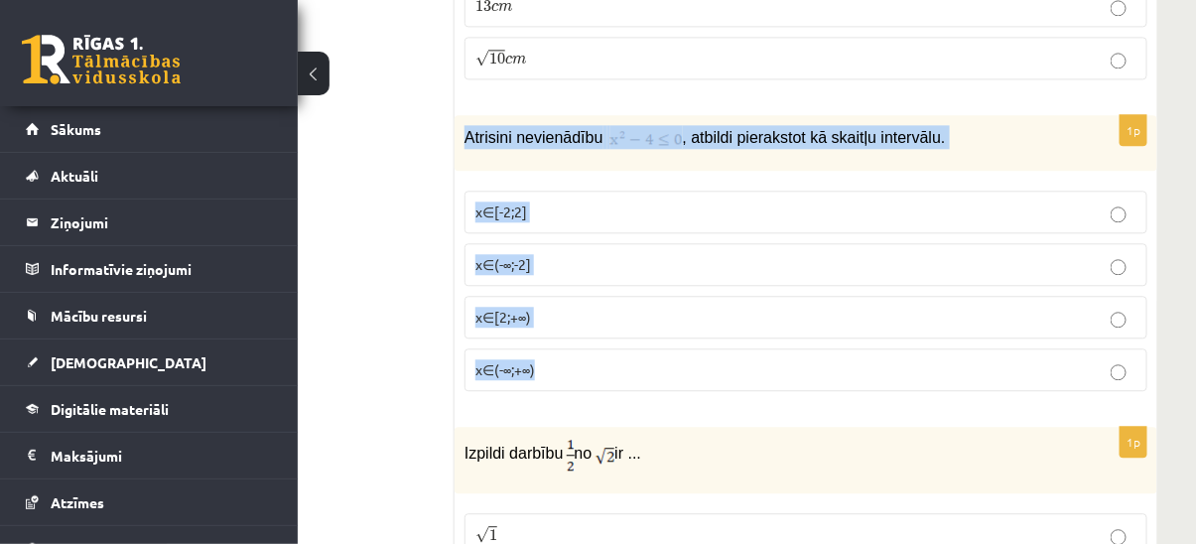
drag, startPoint x: 466, startPoint y: 74, endPoint x: 596, endPoint y: 312, distance: 270.6
click at [596, 312] on div "1p Atrisini nevienādību , atbildi pierakstot kā skaitļu intervālu. x∈[-2;2] x∈(…" at bounding box center [806, 261] width 703 height 292
click at [777, 254] on p "x∈(-∞;-2]" at bounding box center [806, 264] width 661 height 21
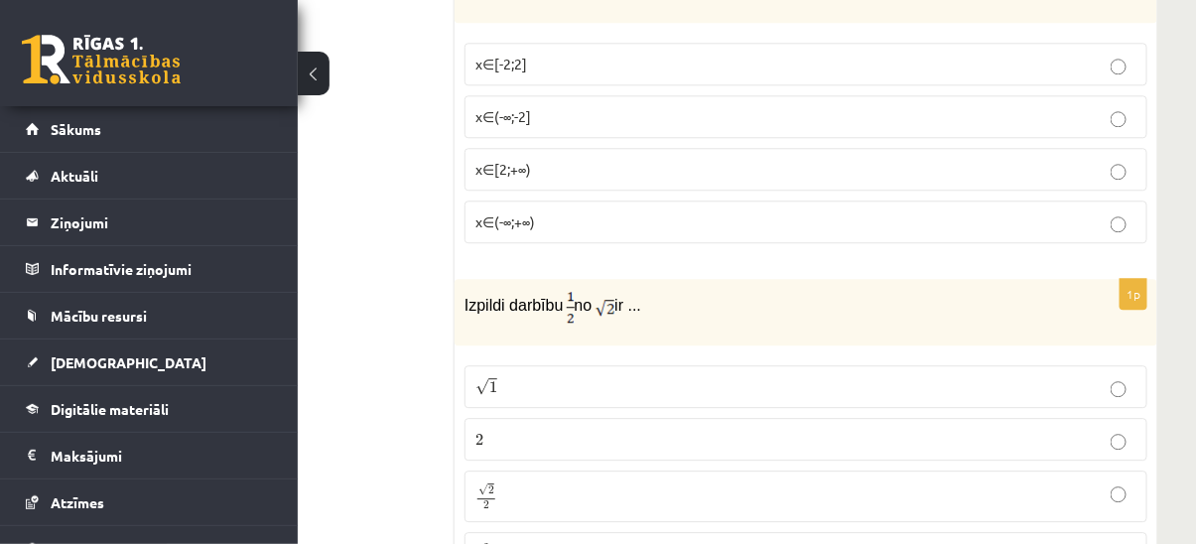
scroll to position [4422, 171]
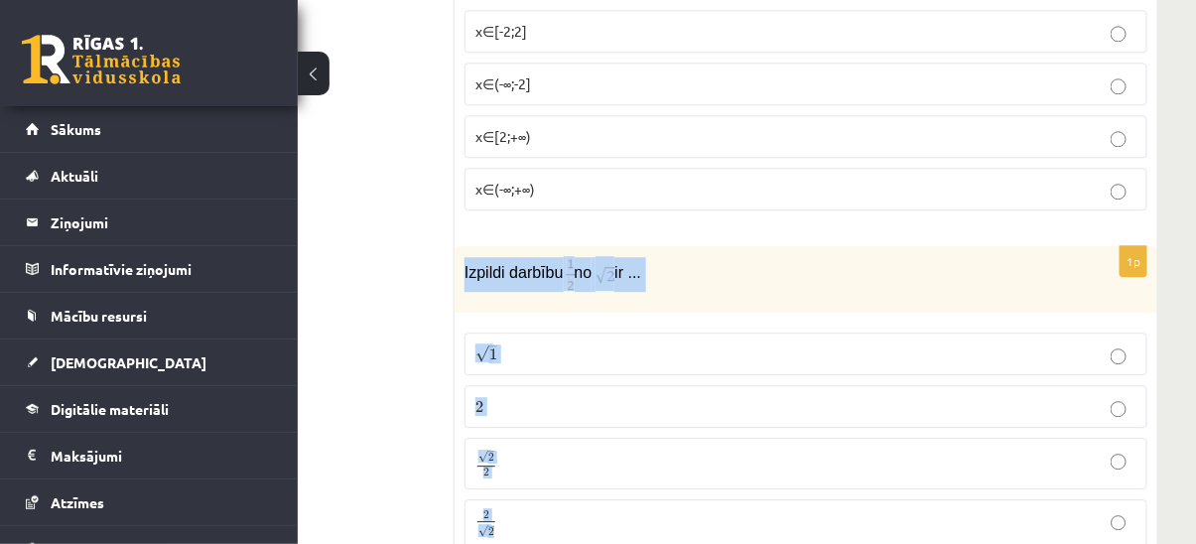
drag, startPoint x: 460, startPoint y: 206, endPoint x: 576, endPoint y: 453, distance: 273.1
click at [576, 453] on div "1p Izpildi darbību no ir ... √ 1 1 2 2 √ 2 2 2 2 2 √ 2 2 2" at bounding box center [806, 405] width 703 height 319
click at [607, 323] on fieldset "√ 1 1 2 2 √ 2 2 2 2 2 √ 2 2 2" at bounding box center [806, 439] width 683 height 232
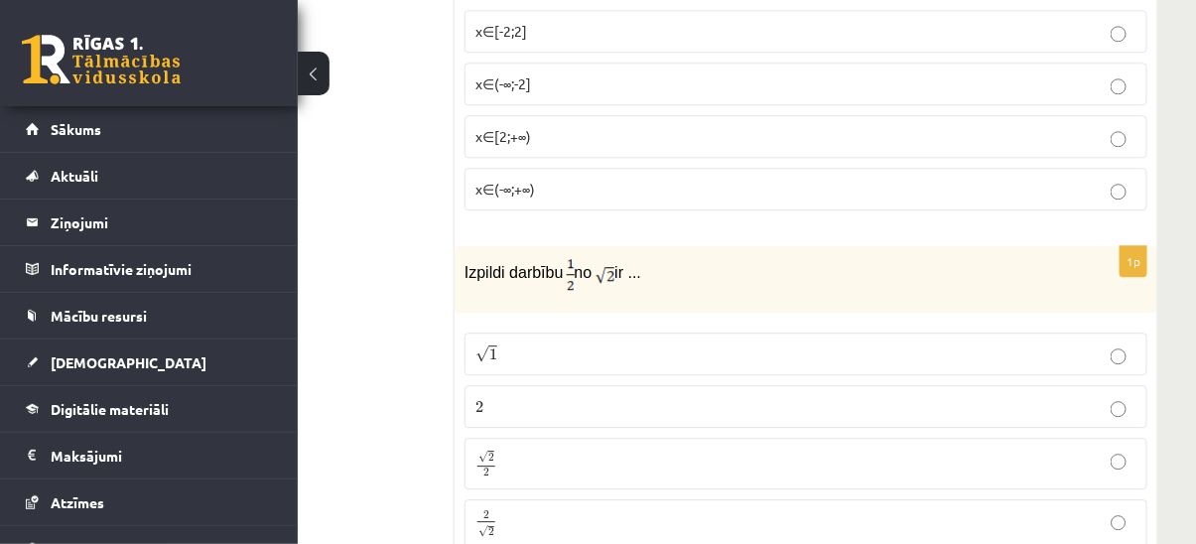
click at [579, 449] on p "√ 2 2 2 2" at bounding box center [806, 463] width 661 height 29
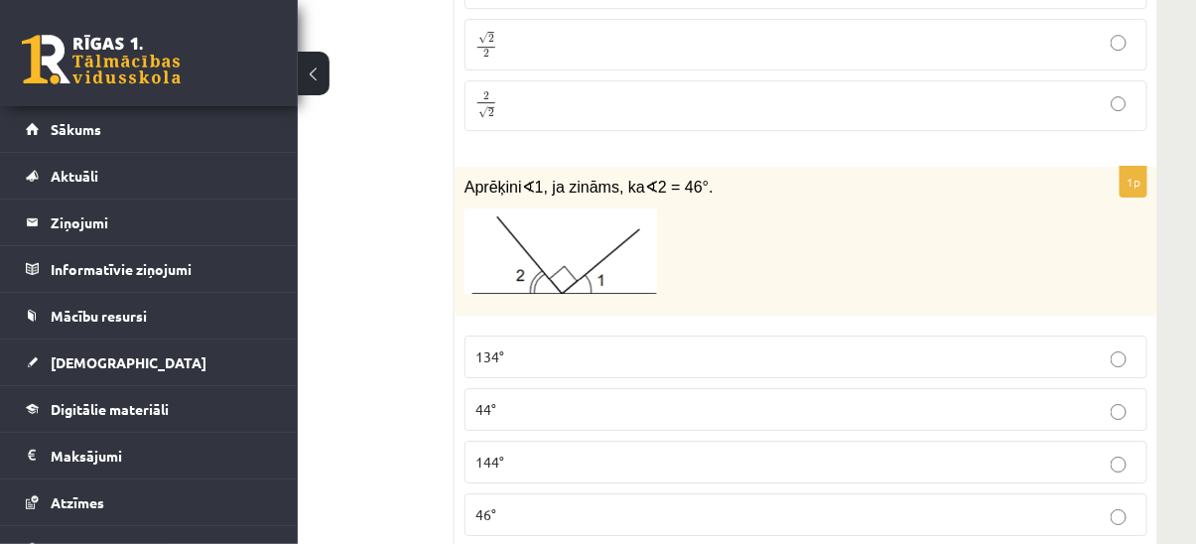
scroll to position [4874, 171]
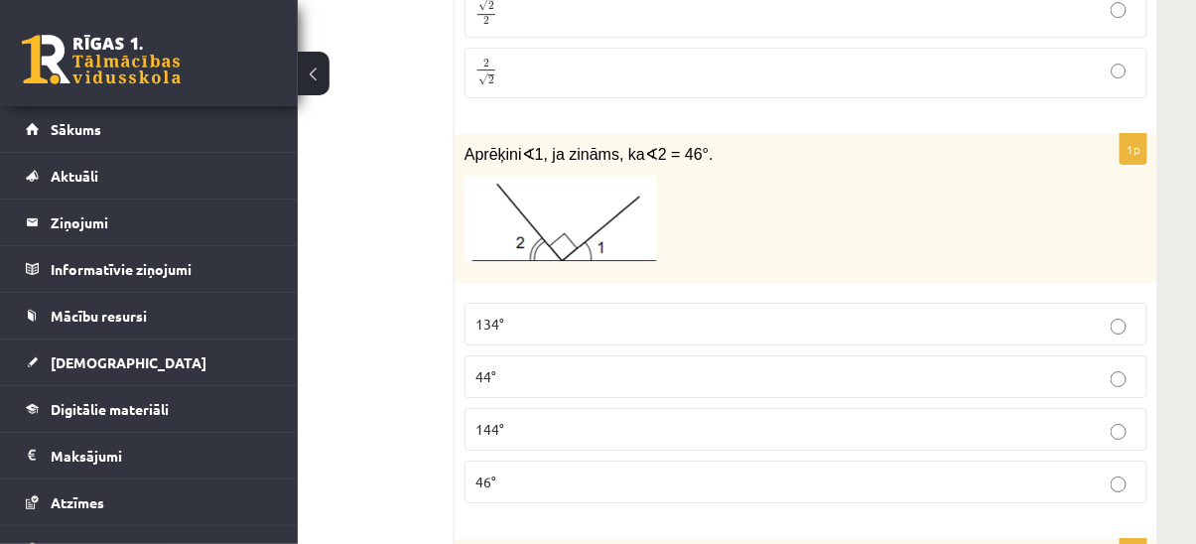
click at [524, 472] on p "46°" at bounding box center [806, 482] width 661 height 21
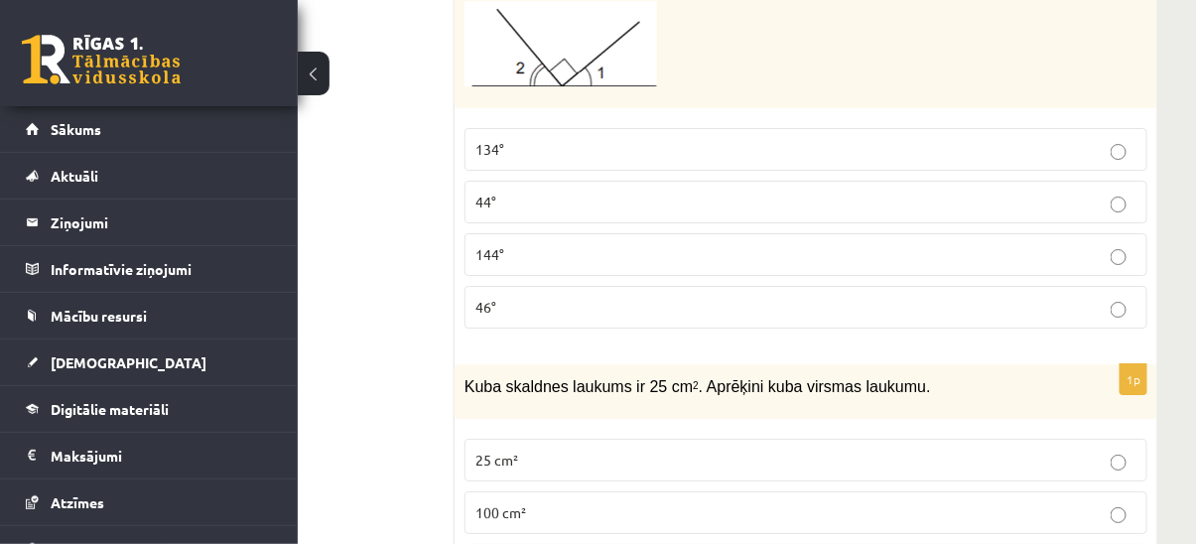
scroll to position [5054, 171]
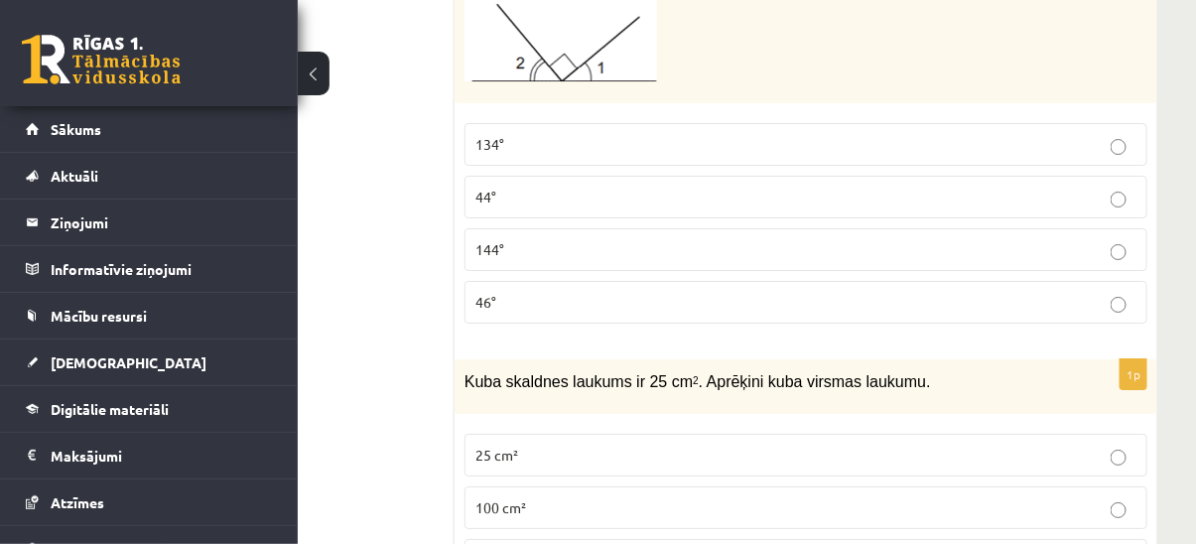
click at [542, 187] on p "44°" at bounding box center [806, 197] width 661 height 21
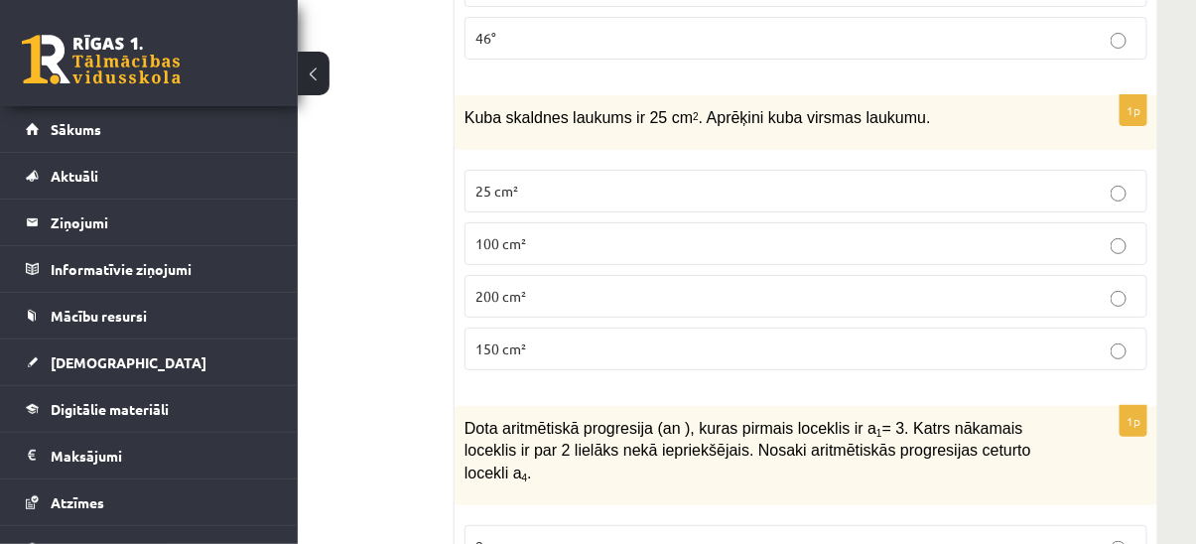
scroll to position [5325, 171]
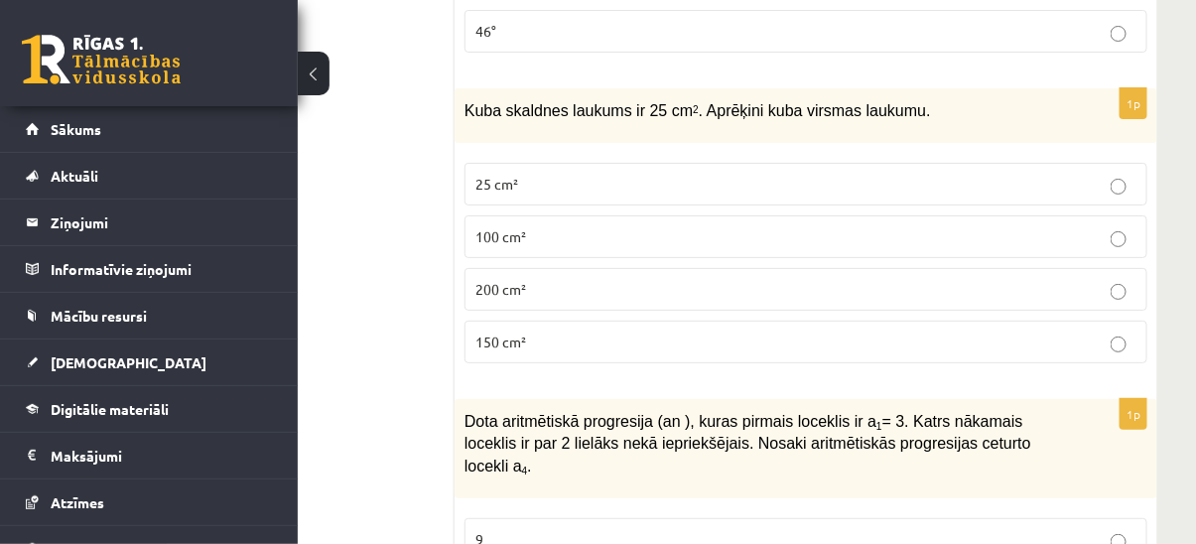
click at [554, 174] on p "25 cm²" at bounding box center [806, 184] width 661 height 21
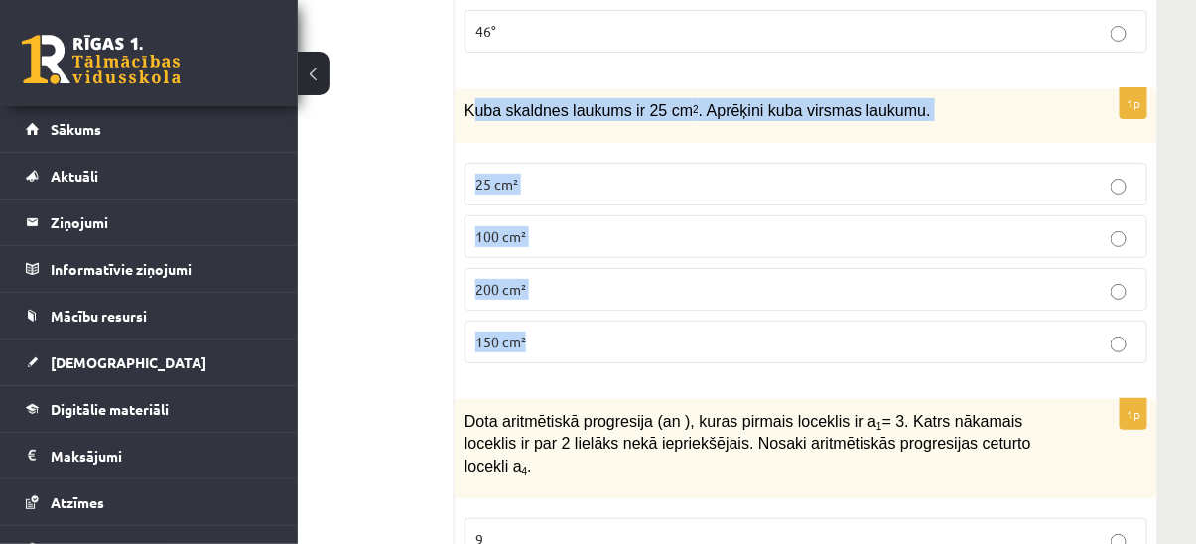
drag, startPoint x: 469, startPoint y: 54, endPoint x: 607, endPoint y: 271, distance: 257.5
click at [607, 271] on div "1p Kuba skaldnes laukums ir 25 cm 2 . Aprēķini kuba virsmas laukumu. 25 cm² 100…" at bounding box center [806, 233] width 703 height 291
click at [571, 332] on p "150 cm²" at bounding box center [806, 342] width 661 height 21
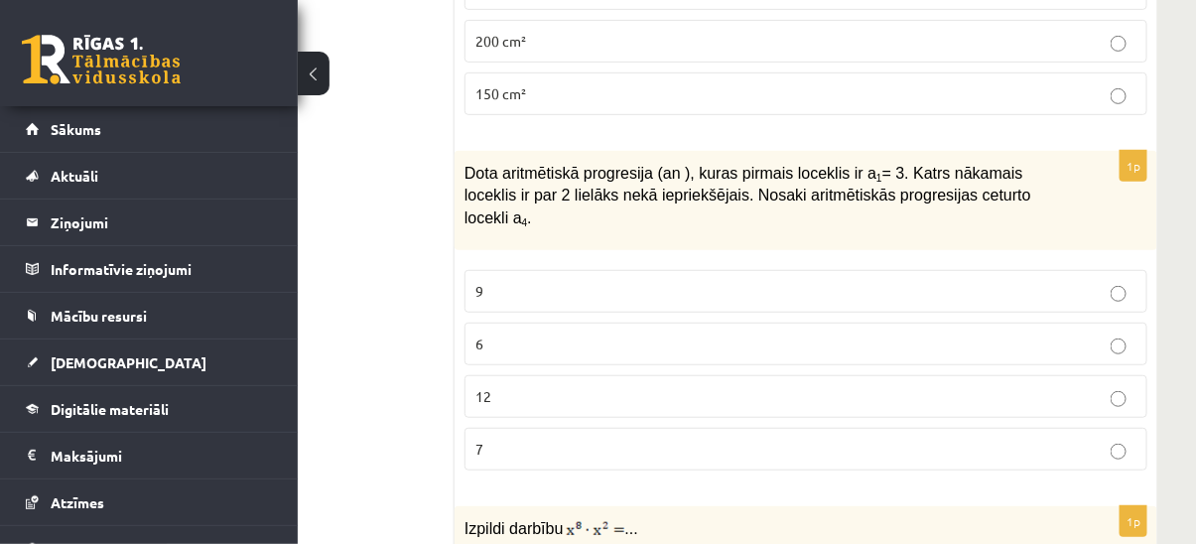
scroll to position [5596, 171]
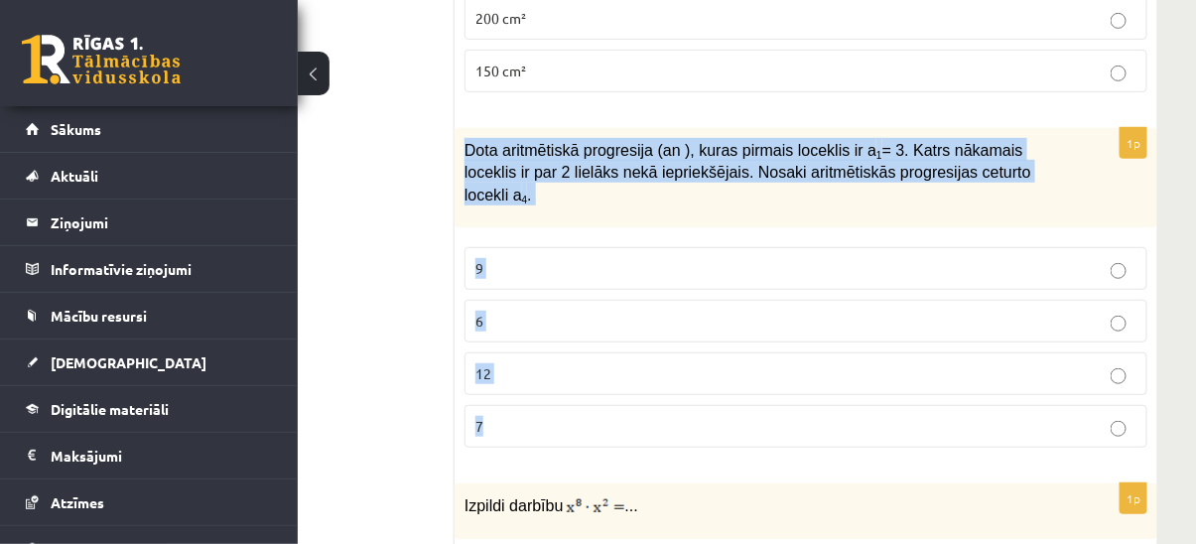
drag, startPoint x: 459, startPoint y: 82, endPoint x: 589, endPoint y: 325, distance: 275.0
click at [589, 325] on div "1p Dota aritmētiskā progresija (an ), kuras pirmais loceklis ir a 1 = 3. Katrs …" at bounding box center [806, 296] width 703 height 336
click at [620, 258] on p "9" at bounding box center [806, 268] width 661 height 21
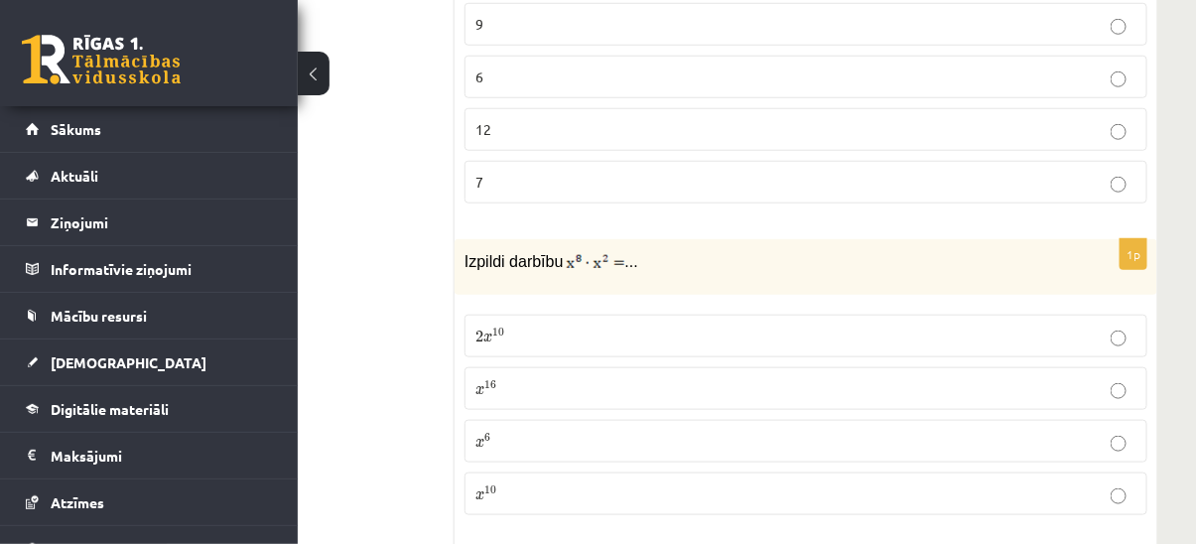
scroll to position [5867, 171]
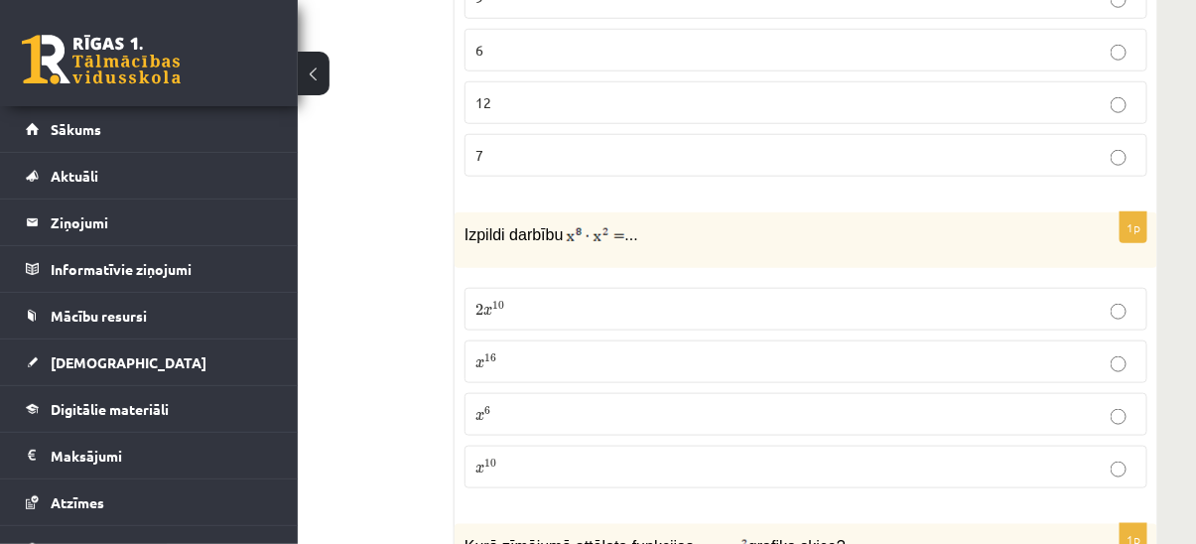
click at [516, 351] on p "x 16 x 16" at bounding box center [806, 361] width 661 height 21
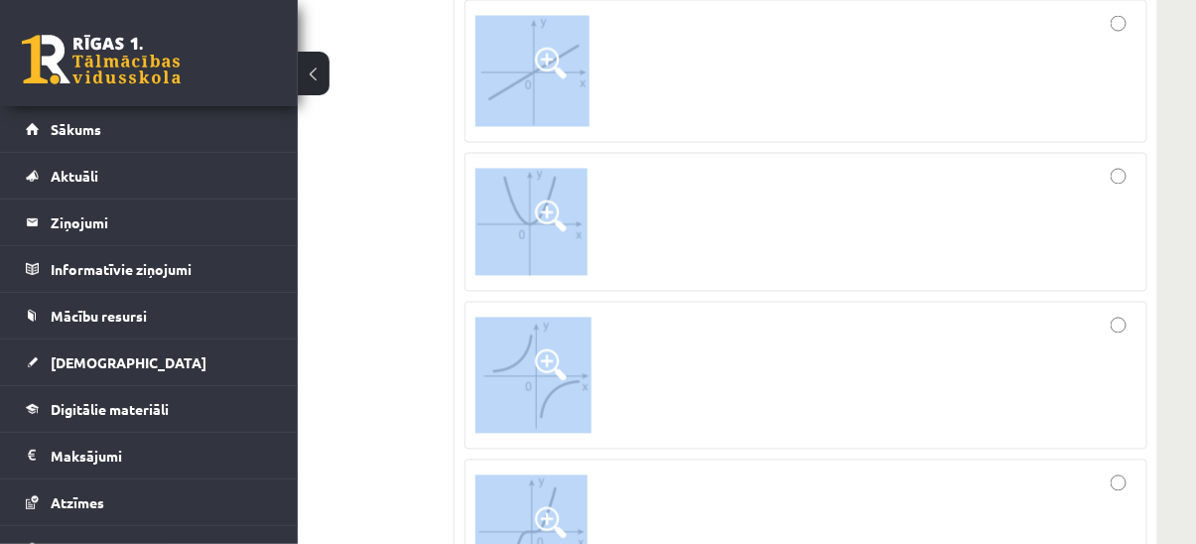
scroll to position [6498, 171]
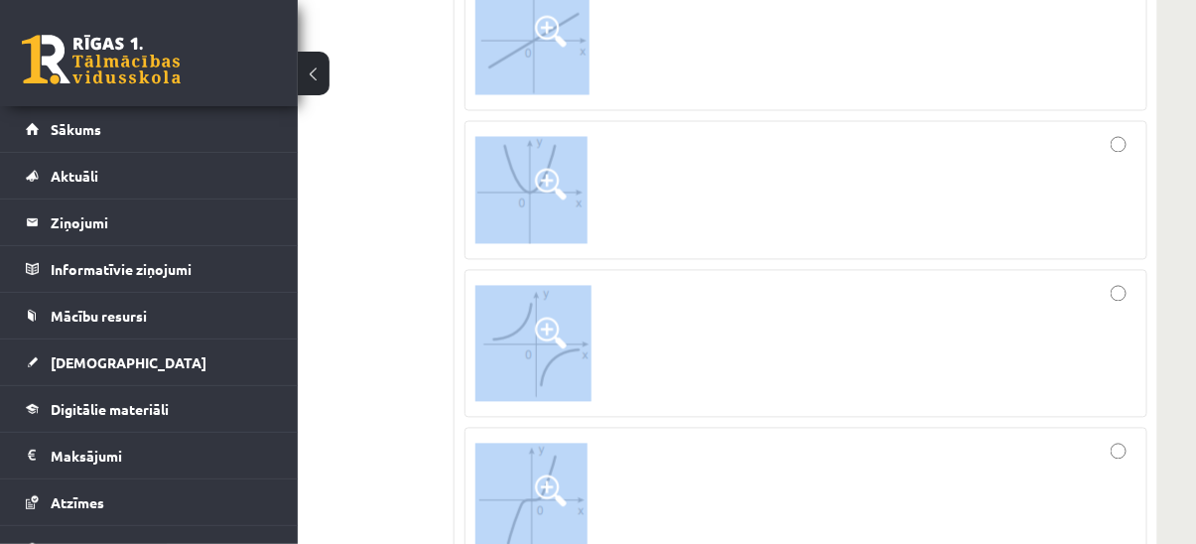
drag, startPoint x: 467, startPoint y: 189, endPoint x: 695, endPoint y: 447, distance: 344.6
click at [695, 447] on div "1p Kurā zīmējumā attēlota funkcijas grafika skice?" at bounding box center [806, 242] width 703 height 698
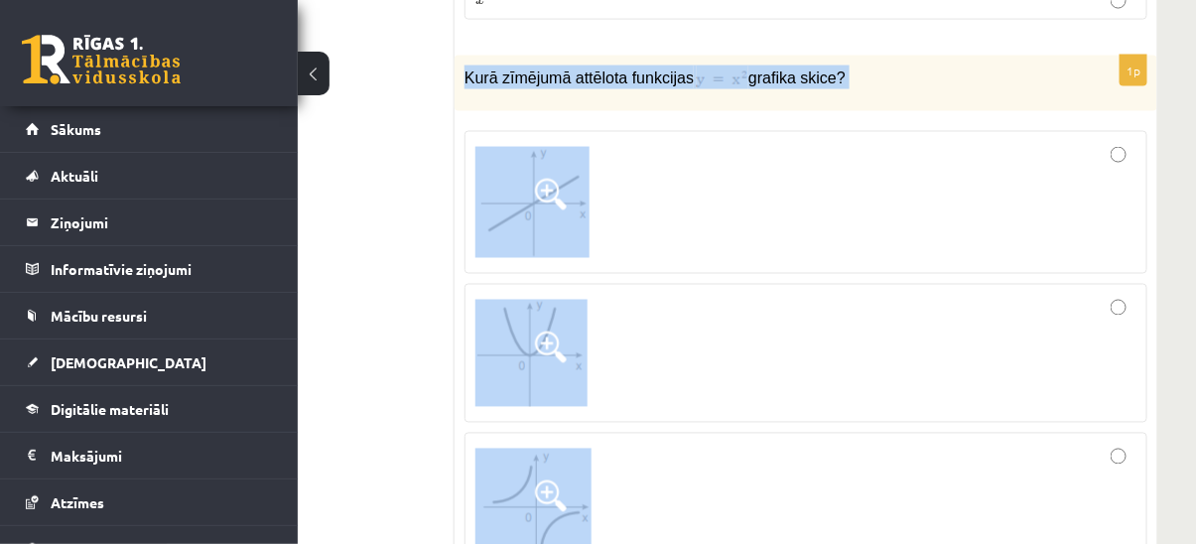
scroll to position [6317, 171]
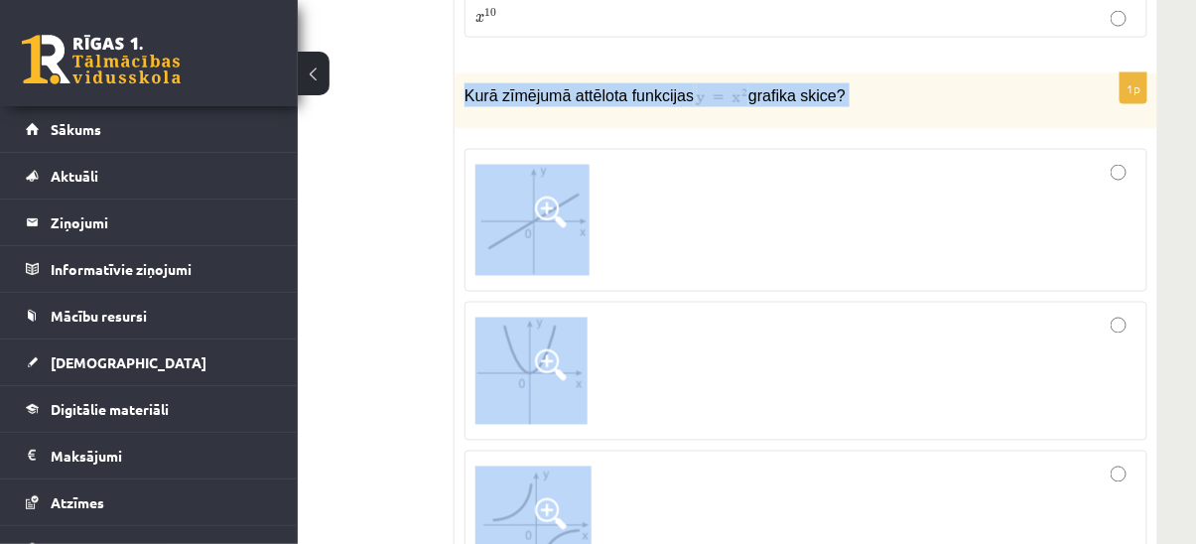
click at [860, 160] on div at bounding box center [806, 220] width 661 height 121
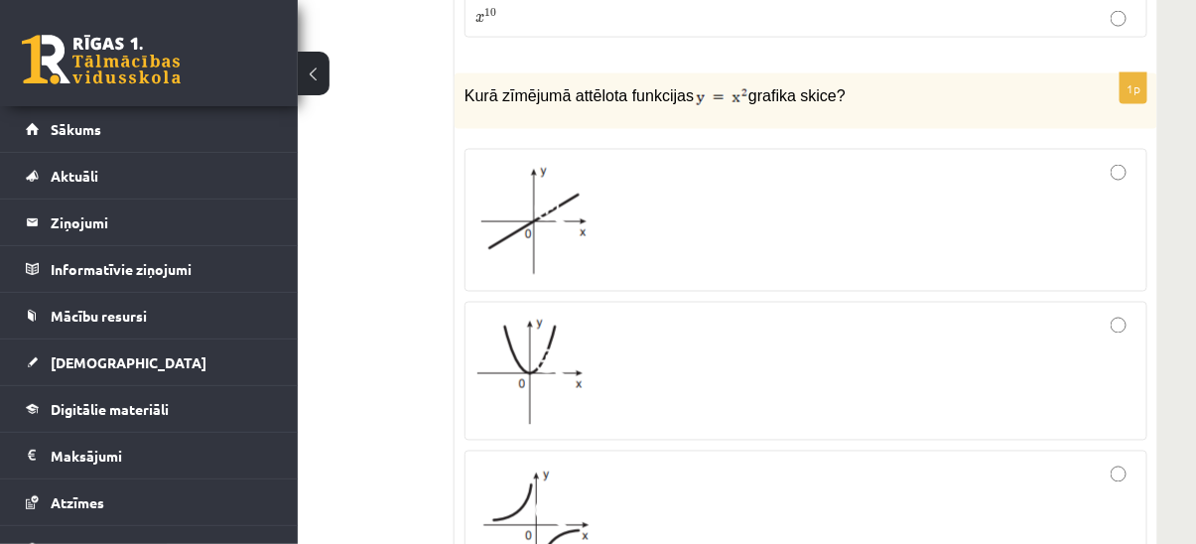
click at [860, 160] on div at bounding box center [806, 220] width 661 height 121
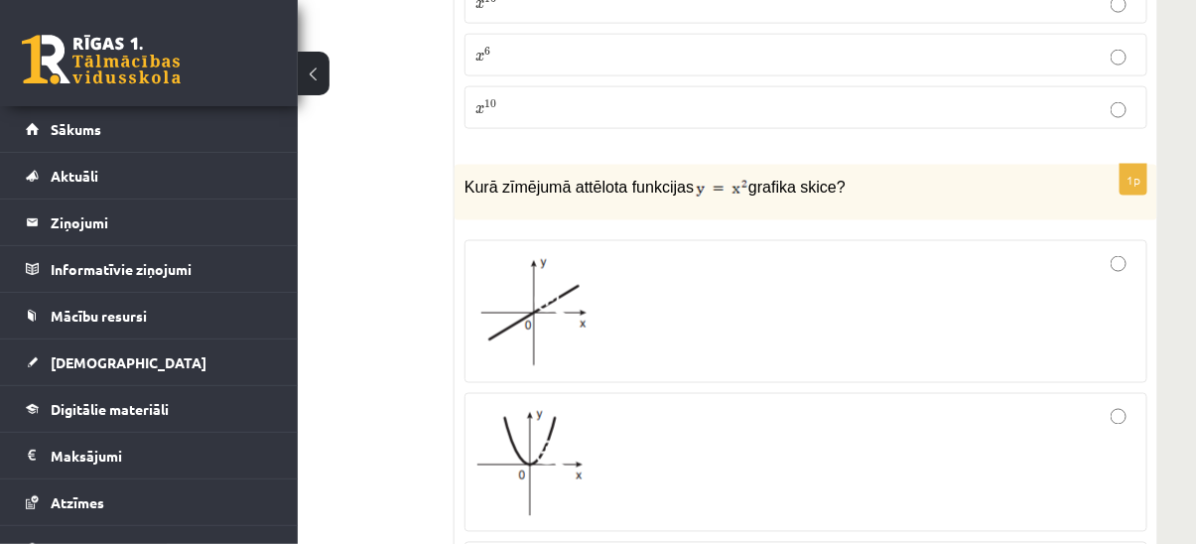
scroll to position [6227, 171]
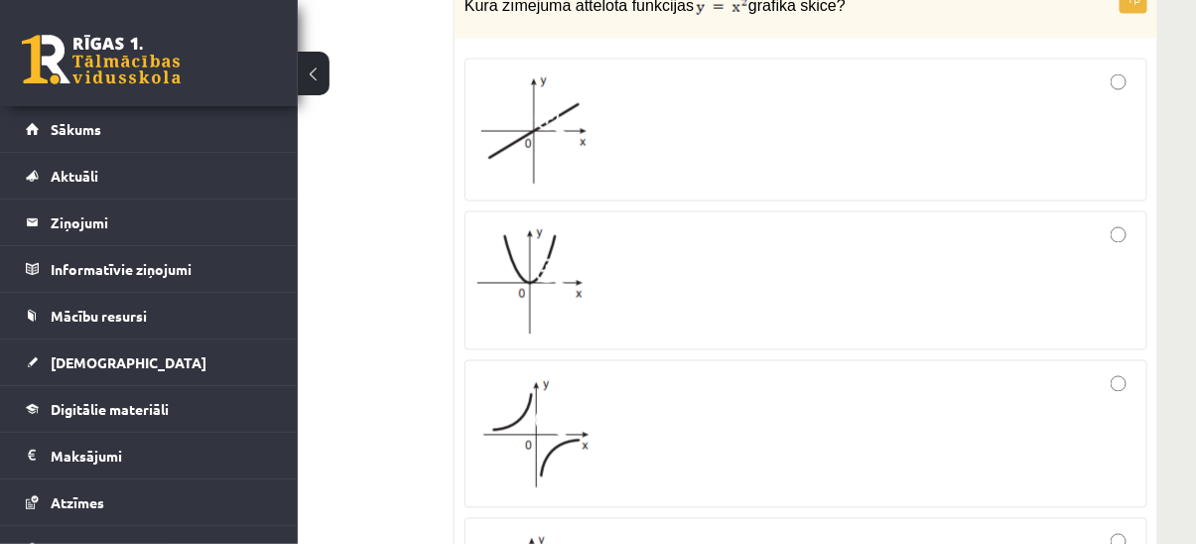
click at [843, 224] on div at bounding box center [806, 280] width 661 height 117
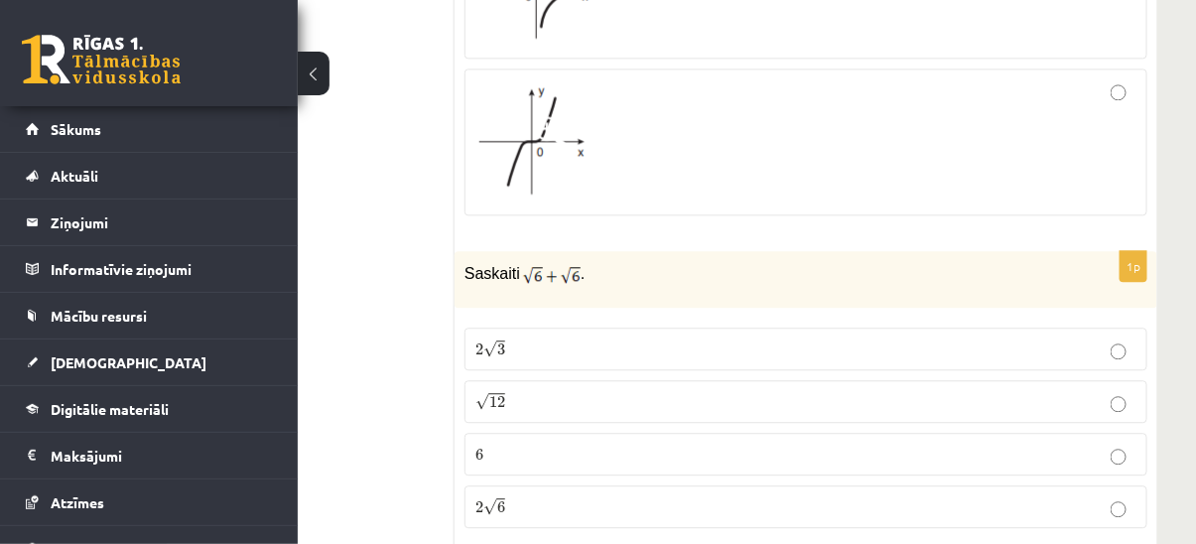
scroll to position [6860, 171]
click at [528, 494] on p "2 √ 6 2 6" at bounding box center [806, 504] width 661 height 21
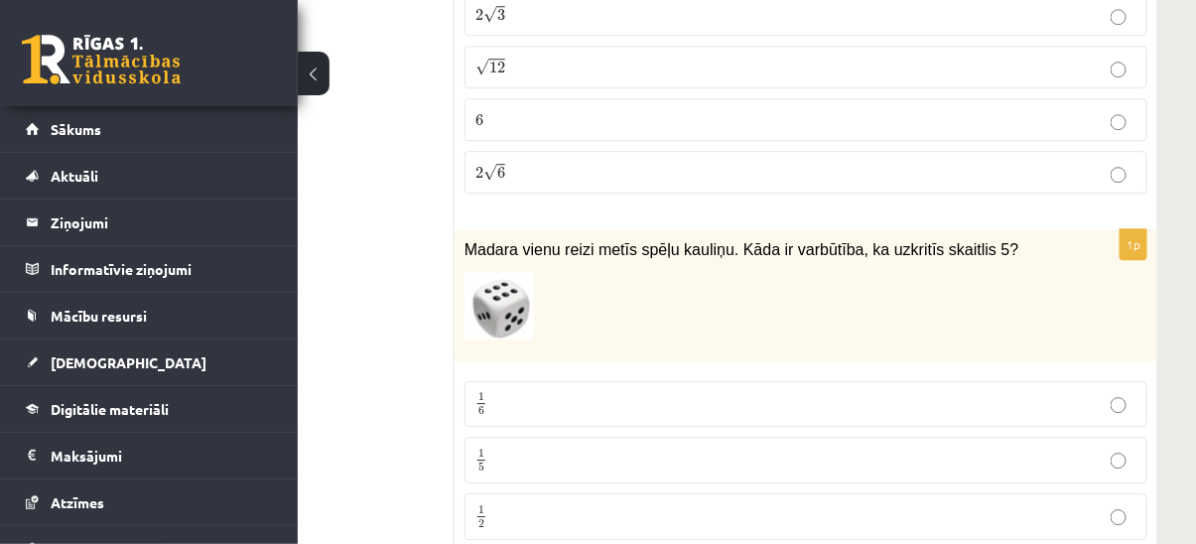
scroll to position [7220, 171]
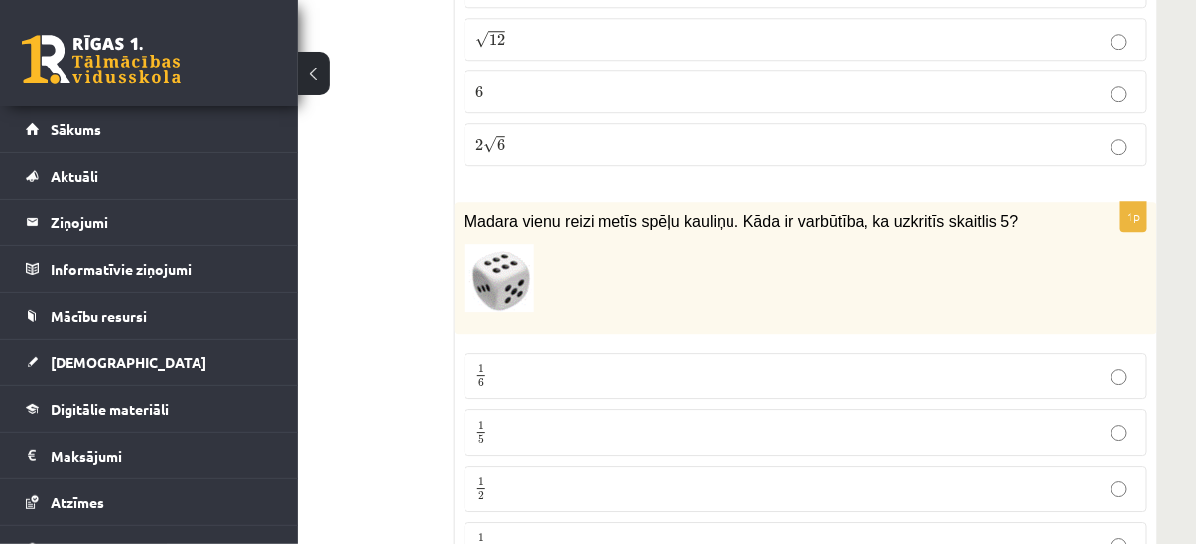
click at [555, 364] on p "1 6 1 6" at bounding box center [806, 376] width 661 height 25
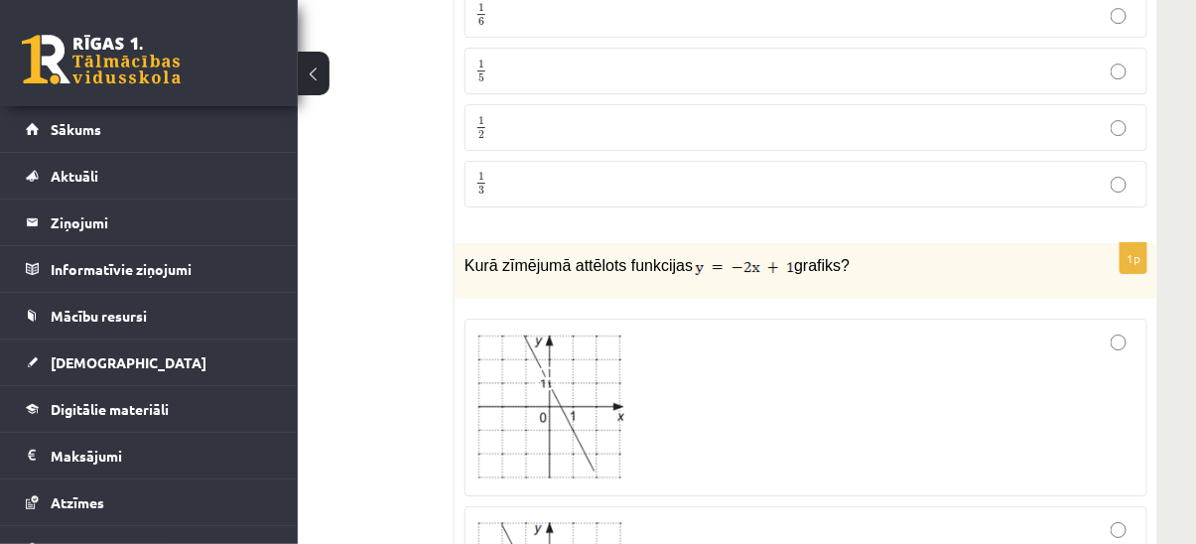
scroll to position [7672, 171]
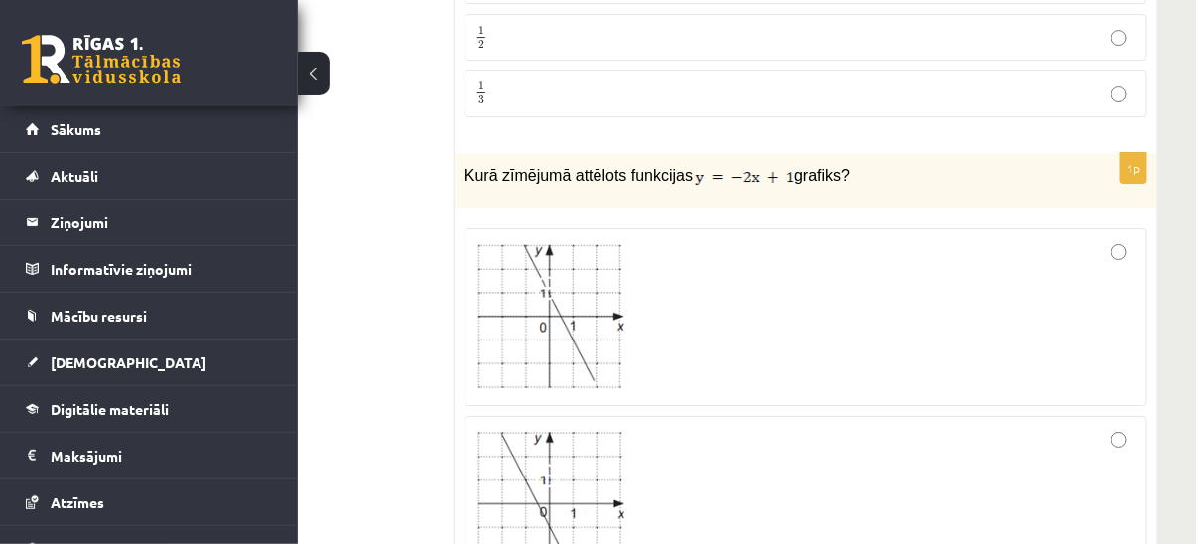
click at [698, 251] on div at bounding box center [806, 317] width 661 height 156
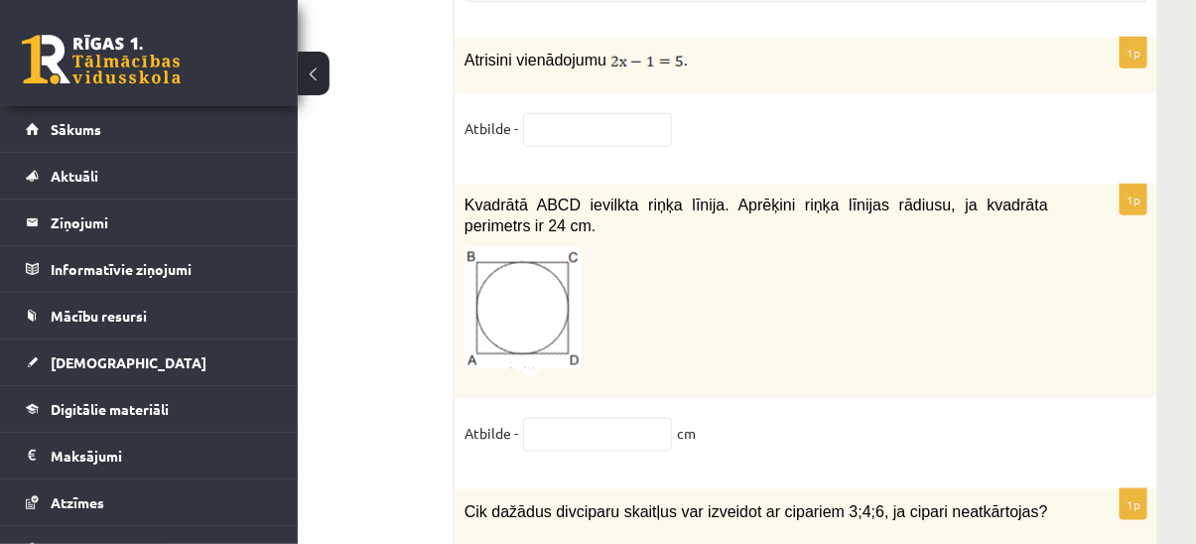
scroll to position [8664, 171]
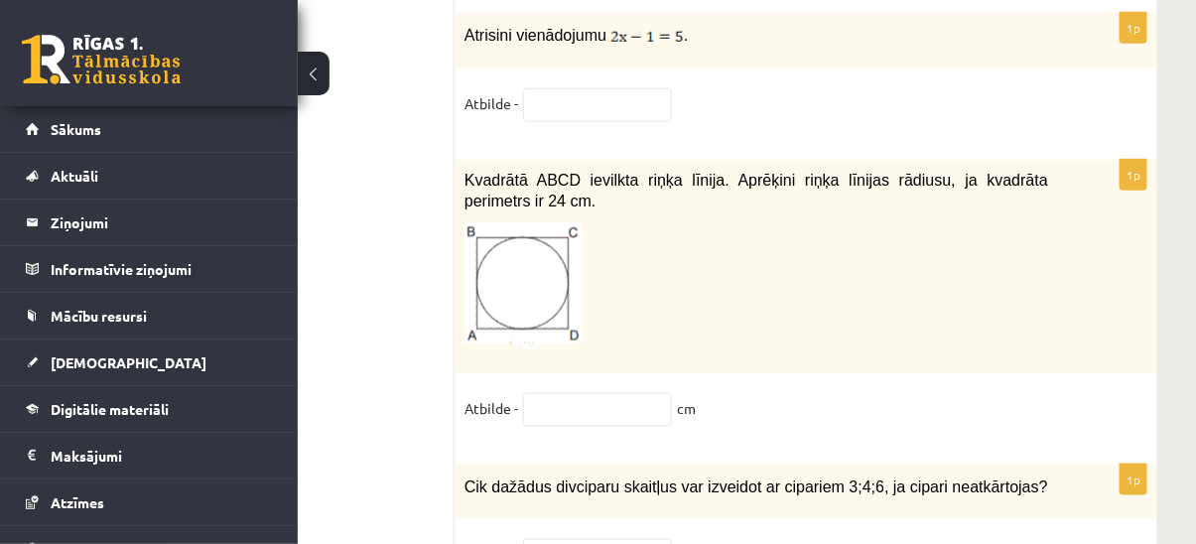
drag, startPoint x: 466, startPoint y: 84, endPoint x: 695, endPoint y: 343, distance: 345.3
click at [695, 343] on div "1p Kvadrātā ABCD ievilkta riņķa līnija. Aprēķini riņķa līnijas rādiusu, ja kvad…" at bounding box center [806, 302] width 703 height 285
click at [601, 393] on input "text" at bounding box center [597, 410] width 149 height 34
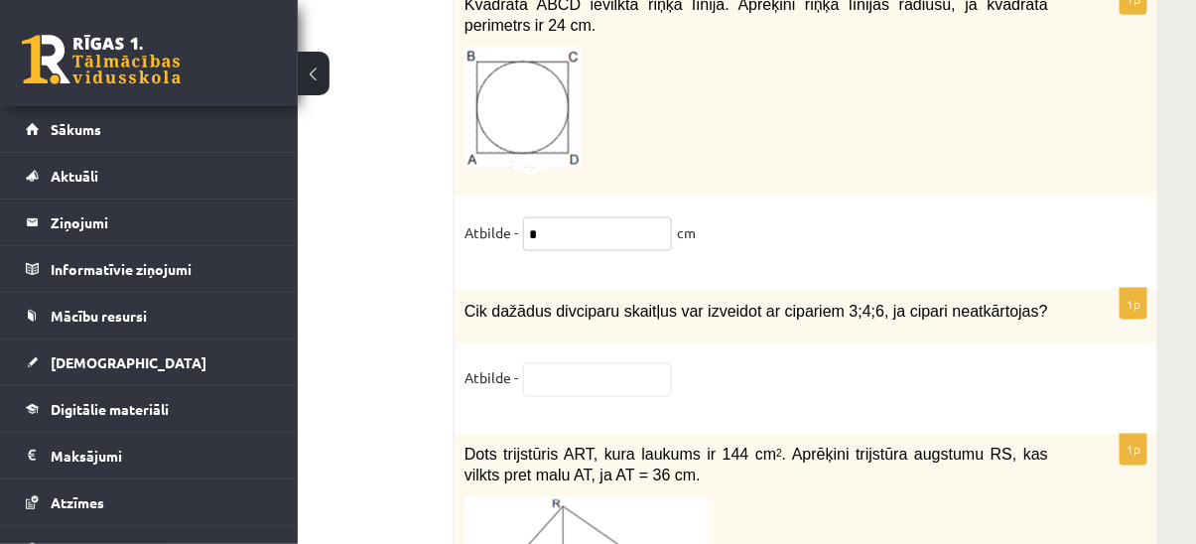
scroll to position [8936, 171]
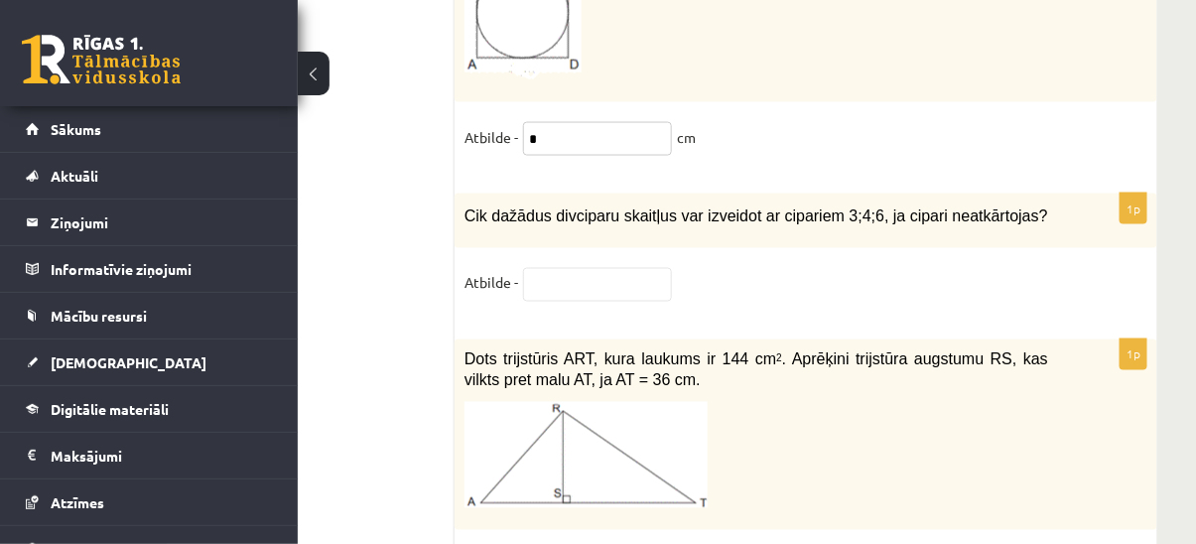
type input "*"
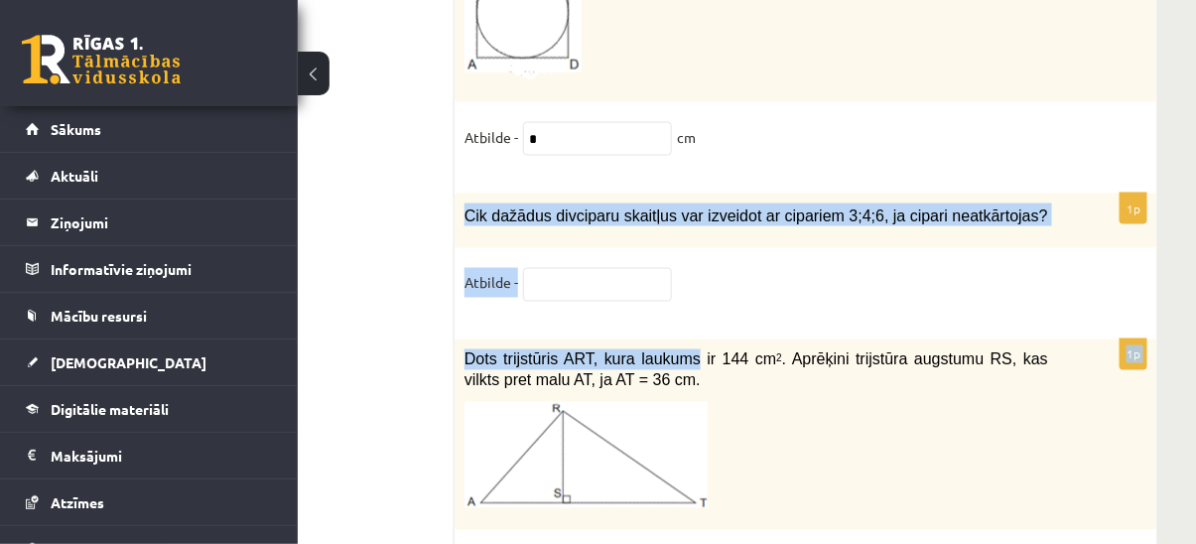
drag, startPoint x: 466, startPoint y: 119, endPoint x: 675, endPoint y: 231, distance: 237.6
drag, startPoint x: 675, startPoint y: 231, endPoint x: 660, endPoint y: 228, distance: 15.2
click at [660, 228] on div "1p Cik dažādus divciparu skaitļus var izveidot ar cipariem 3;4;6, ja cipari nea…" at bounding box center [806, 257] width 703 height 126
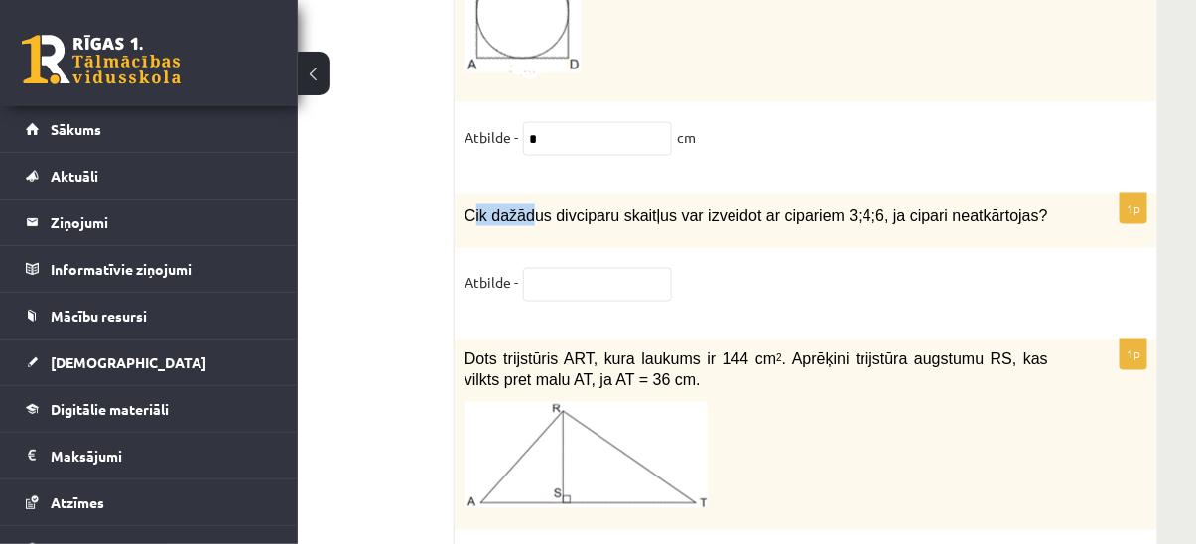
drag, startPoint x: 472, startPoint y: 123, endPoint x: 528, endPoint y: 141, distance: 59.3
click at [528, 194] on div "Cik dažādus divciparu skaitļus var izveidot ar cipariem 3;4;6, ja cipari neatkā…" at bounding box center [806, 221] width 703 height 55
drag, startPoint x: 528, startPoint y: 141, endPoint x: 460, endPoint y: 152, distance: 69.4
click at [460, 194] on div "Cik dažādus divciparu skaitļus var izveidot ar cipariem 3;4;6, ja cipari neatkā…" at bounding box center [806, 221] width 703 height 55
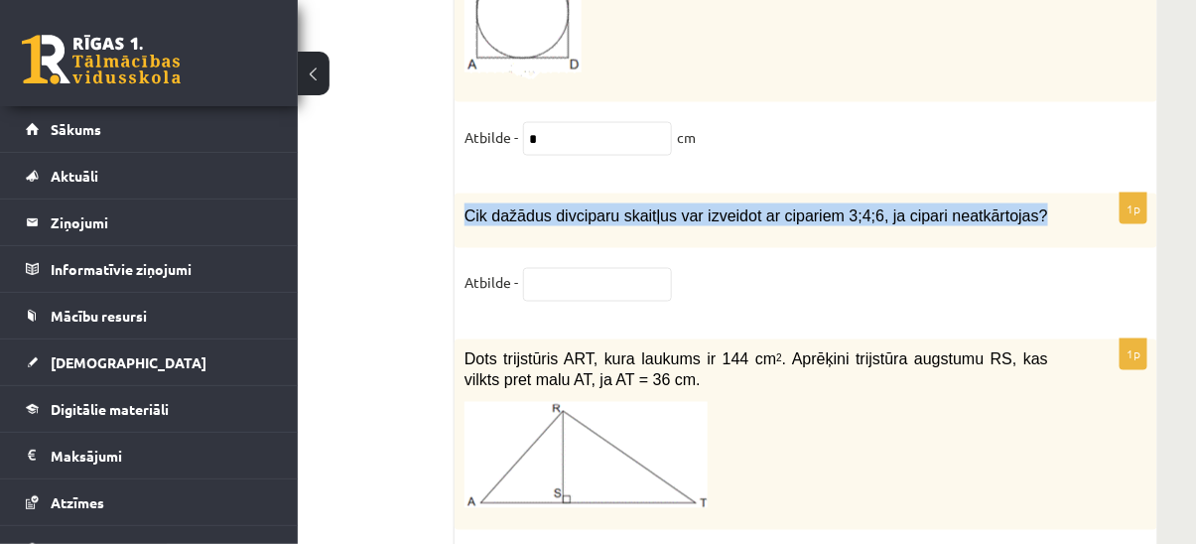
drag, startPoint x: 461, startPoint y: 112, endPoint x: 1000, endPoint y: 146, distance: 540.2
click at [1000, 194] on div "Cik dažādus divciparu skaitļus var izveidot ar cipariem 3;4;6, ja cipari neatkā…" at bounding box center [806, 221] width 703 height 55
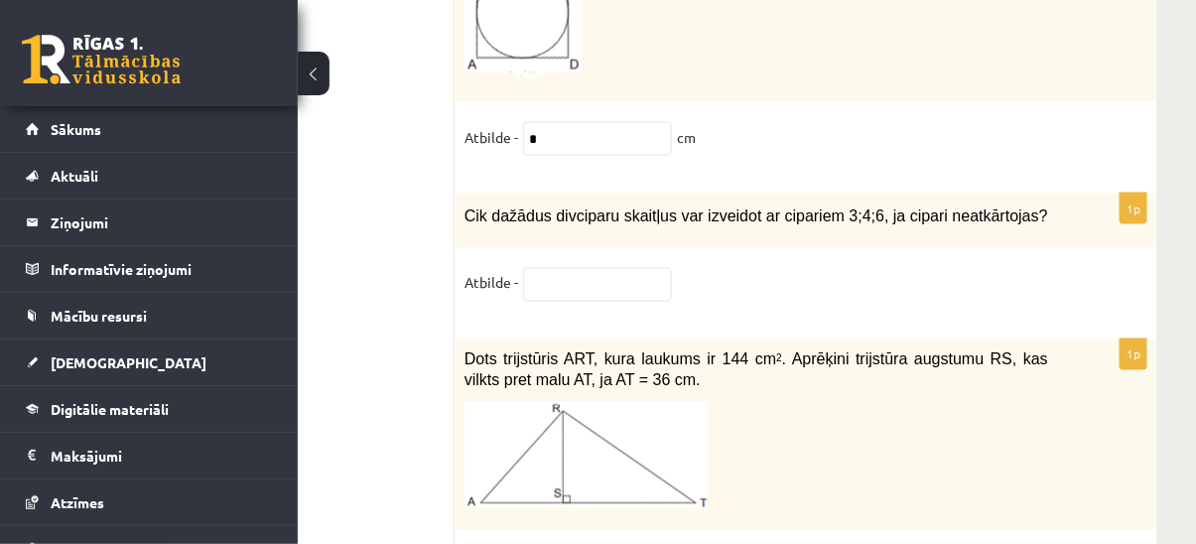
click at [733, 226] on div "1p Cik dažādus divciparu skaitļus var izveidot ar cipariem 3;4;6, ja cipari nea…" at bounding box center [806, 257] width 703 height 126
click at [616, 268] on input "text" at bounding box center [597, 285] width 149 height 34
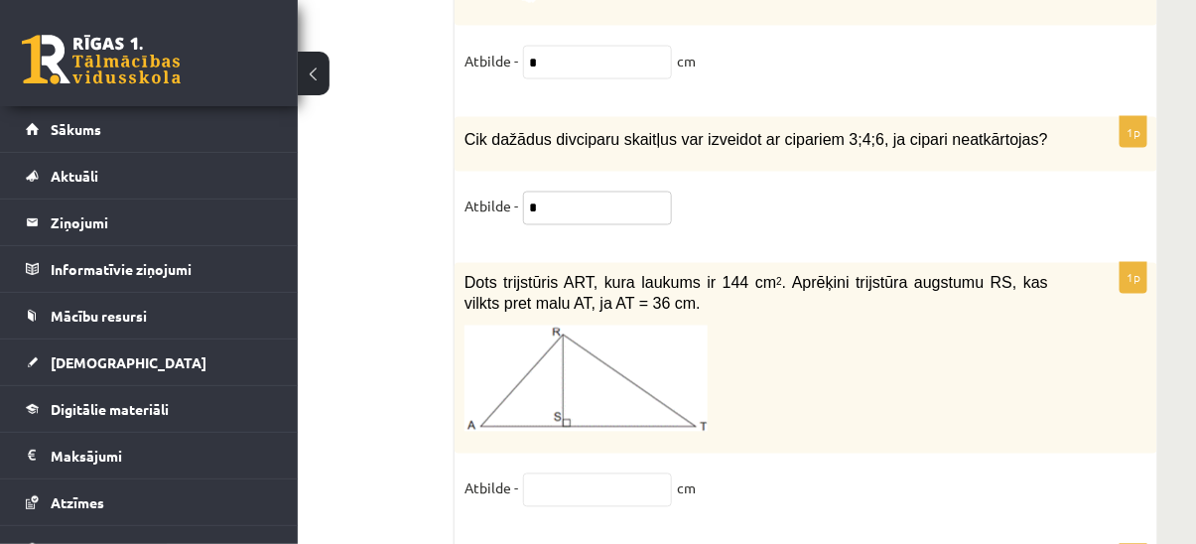
scroll to position [9115, 171]
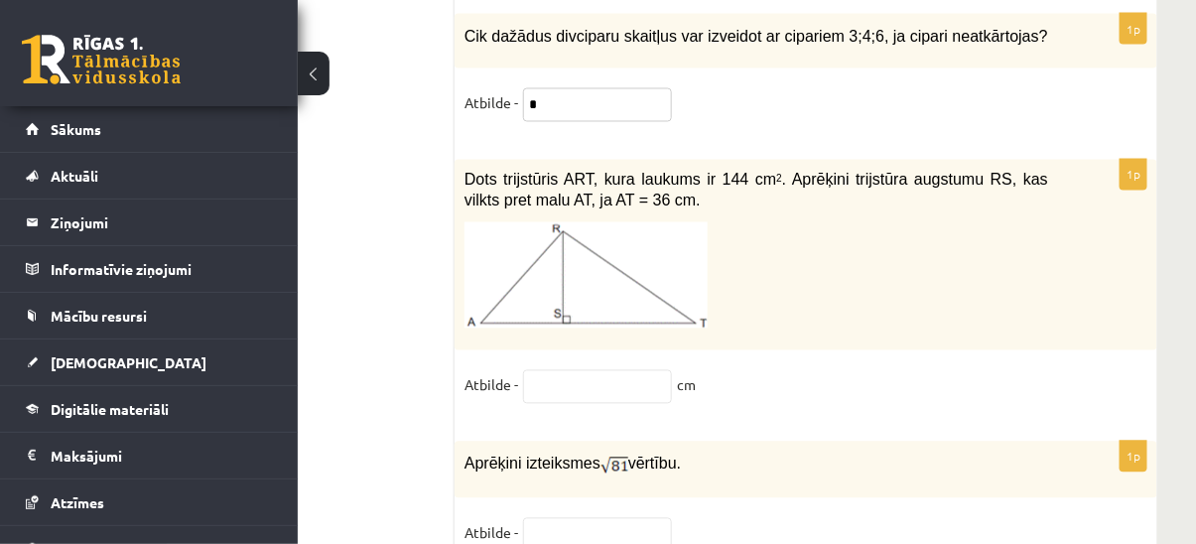
type input "*"
drag, startPoint x: 465, startPoint y: 92, endPoint x: 696, endPoint y: 288, distance: 302.9
click at [696, 288] on div "1p Dots trijstūris ART, kura laukums ir 144 cm 2 . Aprēķini trijstūra augstumu …" at bounding box center [806, 291] width 703 height 262
click at [565, 370] on input "text" at bounding box center [597, 387] width 149 height 34
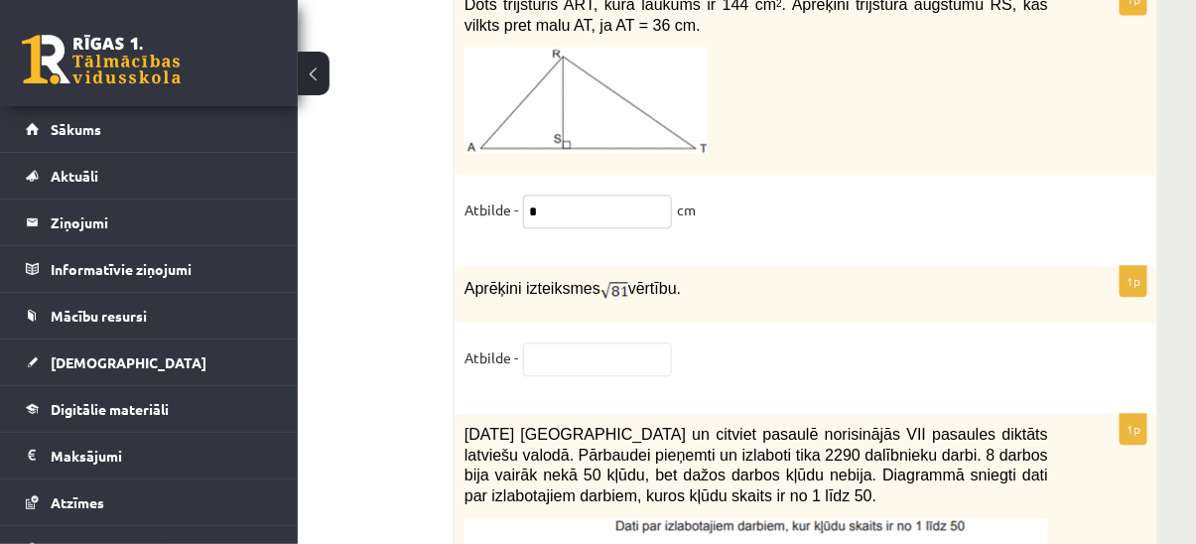
scroll to position [9296, 171]
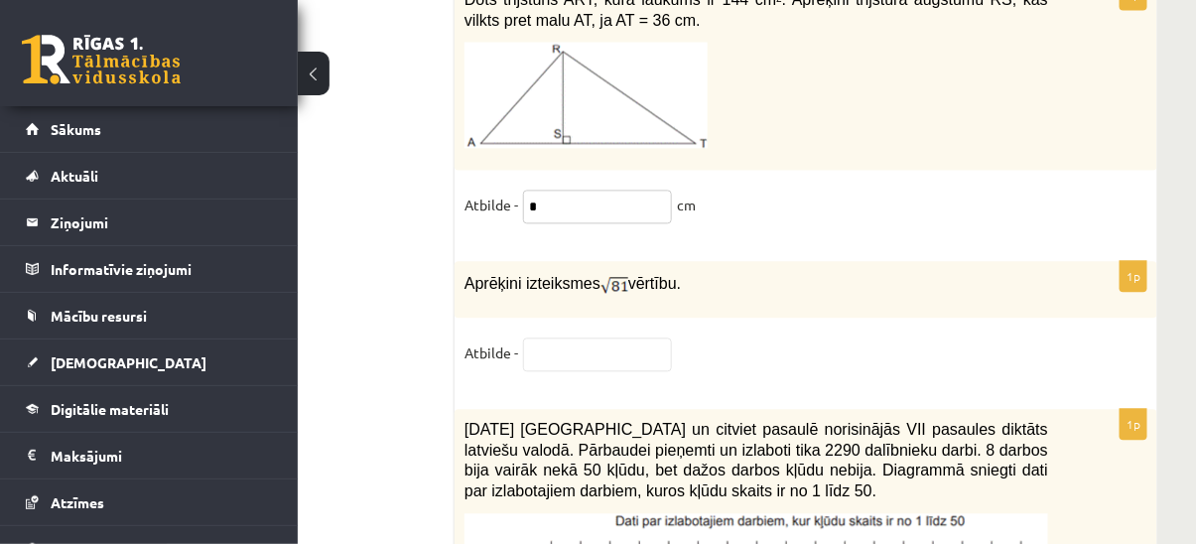
type input "*"
click at [570, 338] on input "text" at bounding box center [597, 355] width 149 height 34
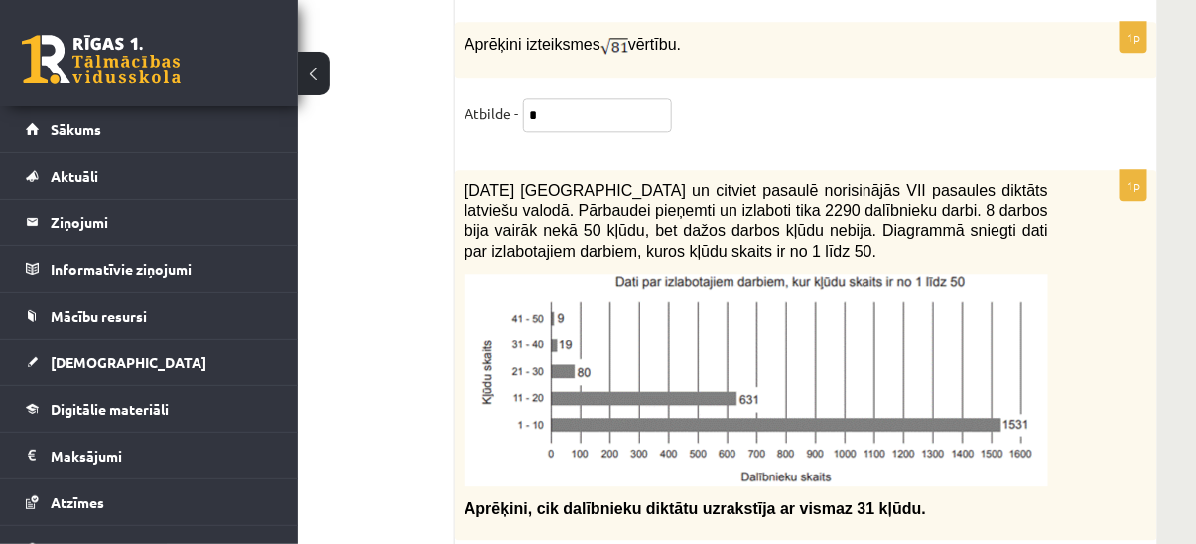
scroll to position [9567, 171]
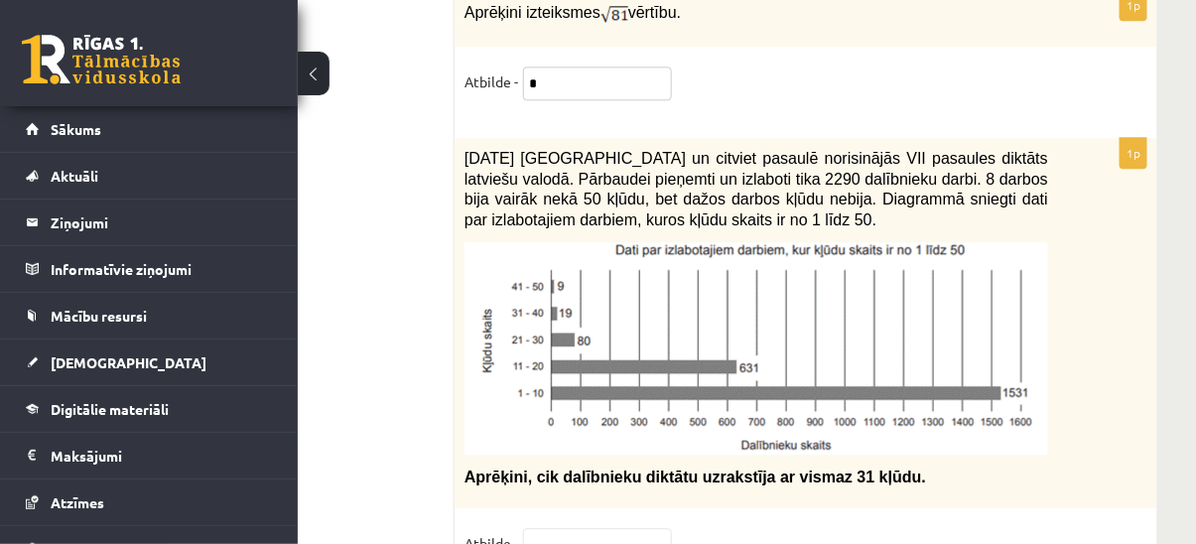
type input "*"
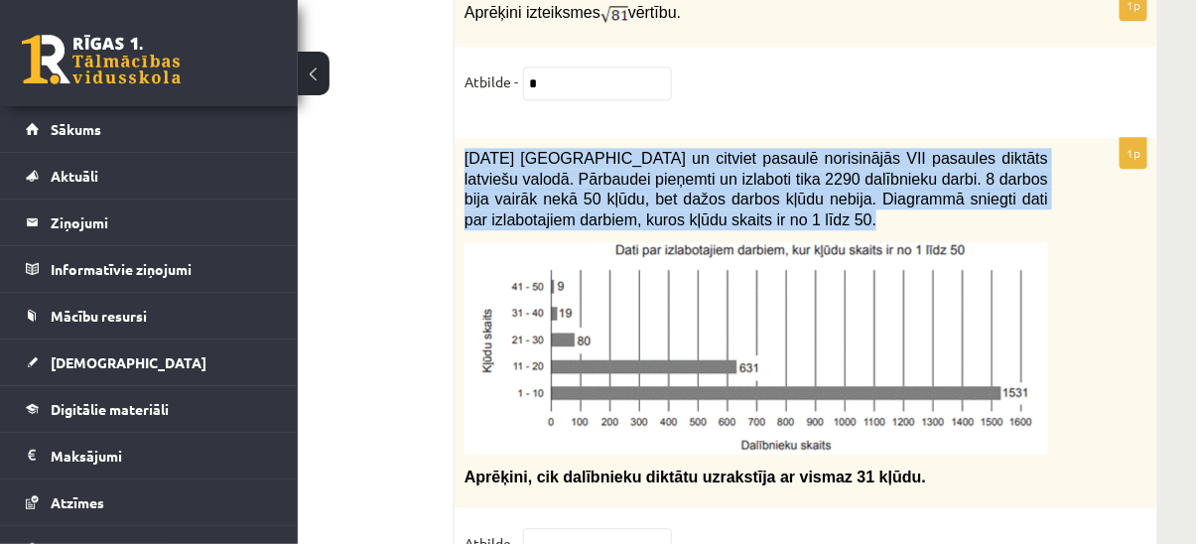
drag, startPoint x: 464, startPoint y: 69, endPoint x: 698, endPoint y: 169, distance: 254.5
click at [698, 169] on div "2021. gada 27. novembrī Latvijā un citviet pasaulē norisinājās VII pasaules dik…" at bounding box center [806, 323] width 703 height 370
drag, startPoint x: 698, startPoint y: 169, endPoint x: 793, endPoint y: 130, distance: 102.9
click at [793, 148] on p "2021. gada 27. novembrī Latvijā un citviet pasaulē norisinājās VII pasaules dik…" at bounding box center [757, 188] width 584 height 81
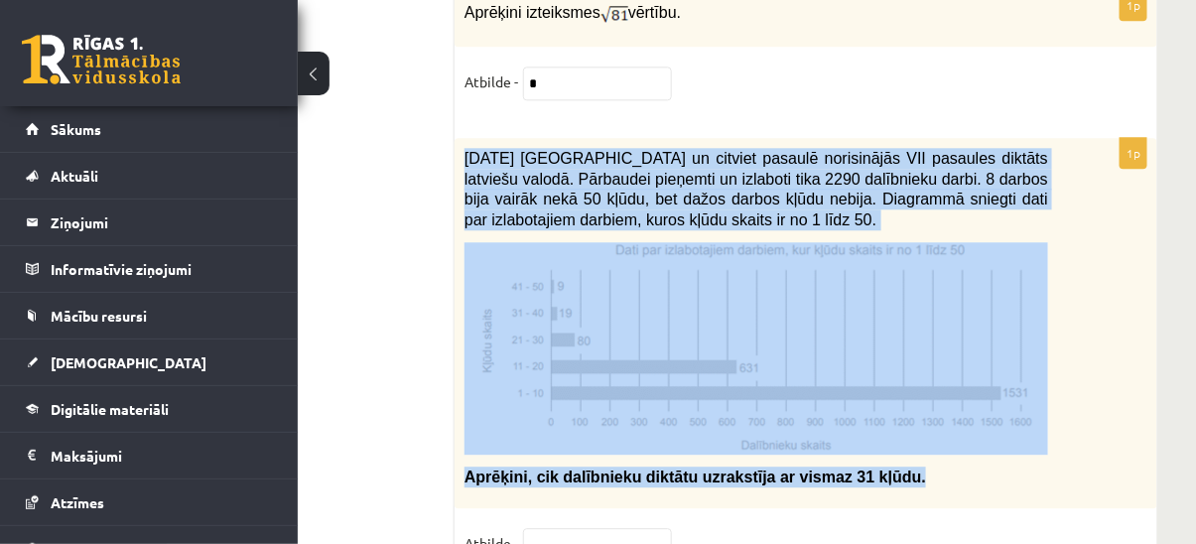
drag, startPoint x: 459, startPoint y: 69, endPoint x: 873, endPoint y: 401, distance: 530.4
click at [873, 401] on div "2021. gada 27. novembrī Latvijā un citviet pasaulē norisinājās VII pasaules dik…" at bounding box center [806, 323] width 703 height 370
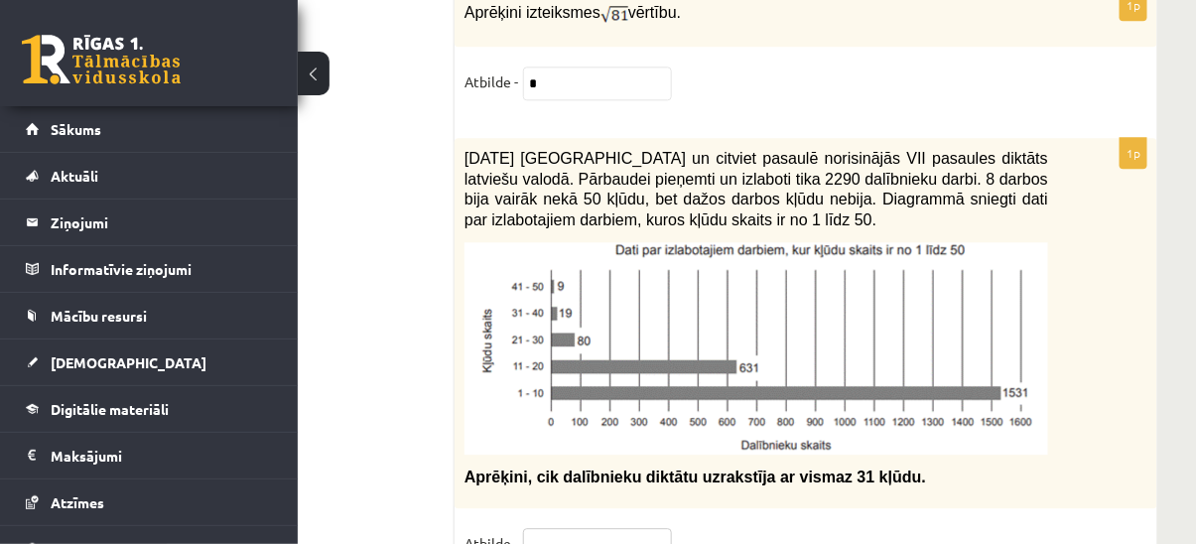
click at [622, 528] on input "text" at bounding box center [597, 545] width 149 height 34
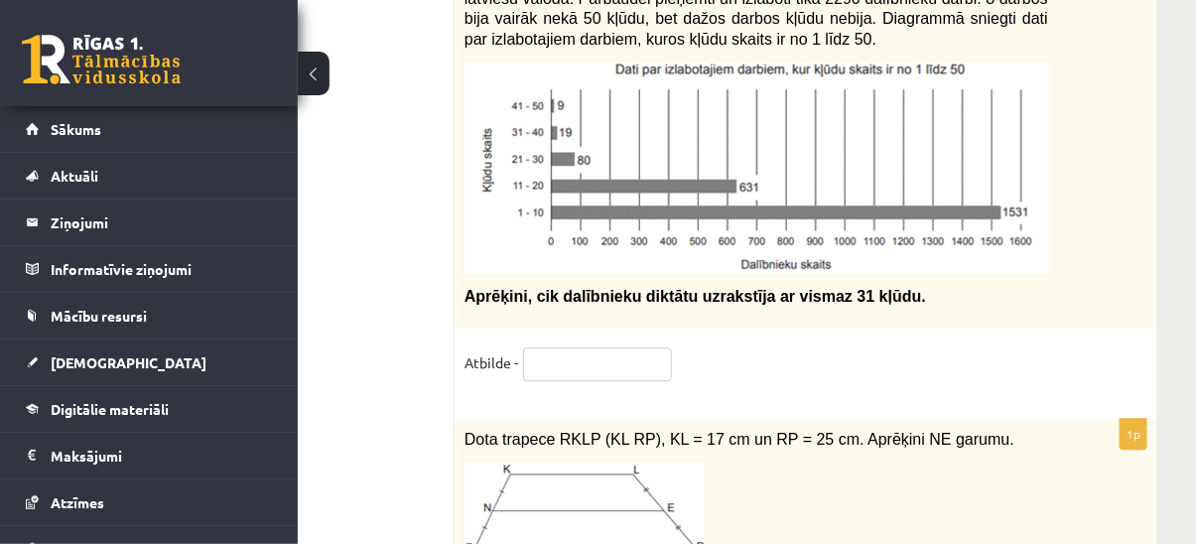
scroll to position [9657, 171]
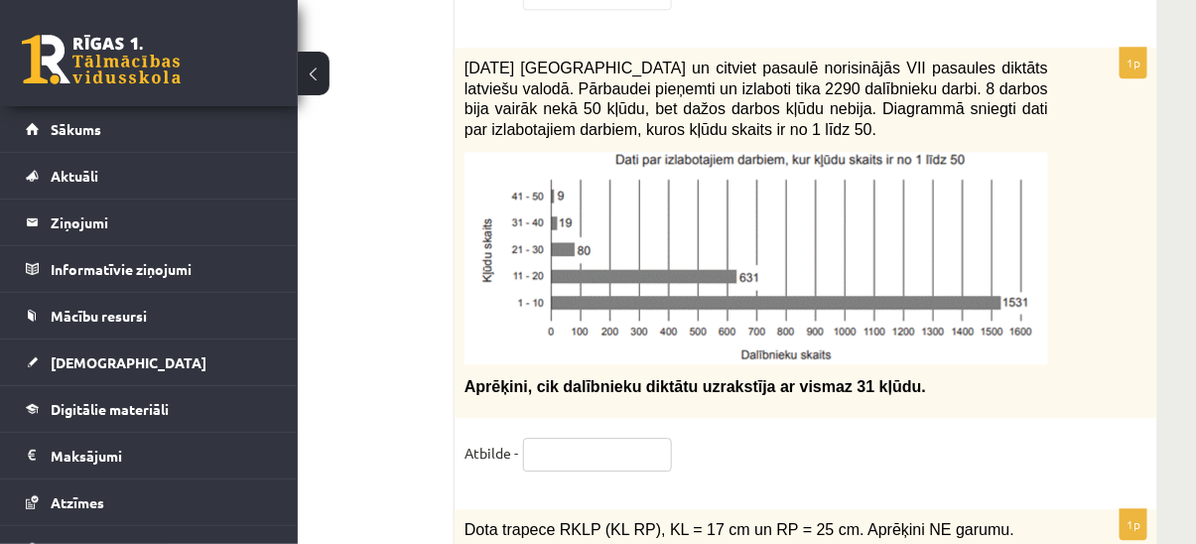
click at [592, 438] on input "text" at bounding box center [597, 455] width 149 height 34
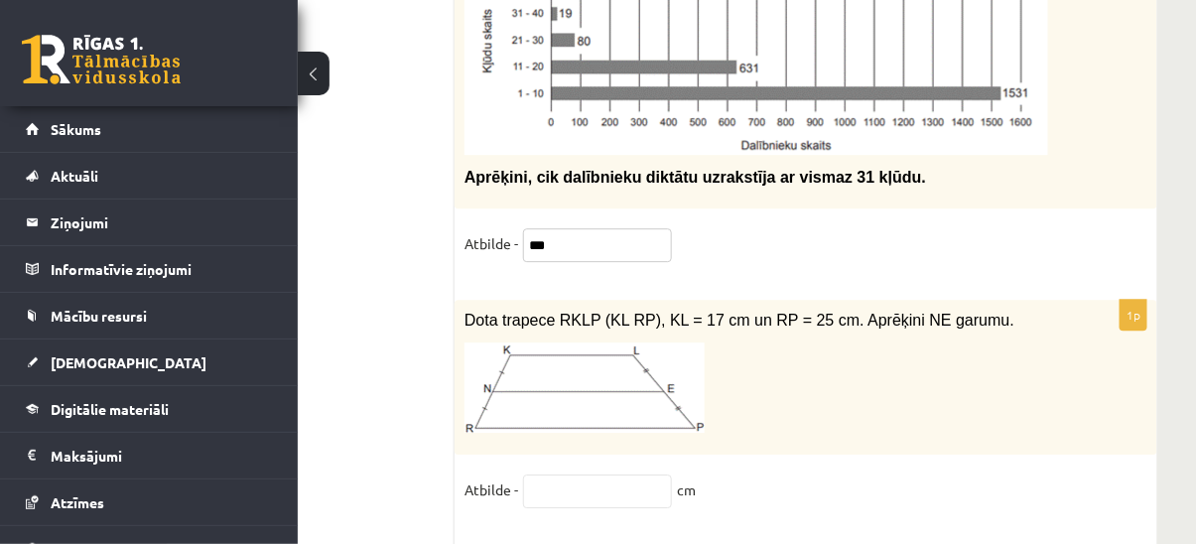
scroll to position [9928, 171]
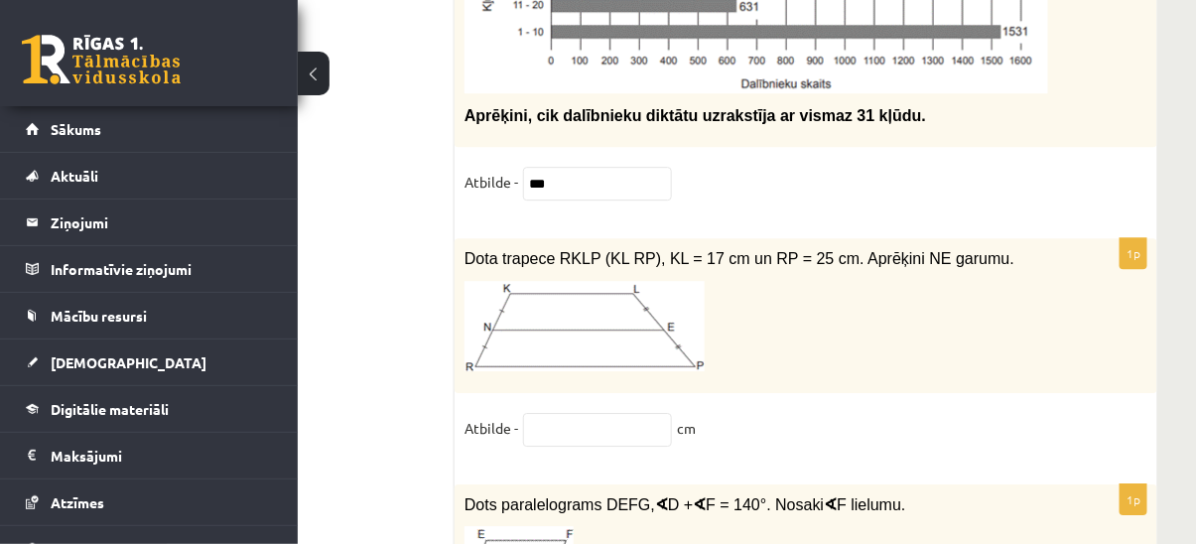
drag, startPoint x: 464, startPoint y: 173, endPoint x: 726, endPoint y: 338, distance: 309.6
click at [726, 338] on div "1p Dota trapece RKLP (KL RP), KL = 17 cm un RP = 25 cm. Aprēķini NE garumu. Atb…" at bounding box center [806, 351] width 703 height 226
click at [772, 281] on p at bounding box center [757, 326] width 584 height 90
click at [581, 167] on input "***" at bounding box center [597, 184] width 149 height 34
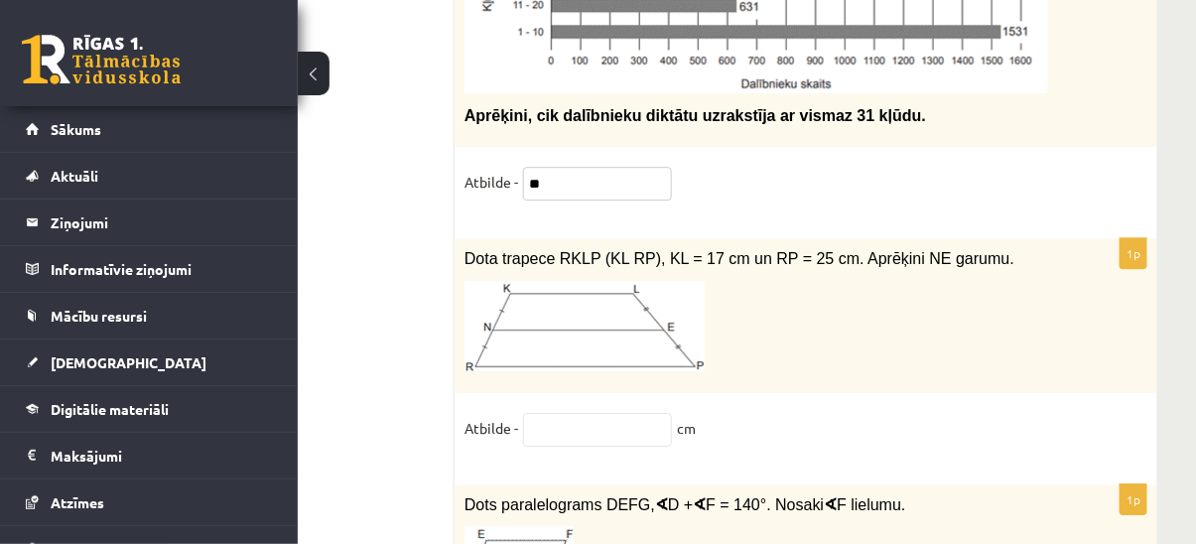
type input "*"
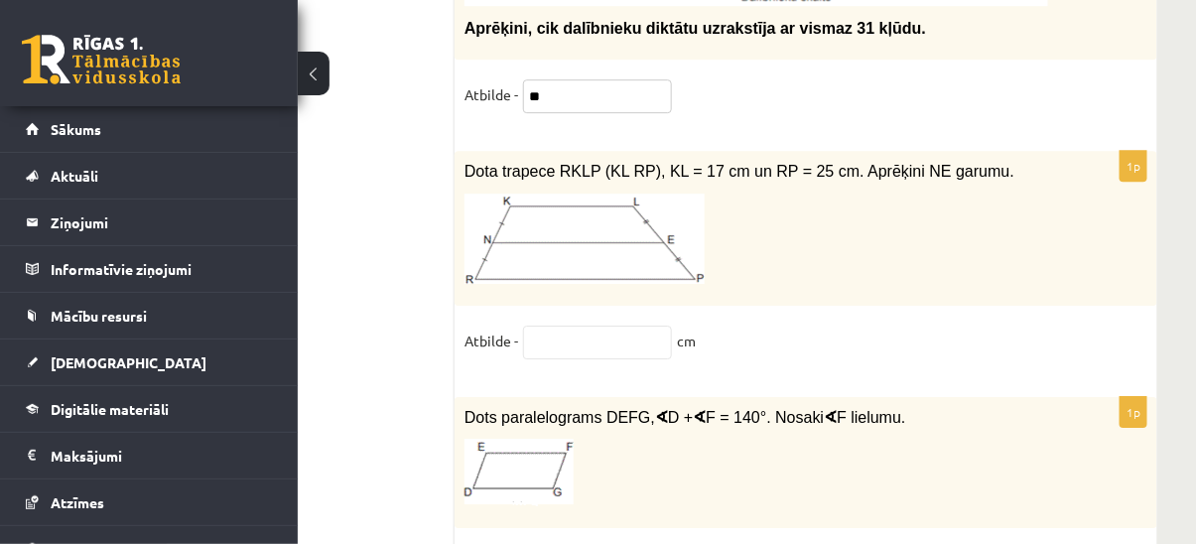
scroll to position [10018, 171]
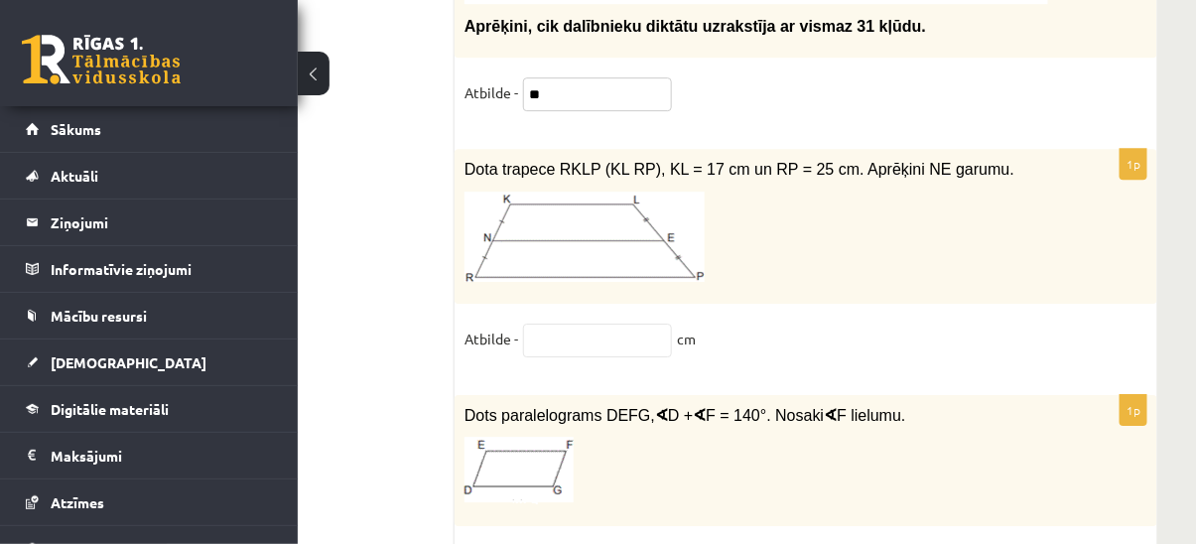
type input "**"
click at [596, 324] on input "text" at bounding box center [597, 341] width 149 height 34
click at [585, 324] on input "text" at bounding box center [597, 341] width 149 height 34
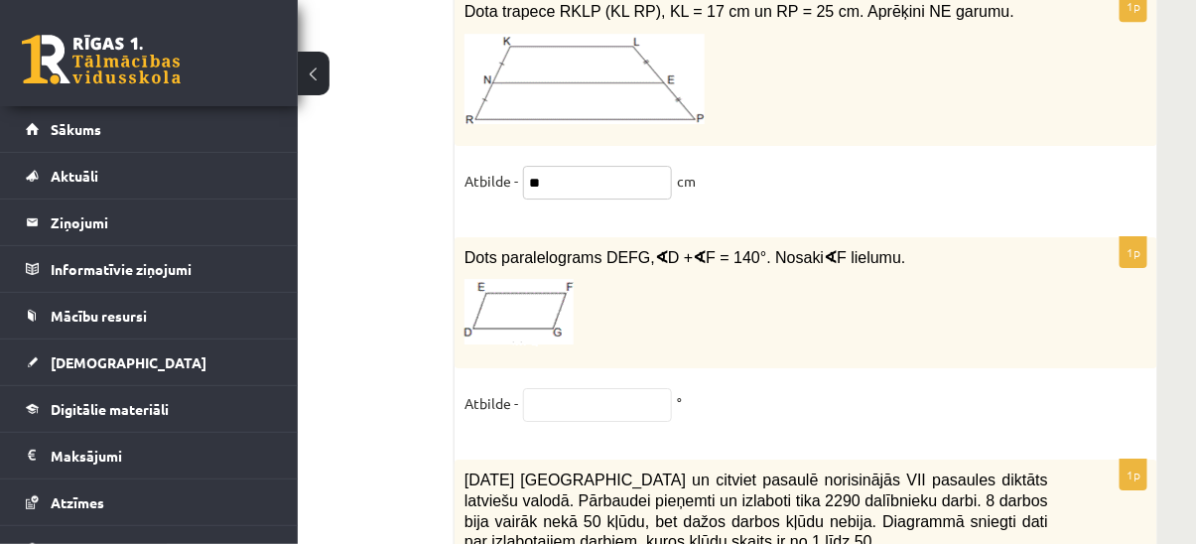
scroll to position [10198, 171]
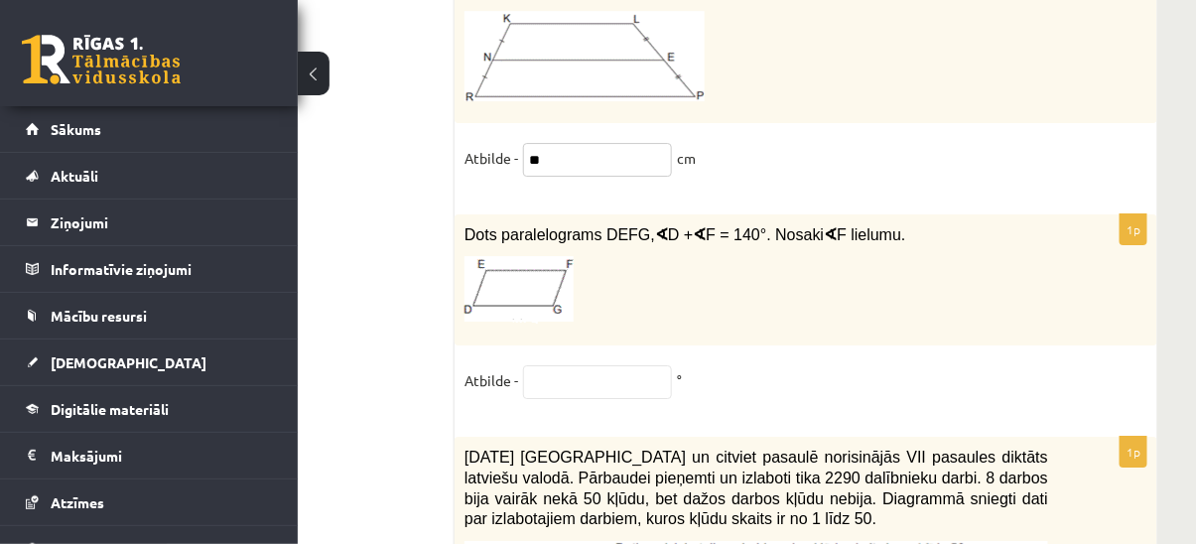
type input "**"
click at [571, 365] on input "text" at bounding box center [597, 382] width 149 height 34
type input "*"
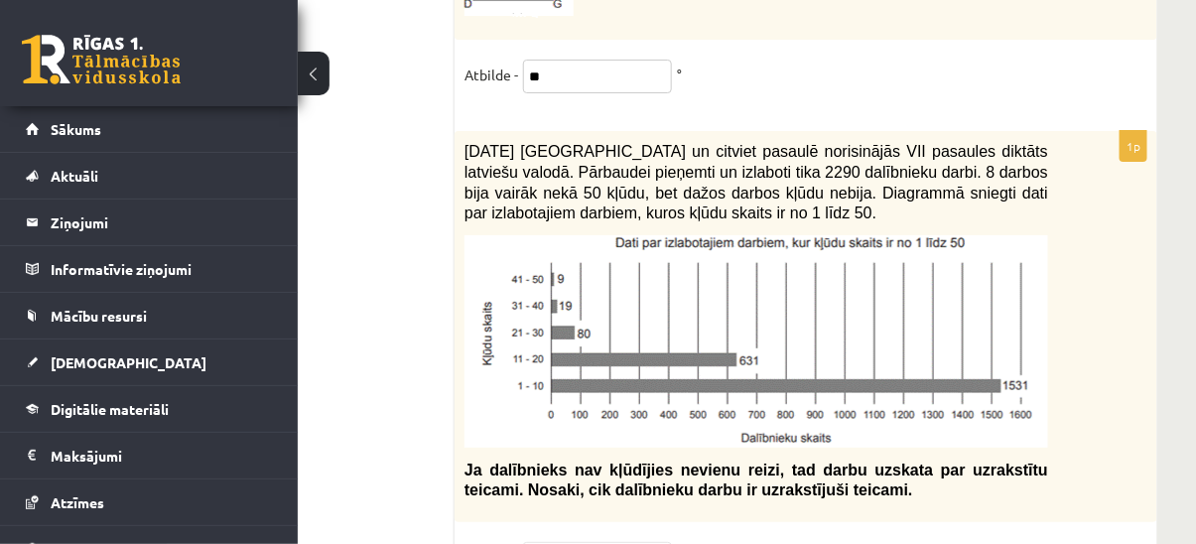
scroll to position [10534, 171]
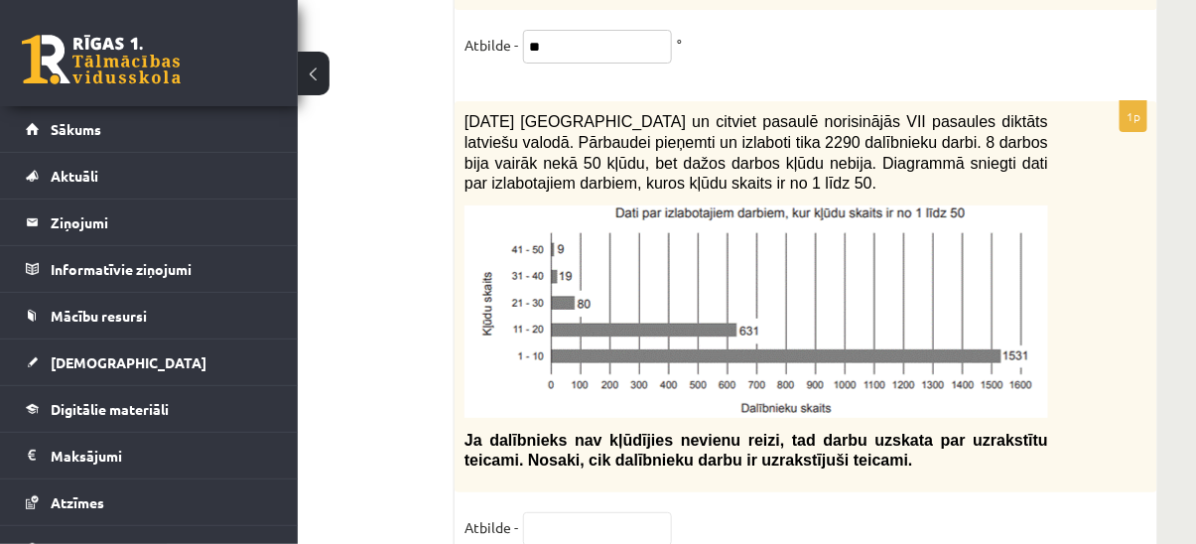
type input "**"
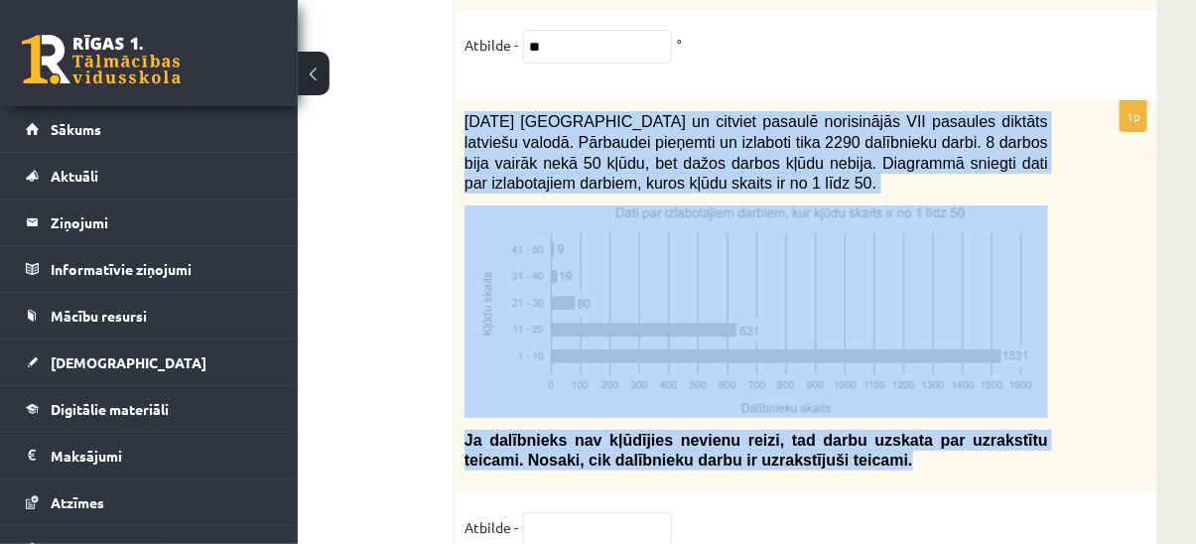
drag, startPoint x: 466, startPoint y: 42, endPoint x: 828, endPoint y: 396, distance: 506.9
click at [828, 396] on div "2021. gada 27. novembrī Latvijā un citviet pasaulē norisinājās VII pasaules dik…" at bounding box center [806, 296] width 703 height 391
click at [1082, 397] on div "2021. gada 27. novembrī Latvijā un citviet pasaulē norisinājās VII pasaules dik…" at bounding box center [806, 296] width 703 height 391
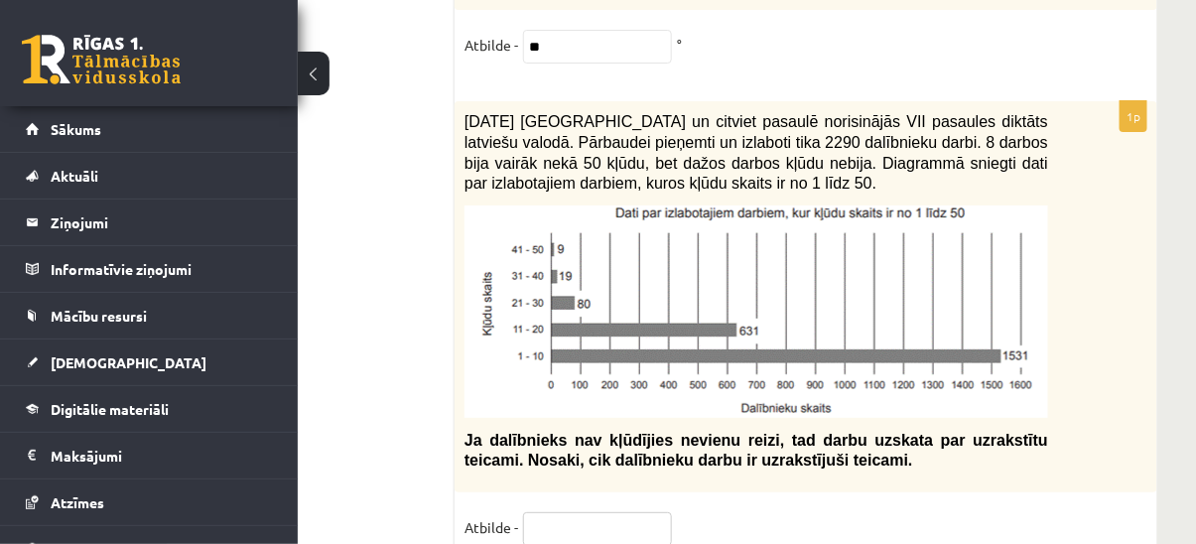
click at [576, 512] on input "text" at bounding box center [597, 529] width 149 height 34
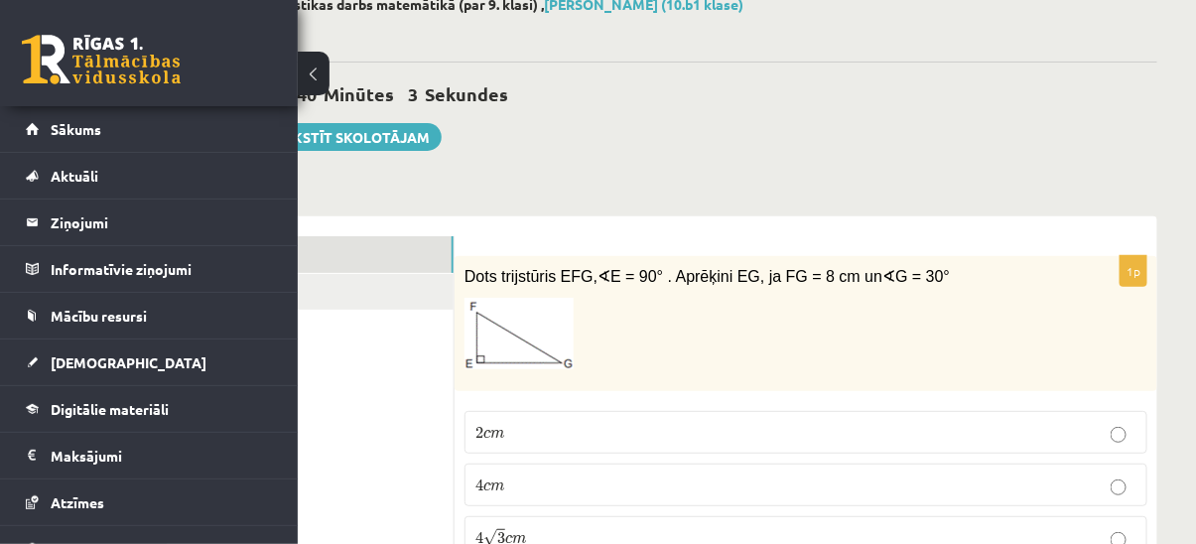
scroll to position [0, 171]
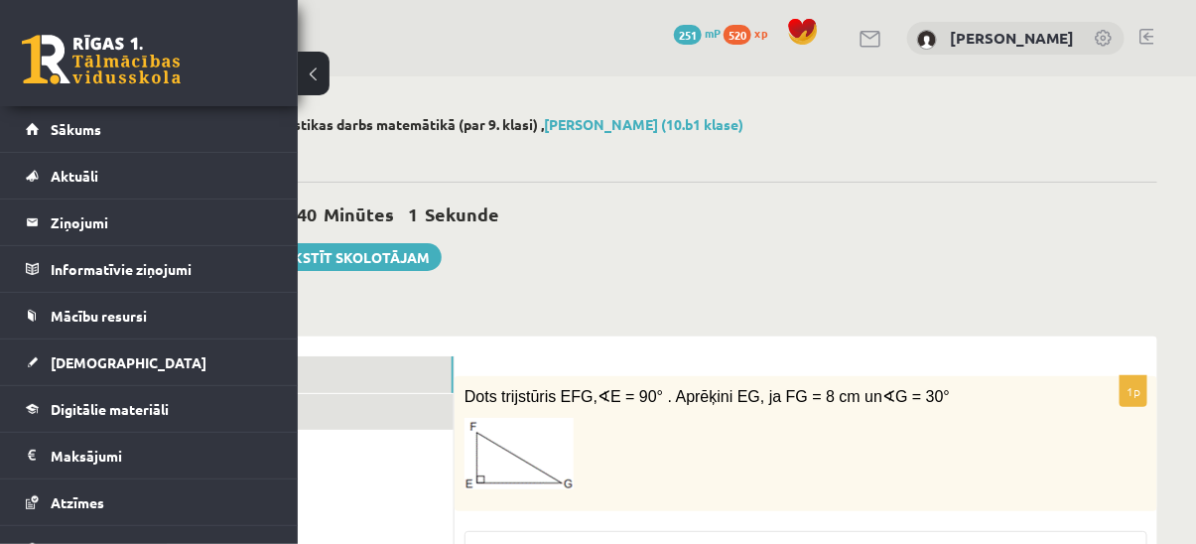
type input "***"
click at [375, 429] on link "Izvērtējums!" at bounding box center [320, 412] width 267 height 37
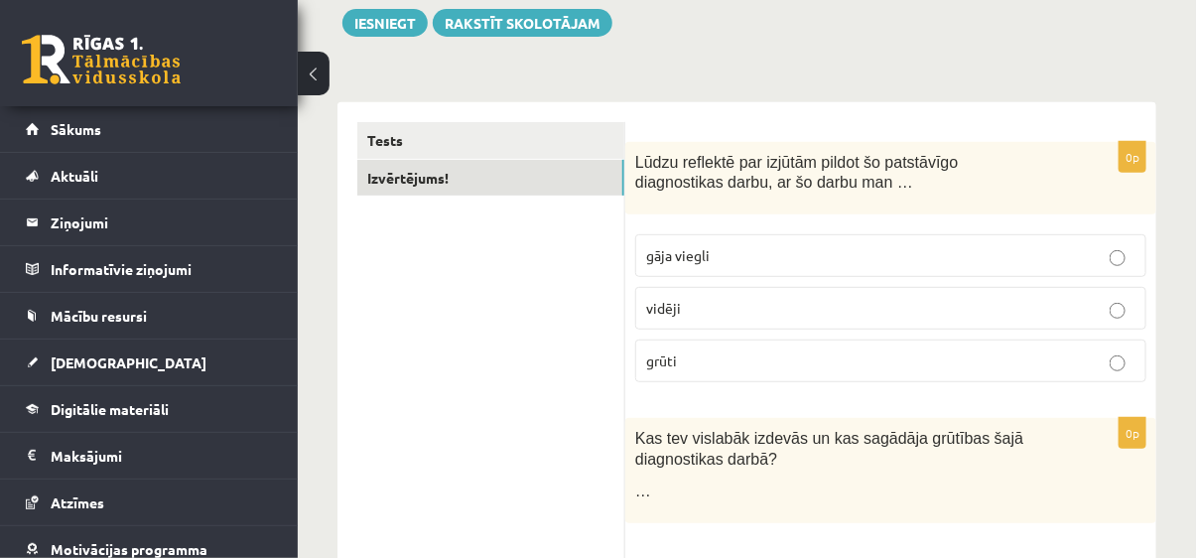
scroll to position [108, 0]
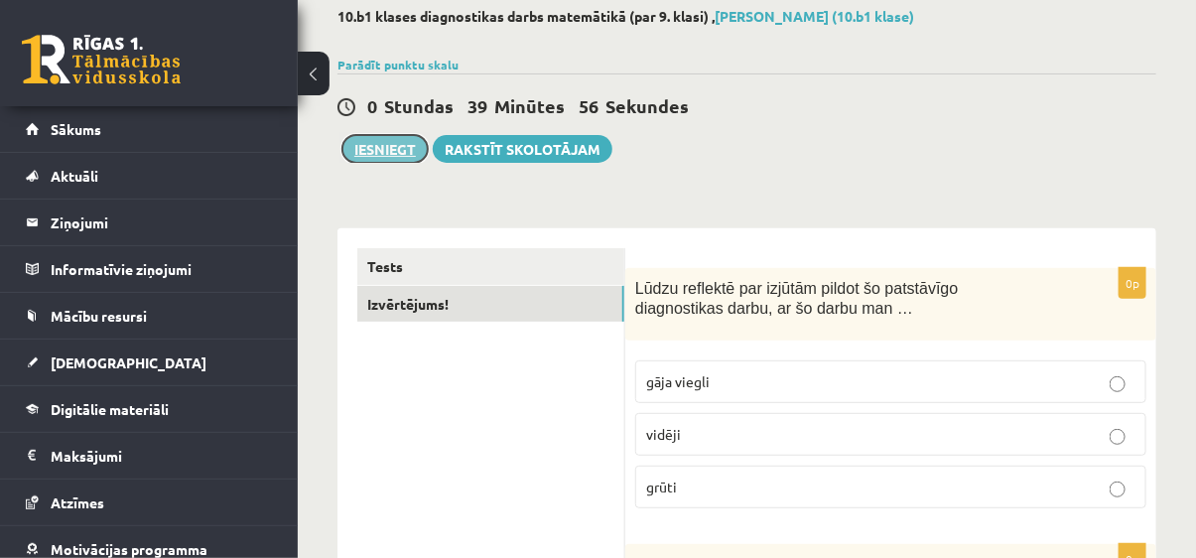
click at [403, 148] on button "Iesniegt" at bounding box center [385, 149] width 85 height 28
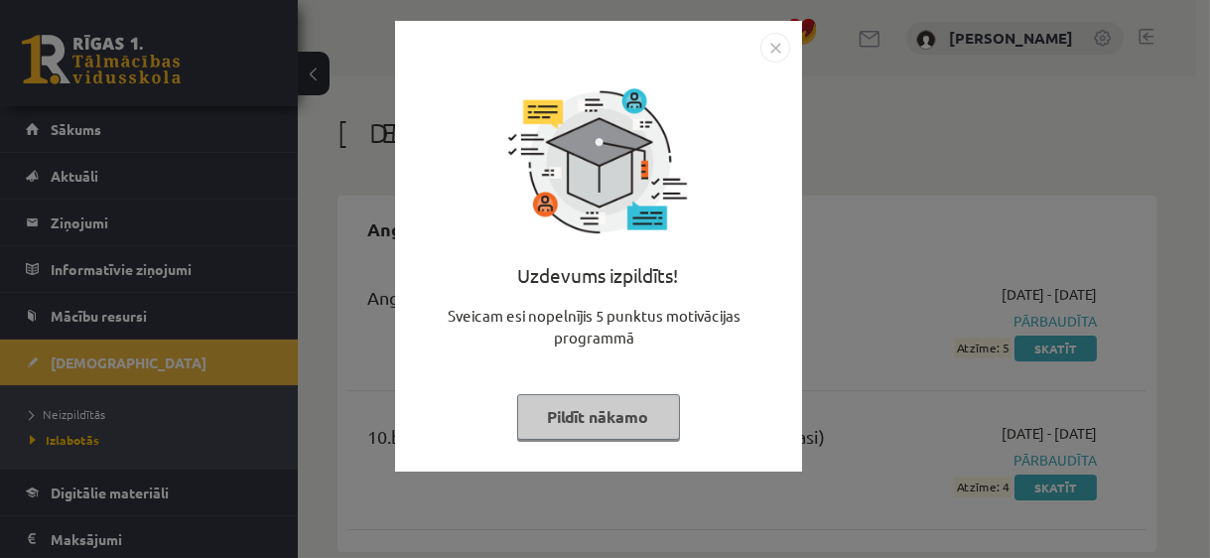
click at [632, 417] on button "Pildīt nākamo" at bounding box center [598, 417] width 163 height 46
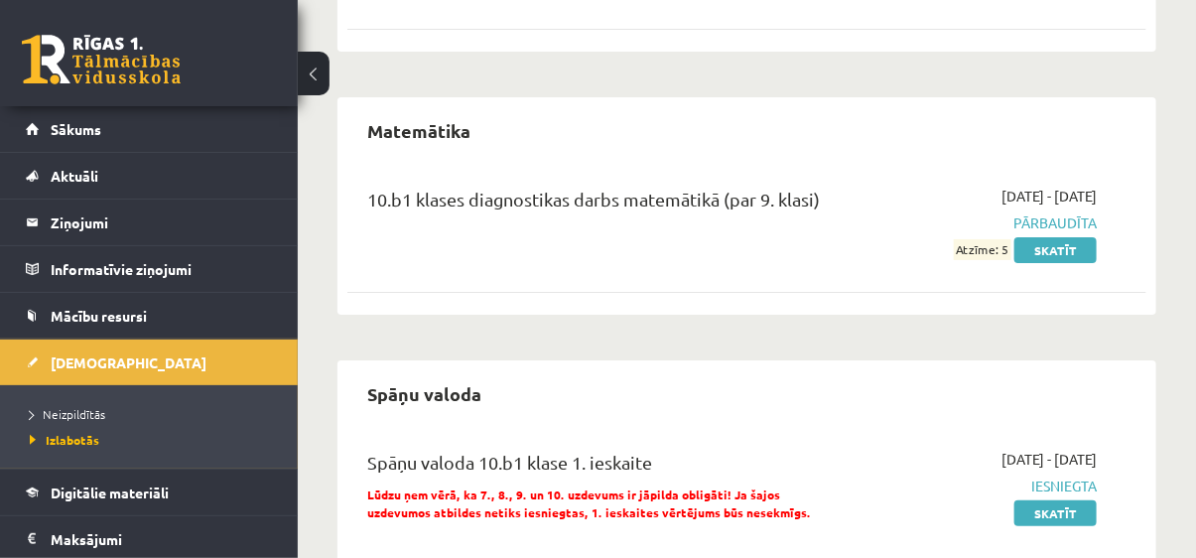
scroll to position [2591, 0]
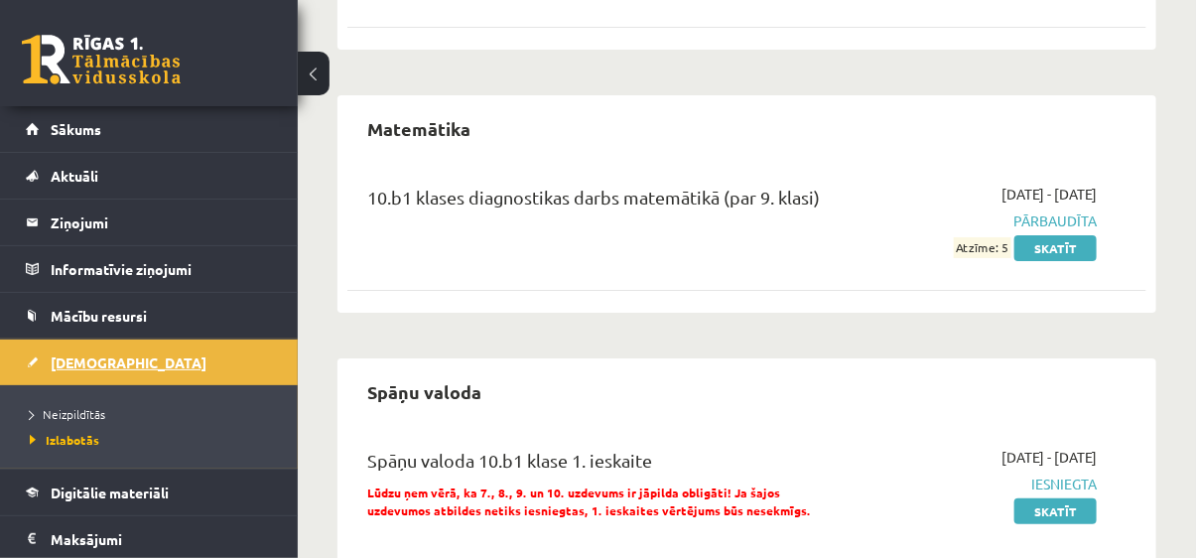
click at [104, 364] on span "[DEMOGRAPHIC_DATA]" at bounding box center [129, 362] width 156 height 18
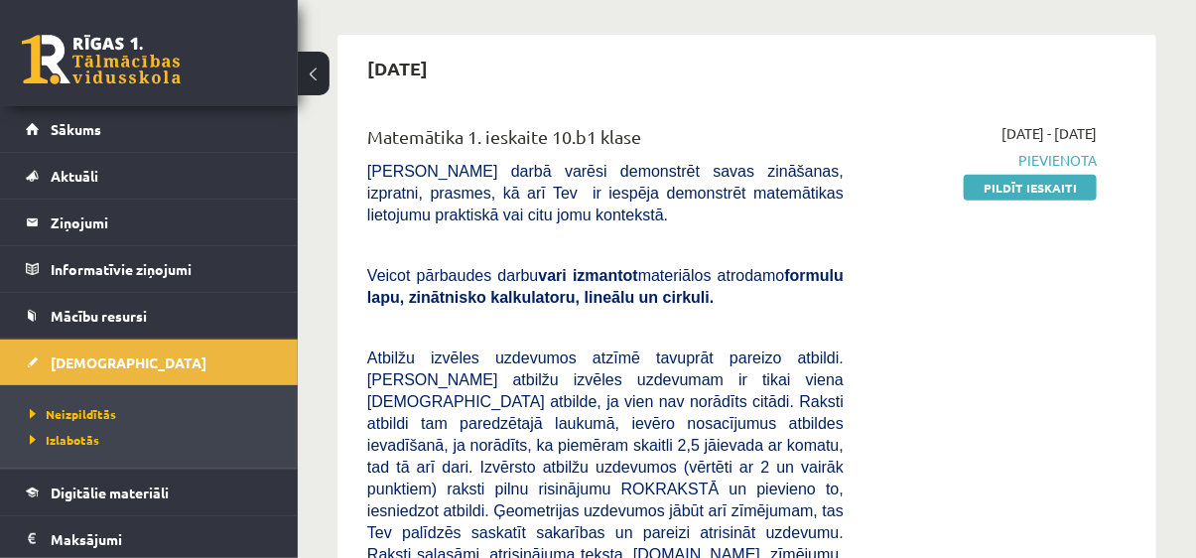
scroll to position [154, 0]
